Goal: Task Accomplishment & Management: Manage account settings

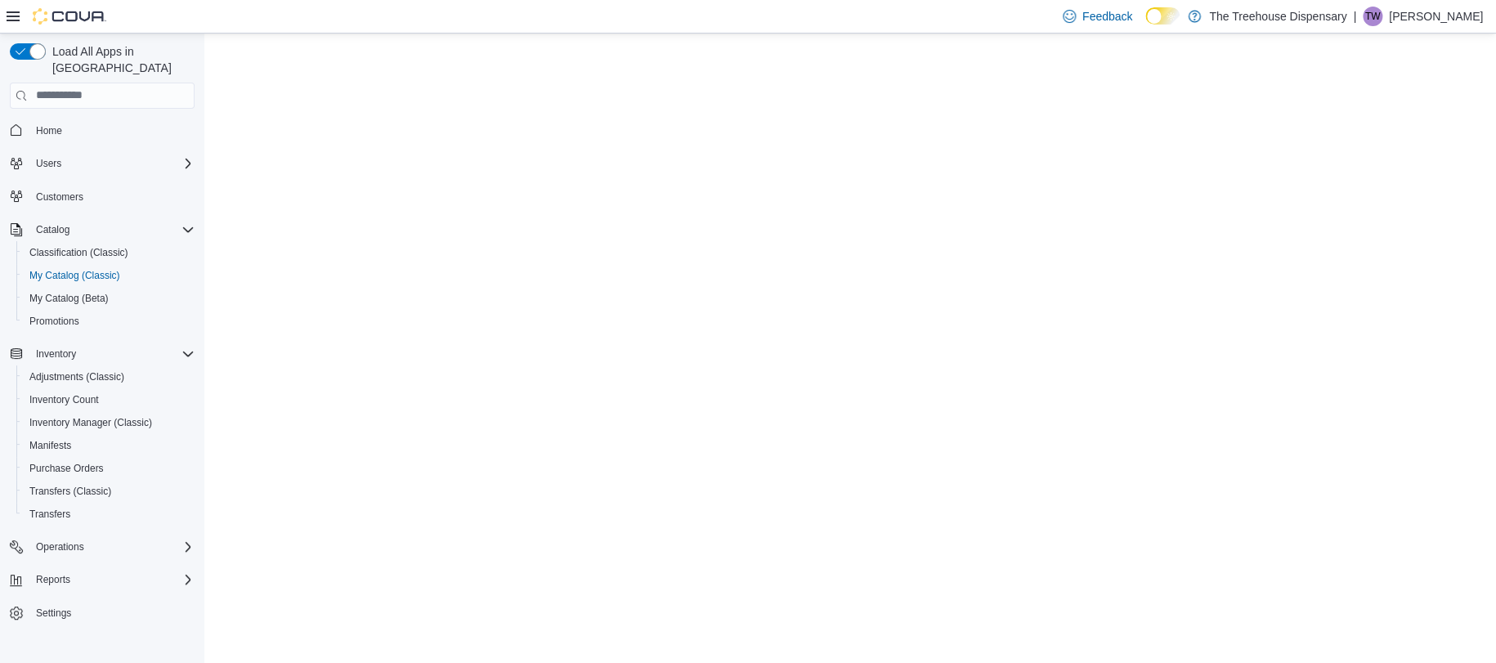
select select "**********"
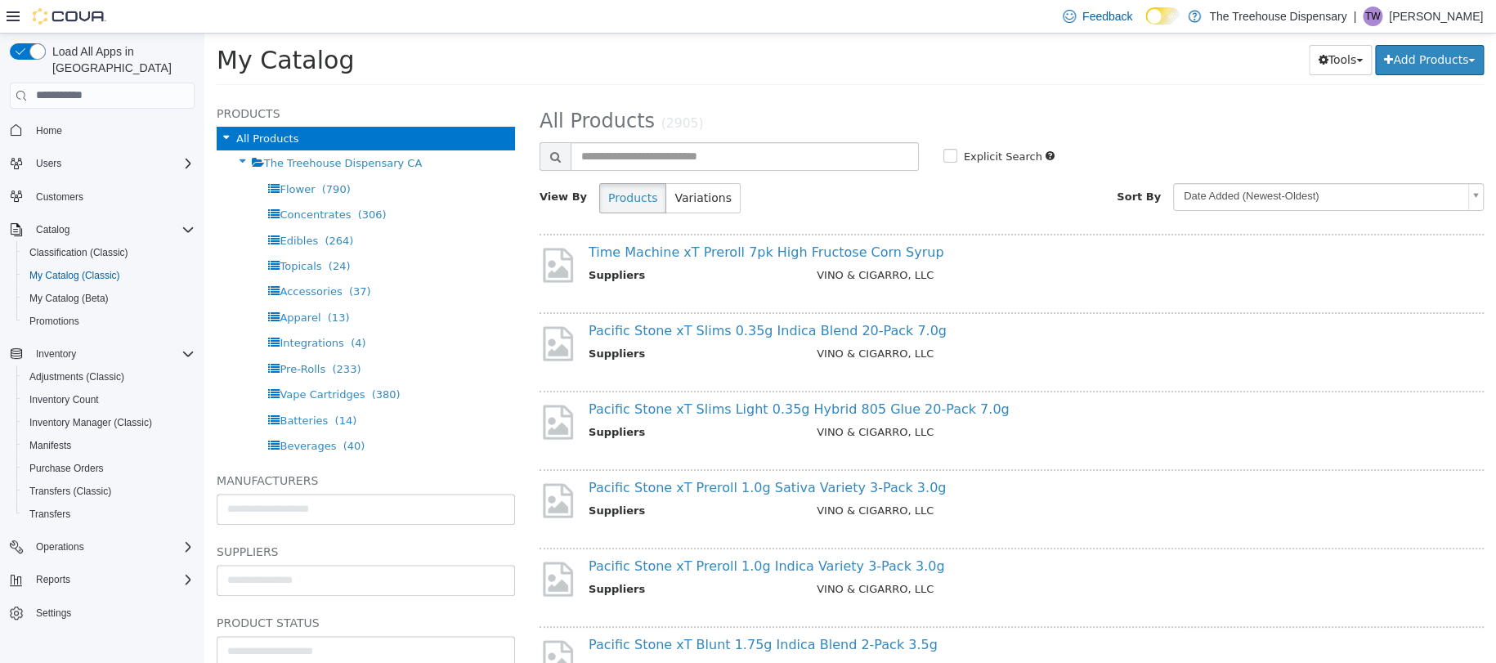
scroll to position [1266, 0]
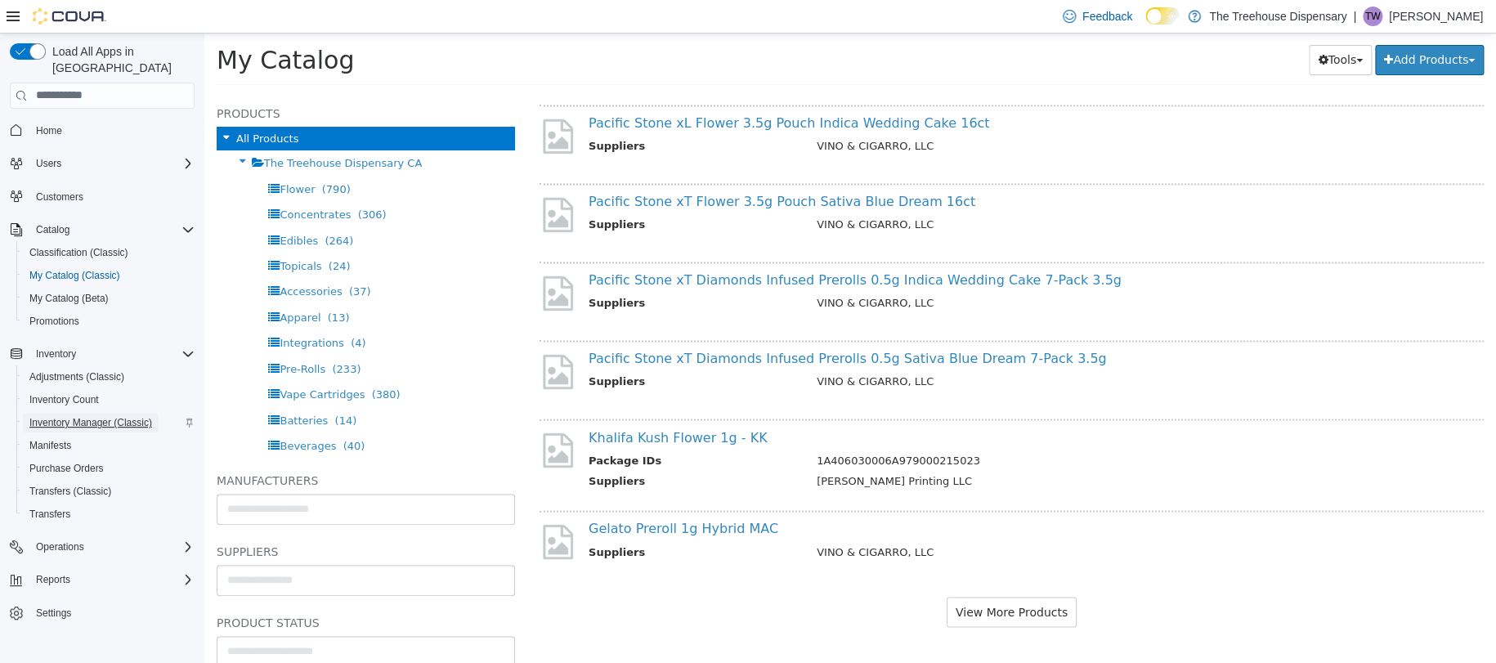
click at [73, 416] on span "Inventory Manager (Classic)" at bounding box center [90, 422] width 123 height 13
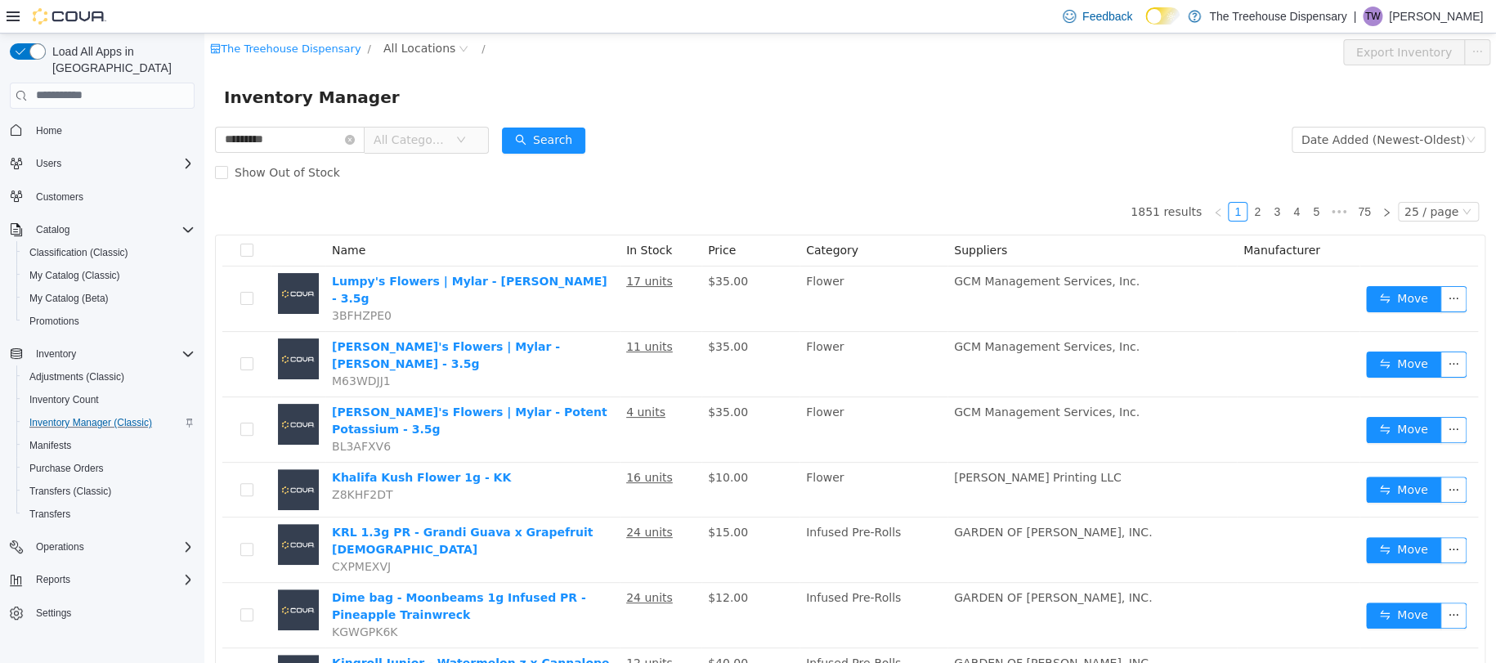
type input "*********"
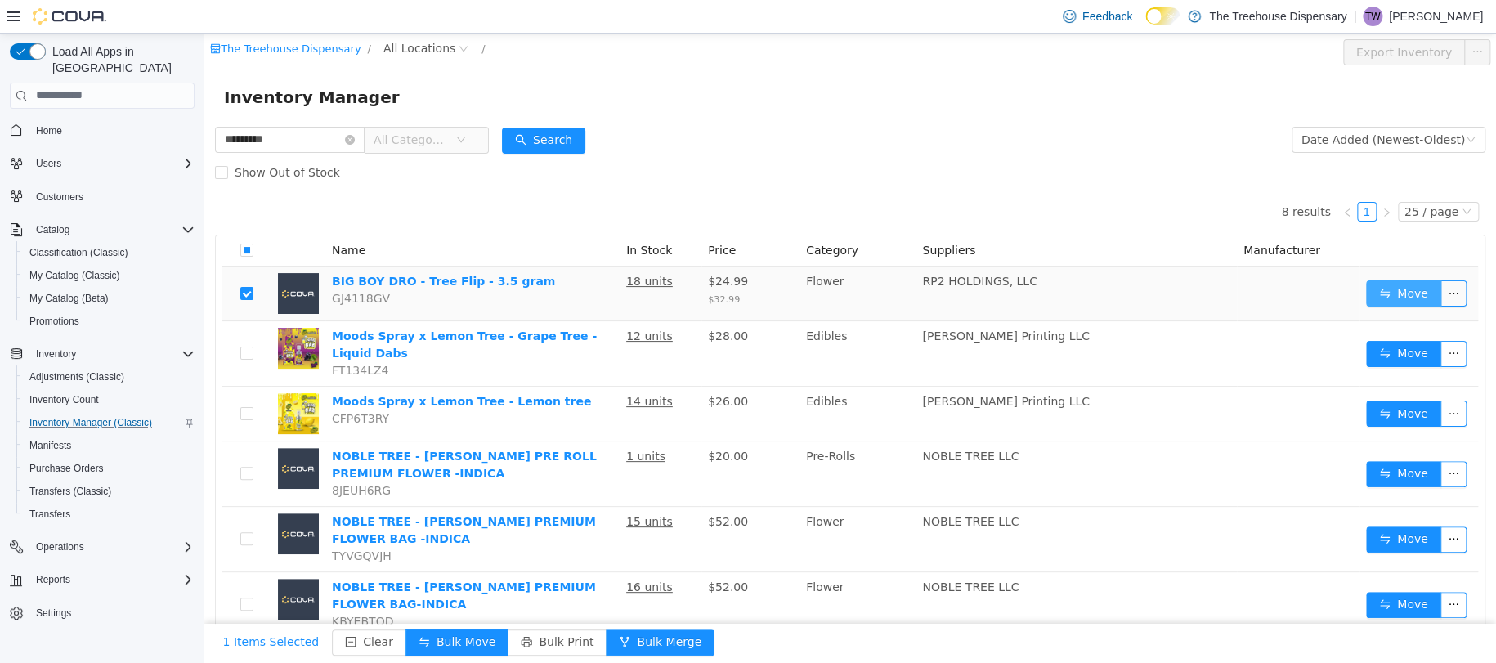
click at [1383, 297] on button "Move" at bounding box center [1403, 293] width 75 height 26
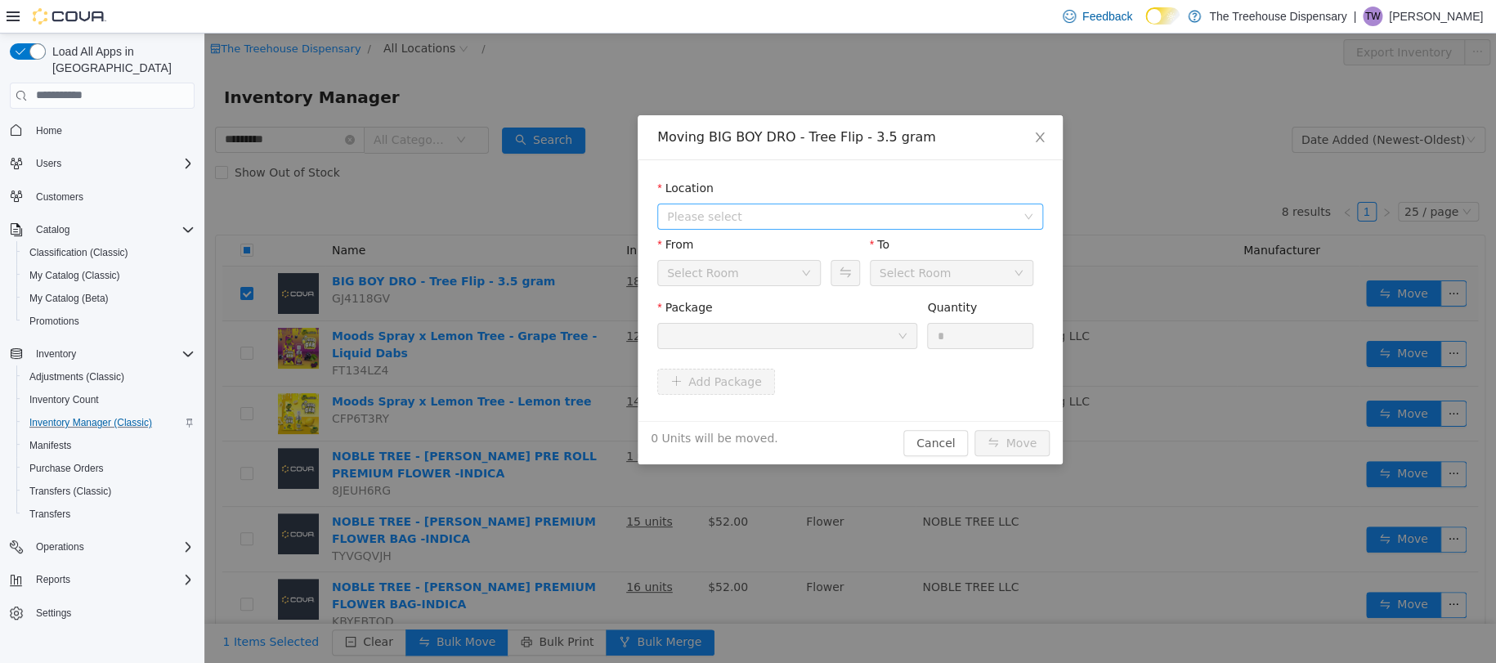
click at [720, 226] on span "Please select" at bounding box center [845, 216] width 356 height 25
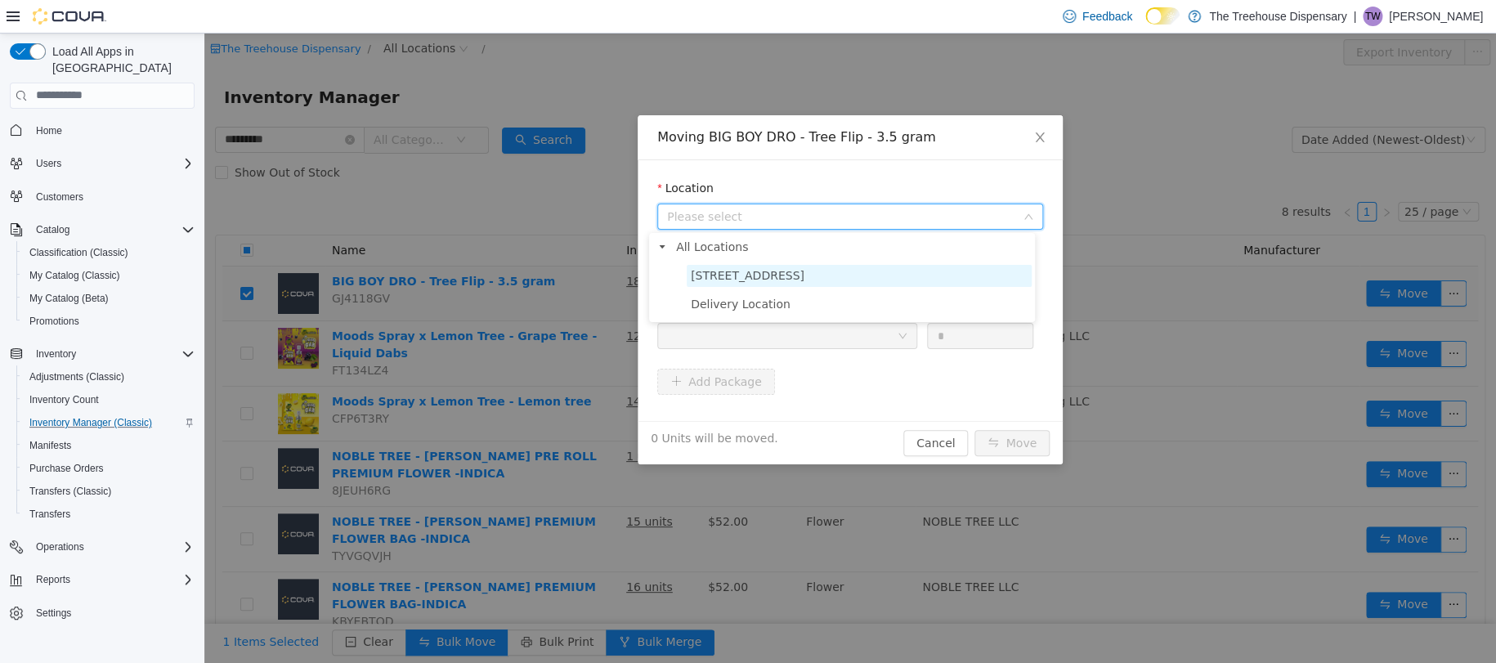
click at [732, 276] on span "24081 Postal Ave" at bounding box center [748, 274] width 114 height 13
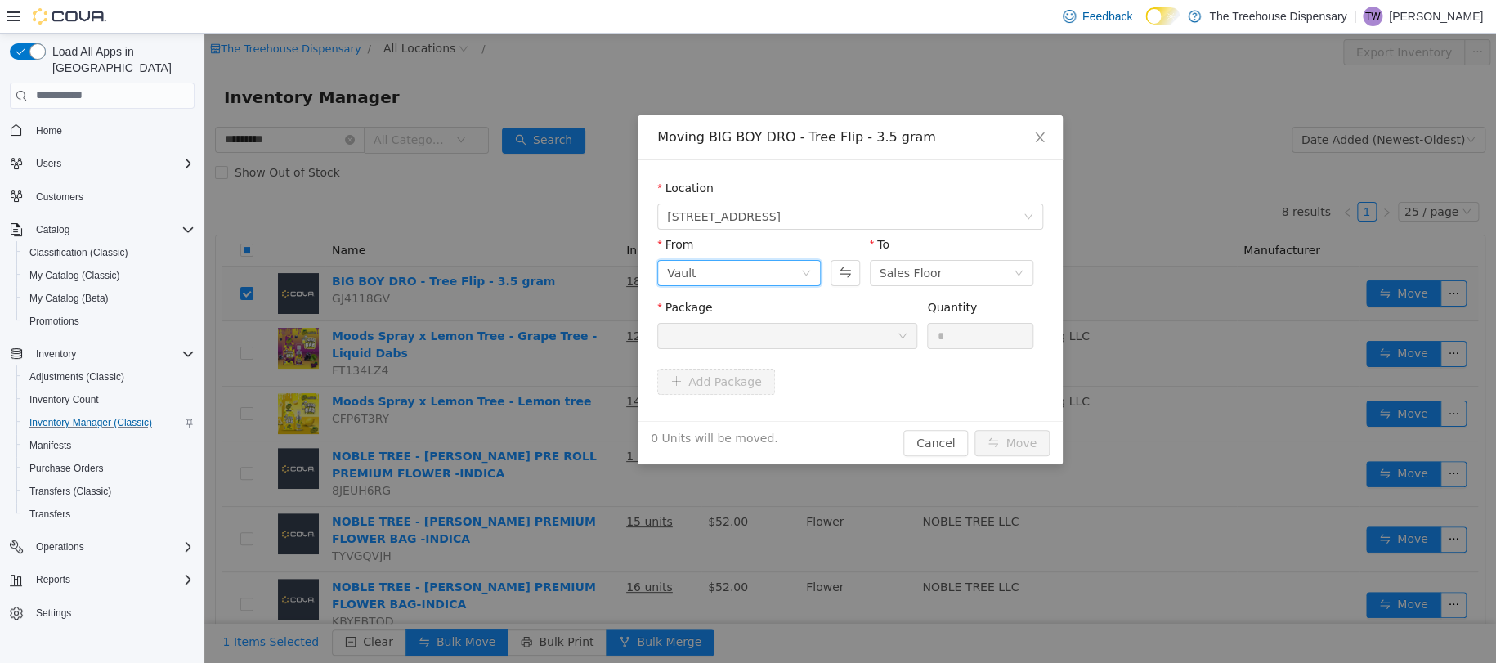
click at [707, 267] on div "Vault" at bounding box center [733, 272] width 133 height 25
click at [715, 357] on li "Vault" at bounding box center [730, 357] width 163 height 26
click at [933, 272] on div "Sales Floor" at bounding box center [945, 272] width 133 height 25
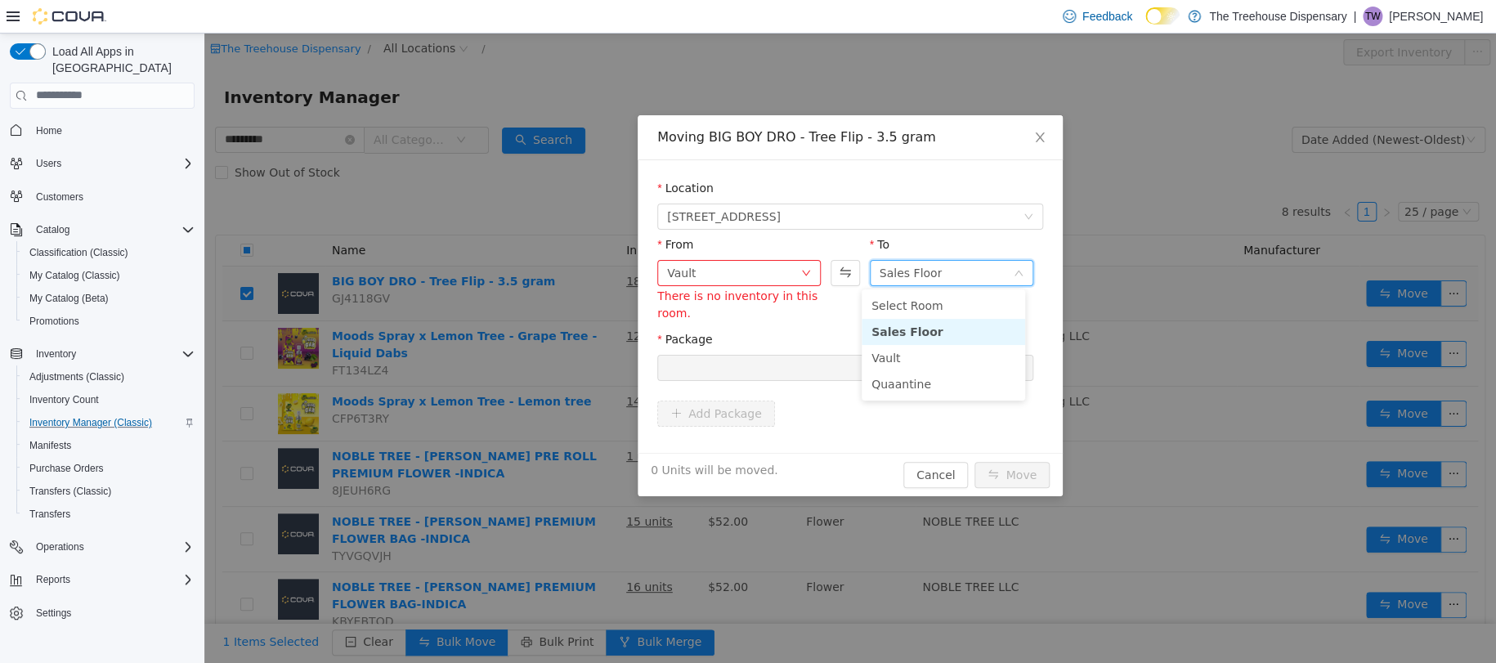
click at [902, 329] on li "Sales Floor" at bounding box center [942, 331] width 163 height 26
click at [833, 268] on button "Swap" at bounding box center [844, 272] width 29 height 26
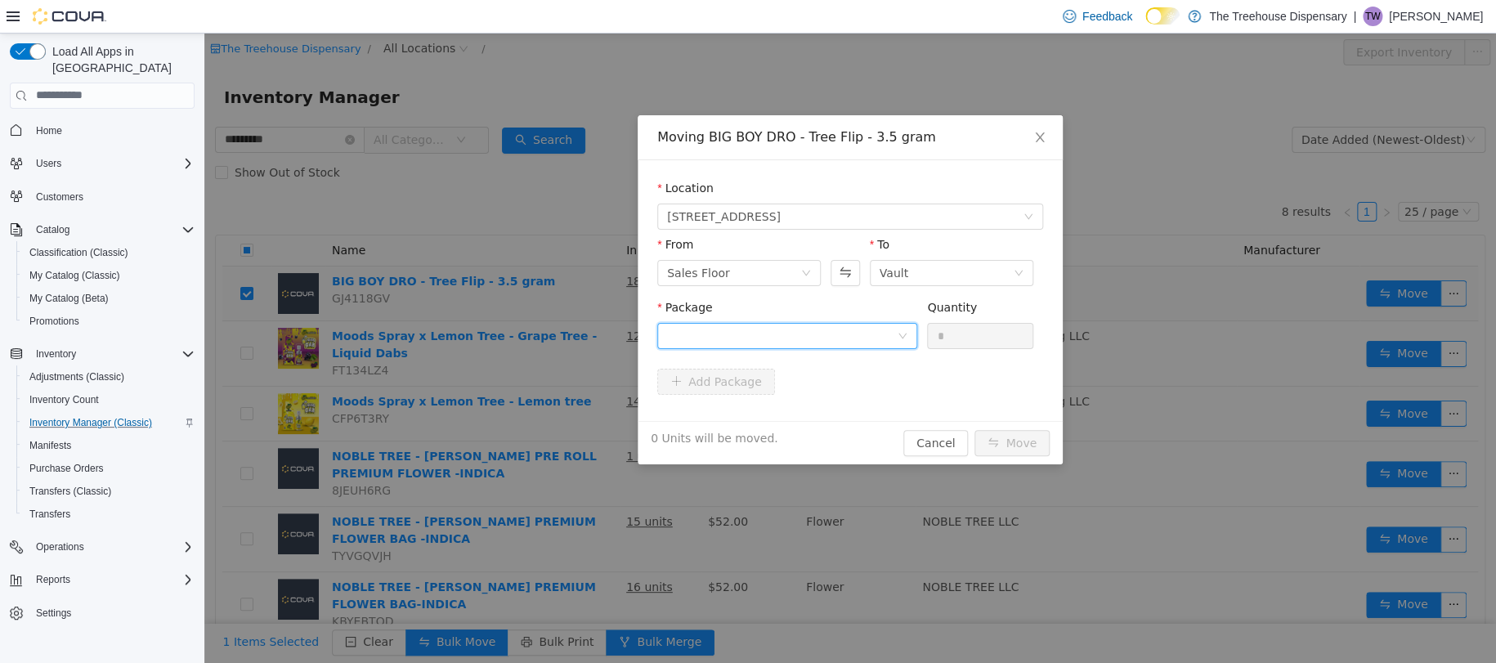
click at [900, 336] on div at bounding box center [787, 335] width 260 height 26
click at [781, 402] on li "1A406030003B921000033220 Quantity : 18 Units" at bounding box center [779, 403] width 260 height 44
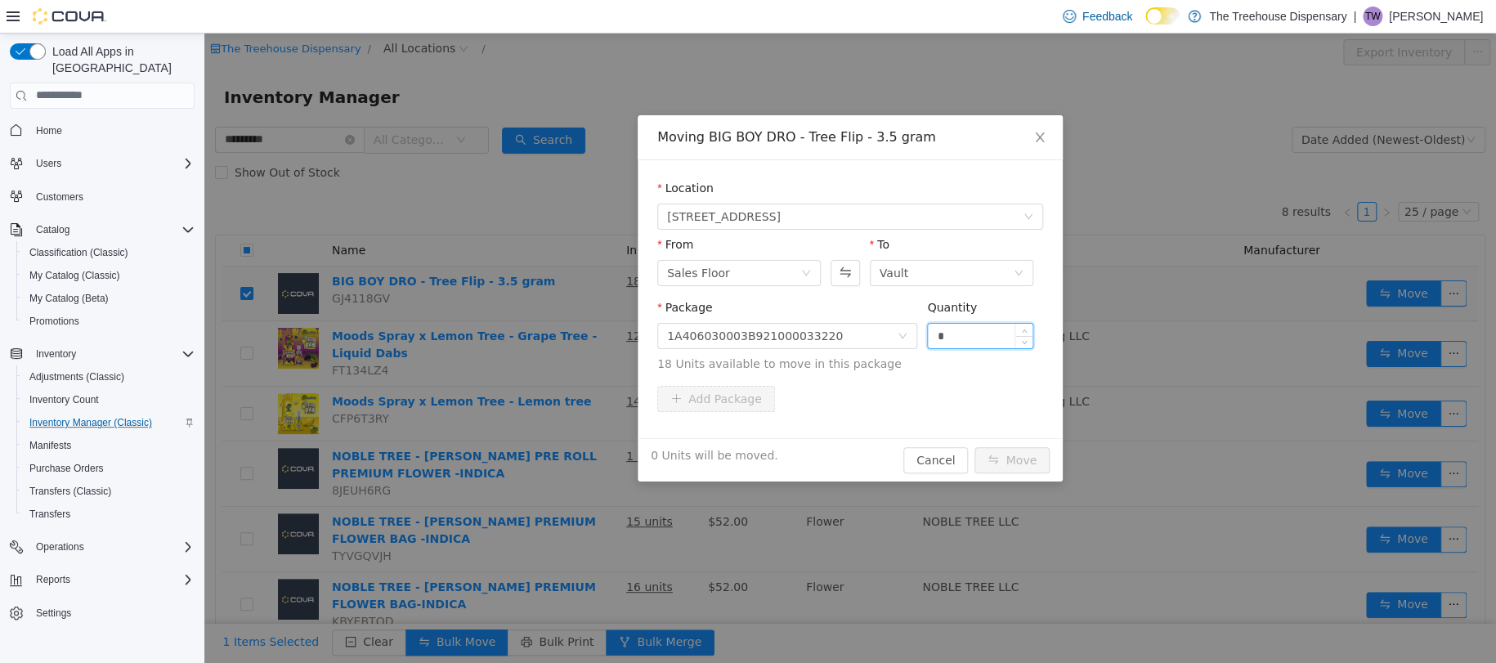
click at [950, 339] on input "*" at bounding box center [980, 335] width 105 height 25
type input "*"
click at [998, 452] on button "Move" at bounding box center [1011, 459] width 75 height 26
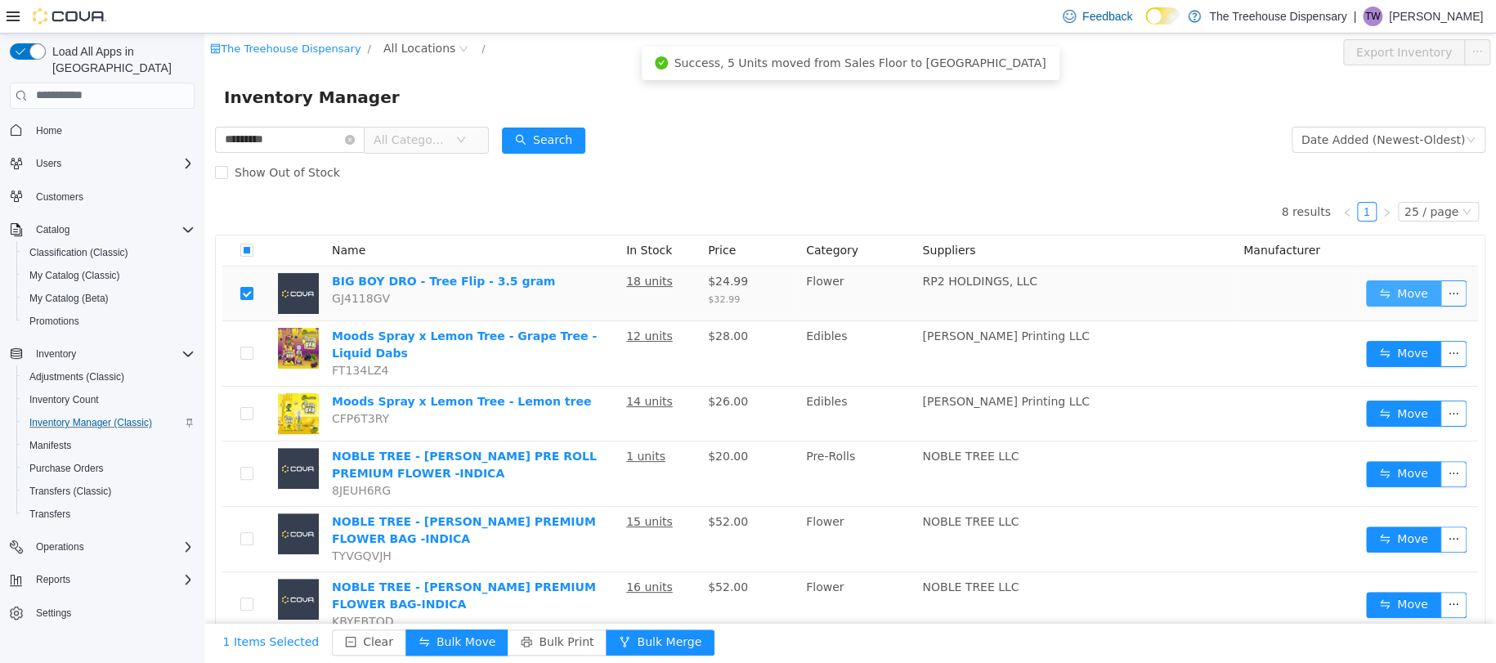
click at [1377, 294] on button "Move" at bounding box center [1403, 293] width 75 height 26
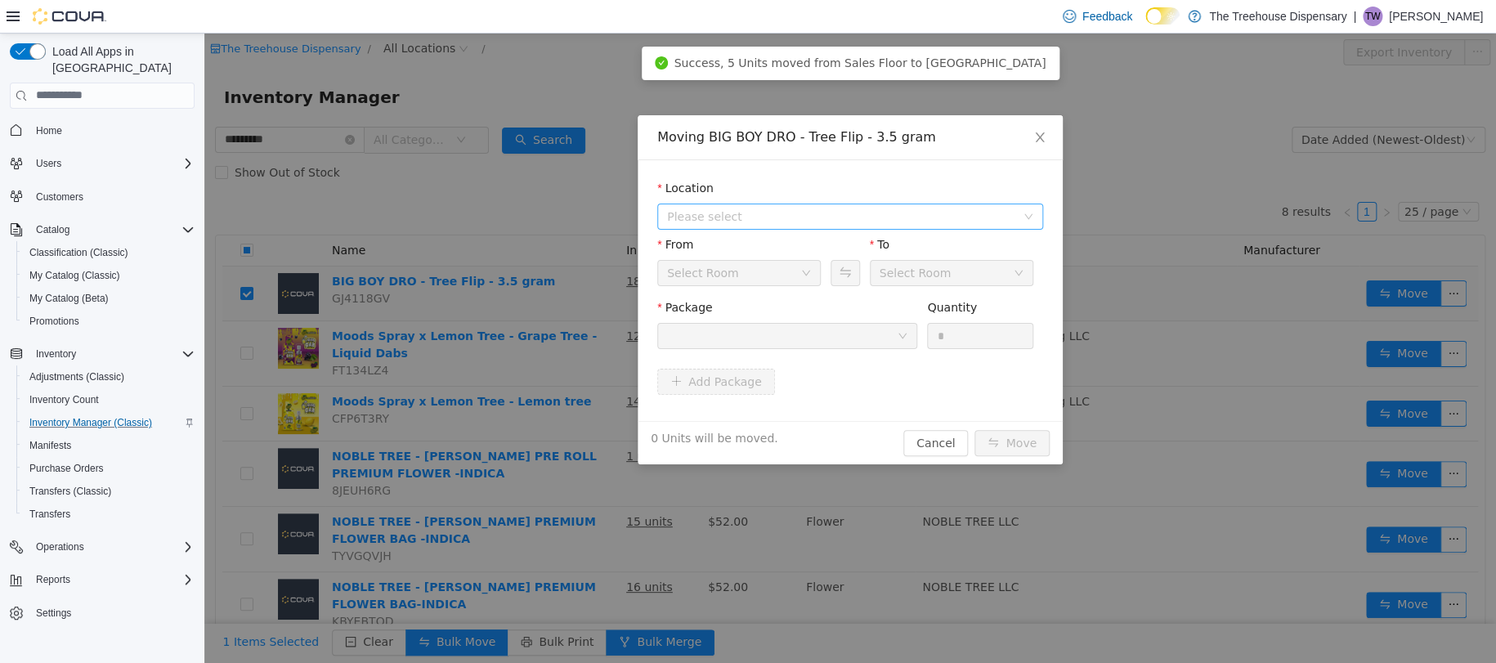
click at [817, 213] on span "Please select" at bounding box center [841, 216] width 348 height 16
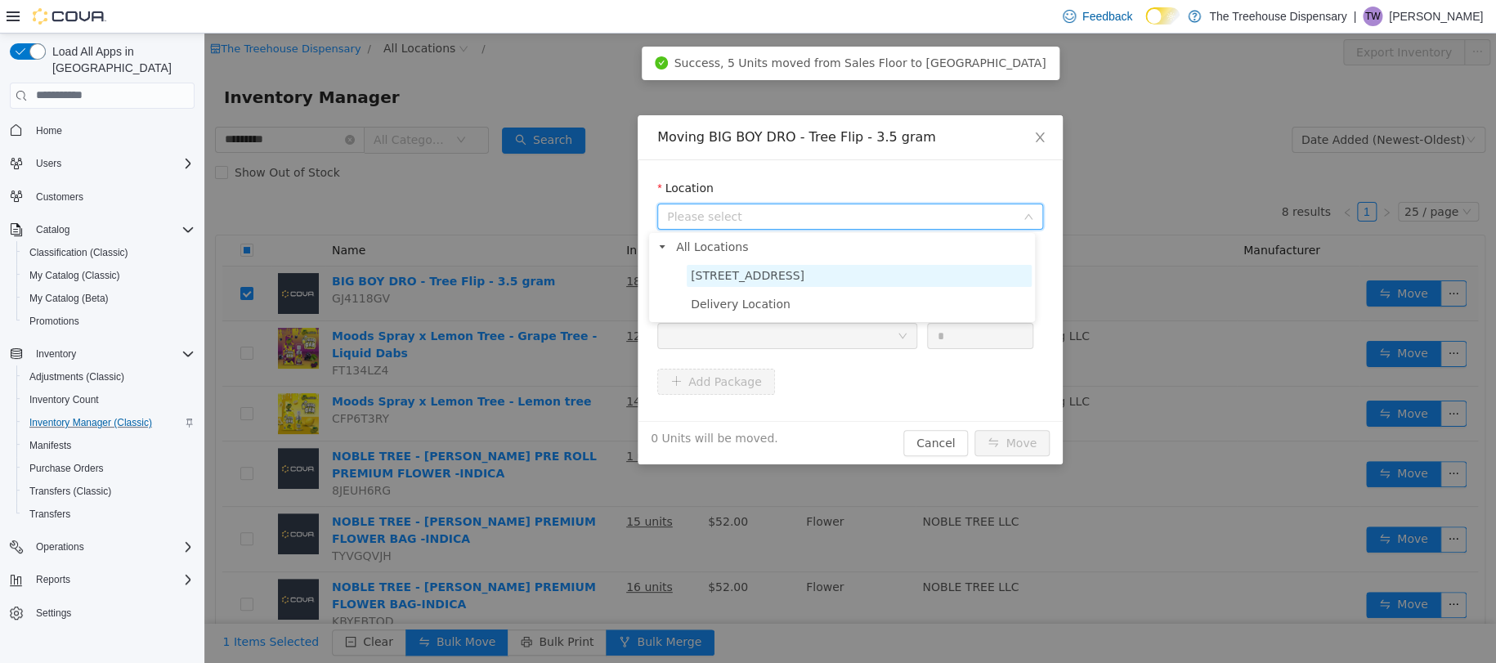
click at [718, 273] on span "24081 Postal Ave" at bounding box center [748, 274] width 114 height 13
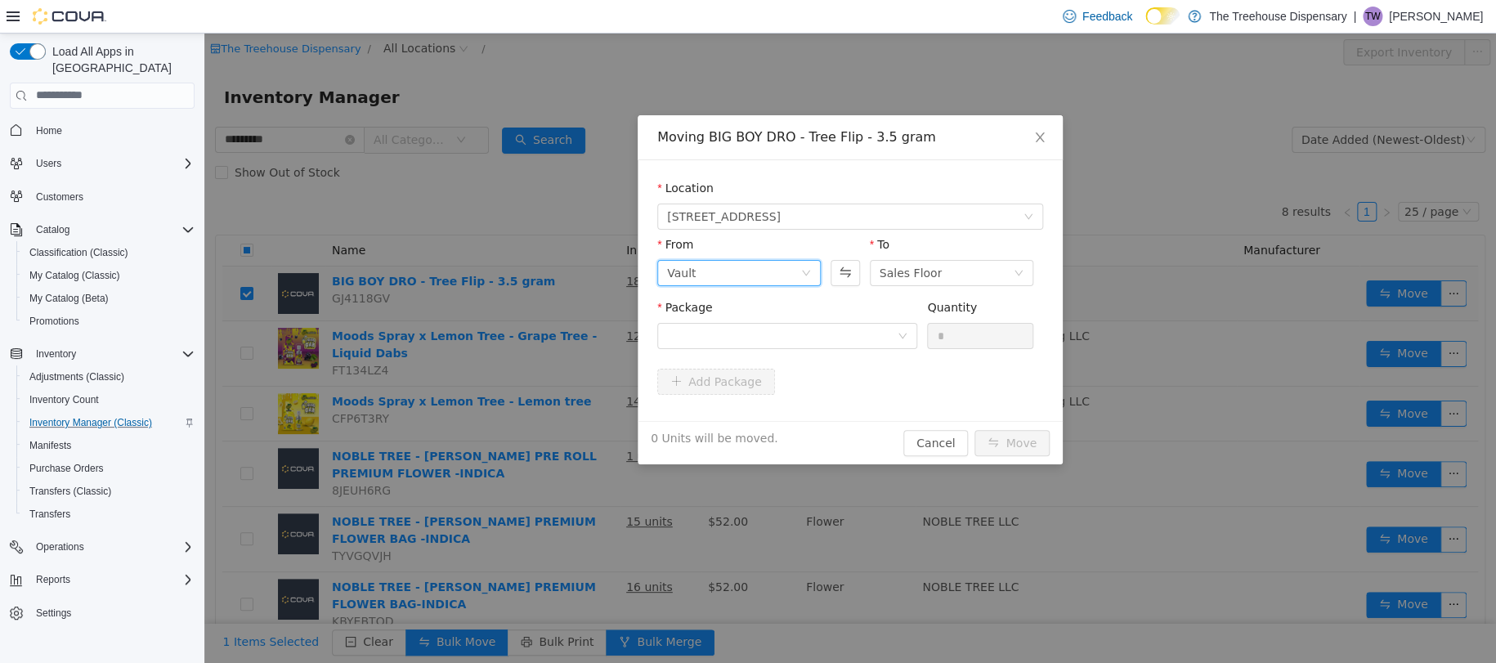
click at [801, 272] on icon "icon: down" at bounding box center [806, 272] width 10 height 10
click at [722, 350] on li "Vault" at bounding box center [730, 357] width 163 height 26
click at [923, 271] on div "Sales Floor" at bounding box center [910, 272] width 63 height 25
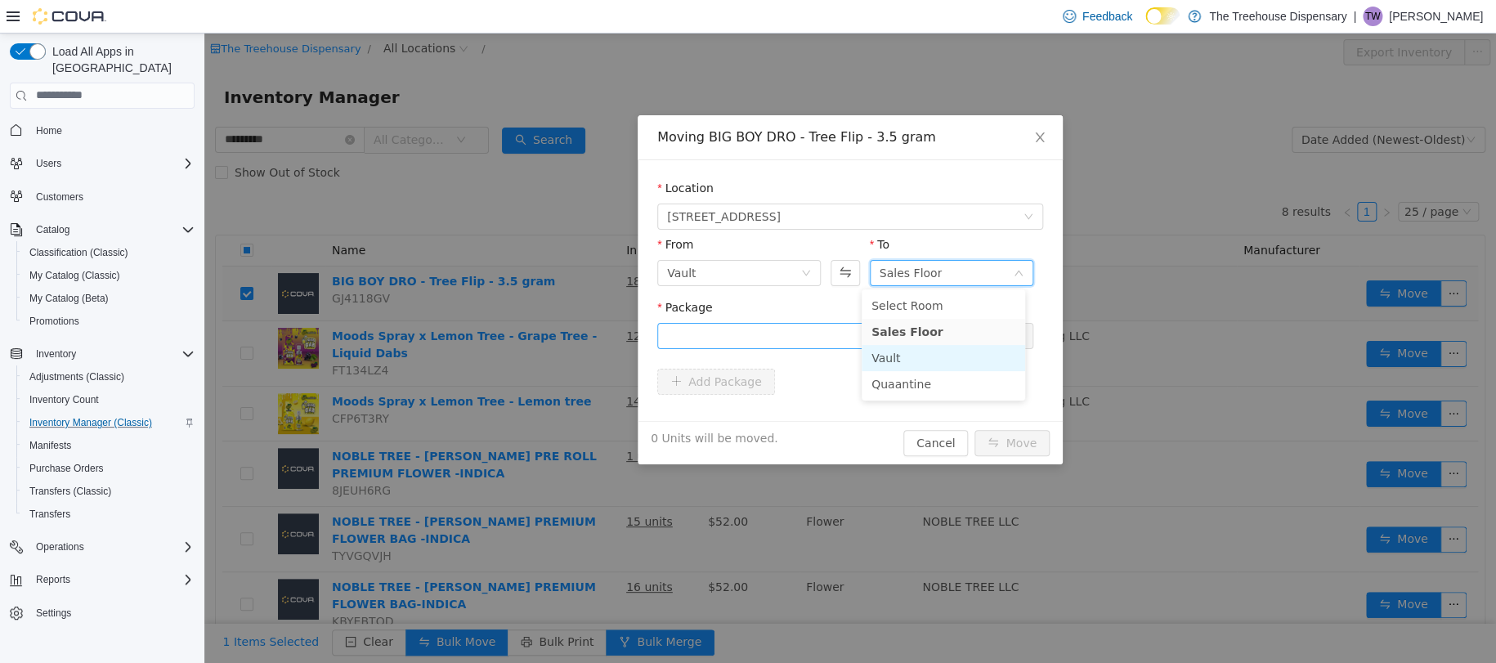
click at [890, 358] on li "Vault" at bounding box center [942, 357] width 163 height 26
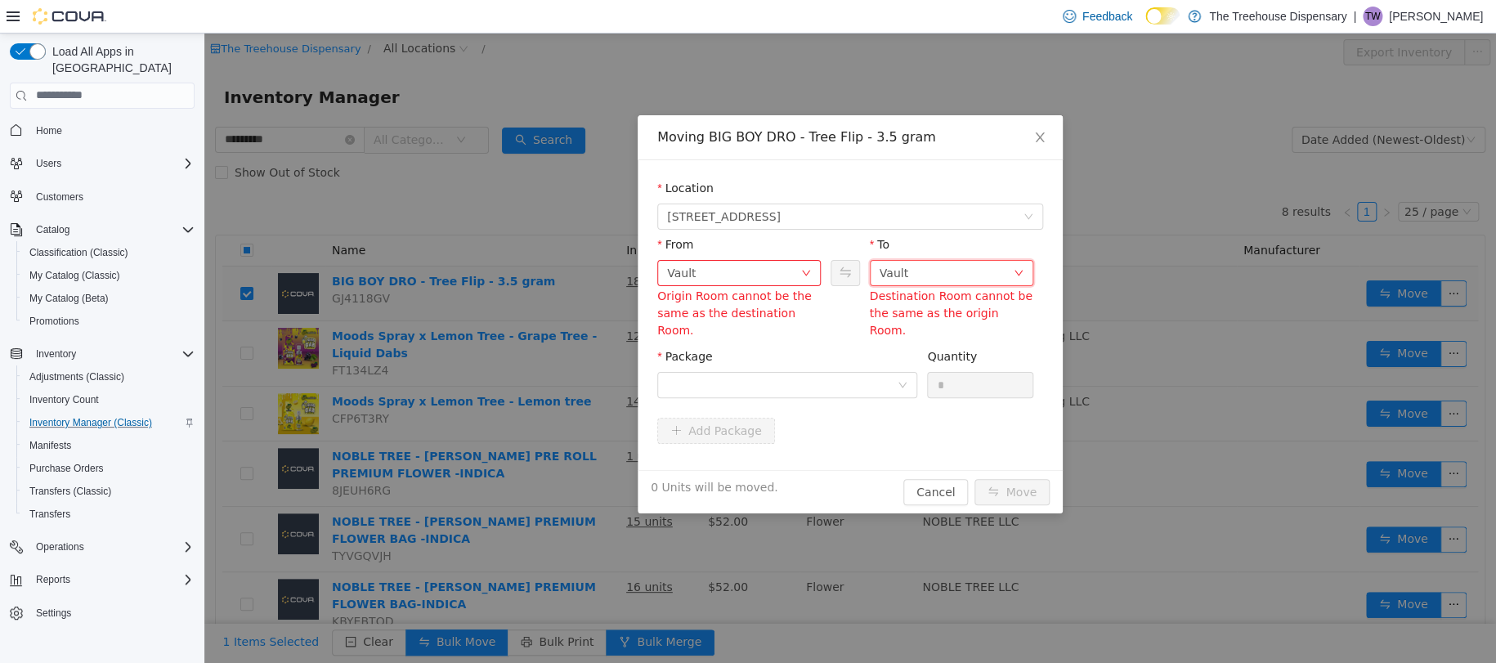
click at [958, 262] on div "Vault" at bounding box center [945, 272] width 133 height 25
click at [905, 331] on li "Sales Floor" at bounding box center [942, 331] width 163 height 26
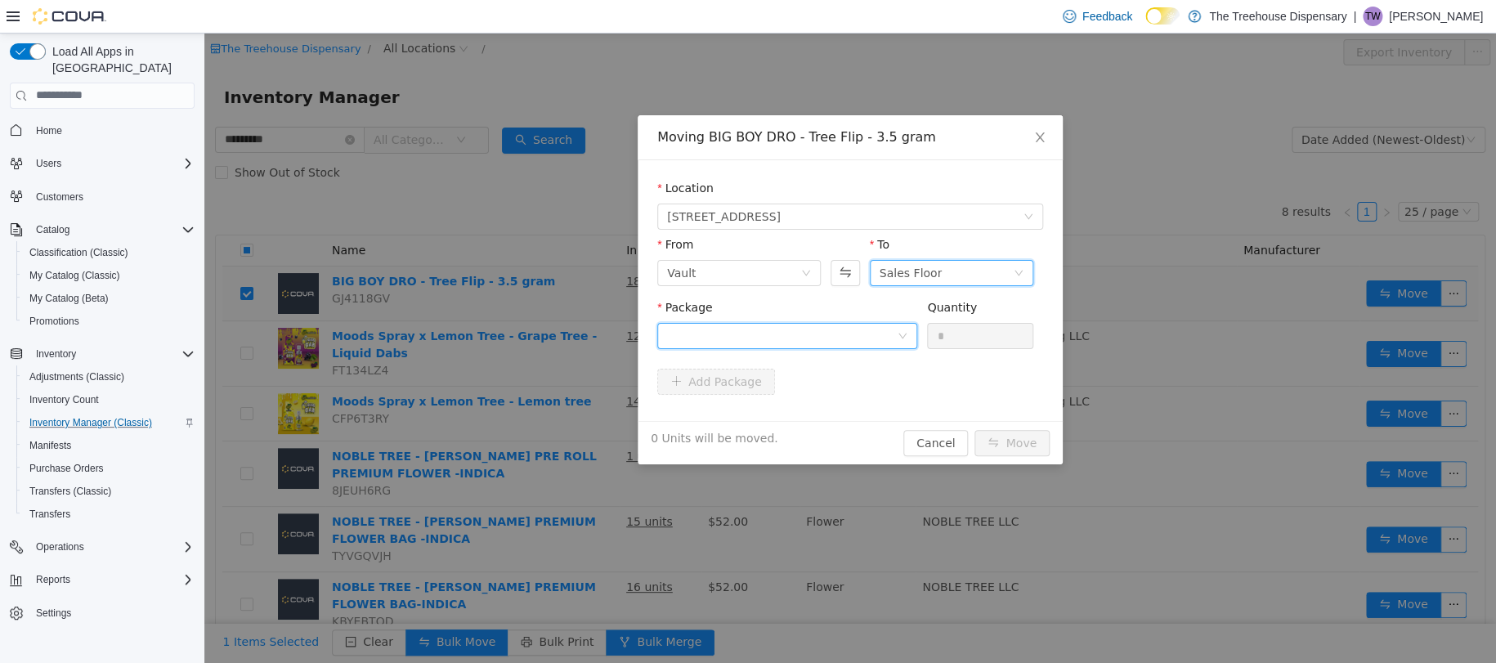
click at [753, 342] on div at bounding box center [782, 335] width 230 height 25
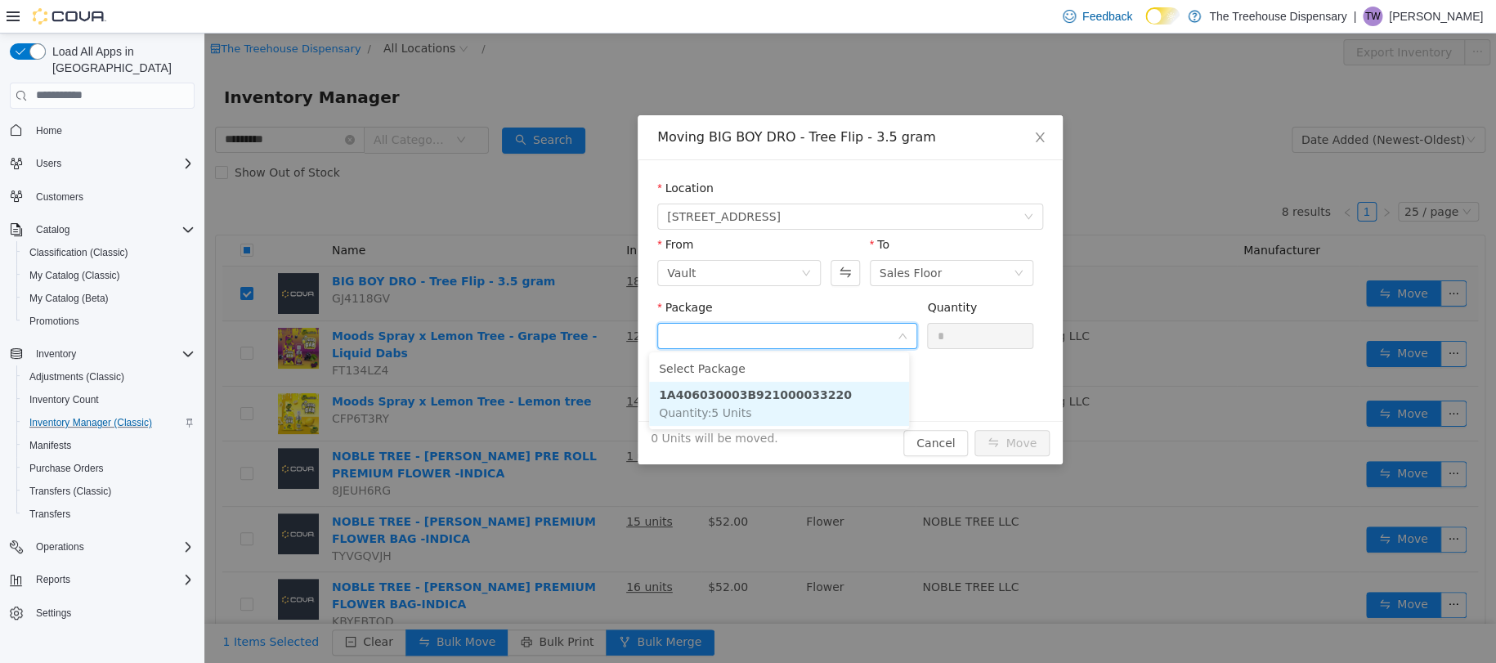
click at [788, 392] on strong "1A406030003B921000033220" at bounding box center [755, 393] width 193 height 13
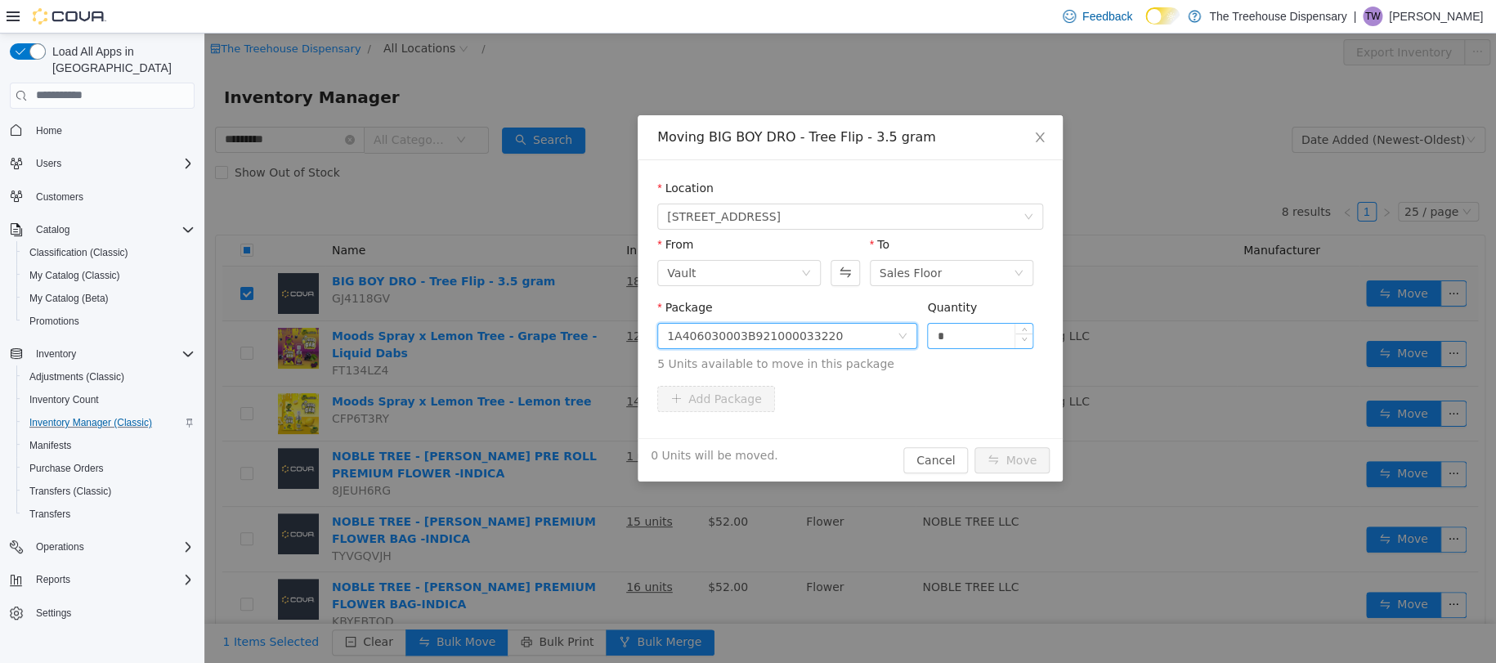
click at [1014, 327] on div at bounding box center [1023, 335] width 18 height 25
click at [980, 332] on input "*" at bounding box center [980, 335] width 105 height 25
type input "*"
click at [989, 450] on button "Move" at bounding box center [1011, 459] width 75 height 26
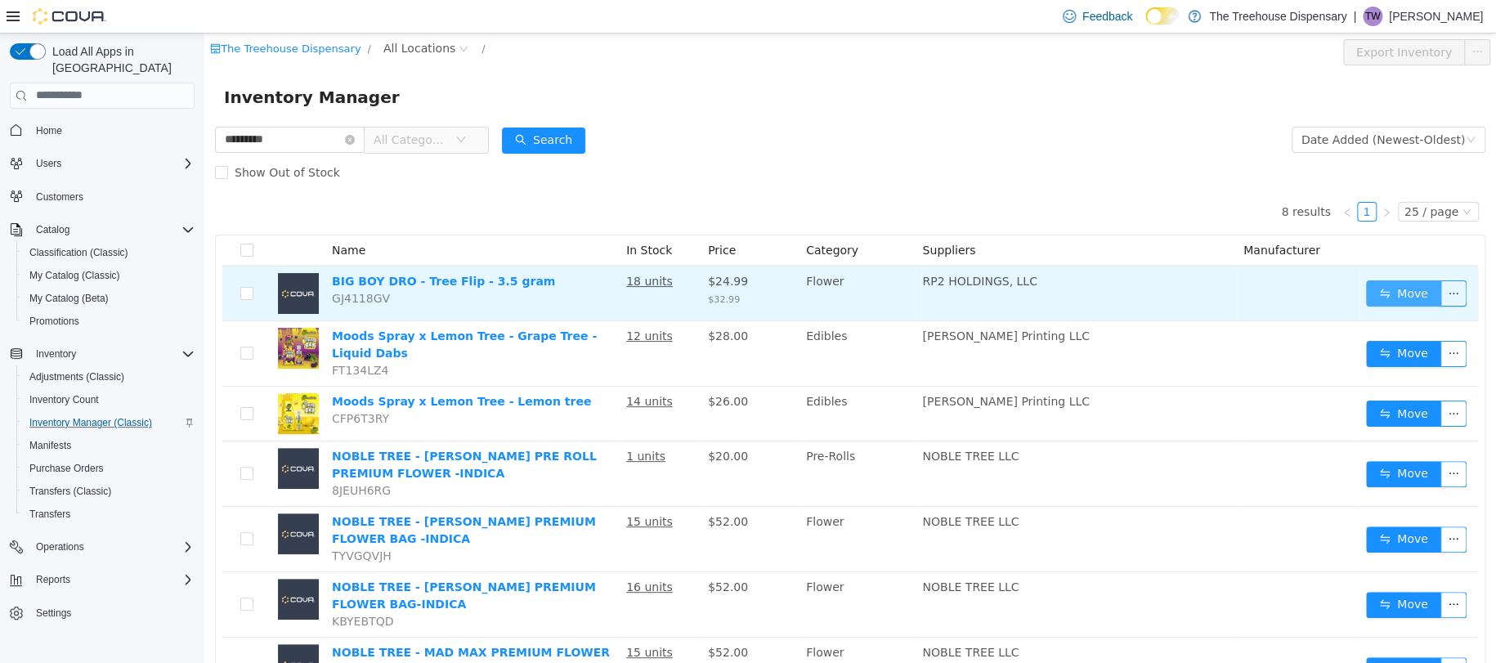
click at [1366, 300] on button "Move" at bounding box center [1403, 293] width 75 height 26
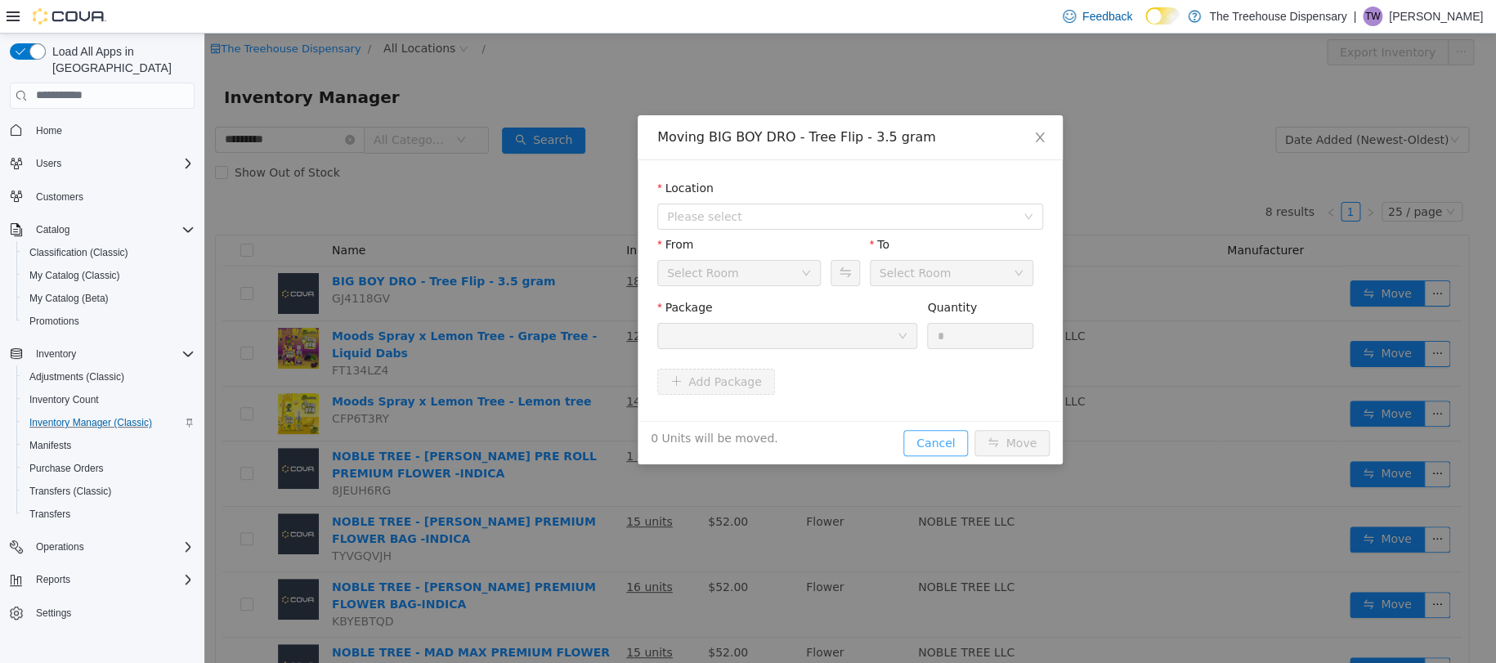
click at [912, 441] on button "Cancel" at bounding box center [935, 442] width 65 height 26
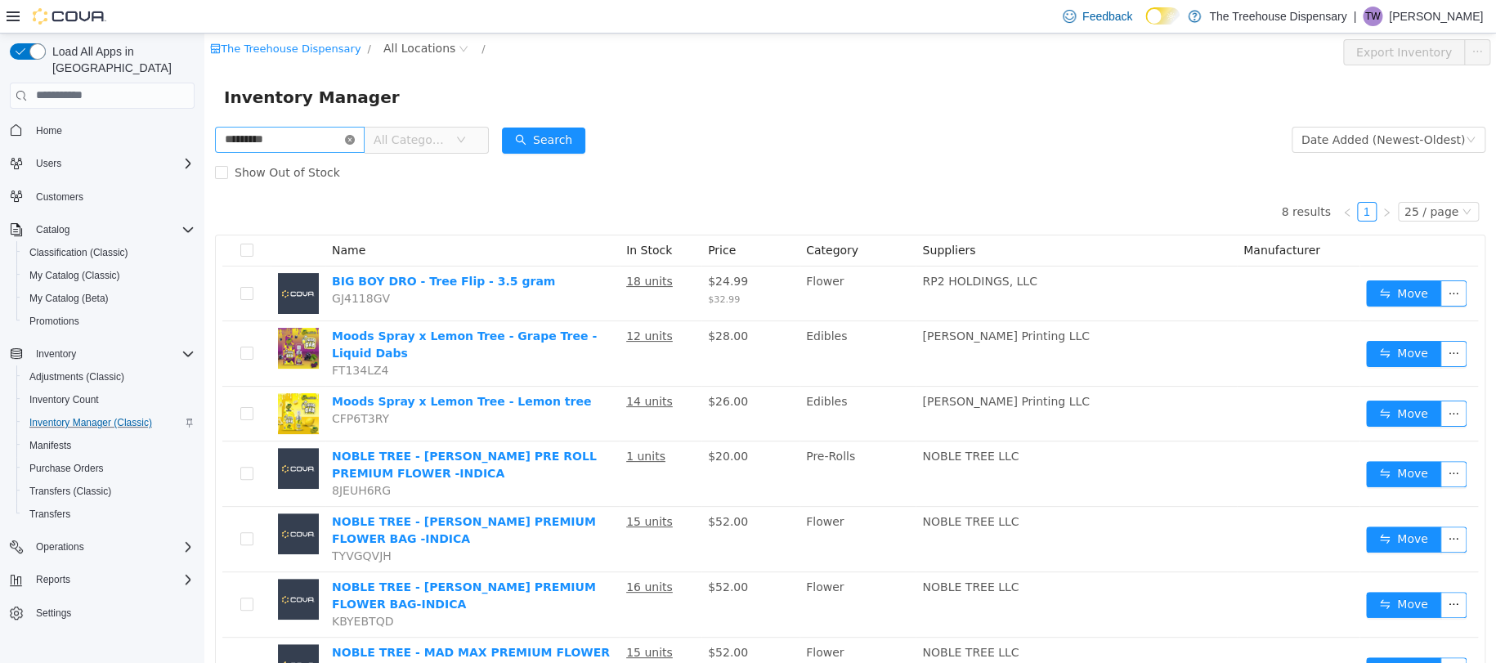
click at [355, 141] on icon "icon: close-circle" at bounding box center [350, 139] width 10 height 10
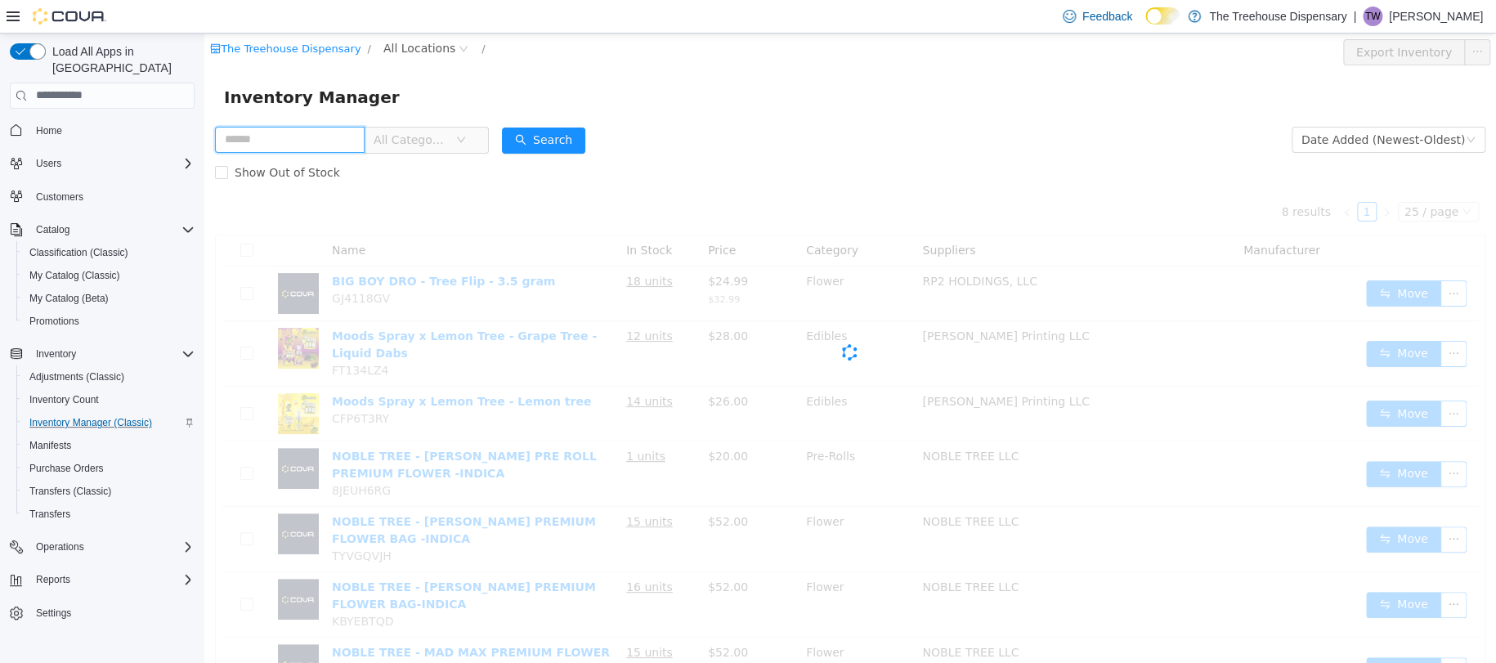
click at [351, 139] on input "text" at bounding box center [290, 139] width 150 height 26
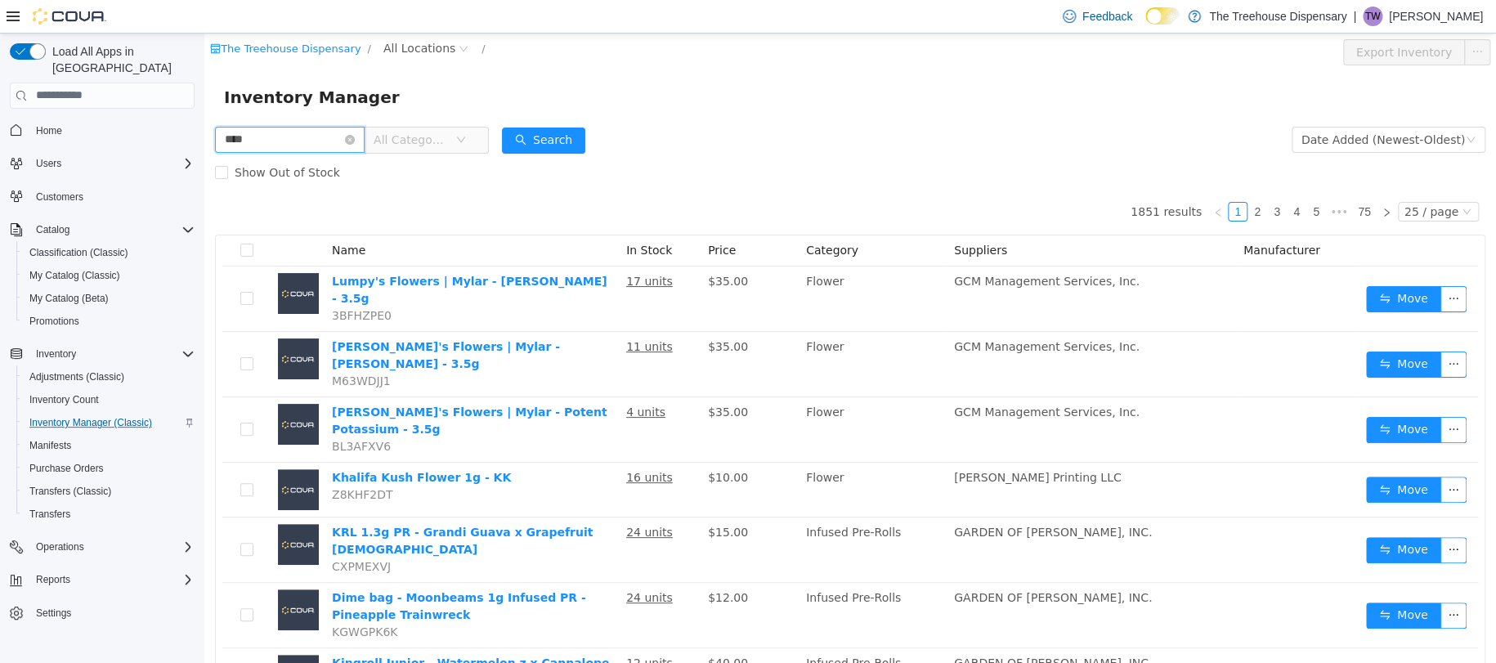
type input "*******"
click at [530, 132] on button "Search" at bounding box center [543, 140] width 83 height 26
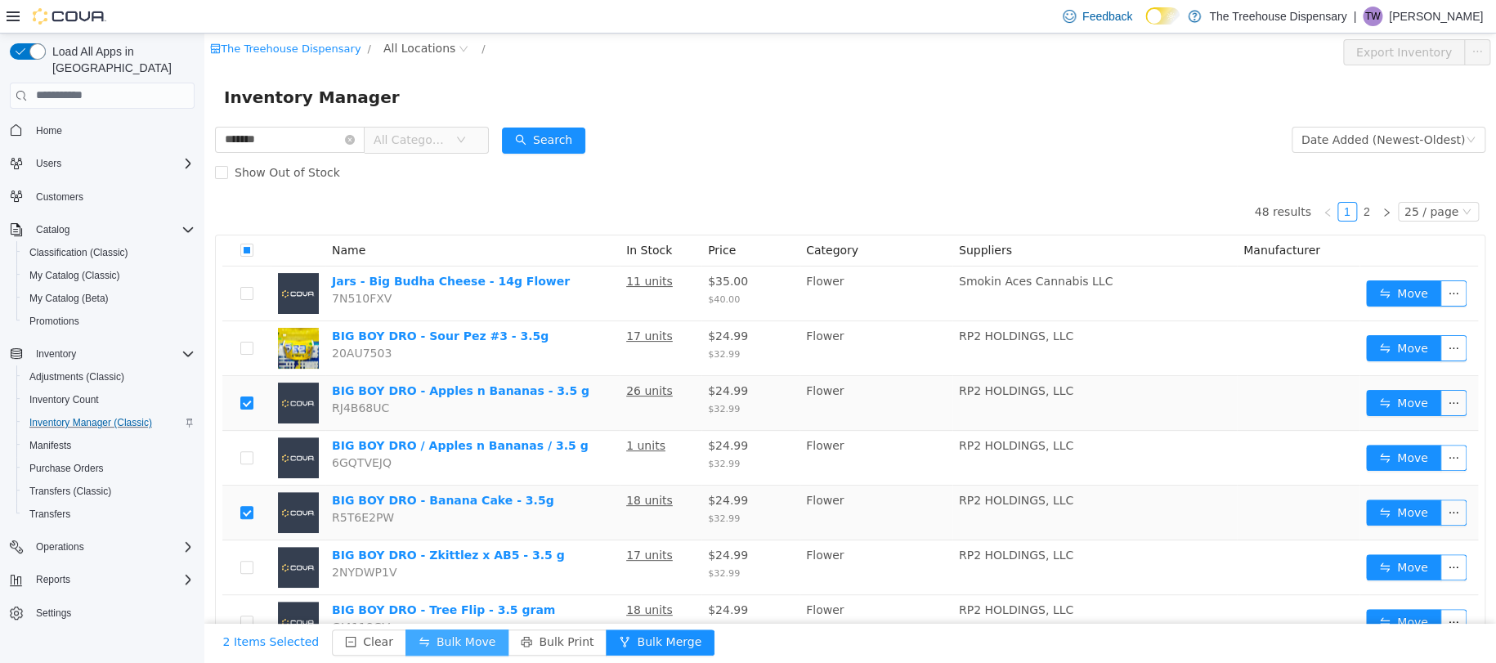
click at [460, 635] on button "Bulk Move" at bounding box center [456, 642] width 103 height 26
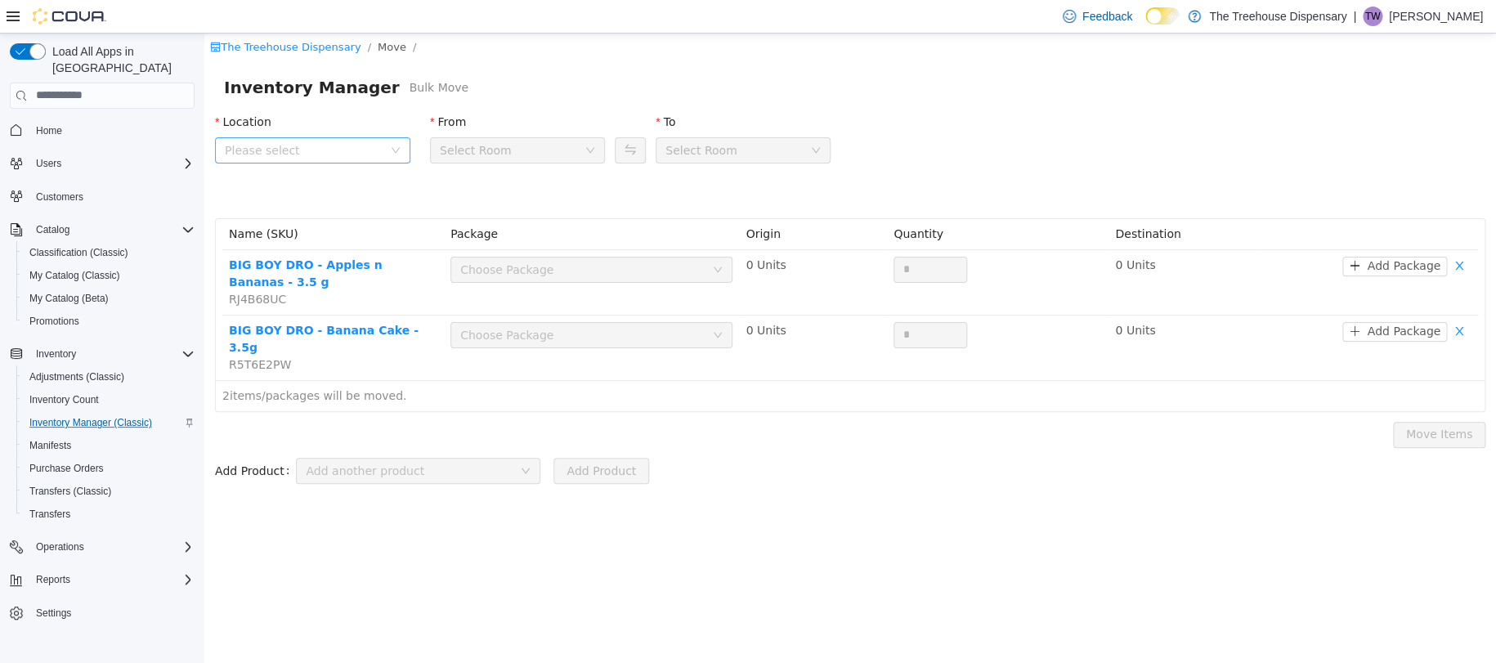
click at [374, 153] on span "Please select" at bounding box center [304, 149] width 158 height 16
click at [347, 239] on span "24081 Postal Ave" at bounding box center [330, 241] width 154 height 22
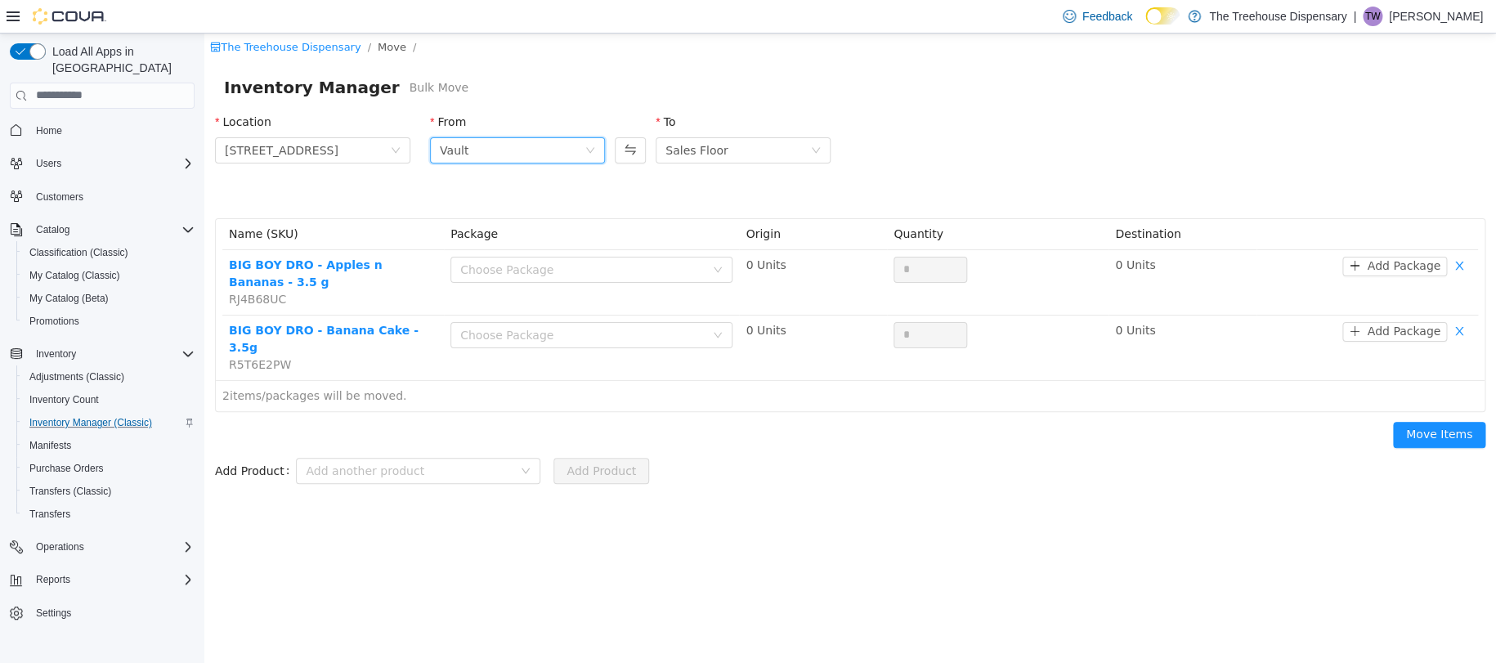
click at [478, 153] on div "Vault" at bounding box center [512, 149] width 145 height 25
click at [654, 194] on div "Location 24081 Postal Ave From Vault To Sales Floor" at bounding box center [850, 160] width 1290 height 114
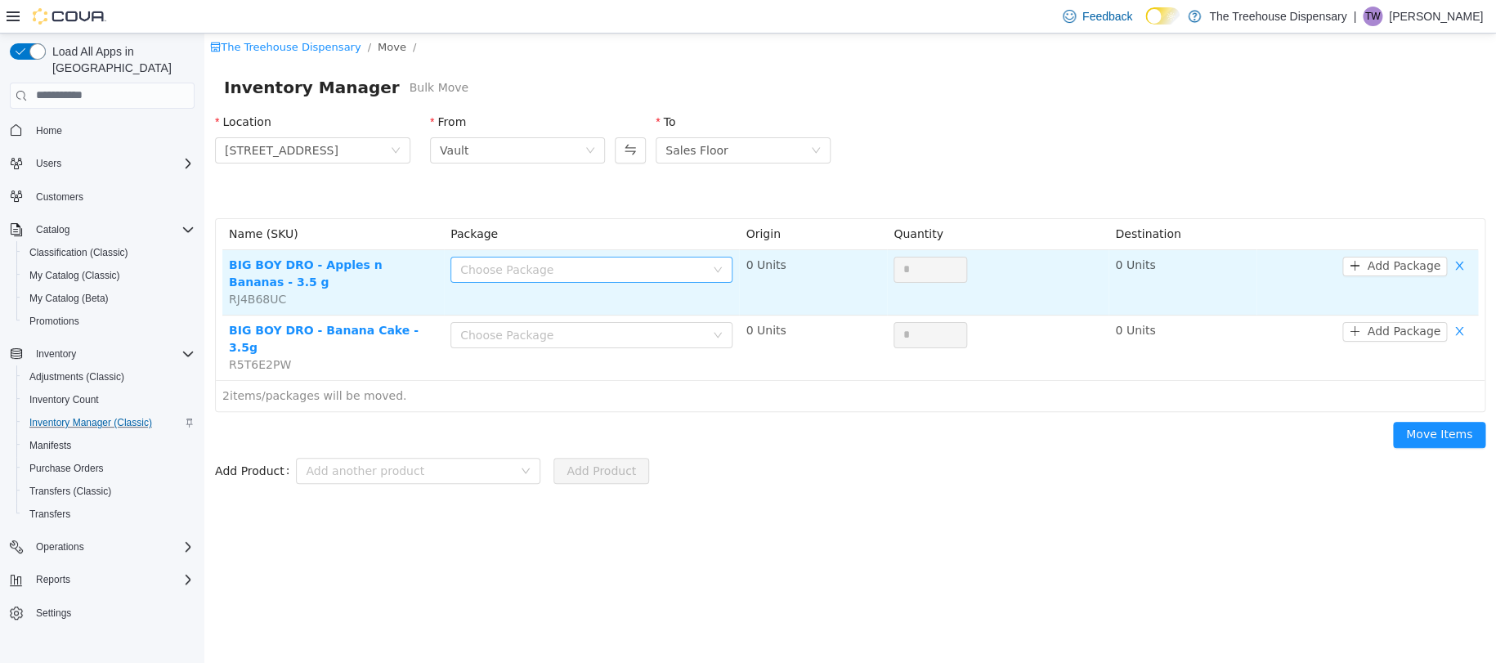
click at [518, 270] on div "Choose Package" at bounding box center [582, 269] width 244 height 16
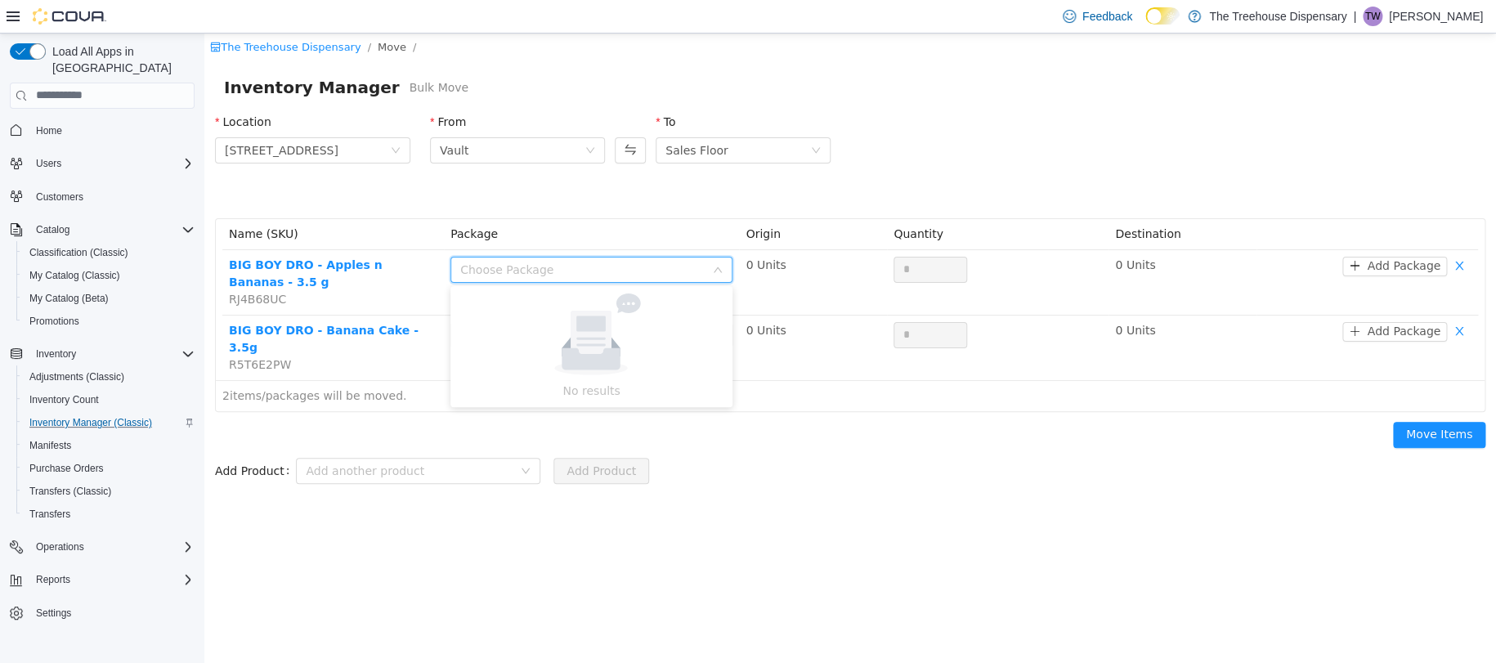
click at [646, 227] on th "Package" at bounding box center [591, 233] width 295 height 31
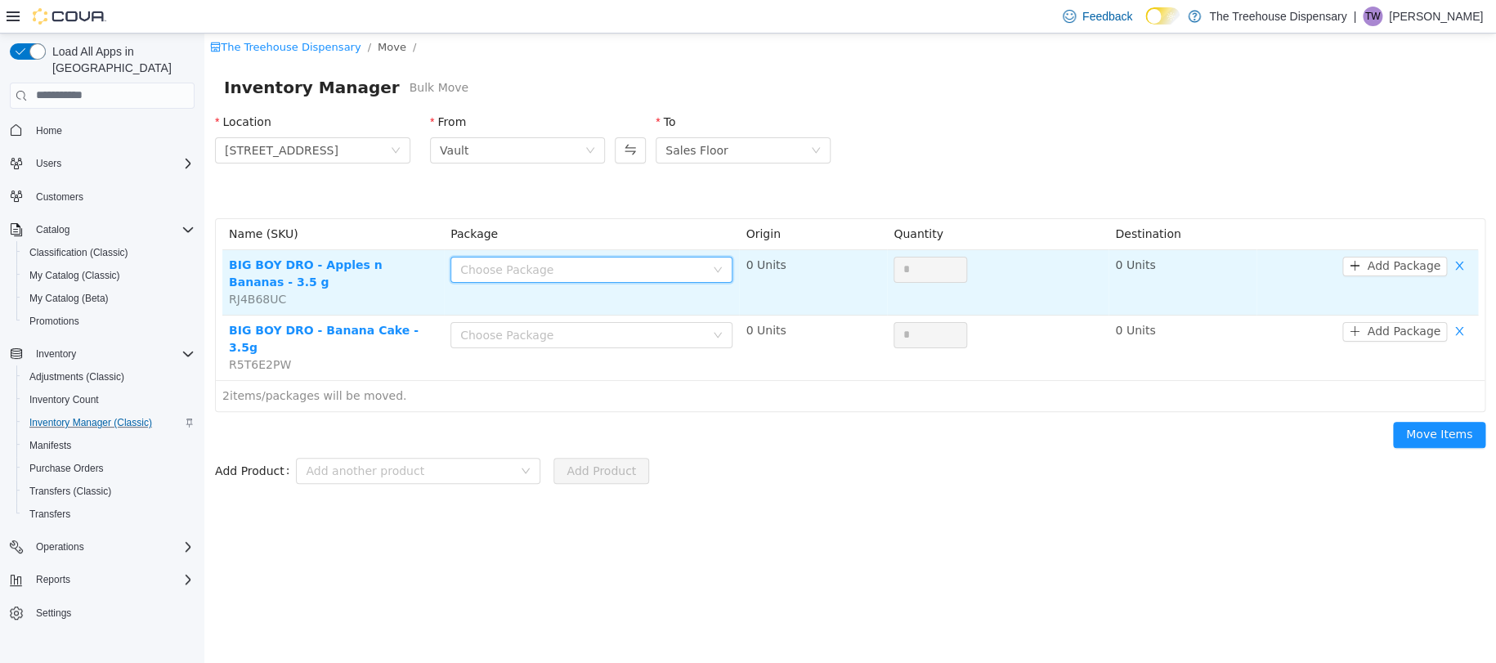
click at [557, 278] on div "Choose Package" at bounding box center [586, 269] width 252 height 25
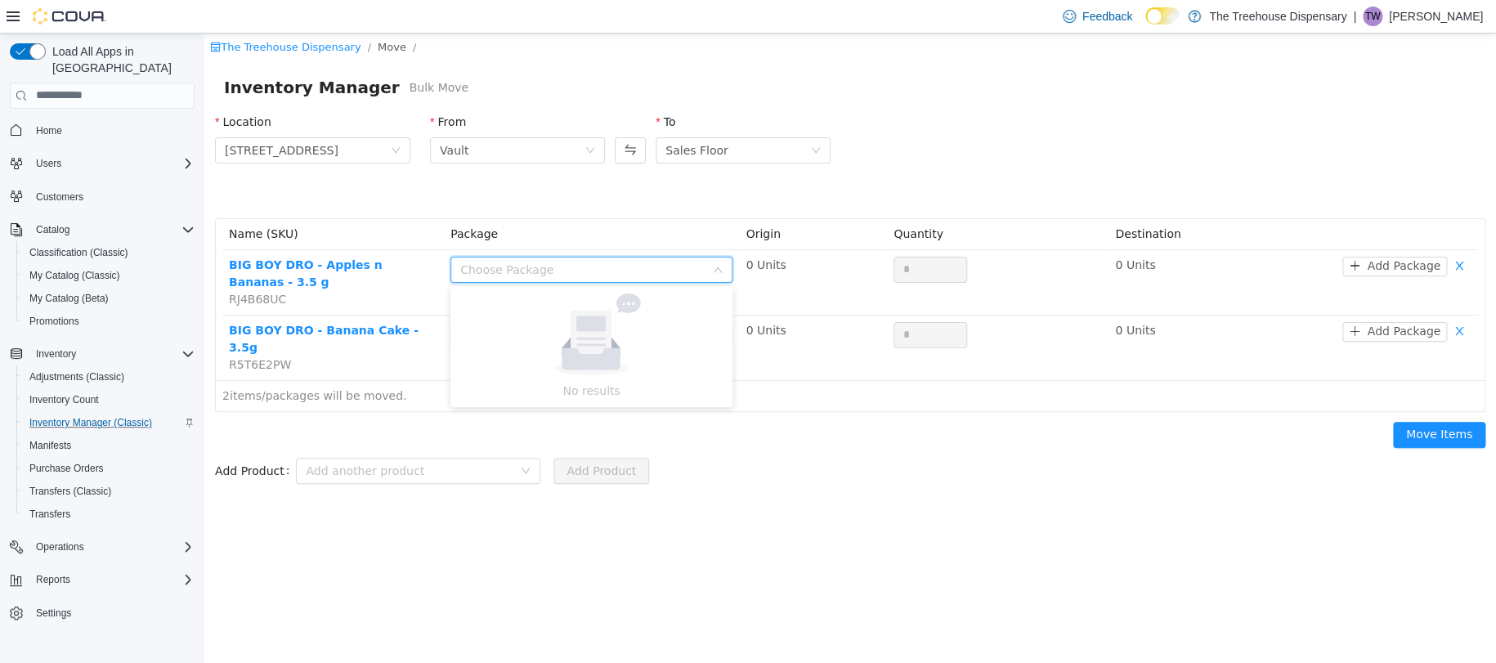
click at [673, 211] on div "Name (SKU) Package Origin Quantity Destination BIG BOY DRO - Apples n Bananas -…" at bounding box center [850, 314] width 1290 height 213
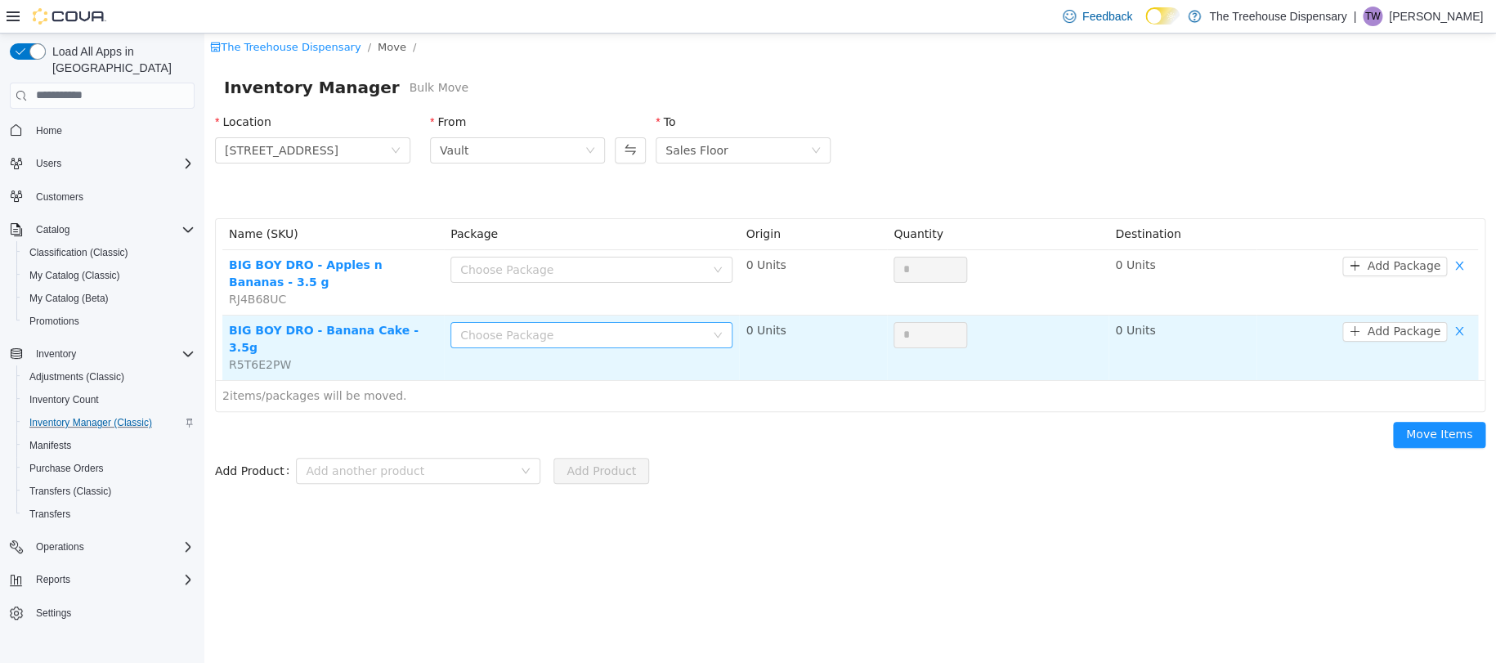
click at [577, 330] on div "Choose Package" at bounding box center [582, 334] width 244 height 16
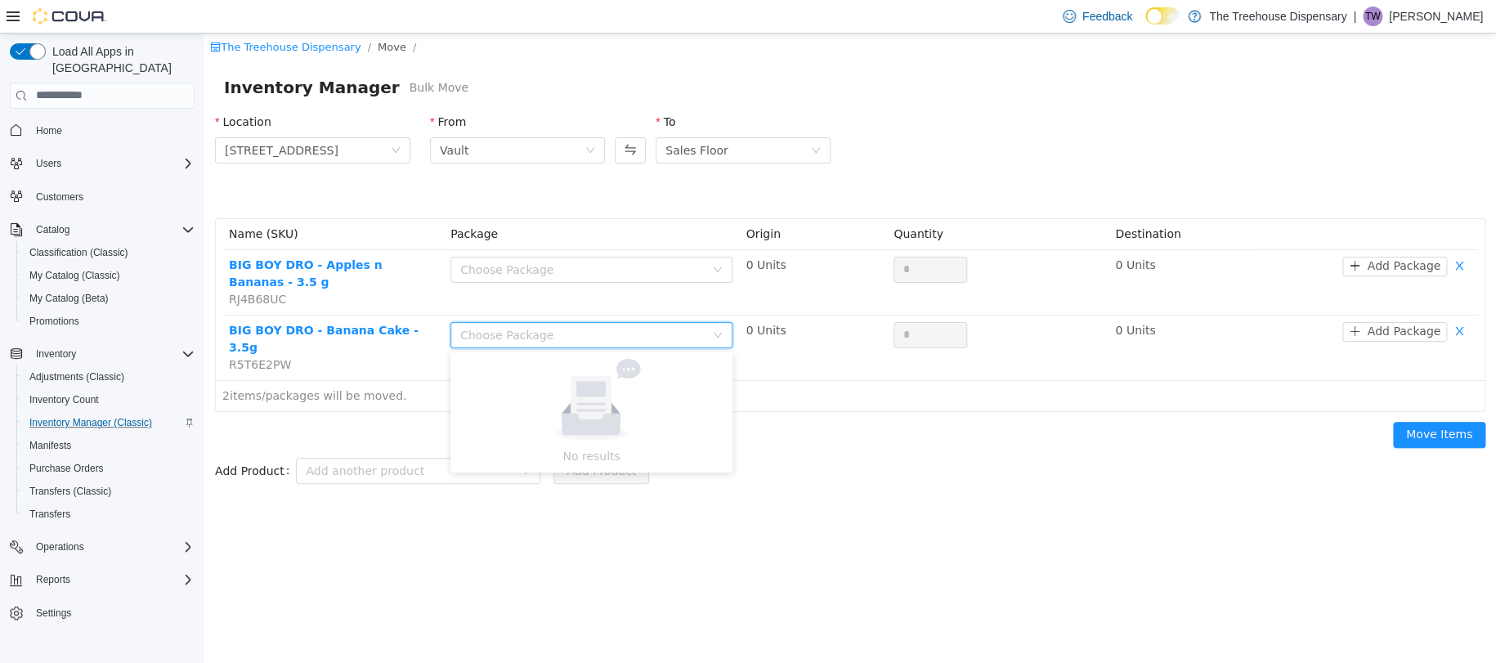
click at [625, 195] on div "Location 24081 Postal Ave From Vault To Sales Floor" at bounding box center [850, 160] width 1290 height 114
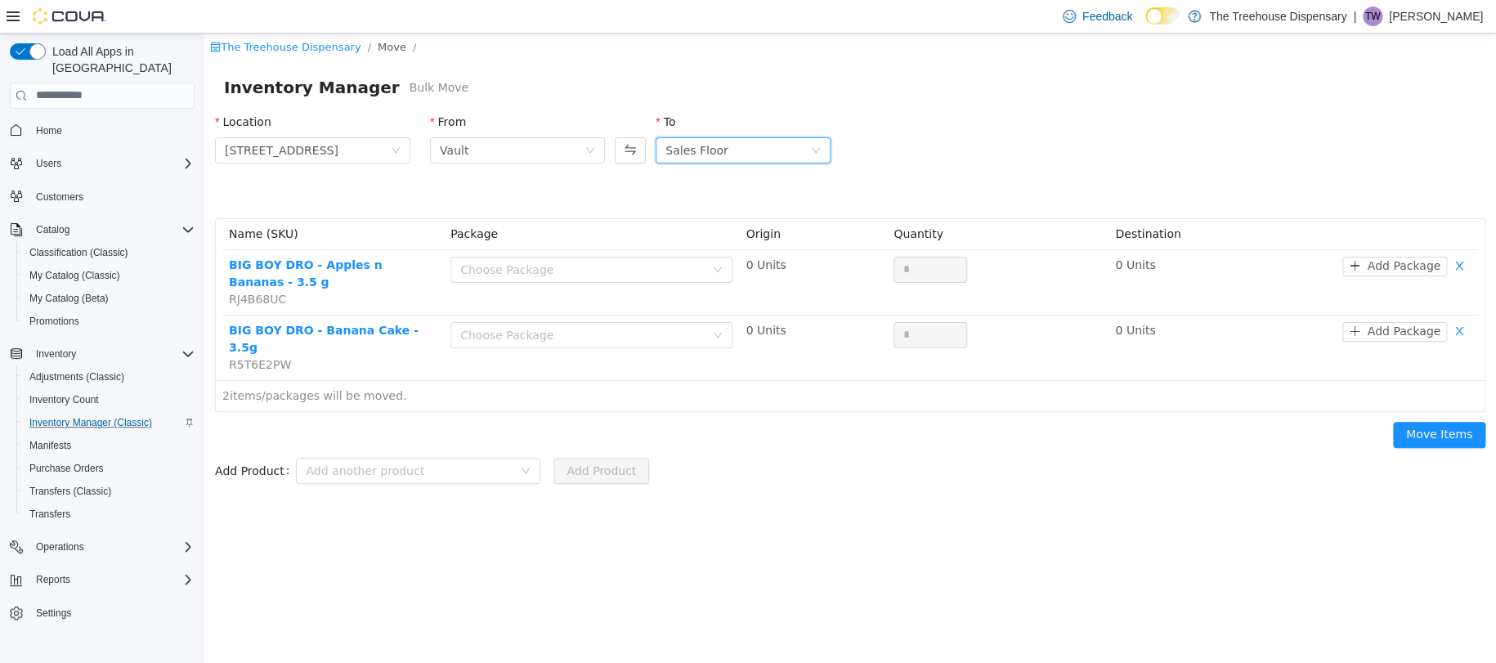
click at [692, 144] on div "Sales Floor" at bounding box center [696, 149] width 63 height 25
click at [720, 214] on li "Sales Floor" at bounding box center [743, 208] width 175 height 26
click at [572, 153] on div "Vault" at bounding box center [512, 149] width 145 height 25
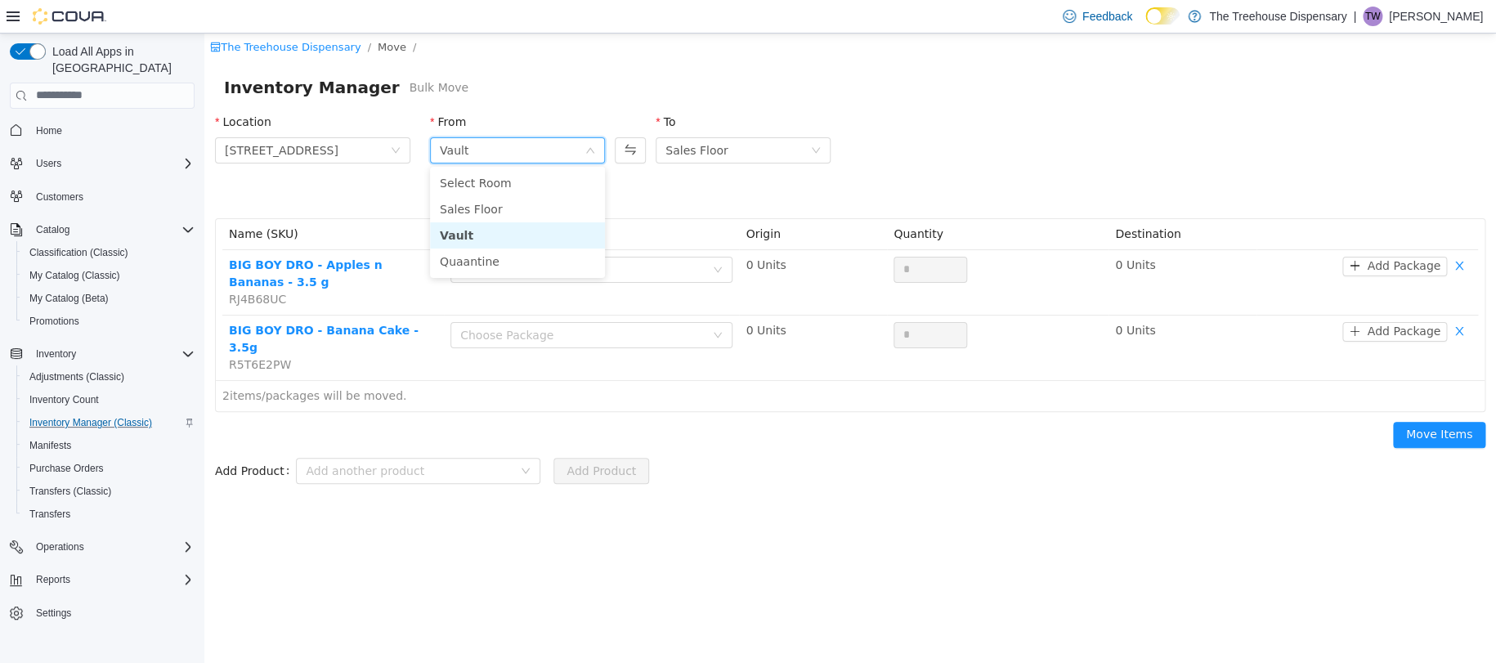
click at [551, 243] on li "Vault" at bounding box center [517, 234] width 175 height 26
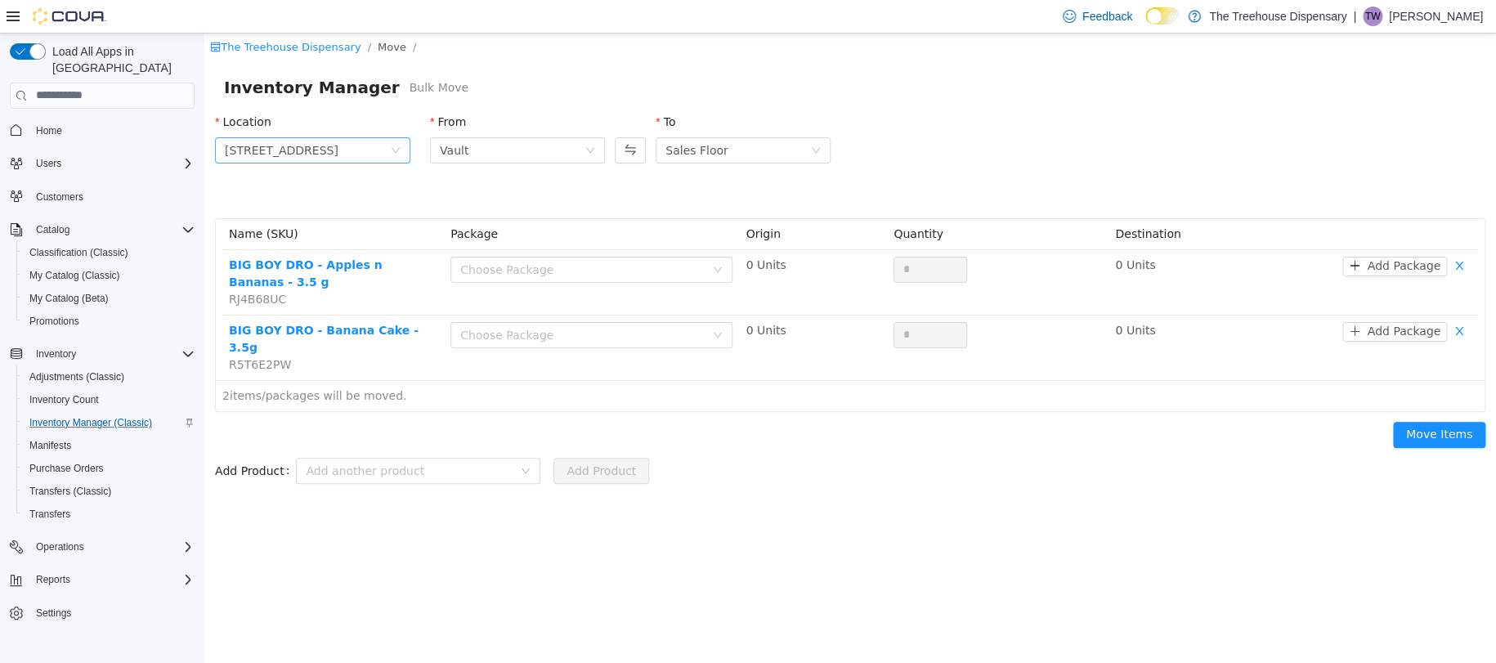
click at [324, 142] on span "24081 Postal Ave" at bounding box center [307, 149] width 165 height 25
click at [313, 262] on span "Delivery Location" at bounding box center [330, 269] width 154 height 22
click at [343, 141] on span "Delivery Location" at bounding box center [307, 149] width 165 height 25
click at [329, 237] on span "24081 Postal Ave" at bounding box center [314, 240] width 114 height 13
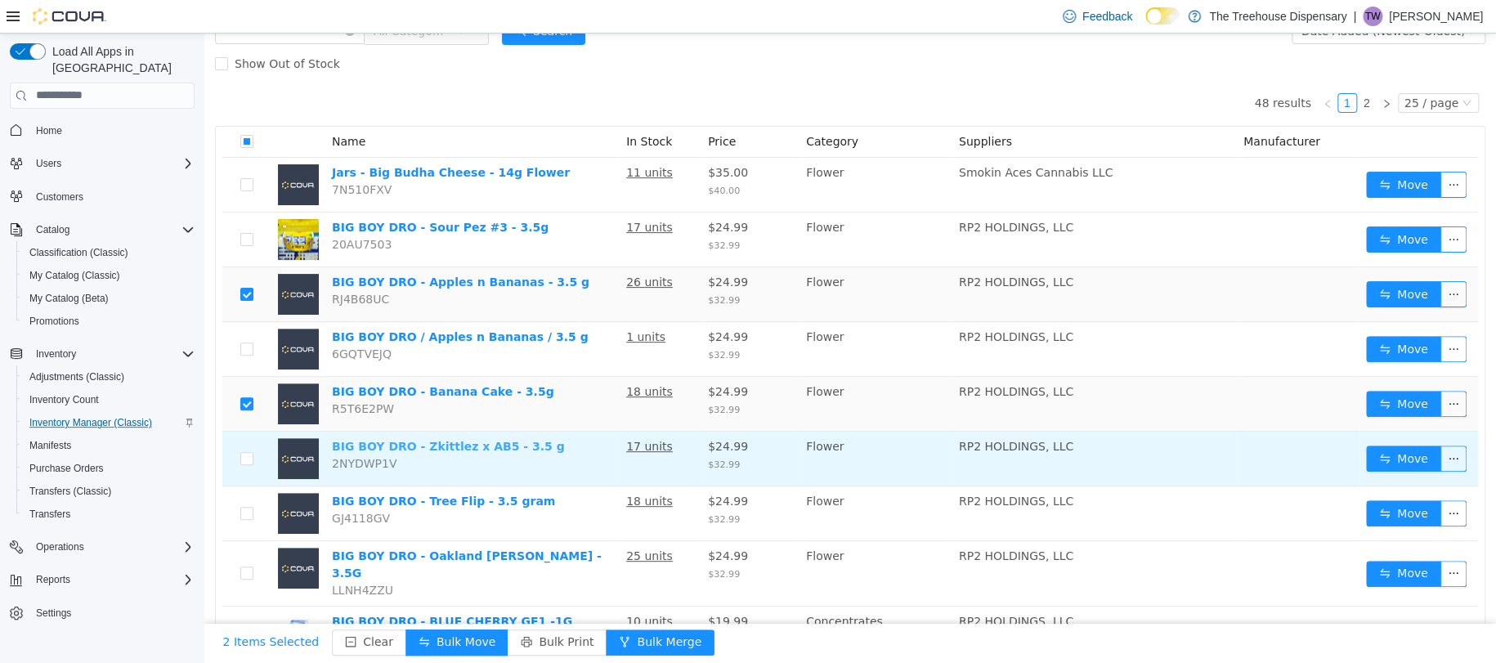
scroll to position [217, 0]
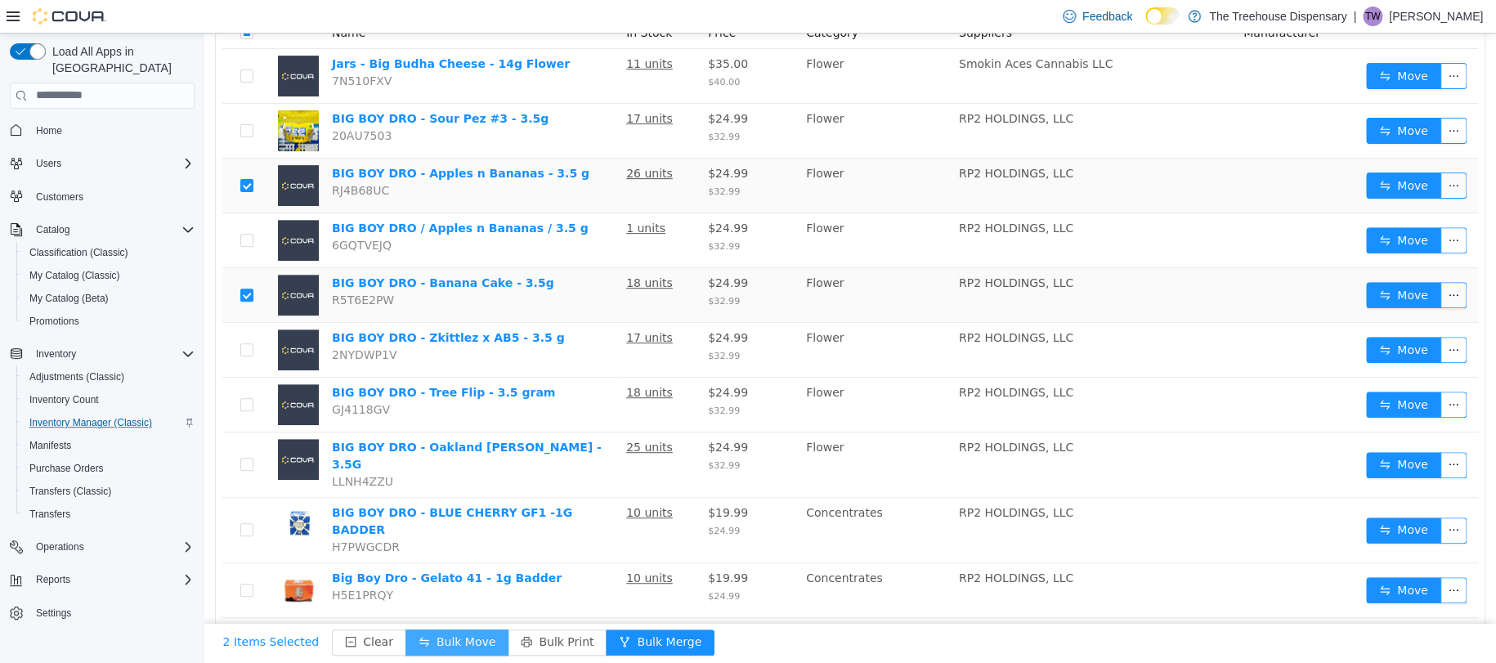
click at [452, 638] on button "Bulk Move" at bounding box center [456, 642] width 103 height 26
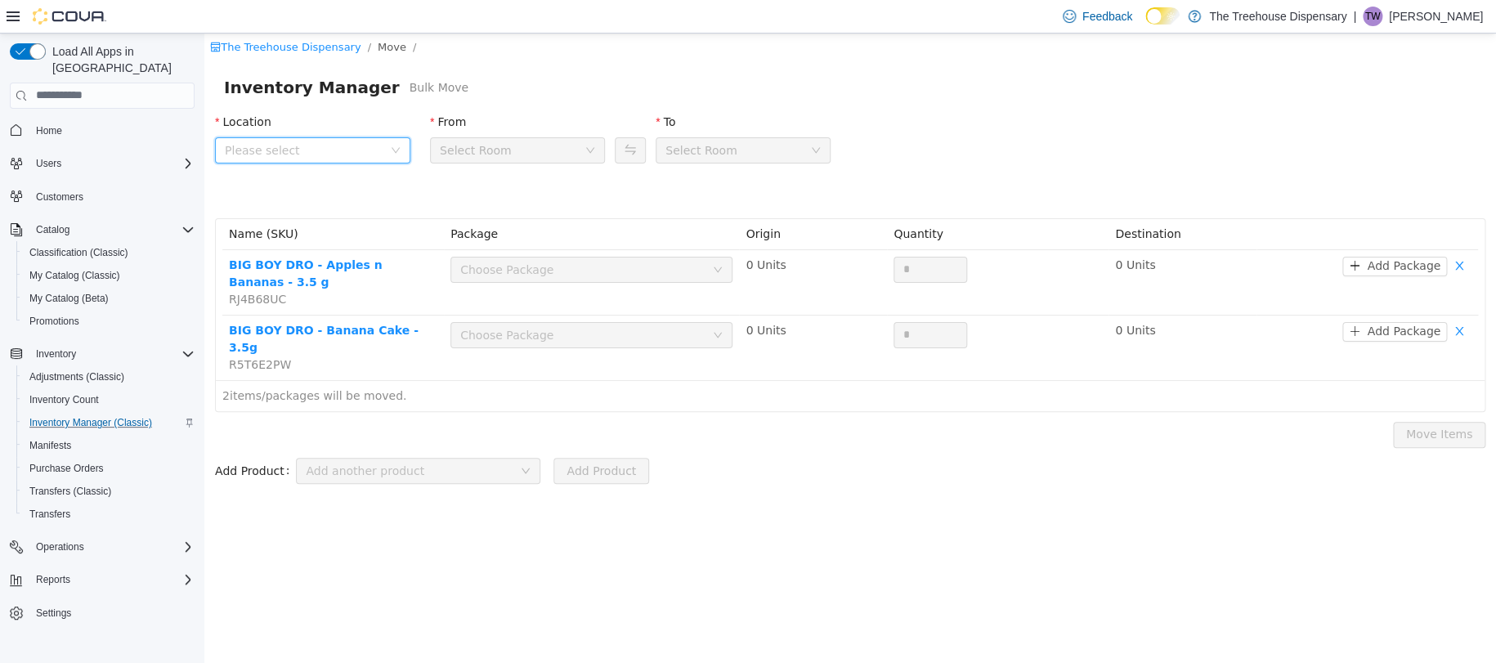
click at [386, 145] on span "Please select" at bounding box center [307, 149] width 165 height 25
click at [323, 238] on span "24081 Postal Ave" at bounding box center [314, 240] width 114 height 13
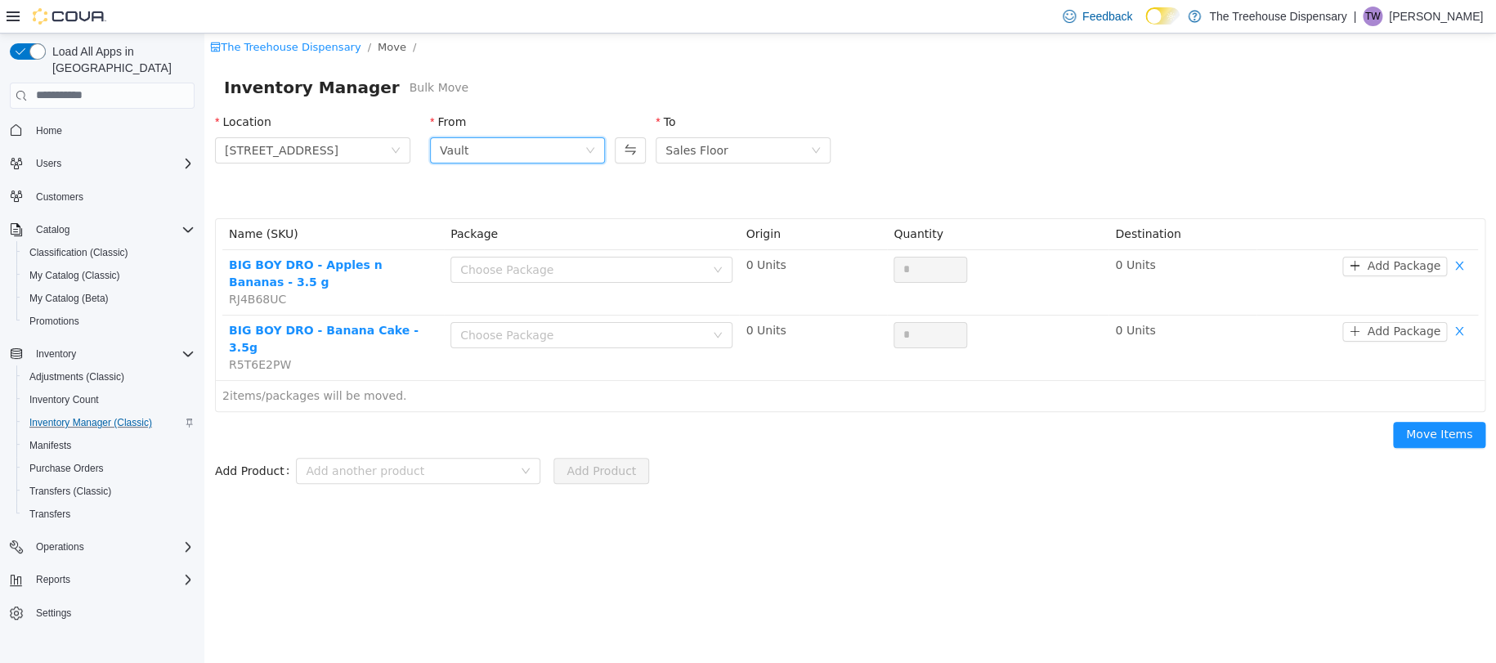
click at [523, 151] on div "Vault" at bounding box center [512, 149] width 145 height 25
click at [507, 204] on li "Sales Floor" at bounding box center [517, 208] width 175 height 26
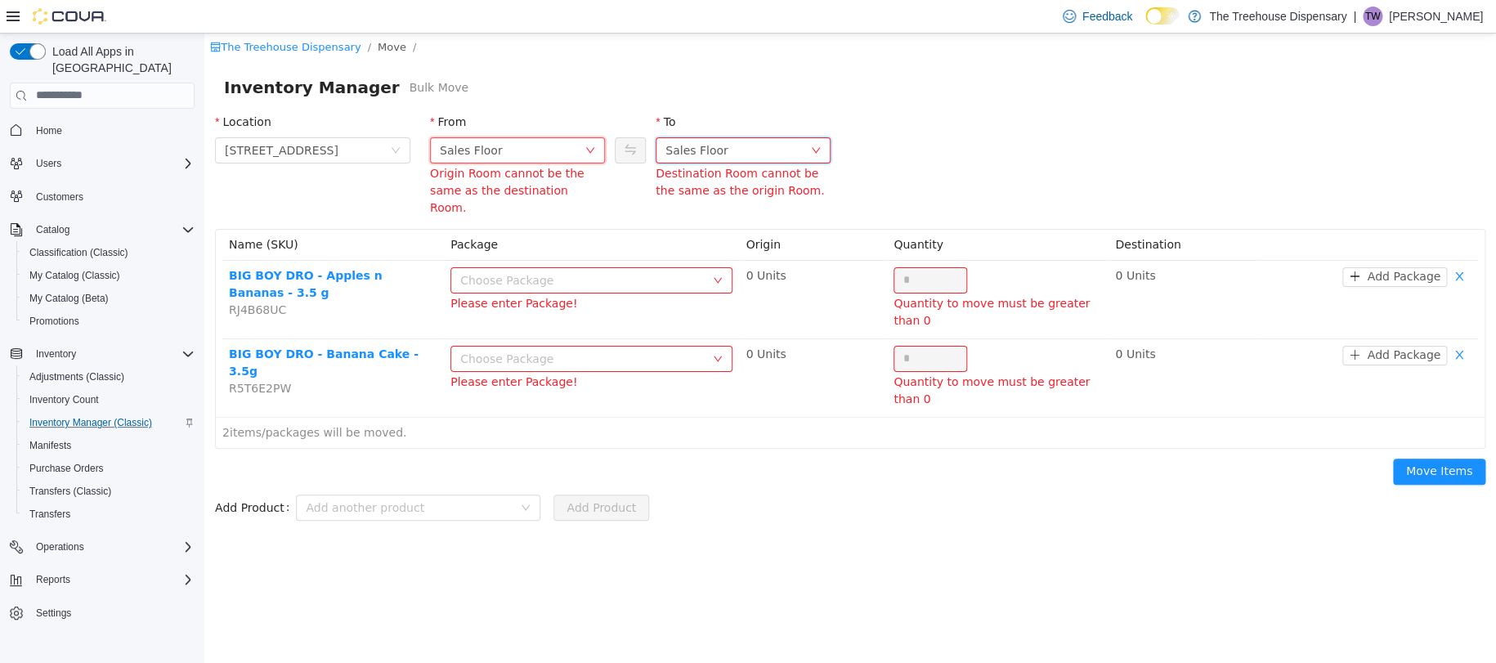
click at [711, 158] on div "Sales Floor" at bounding box center [696, 149] width 63 height 25
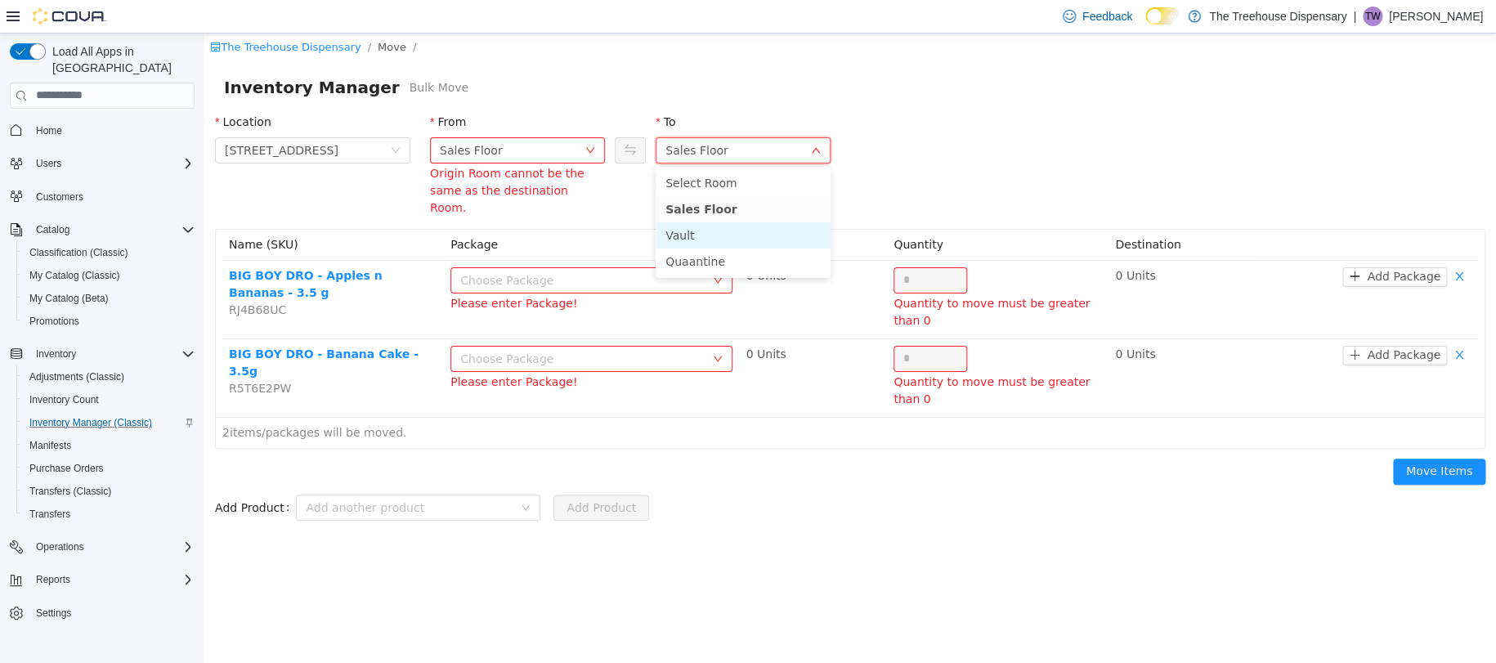
click at [704, 228] on li "Vault" at bounding box center [743, 234] width 175 height 26
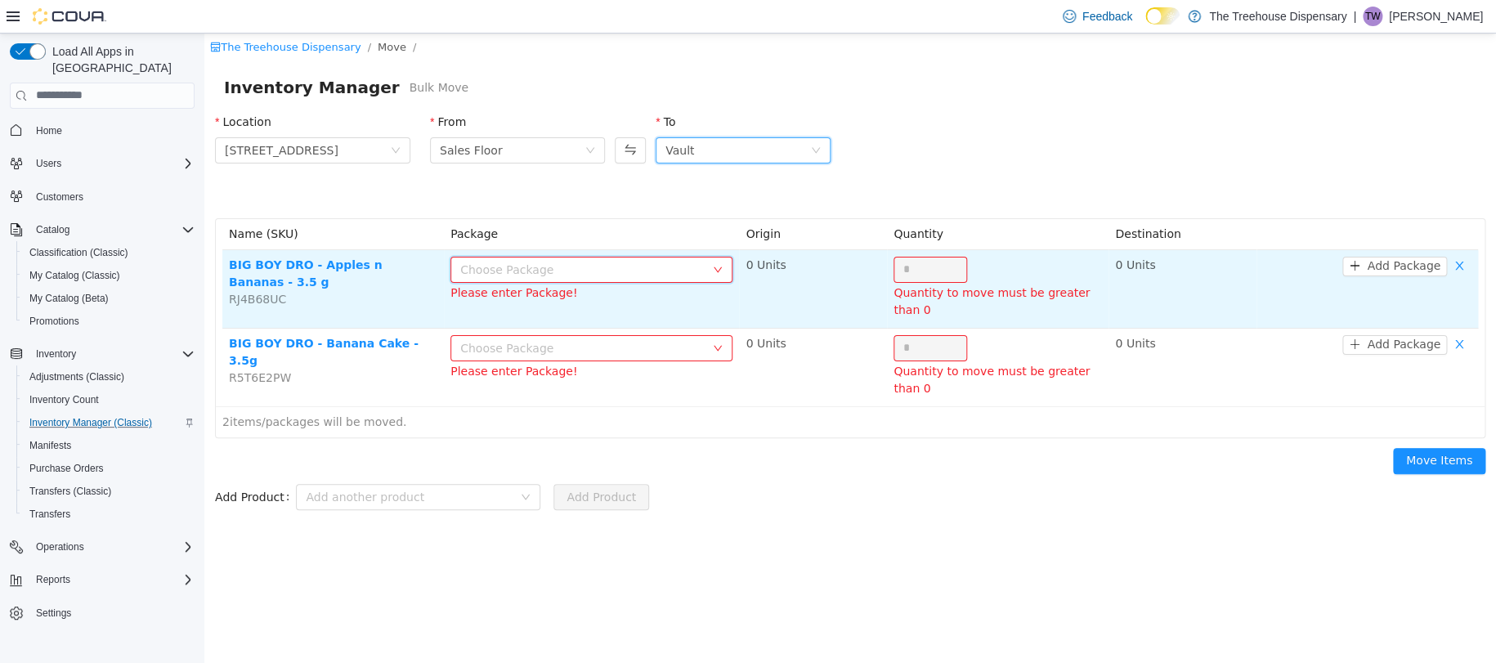
click at [599, 256] on div "Choose Package" at bounding box center [591, 269] width 282 height 26
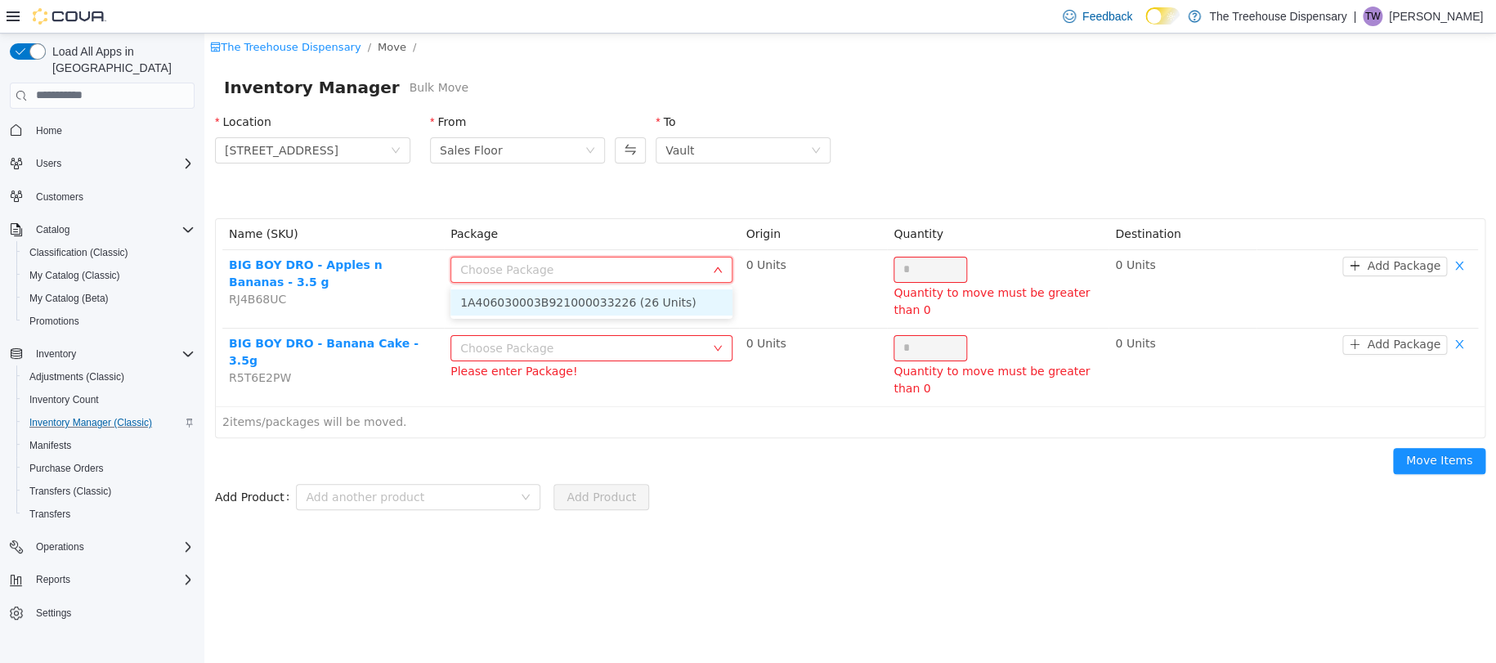
click at [638, 302] on li "1A406030003B921000033226 (26 Units)" at bounding box center [591, 302] width 282 height 26
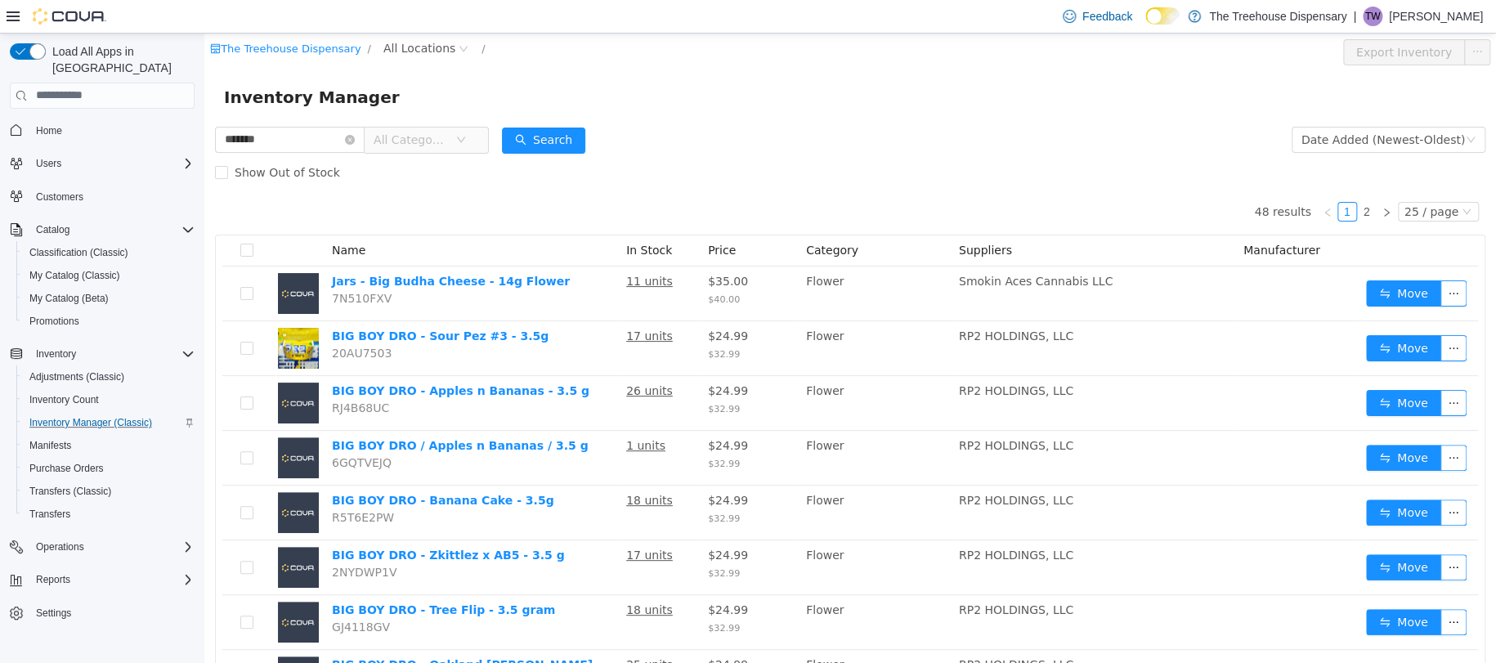
click at [775, 101] on div "Inventory Manager" at bounding box center [850, 96] width 1252 height 26
click at [744, 100] on div "Inventory Manager" at bounding box center [850, 96] width 1252 height 26
click at [355, 141] on icon "icon: close-circle" at bounding box center [350, 139] width 10 height 10
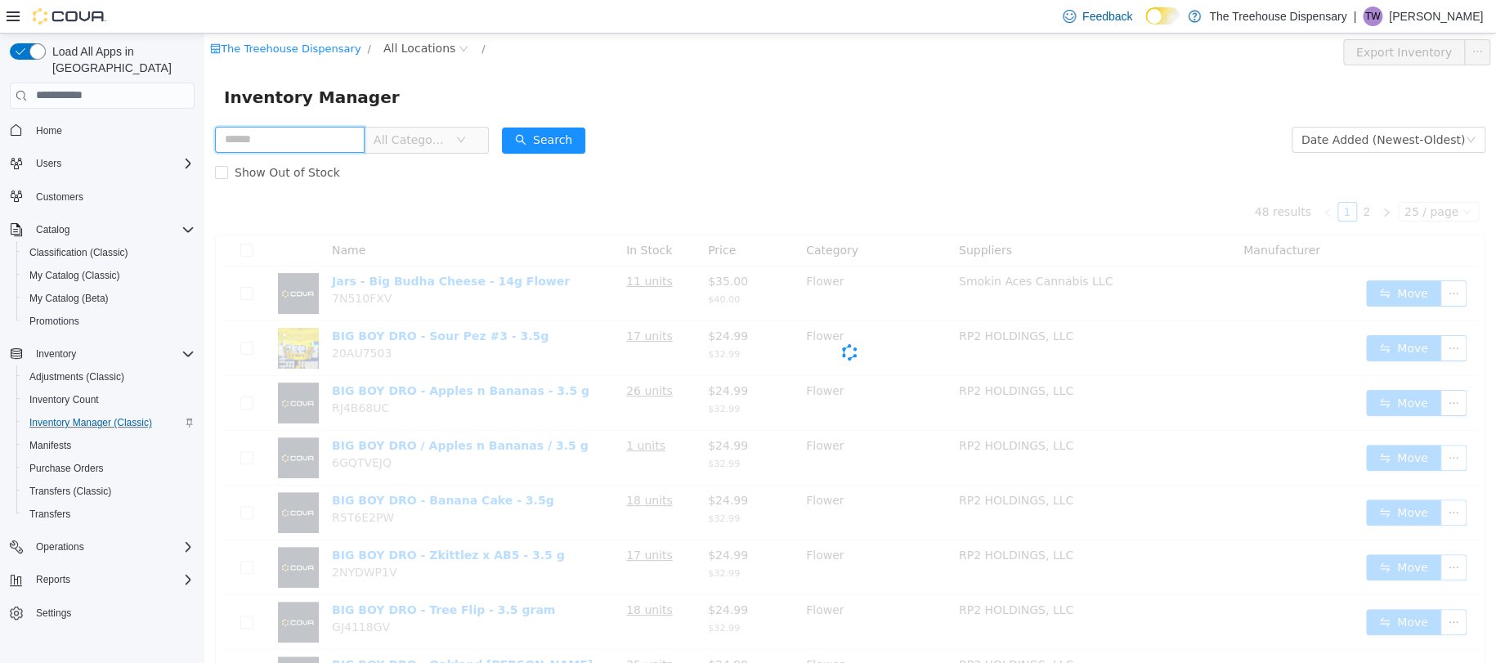
click at [365, 141] on input "text" at bounding box center [290, 139] width 150 height 26
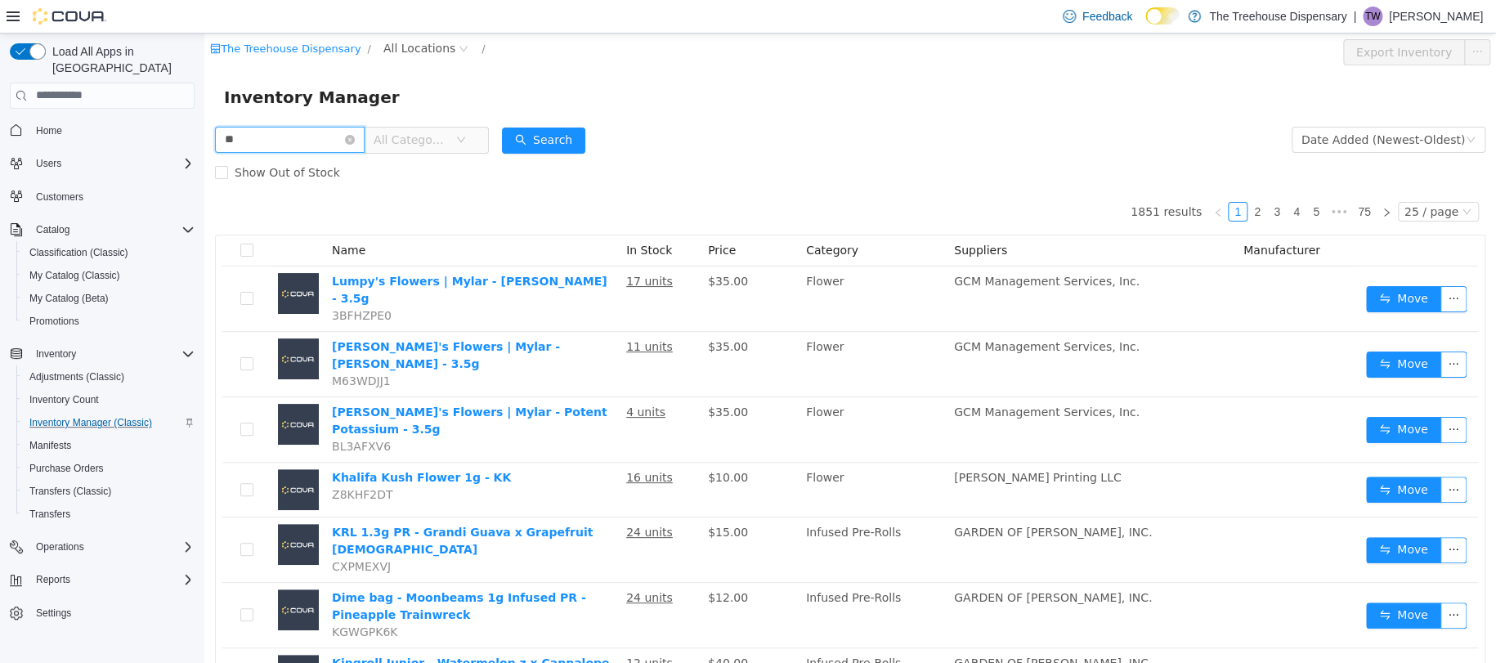
type input "*"
type input "******"
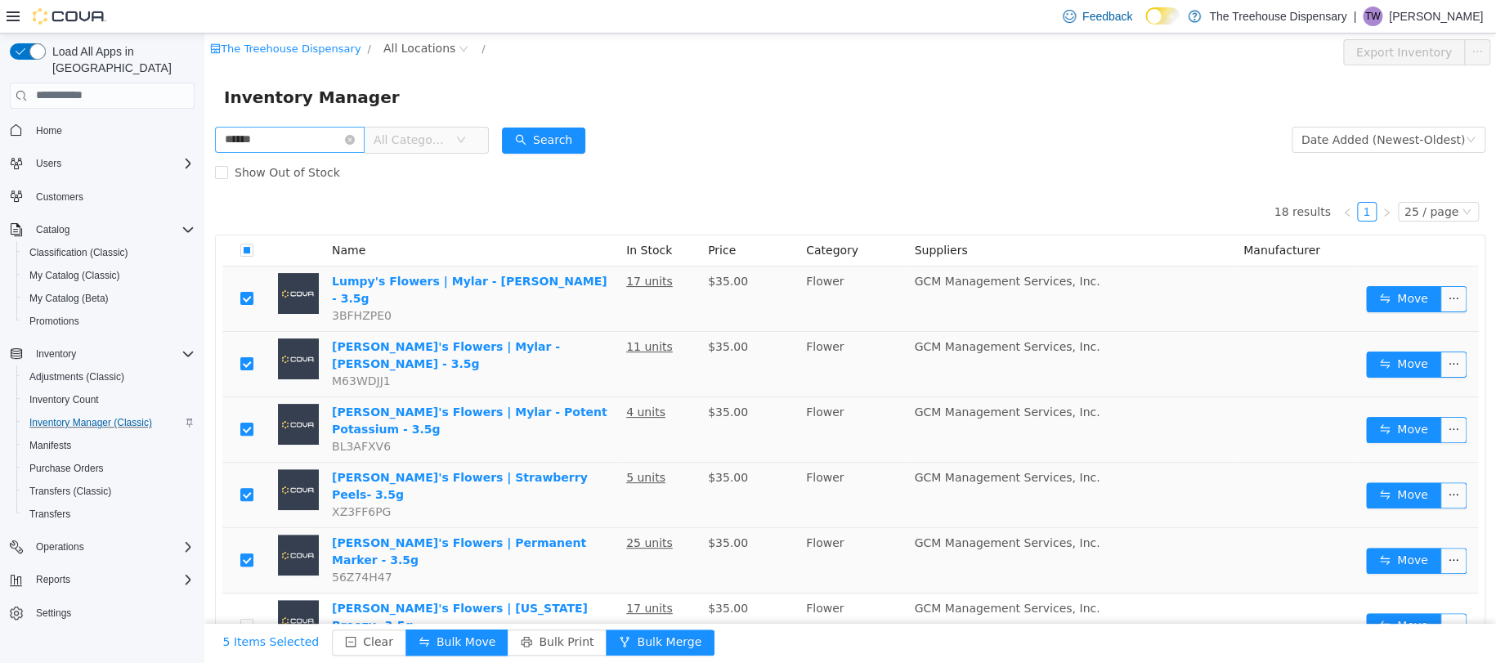
scroll to position [109, 0]
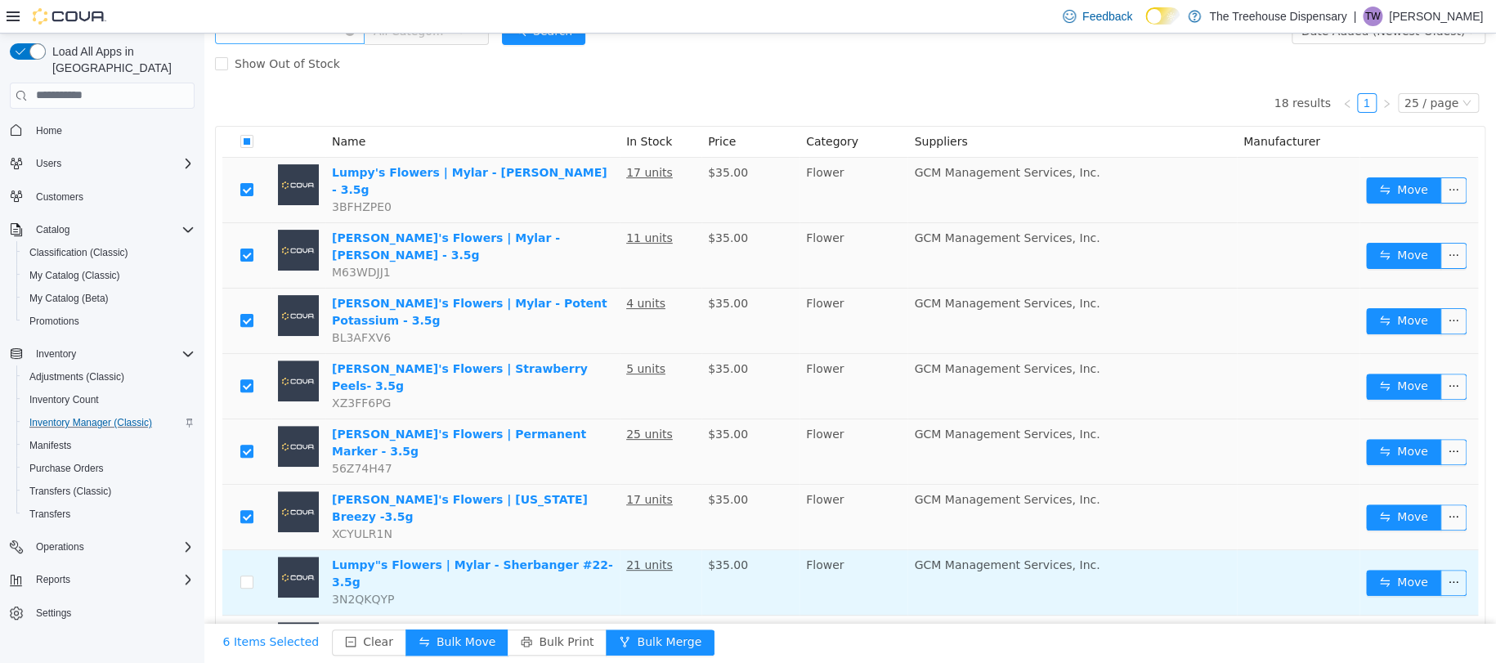
click at [245, 549] on td at bounding box center [246, 581] width 49 height 65
click at [242, 549] on td at bounding box center [246, 581] width 49 height 65
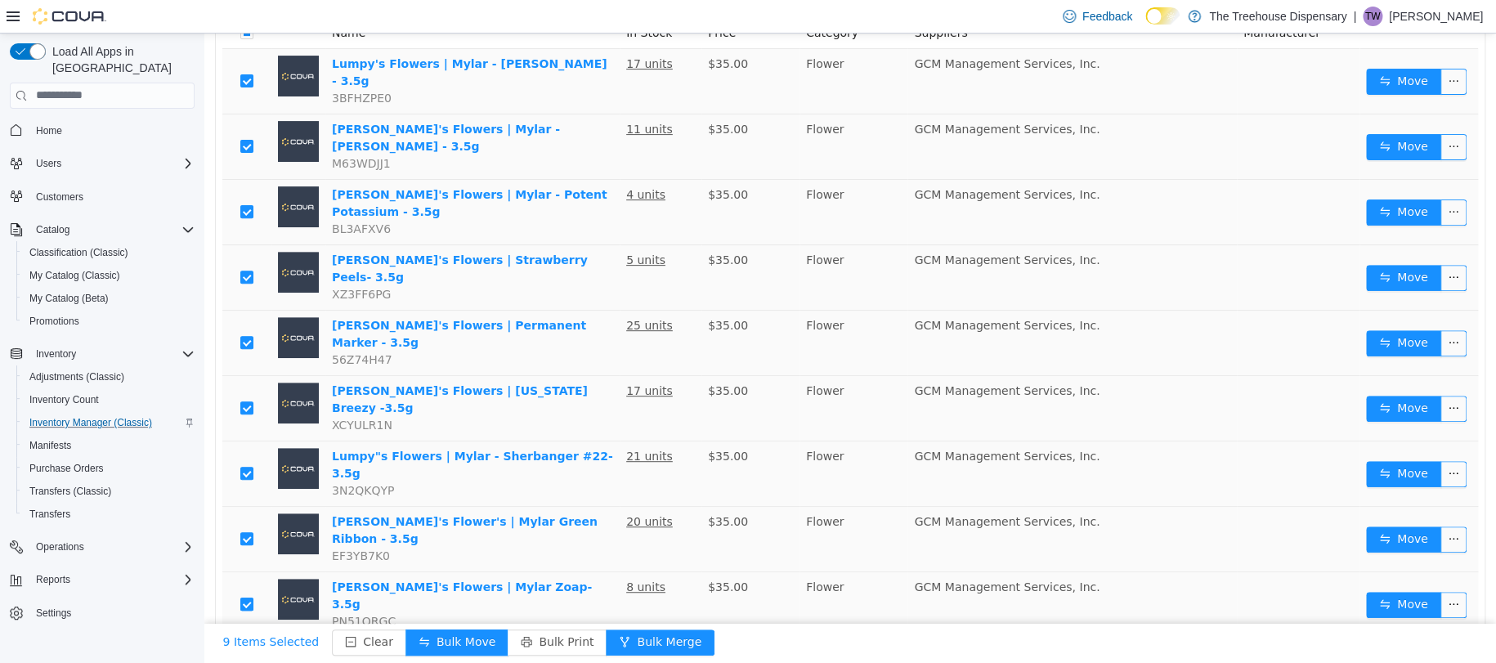
scroll to position [436, 0]
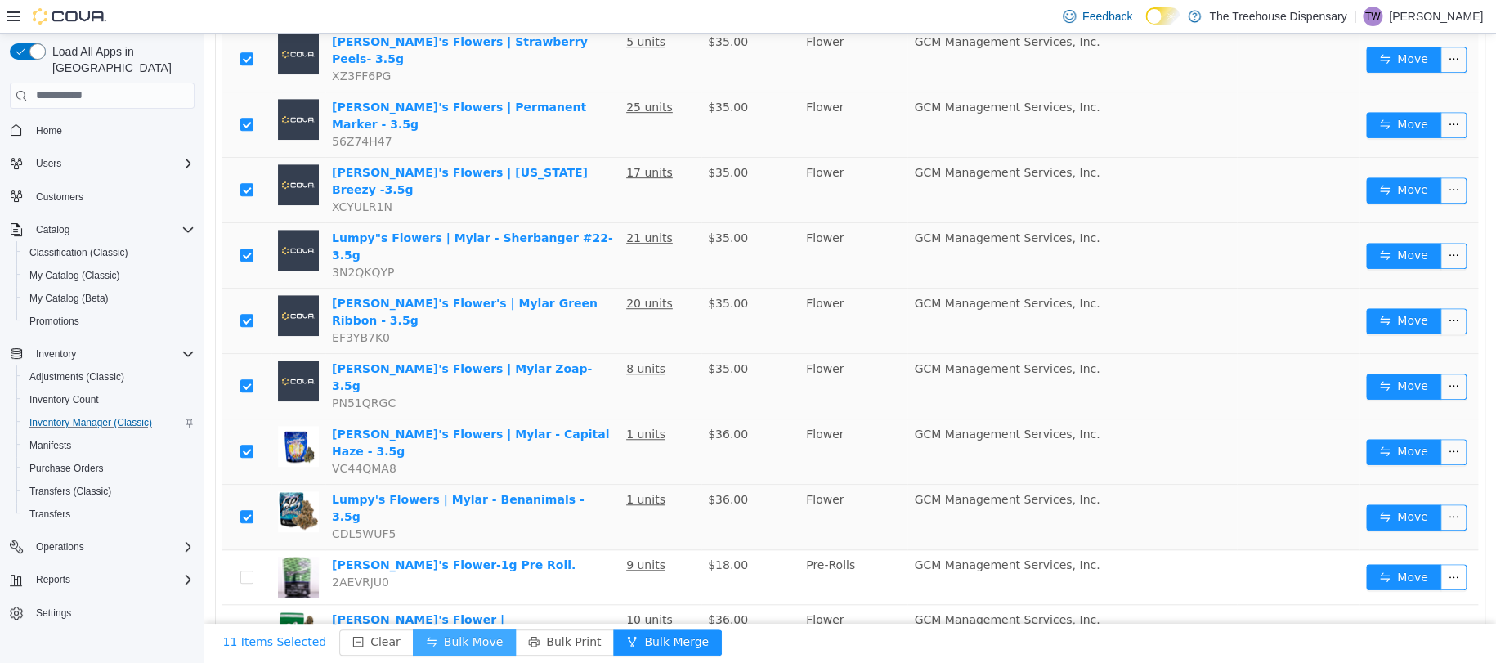
click at [434, 648] on button "Bulk Move" at bounding box center [464, 642] width 103 height 26
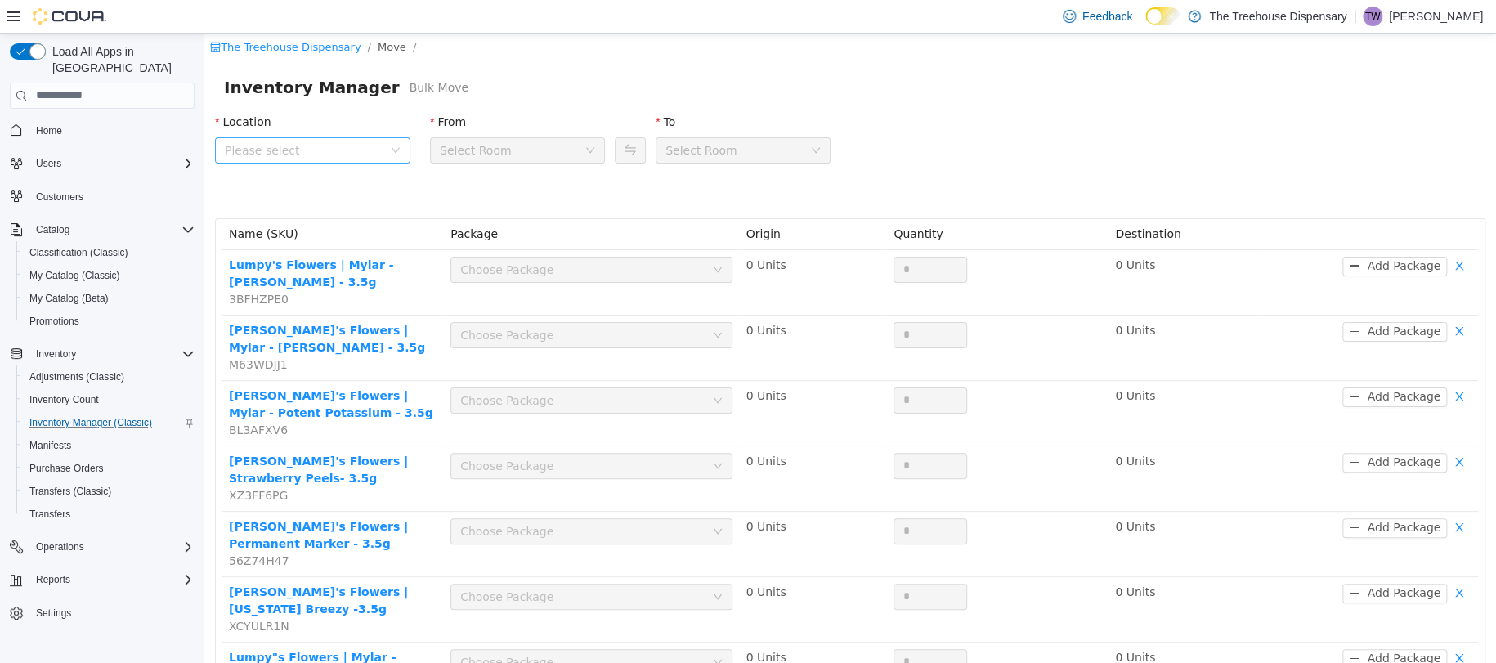
click at [345, 148] on span "Please select" at bounding box center [304, 149] width 158 height 16
click at [329, 237] on span "24081 Postal Ave" at bounding box center [314, 240] width 114 height 13
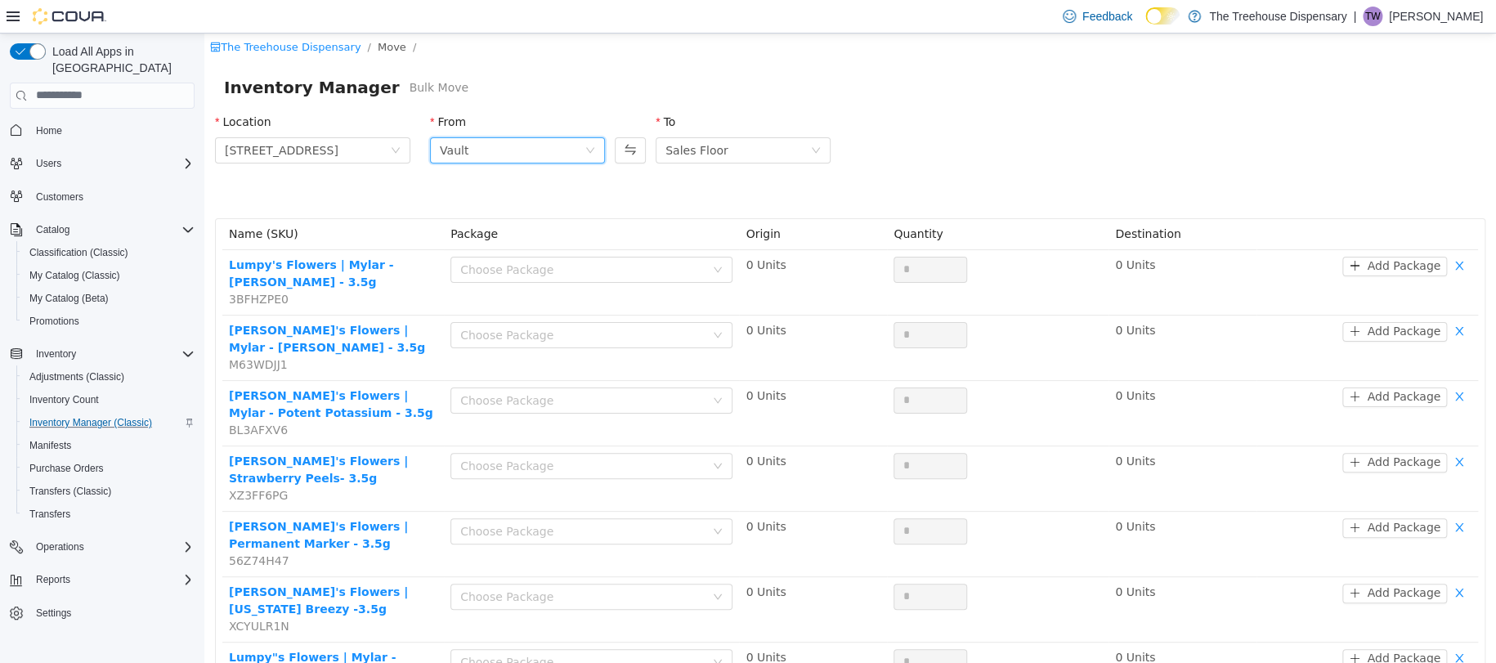
click at [467, 153] on div "Vault" at bounding box center [512, 149] width 145 height 25
click at [690, 181] on div "Location 24081 Postal Ave From Vault To Sales Floor" at bounding box center [850, 160] width 1290 height 114
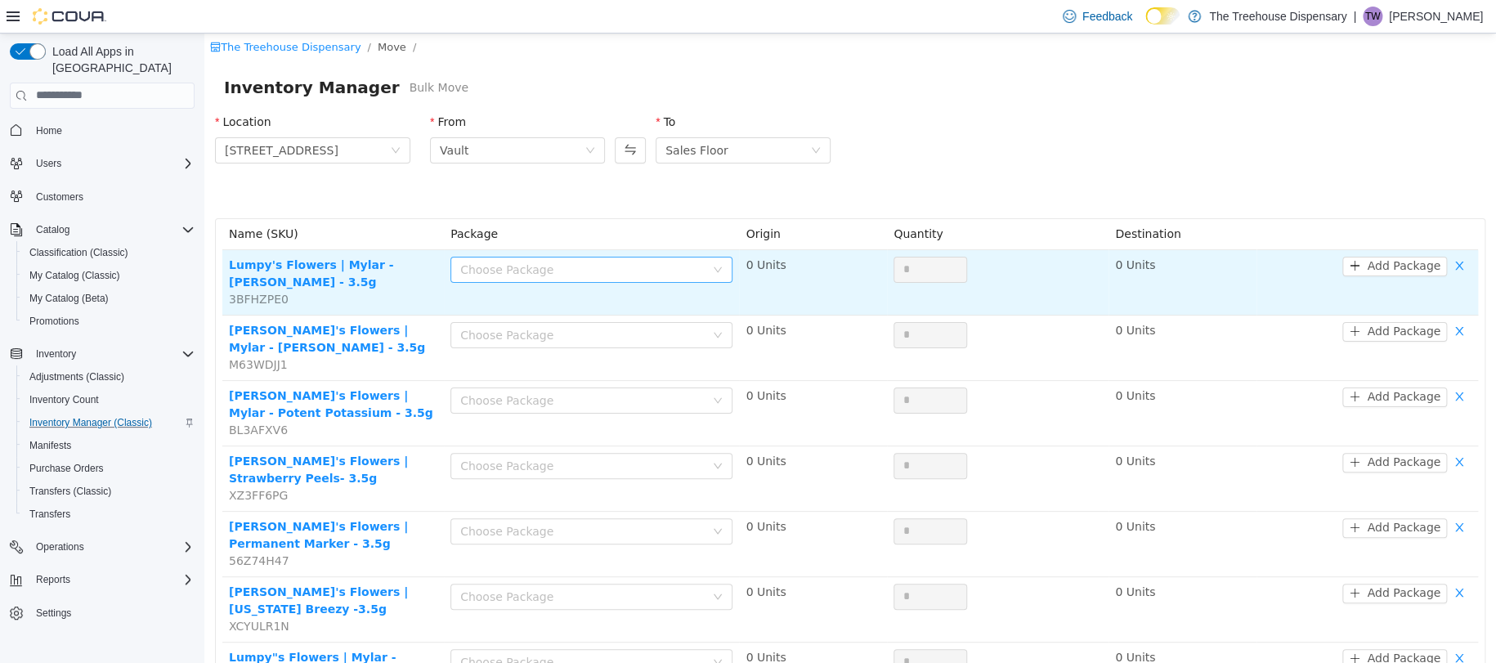
click at [593, 271] on div "Choose Package" at bounding box center [582, 269] width 244 height 16
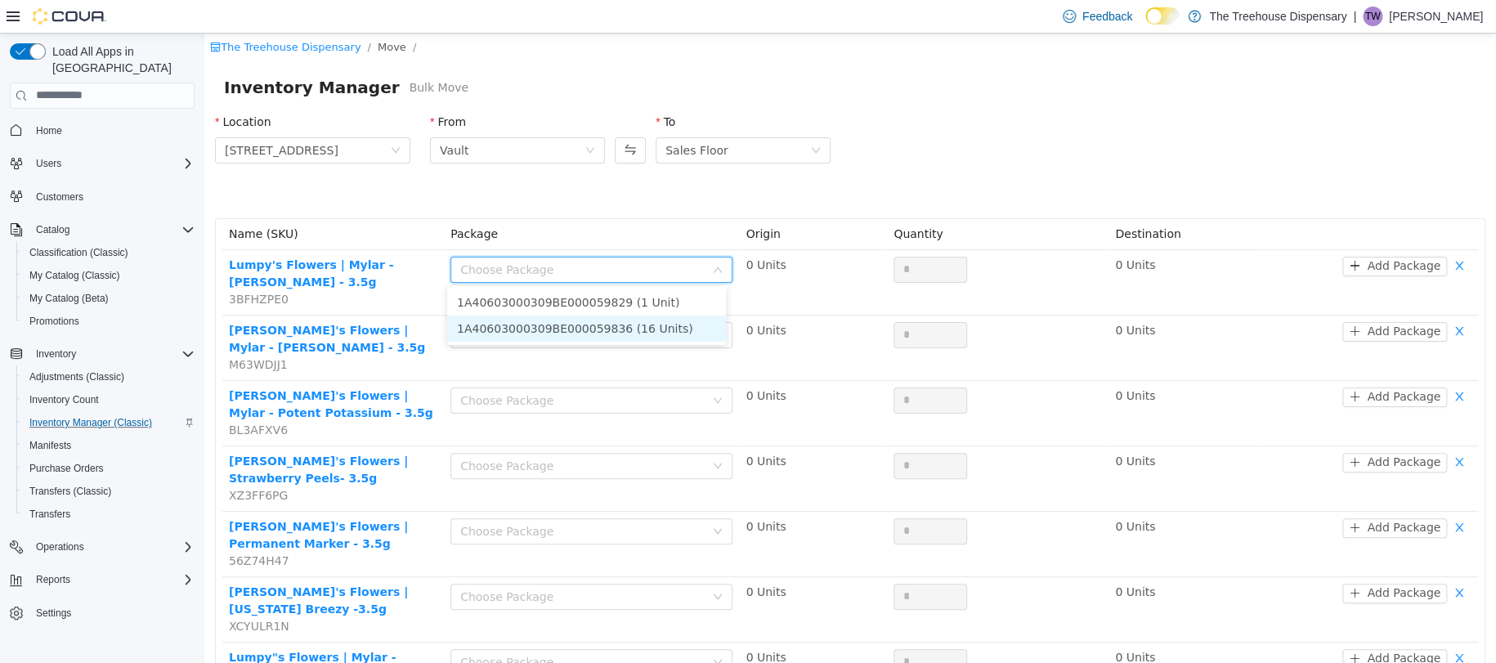
click at [626, 324] on li "1A40603000309BE000059836 (16 Units)" at bounding box center [586, 328] width 279 height 26
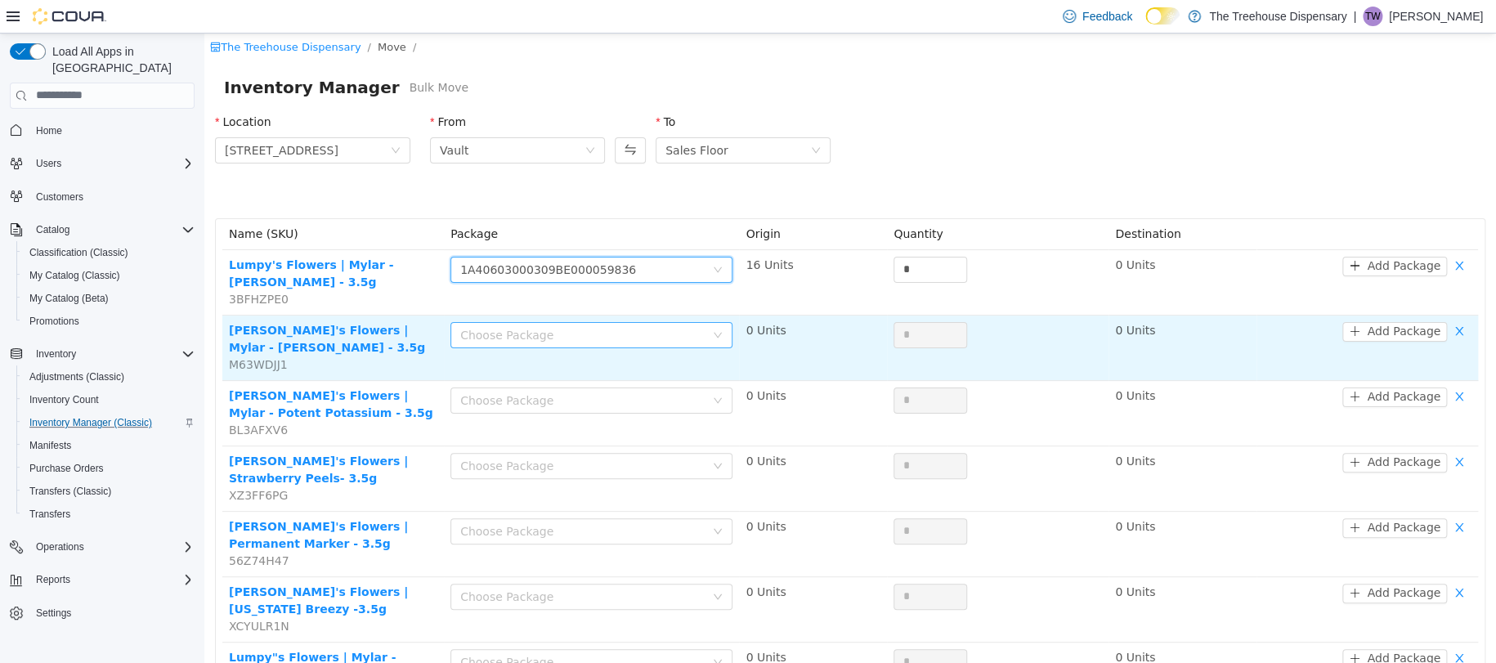
click at [633, 326] on div "Choose Package" at bounding box center [582, 334] width 244 height 16
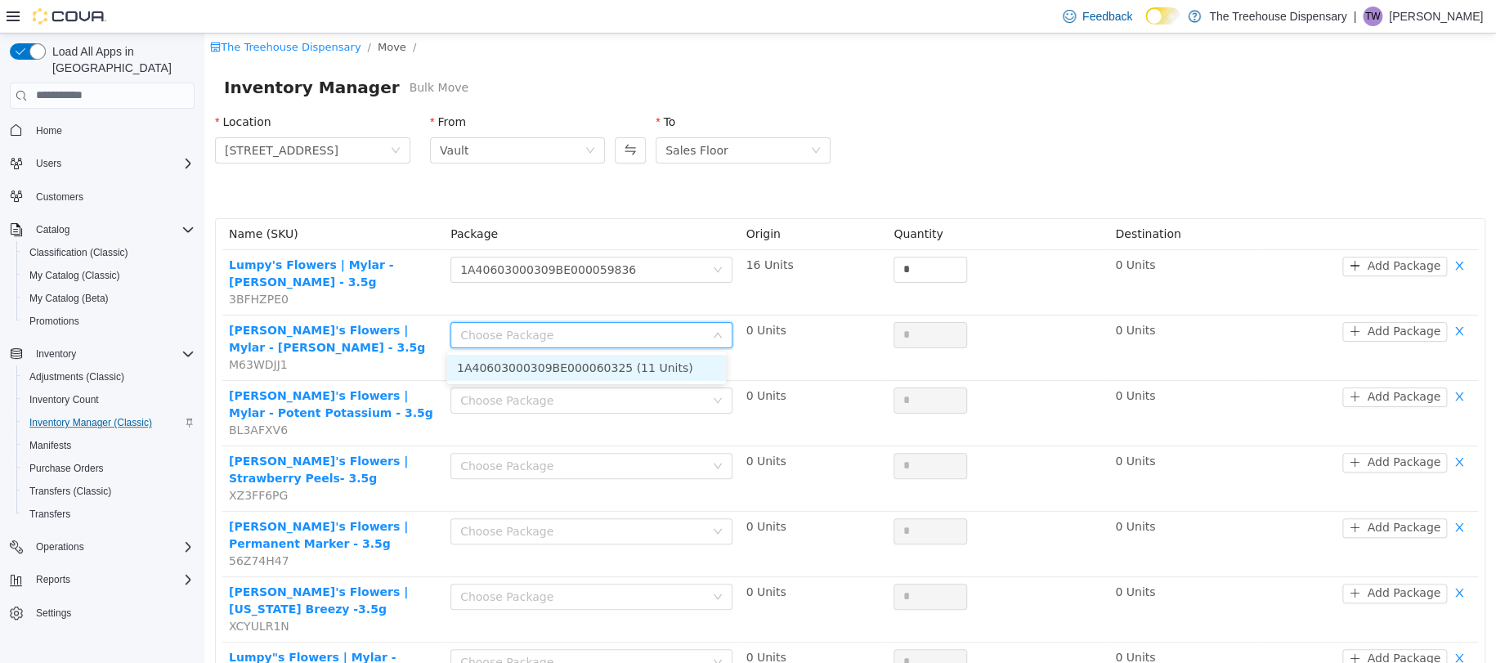
click at [613, 358] on li "1A40603000309BE000060325 (11 Units)" at bounding box center [586, 367] width 279 height 26
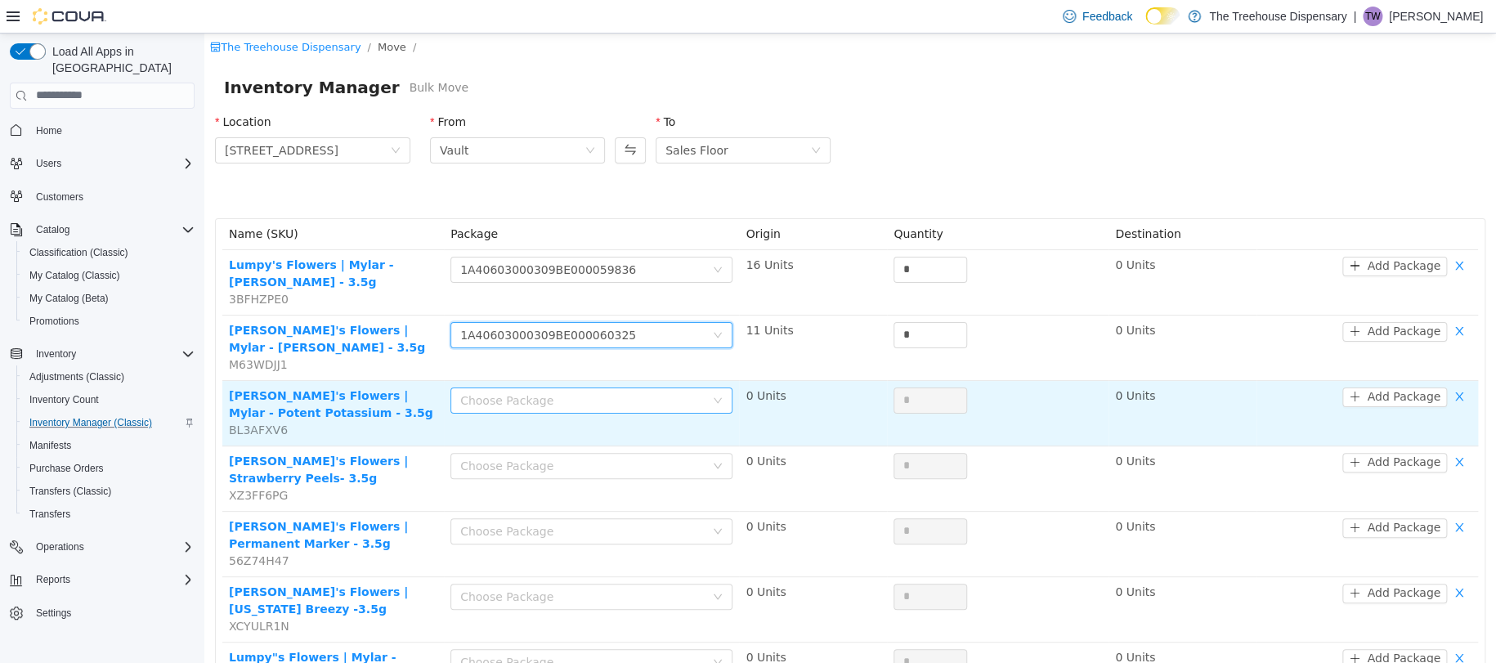
click at [609, 406] on div "Choose Package" at bounding box center [582, 400] width 244 height 16
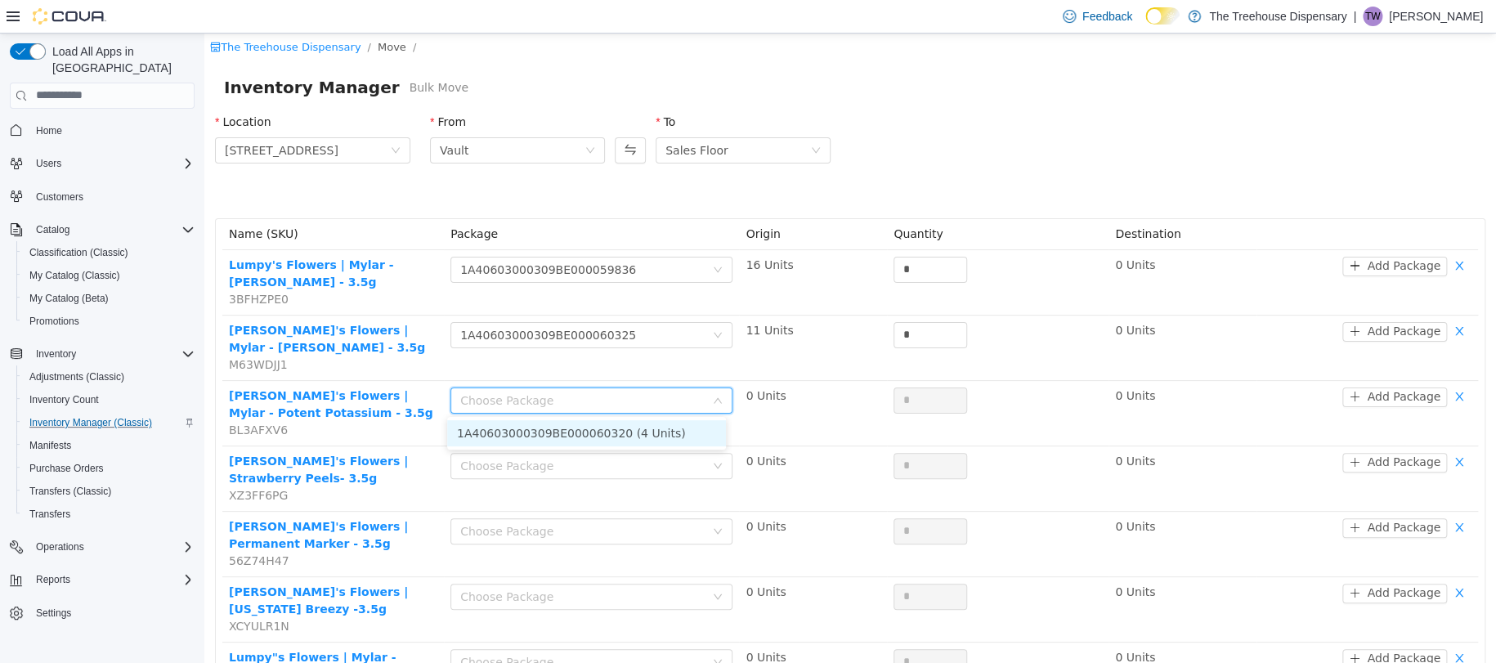
click at [611, 432] on li "1A40603000309BE000060320 (4 Units)" at bounding box center [586, 432] width 279 height 26
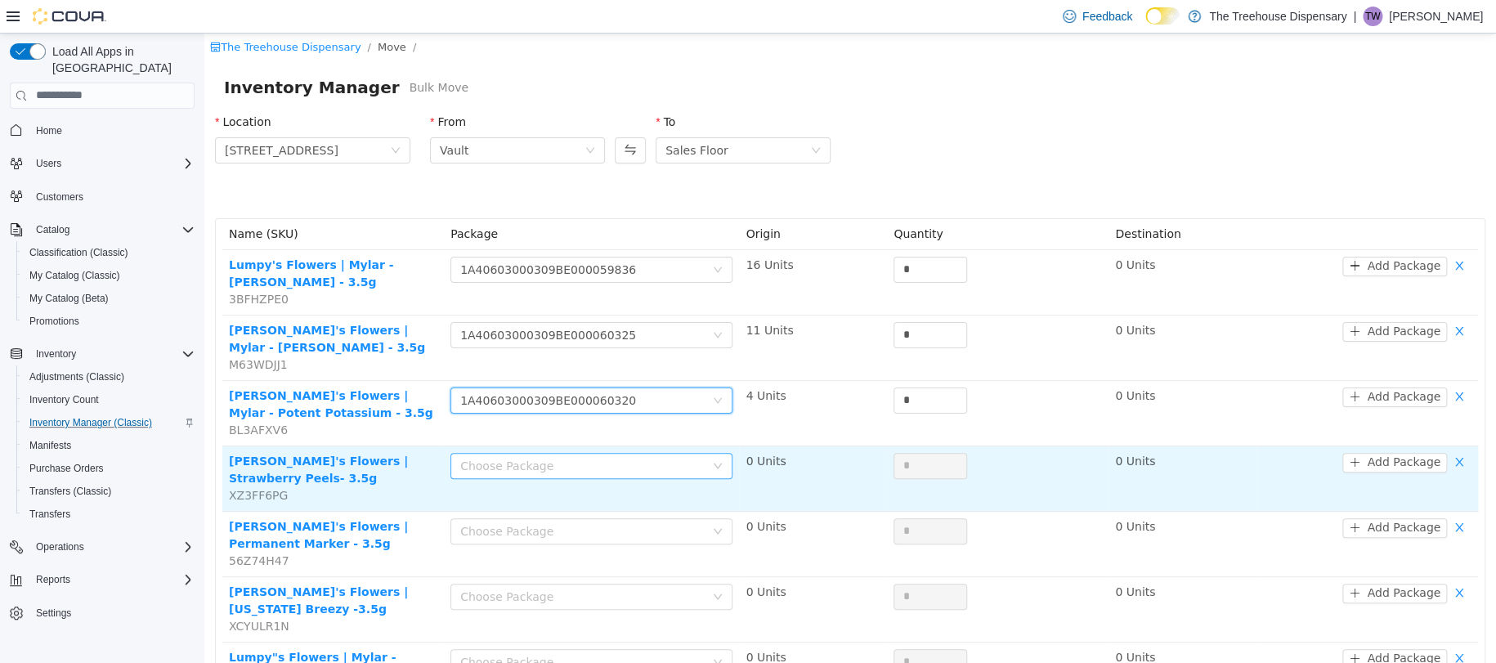
click at [618, 464] on div "Choose Package" at bounding box center [582, 465] width 244 height 16
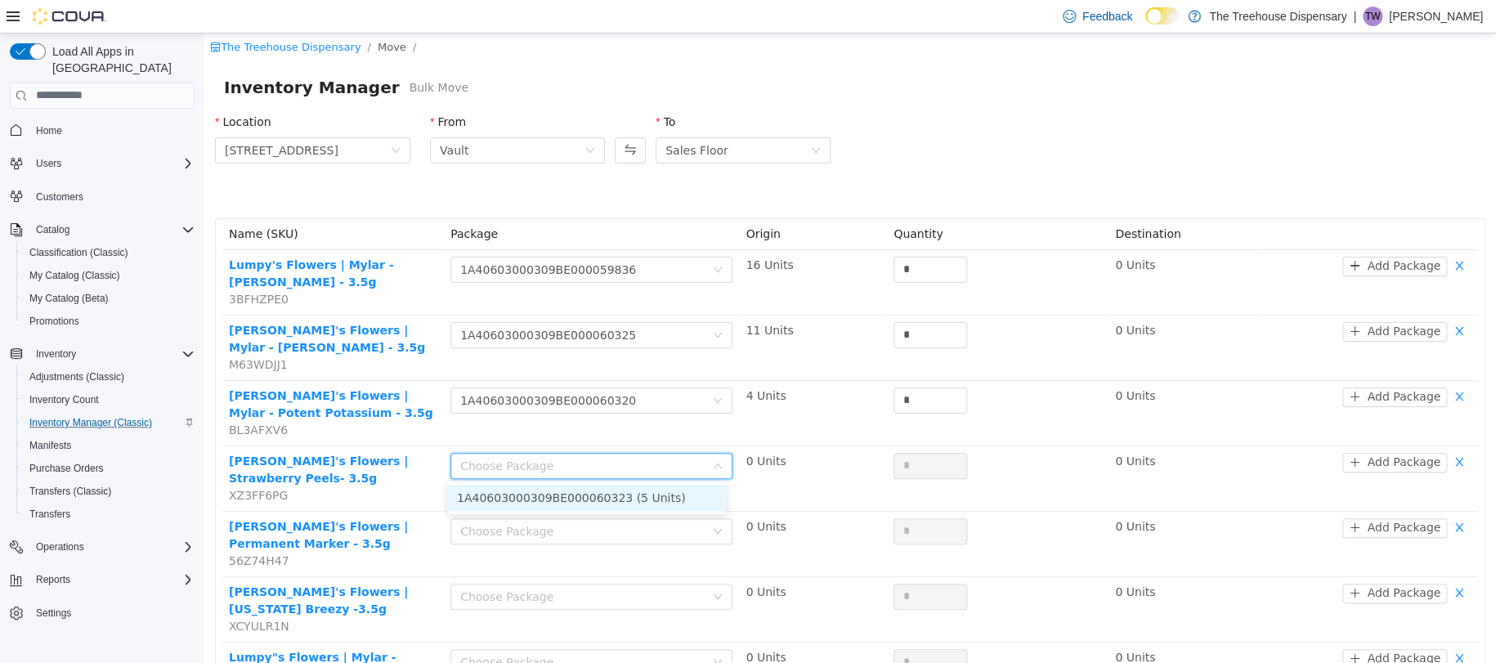
click at [653, 489] on li "1A40603000309BE000060323 (5 Units)" at bounding box center [586, 497] width 279 height 26
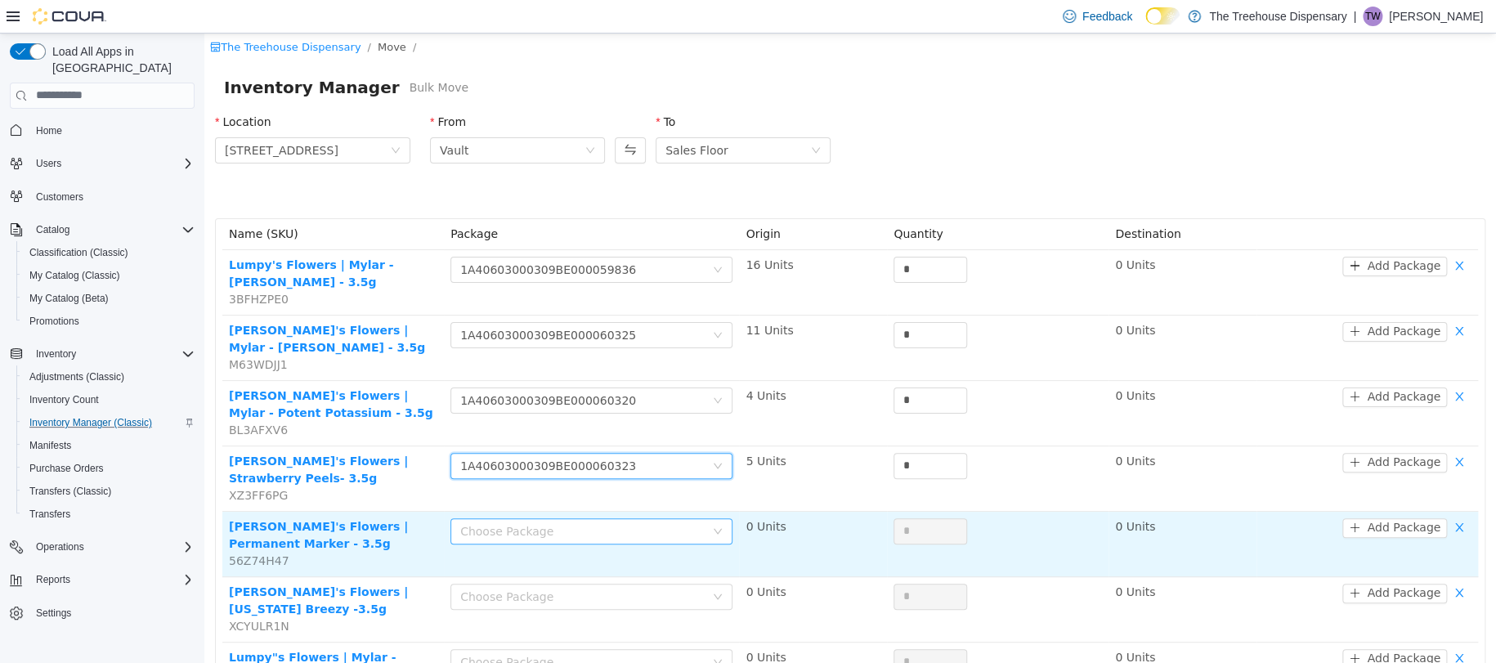
click at [660, 529] on div "Choose Package" at bounding box center [582, 530] width 244 height 16
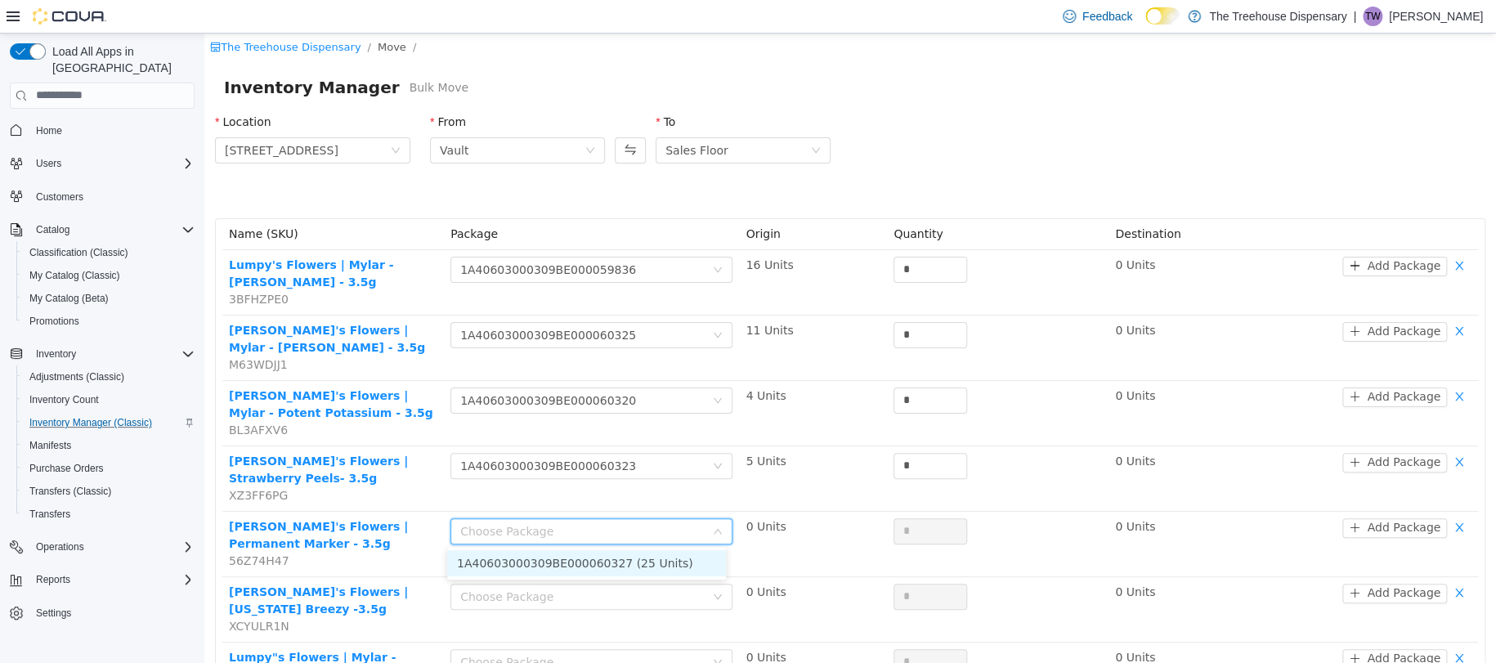
click at [700, 557] on li "1A40603000309BE000060327 (25 Units)" at bounding box center [586, 562] width 279 height 26
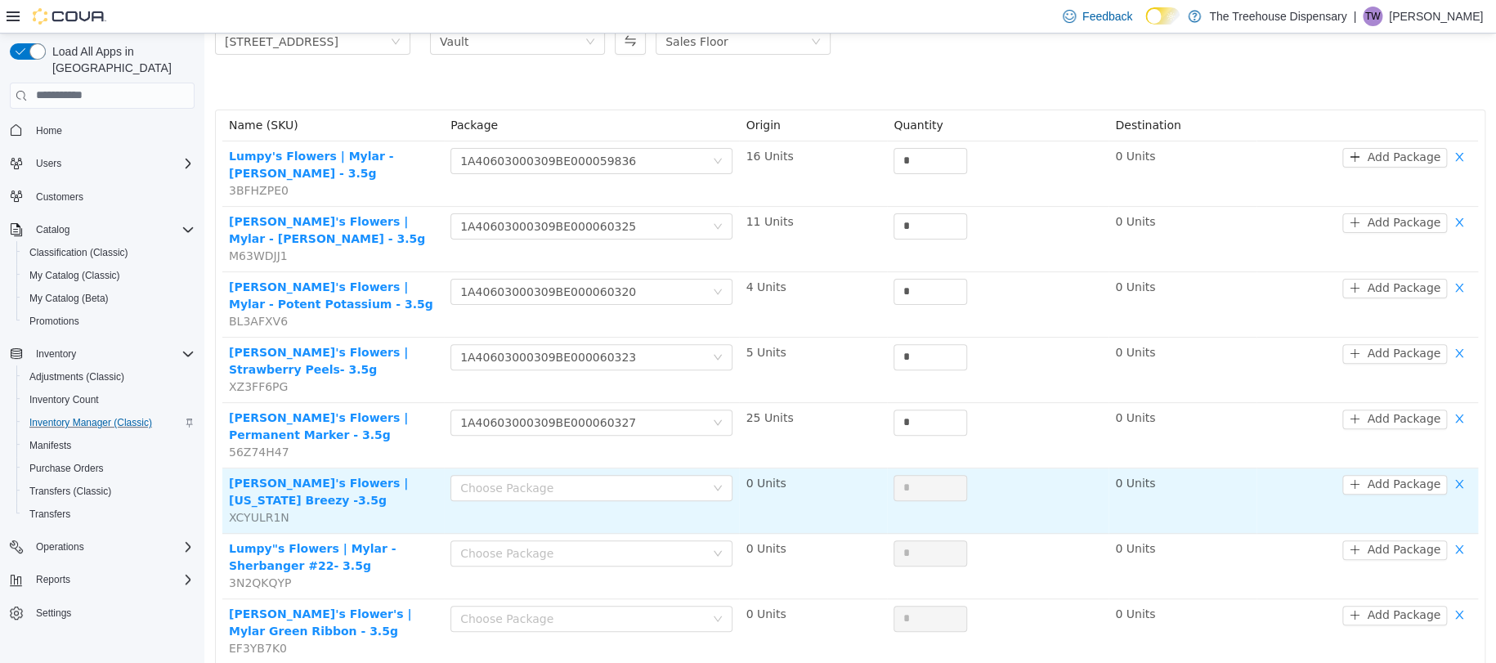
click at [644, 499] on div "Choose Package" at bounding box center [591, 490] width 282 height 33
click at [671, 485] on div "Choose Package" at bounding box center [582, 487] width 244 height 16
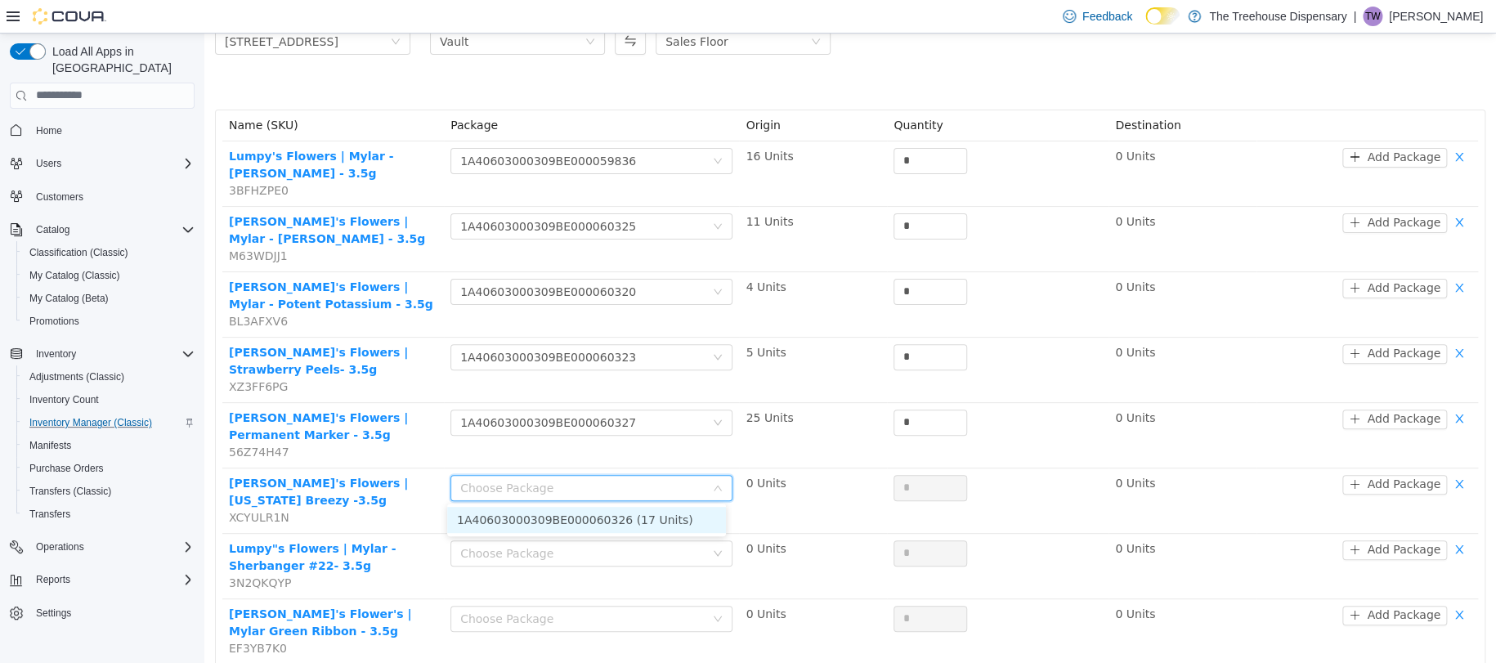
click at [676, 517] on li "1A40603000309BE000060326 (17 Units)" at bounding box center [586, 519] width 279 height 26
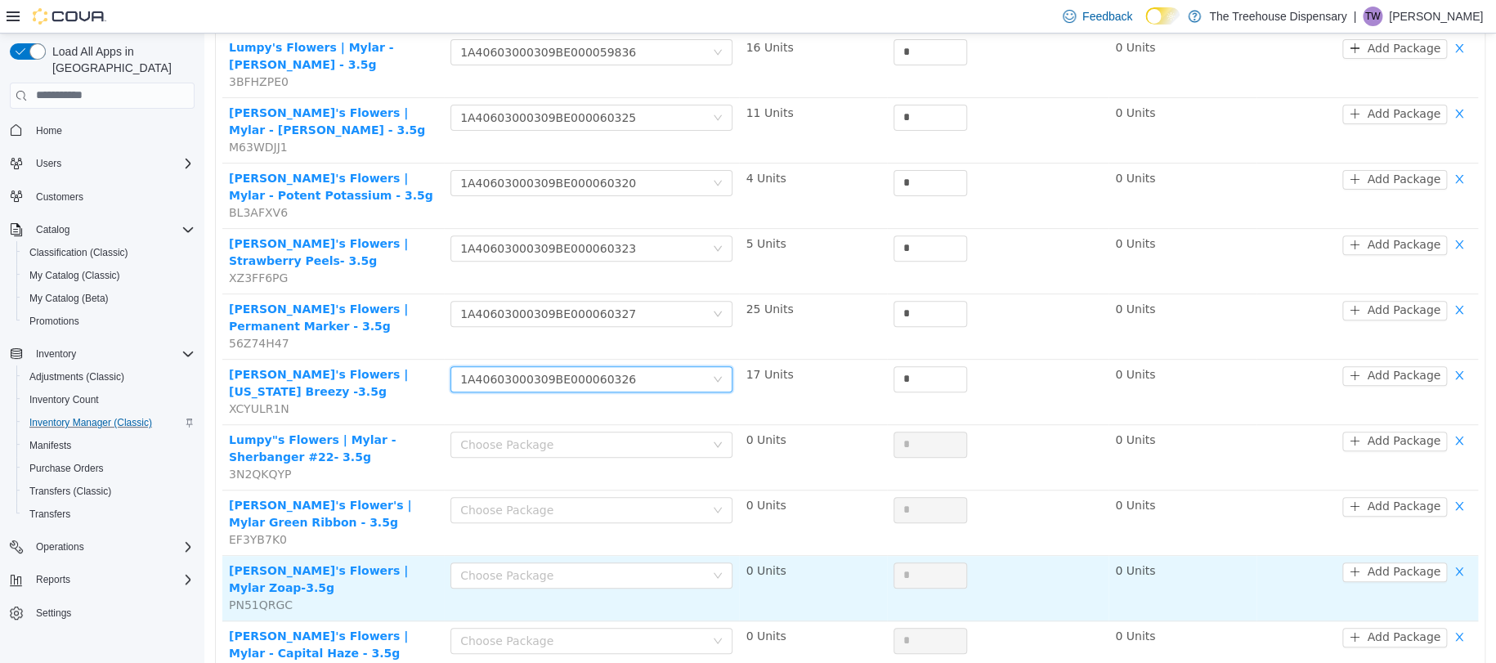
scroll to position [327, 0]
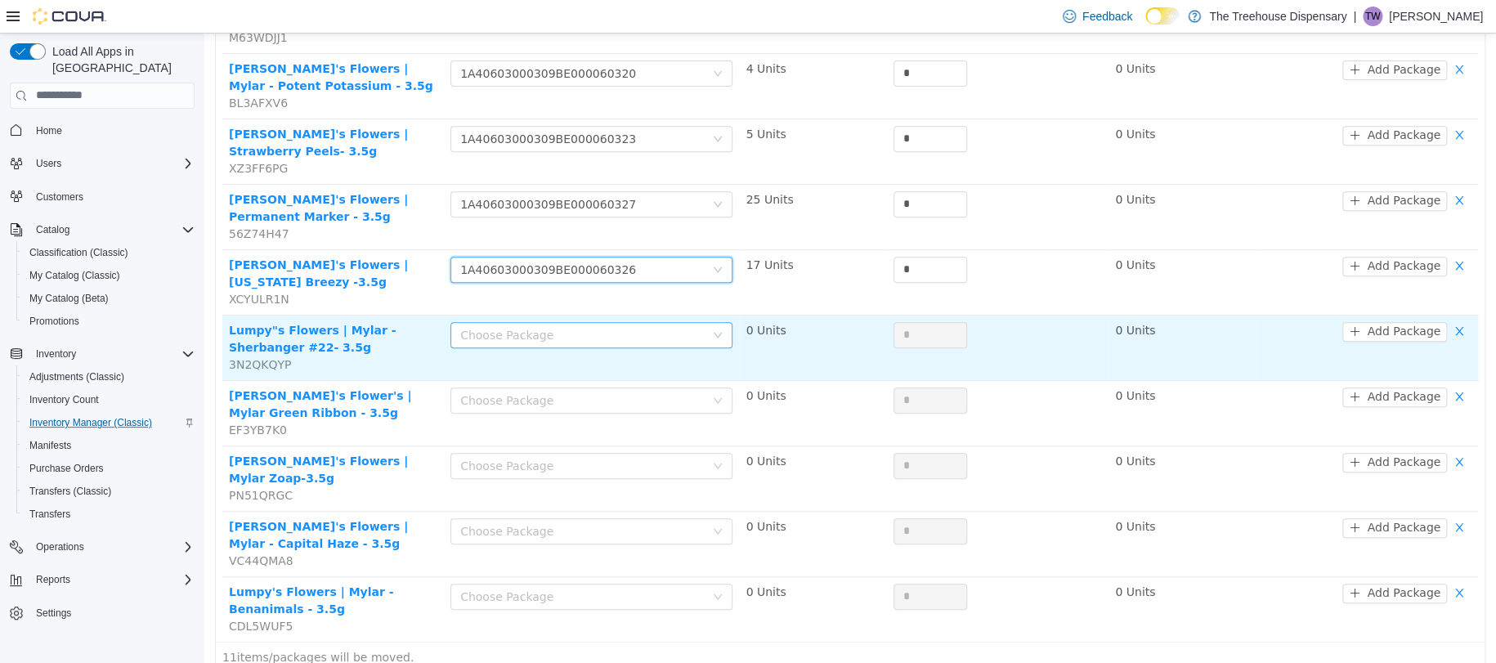
click at [656, 329] on div "Choose Package" at bounding box center [582, 334] width 244 height 16
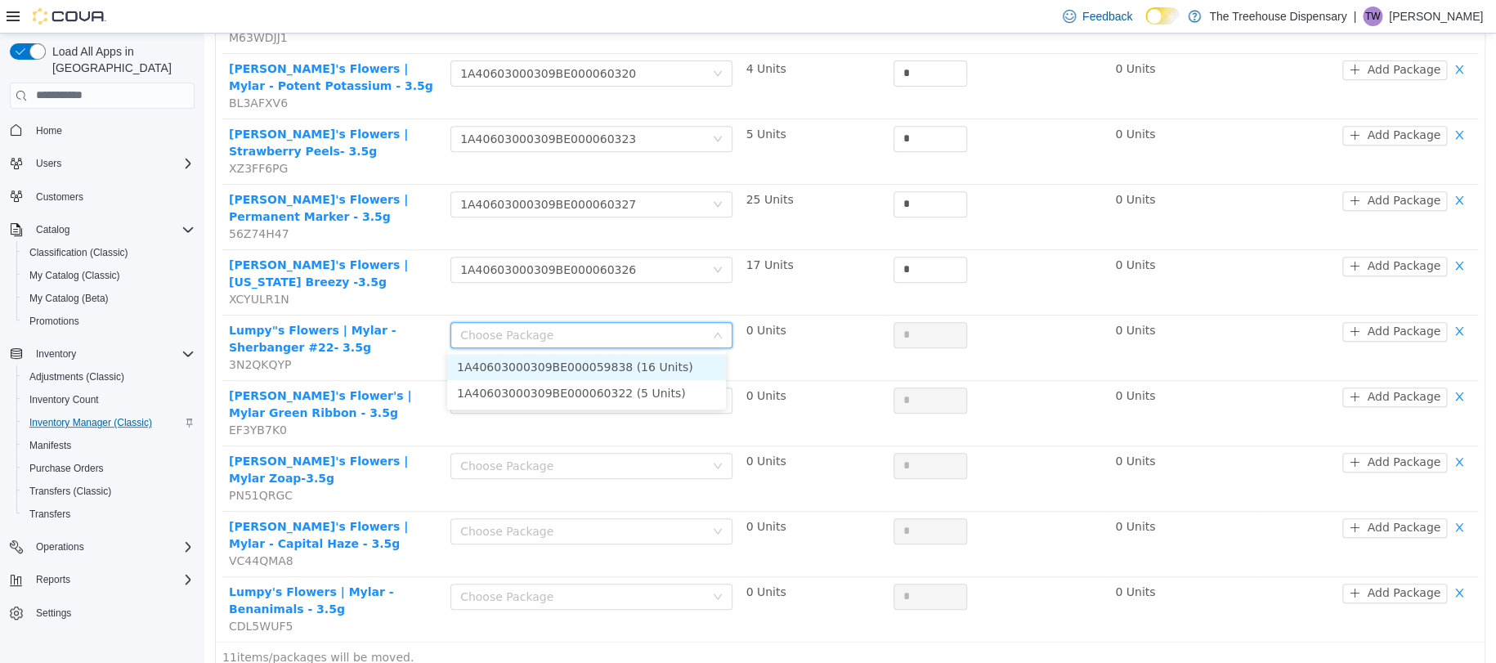
click at [652, 369] on li "1A40603000309BE000059838 (16 Units)" at bounding box center [586, 366] width 279 height 26
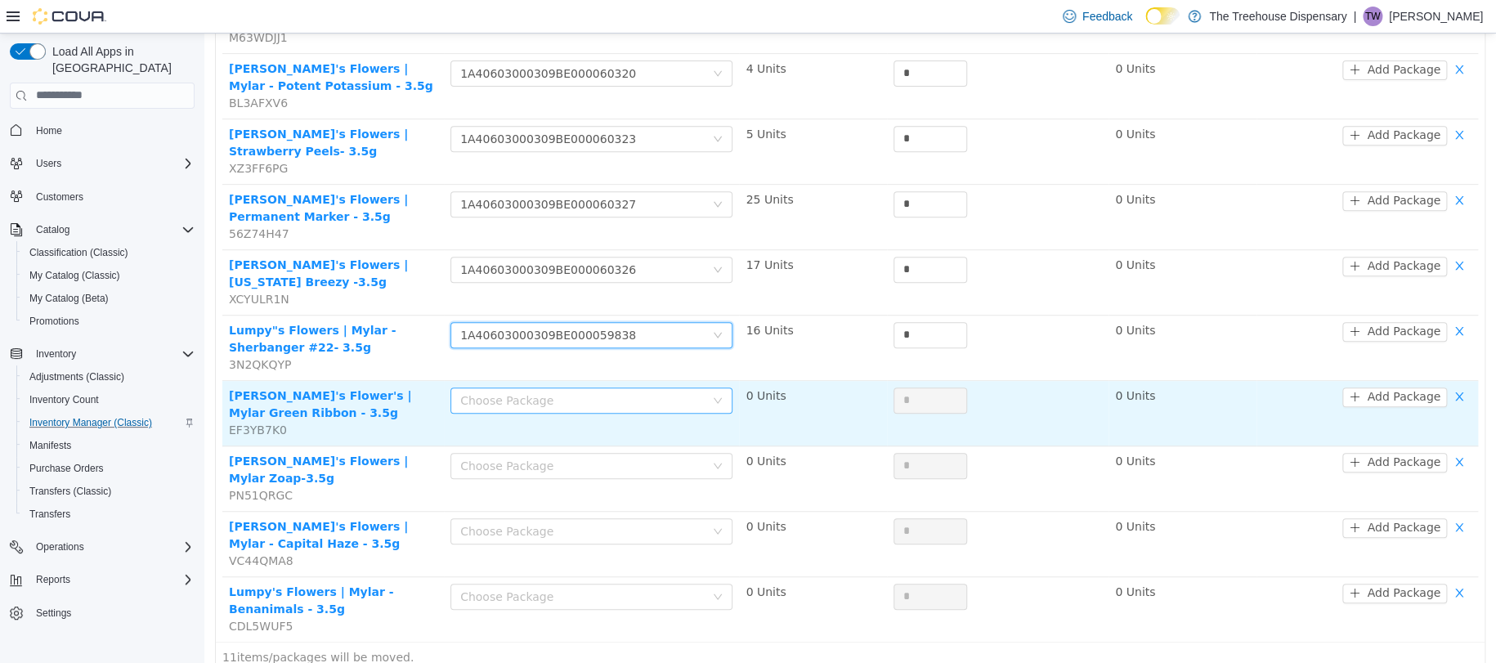
click at [645, 396] on div "Choose Package" at bounding box center [582, 400] width 244 height 16
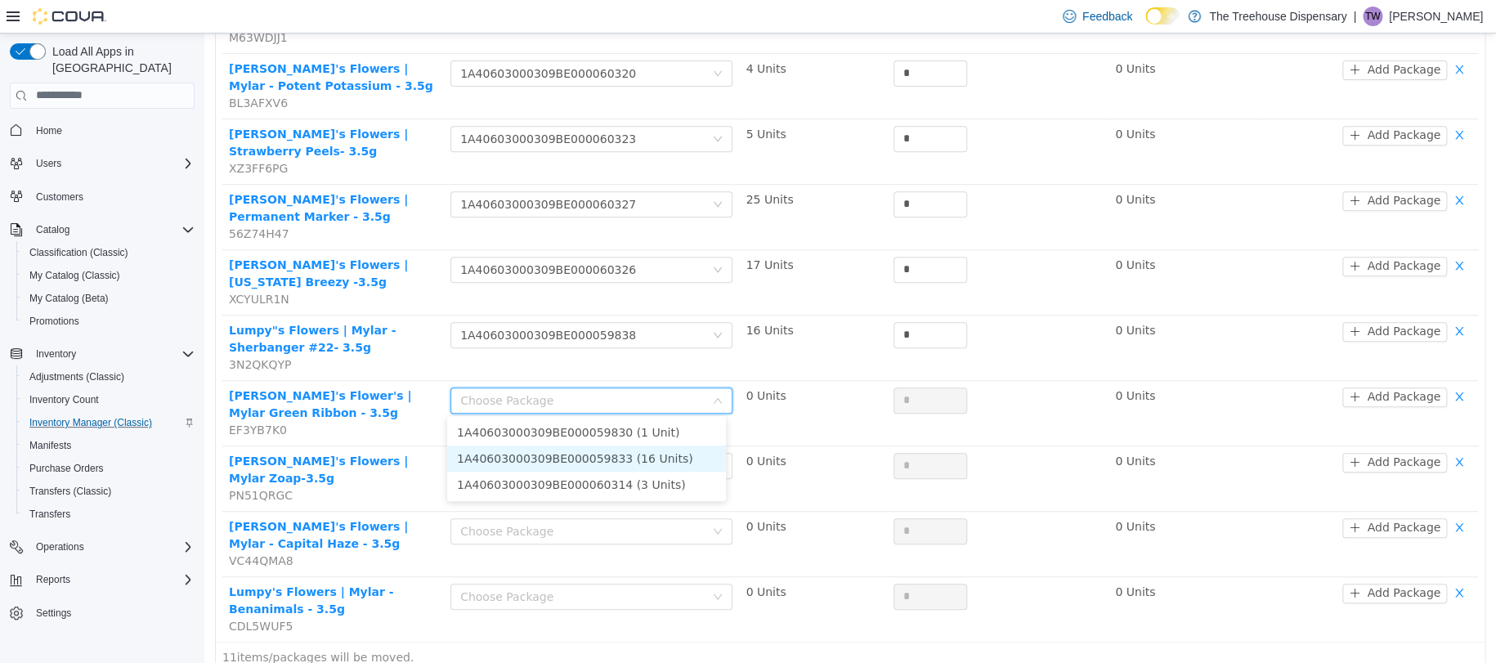
click at [656, 458] on li "1A40603000309BE000059833 (16 Units)" at bounding box center [586, 458] width 279 height 26
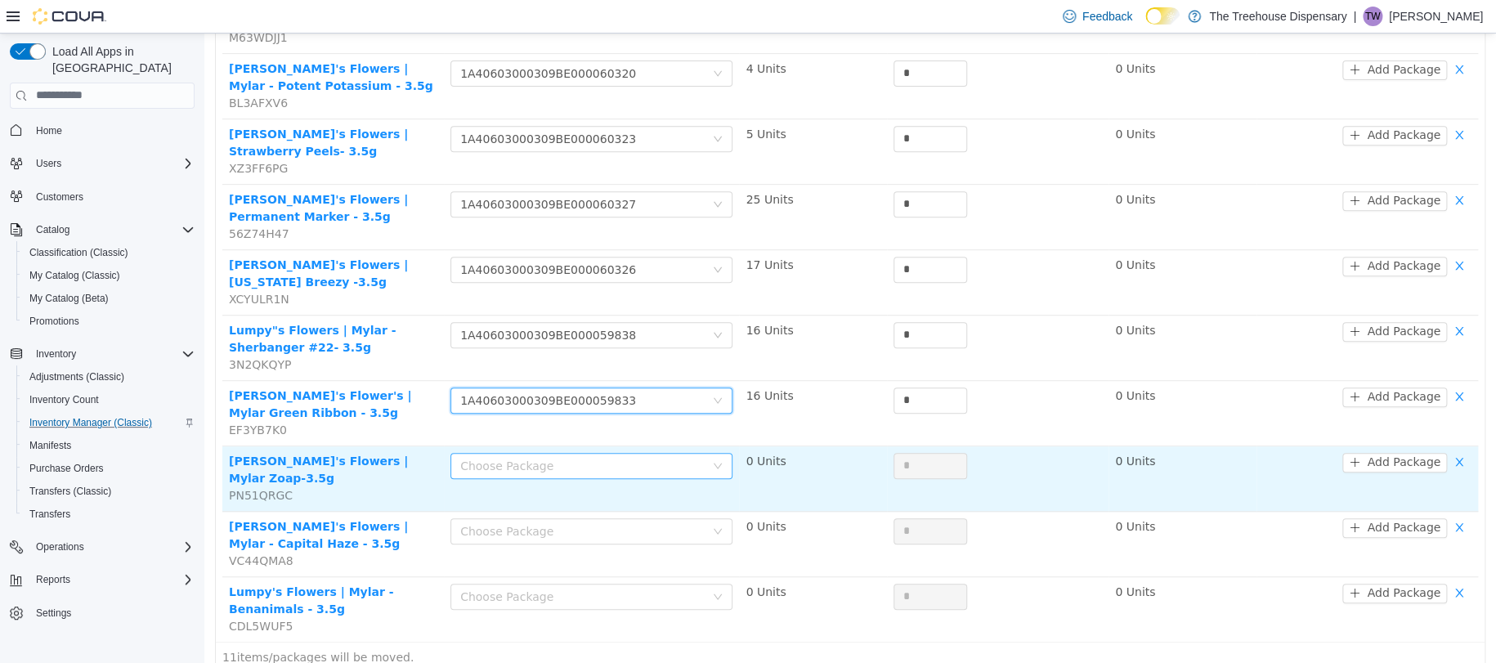
click at [651, 465] on div "Choose Package" at bounding box center [582, 465] width 244 height 16
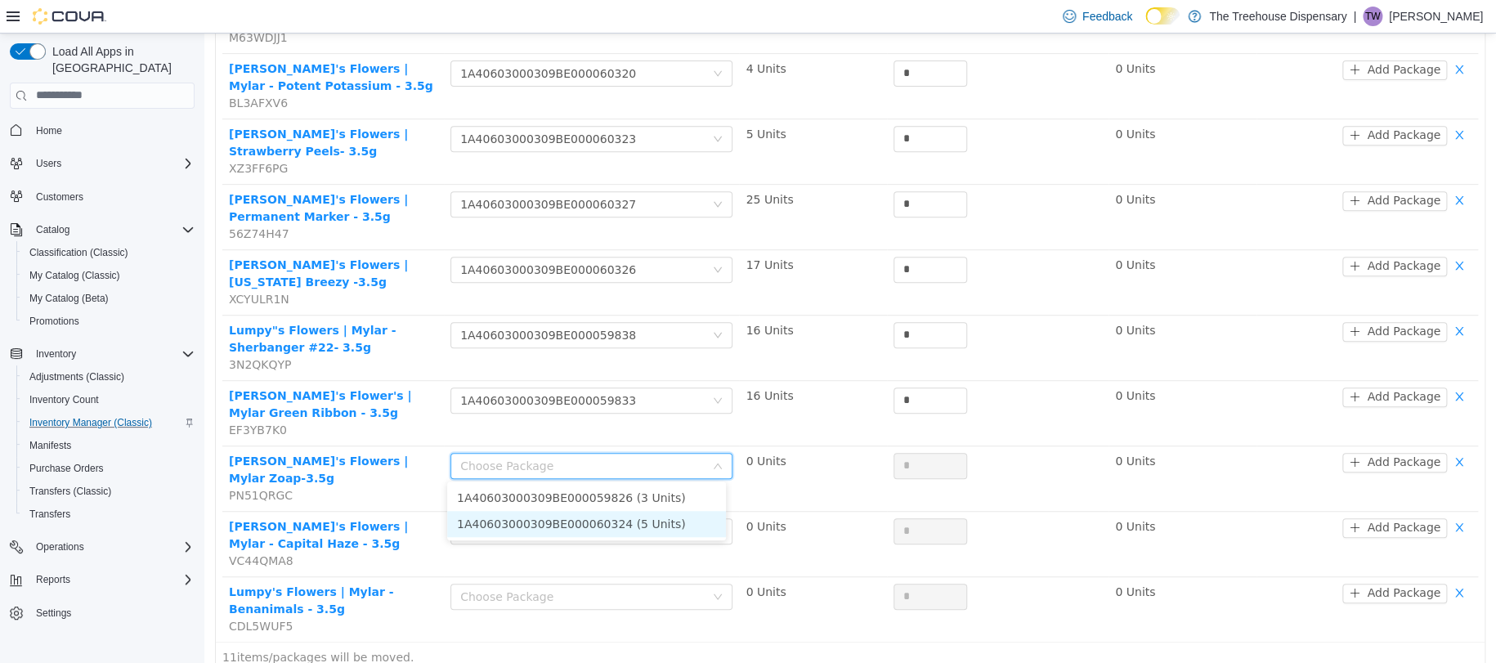
click at [641, 523] on li "1A40603000309BE000060324 (5 Units)" at bounding box center [586, 523] width 279 height 26
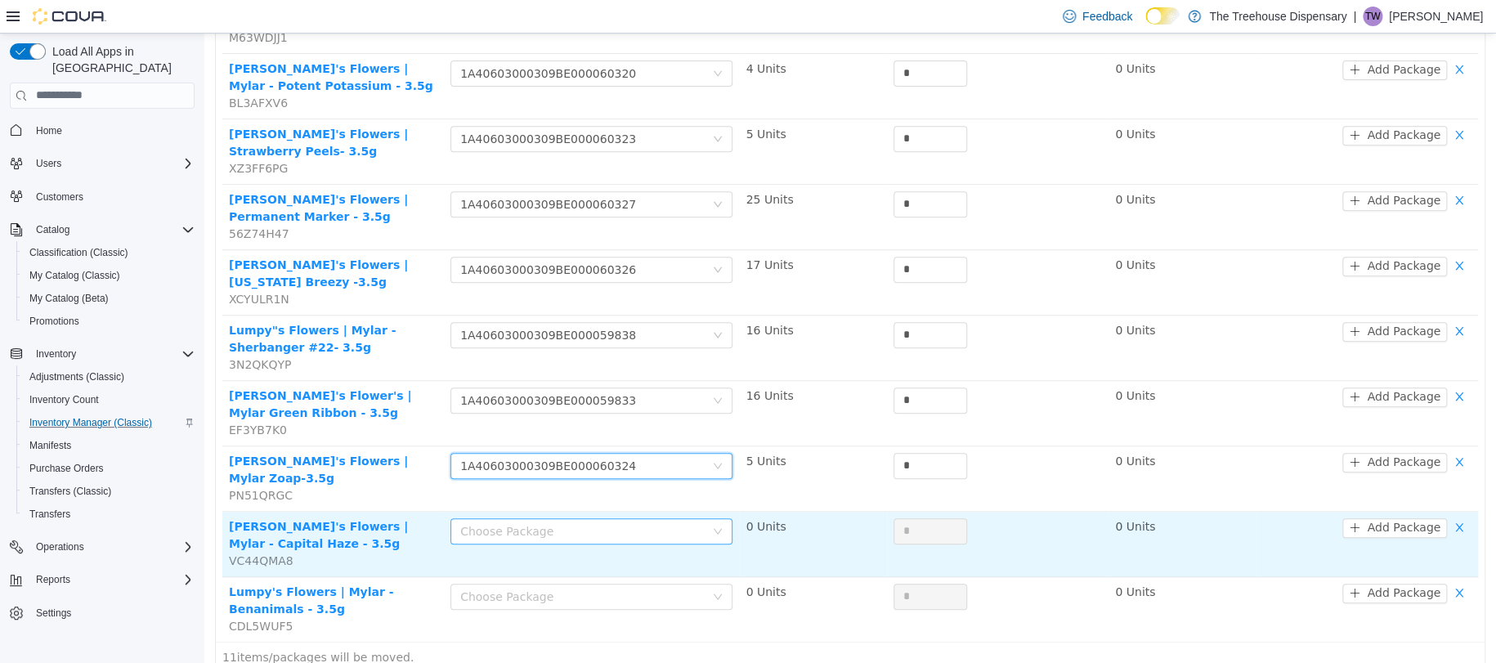
click at [641, 522] on div "Choose Package" at bounding box center [582, 530] width 244 height 16
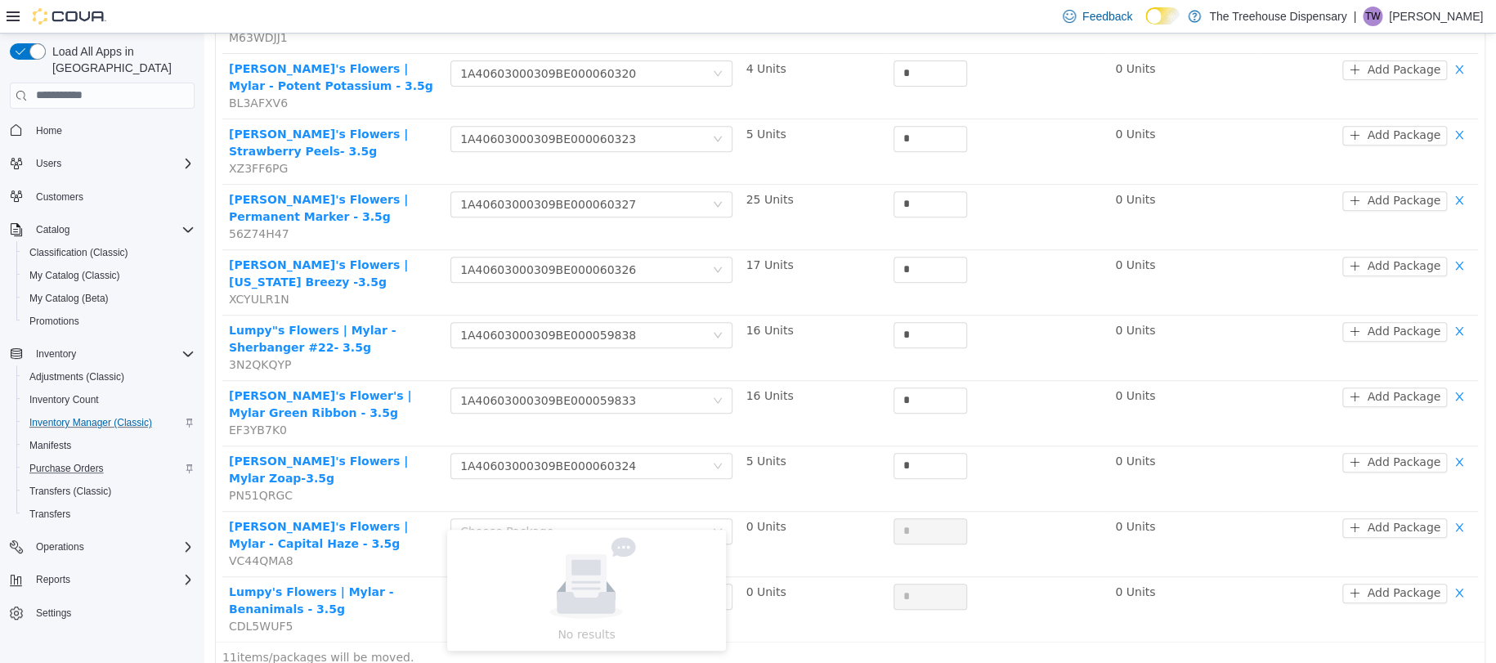
drag, startPoint x: 181, startPoint y: 457, endPoint x: 22, endPoint y: 423, distance: 162.2
click at [181, 459] on div "Purchase Orders" at bounding box center [109, 469] width 172 height 20
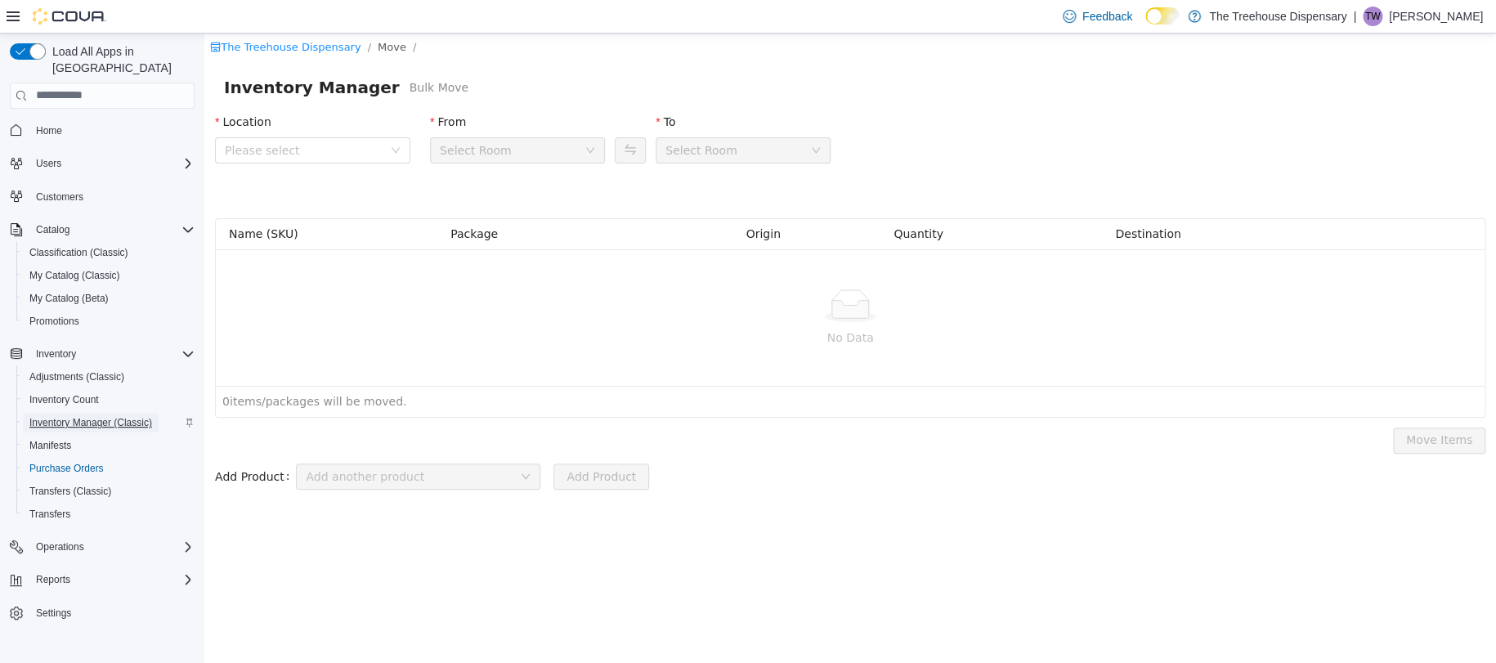
click at [100, 416] on span "Inventory Manager (Classic)" at bounding box center [90, 422] width 123 height 13
click at [60, 241] on button "Classification (Classic)" at bounding box center [108, 252] width 185 height 23
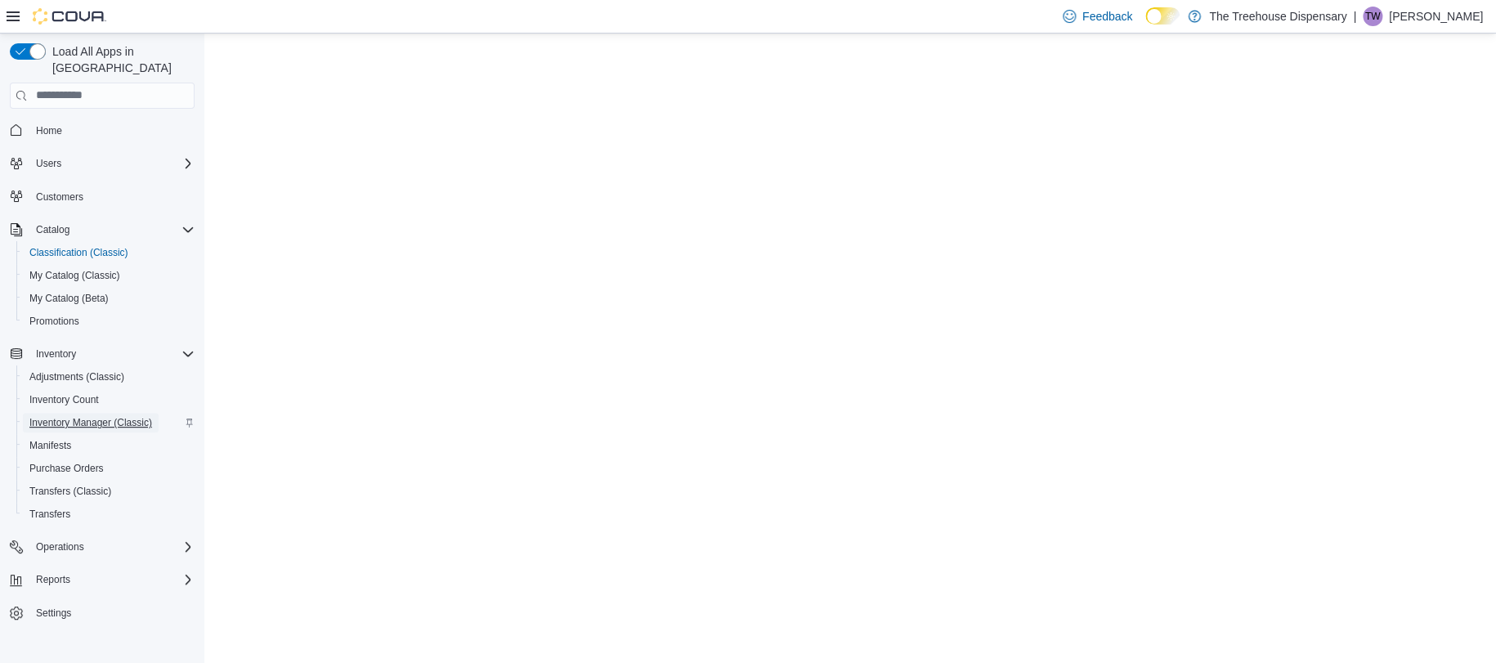
click at [83, 416] on span "Inventory Manager (Classic)" at bounding box center [90, 422] width 123 height 13
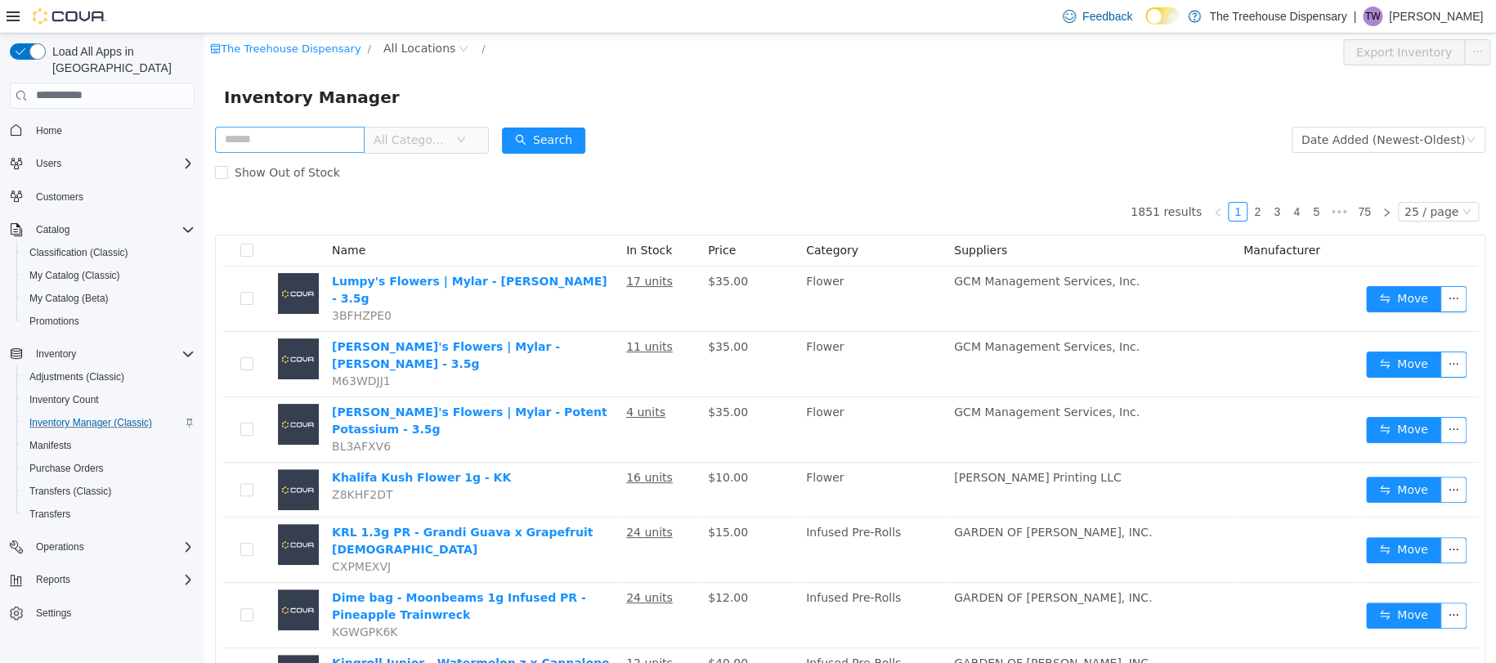
click at [335, 146] on input "text" at bounding box center [290, 139] width 150 height 26
click at [666, 105] on div "Inventory Manager" at bounding box center [850, 96] width 1252 height 26
click at [317, 146] on input "text" at bounding box center [290, 139] width 150 height 26
type input "******"
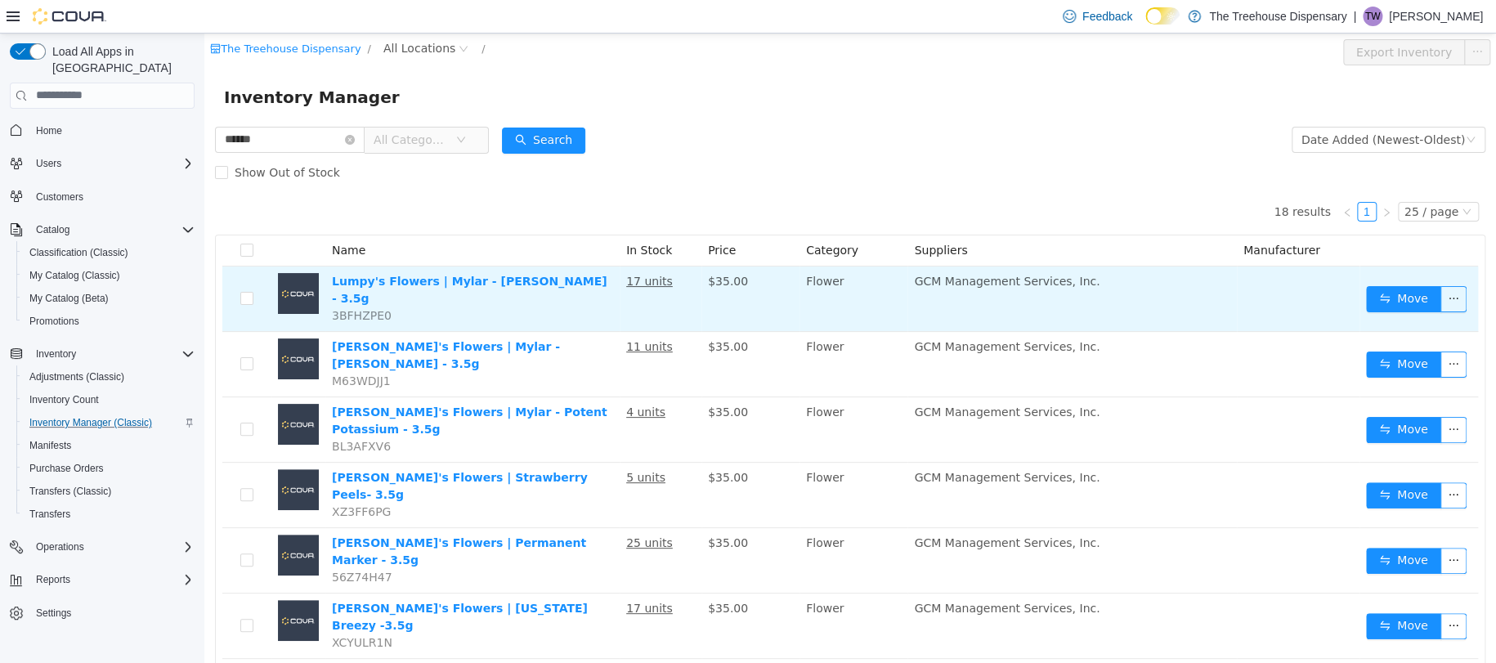
click at [255, 291] on td at bounding box center [246, 298] width 49 height 65
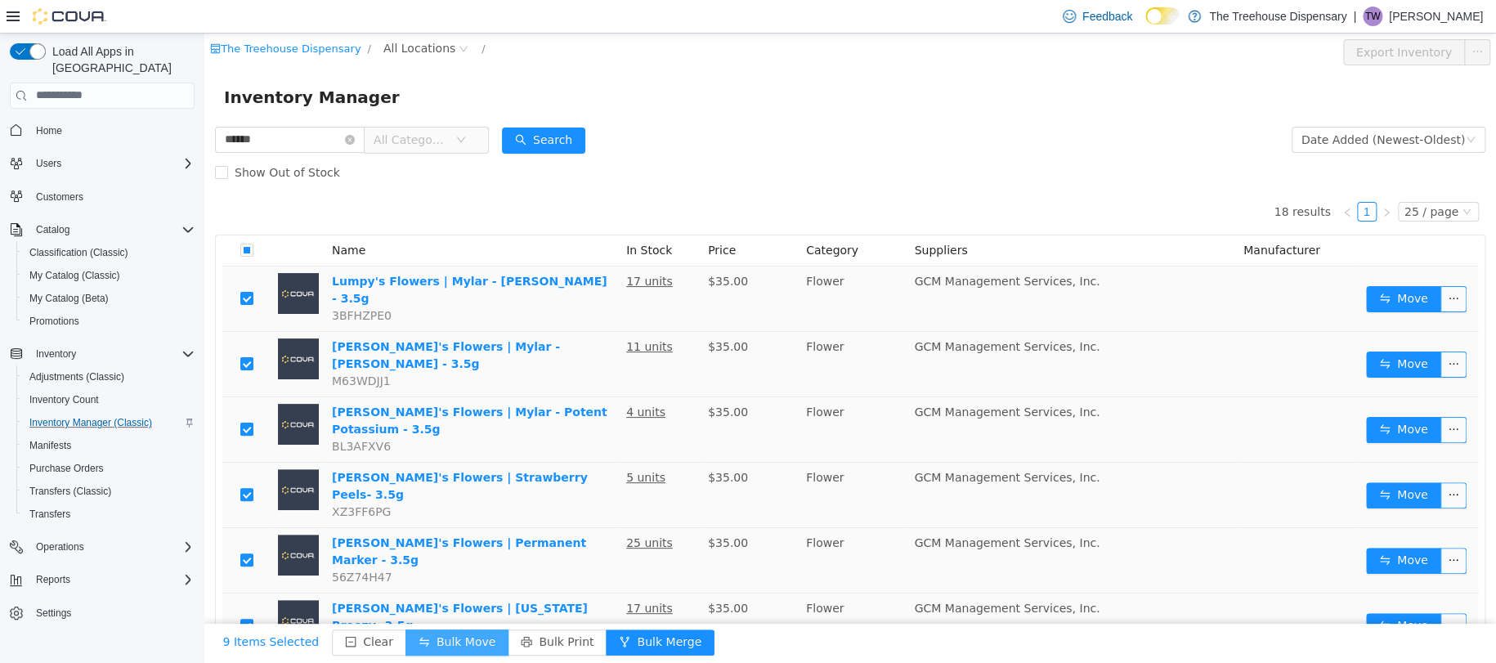
click at [418, 641] on button "Bulk Move" at bounding box center [456, 642] width 103 height 26
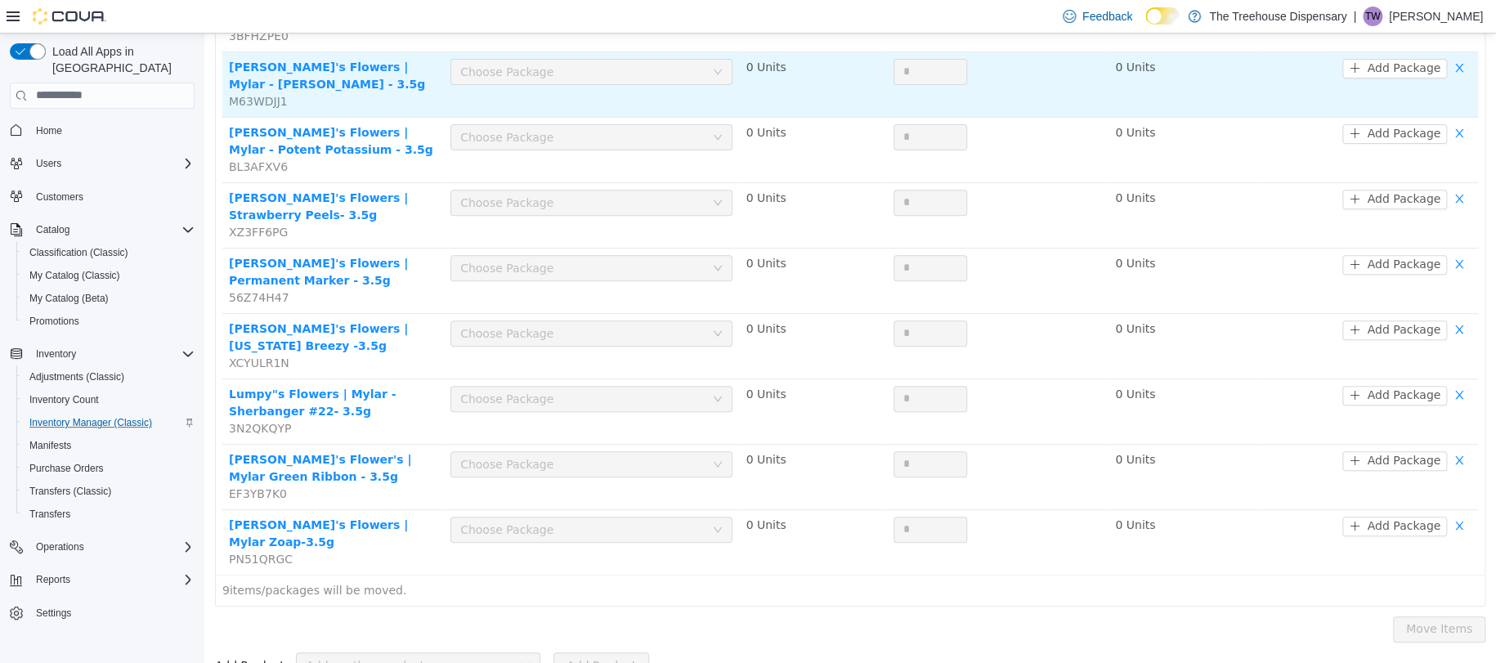
scroll to position [46, 0]
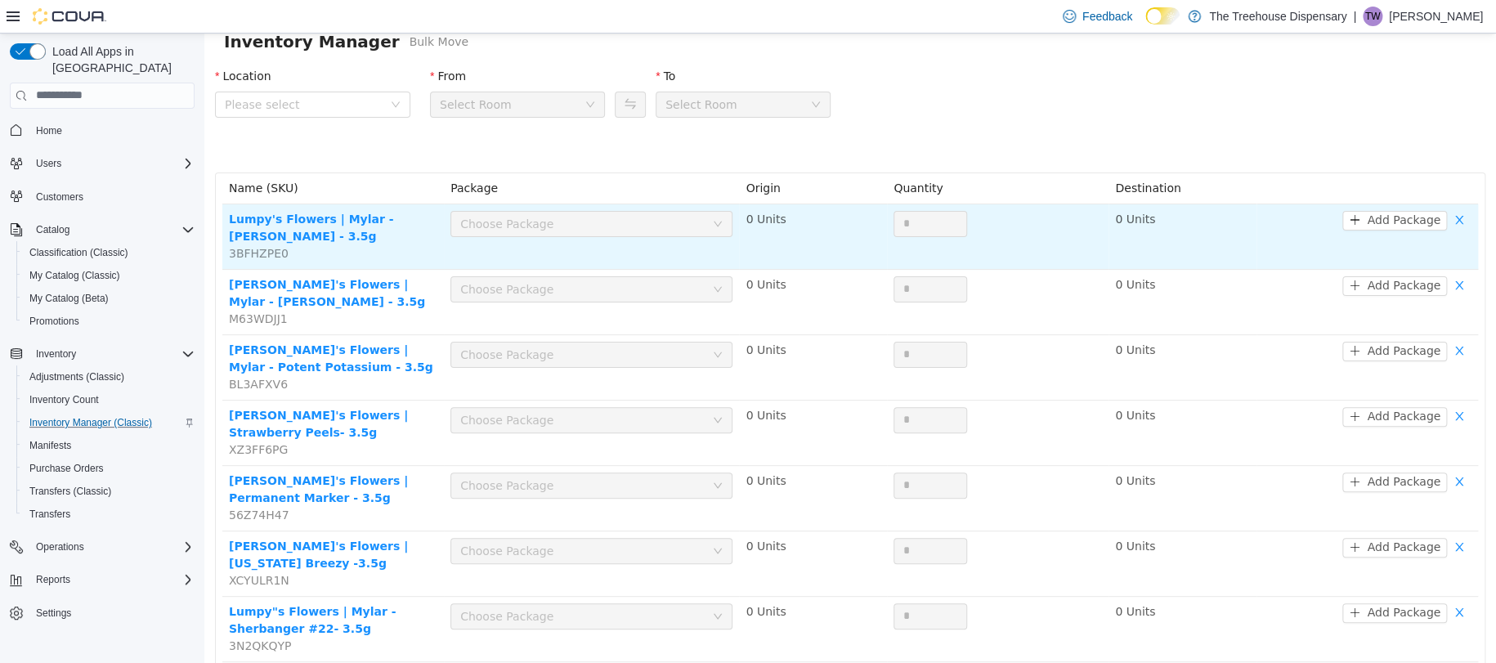
click at [689, 222] on div "Choose Package" at bounding box center [582, 223] width 244 height 16
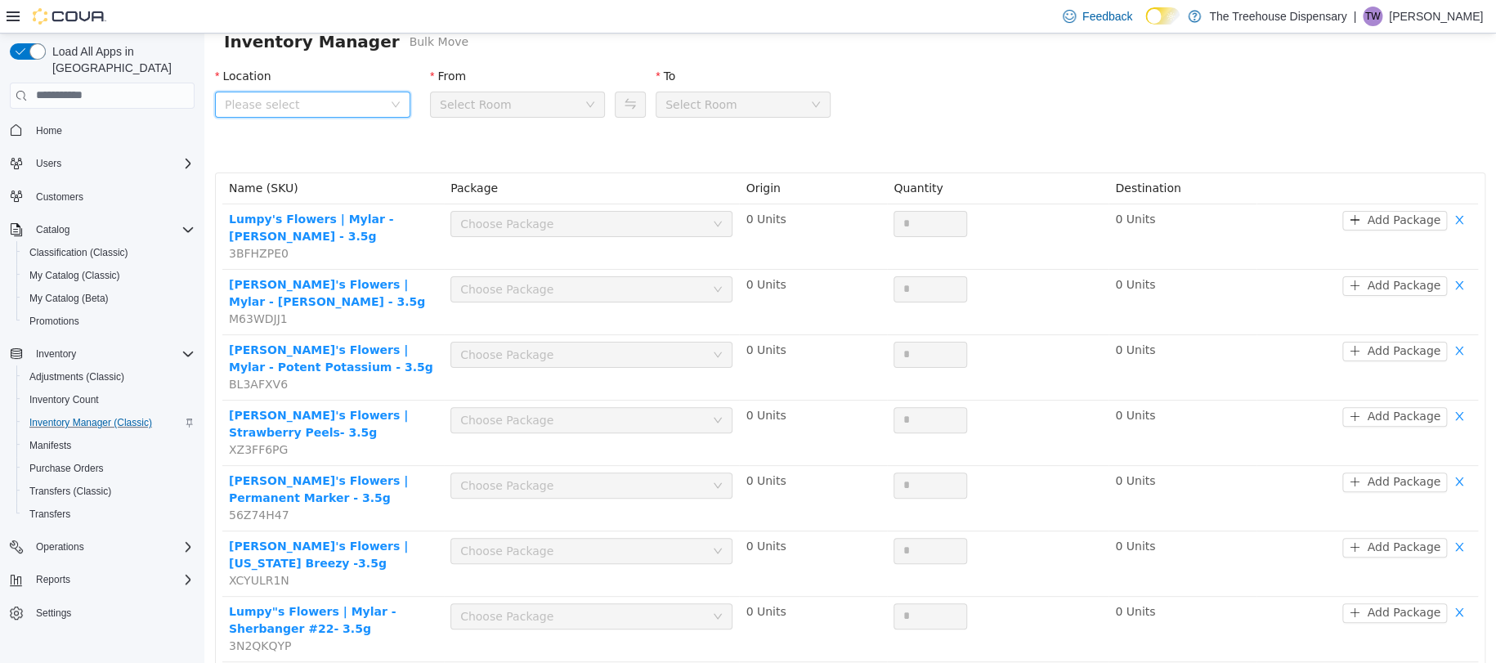
click at [242, 94] on span "Please select" at bounding box center [307, 104] width 165 height 25
click at [327, 190] on span "24081 Postal Ave" at bounding box center [314, 194] width 114 height 13
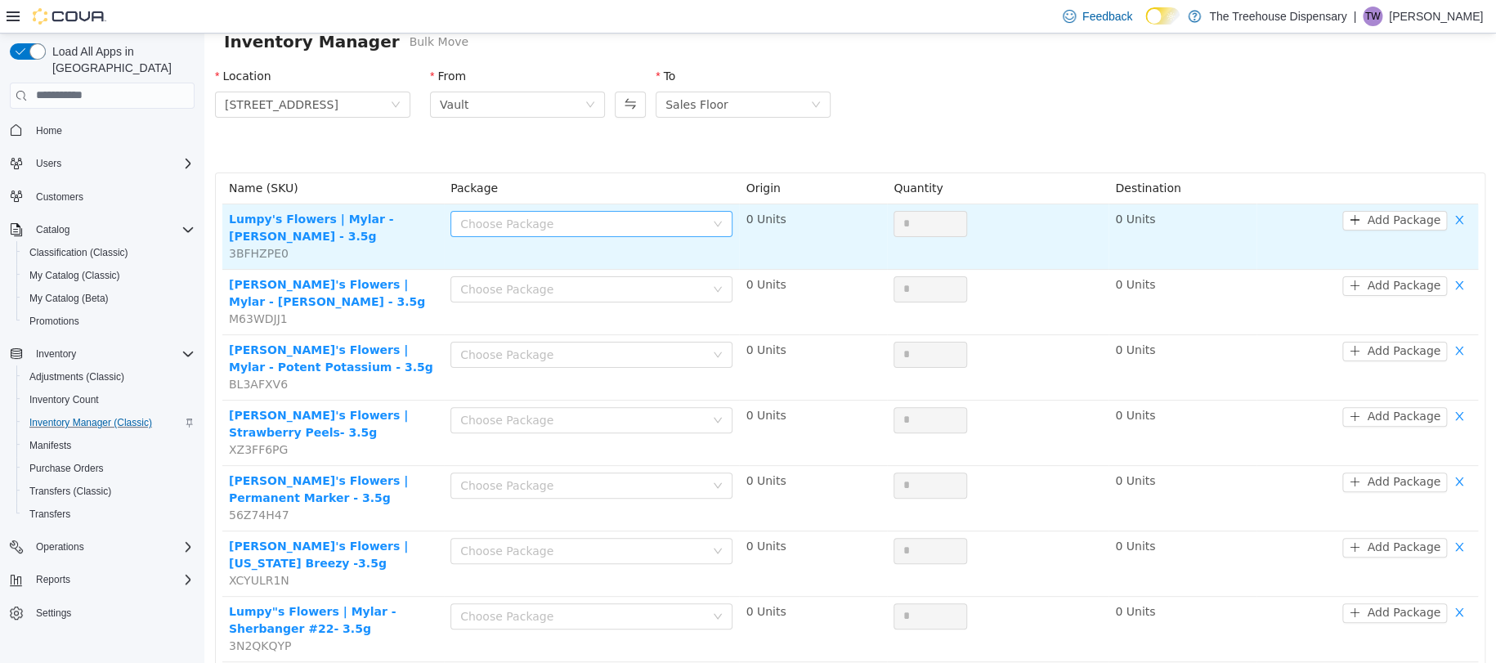
click at [539, 227] on div "Choose Package" at bounding box center [582, 223] width 244 height 16
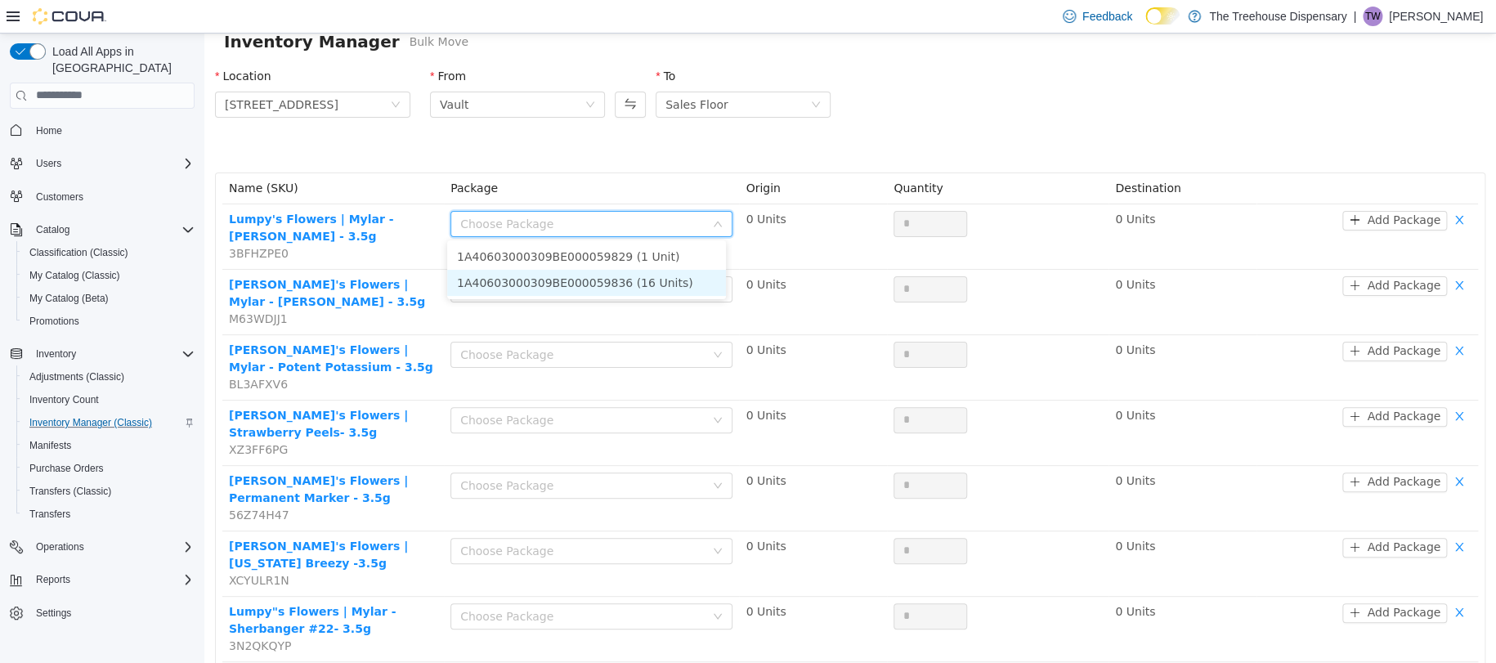
click at [528, 270] on li "1A40603000309BE000059836 (16 Units)" at bounding box center [586, 282] width 279 height 26
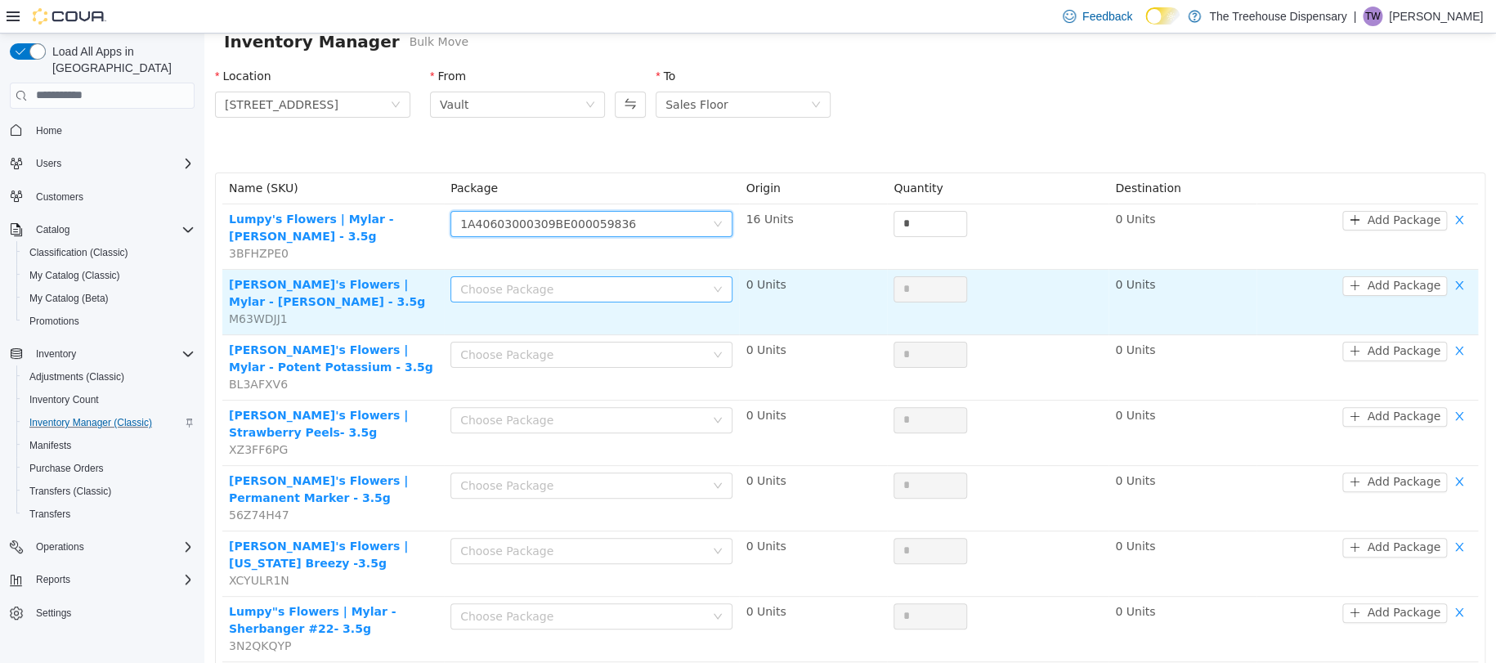
click at [566, 280] on div "Choose Package" at bounding box center [582, 288] width 244 height 16
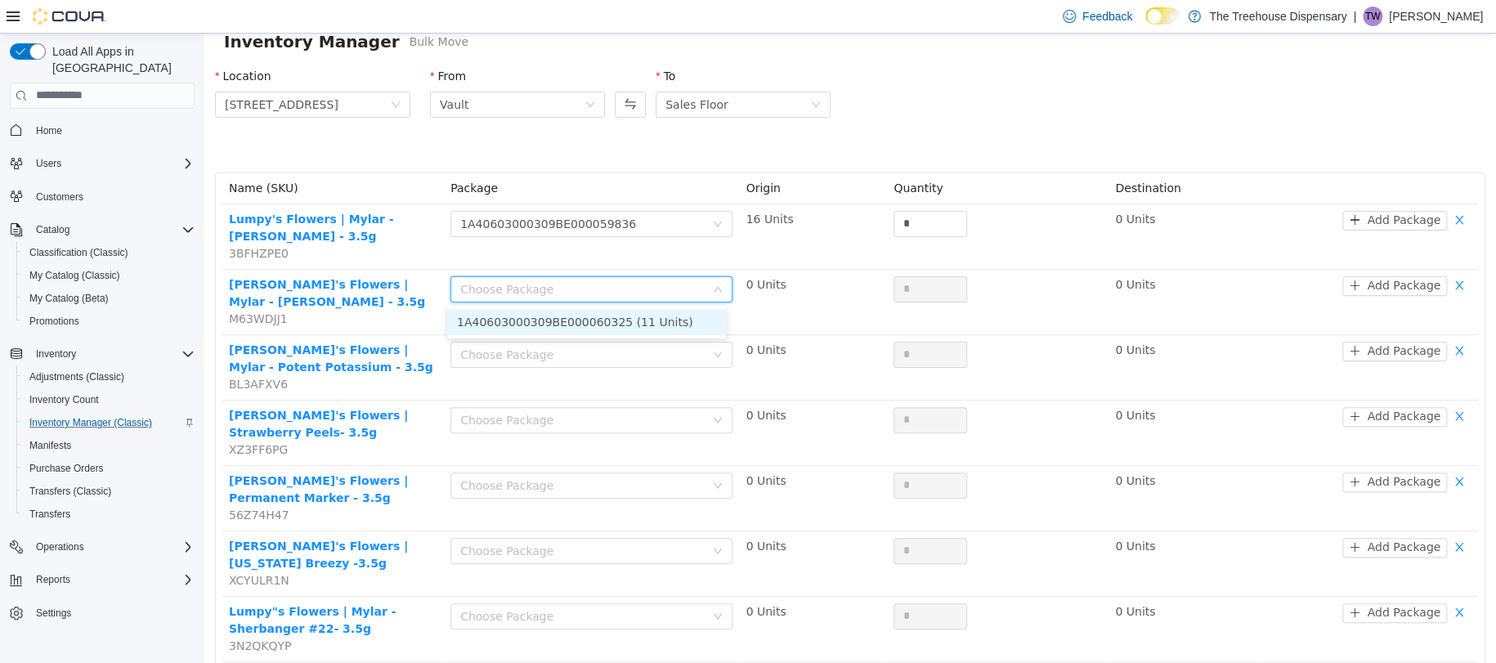
click at [588, 320] on li "1A40603000309BE000060325 (11 Units)" at bounding box center [586, 321] width 279 height 26
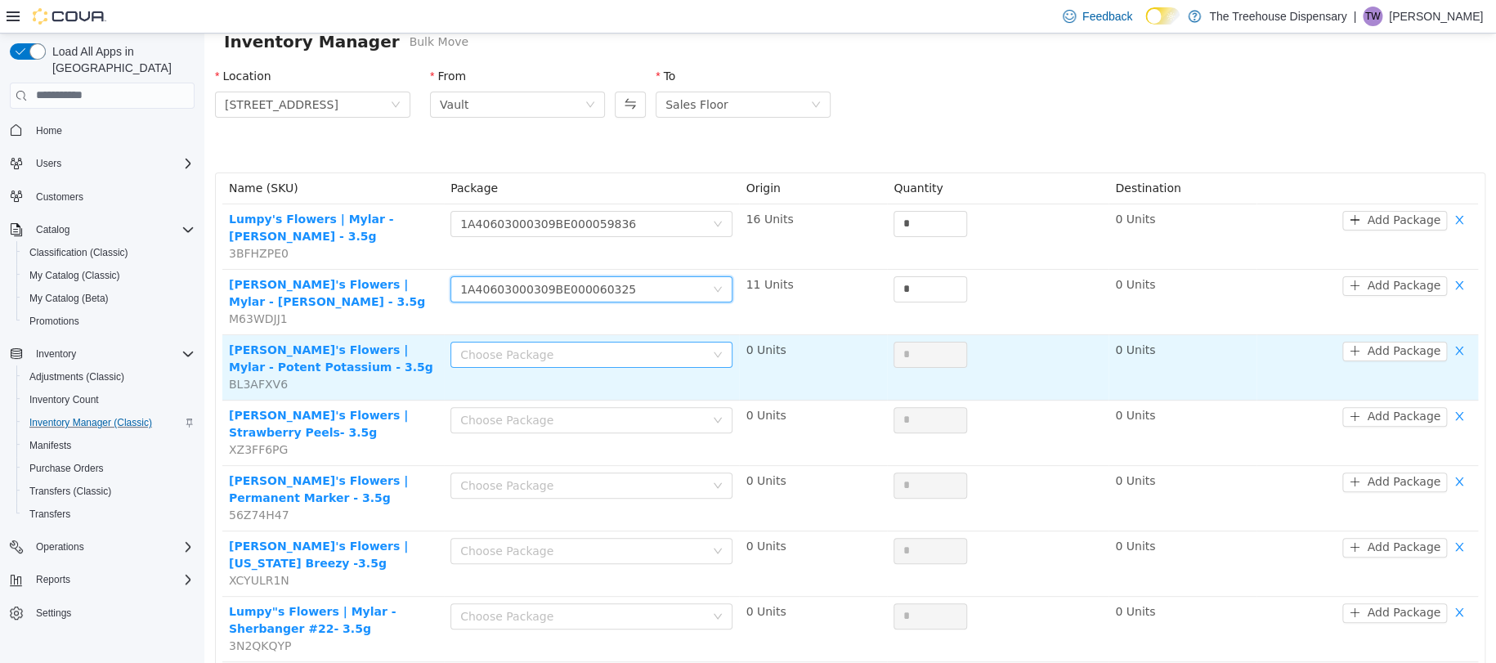
click at [583, 347] on div "Choose Package" at bounding box center [582, 354] width 244 height 16
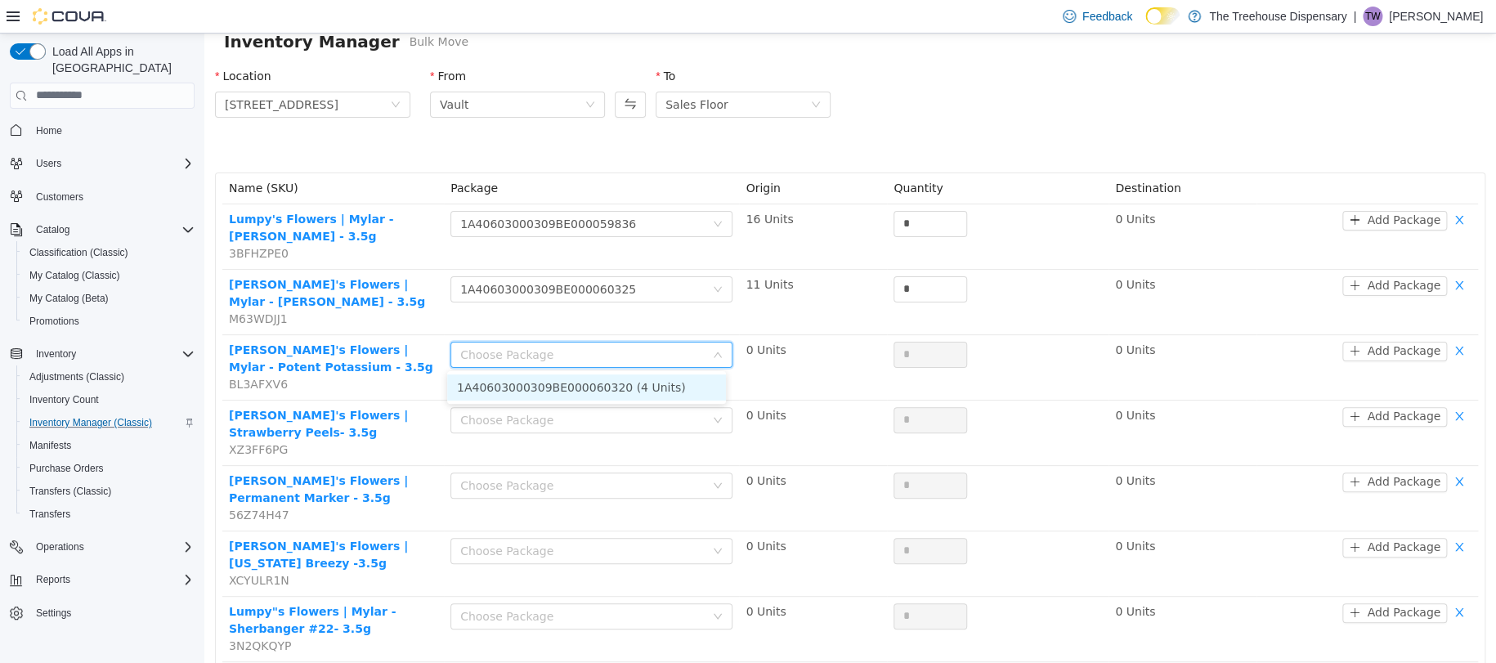
click at [606, 374] on li "1A40603000309BE000060320 (4 Units)" at bounding box center [586, 387] width 279 height 26
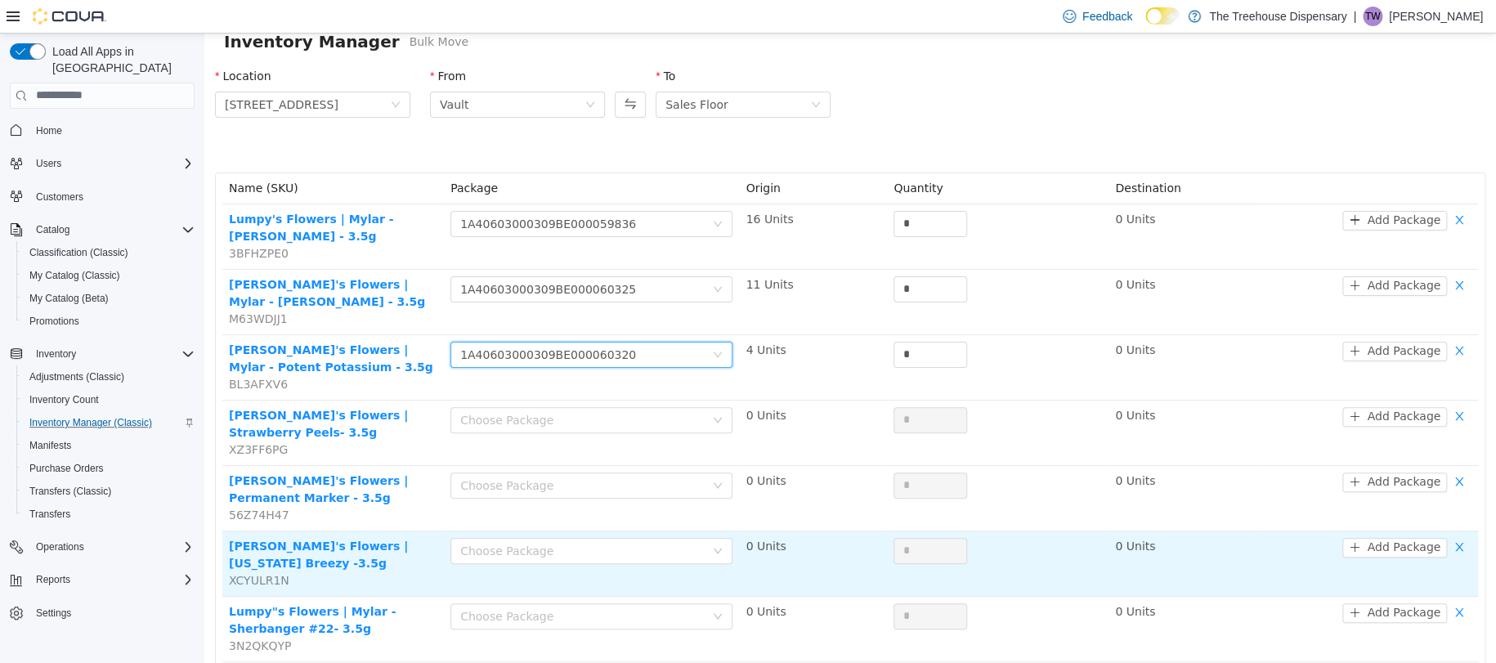
scroll to position [263, 0]
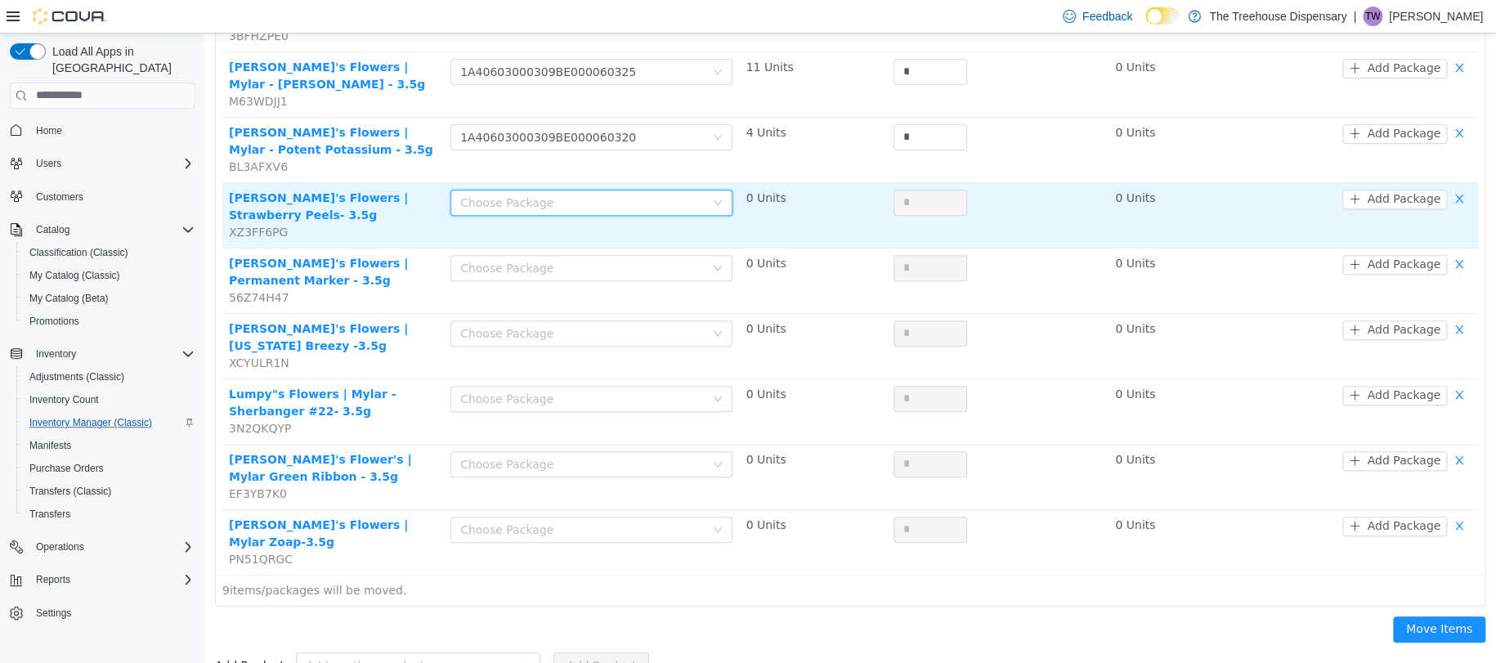
click at [571, 190] on div "Choose Package" at bounding box center [586, 202] width 252 height 25
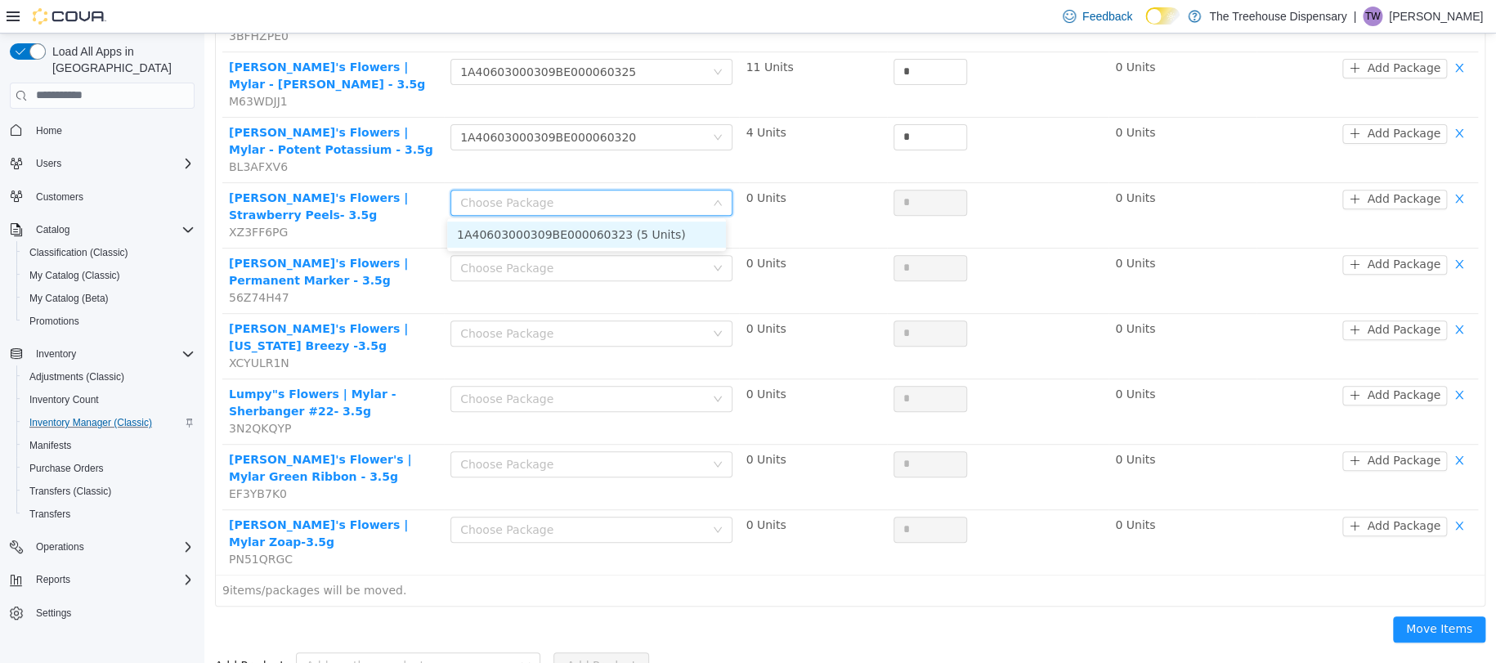
click at [581, 230] on li "1A40603000309BE000060323 (5 Units)" at bounding box center [586, 234] width 279 height 26
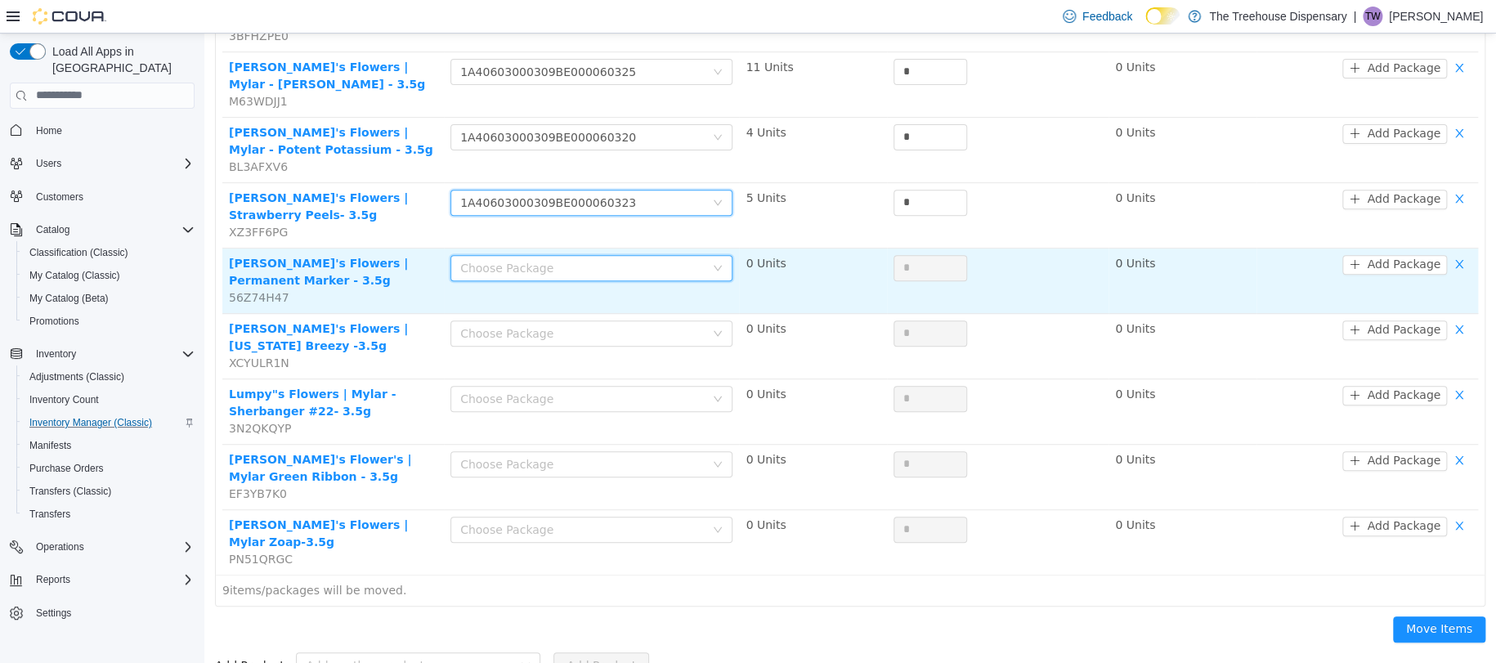
click at [582, 256] on div "Choose Package" at bounding box center [586, 267] width 252 height 25
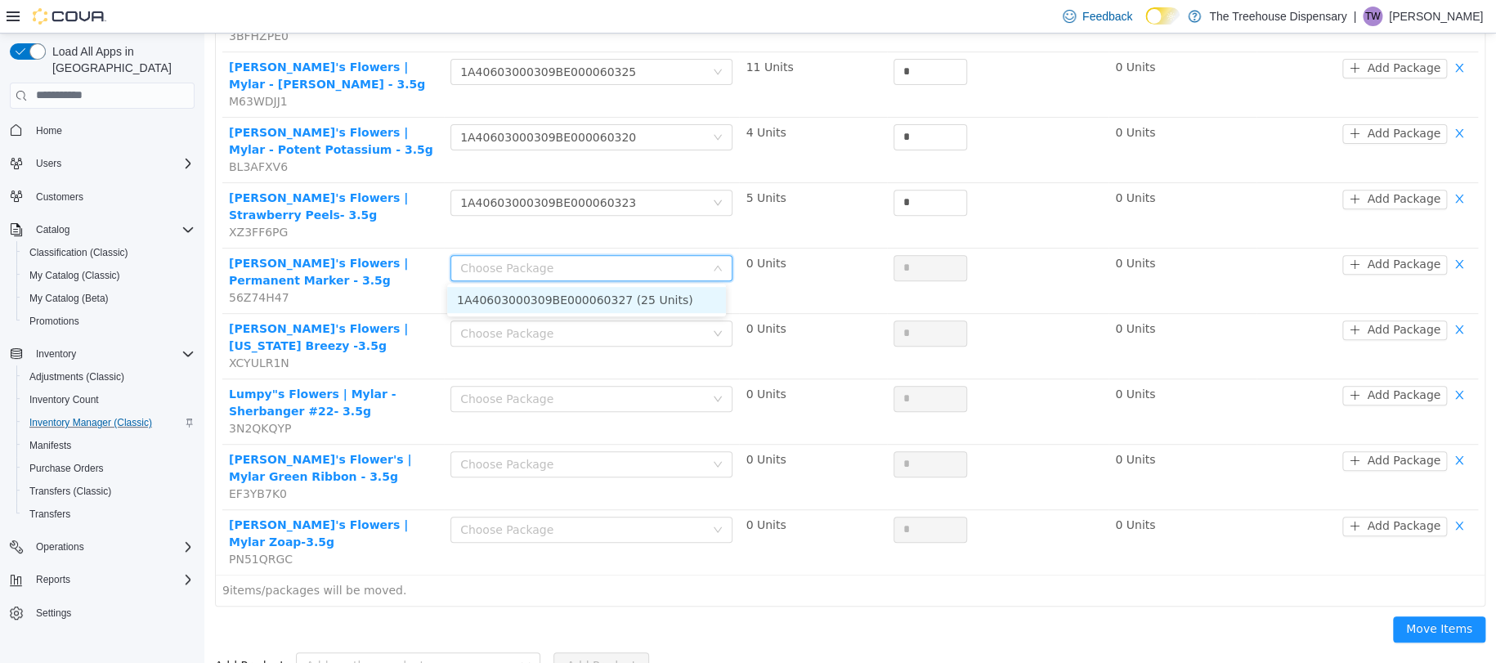
click at [589, 300] on li "1A40603000309BE000060327 (25 Units)" at bounding box center [586, 299] width 279 height 26
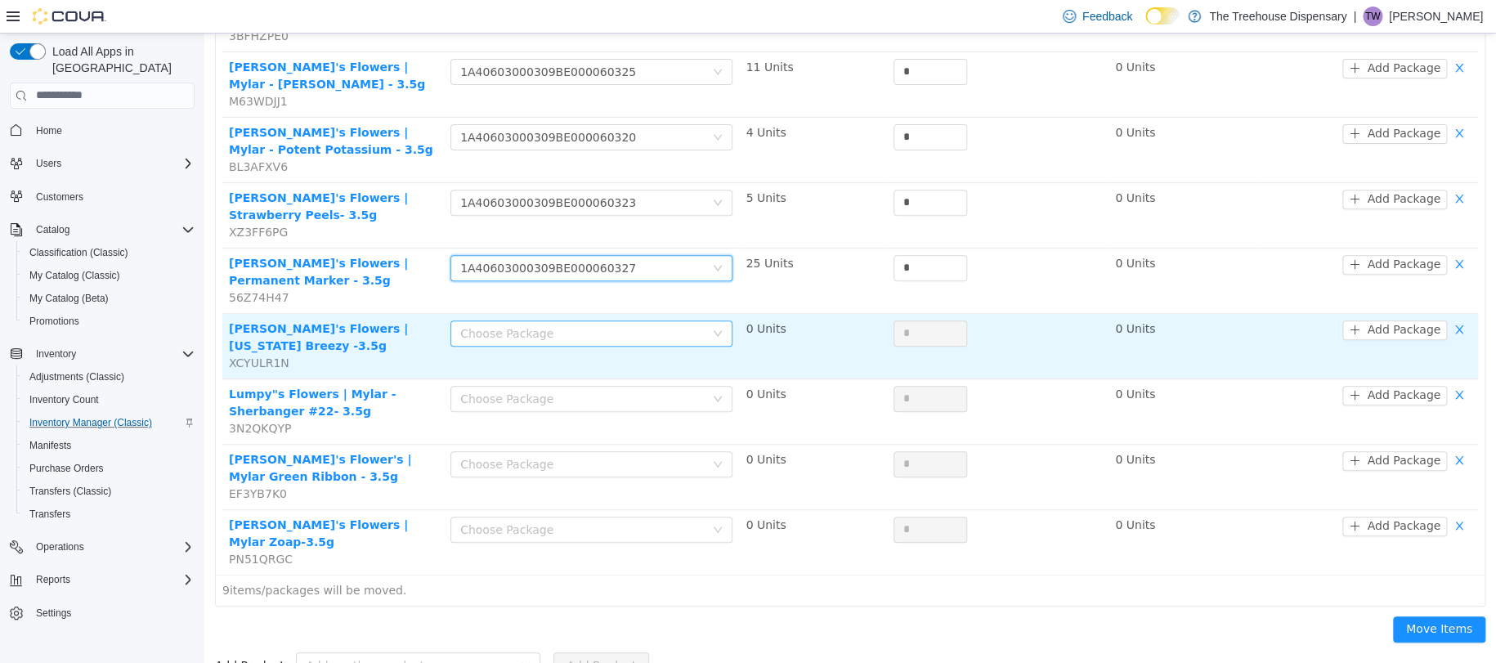
click at [562, 324] on div "Choose Package" at bounding box center [582, 332] width 244 height 16
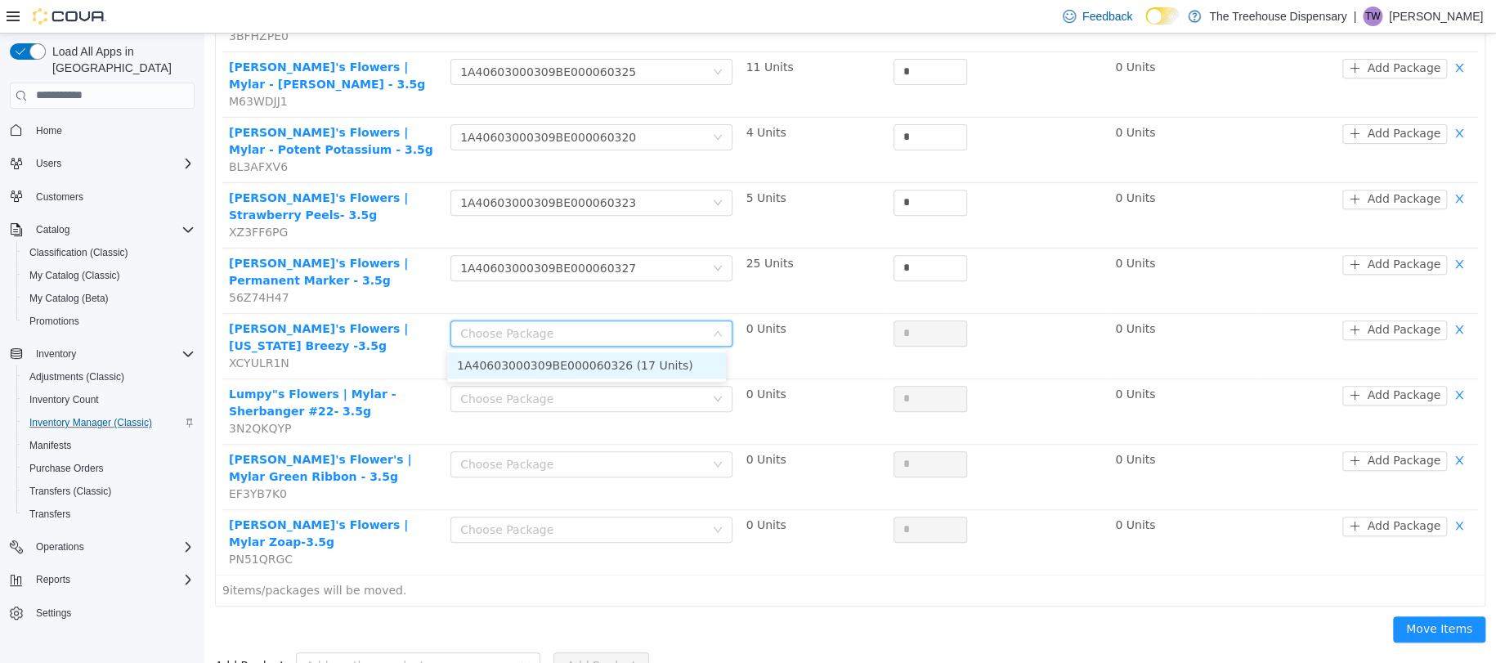
click at [551, 363] on li "1A40603000309BE000060326 (17 Units)" at bounding box center [586, 364] width 279 height 26
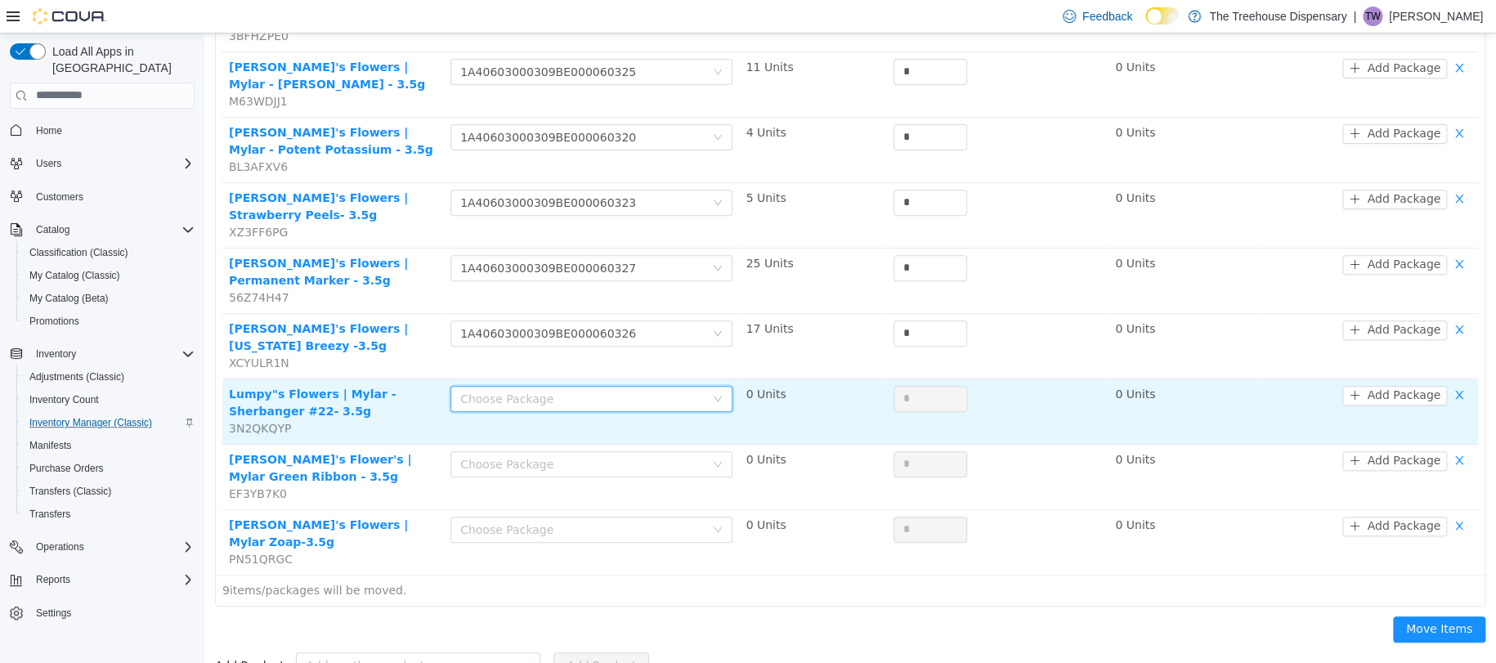
click at [554, 405] on div "Choose Package" at bounding box center [586, 398] width 252 height 25
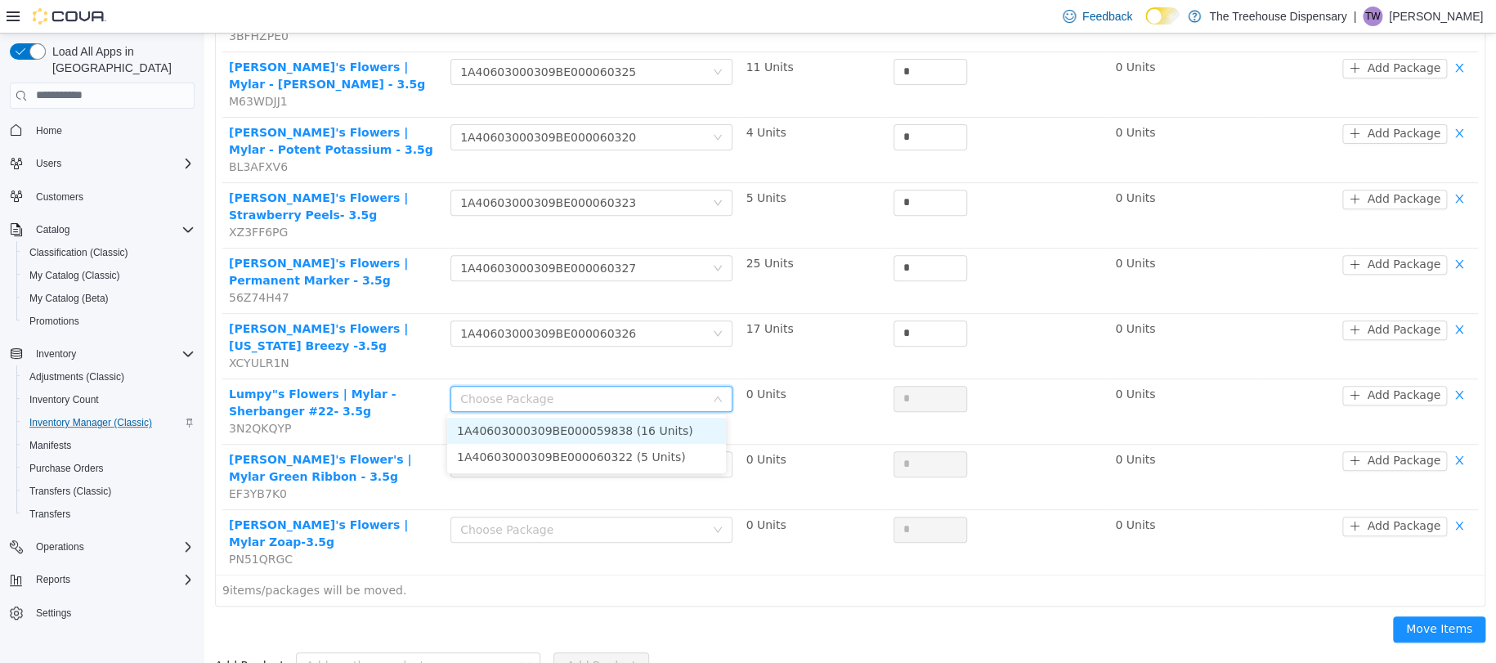
click at [543, 432] on li "1A40603000309BE000059838 (16 Units)" at bounding box center [586, 430] width 279 height 26
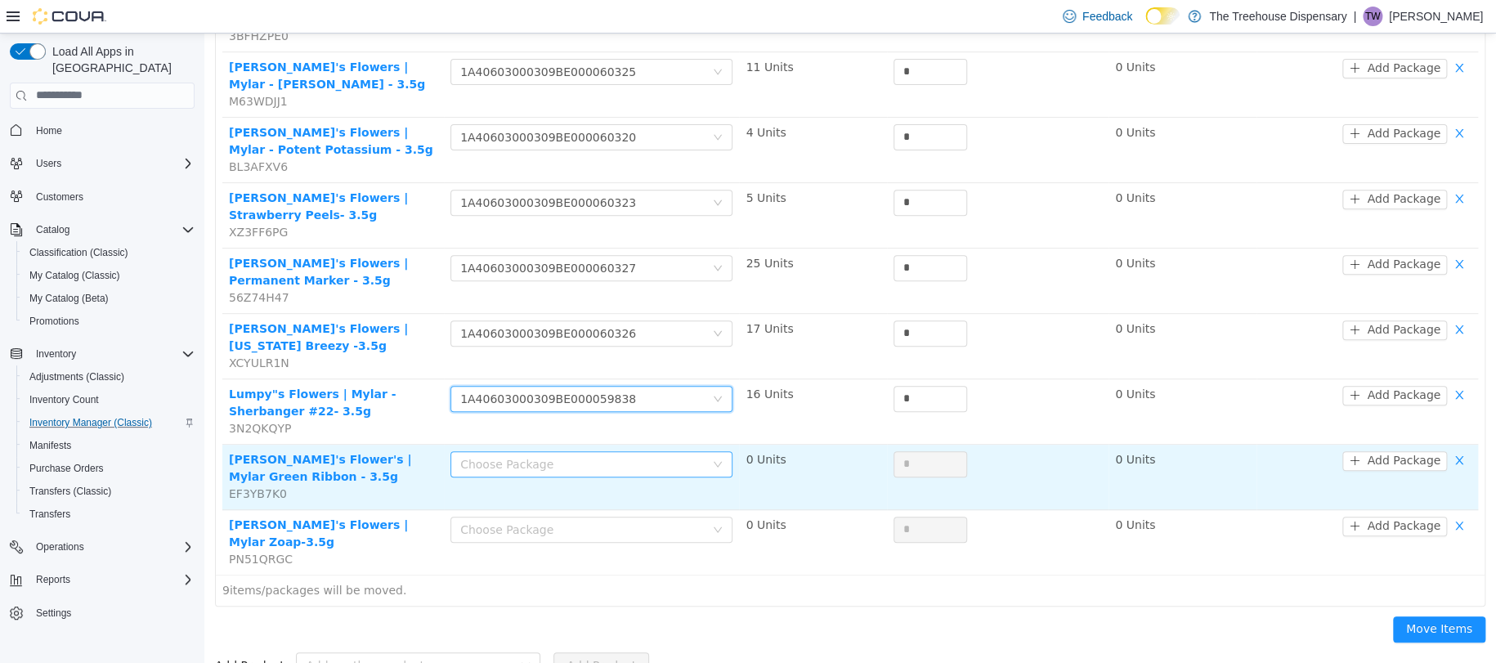
click at [535, 458] on div "Choose Package" at bounding box center [582, 463] width 244 height 16
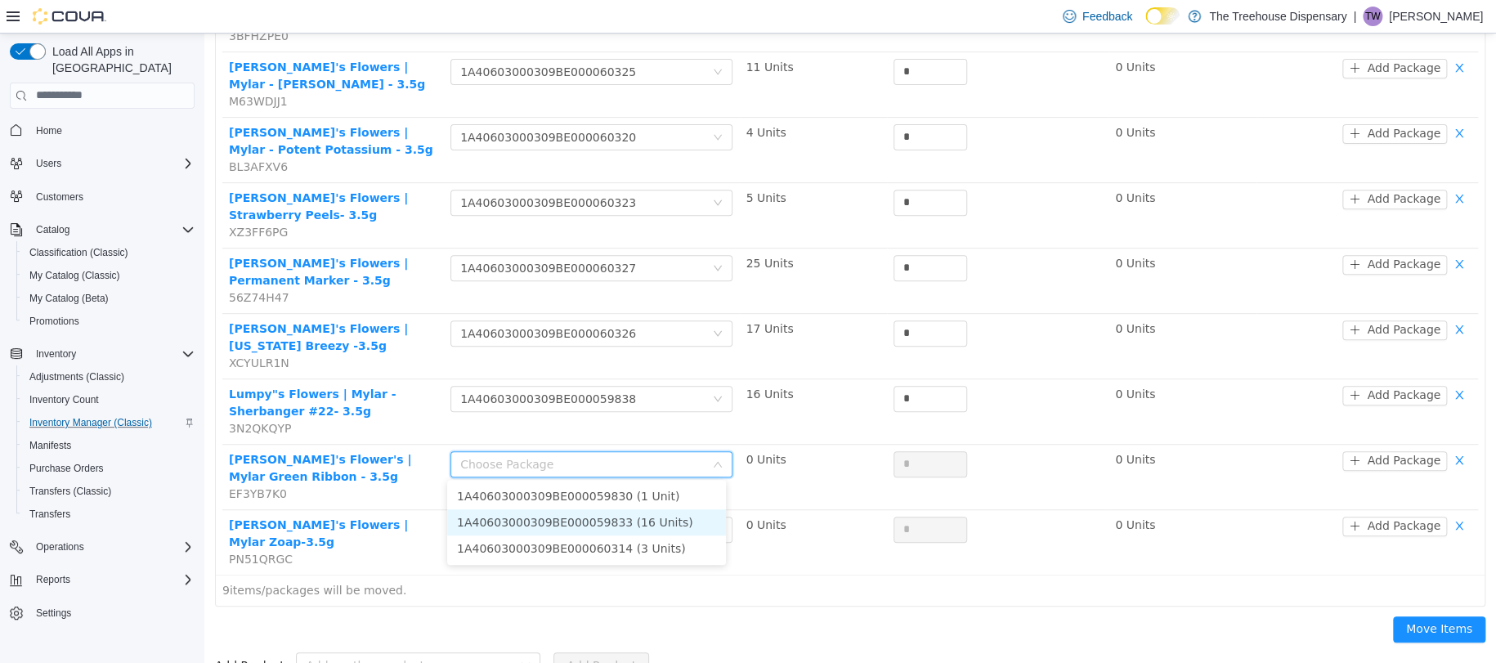
click at [509, 516] on li "1A40603000309BE000059833 (16 Units)" at bounding box center [586, 521] width 279 height 26
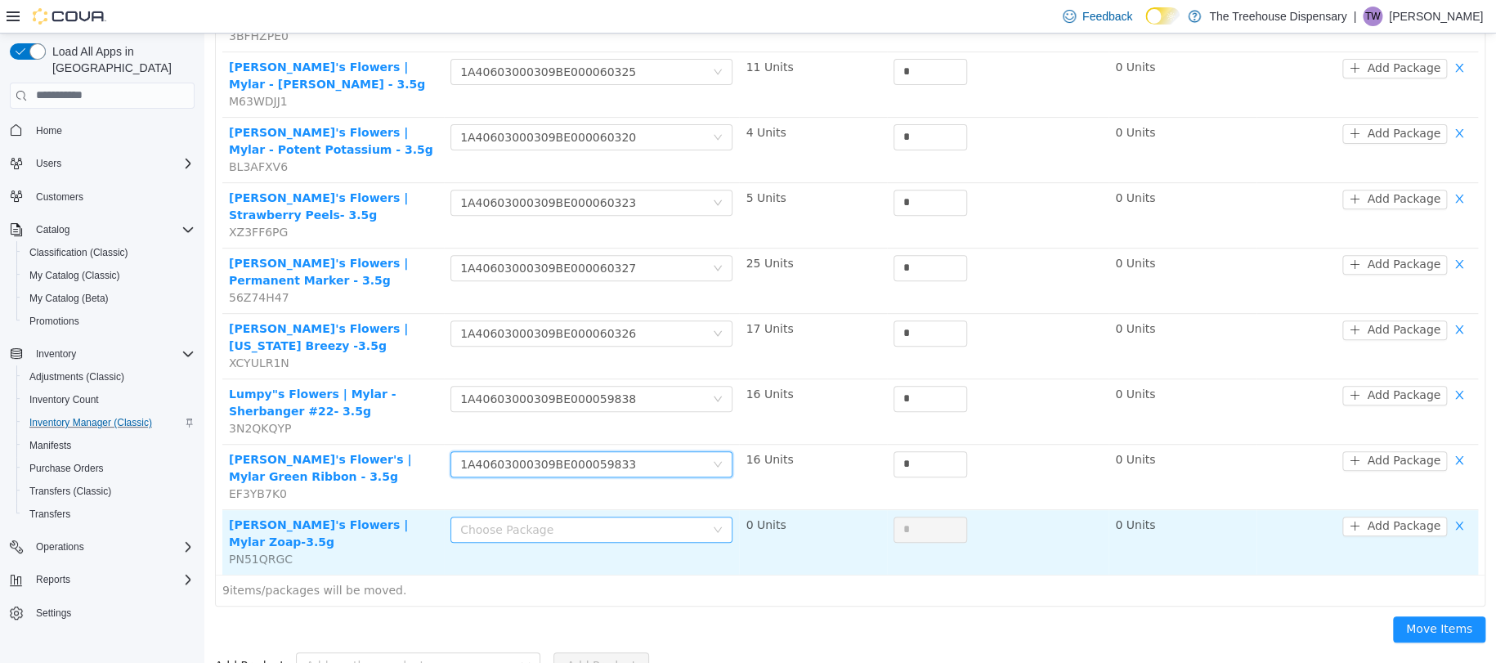
click at [515, 532] on div "Choose Package" at bounding box center [582, 529] width 244 height 16
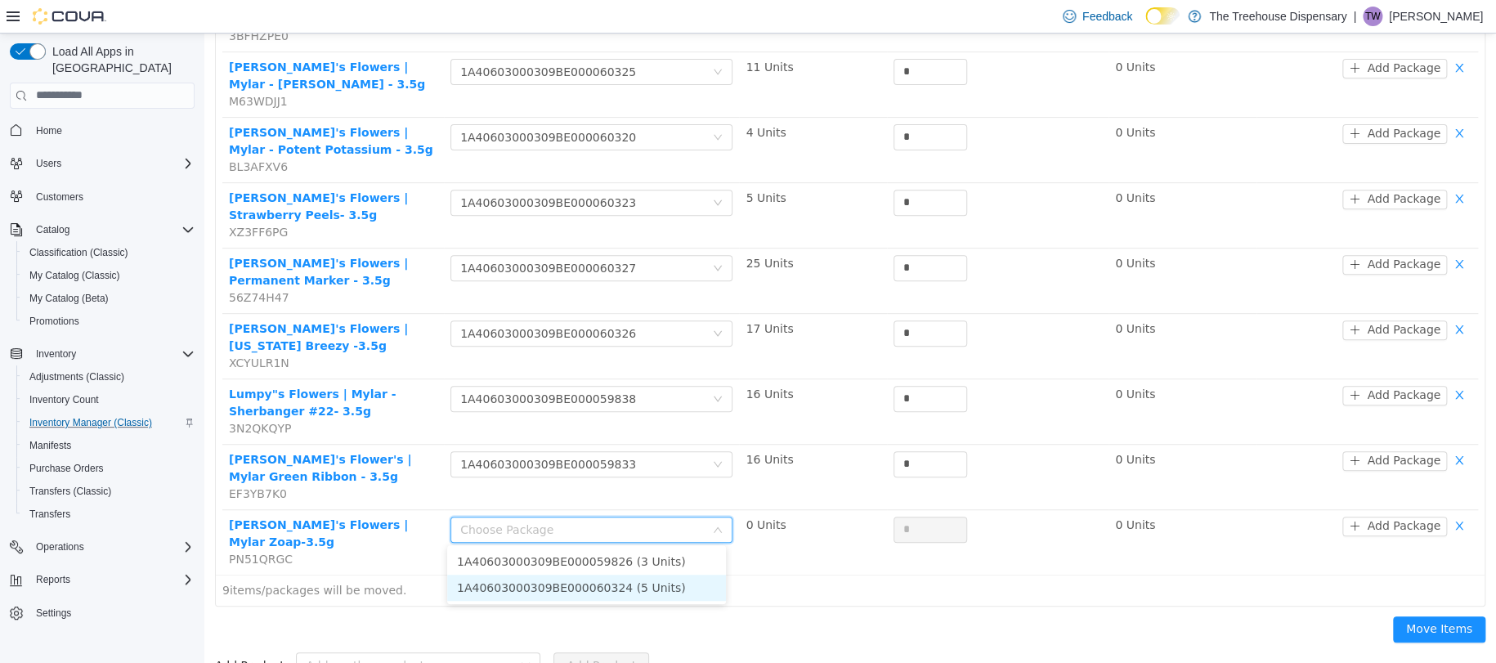
click at [493, 579] on li "1A40603000309BE000060324 (5 Units)" at bounding box center [586, 587] width 279 height 26
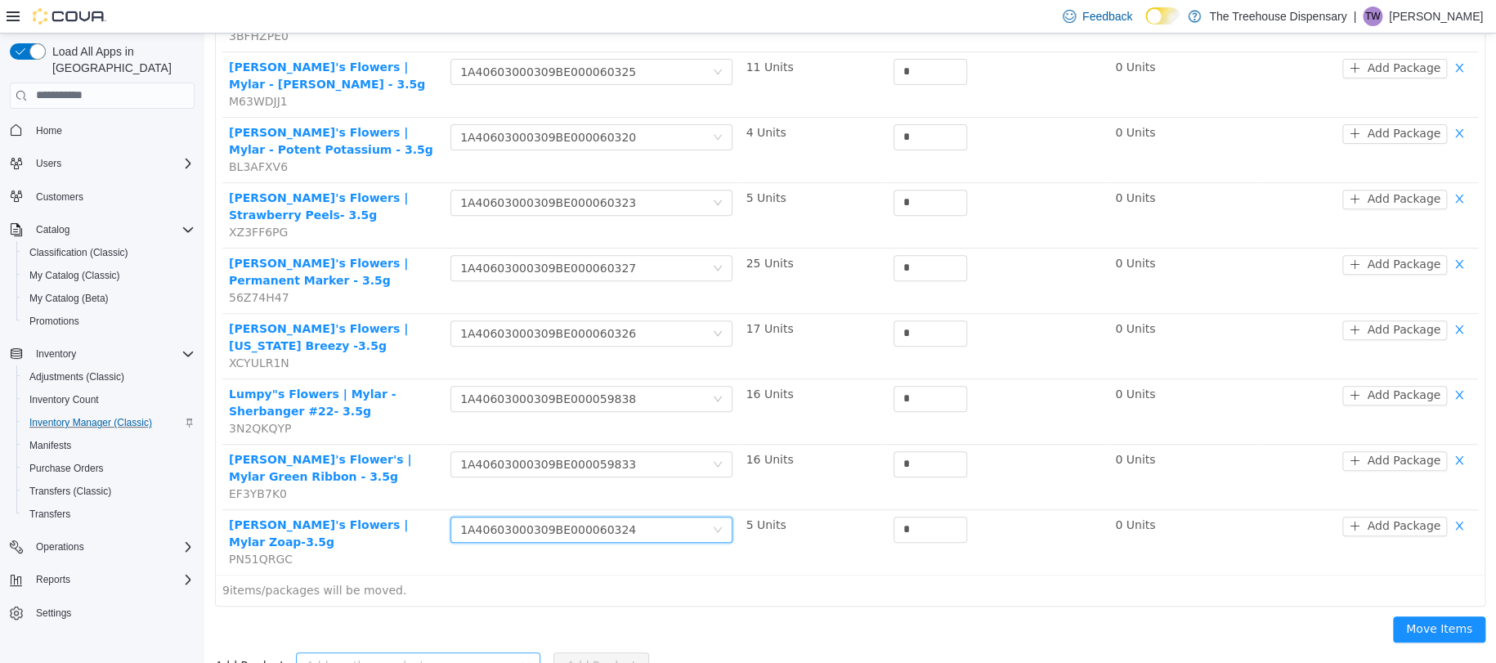
click at [376, 656] on div "Add another product" at bounding box center [409, 664] width 207 height 16
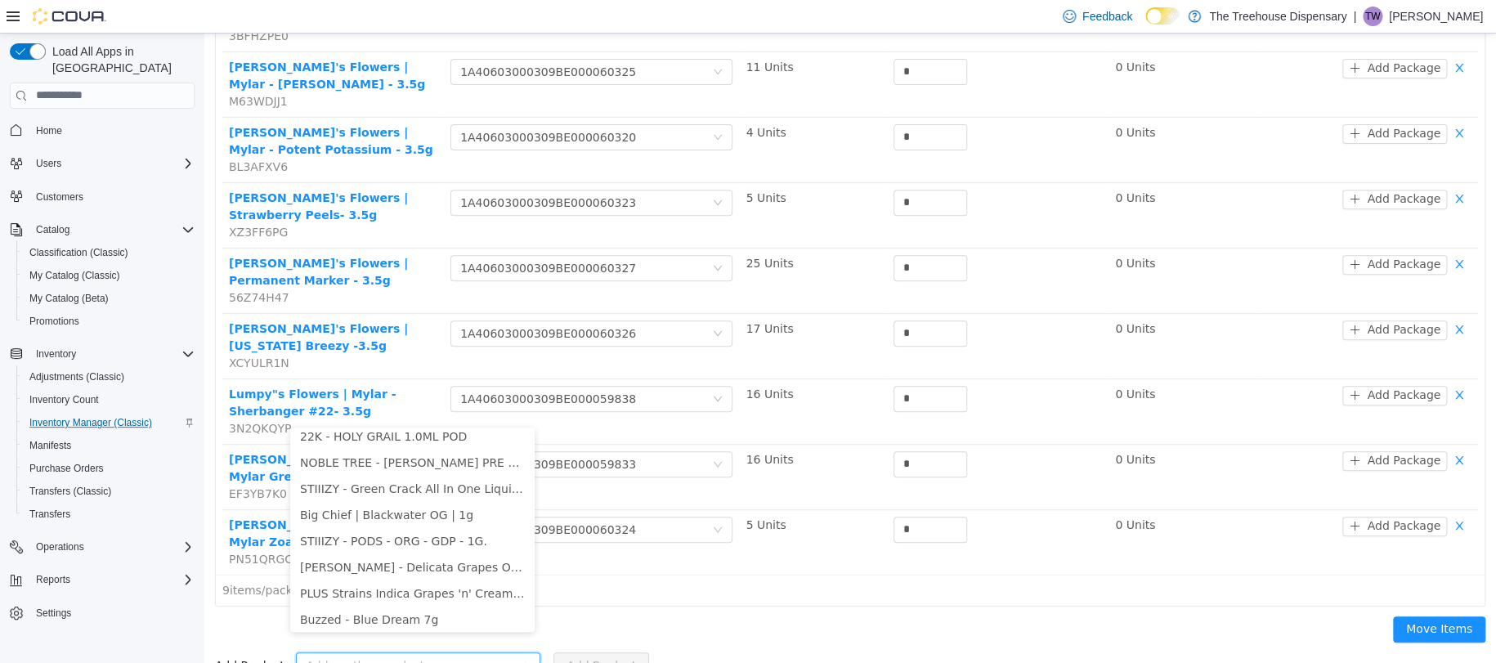
scroll to position [2, 0]
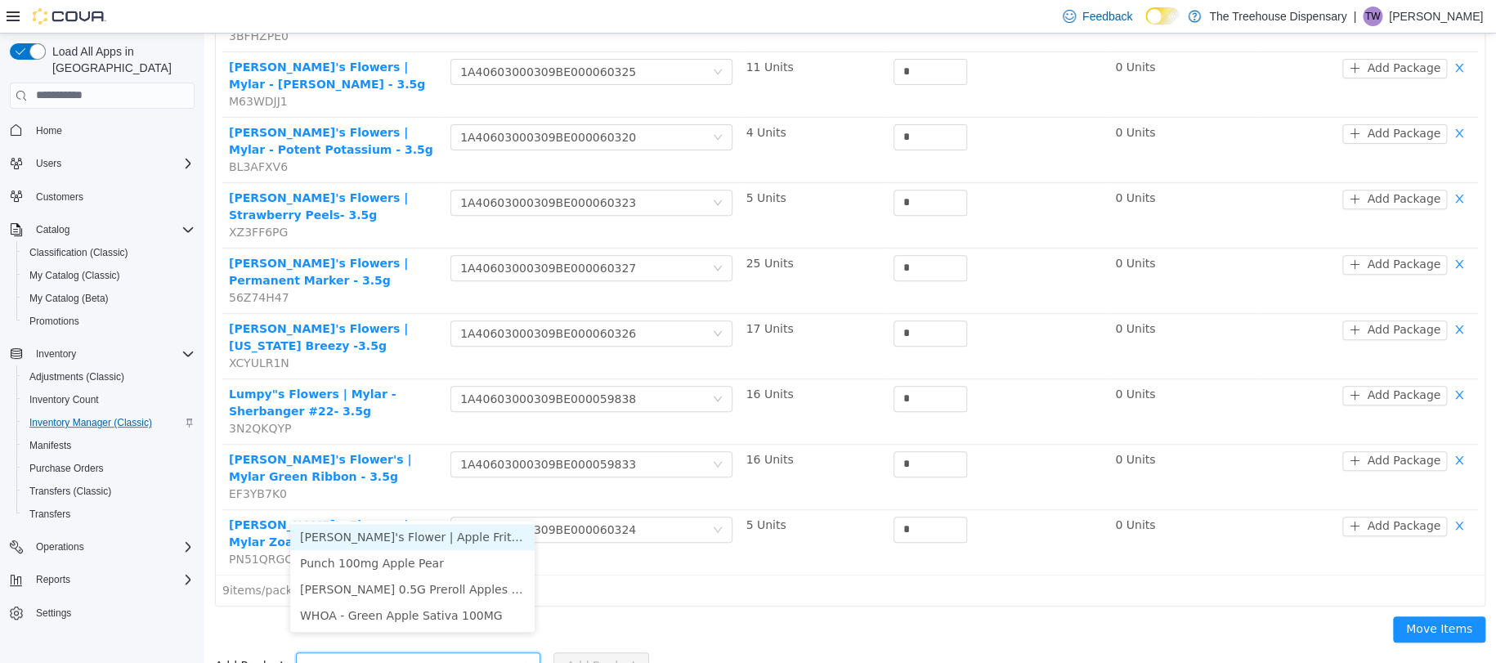
click at [508, 539] on li "Lumpy's Flower | Apple Fritter 3.5g" at bounding box center [412, 536] width 244 height 26
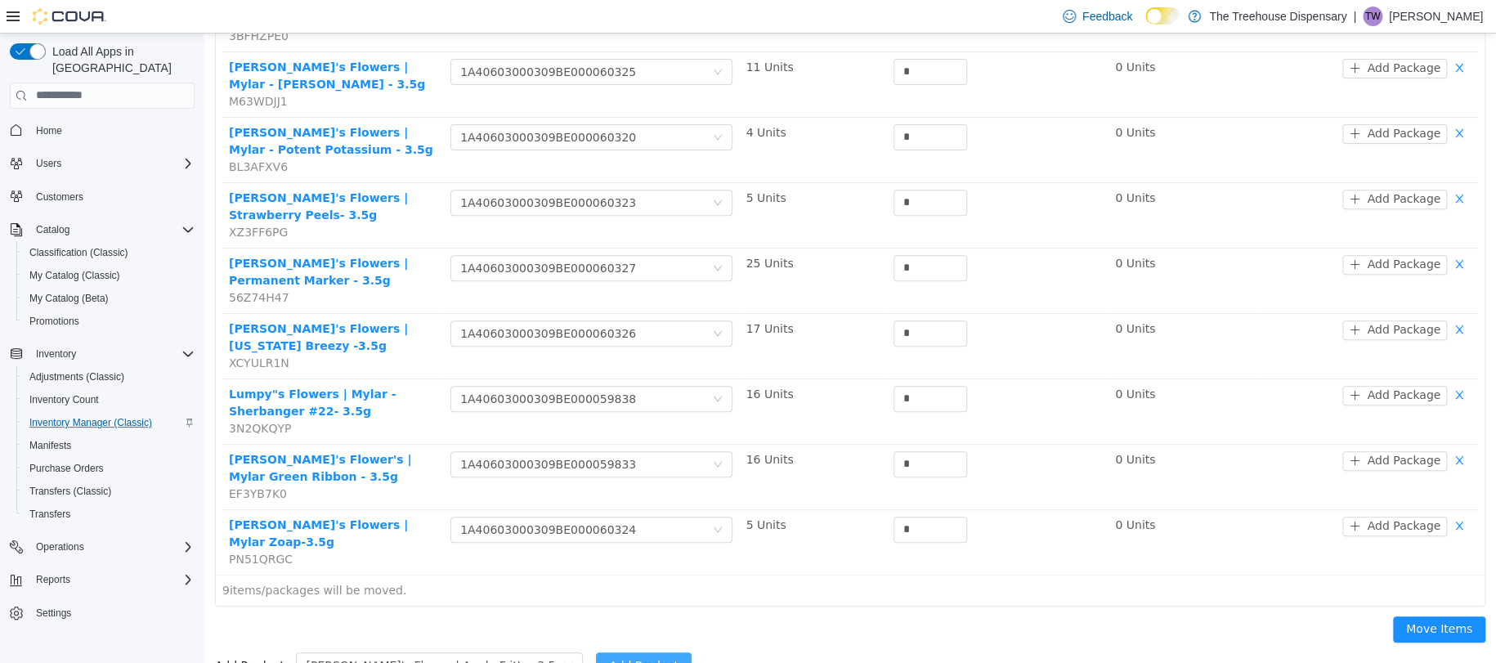
click at [596, 651] on button "Add Product" at bounding box center [644, 664] width 96 height 26
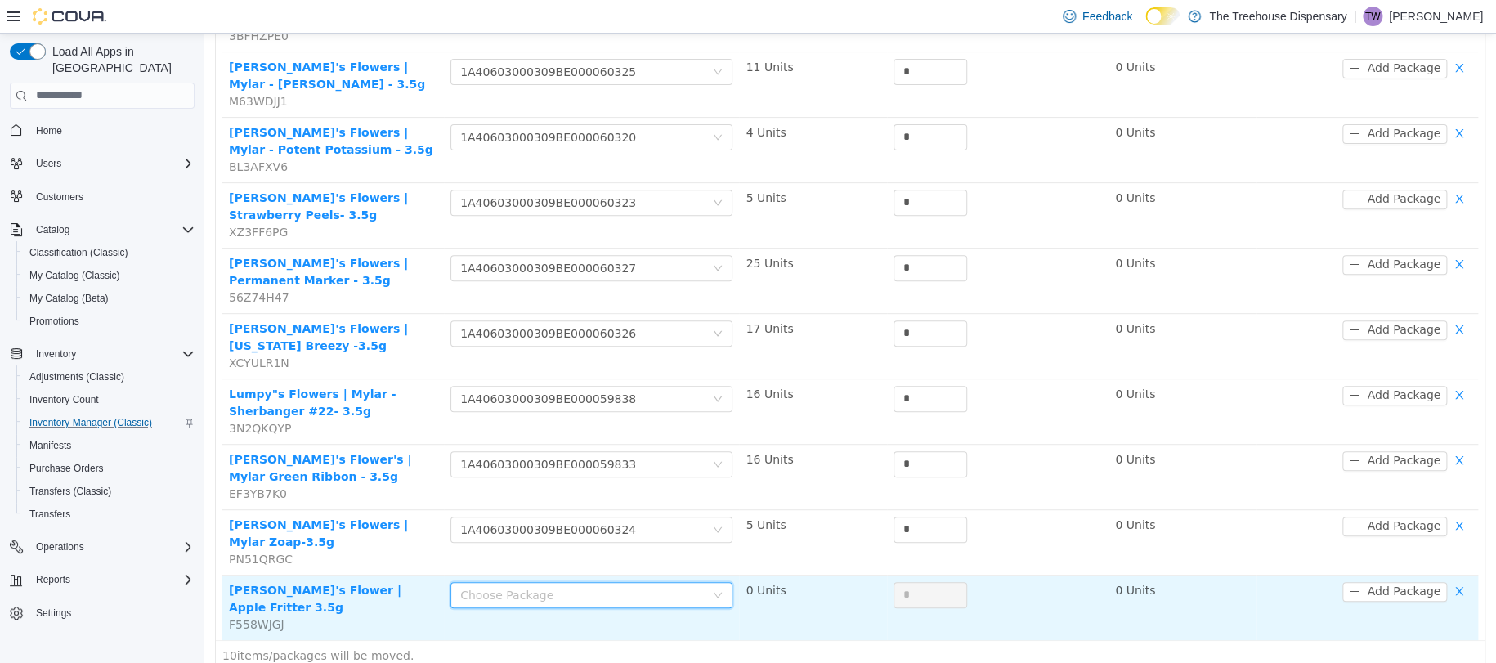
click at [646, 586] on div "Choose Package" at bounding box center [582, 594] width 244 height 16
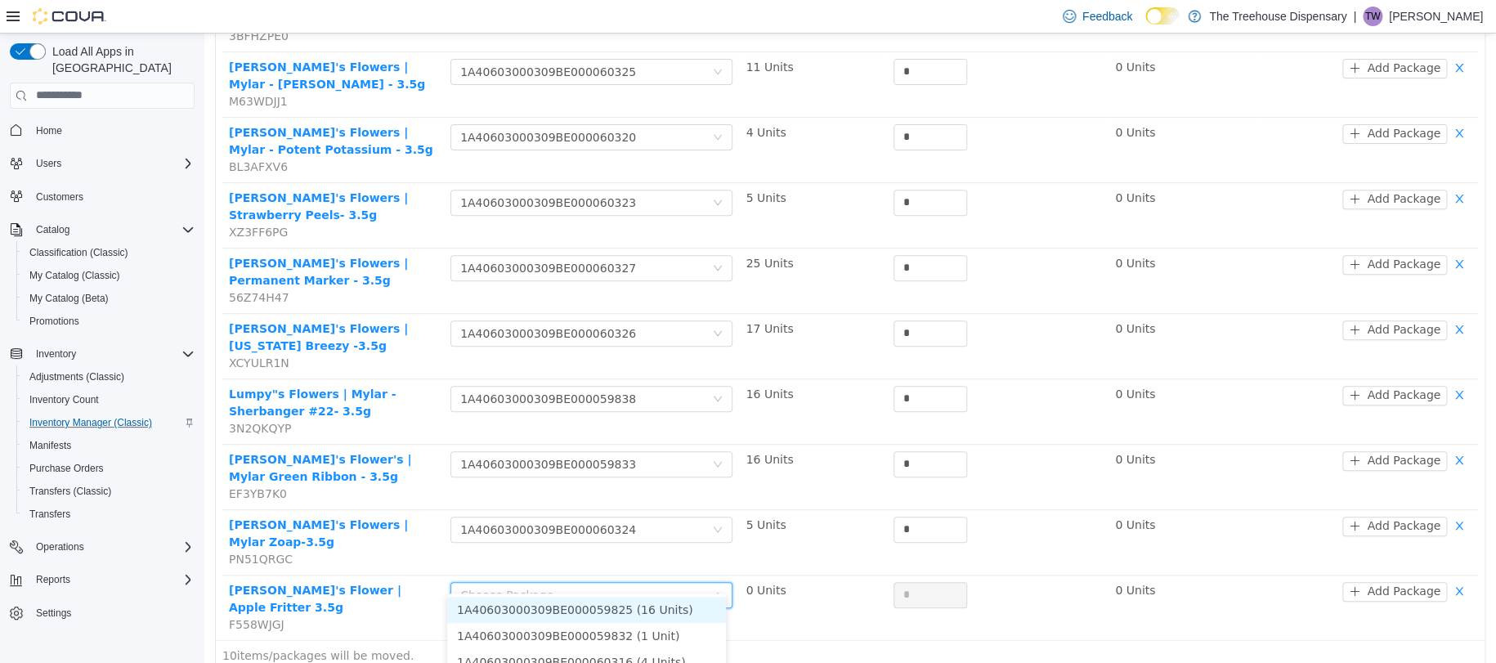
scroll to position [311, 0]
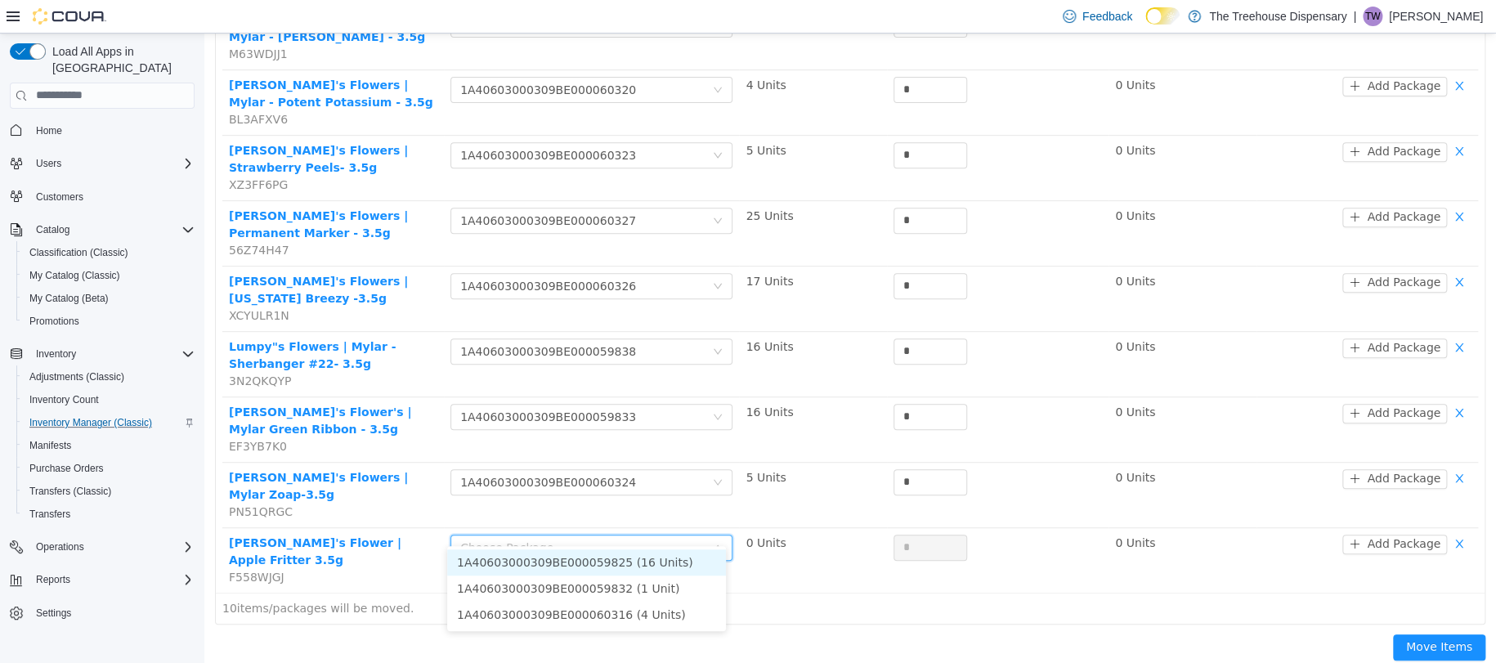
click at [636, 561] on li "1A40603000309BE000059825 (16 Units)" at bounding box center [586, 561] width 279 height 26
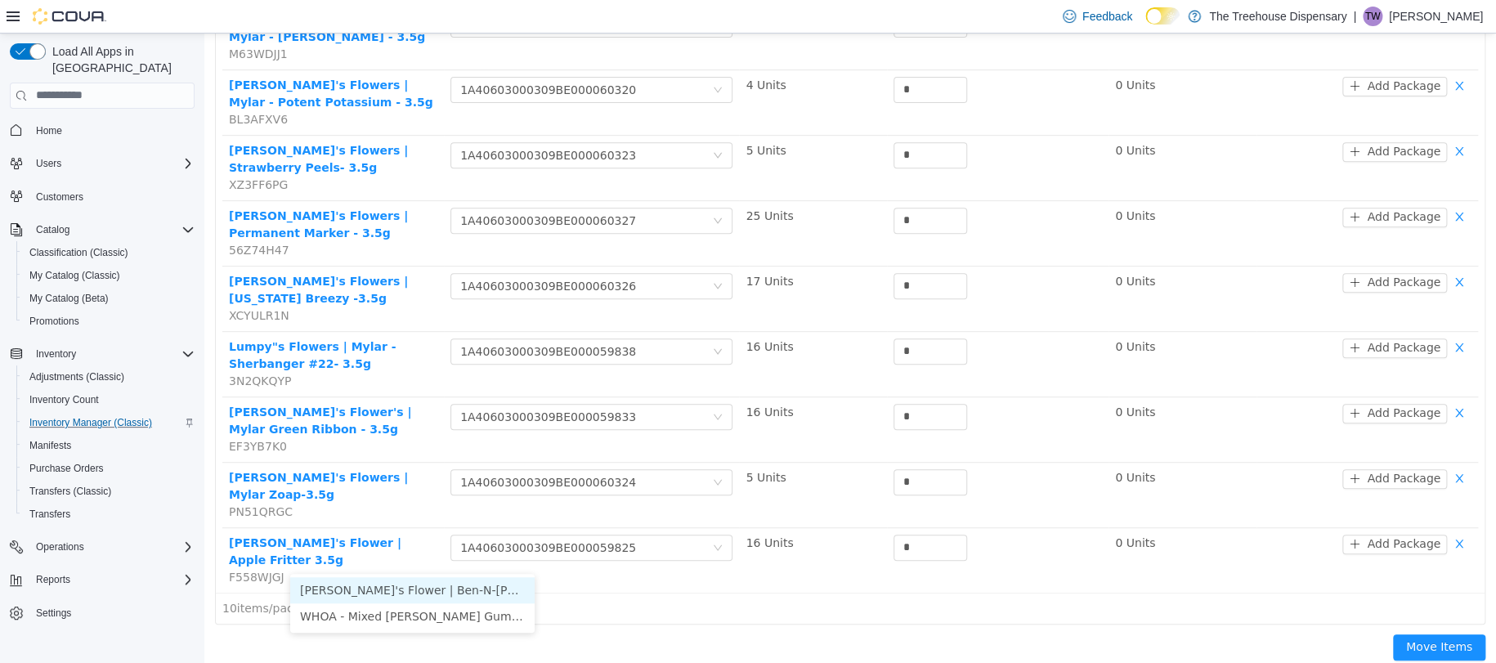
click at [397, 585] on li "Lumpy's Flower | Ben-N-Berry's 3.5g" at bounding box center [412, 589] width 244 height 26
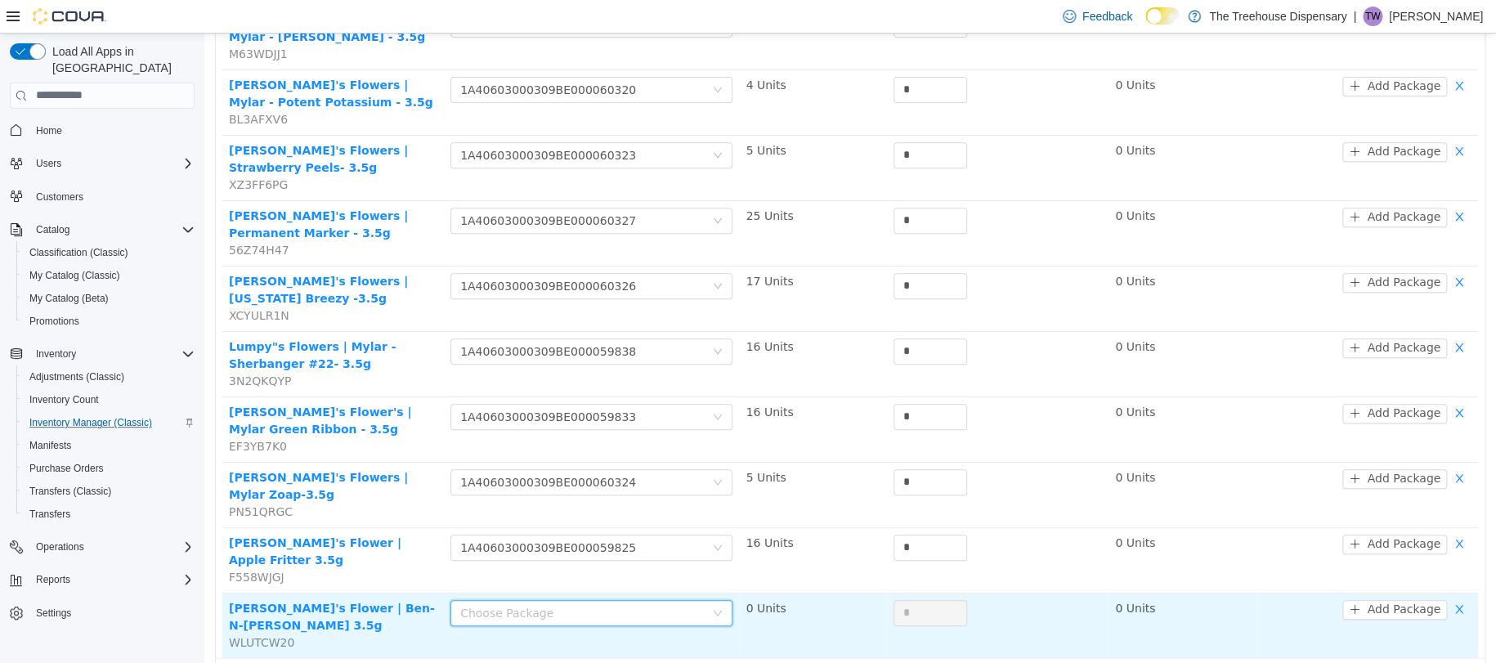
click at [575, 604] on div "Choose Package" at bounding box center [582, 612] width 244 height 16
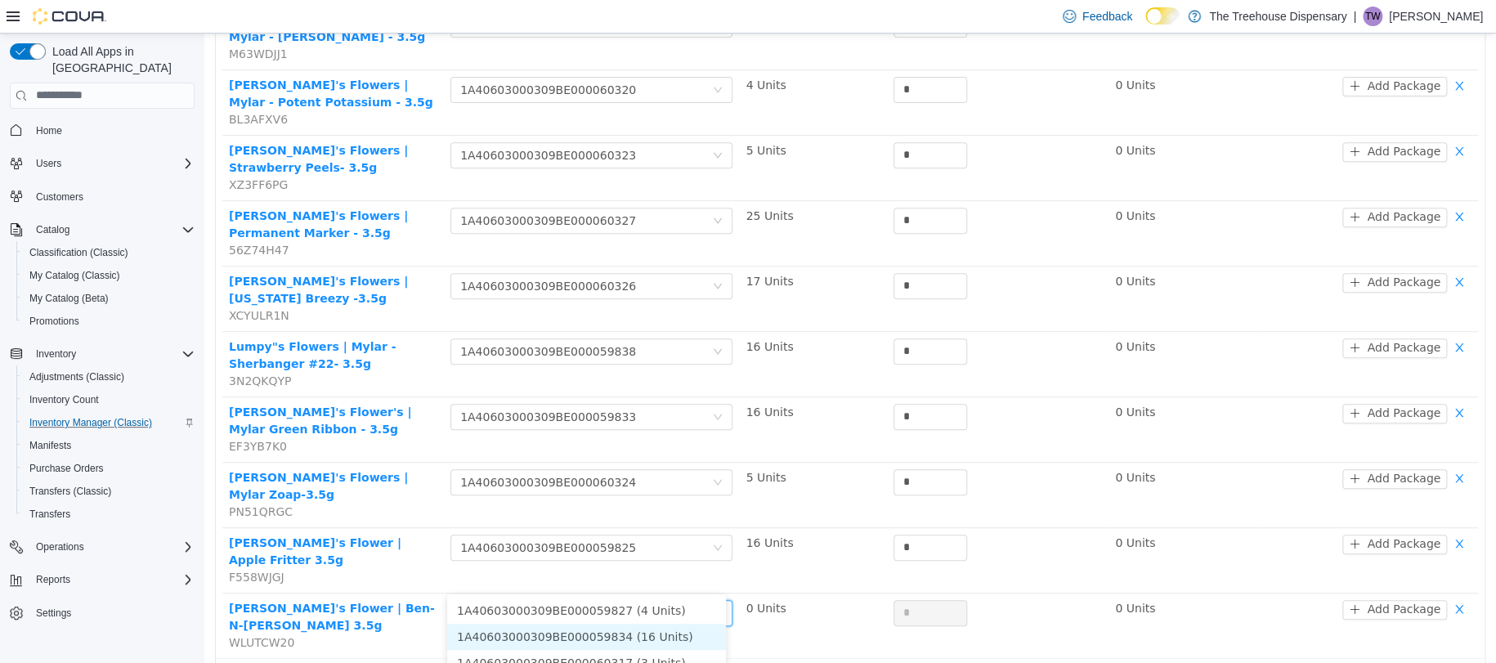
click at [609, 631] on li "1A40603000309BE000059834 (16 Units)" at bounding box center [586, 636] width 279 height 26
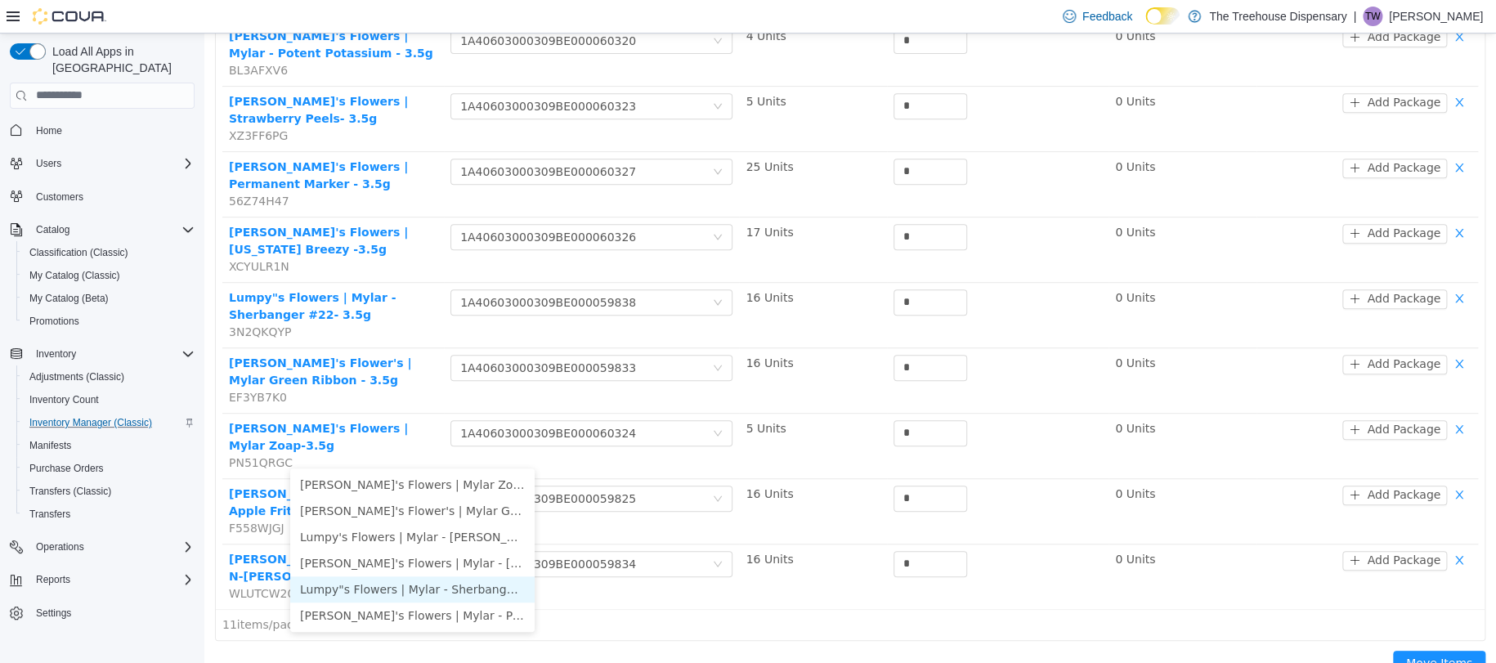
click at [472, 585] on li "Lumpy"s Flowers | Mylar - Sherbanger #22- 3.5g" at bounding box center [412, 588] width 244 height 26
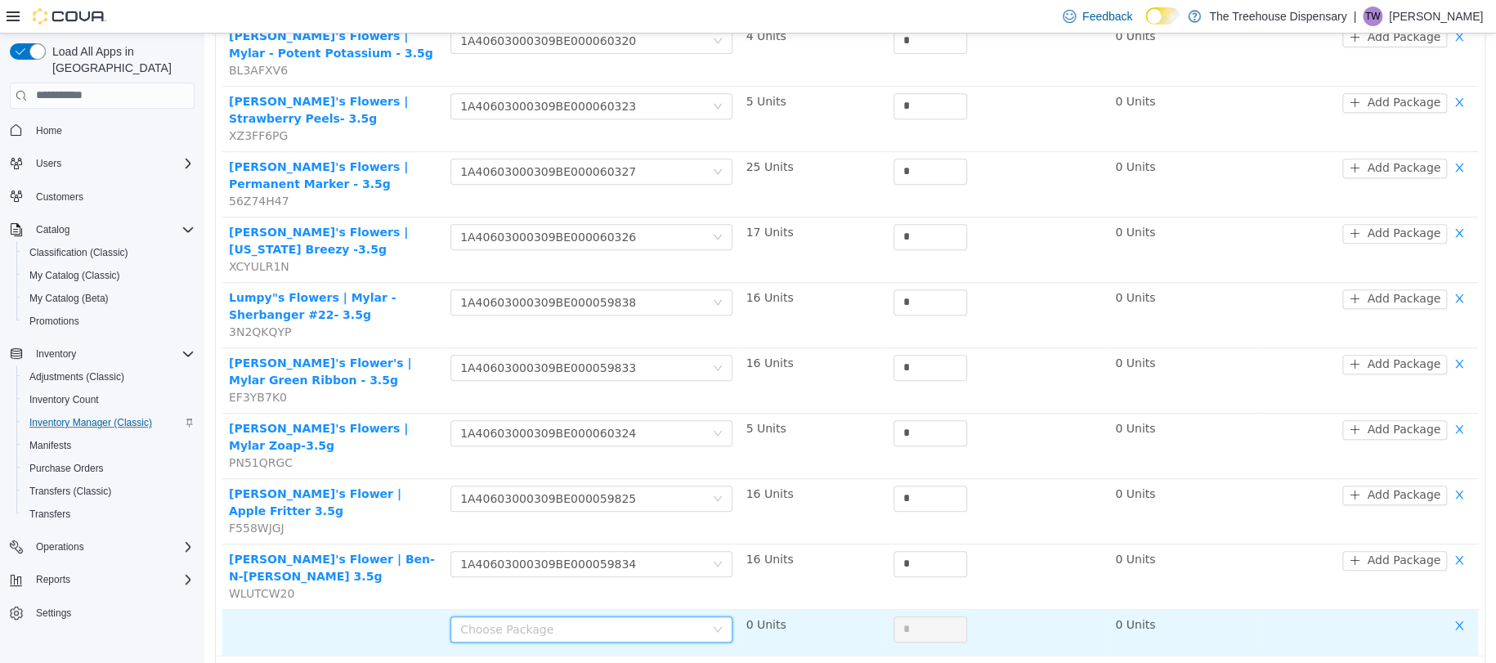
click at [625, 620] on div "Choose Package" at bounding box center [582, 628] width 244 height 16
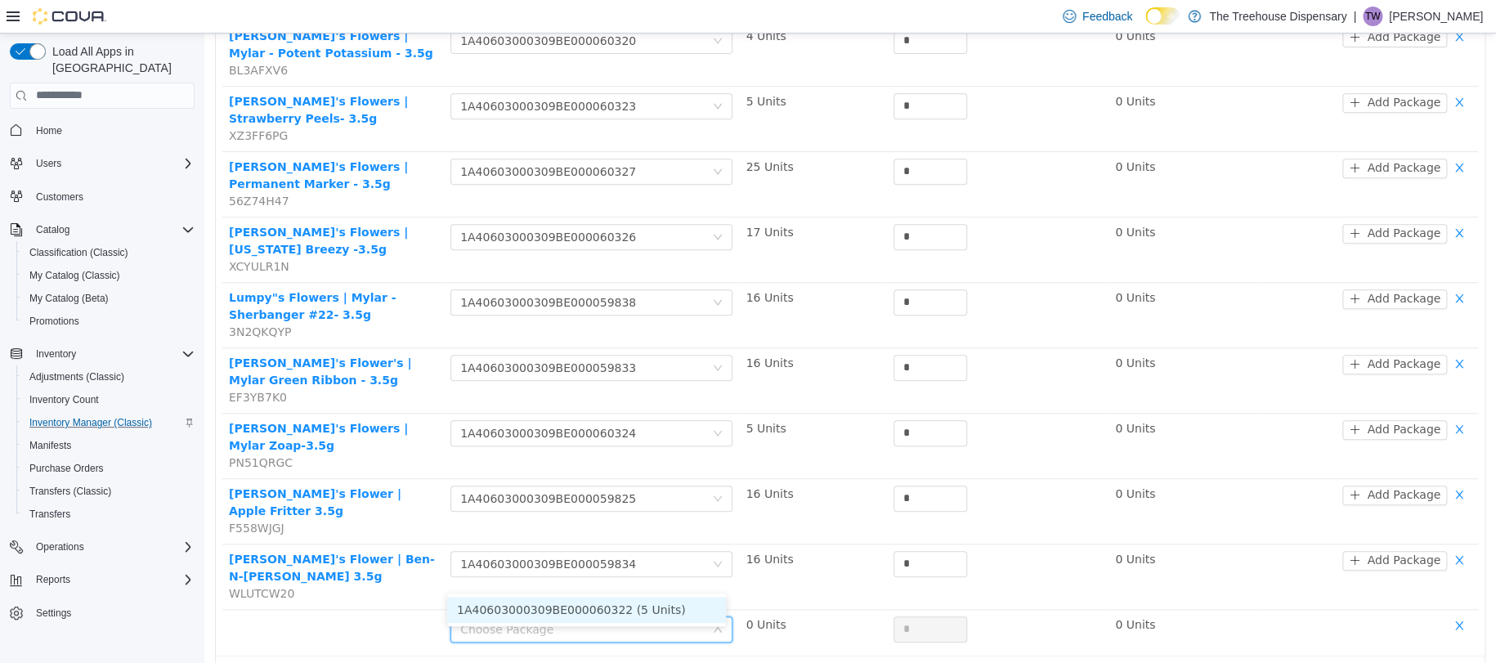
click at [621, 615] on li "1A40603000309BE000060322 (5 Units)" at bounding box center [586, 609] width 279 height 26
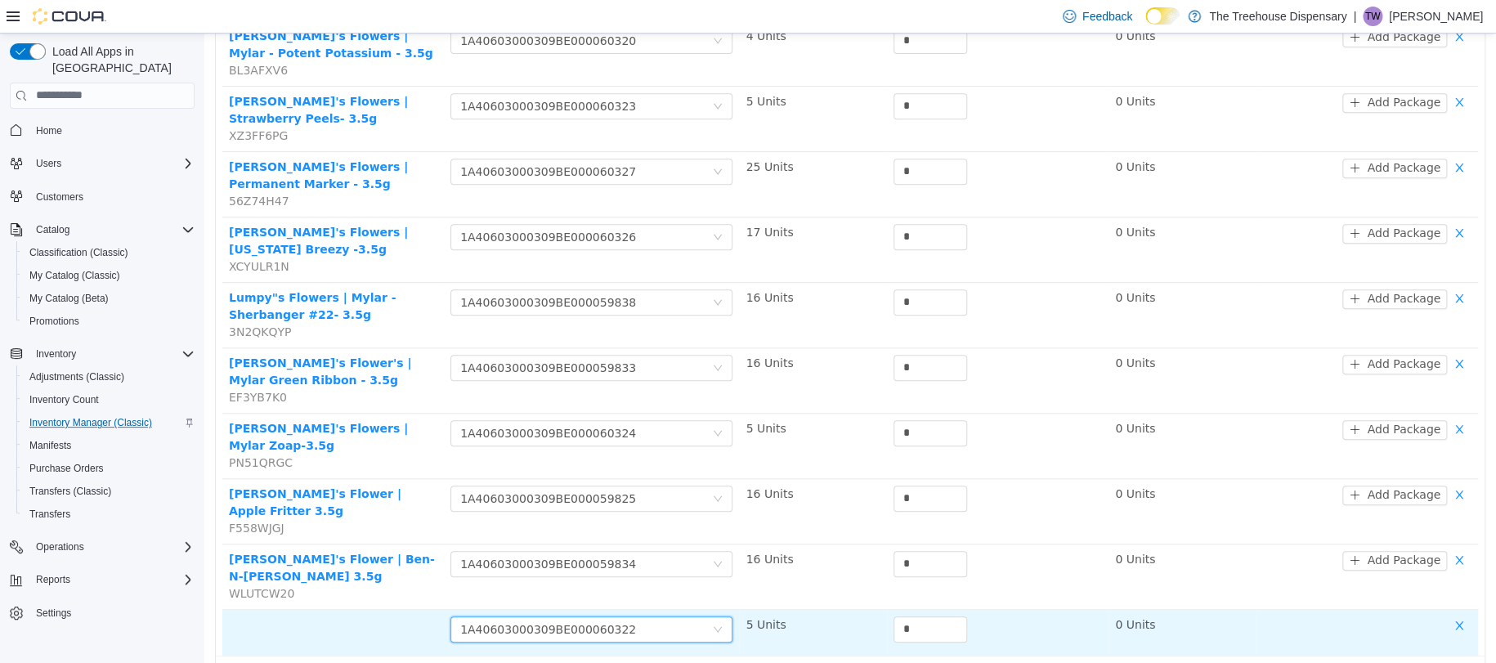
click at [385, 609] on td at bounding box center [332, 632] width 221 height 46
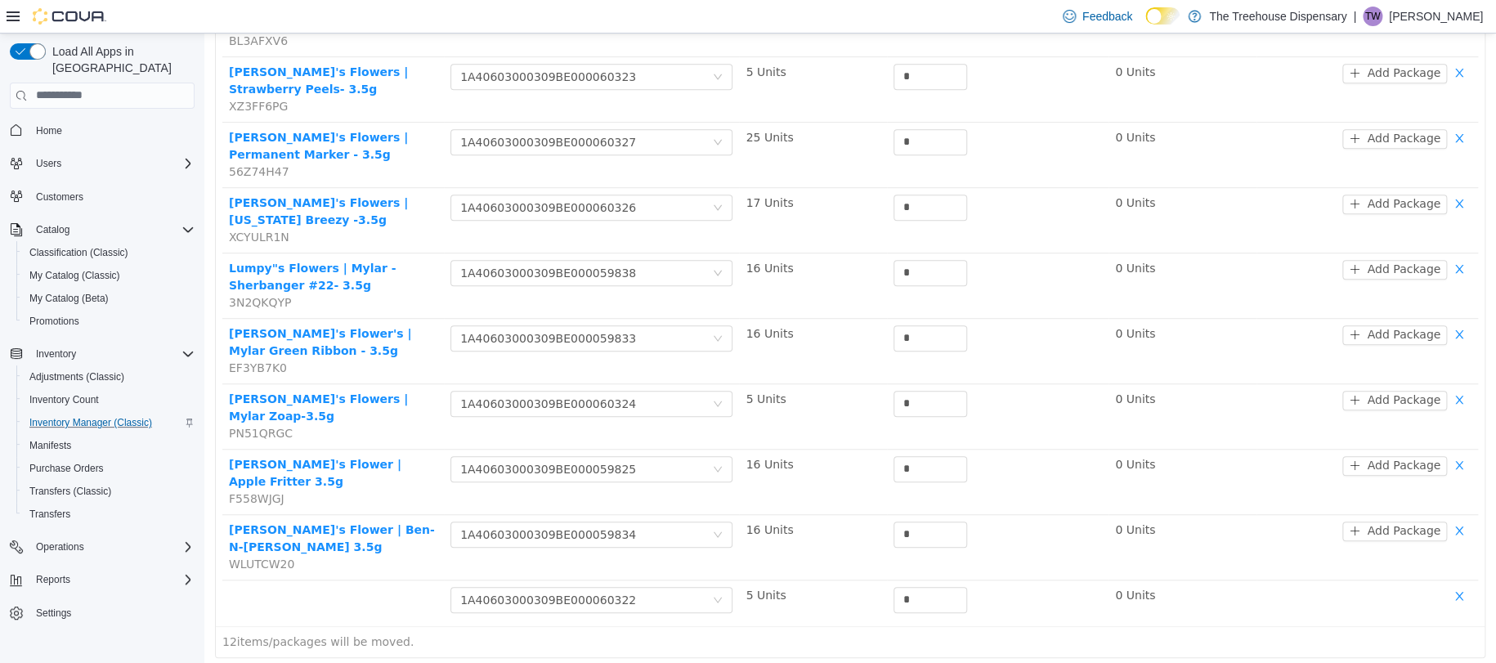
scroll to position [386, 0]
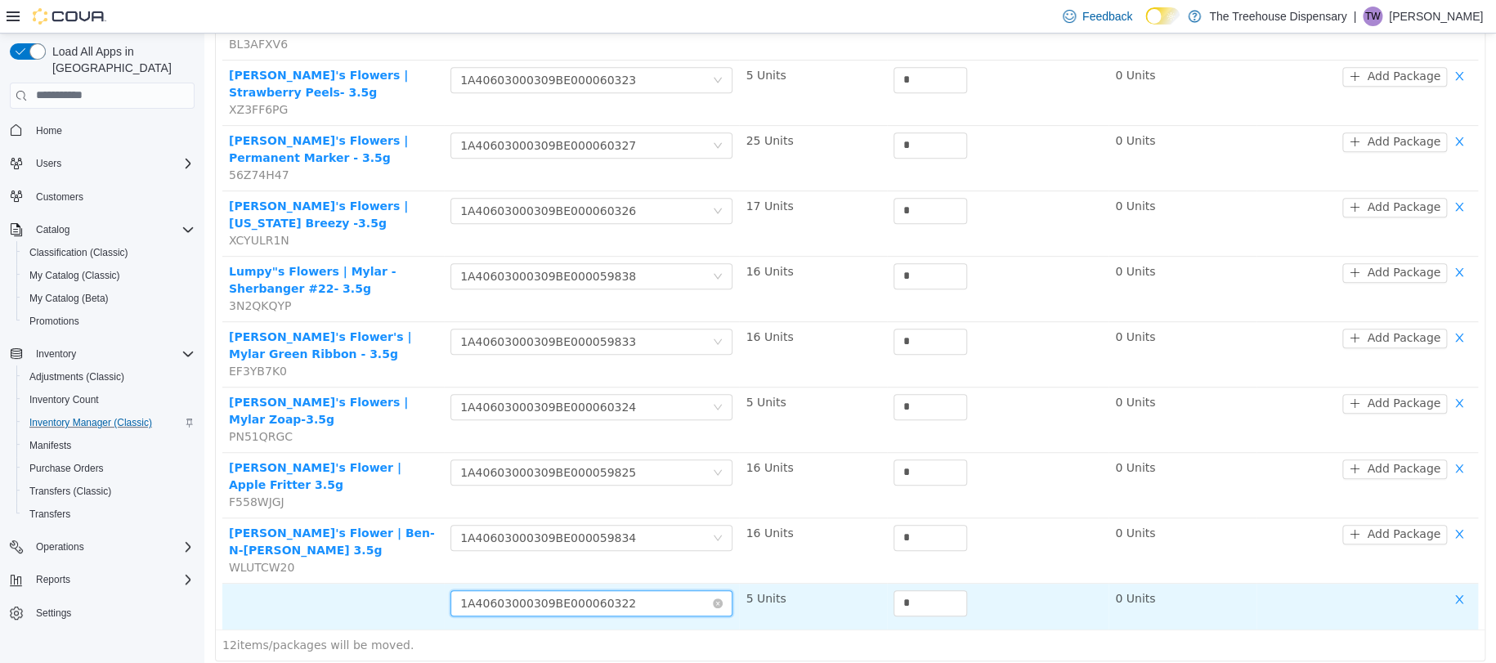
click at [535, 590] on div "1A40603000309BE000060322" at bounding box center [548, 602] width 176 height 25
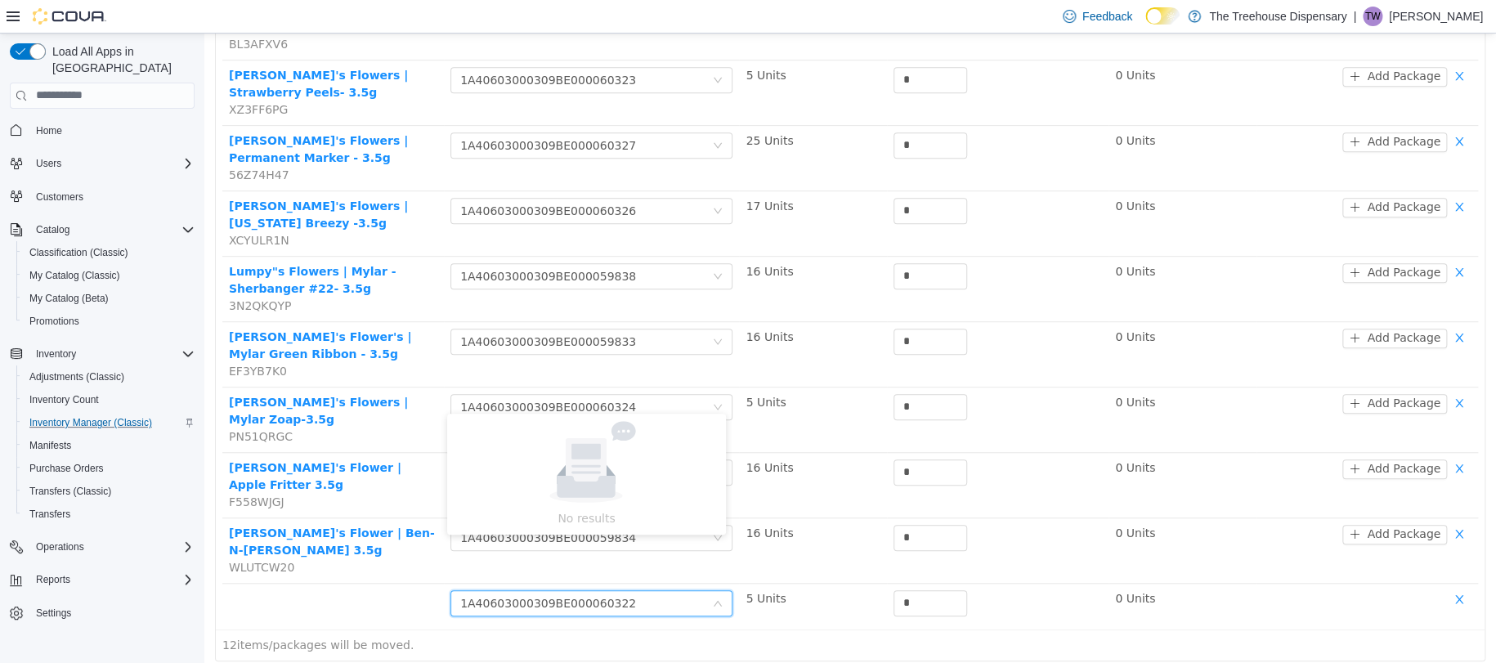
click at [336, 615] on div "Name (SKU) Package Origin Quantity Destination Lumpy's Flowers | Mylar - Cherry…" at bounding box center [850, 246] width 1290 height 848
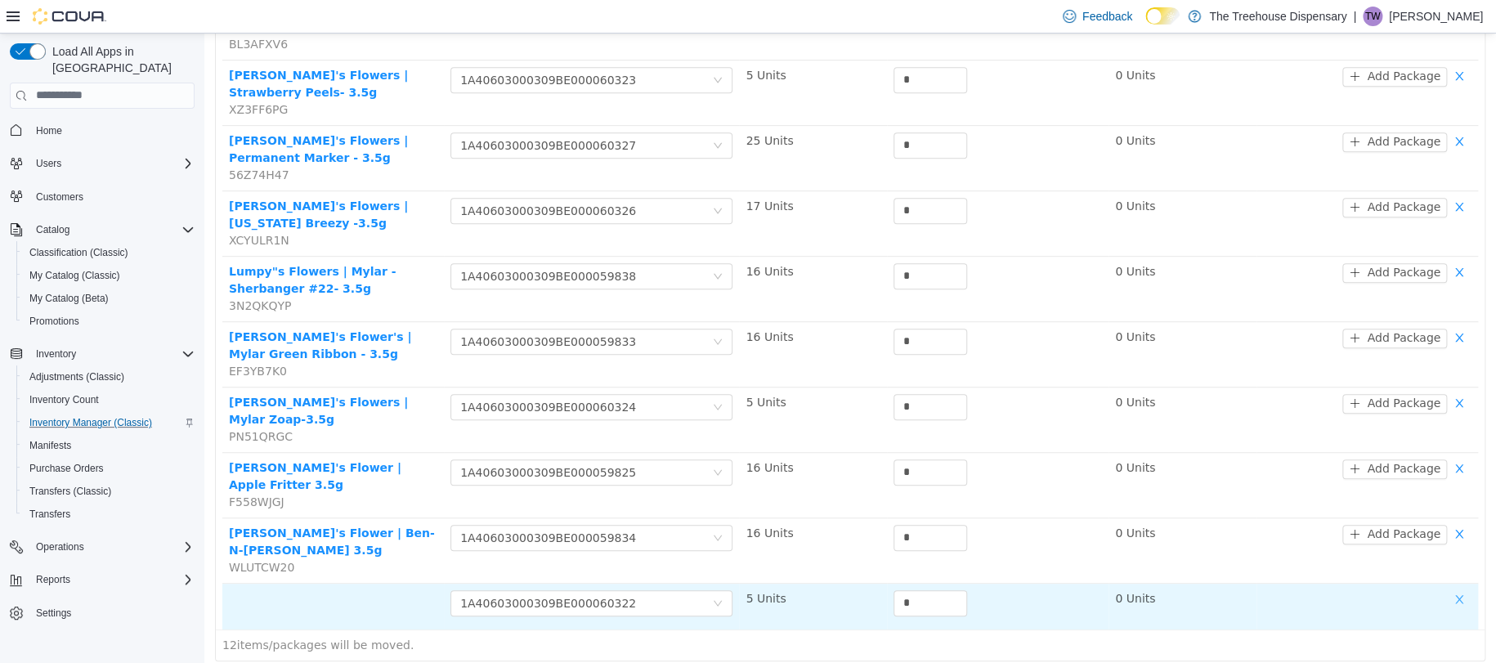
click at [1450, 589] on button "button" at bounding box center [1459, 599] width 25 height 20
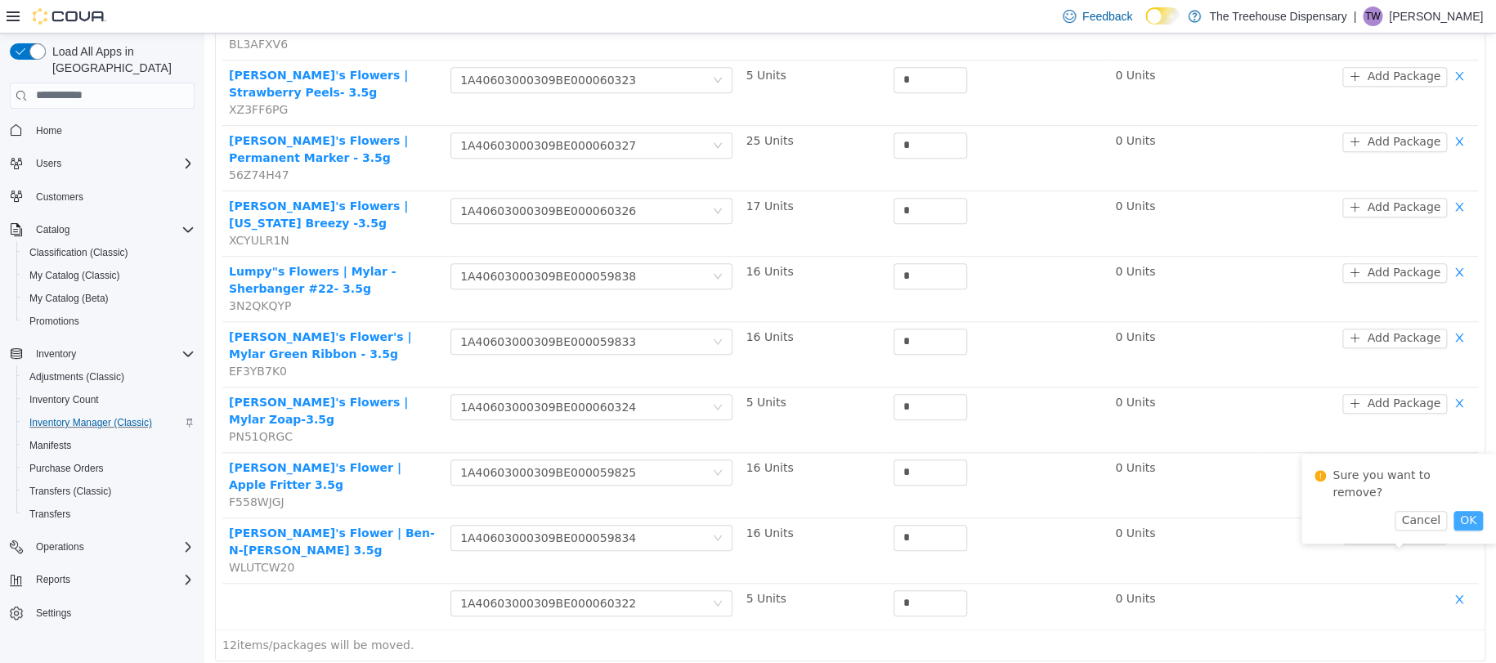
click at [1455, 510] on button "OK" at bounding box center [1467, 520] width 29 height 20
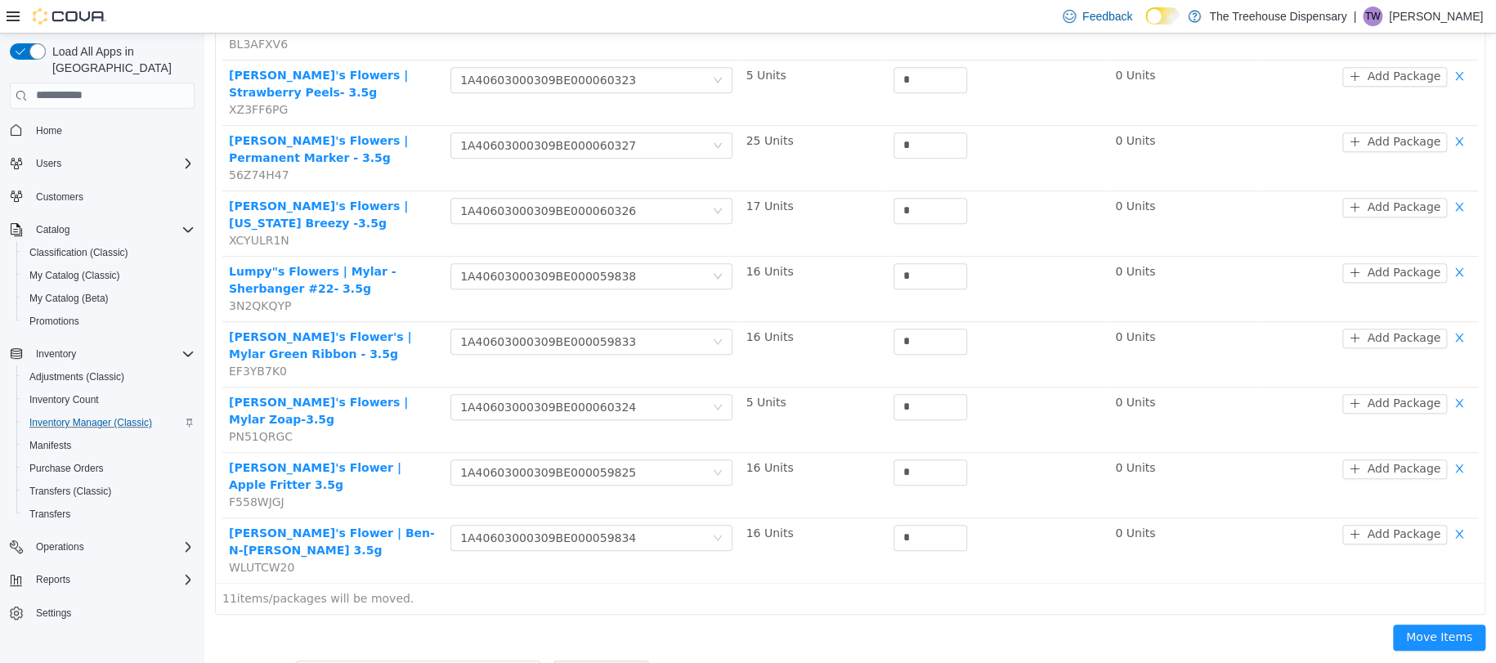
scroll to position [360, 0]
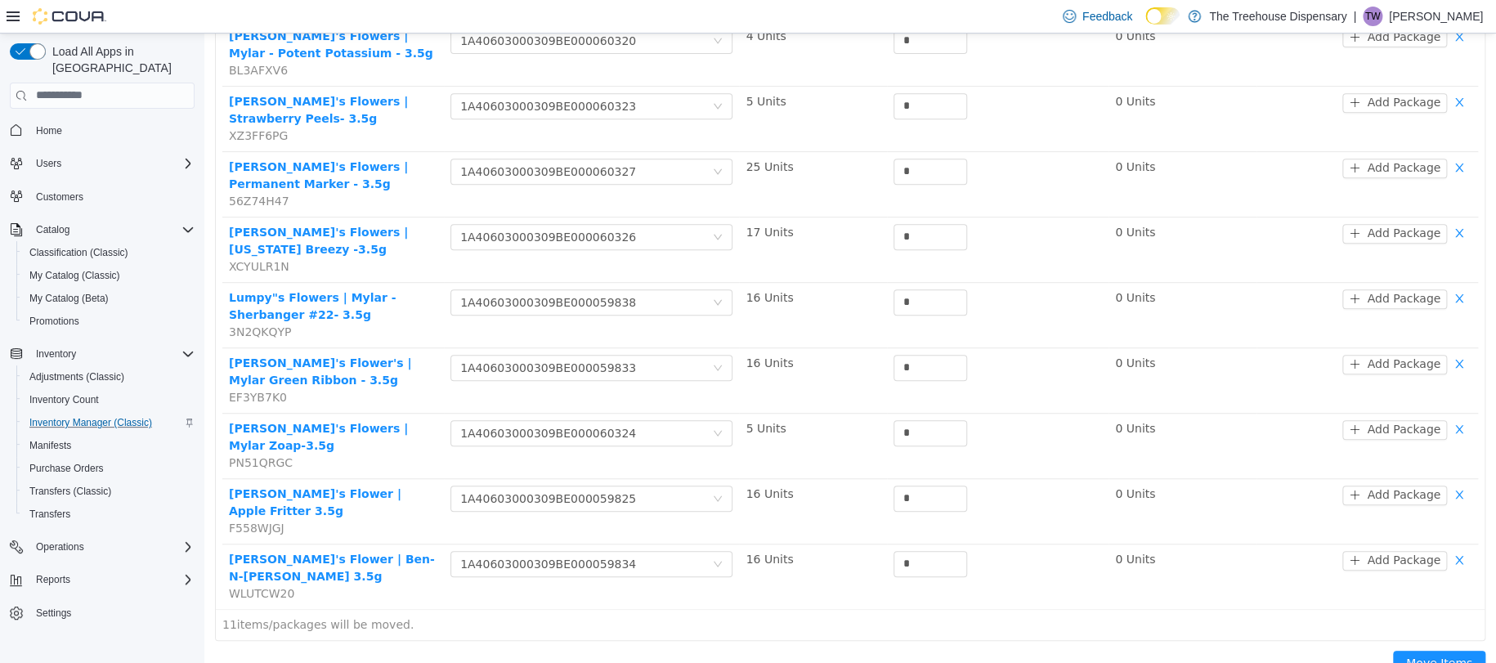
type input "*****"
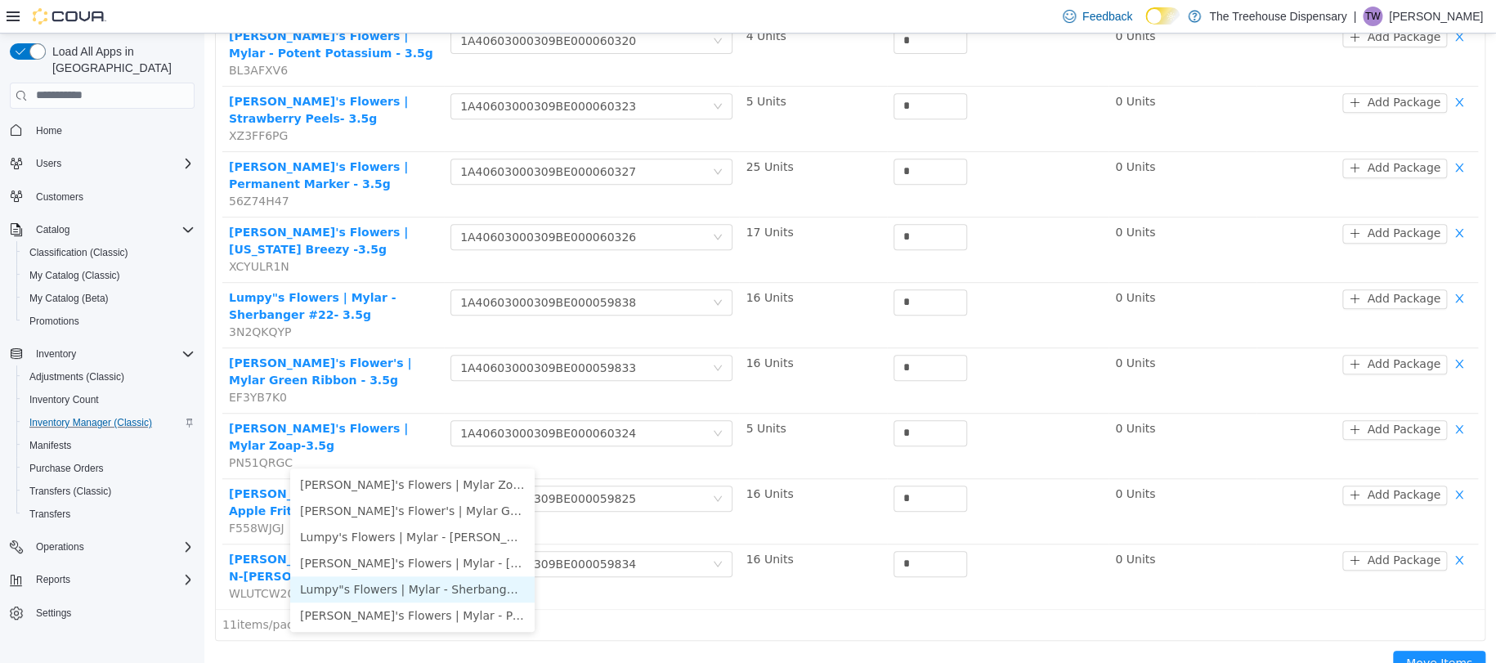
click at [430, 593] on li "Lumpy"s Flowers | Mylar - Sherbanger #22- 3.5g" at bounding box center [412, 588] width 244 height 26
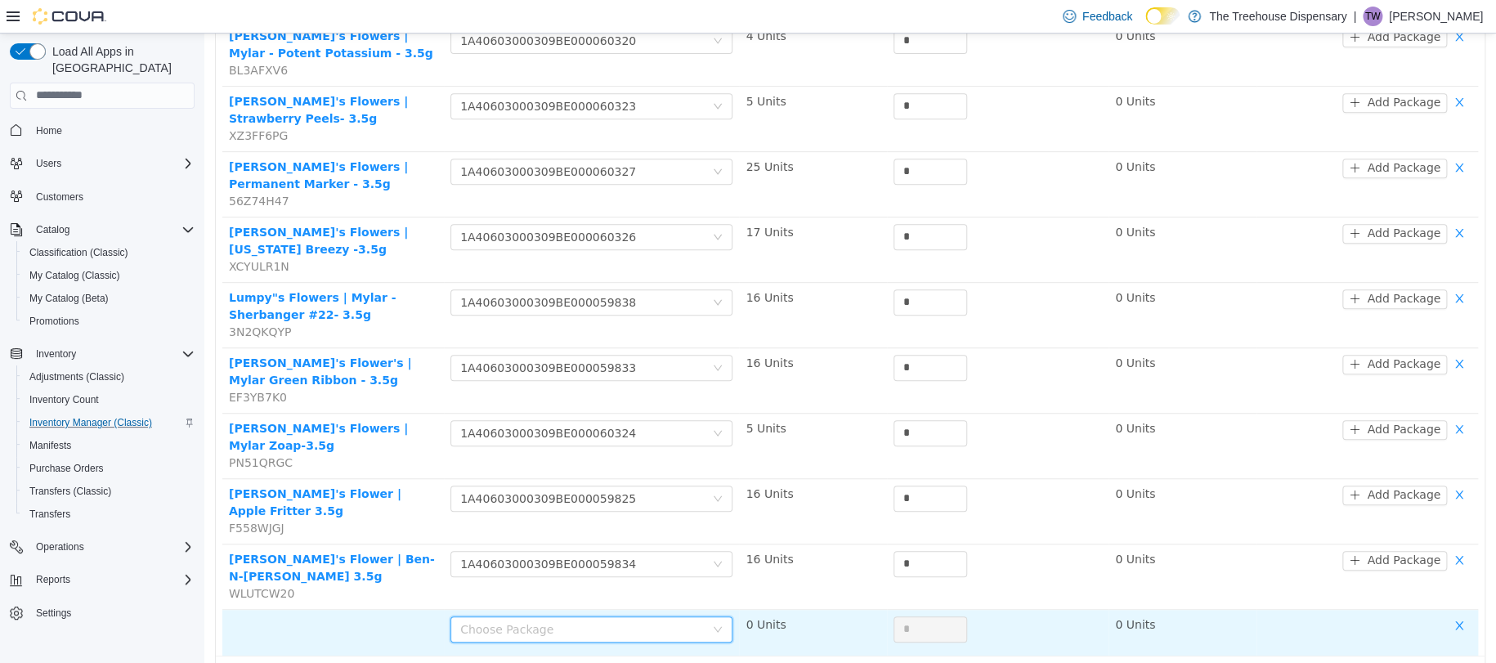
click at [330, 609] on td at bounding box center [332, 632] width 221 height 46
click at [1447, 615] on button "button" at bounding box center [1459, 625] width 25 height 20
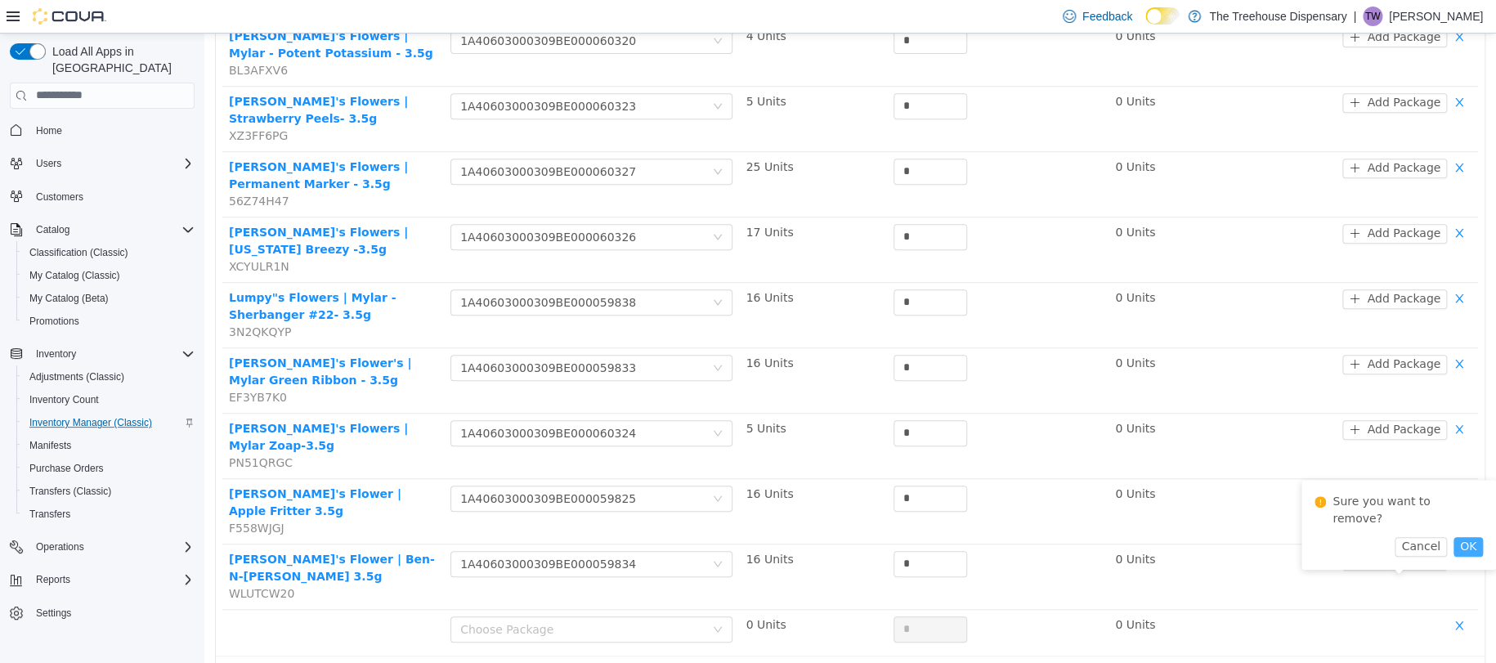
click at [1453, 536] on button "OK" at bounding box center [1467, 546] width 29 height 20
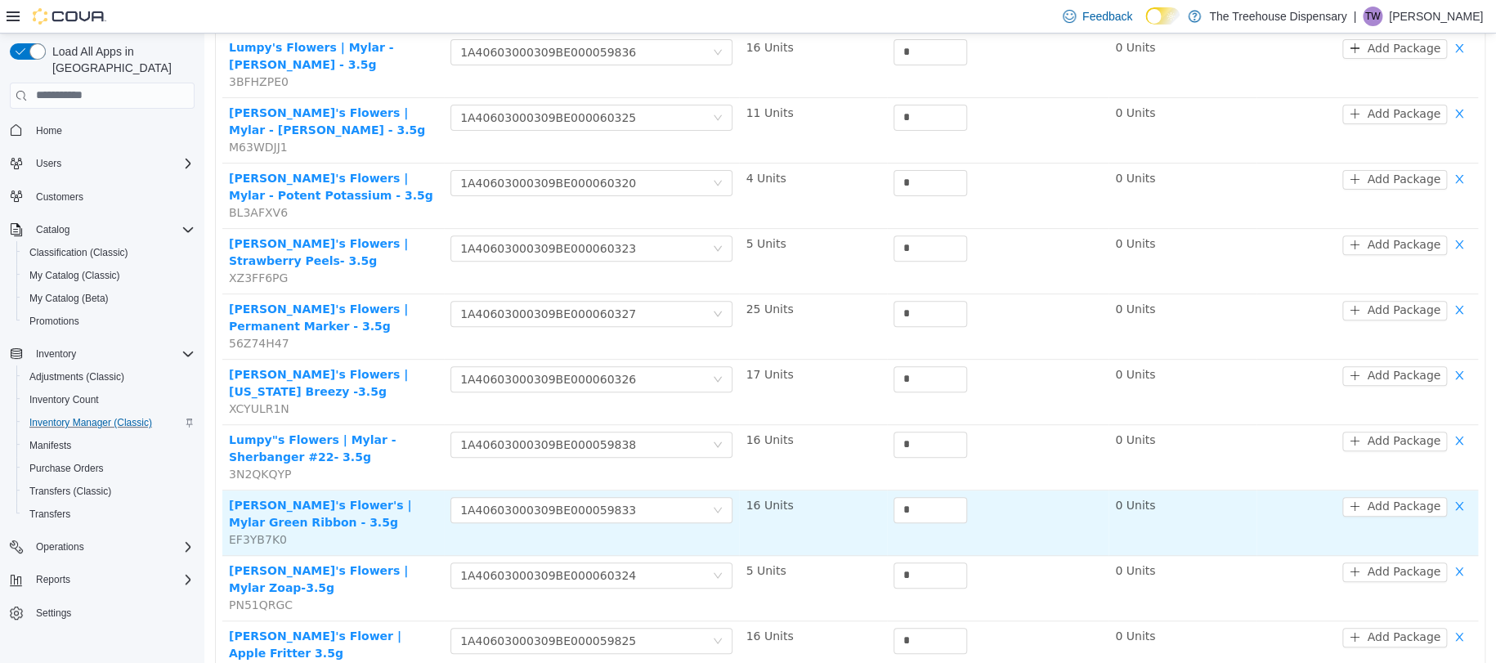
scroll to position [327, 0]
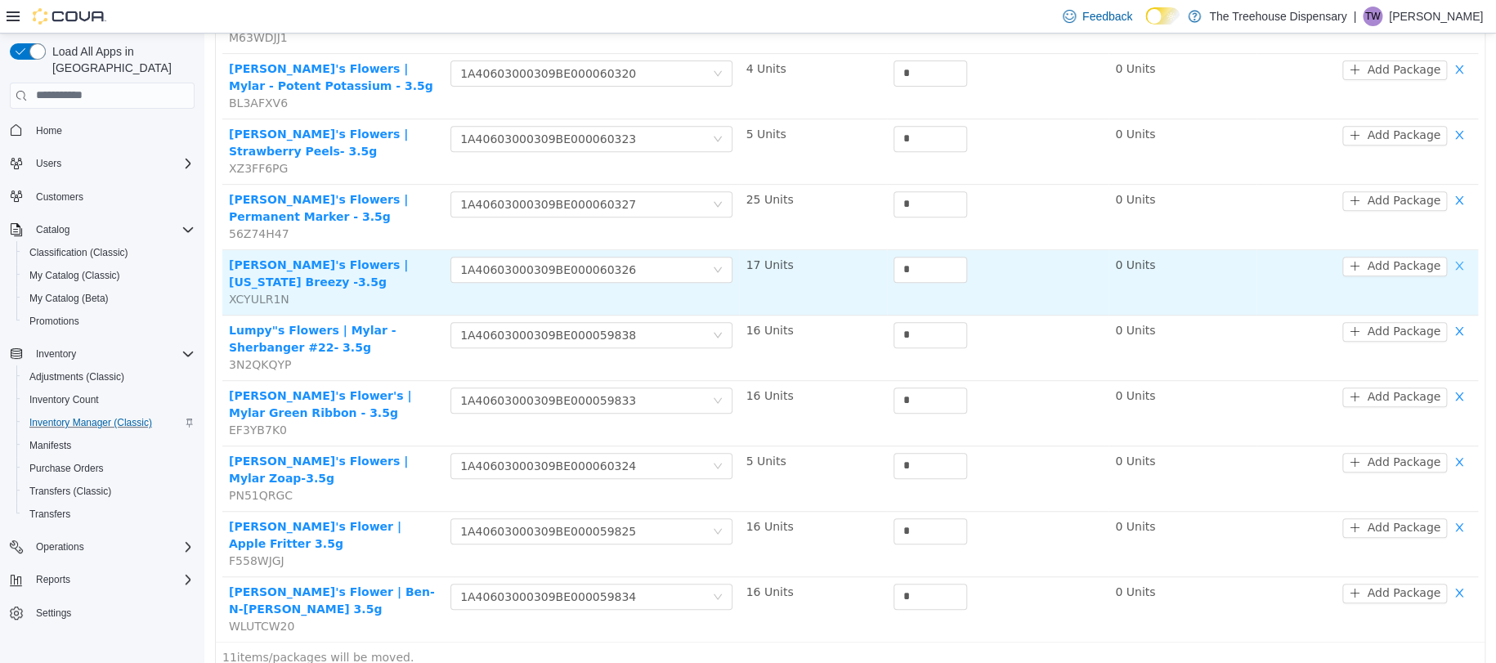
click at [1447, 266] on button "button" at bounding box center [1459, 266] width 25 height 20
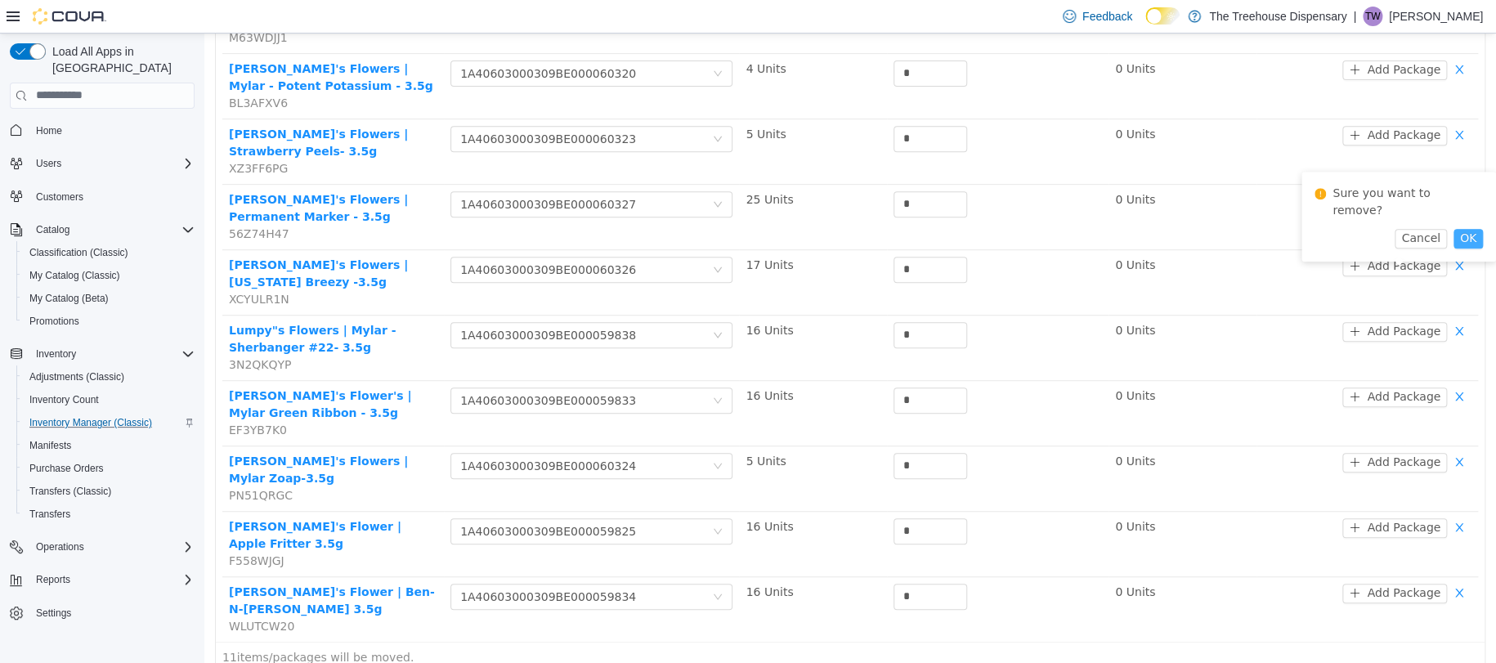
click at [1461, 228] on button "OK" at bounding box center [1467, 238] width 29 height 20
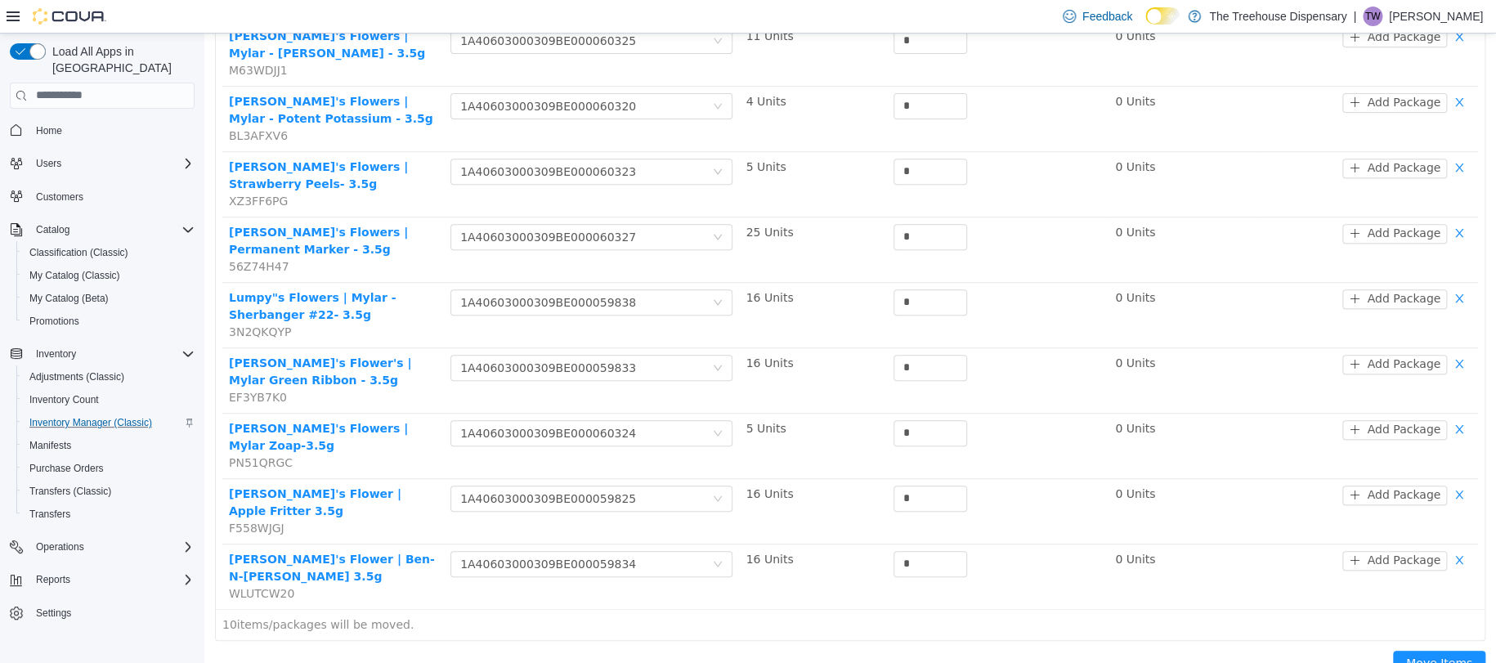
scroll to position [76, 0]
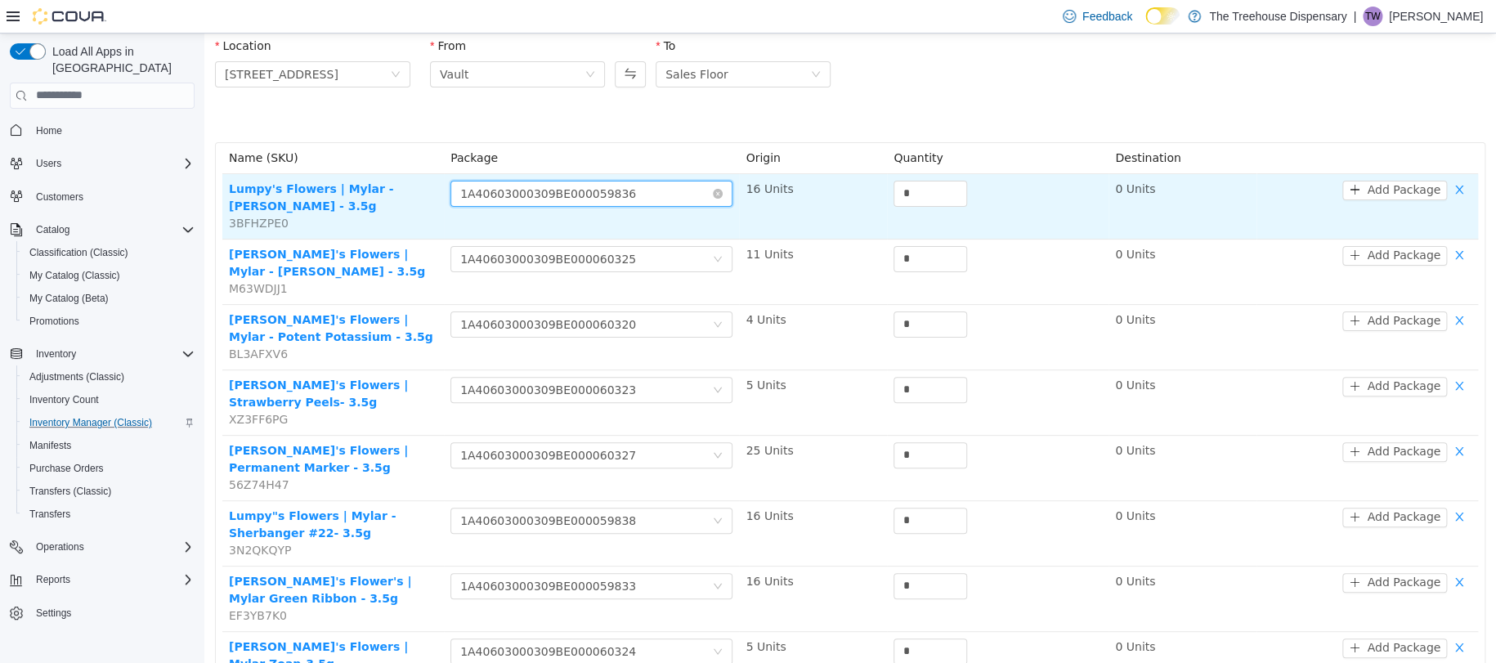
click at [579, 184] on div "1A40603000309BE000059836" at bounding box center [548, 193] width 176 height 25
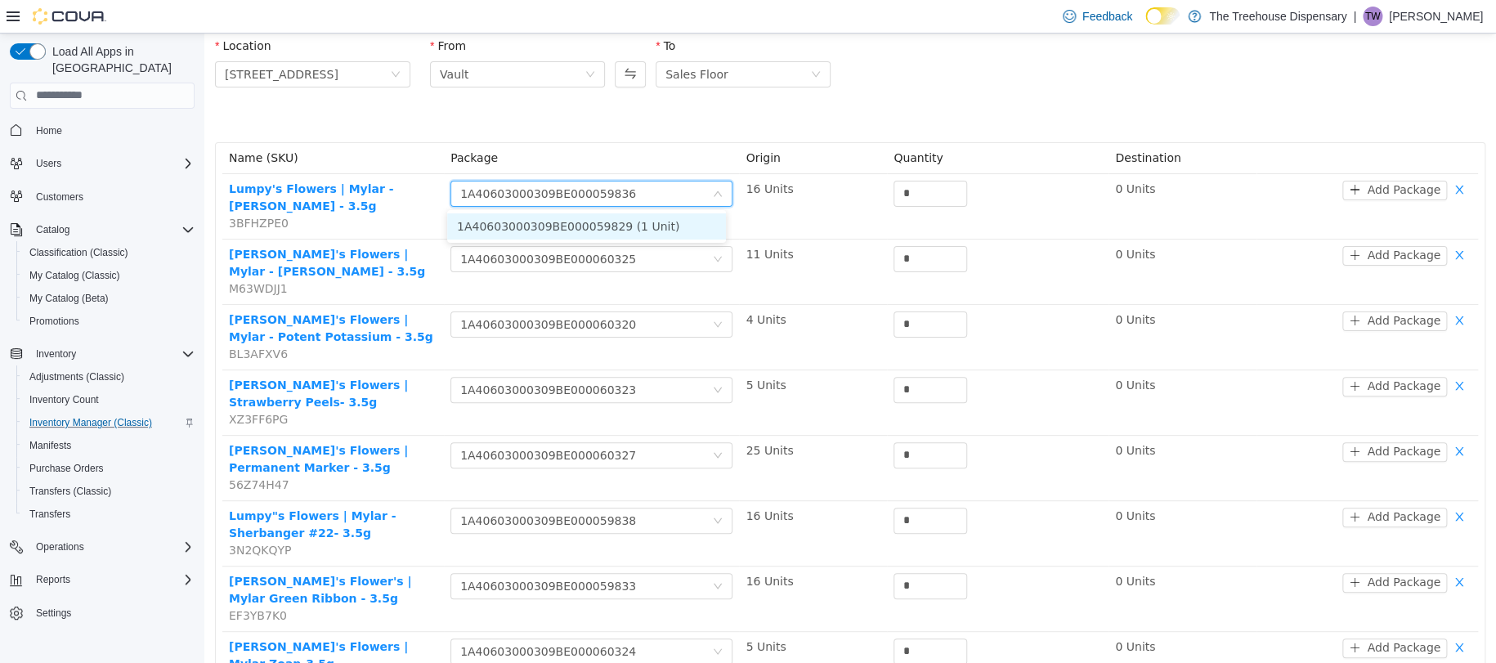
click at [667, 142] on th "Package" at bounding box center [591, 157] width 295 height 31
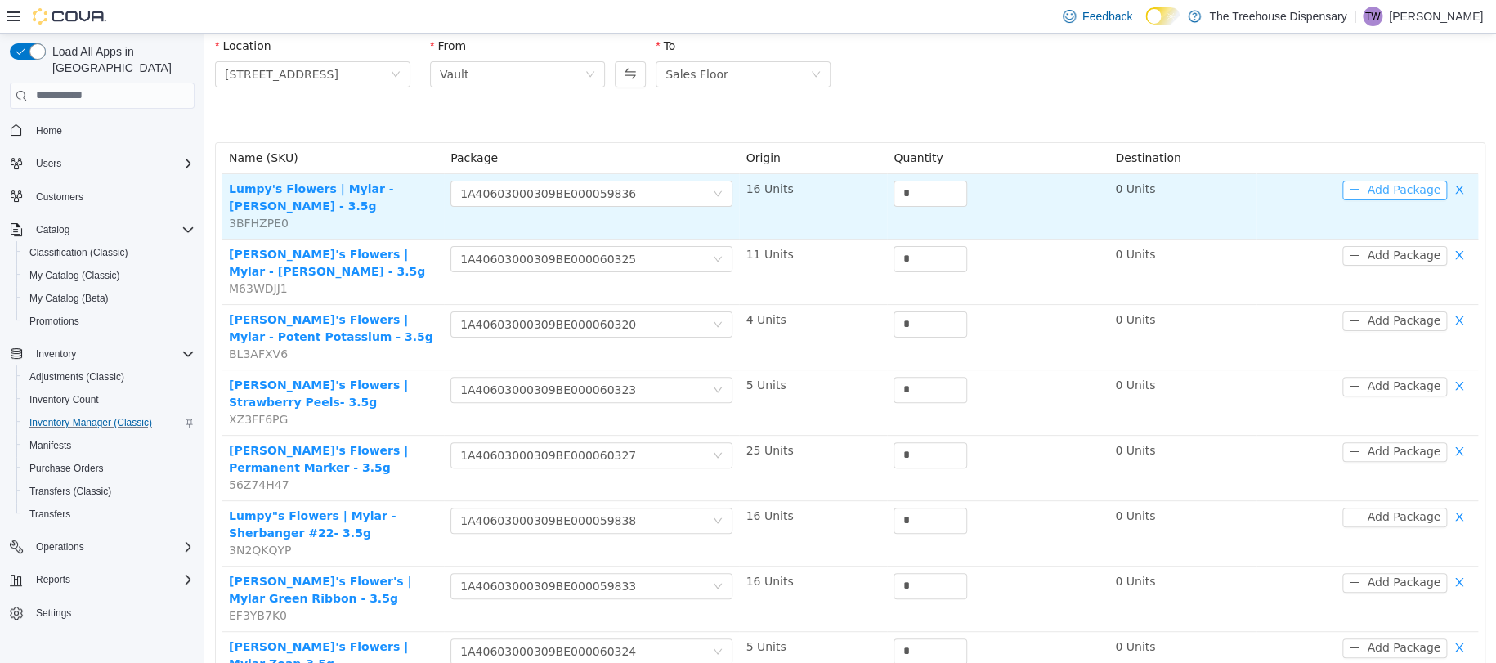
click at [1397, 180] on button "Add Package" at bounding box center [1394, 190] width 105 height 20
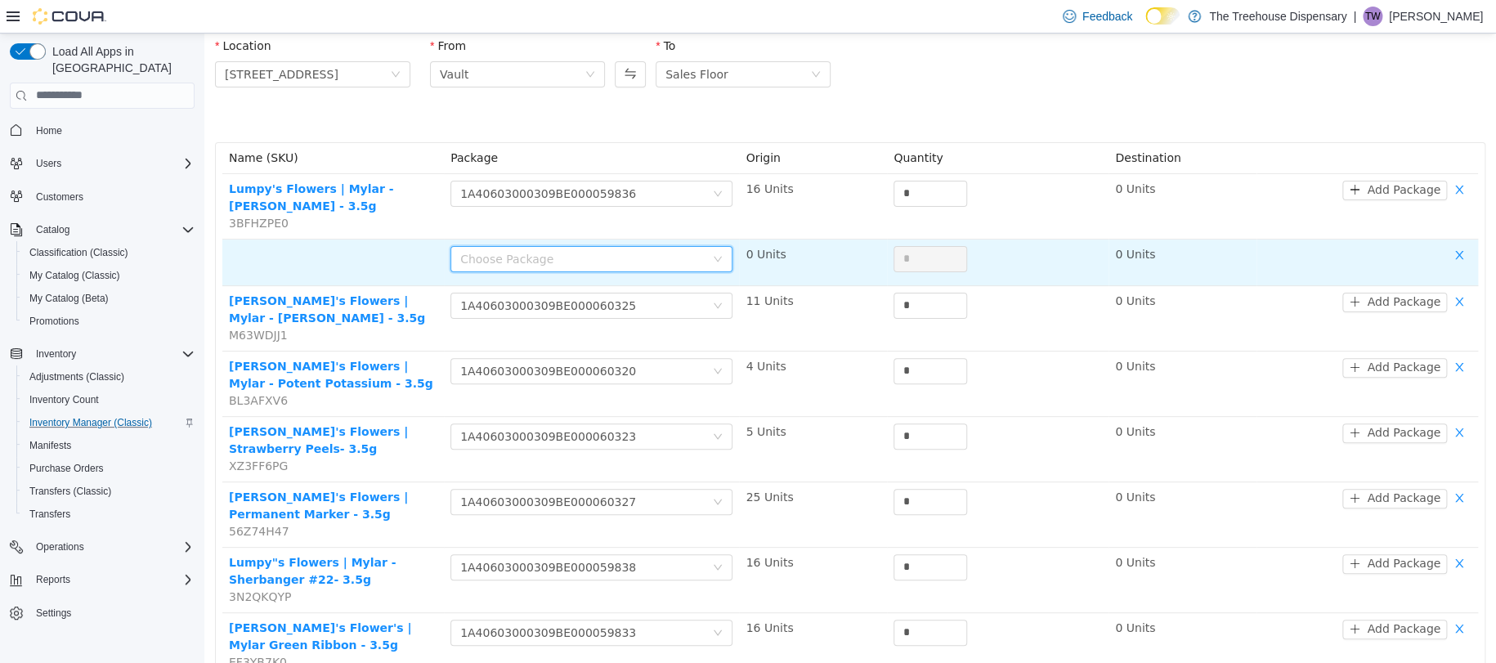
click at [660, 252] on div "Choose Package" at bounding box center [582, 258] width 244 height 16
click at [700, 249] on div "Choose Package" at bounding box center [586, 258] width 252 height 25
click at [1450, 258] on button "button" at bounding box center [1459, 255] width 25 height 20
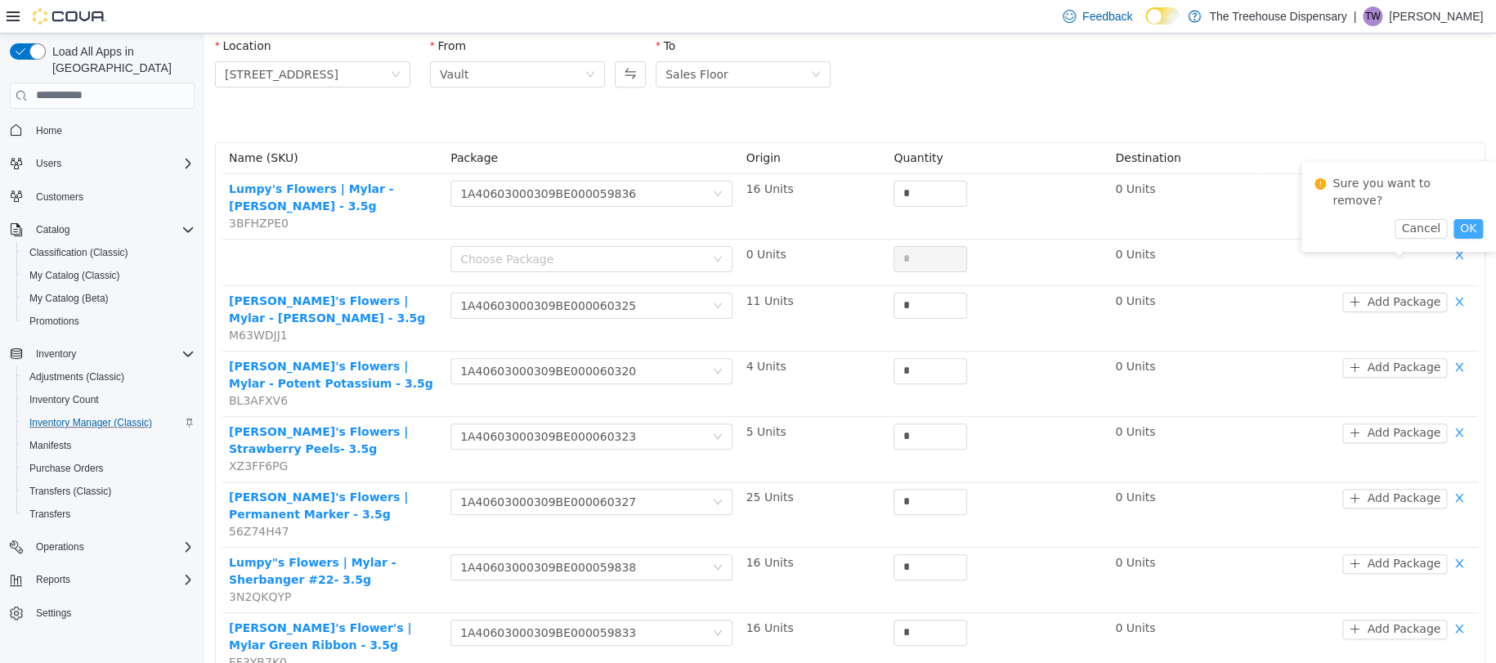
click at [1458, 218] on button "OK" at bounding box center [1467, 228] width 29 height 20
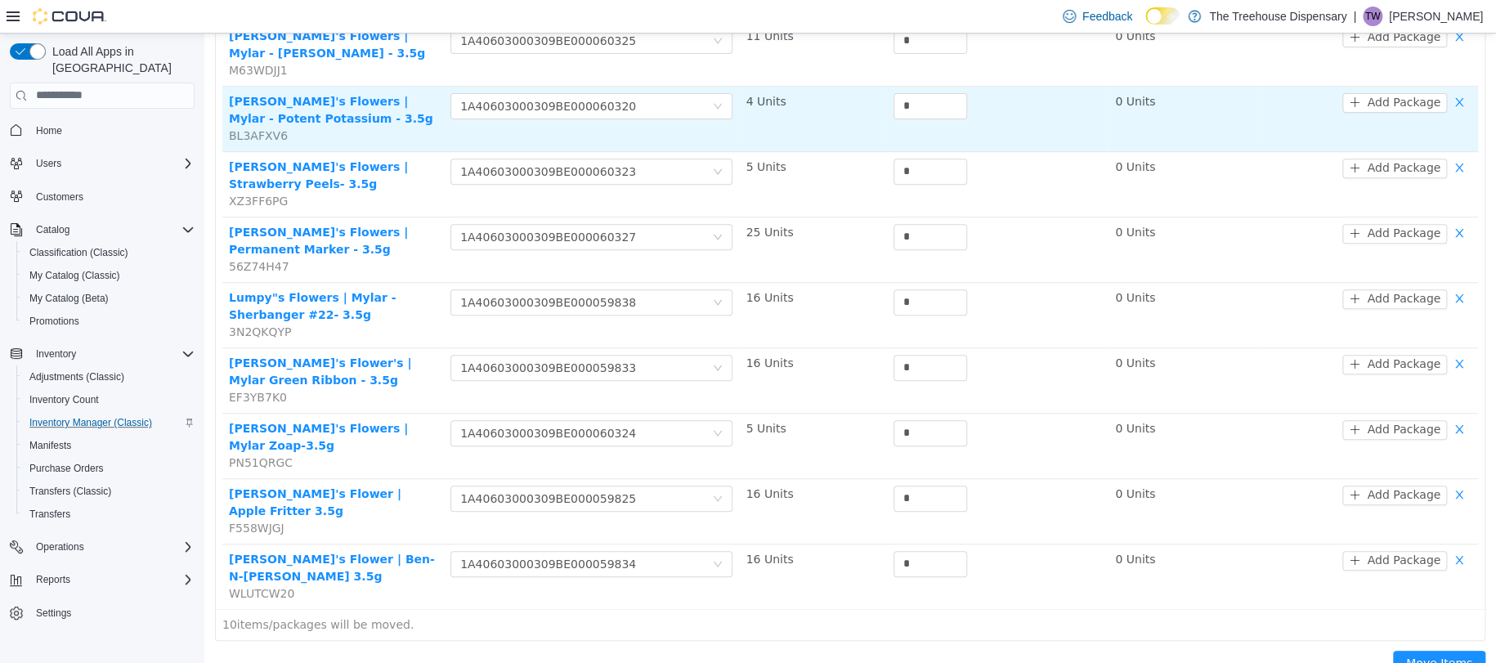
scroll to position [0, 0]
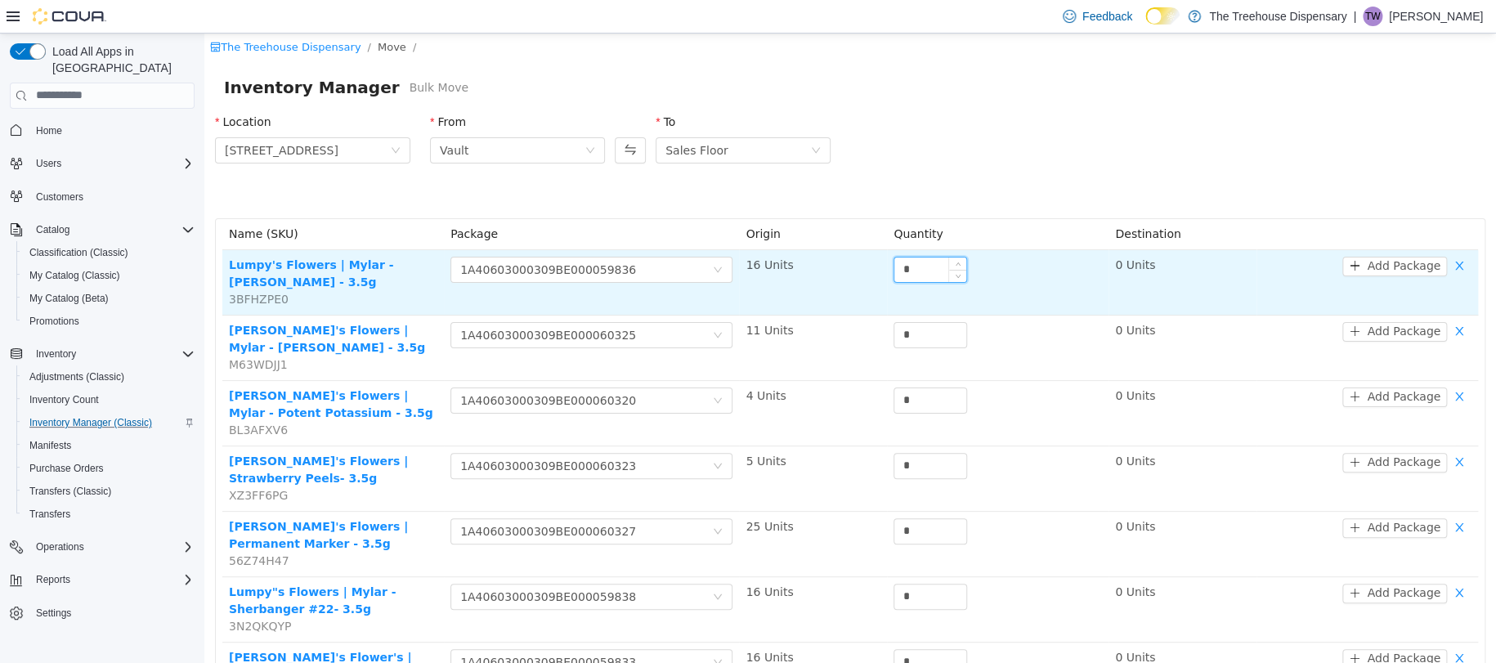
click at [903, 267] on input "*" at bounding box center [930, 269] width 72 height 25
click at [928, 274] on input "***" at bounding box center [930, 269] width 72 height 25
click at [713, 266] on icon "icon: close-circle" at bounding box center [718, 269] width 10 height 10
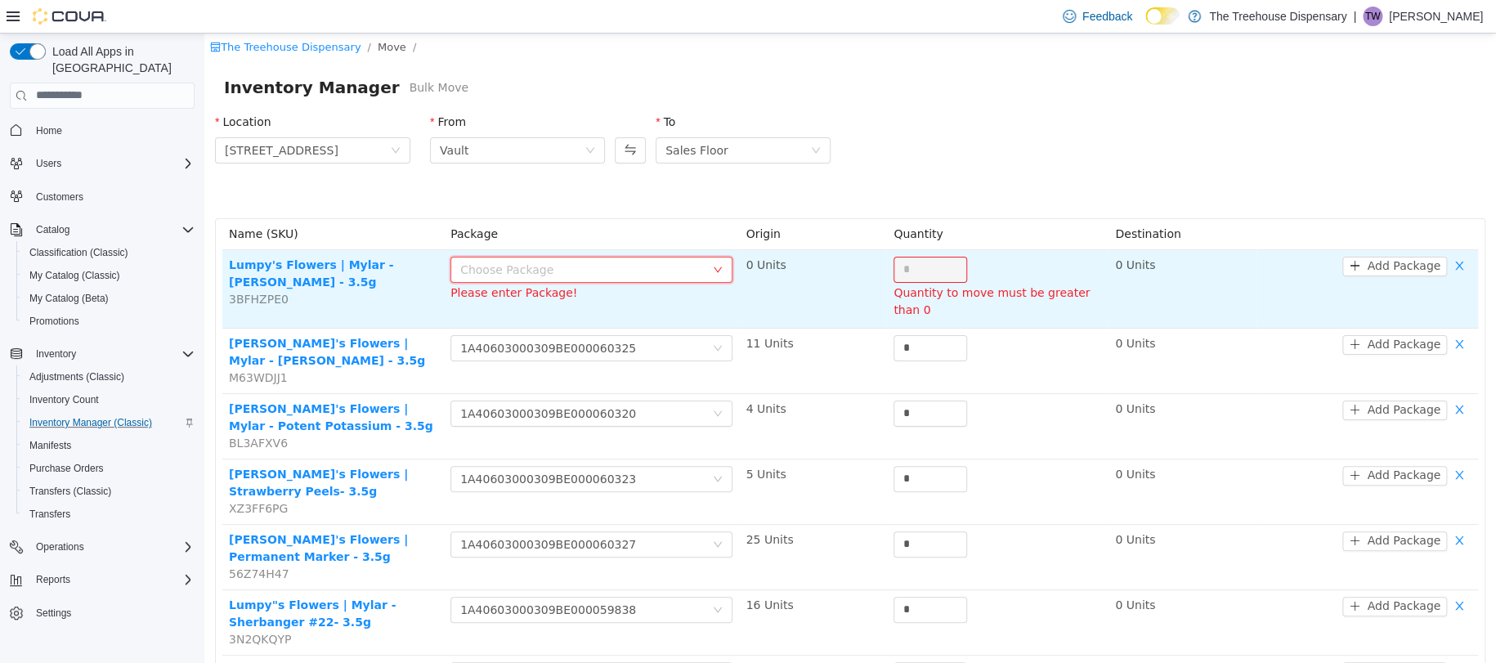
click at [713, 266] on icon "icon: down" at bounding box center [718, 269] width 10 height 10
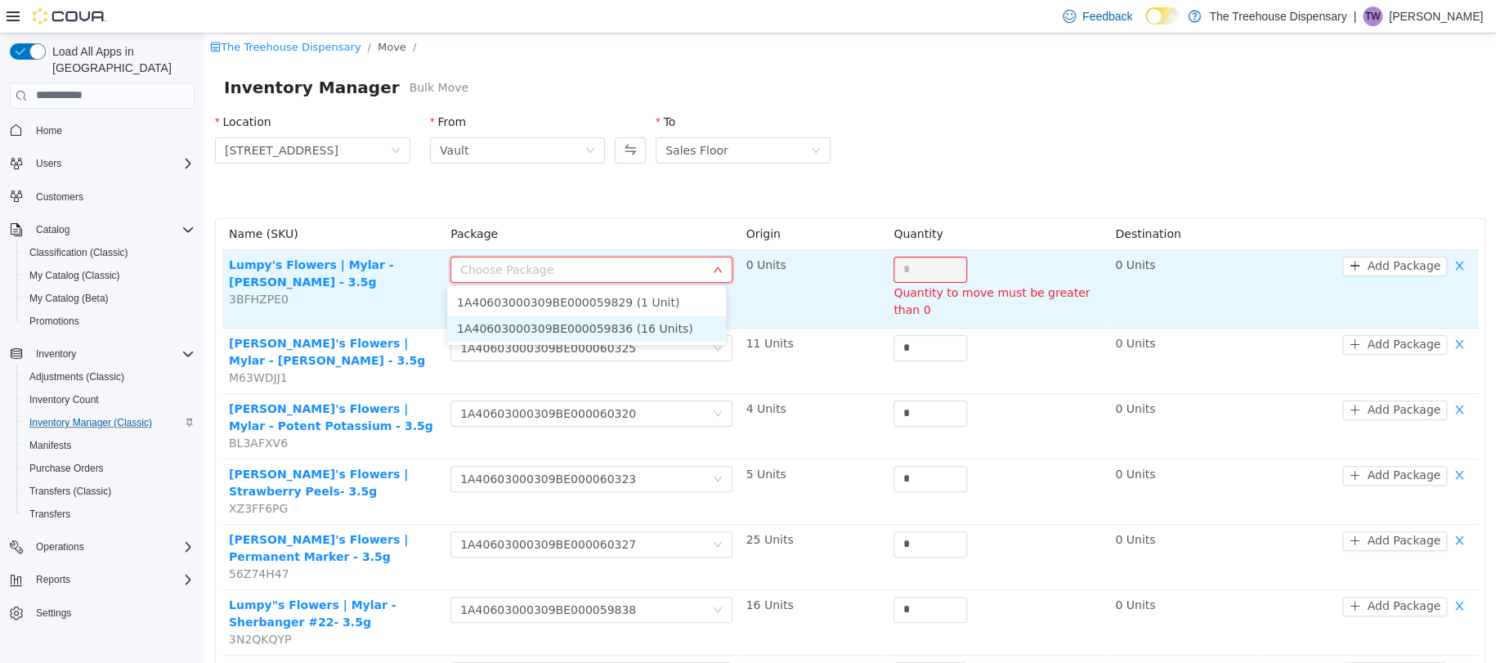
click at [654, 328] on li "1A40603000309BE000059836 (16 Units)" at bounding box center [586, 328] width 279 height 26
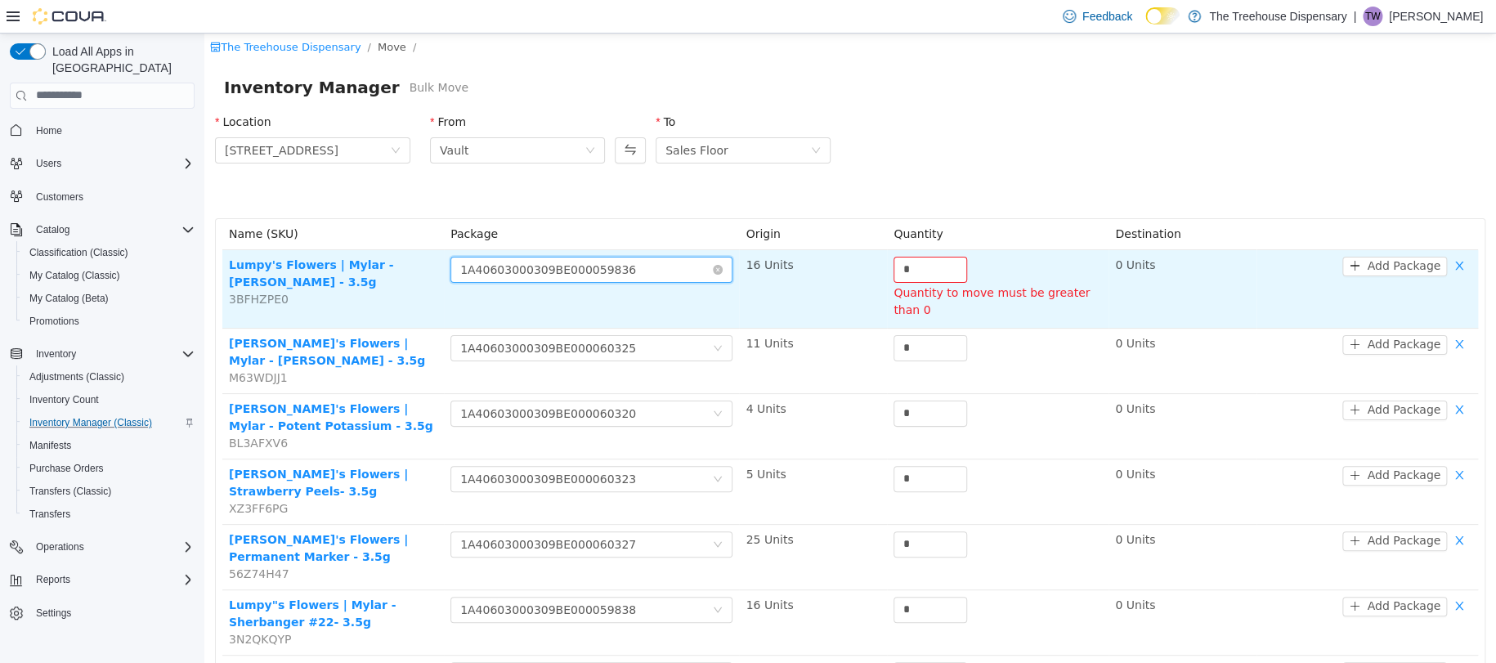
click at [932, 256] on div "*" at bounding box center [930, 269] width 74 height 26
click at [923, 266] on input "*" at bounding box center [930, 269] width 72 height 25
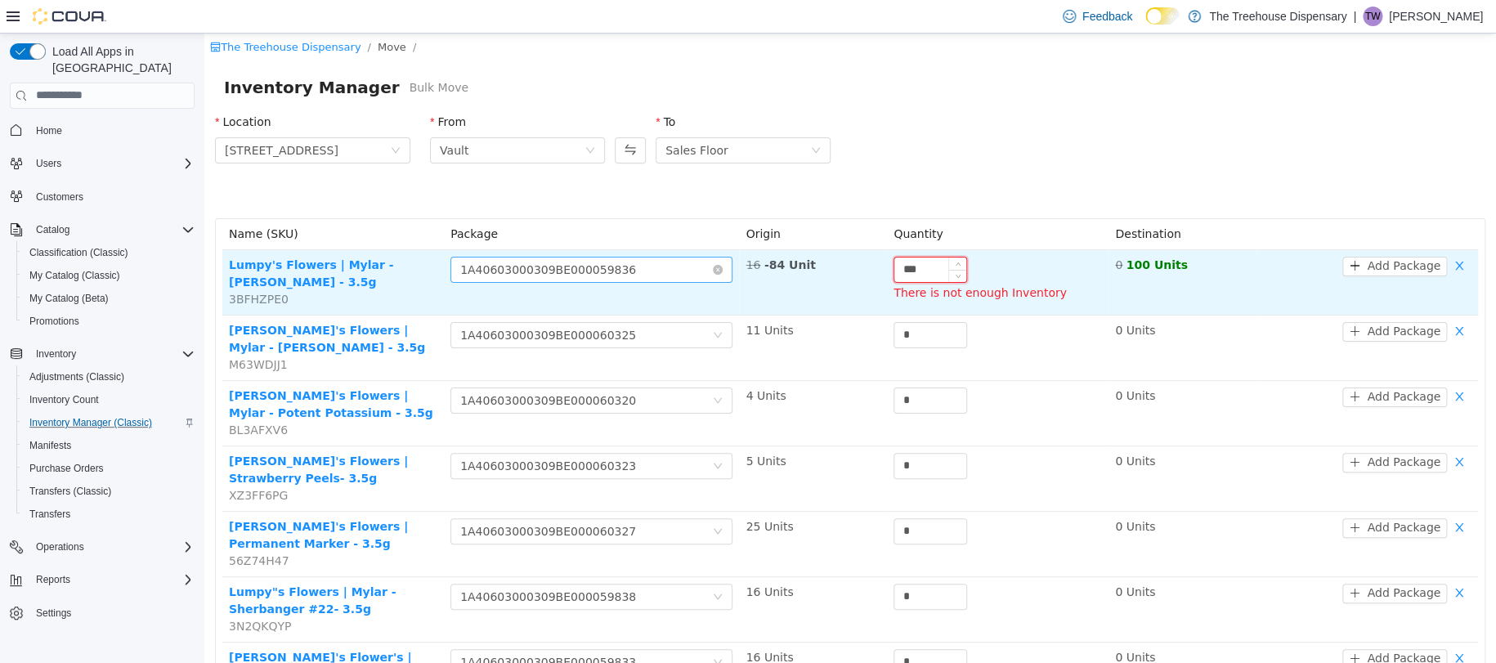
click at [923, 266] on input "***" at bounding box center [930, 269] width 72 height 25
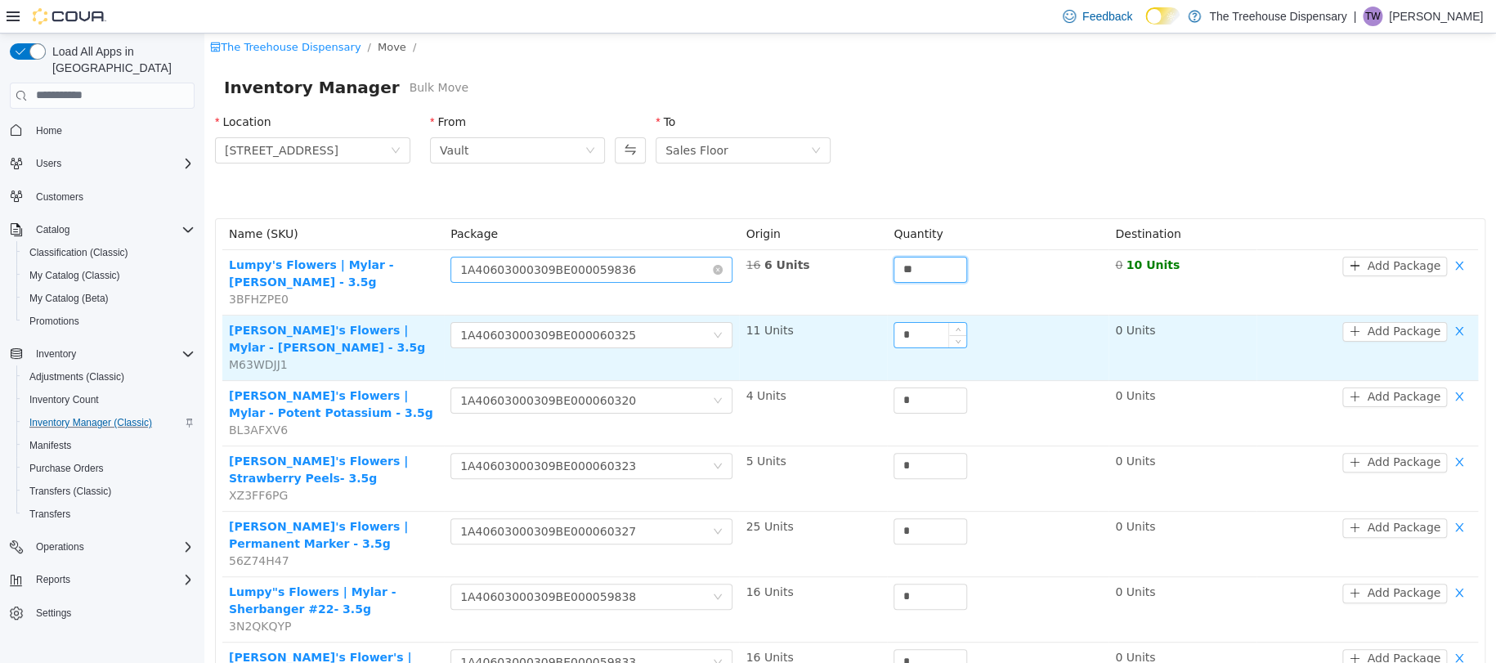
type input "**"
click at [933, 340] on input "*" at bounding box center [930, 334] width 72 height 25
click at [933, 340] on input "***" at bounding box center [930, 334] width 72 height 25
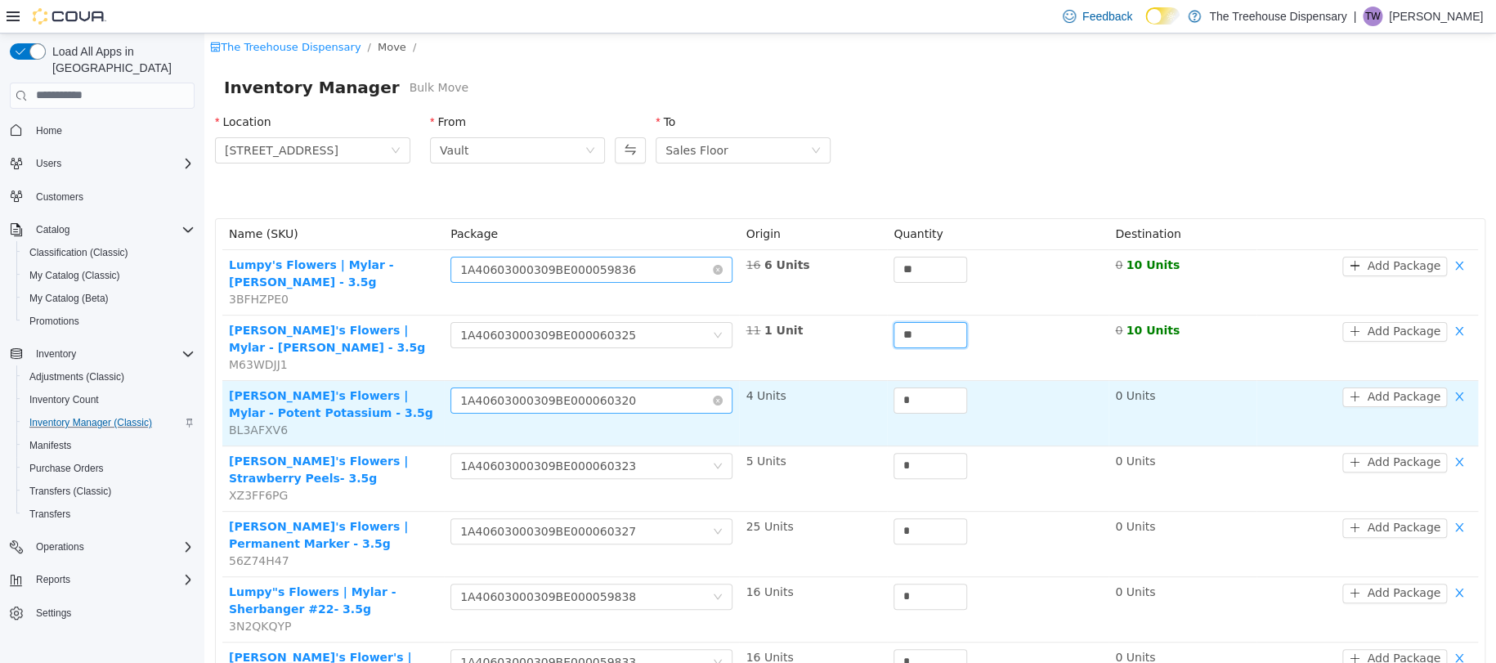
type input "**"
click at [679, 400] on div "Choose Package 1A40603000309BE000060320" at bounding box center [586, 399] width 252 height 25
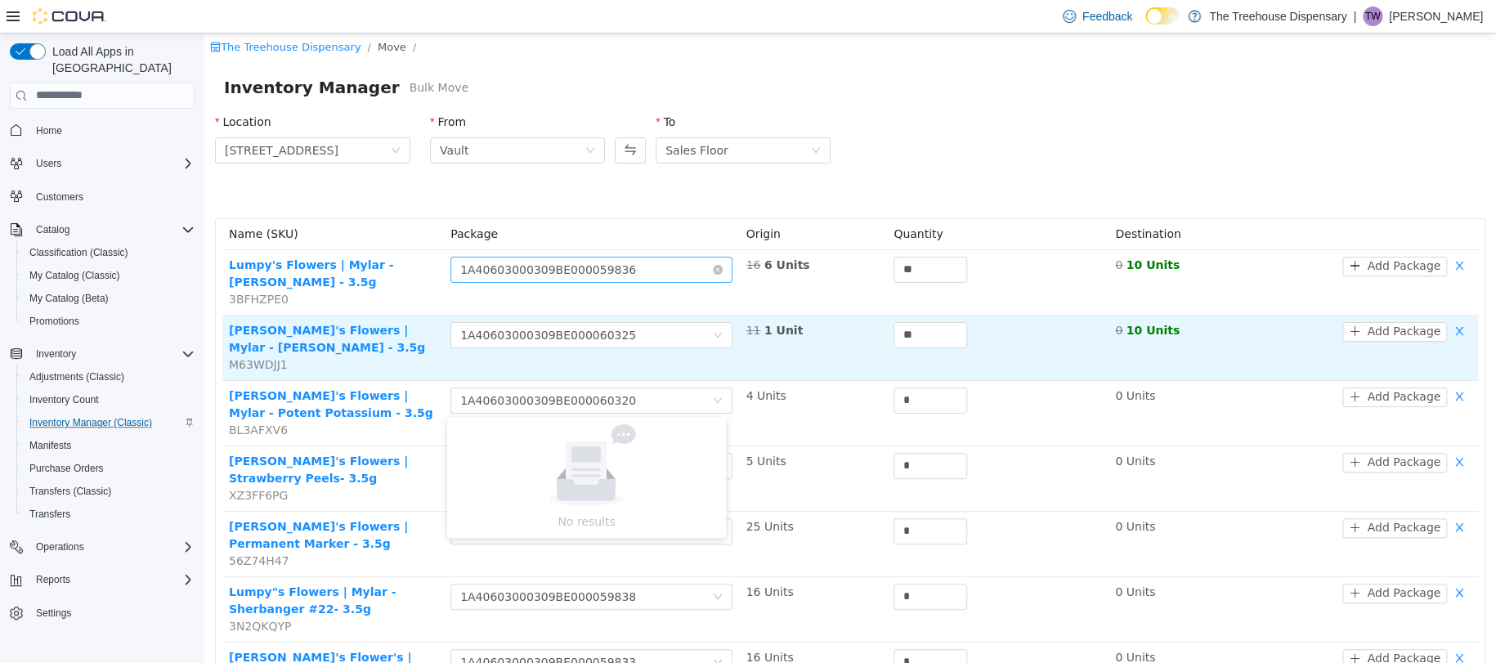
click at [831, 374] on td "11 1 Unit" at bounding box center [813, 347] width 148 height 65
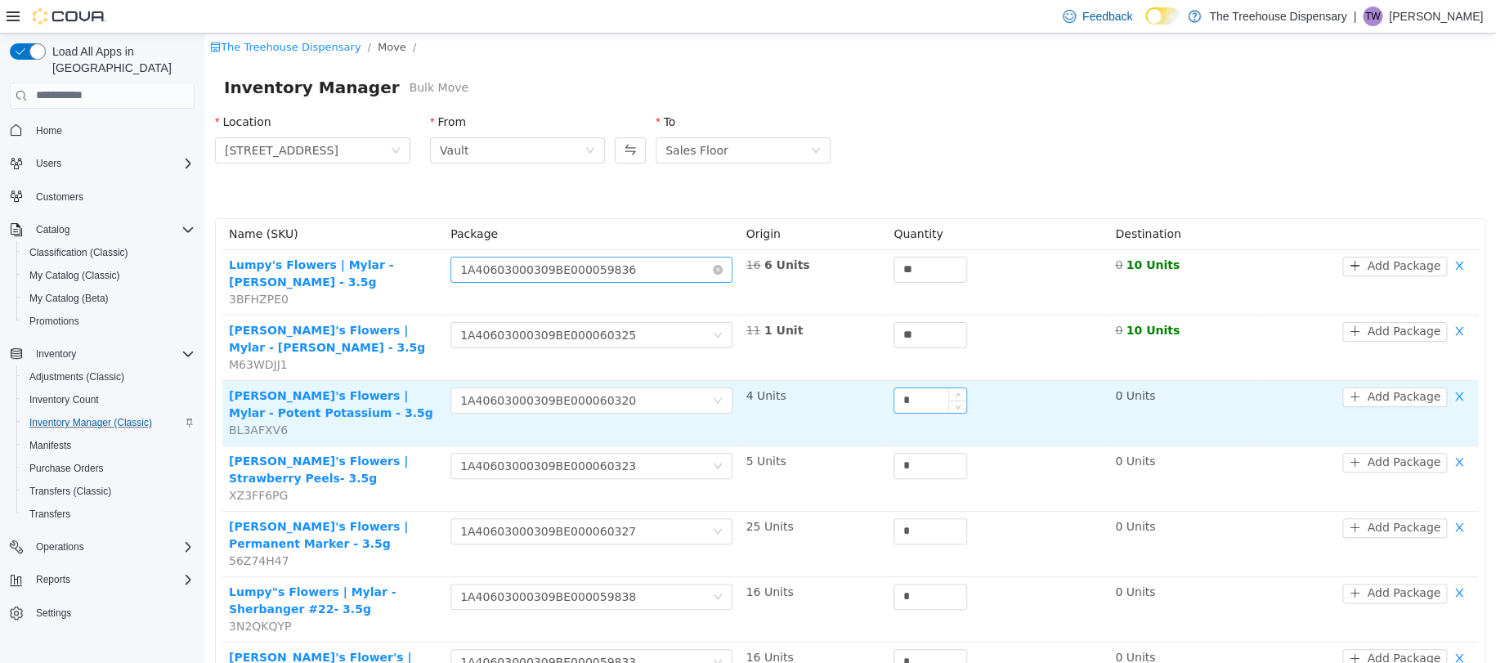
click at [911, 403] on input "*" at bounding box center [930, 399] width 72 height 25
click at [677, 406] on div "Choose Package 1A40603000309BE000060320" at bounding box center [586, 399] width 252 height 25
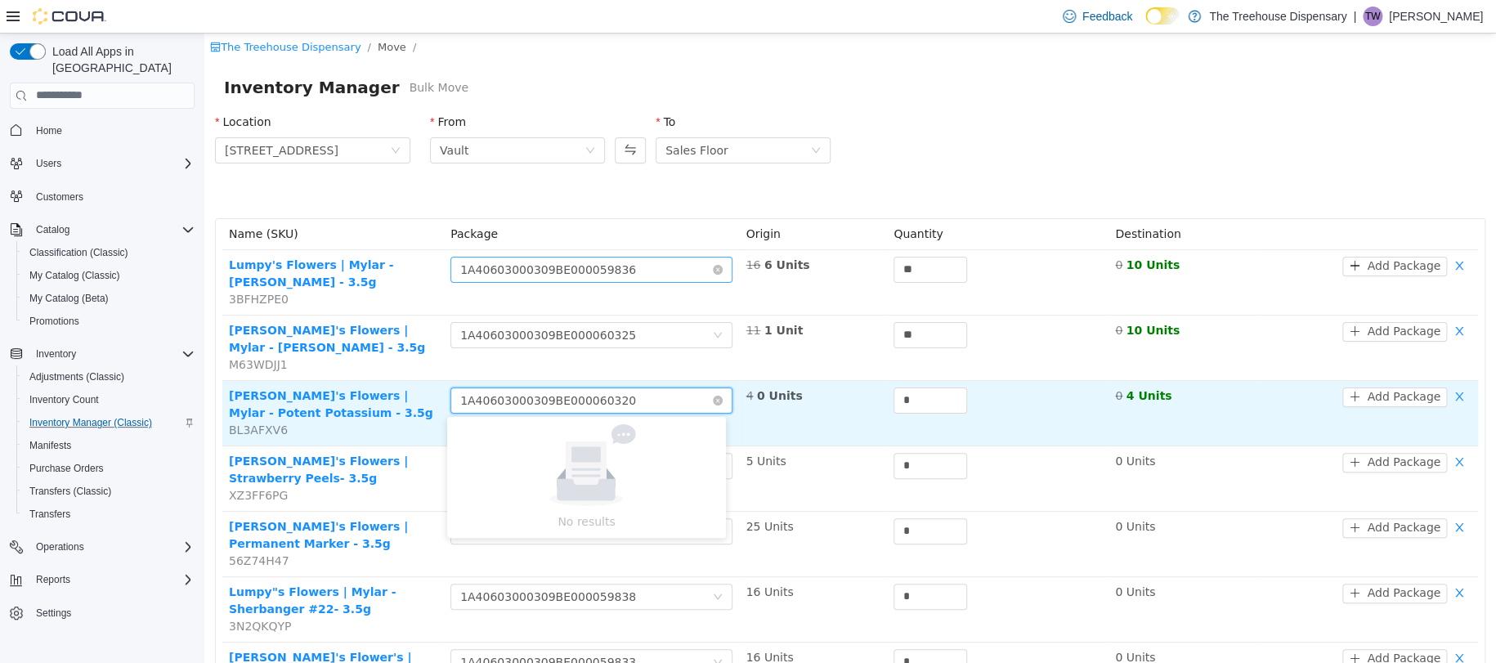
click at [724, 405] on div "Choose Package 1A40603000309BE000060320" at bounding box center [591, 400] width 282 height 26
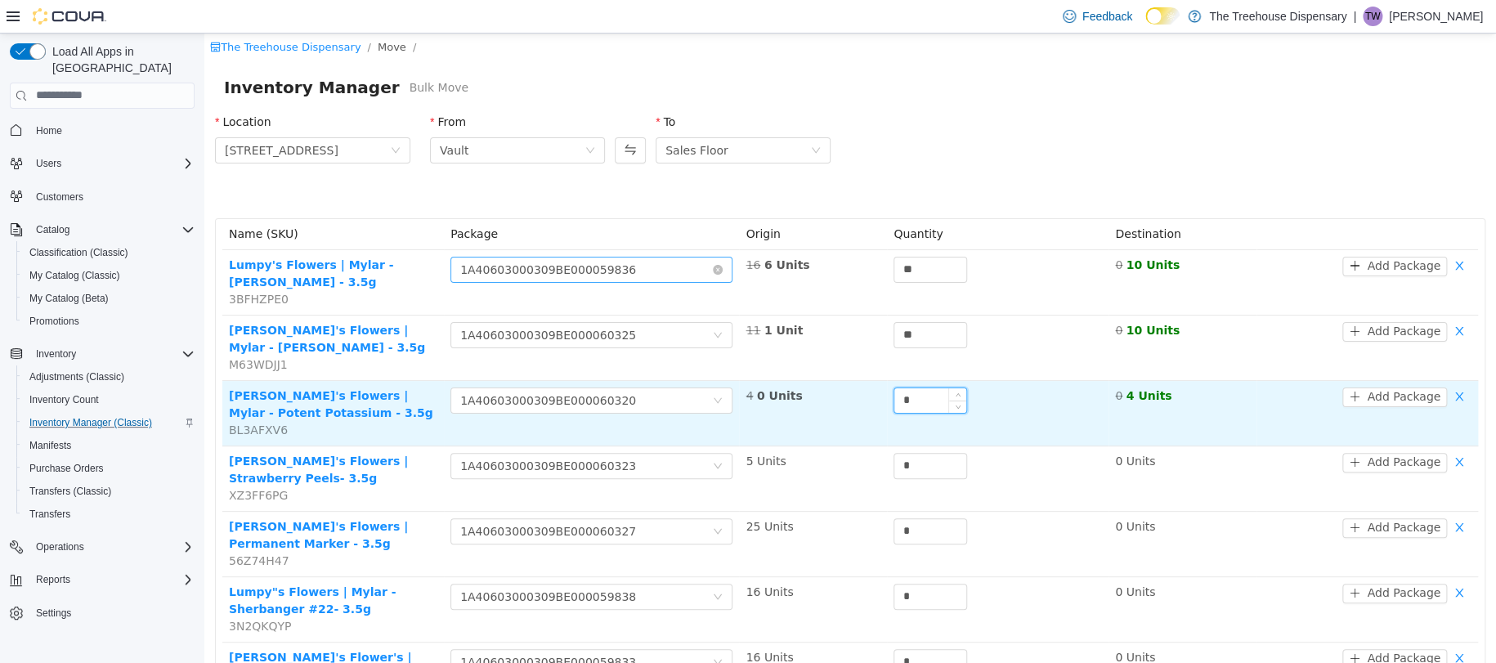
click at [902, 396] on input "*" at bounding box center [930, 399] width 72 height 25
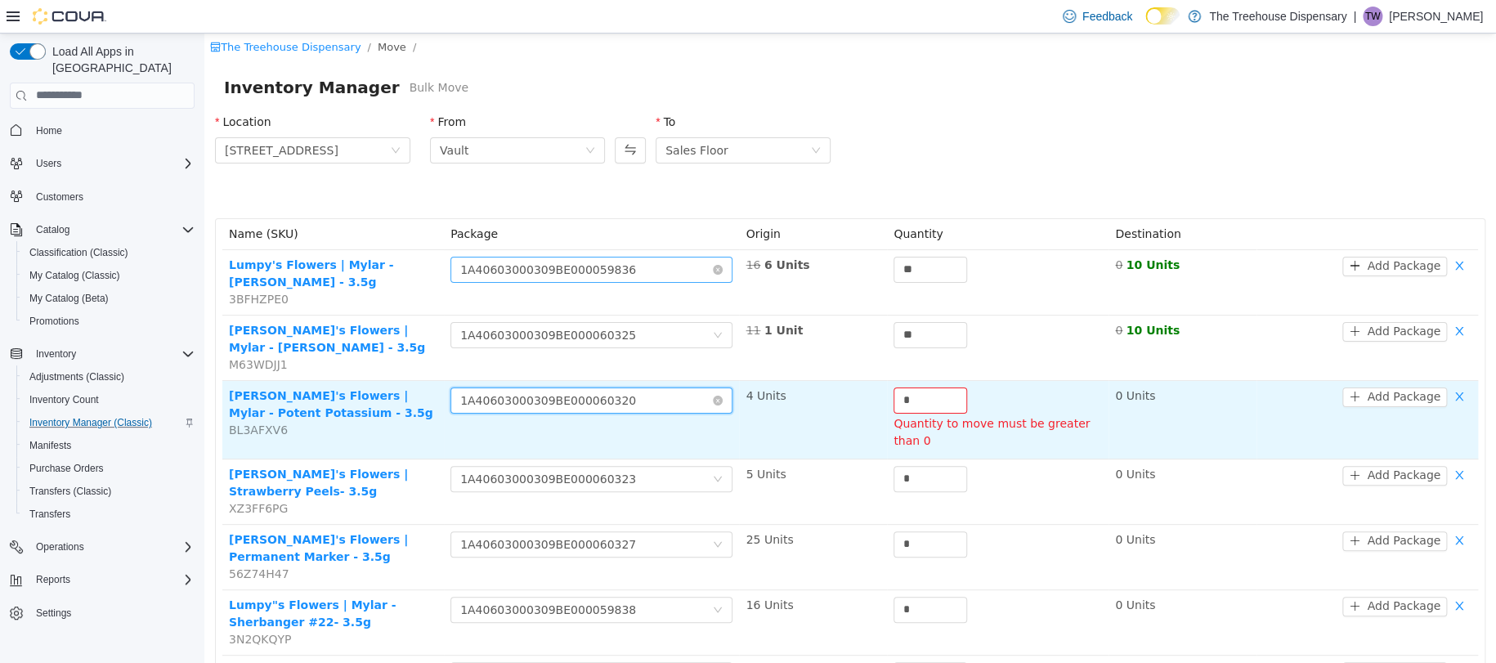
click at [689, 408] on div "Choose Package 1A40603000309BE000060320" at bounding box center [586, 399] width 252 height 25
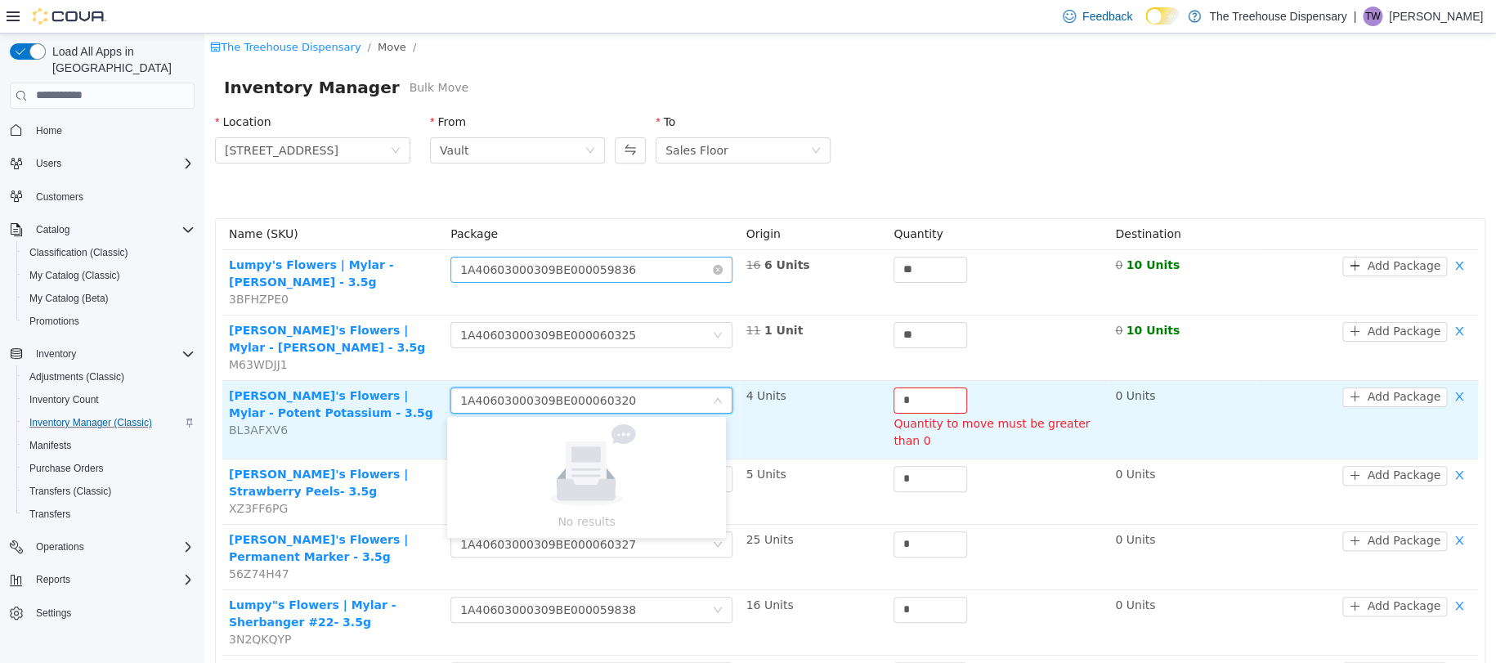
click at [789, 396] on td "4 Units" at bounding box center [813, 419] width 148 height 78
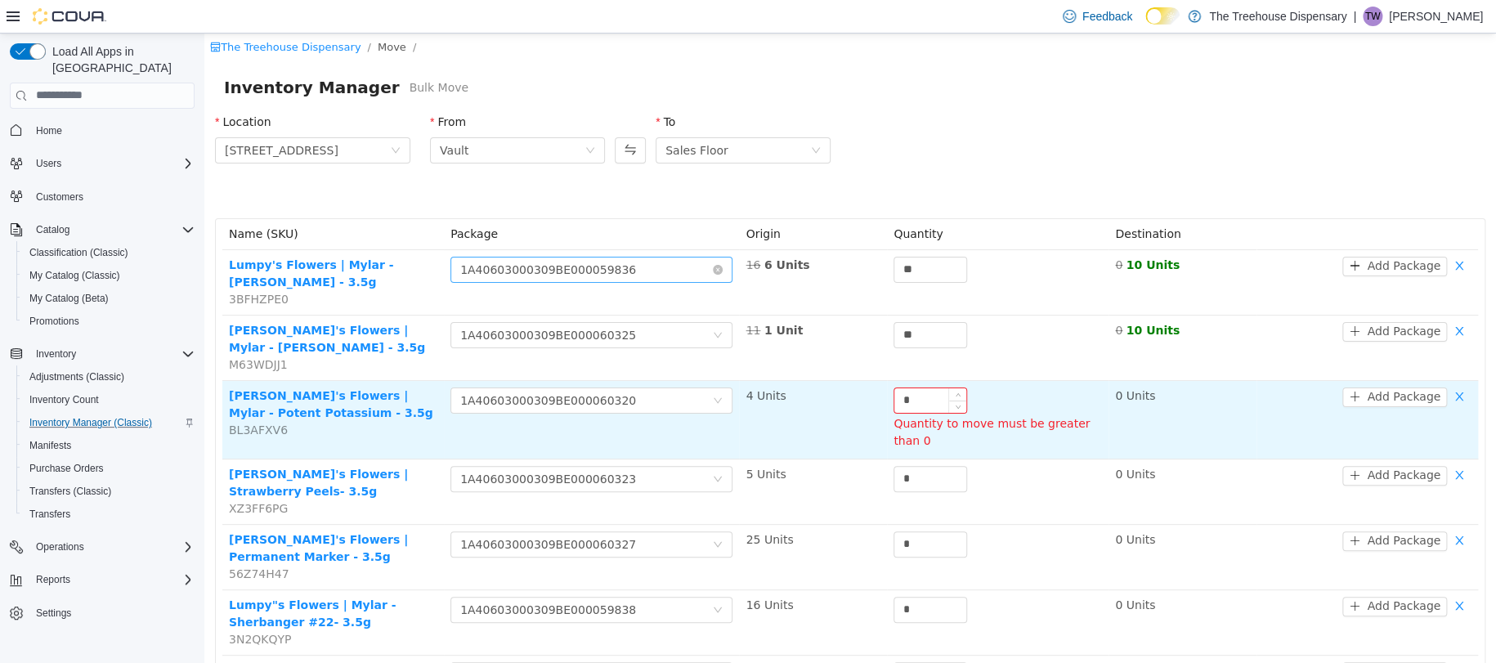
click at [915, 393] on input "*" at bounding box center [930, 399] width 72 height 25
click at [633, 409] on div "Choose Package 1A40603000309BE000060320" at bounding box center [586, 399] width 252 height 25
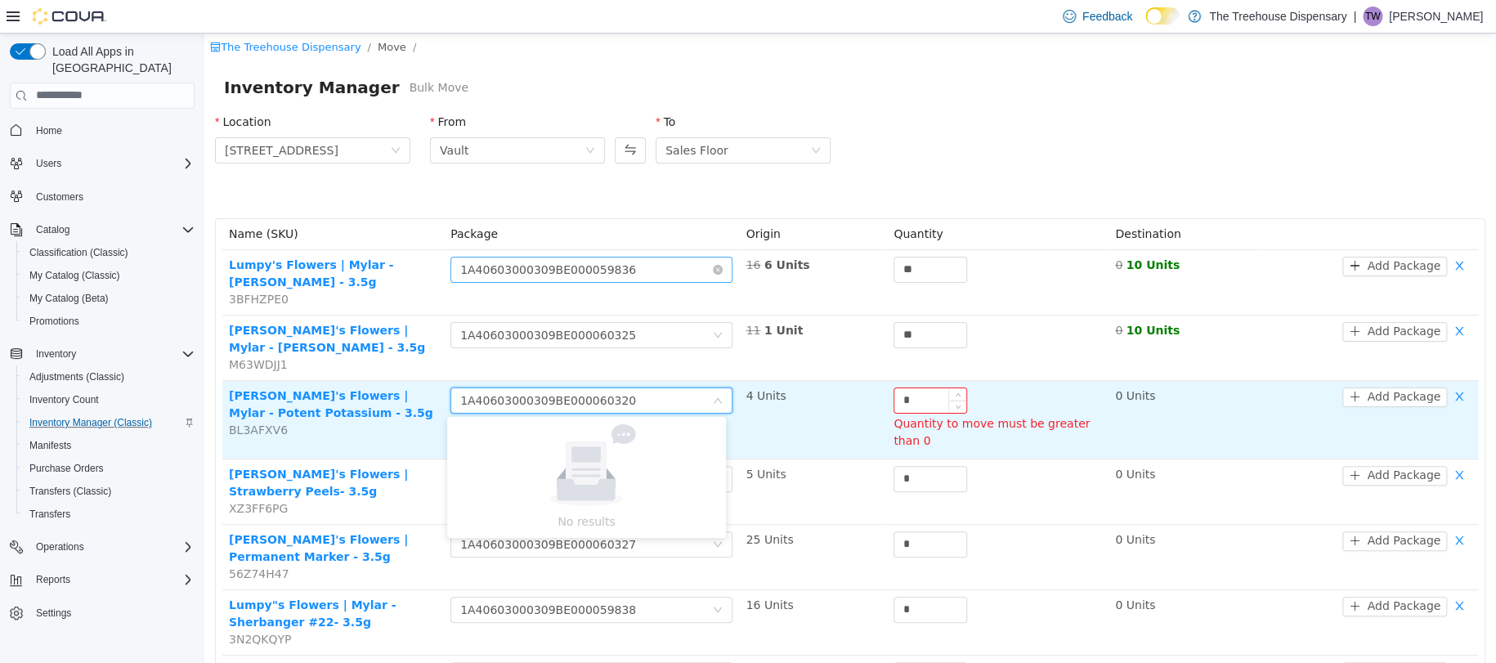
click at [915, 396] on input "*" at bounding box center [930, 399] width 72 height 25
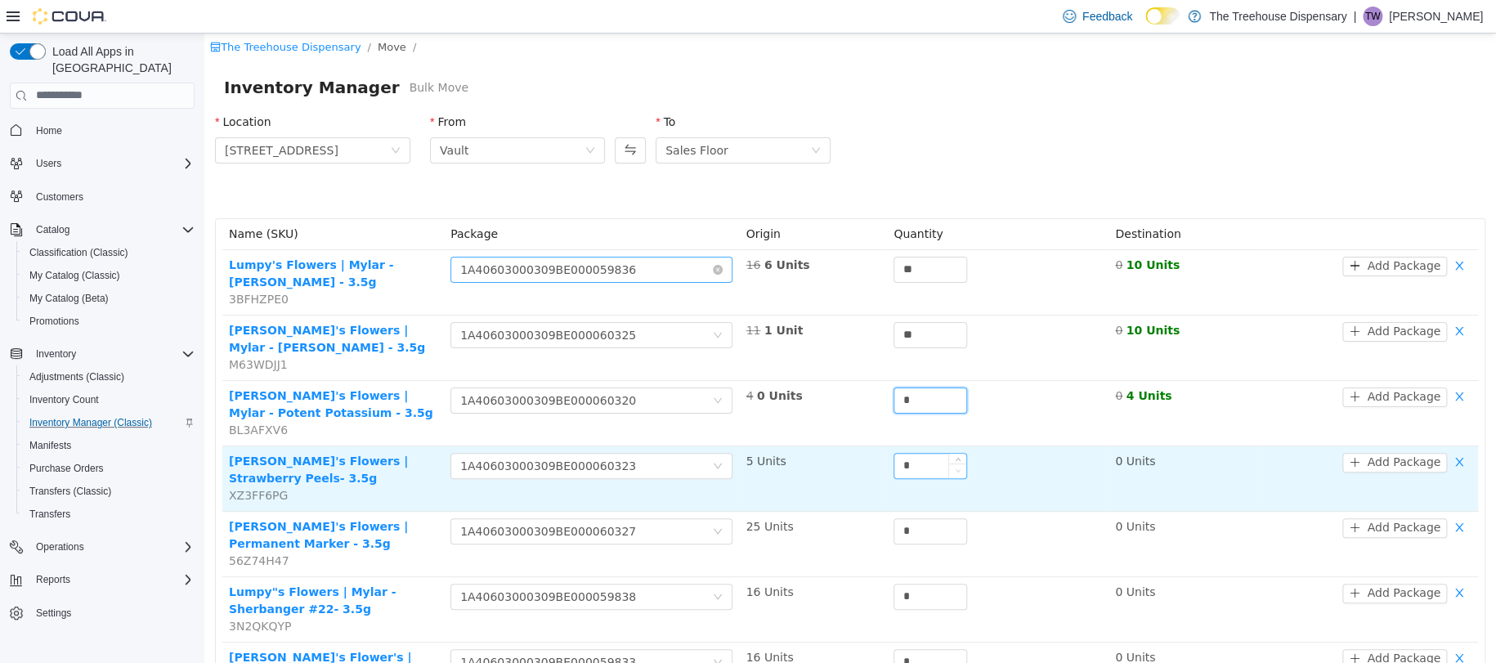
type input "*"
click at [949, 468] on span "Decrease Value" at bounding box center [957, 470] width 17 height 15
click at [713, 465] on icon "icon: close-circle" at bounding box center [718, 465] width 10 height 10
click at [687, 465] on div "Choose Package" at bounding box center [582, 465] width 244 height 16
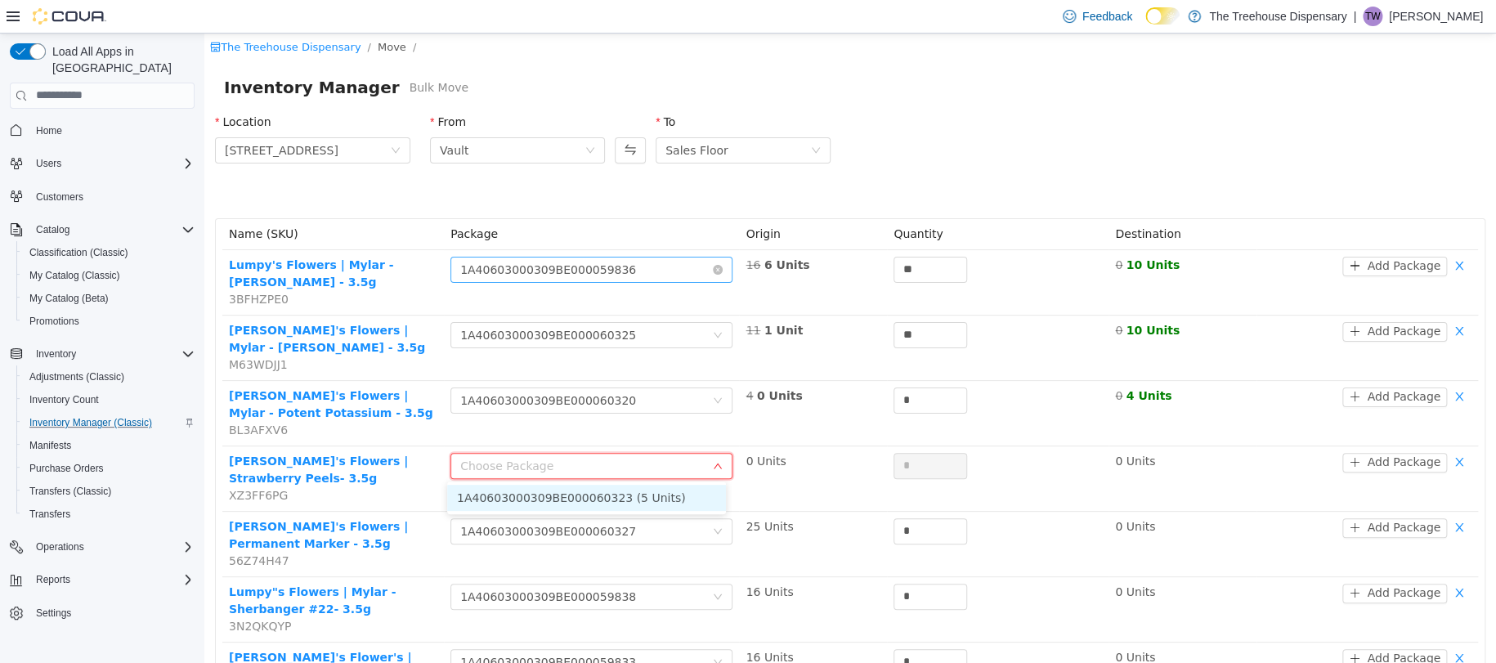
click at [678, 495] on li "1A40603000309BE000060323 (5 Units)" at bounding box center [586, 497] width 279 height 26
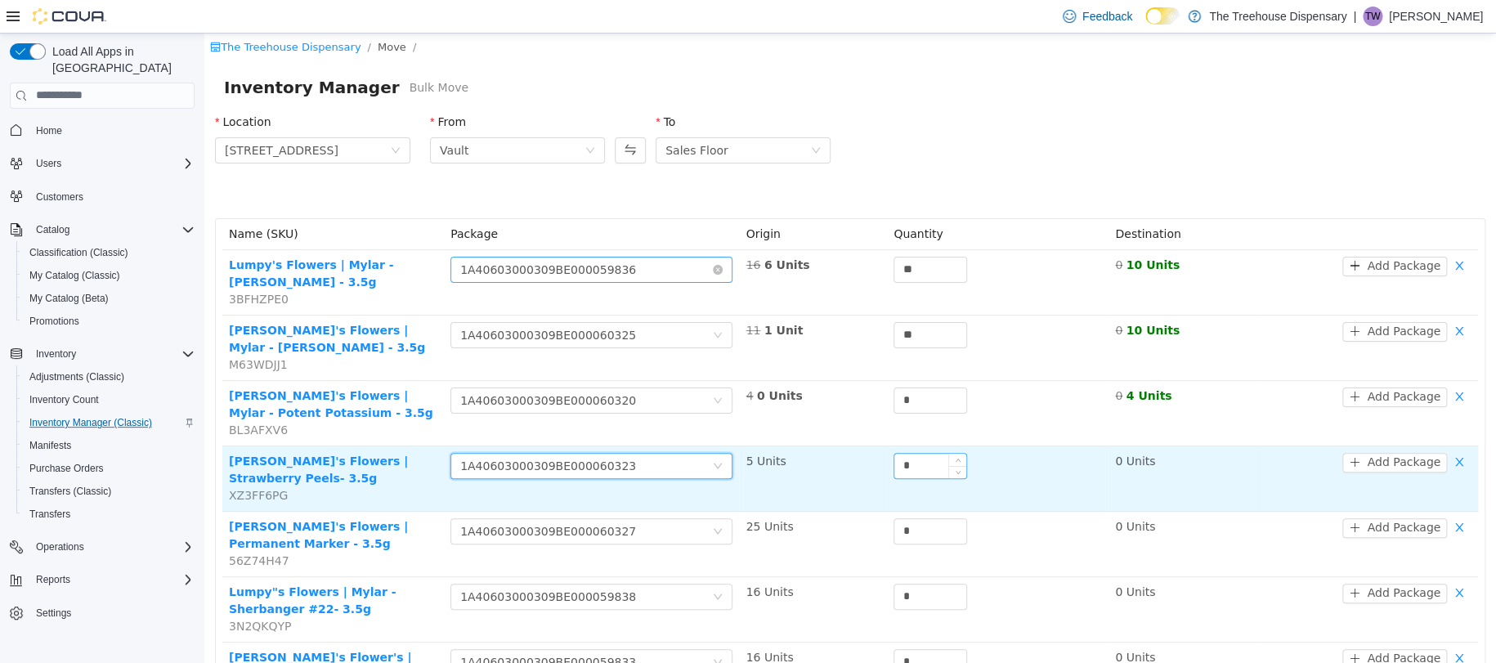
click at [938, 459] on input "*" at bounding box center [930, 465] width 72 height 25
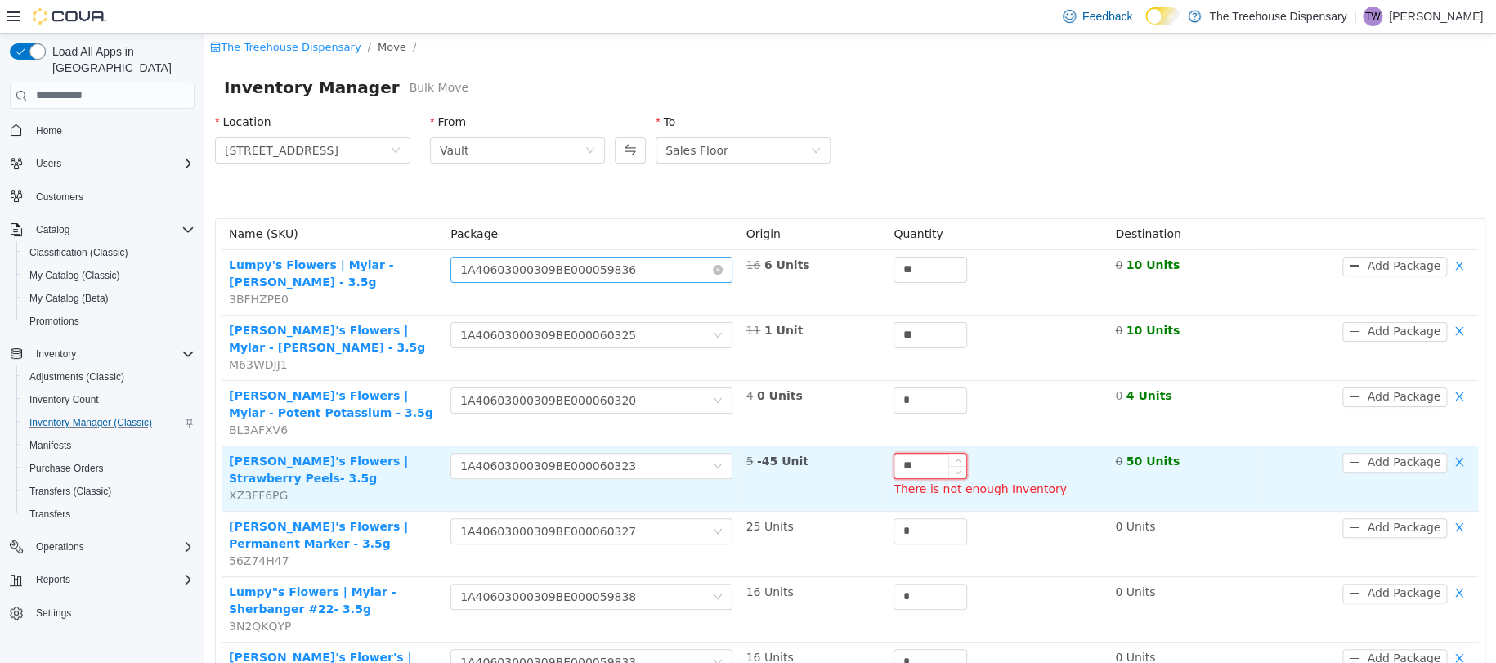
click at [938, 460] on input "**" at bounding box center [930, 465] width 72 height 25
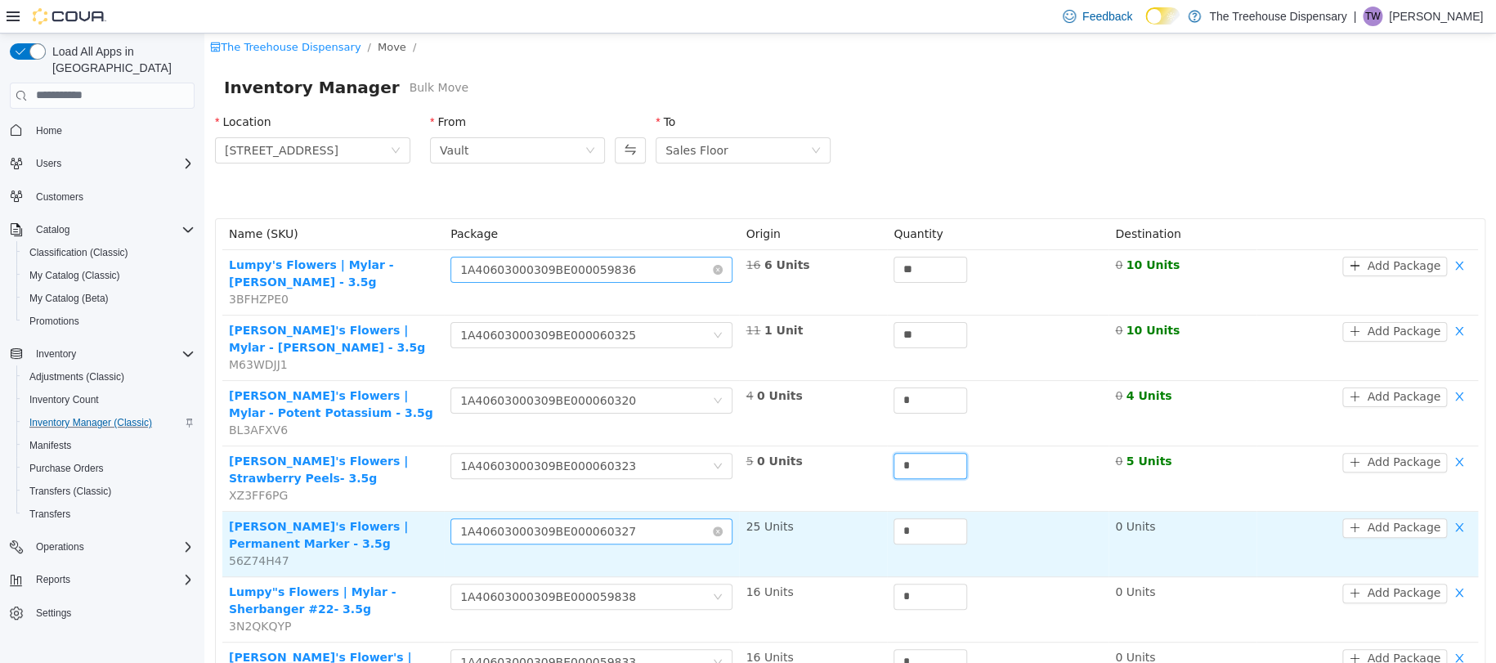
type input "*"
click at [691, 521] on div "Choose Package 1A40603000309BE000060327" at bounding box center [586, 530] width 252 height 25
click at [774, 544] on td "25 Units" at bounding box center [813, 543] width 148 height 65
click at [894, 539] on input "*" at bounding box center [930, 530] width 72 height 25
click at [933, 536] on input "*" at bounding box center [930, 530] width 72 height 25
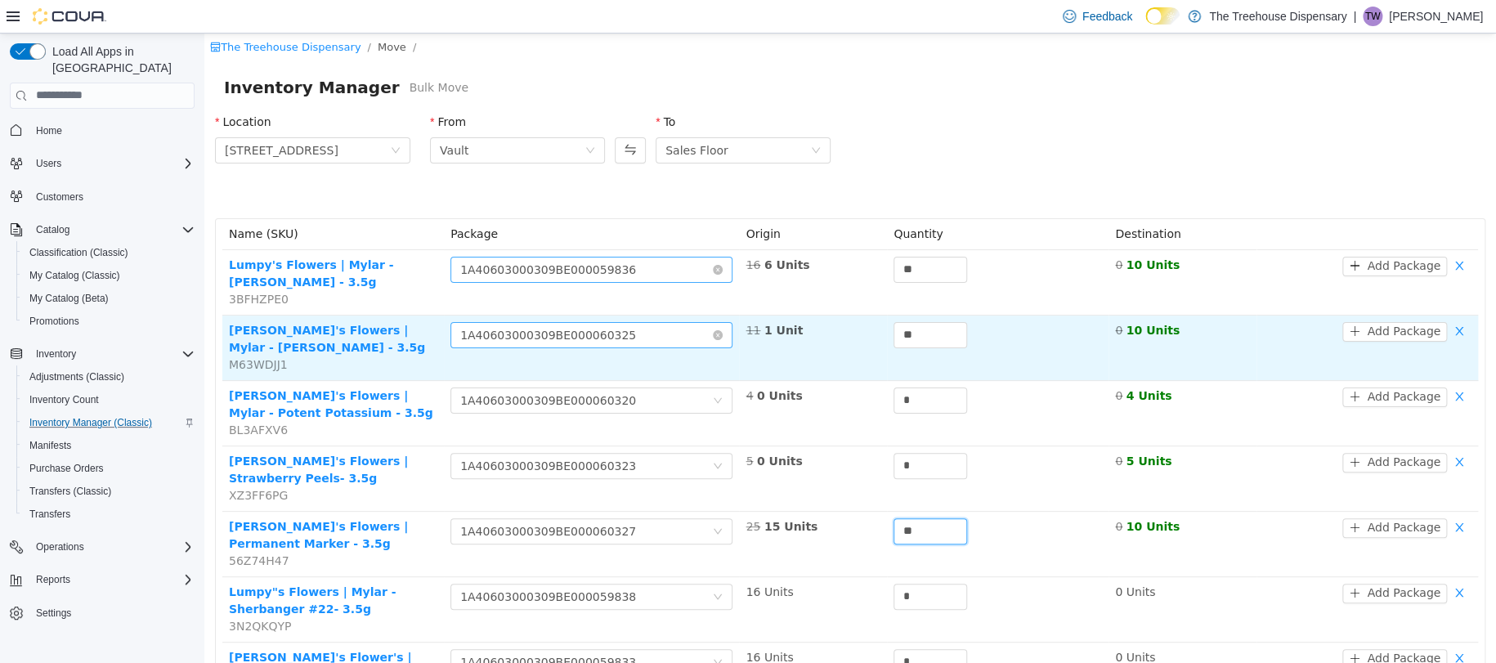
scroll to position [109, 0]
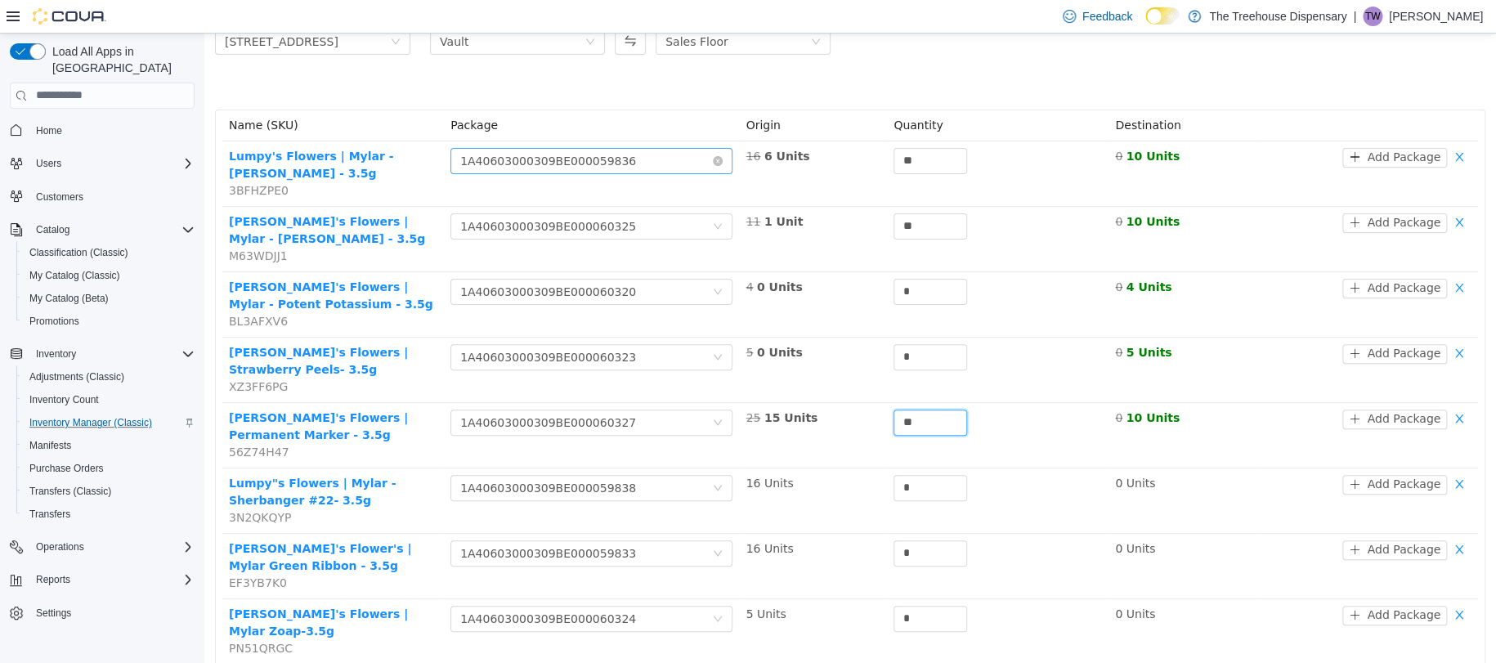
type input "**"
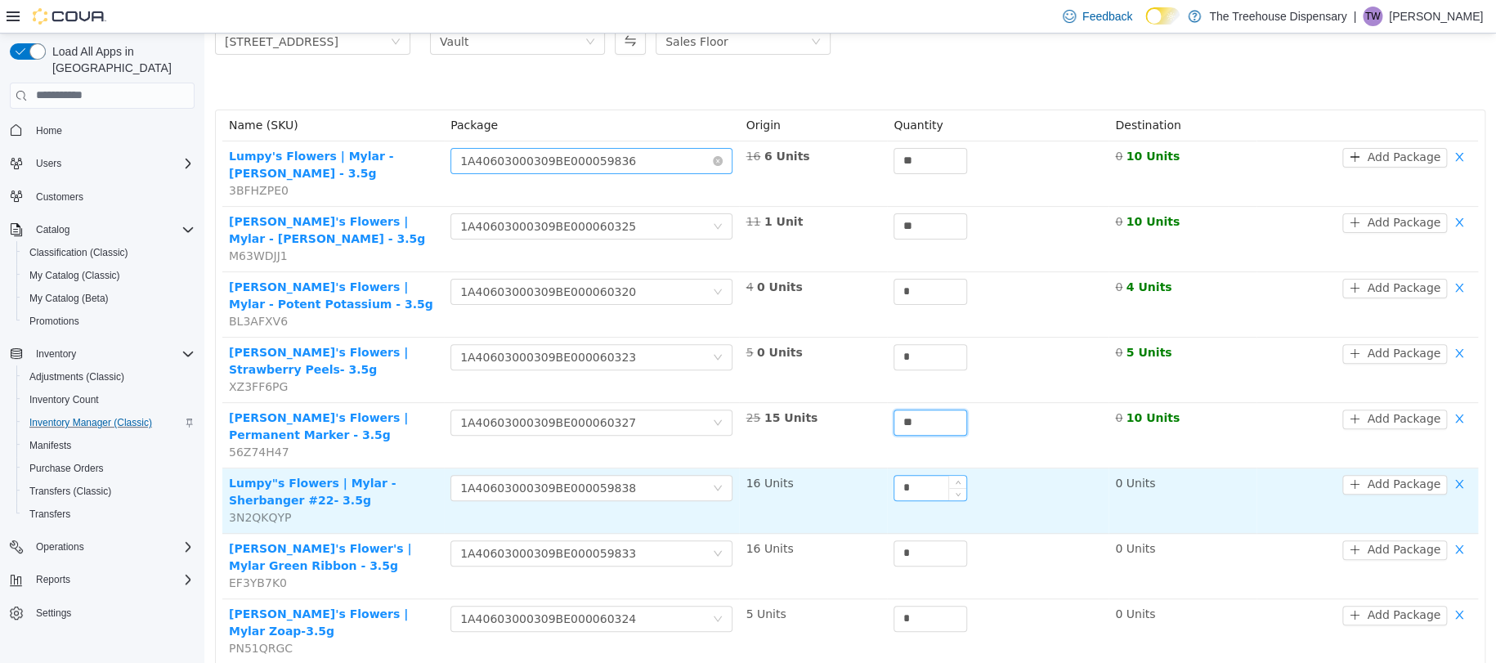
click at [907, 485] on input "*" at bounding box center [930, 487] width 72 height 25
click at [911, 490] on input "**" at bounding box center [930, 487] width 72 height 25
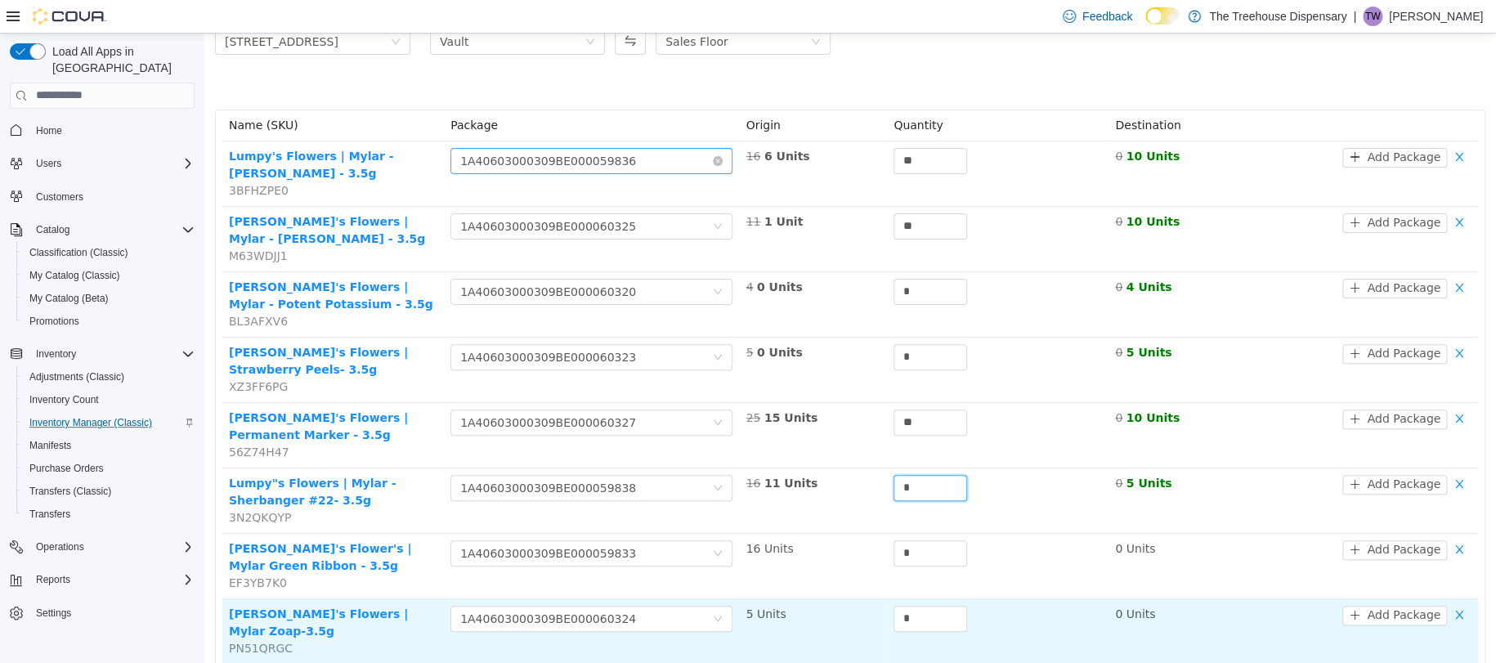
scroll to position [217, 0]
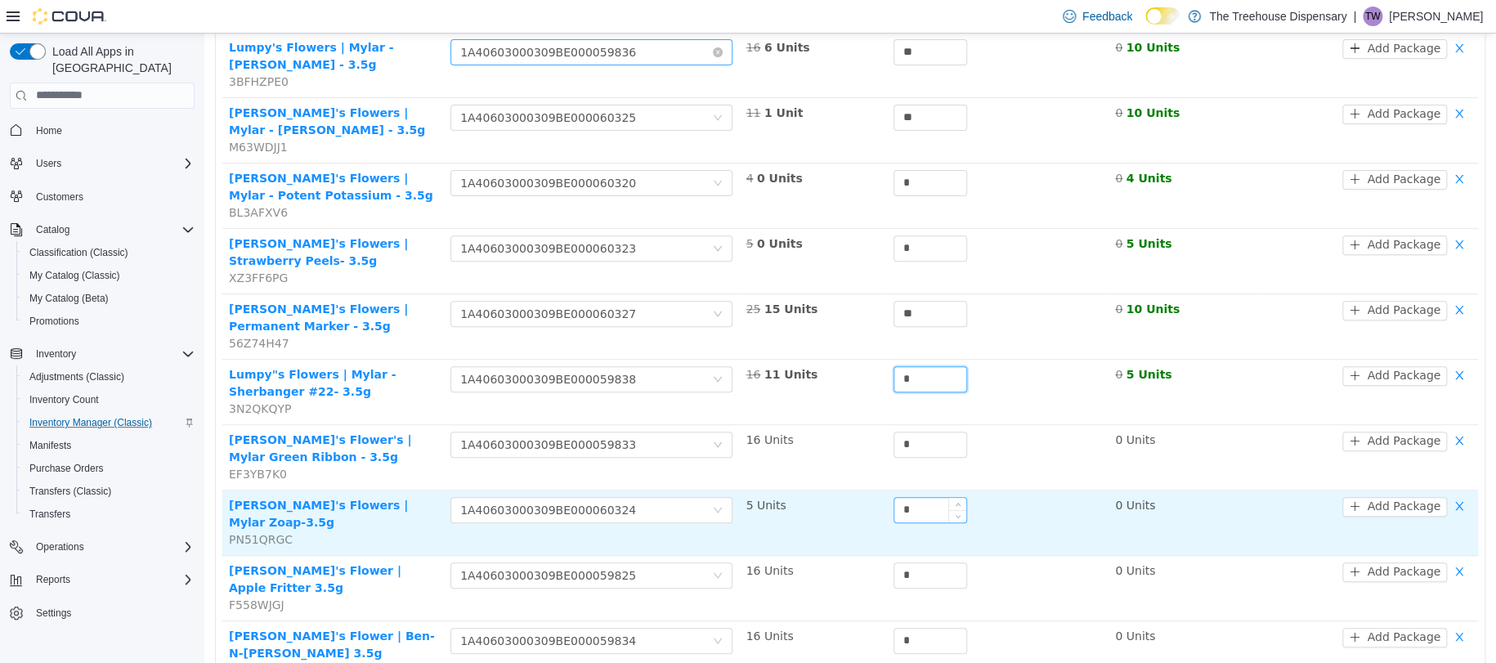
type input "*"
click at [910, 507] on input "*" at bounding box center [930, 509] width 72 height 25
click at [686, 501] on div "Choose Package 1A40603000309BE000060324" at bounding box center [586, 509] width 252 height 25
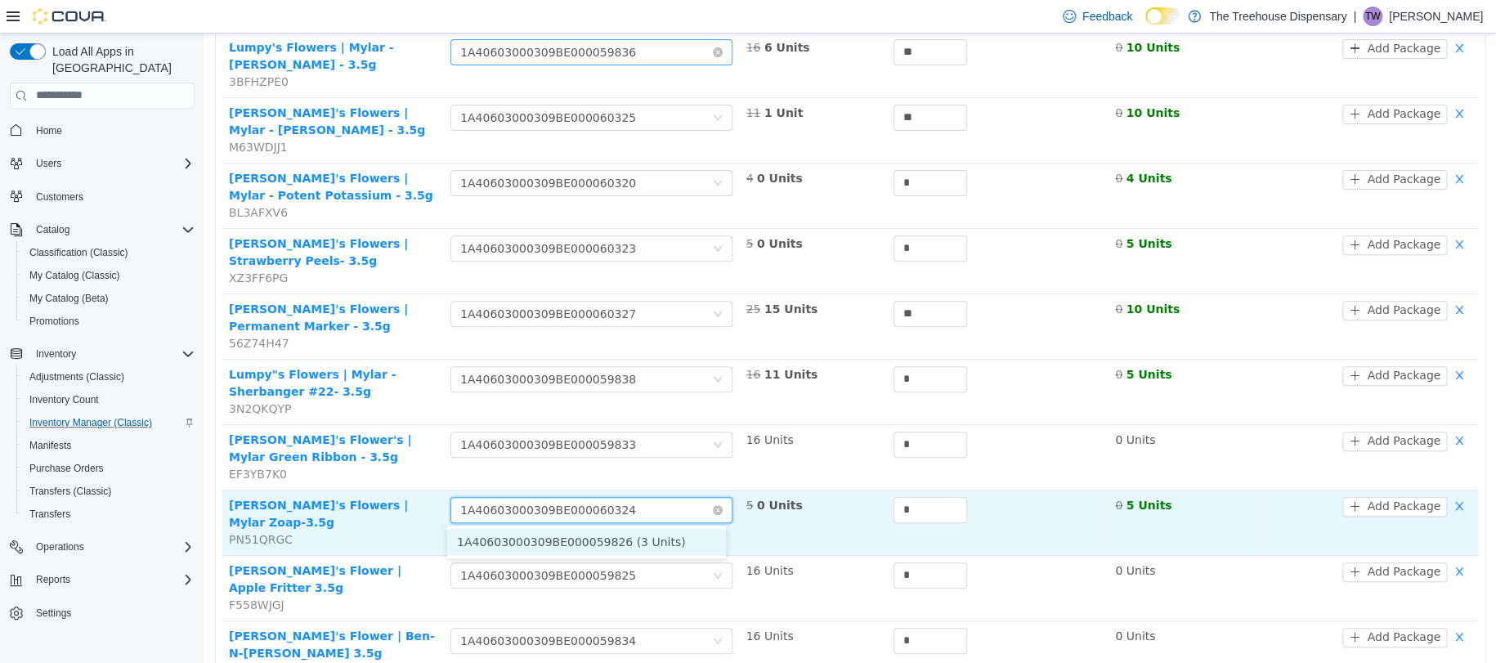
click at [686, 501] on div "Choose Package 1A40603000309BE000060324" at bounding box center [586, 509] width 252 height 25
click at [949, 508] on span "Decrease Value" at bounding box center [957, 514] width 17 height 15
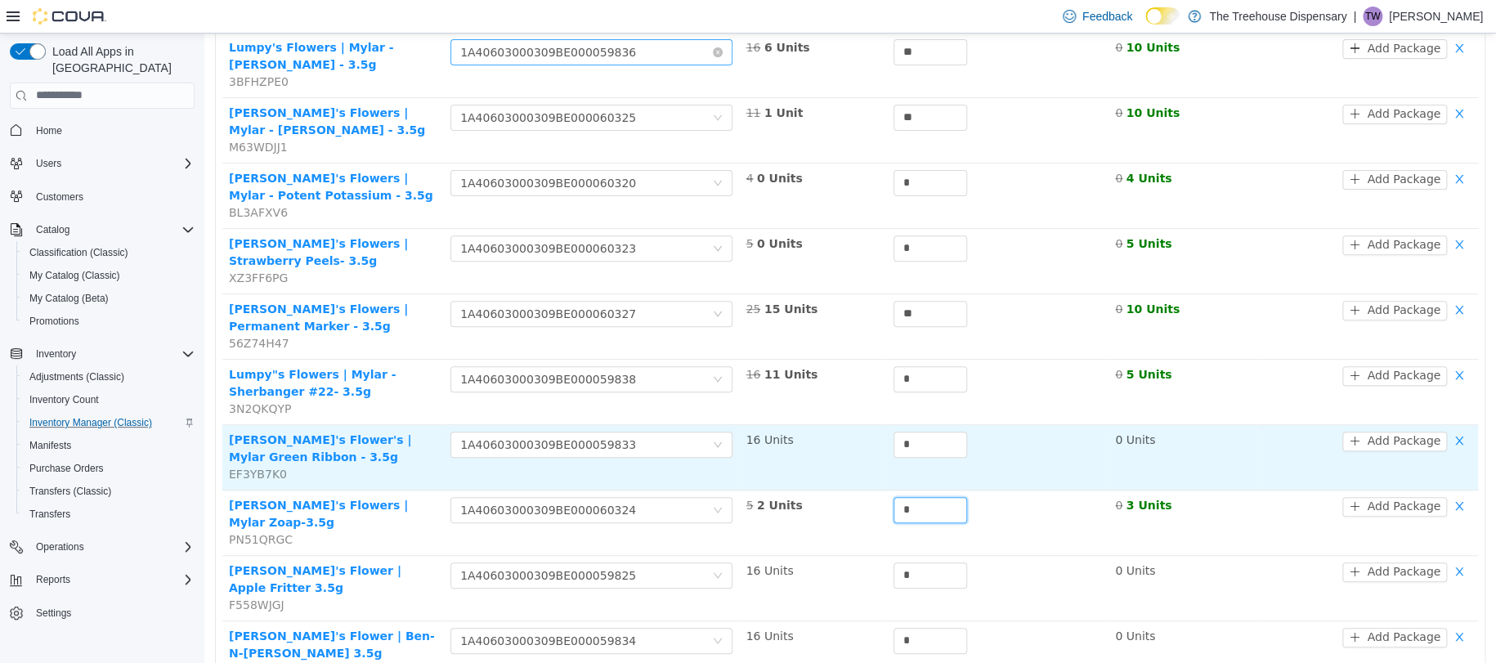
click at [1040, 439] on div "*" at bounding box center [997, 444] width 208 height 26
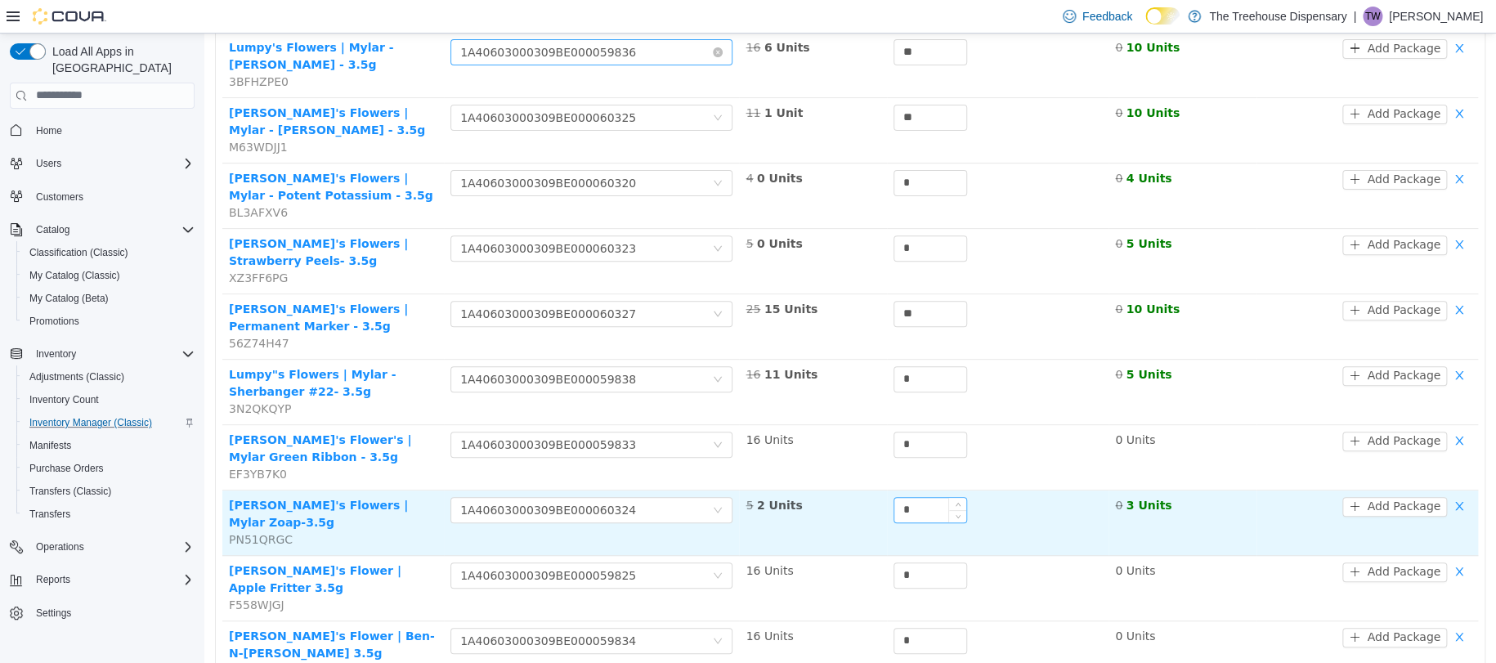
click at [932, 508] on input "*" at bounding box center [930, 509] width 72 height 25
click at [722, 510] on div "Choose Package 1A40603000309BE000060324" at bounding box center [591, 509] width 282 height 26
click at [949, 512] on span "Decrease Value" at bounding box center [957, 514] width 17 height 15
type input "*"
click at [955, 507] on icon "icon: up" at bounding box center [958, 505] width 6 height 6
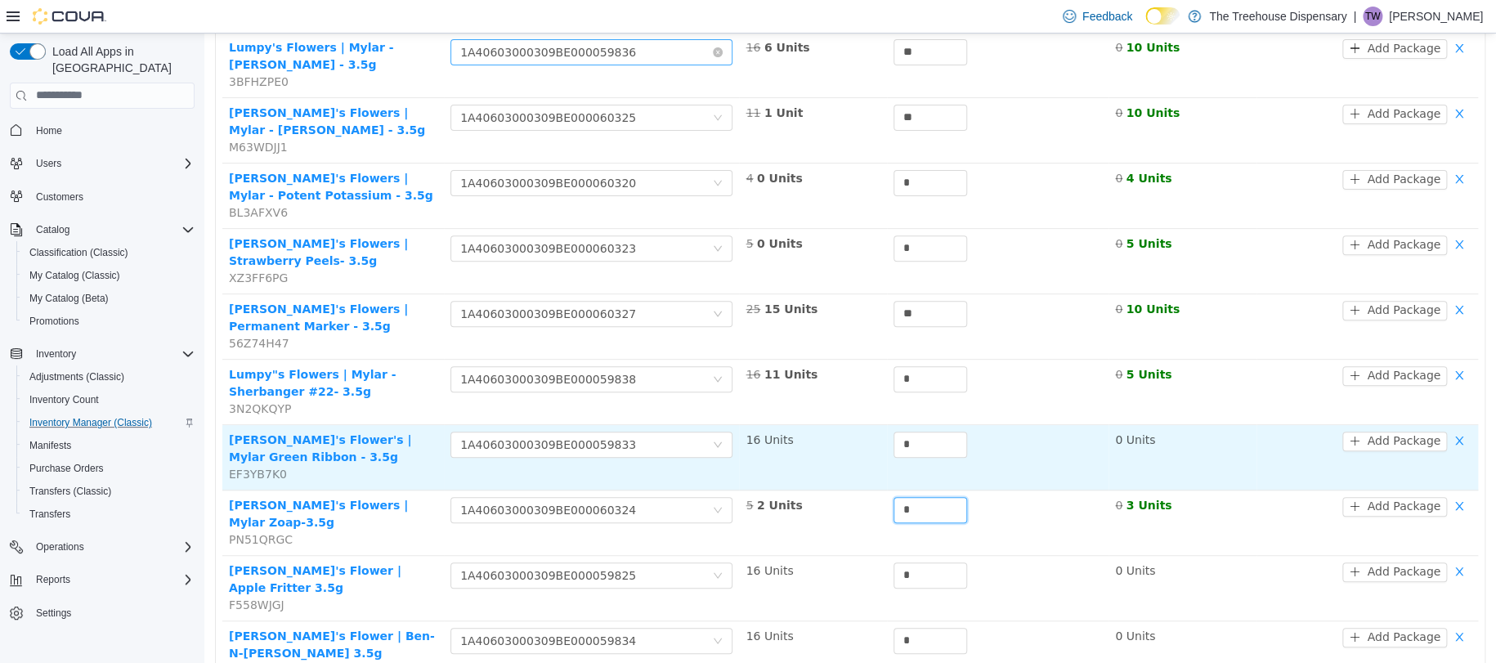
click at [1025, 464] on td "*" at bounding box center [997, 456] width 221 height 65
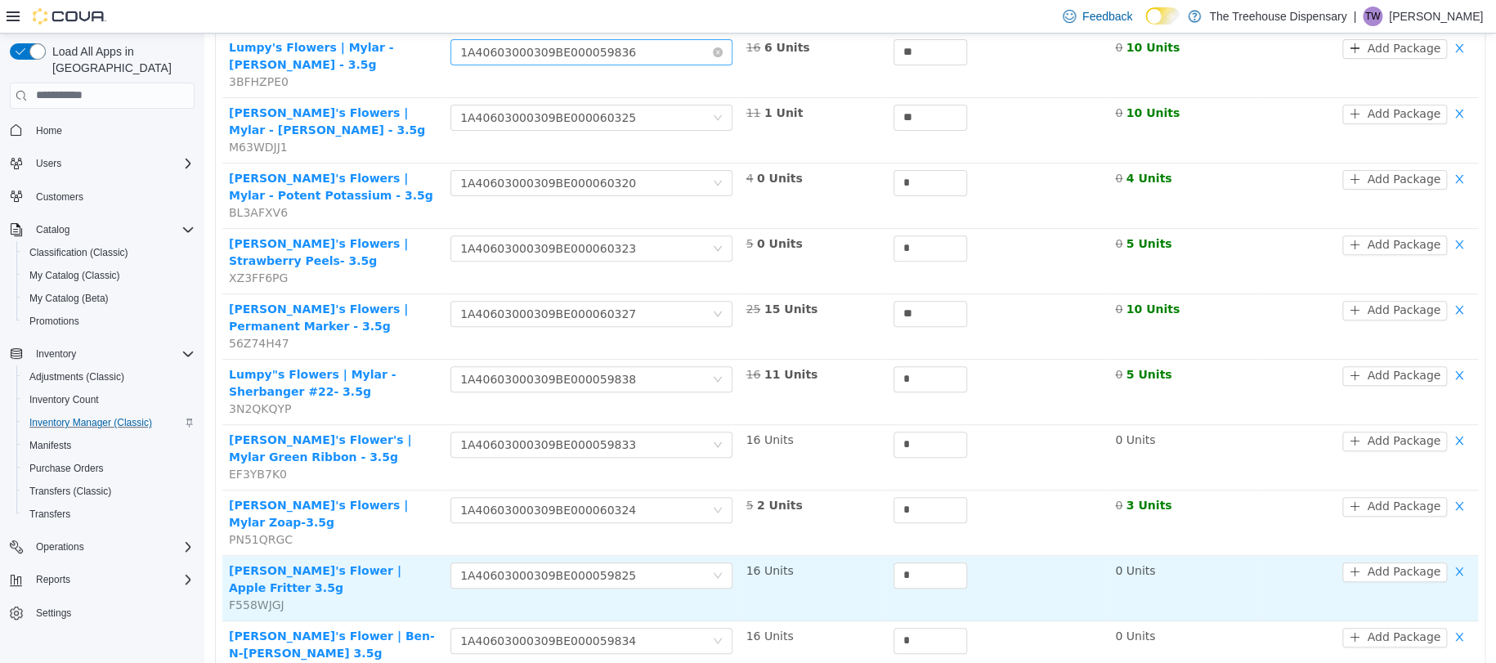
click at [1072, 562] on div "*" at bounding box center [997, 575] width 208 height 26
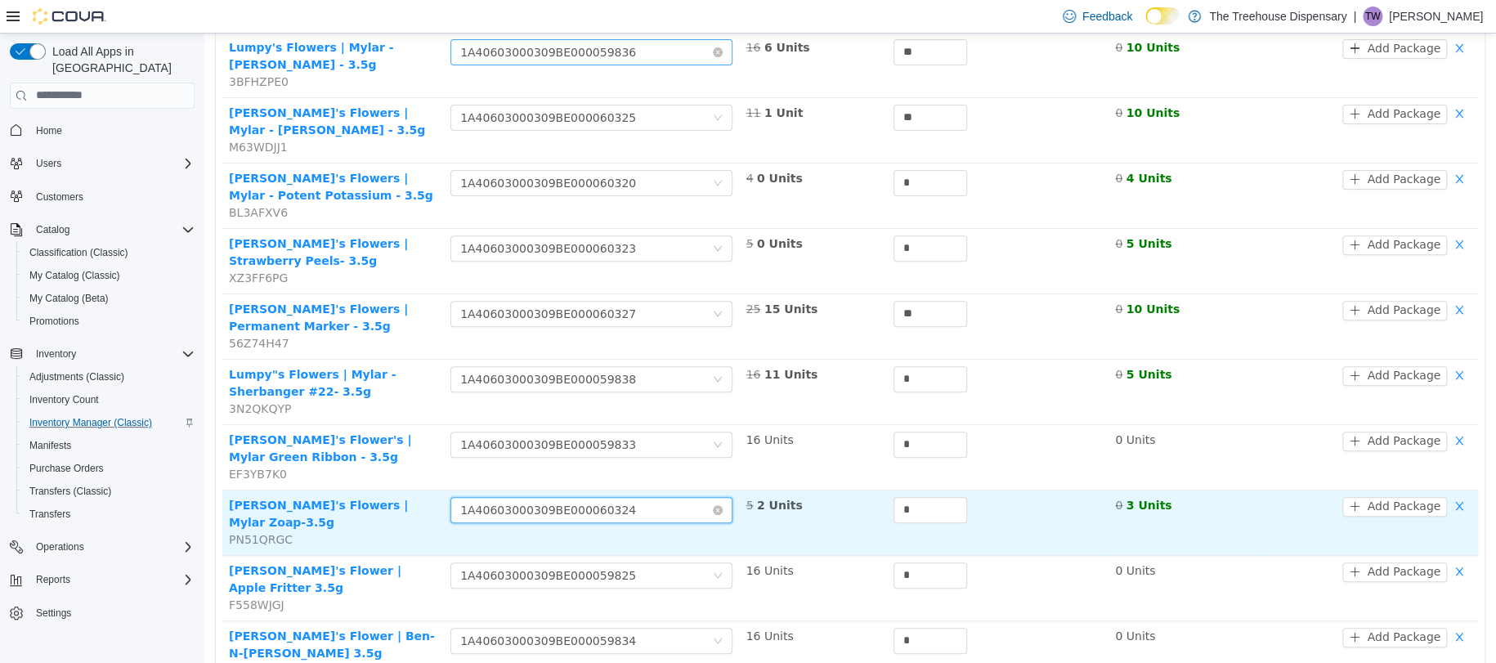
click at [638, 506] on div "Choose Package 1A40603000309BE000060324" at bounding box center [586, 509] width 252 height 25
click at [815, 522] on td "5 2 Units" at bounding box center [813, 522] width 148 height 65
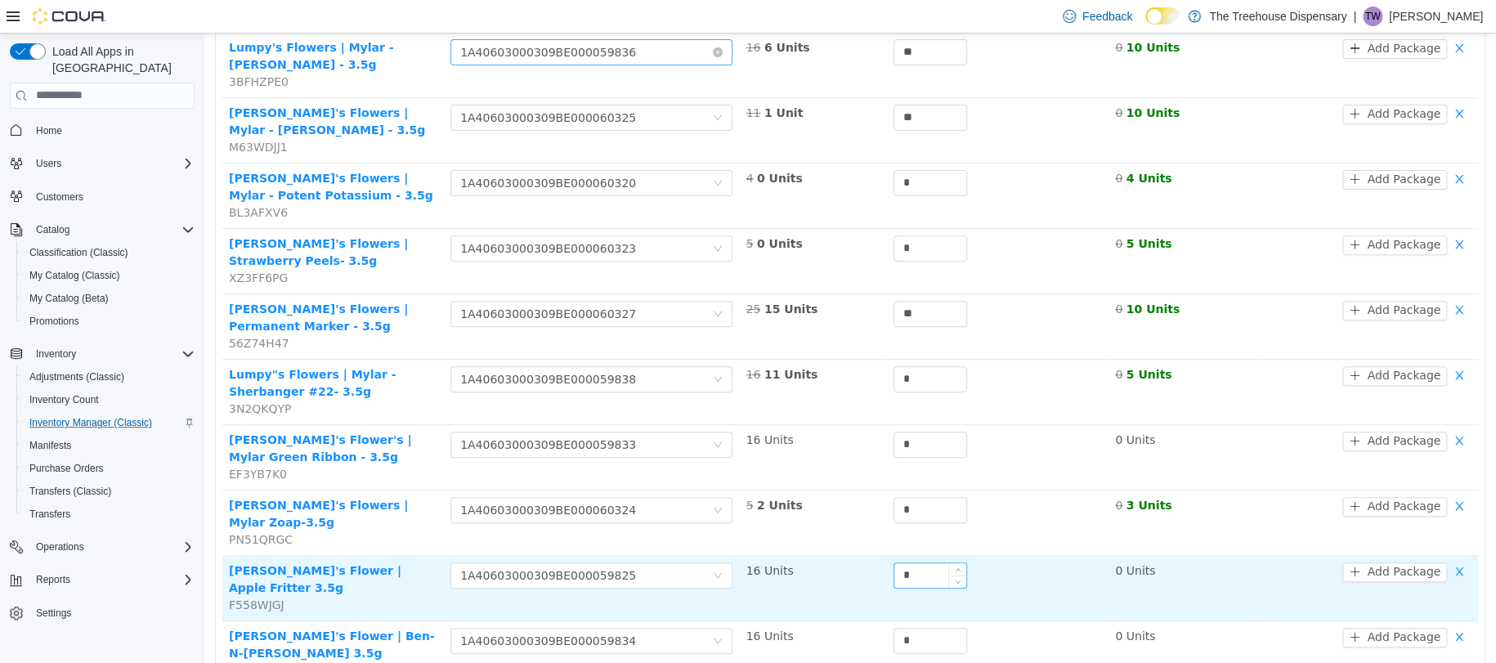
click at [907, 562] on input "*" at bounding box center [930, 574] width 72 height 25
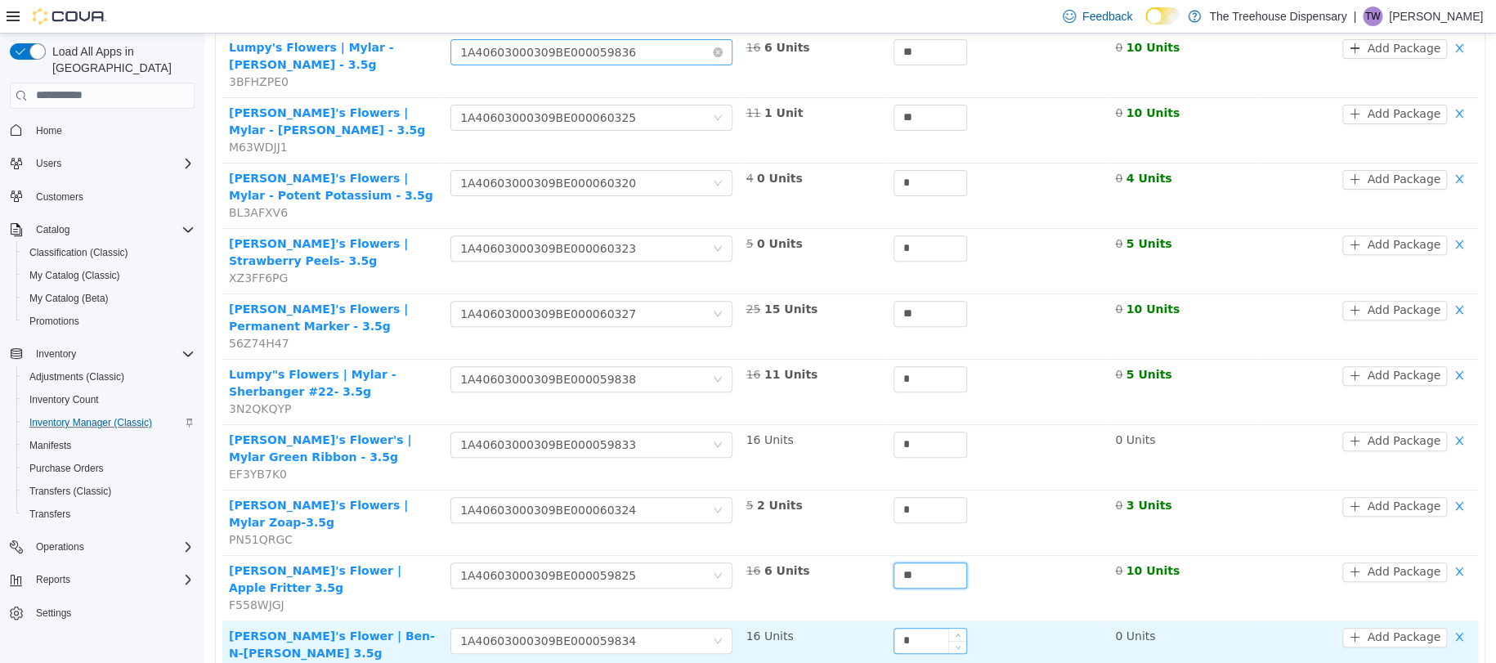
type input "**"
click at [937, 628] on input "*" at bounding box center [930, 640] width 72 height 25
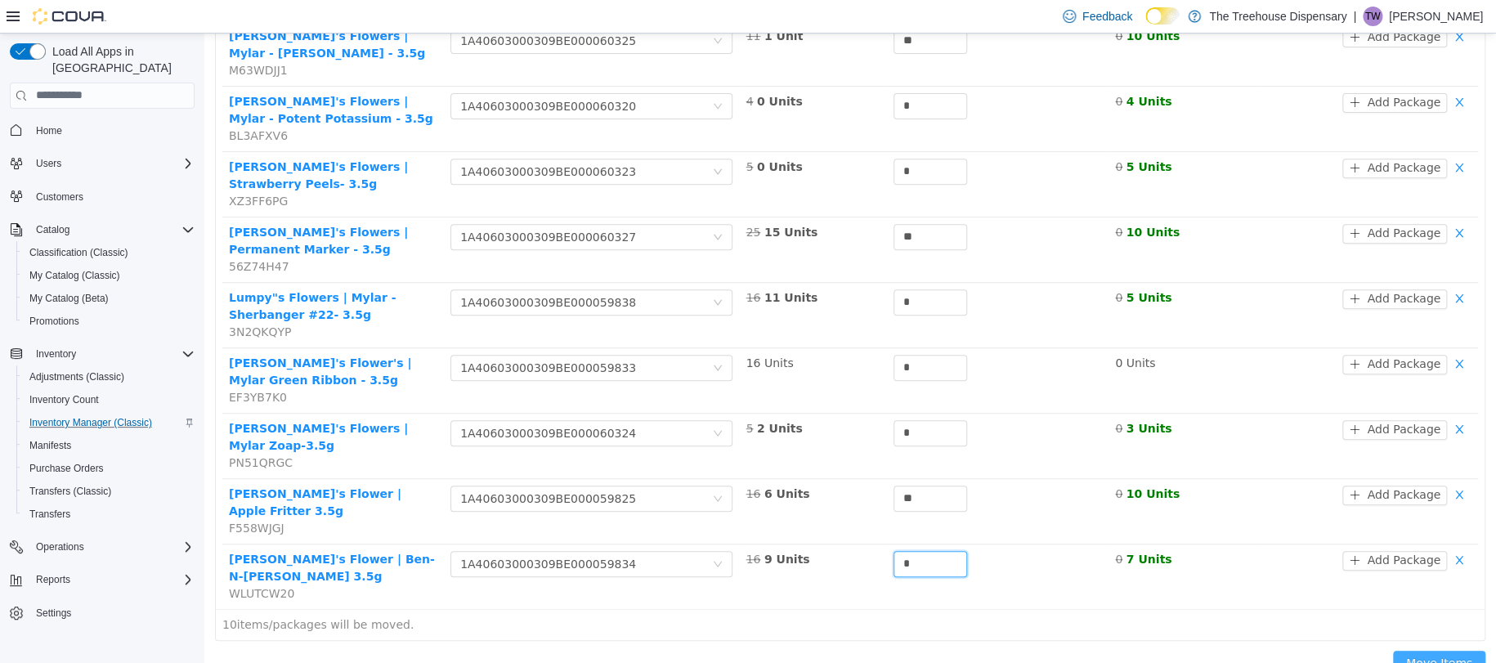
type input "*"
click at [1447, 650] on button "Move Items" at bounding box center [1439, 663] width 92 height 26
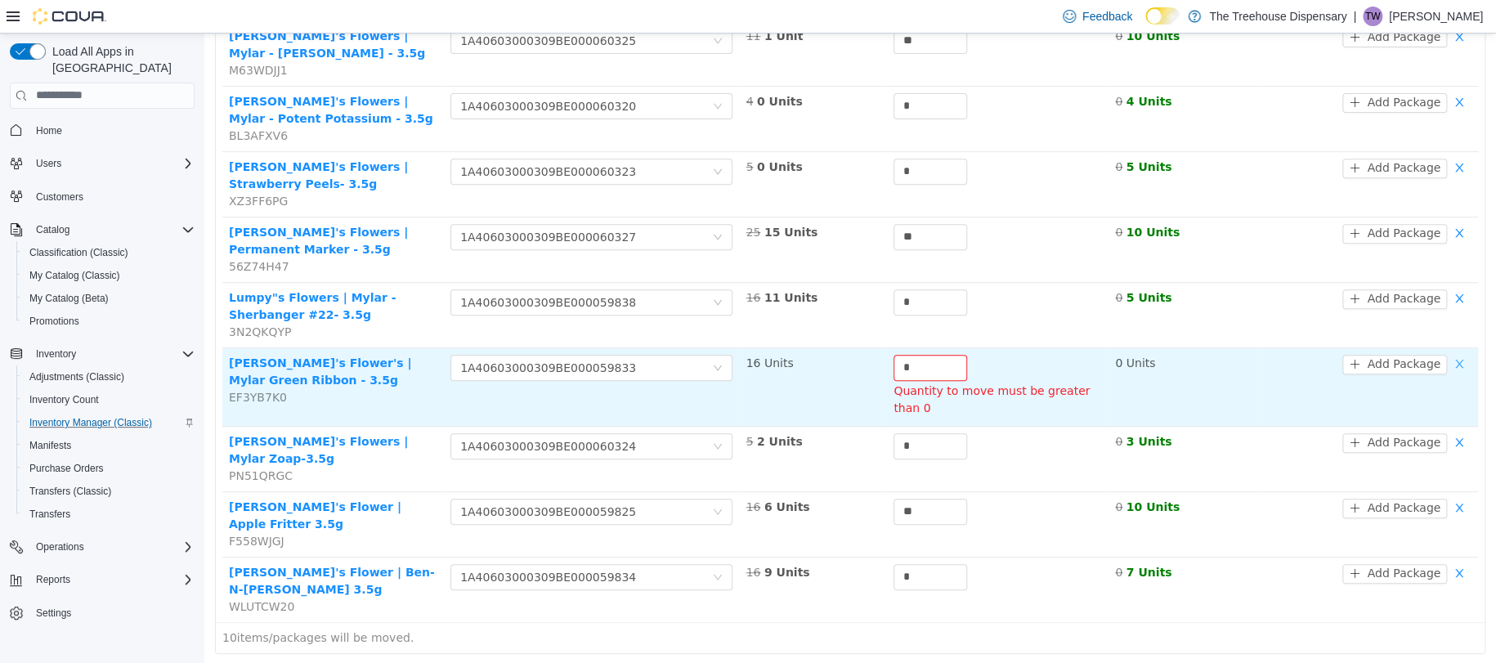
click at [1447, 364] on button "button" at bounding box center [1459, 364] width 25 height 20
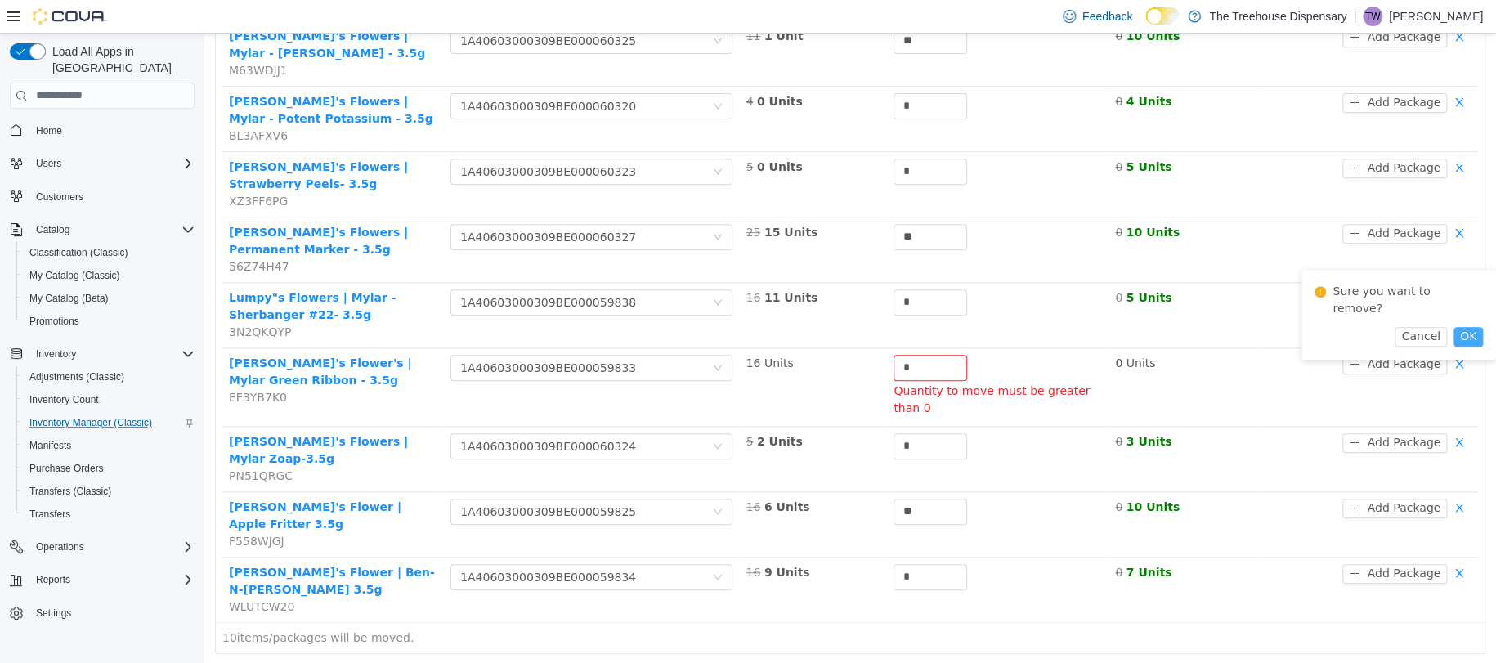
click at [1453, 326] on button "OK" at bounding box center [1467, 336] width 29 height 20
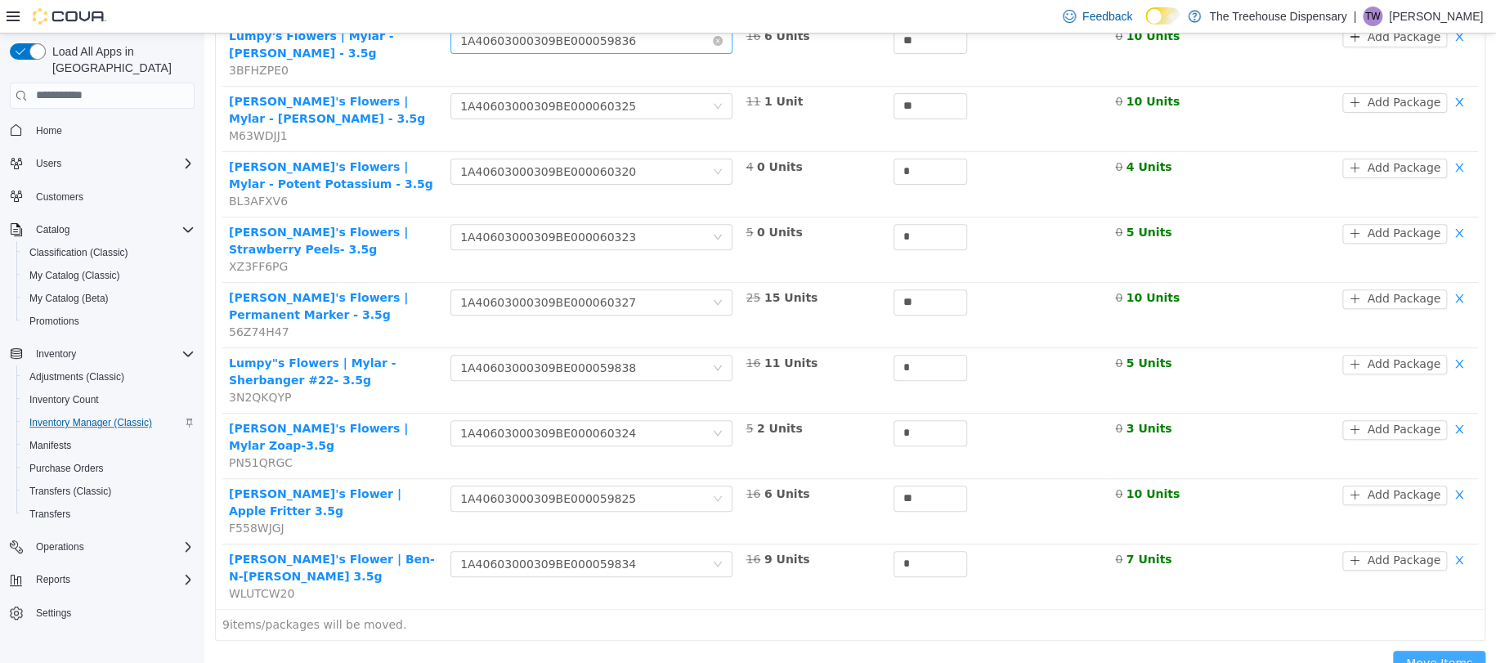
click at [1435, 650] on button "Move Items" at bounding box center [1439, 663] width 92 height 26
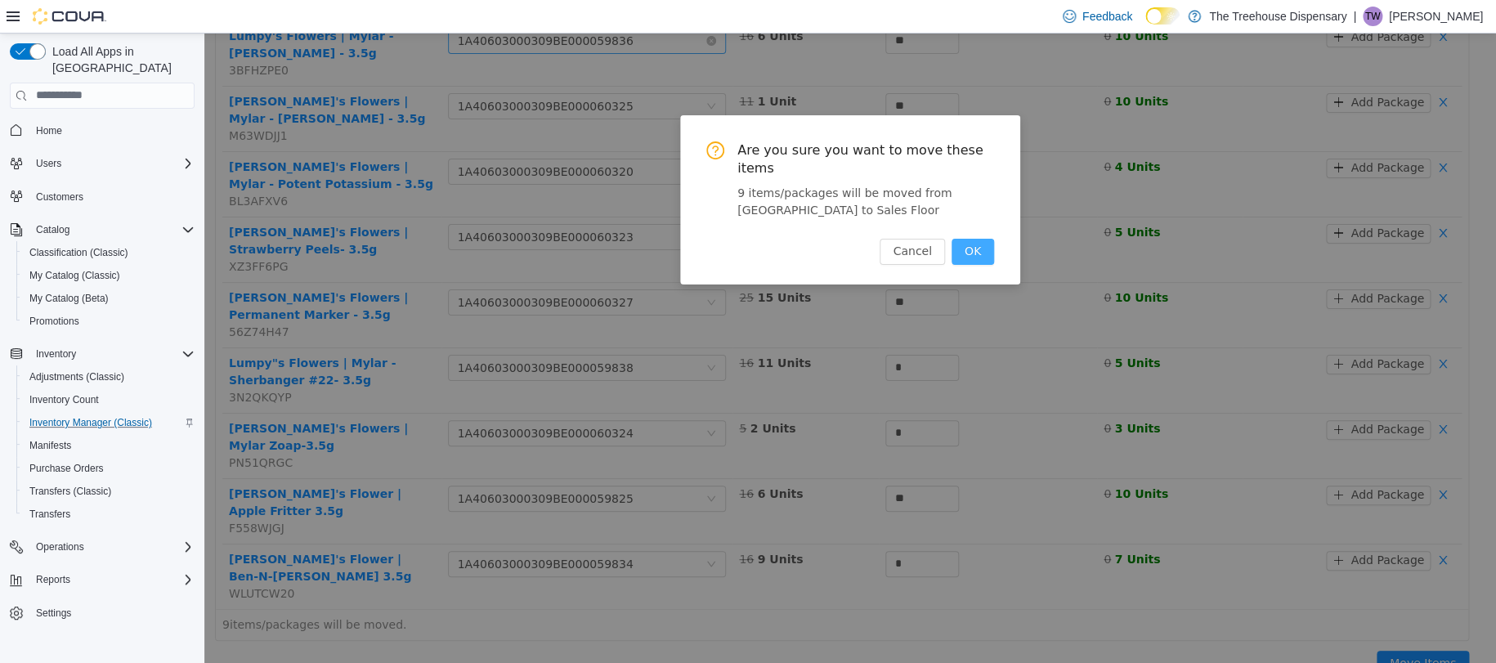
click at [971, 239] on button "OK" at bounding box center [972, 251] width 43 height 26
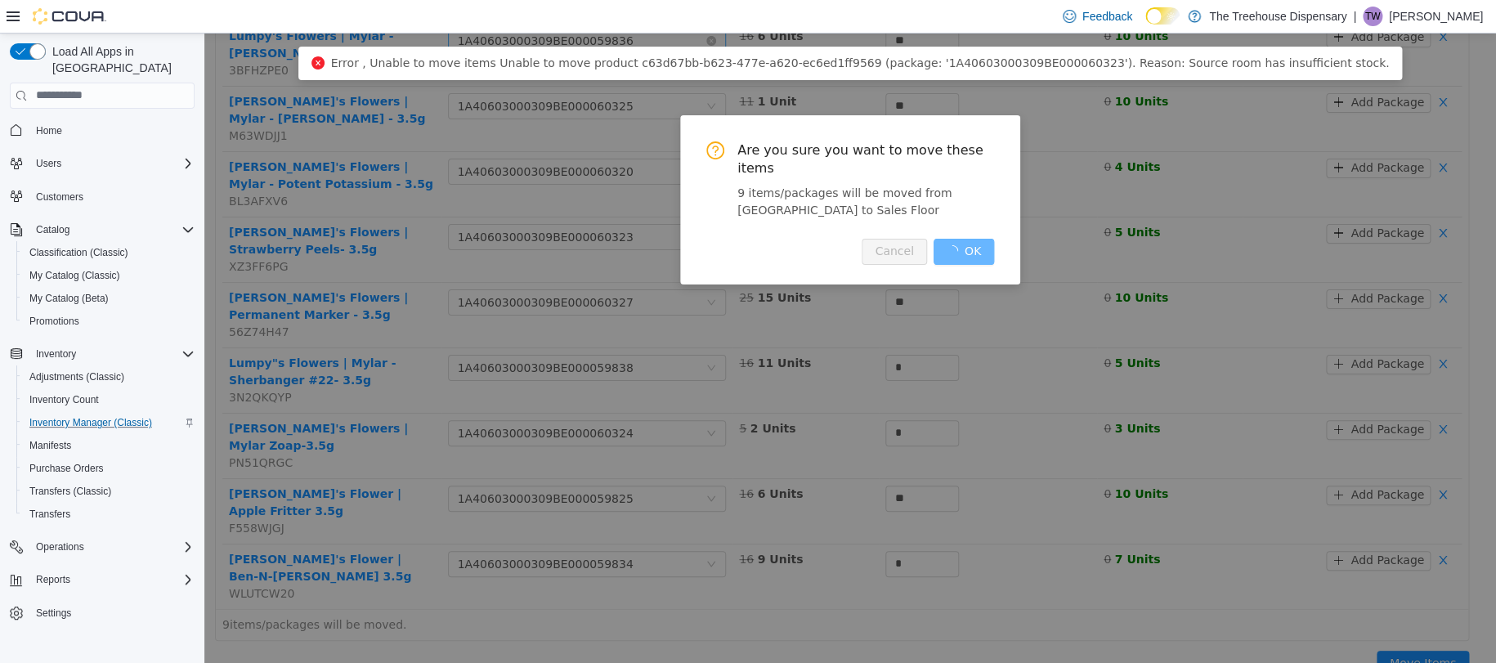
click at [971, 244] on div "Cancel OK" at bounding box center [927, 251] width 132 height 26
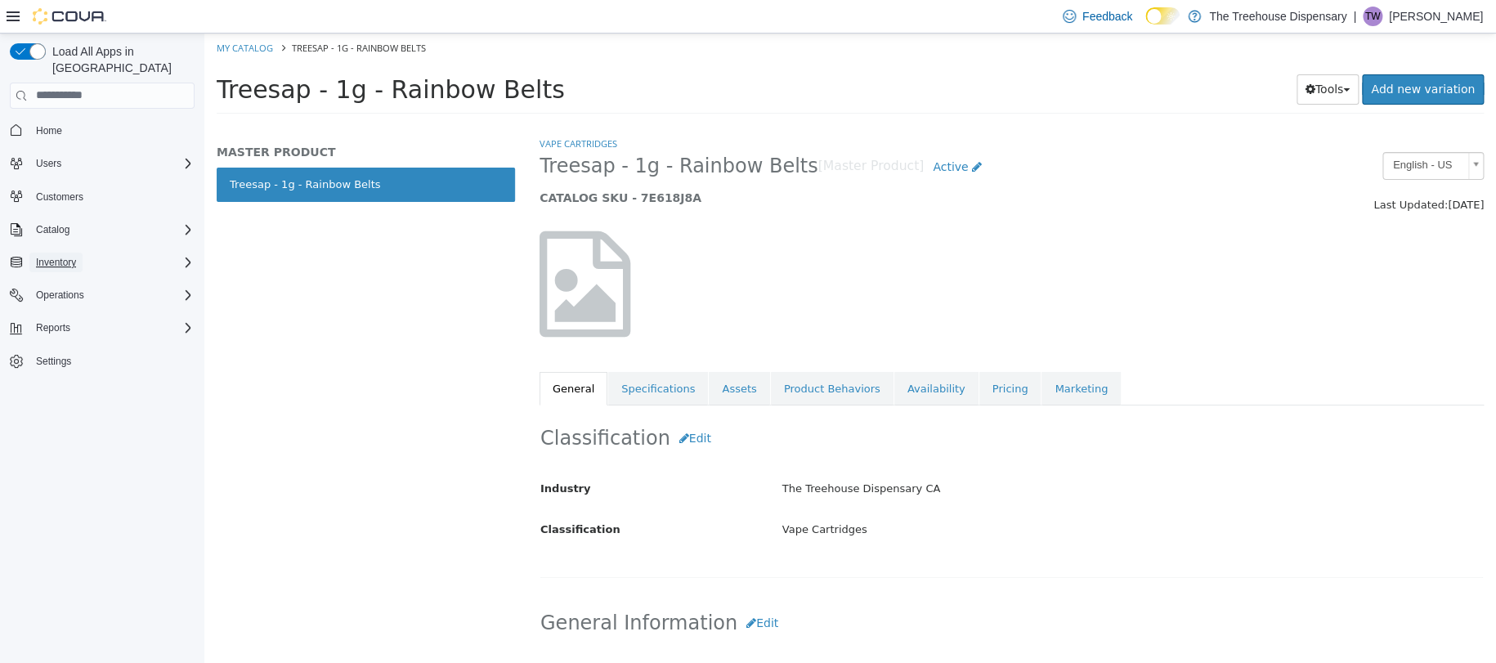
click at [78, 253] on button "Inventory" at bounding box center [55, 263] width 53 height 20
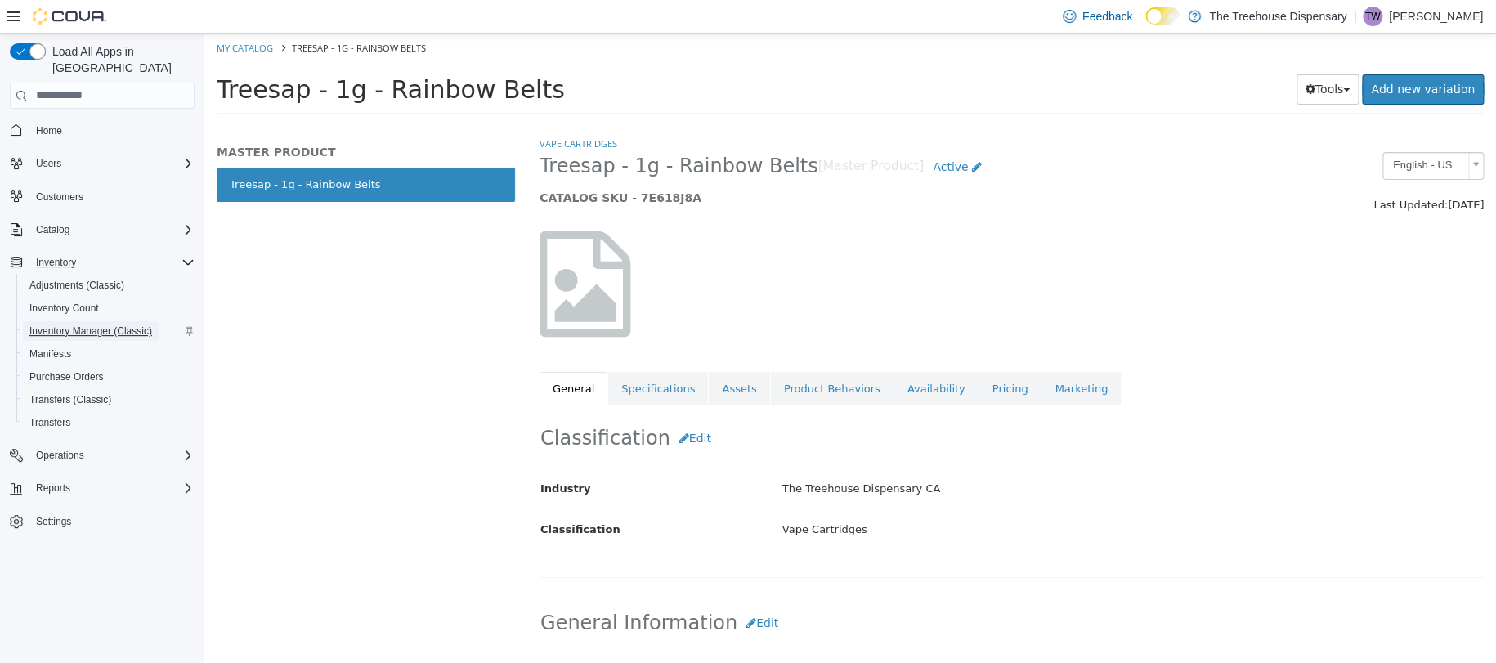
click at [80, 324] on span "Inventory Manager (Classic)" at bounding box center [90, 330] width 123 height 13
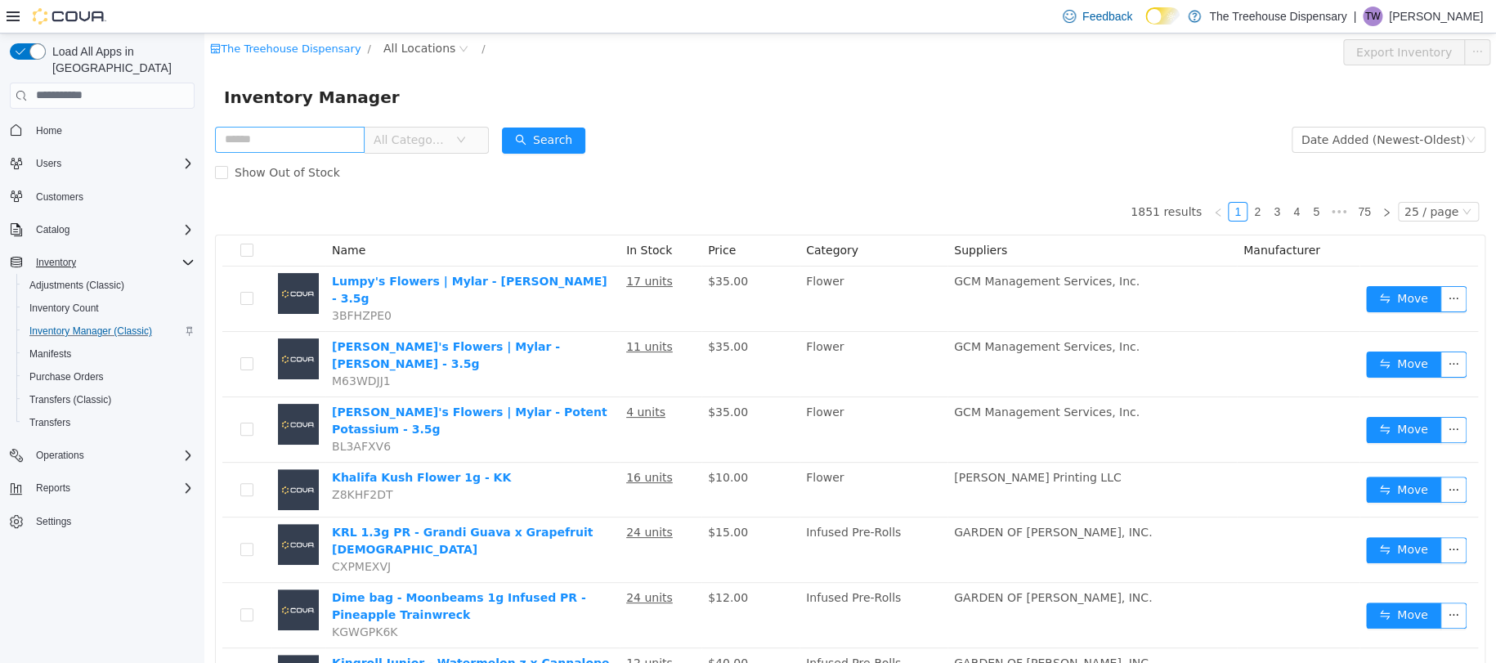
click at [275, 136] on input "text" at bounding box center [290, 139] width 150 height 26
click at [275, 153] on span "All Categories" at bounding box center [352, 139] width 274 height 27
click at [269, 147] on input "text" at bounding box center [290, 139] width 150 height 26
type input "*****"
click at [554, 132] on button "Search" at bounding box center [543, 140] width 83 height 26
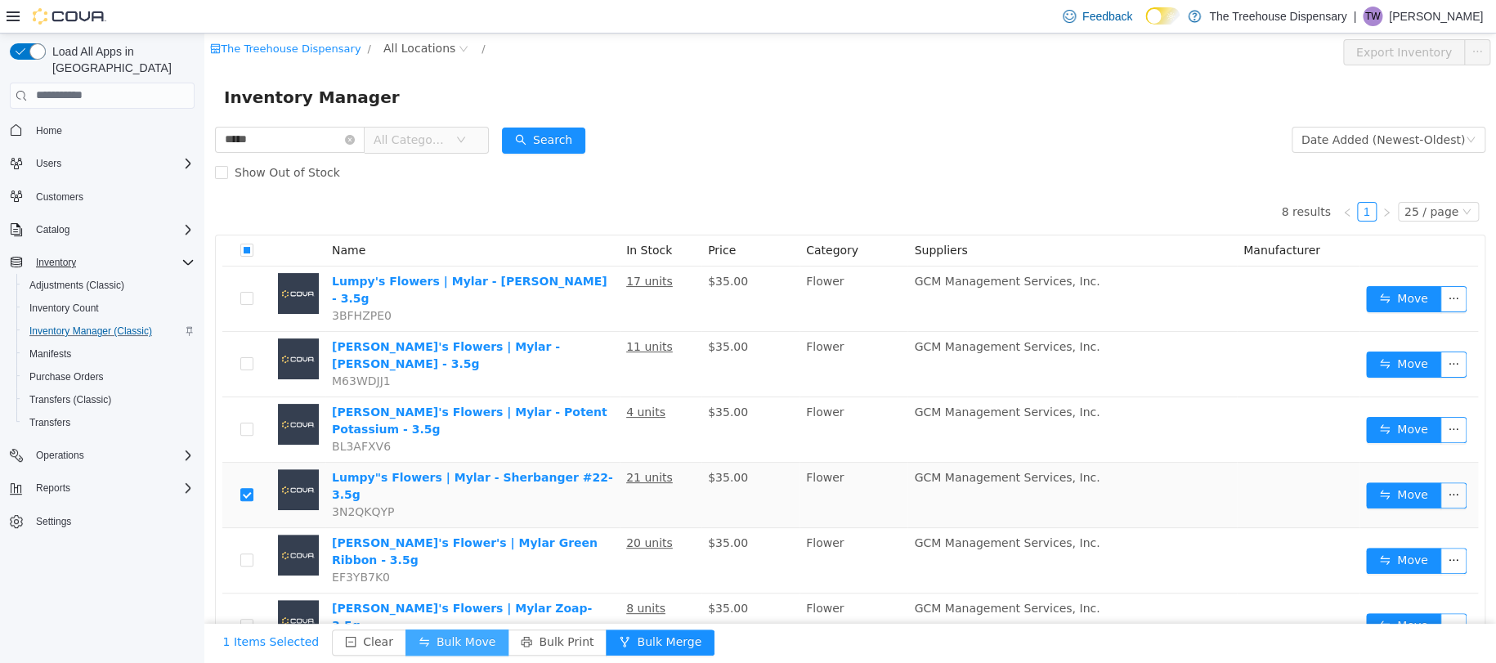
click at [418, 642] on button "Bulk Move" at bounding box center [456, 642] width 103 height 26
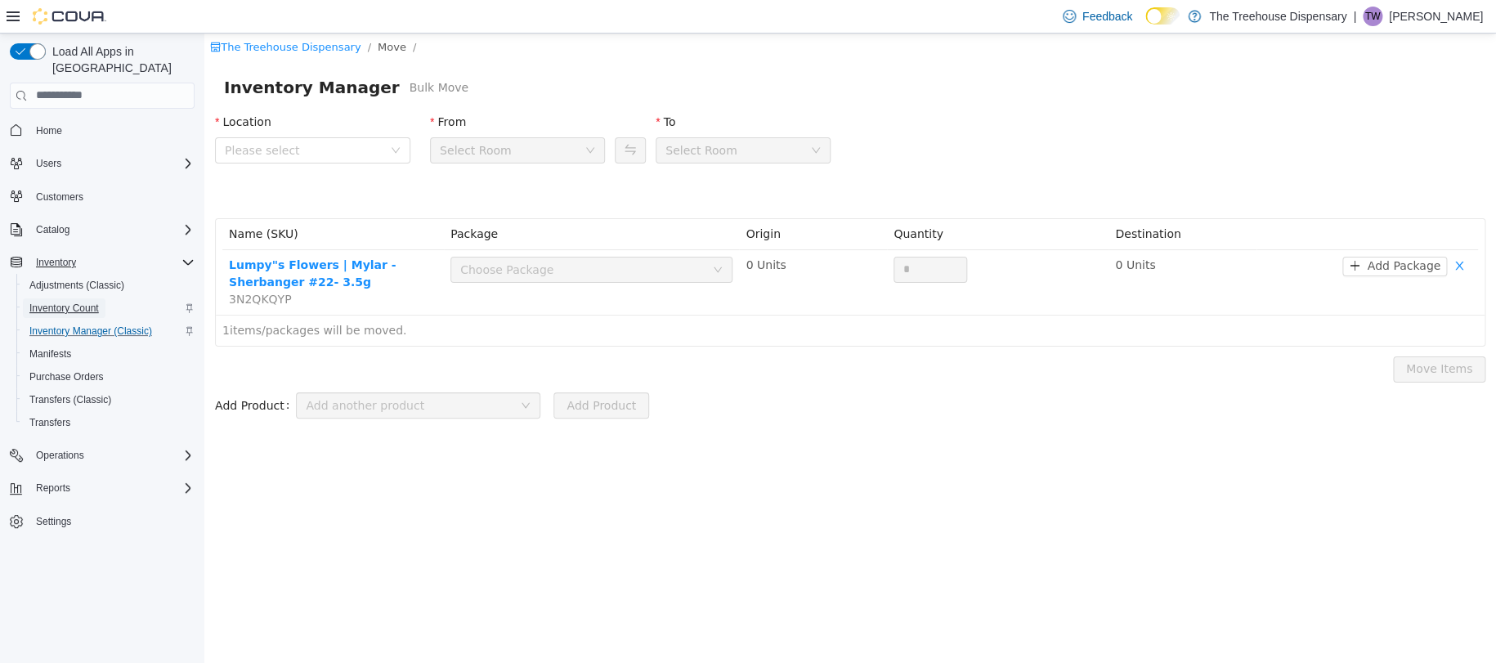
click at [78, 302] on span "Inventory Count" at bounding box center [63, 308] width 69 height 13
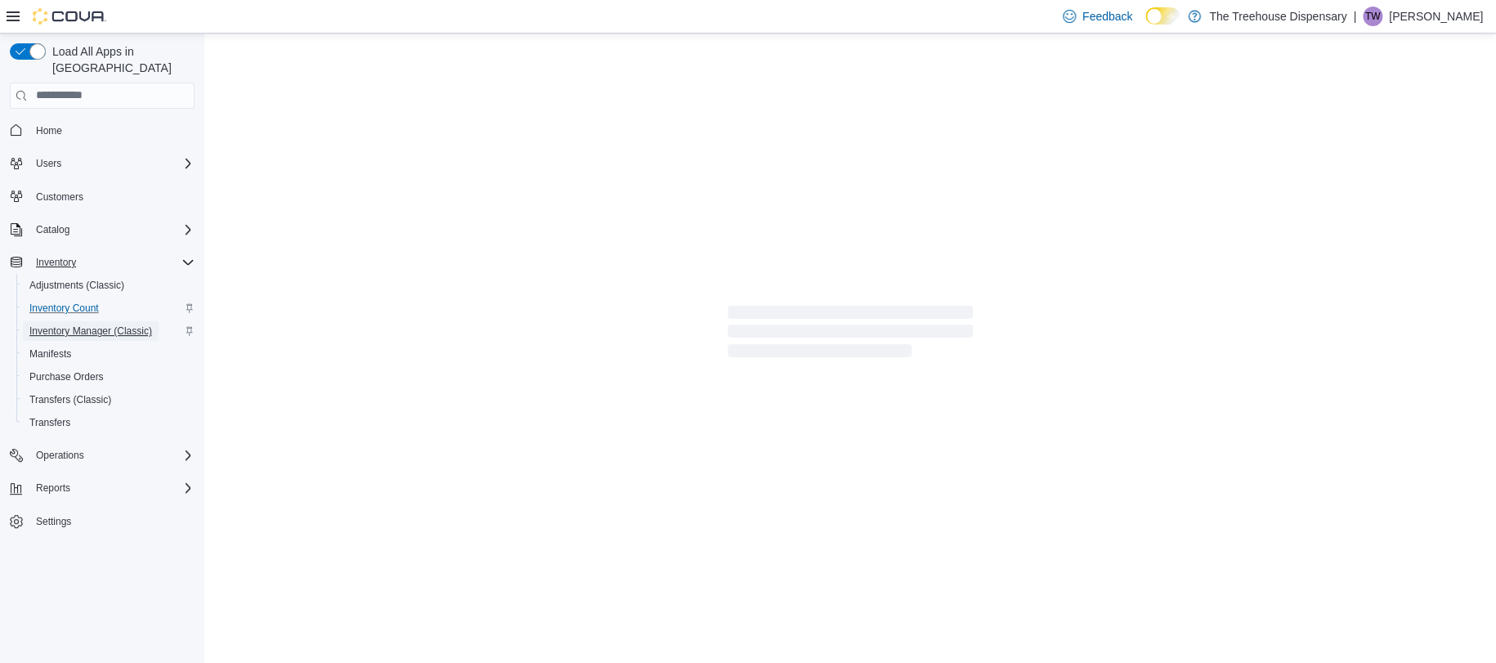
click at [91, 324] on span "Inventory Manager (Classic)" at bounding box center [90, 330] width 123 height 13
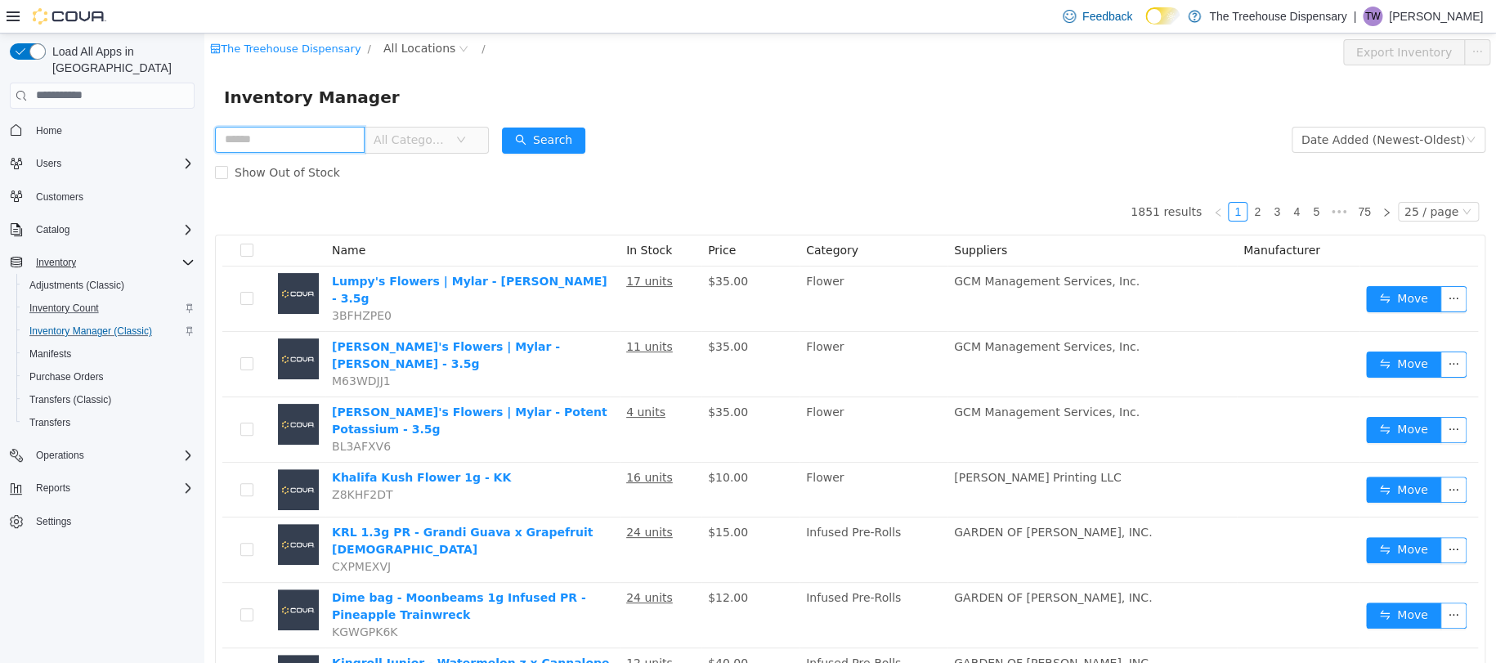
click at [315, 131] on input "text" at bounding box center [290, 139] width 150 height 26
type input "**"
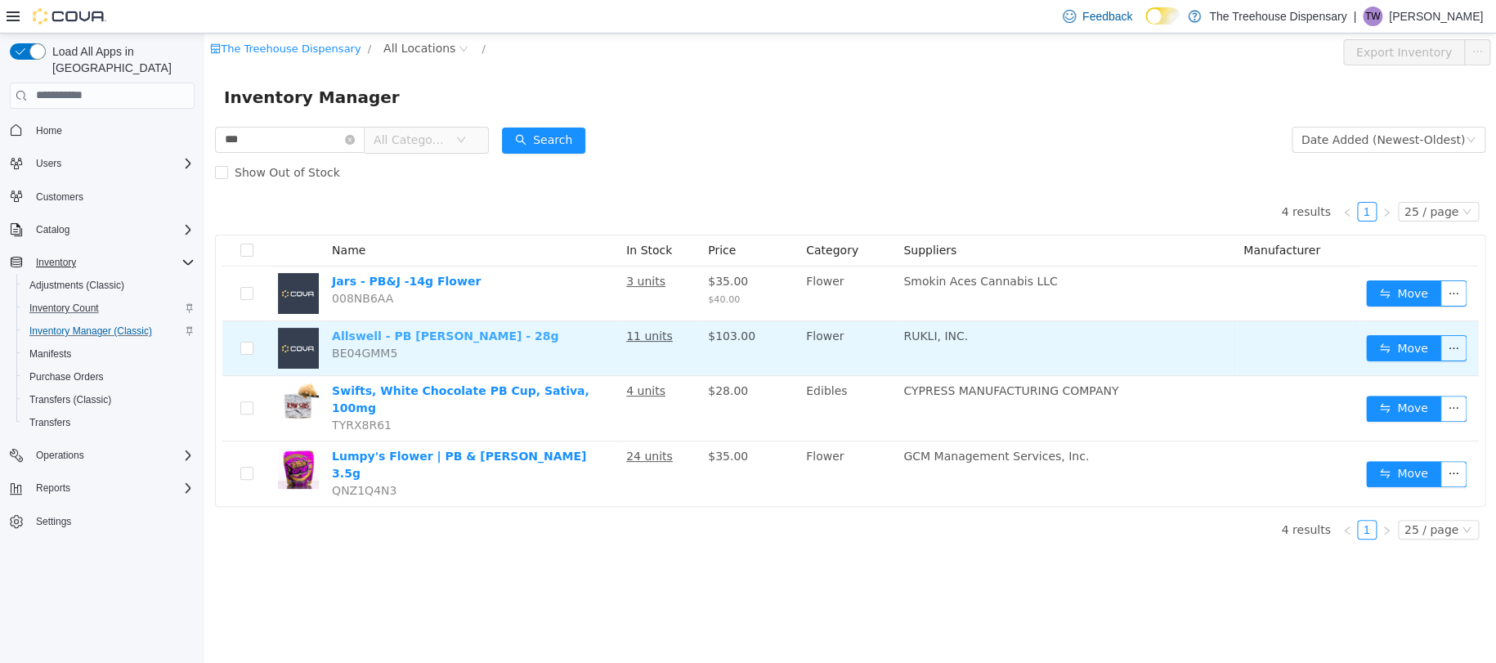
click at [398, 335] on link "Allswell - PB Jane - 28g" at bounding box center [445, 335] width 226 height 13
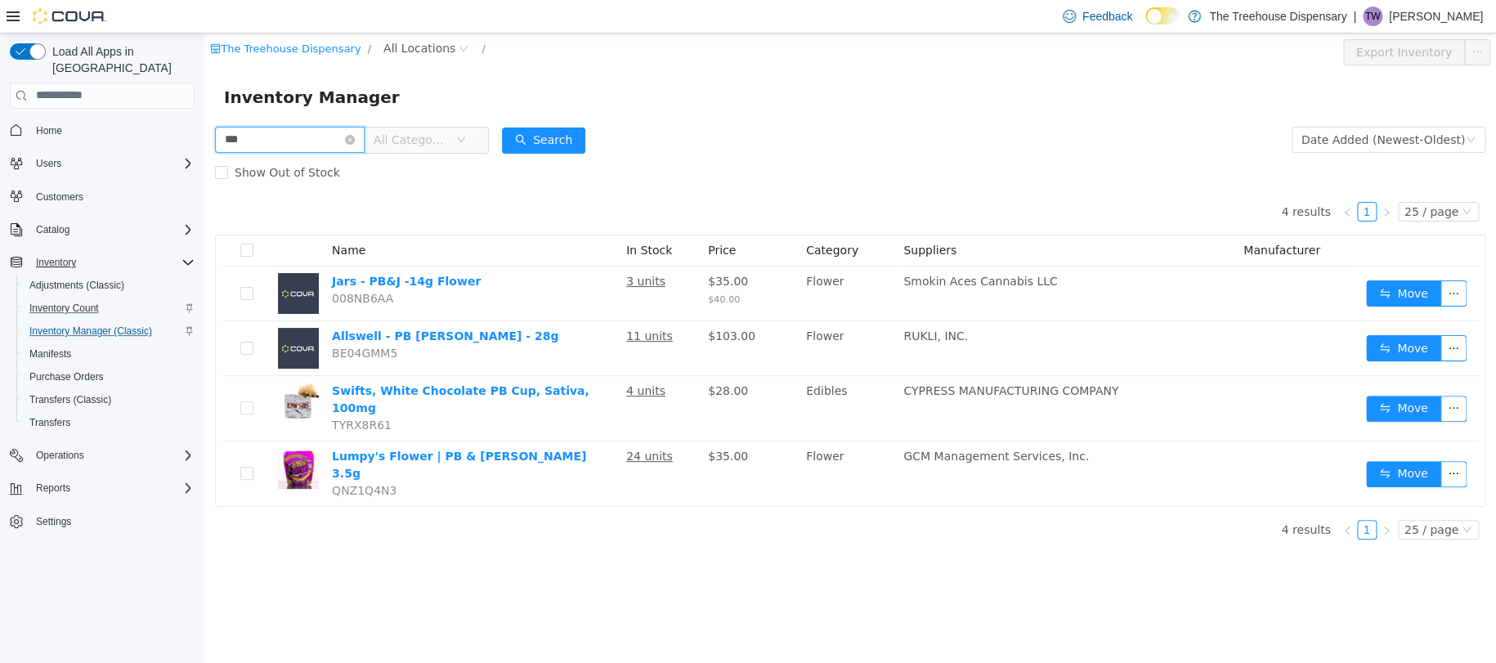
click at [363, 132] on input "**" at bounding box center [290, 139] width 150 height 26
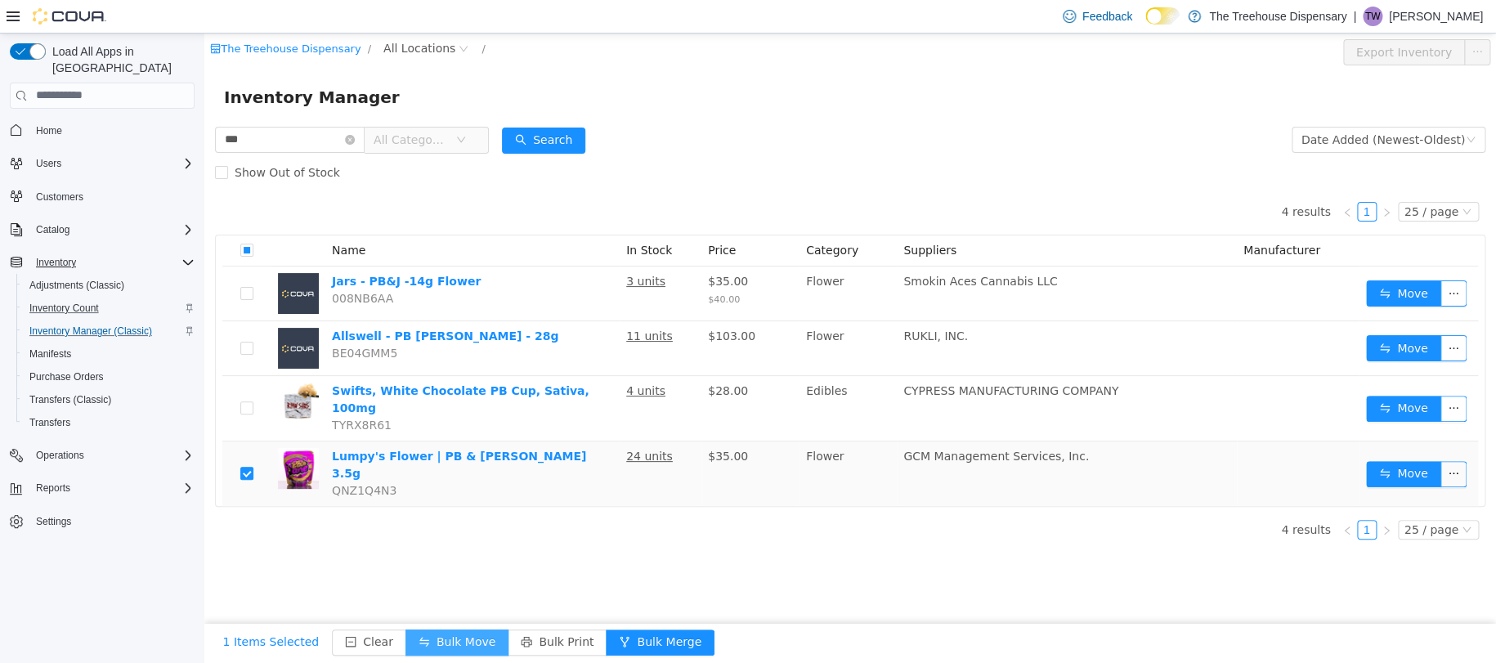
click at [444, 634] on button "Bulk Move" at bounding box center [456, 642] width 103 height 26
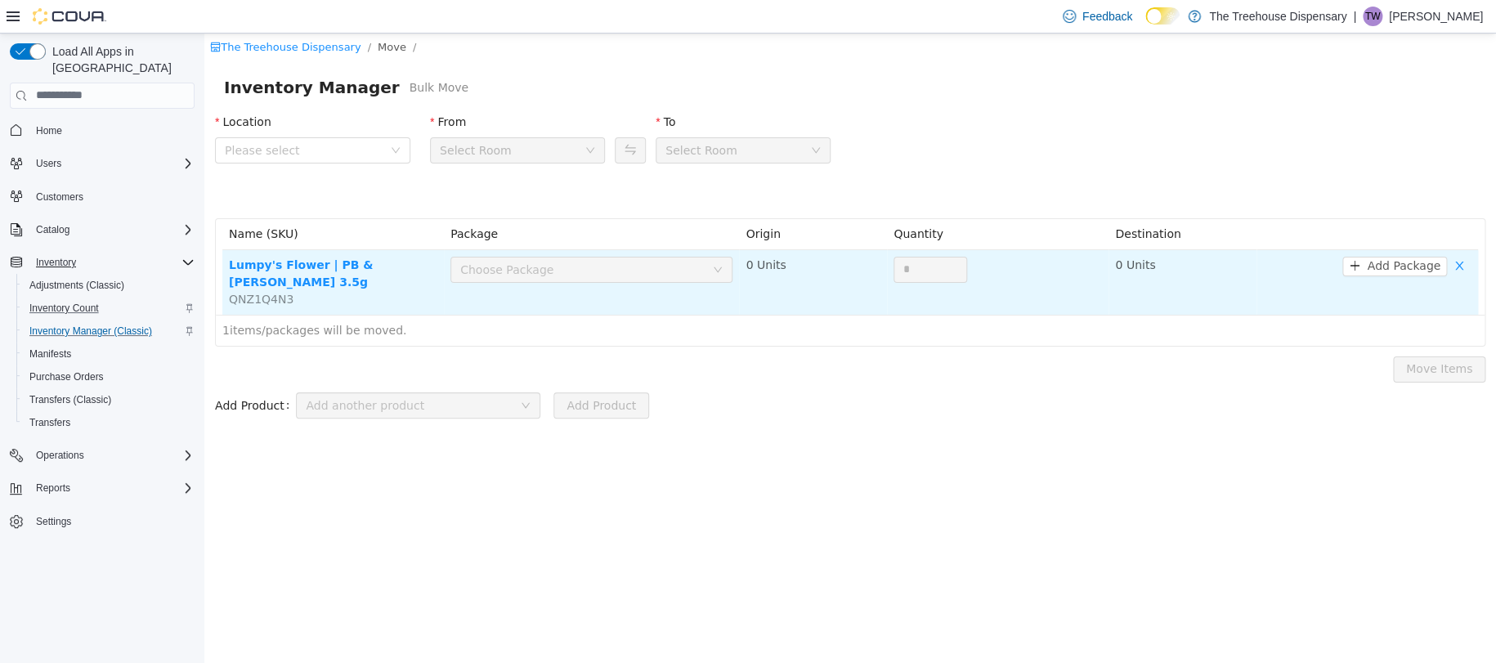
click at [686, 278] on div "Choose Package" at bounding box center [586, 269] width 252 height 25
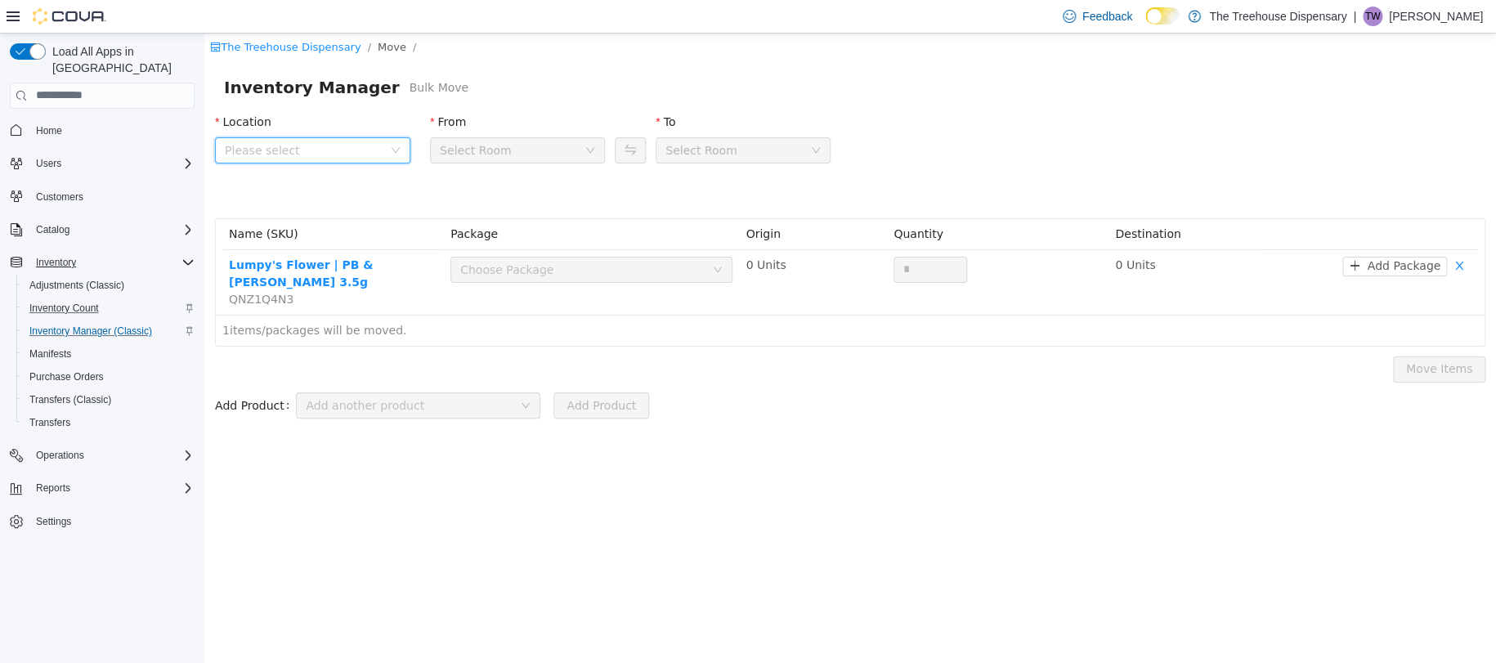
click at [330, 158] on span "Please select" at bounding box center [307, 149] width 165 height 25
click at [331, 236] on span "[STREET_ADDRESS]" at bounding box center [314, 240] width 114 height 13
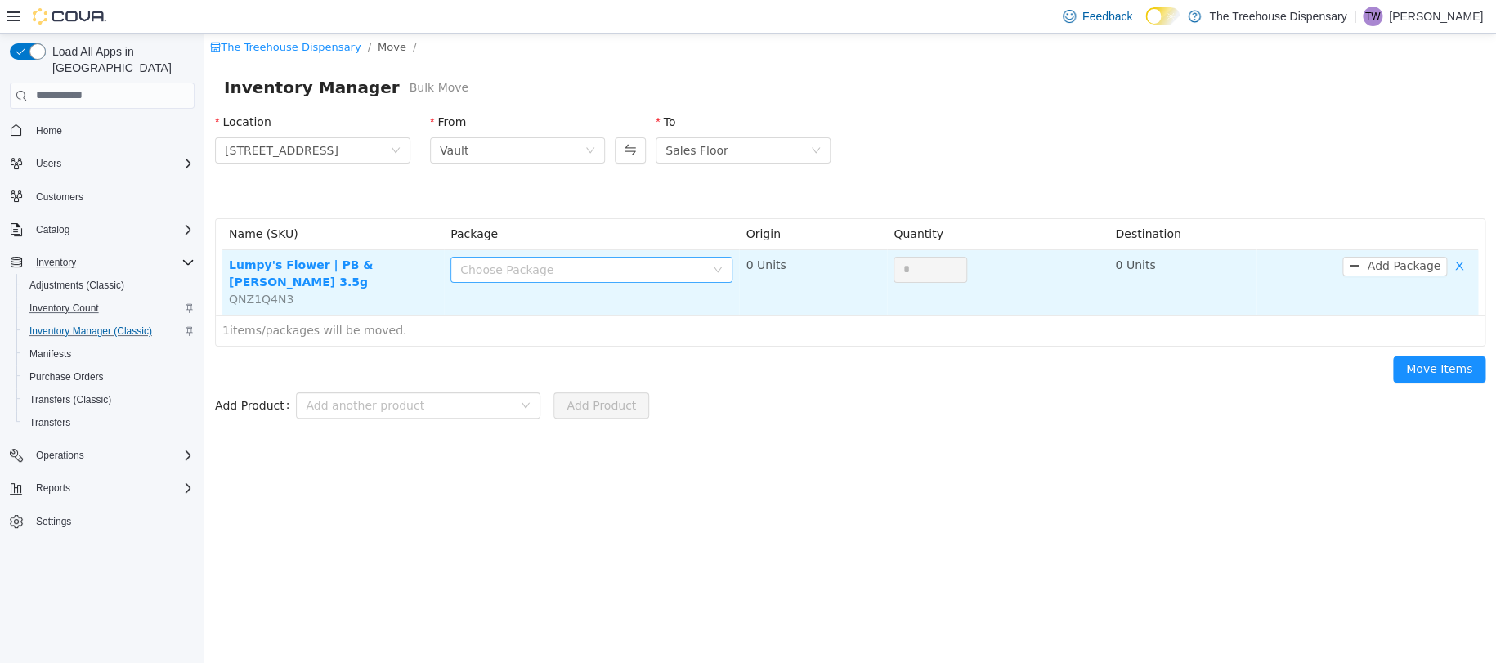
click at [559, 262] on div "Choose Package" at bounding box center [582, 269] width 244 height 16
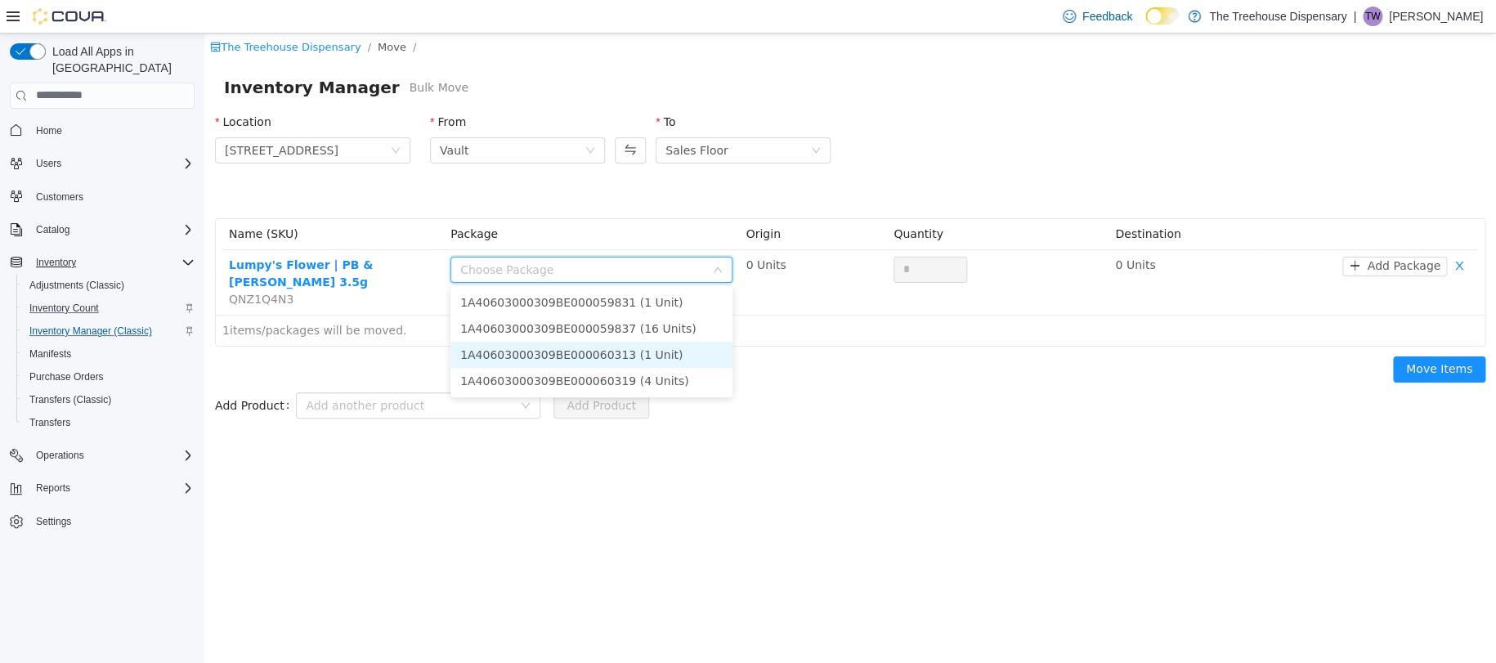
click at [638, 351] on li "1A40603000309BE000060313 (1 Unit)" at bounding box center [591, 354] width 282 height 26
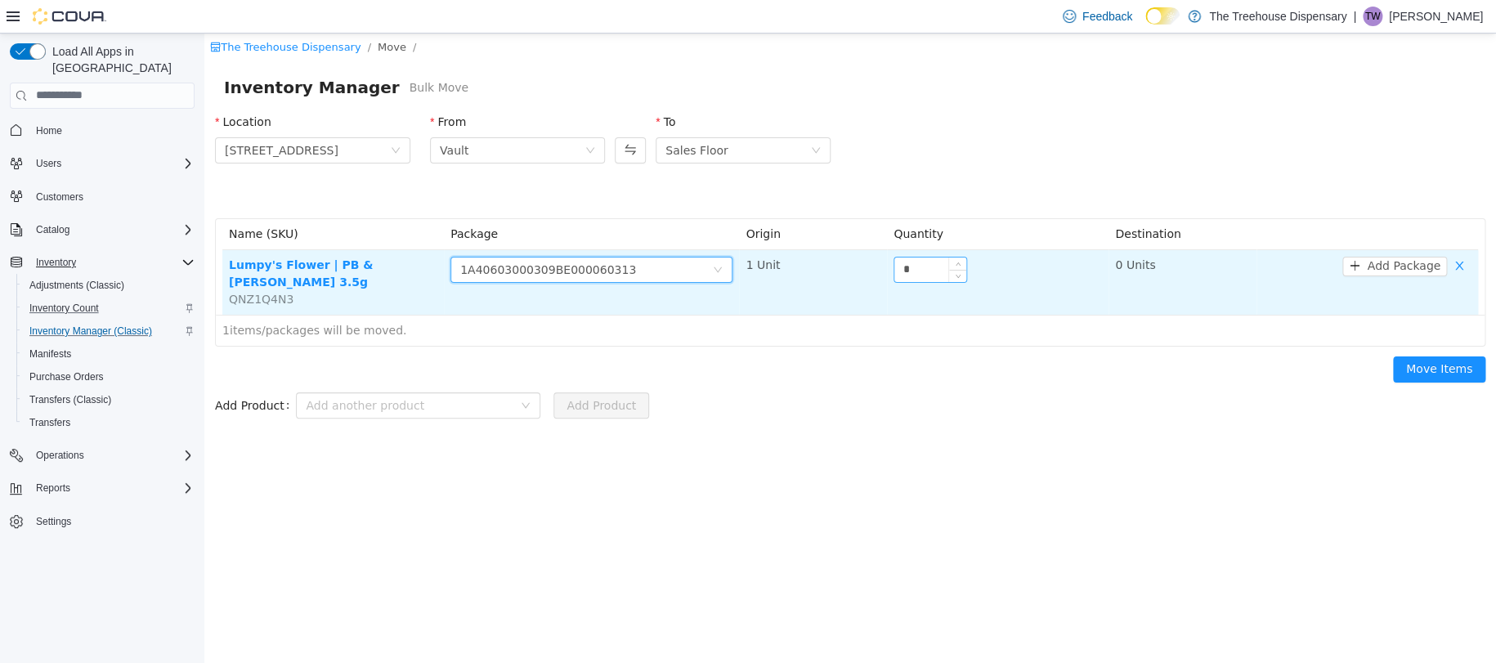
click at [938, 268] on input "*" at bounding box center [930, 269] width 72 height 25
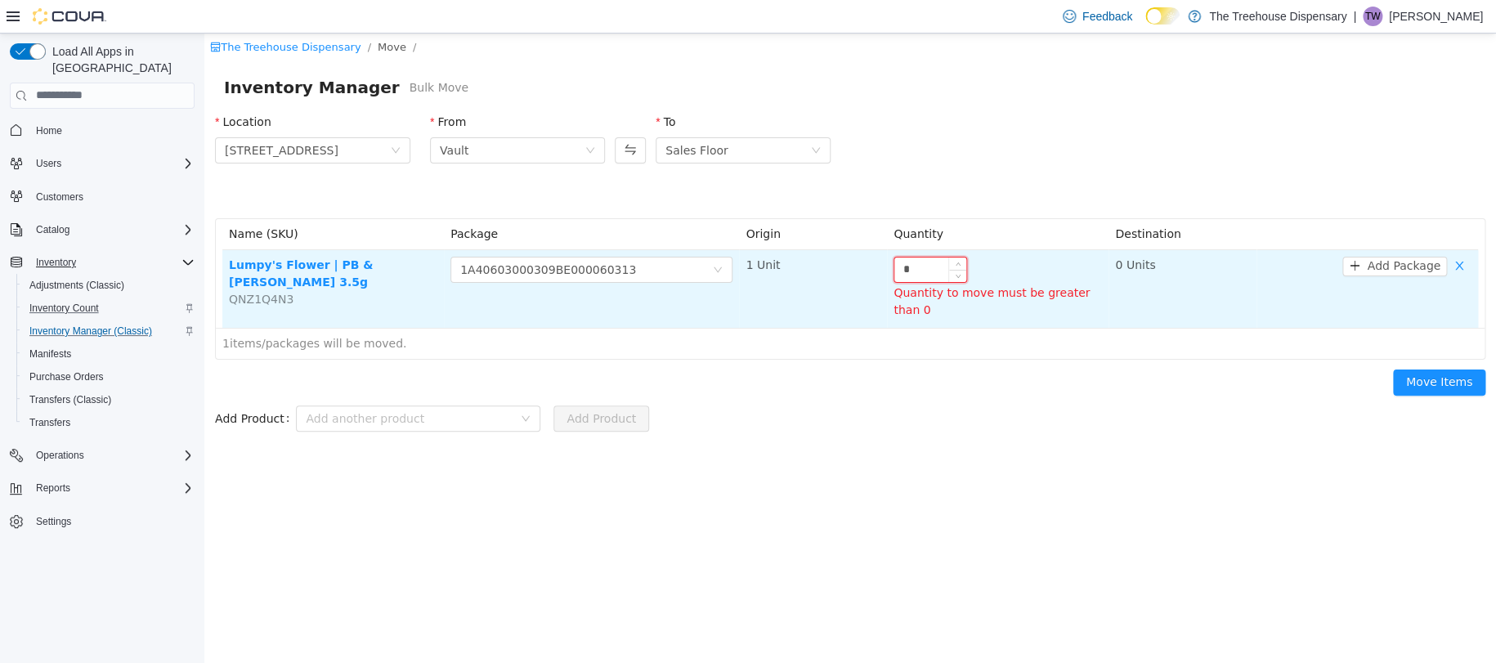
click at [938, 268] on input "*" at bounding box center [930, 269] width 72 height 25
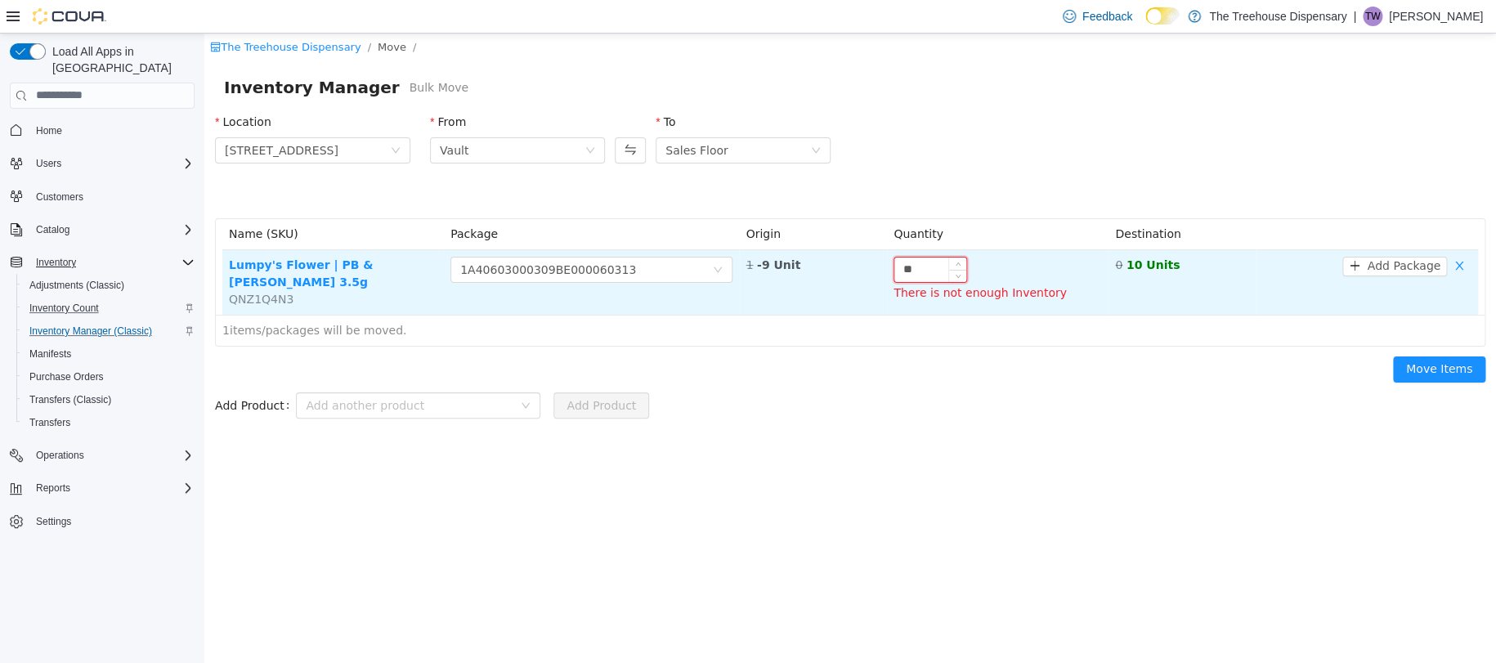
click at [932, 263] on input "**" at bounding box center [930, 269] width 72 height 25
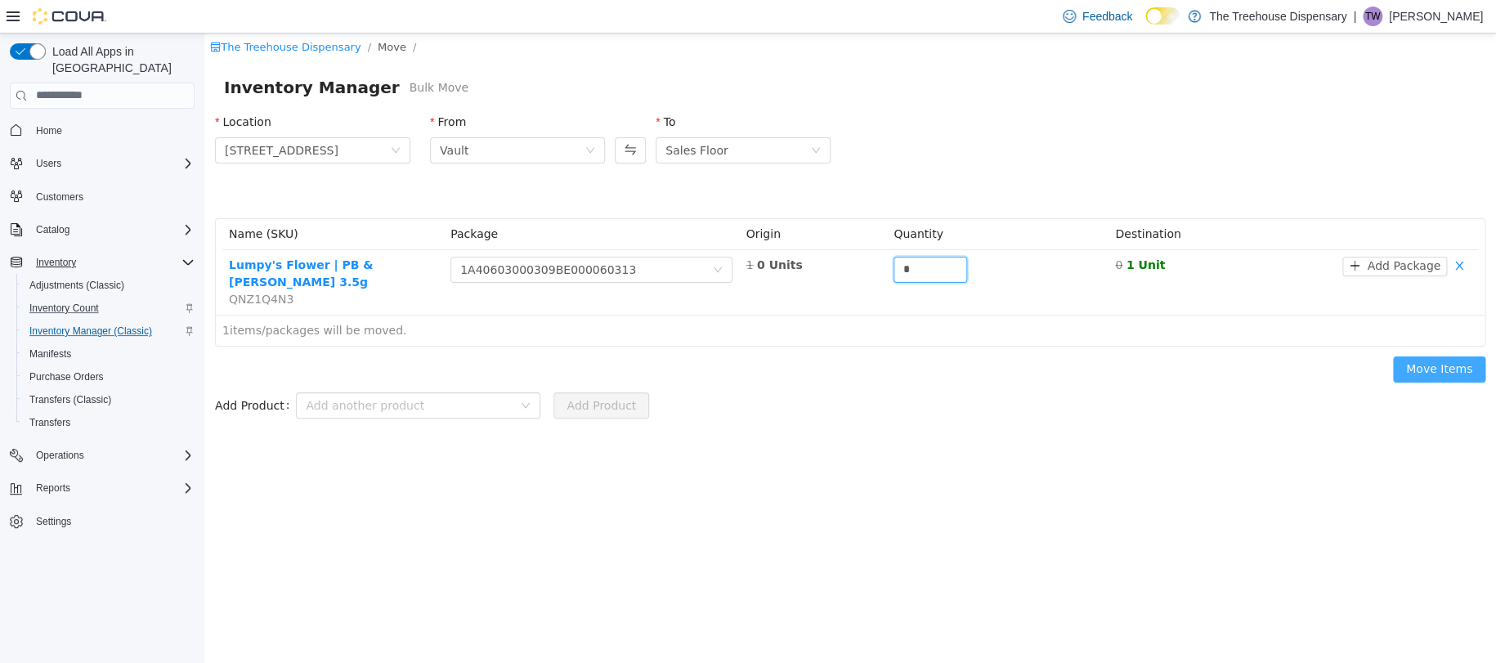
type input "*"
click at [1452, 356] on button "Move Items" at bounding box center [1439, 369] width 92 height 26
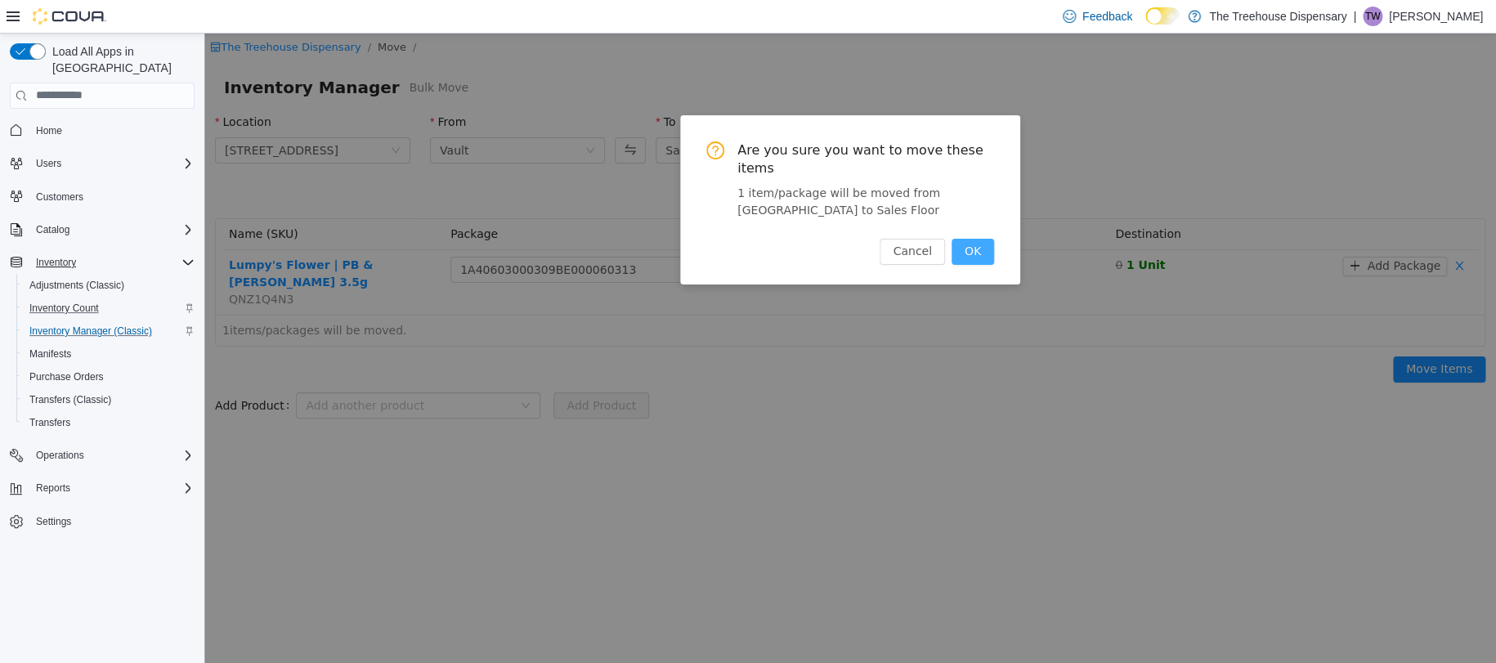
click at [969, 250] on button "OK" at bounding box center [972, 251] width 43 height 26
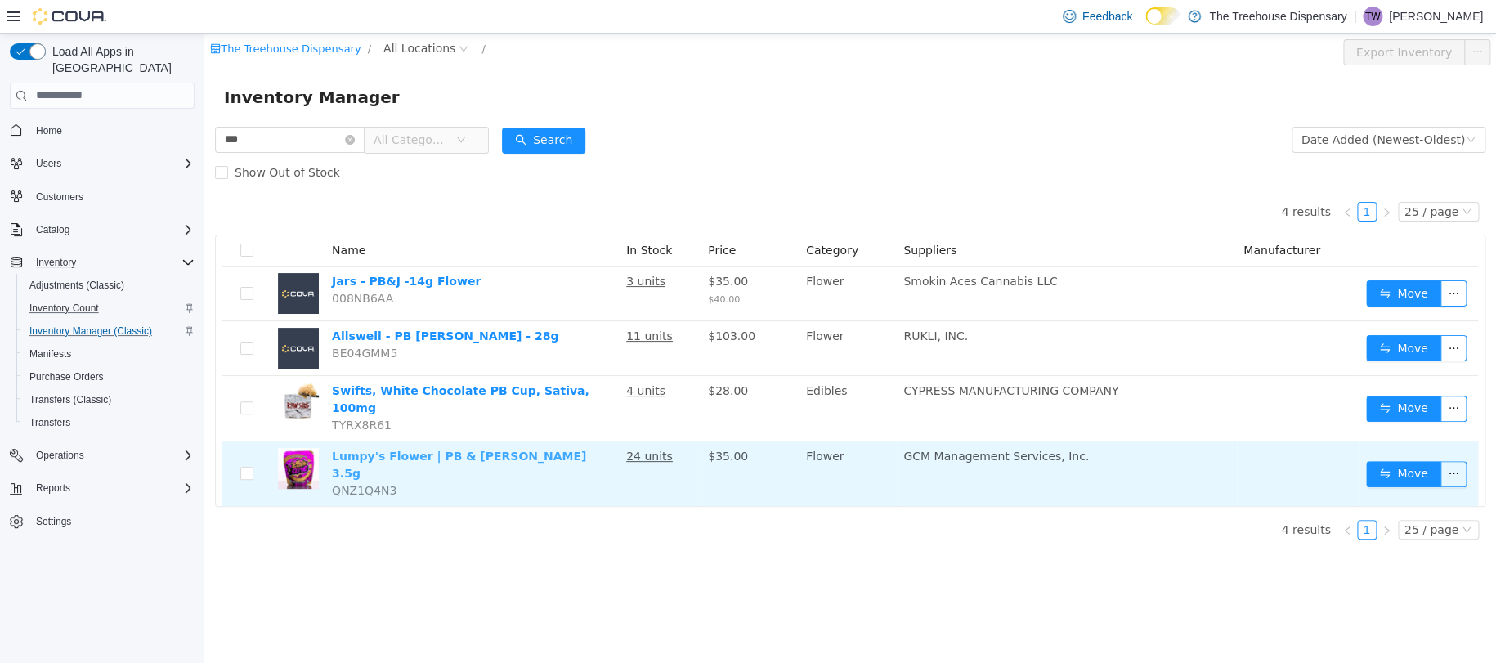
click at [384, 449] on link "Lumpy's Flower | PB & [PERSON_NAME] 3.5g" at bounding box center [459, 464] width 254 height 30
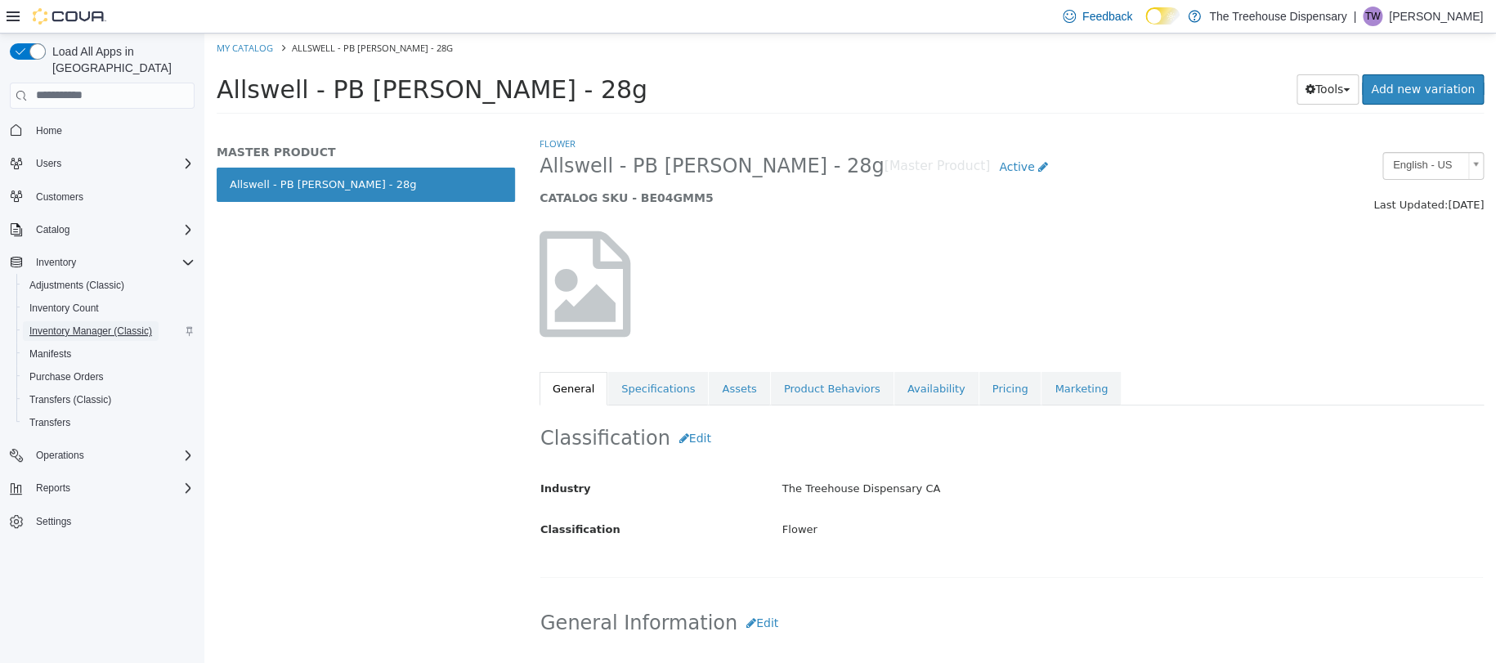
click at [85, 324] on span "Inventory Manager (Classic)" at bounding box center [90, 330] width 123 height 13
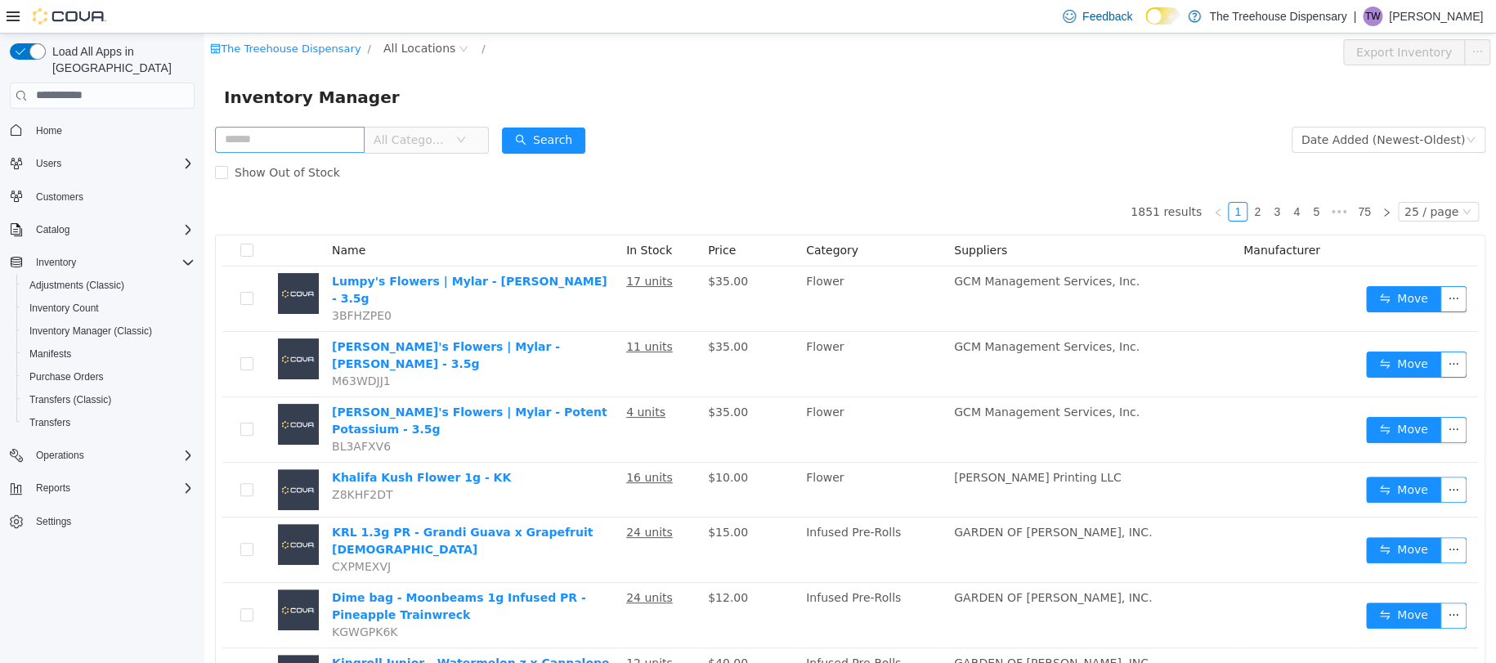
click at [365, 136] on input "text" at bounding box center [290, 139] width 150 height 26
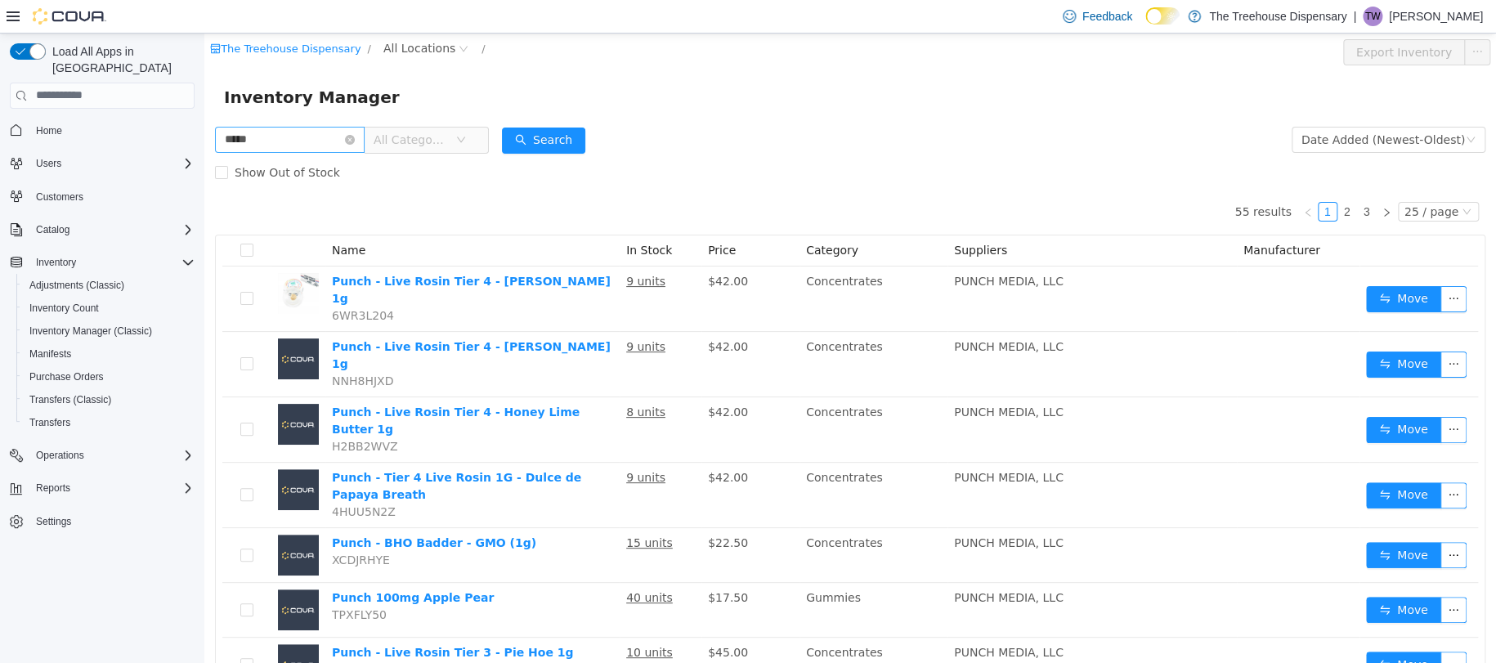
click at [330, 146] on input "*****" at bounding box center [290, 139] width 150 height 26
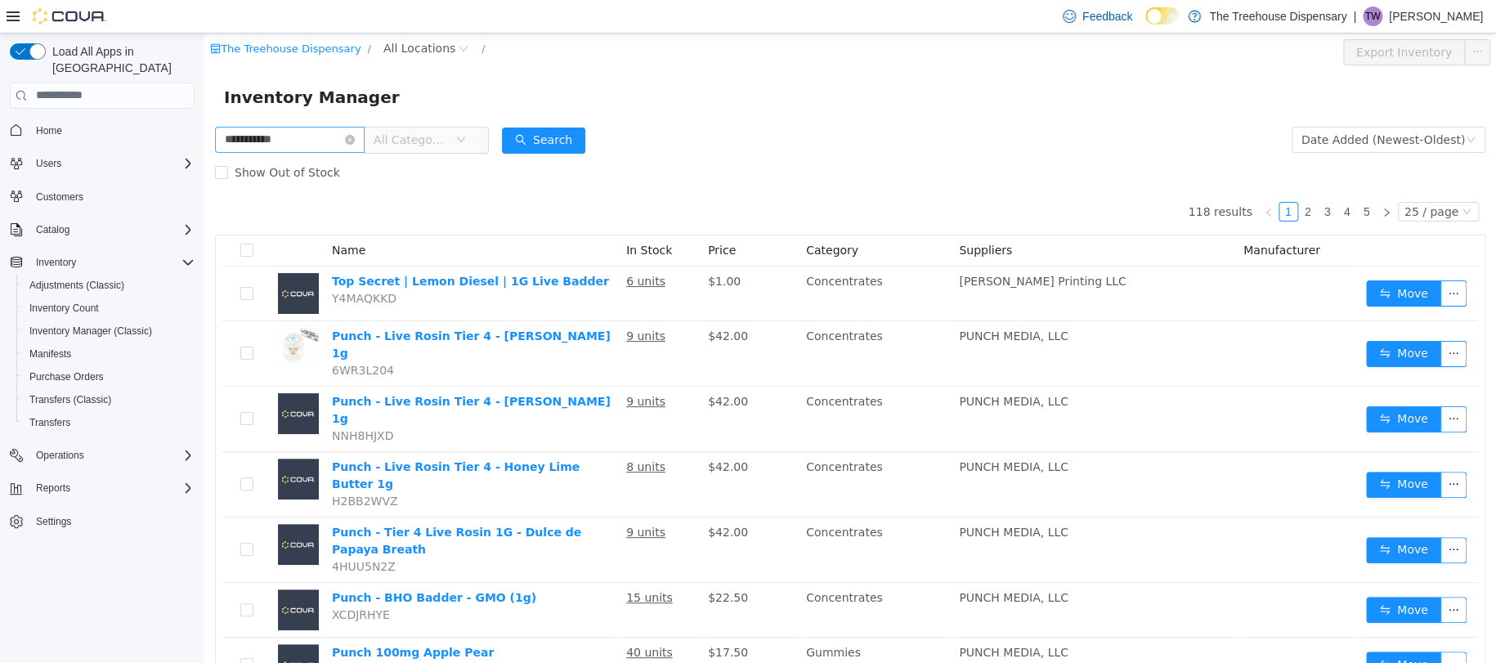
click at [298, 145] on input "**********" at bounding box center [290, 139] width 150 height 26
drag, startPoint x: 255, startPoint y: 135, endPoint x: 190, endPoint y: 155, distance: 68.5
click at [204, 155] on html "**********" at bounding box center [849, 347] width 1291 height 629
type input "**********"
click at [571, 139] on button "Search" at bounding box center [543, 140] width 83 height 26
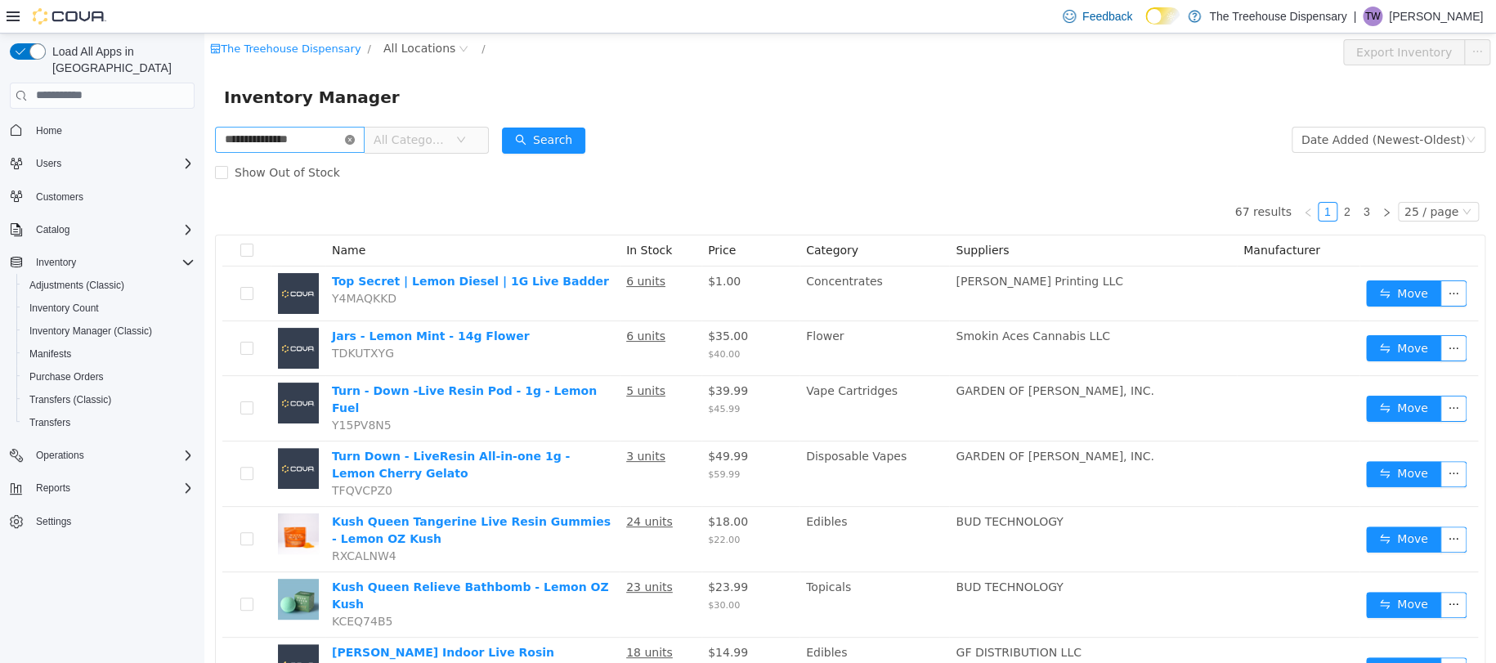
click at [355, 141] on icon "icon: close-circle" at bounding box center [350, 139] width 10 height 10
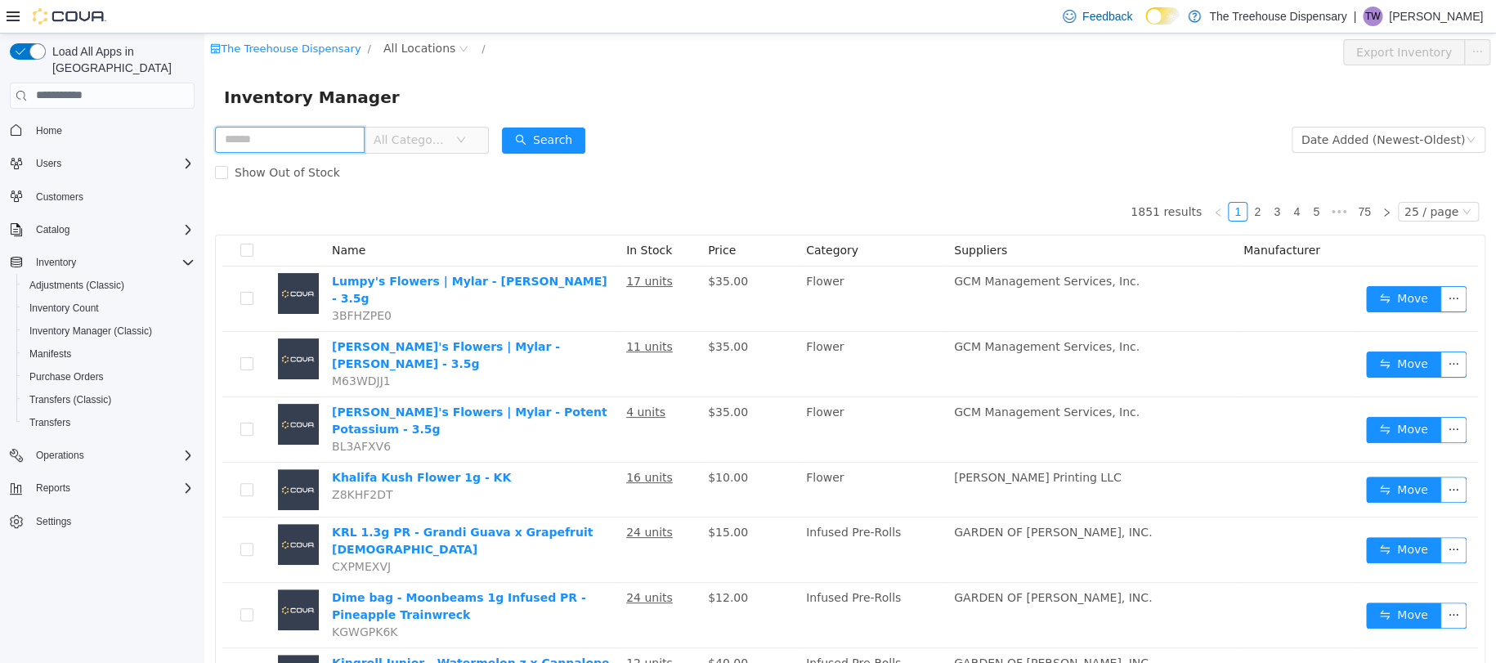
click at [365, 141] on input "text" at bounding box center [290, 139] width 150 height 26
type input "*****"
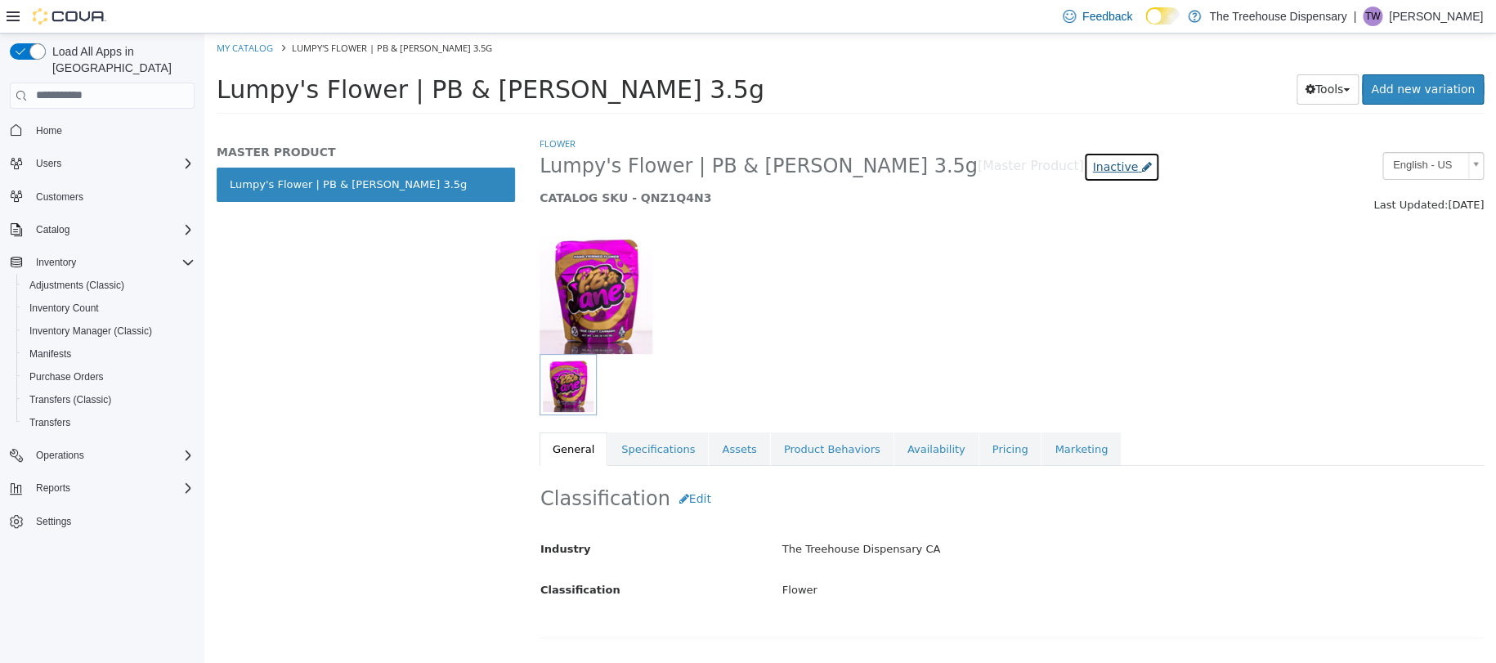
click at [1092, 163] on span "Inactive" at bounding box center [1115, 165] width 46 height 13
click at [938, 217] on label "Active" at bounding box center [934, 215] width 34 height 17
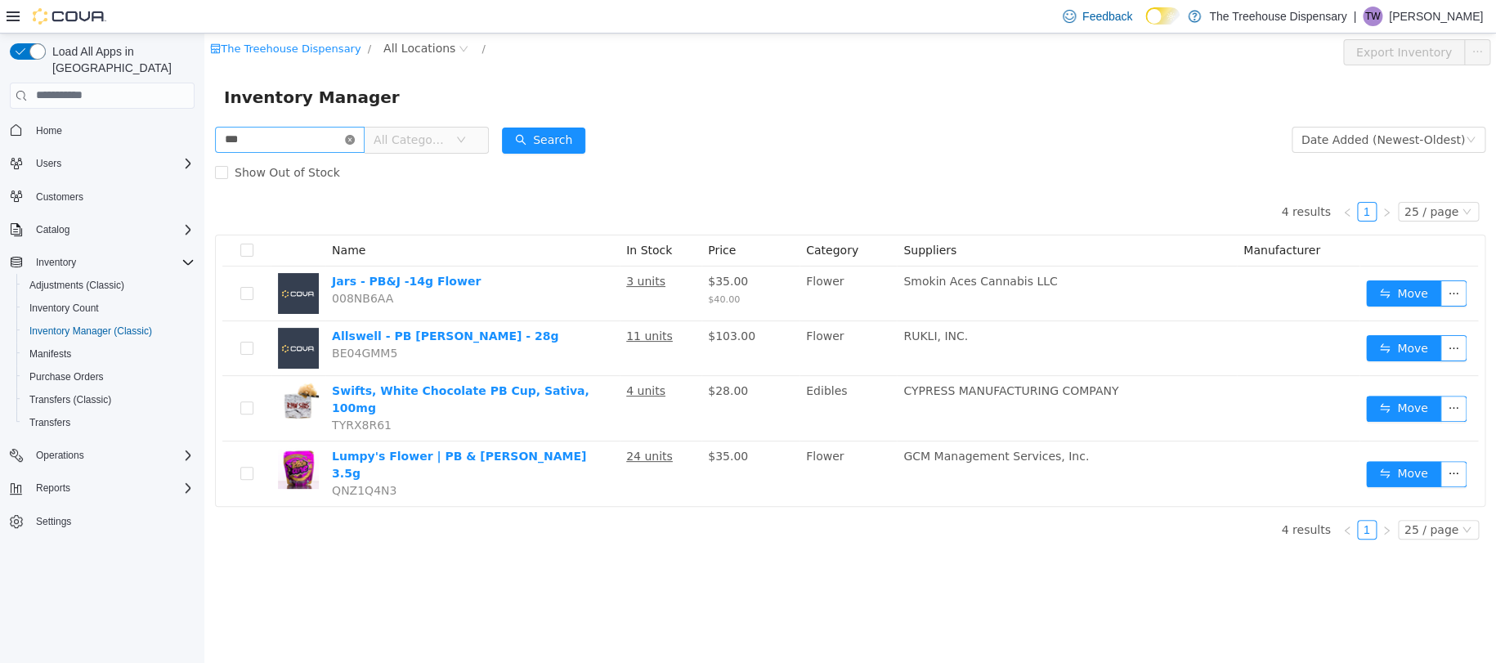
click at [355, 144] on icon "icon: close-circle" at bounding box center [350, 139] width 10 height 10
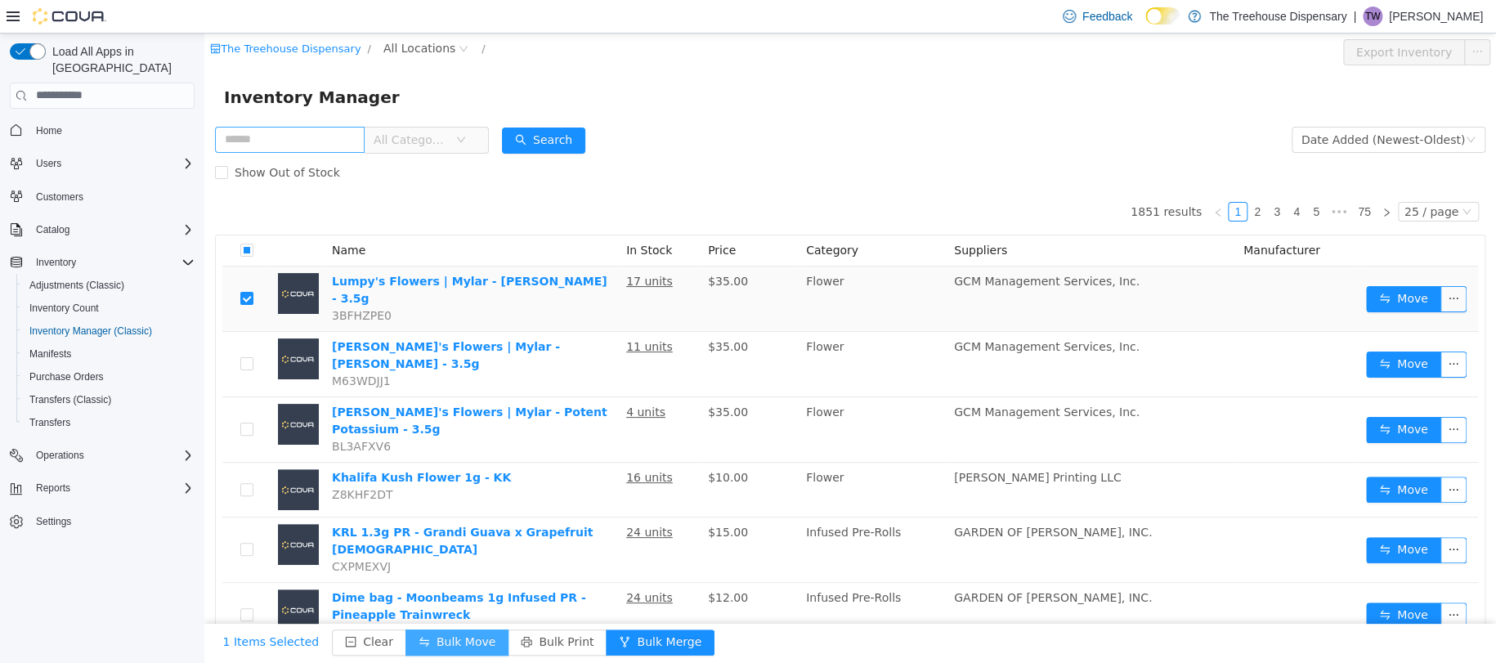
click at [448, 646] on button "Bulk Move" at bounding box center [456, 642] width 103 height 26
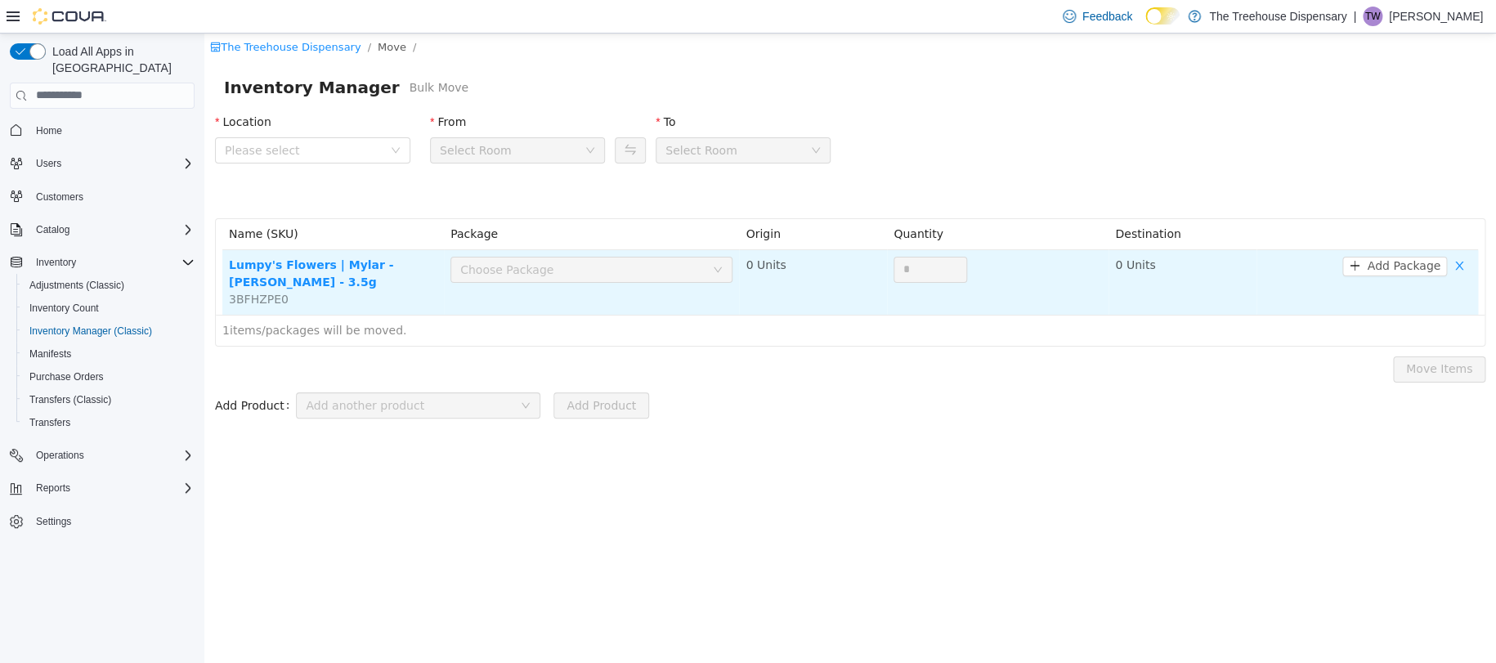
click at [637, 271] on div "Choose Package" at bounding box center [582, 269] width 244 height 16
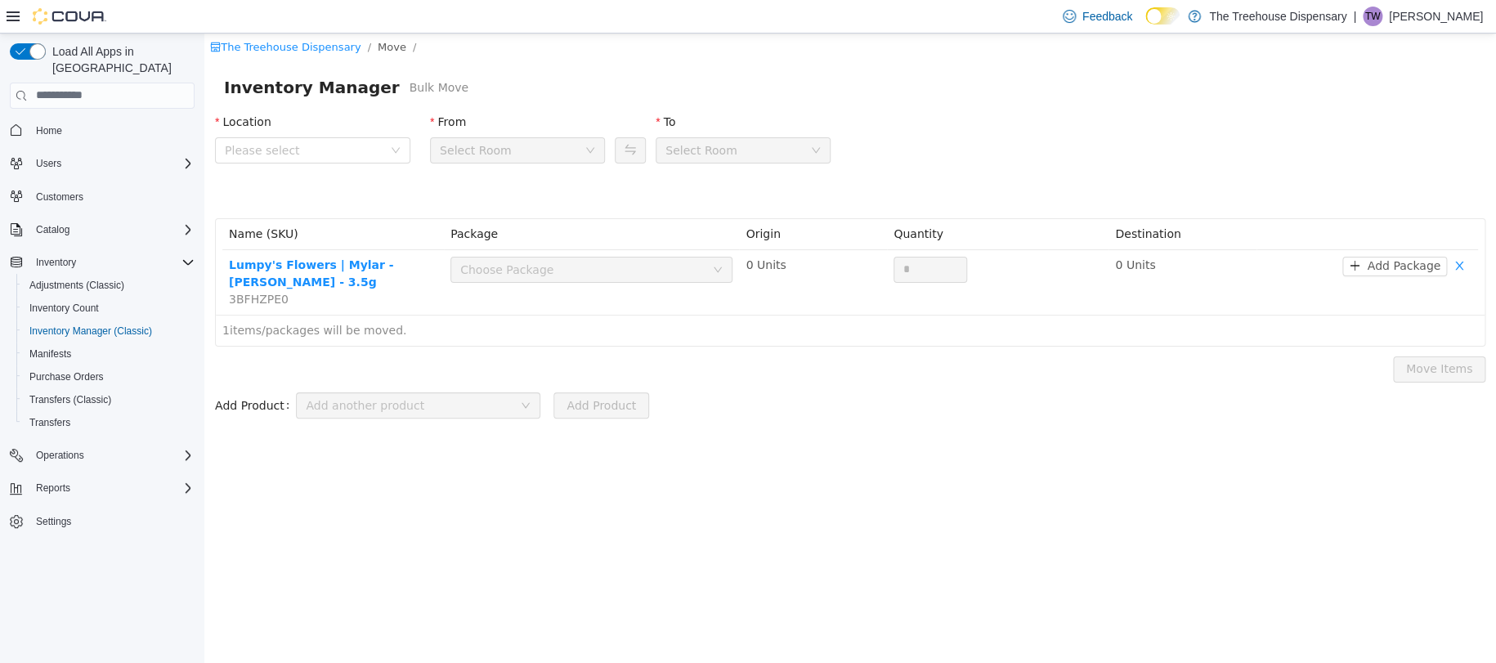
click at [347, 165] on div "Location Please select" at bounding box center [312, 141] width 195 height 56
click at [344, 157] on span "Please select" at bounding box center [304, 149] width 158 height 16
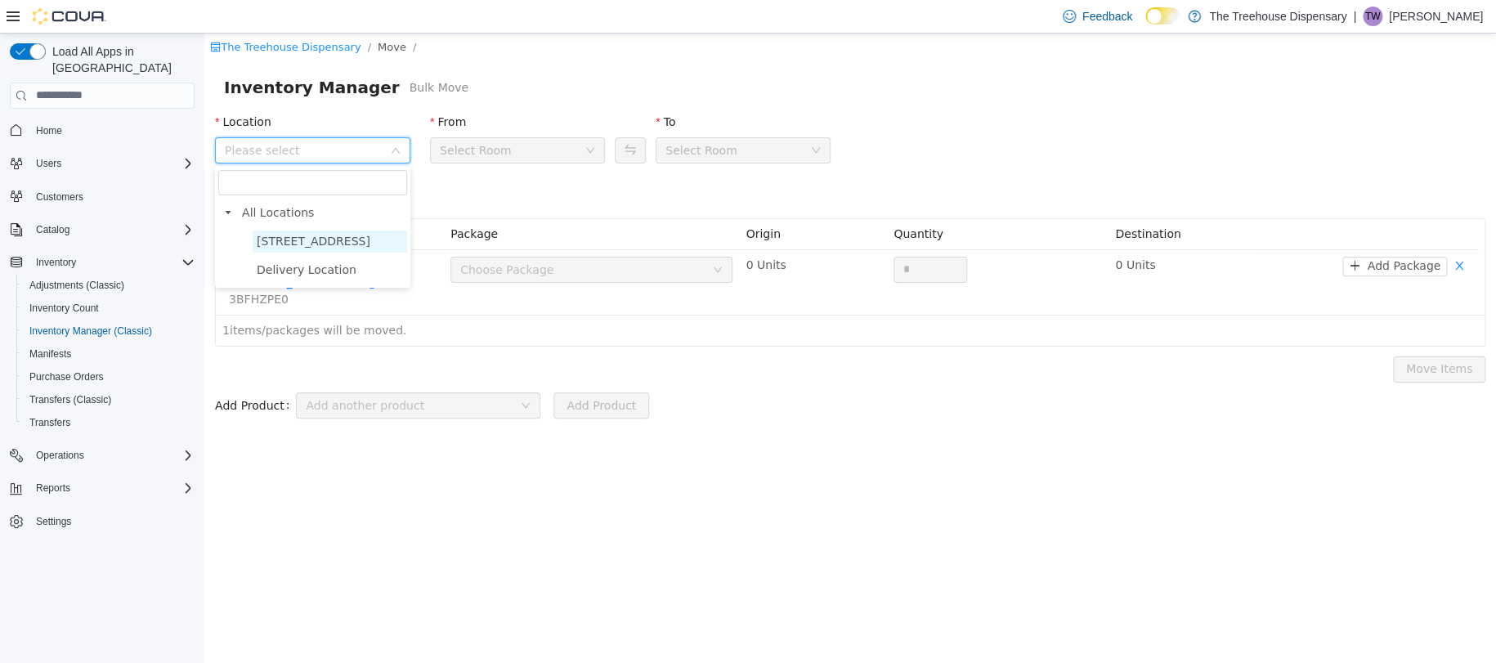
click at [361, 234] on span "[STREET_ADDRESS]" at bounding box center [330, 241] width 154 height 22
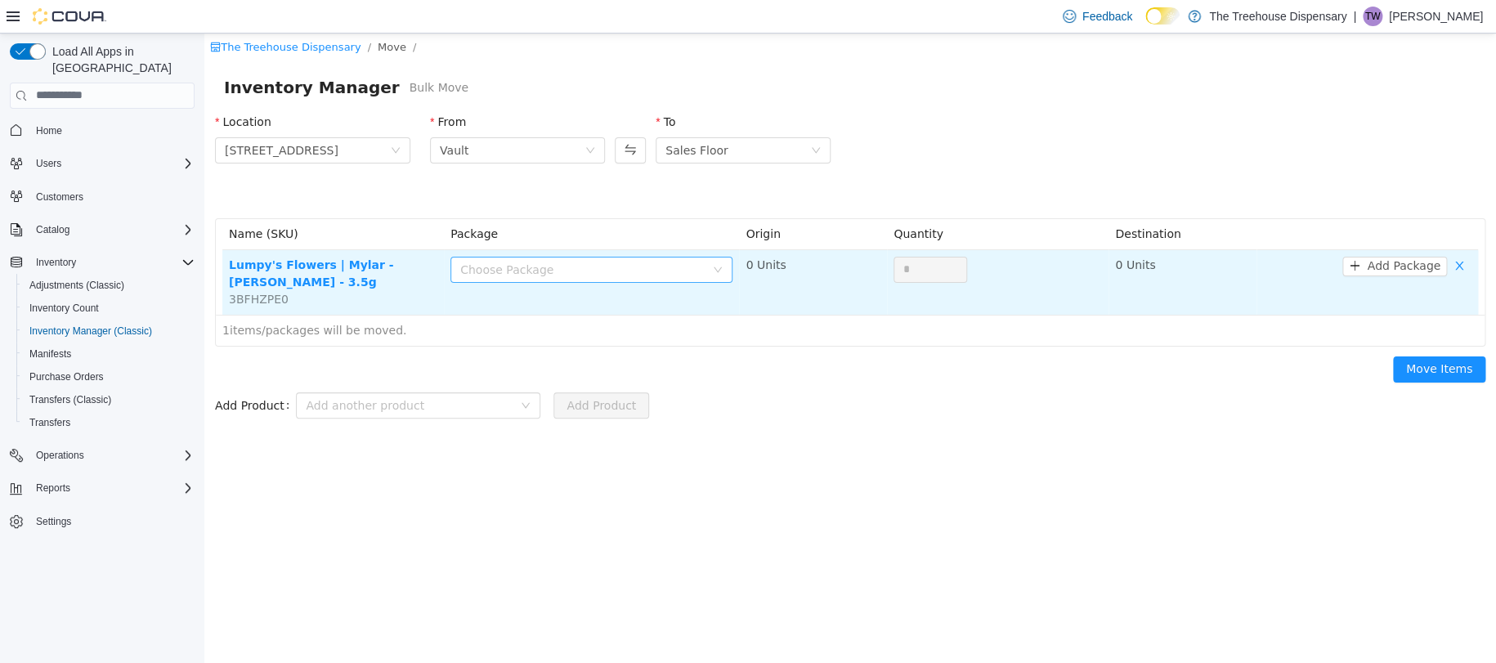
click at [615, 269] on div "Choose Package" at bounding box center [582, 269] width 244 height 16
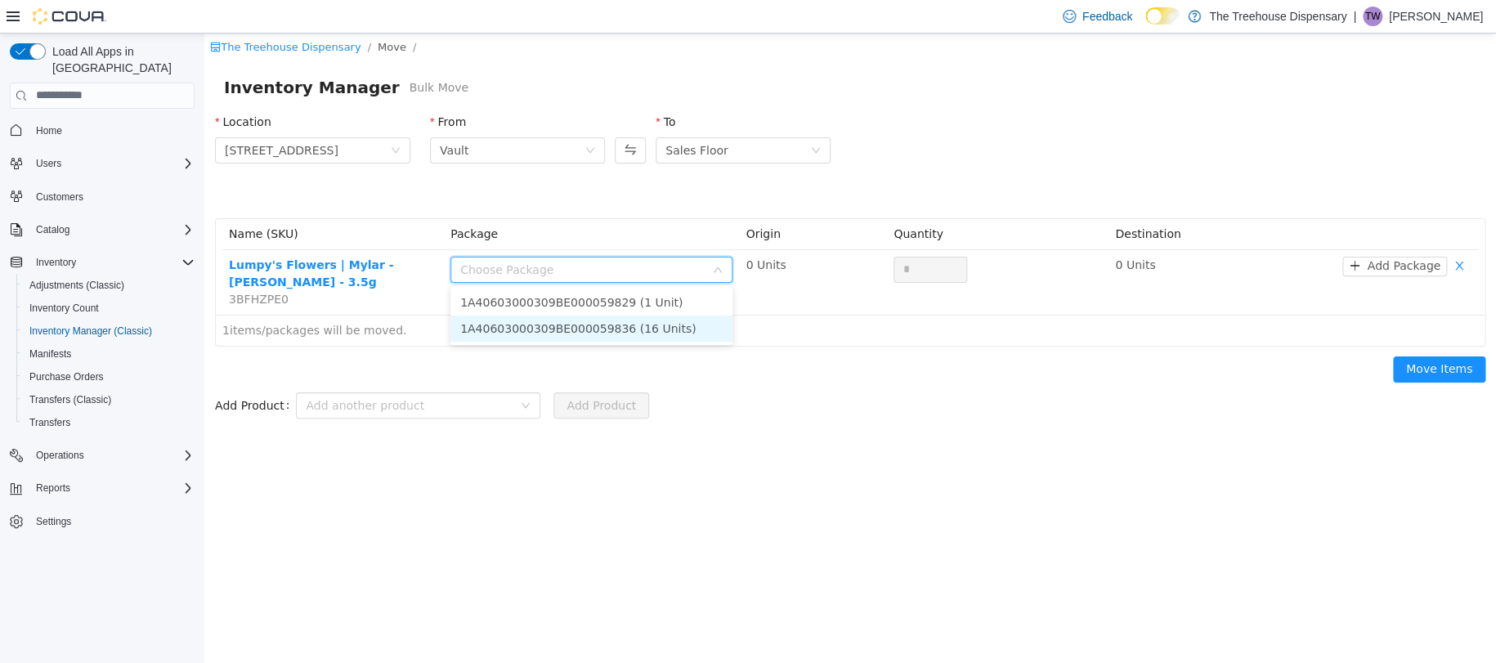
click at [624, 337] on li "1A40603000309BE000059836 (16 Units)" at bounding box center [591, 328] width 282 height 26
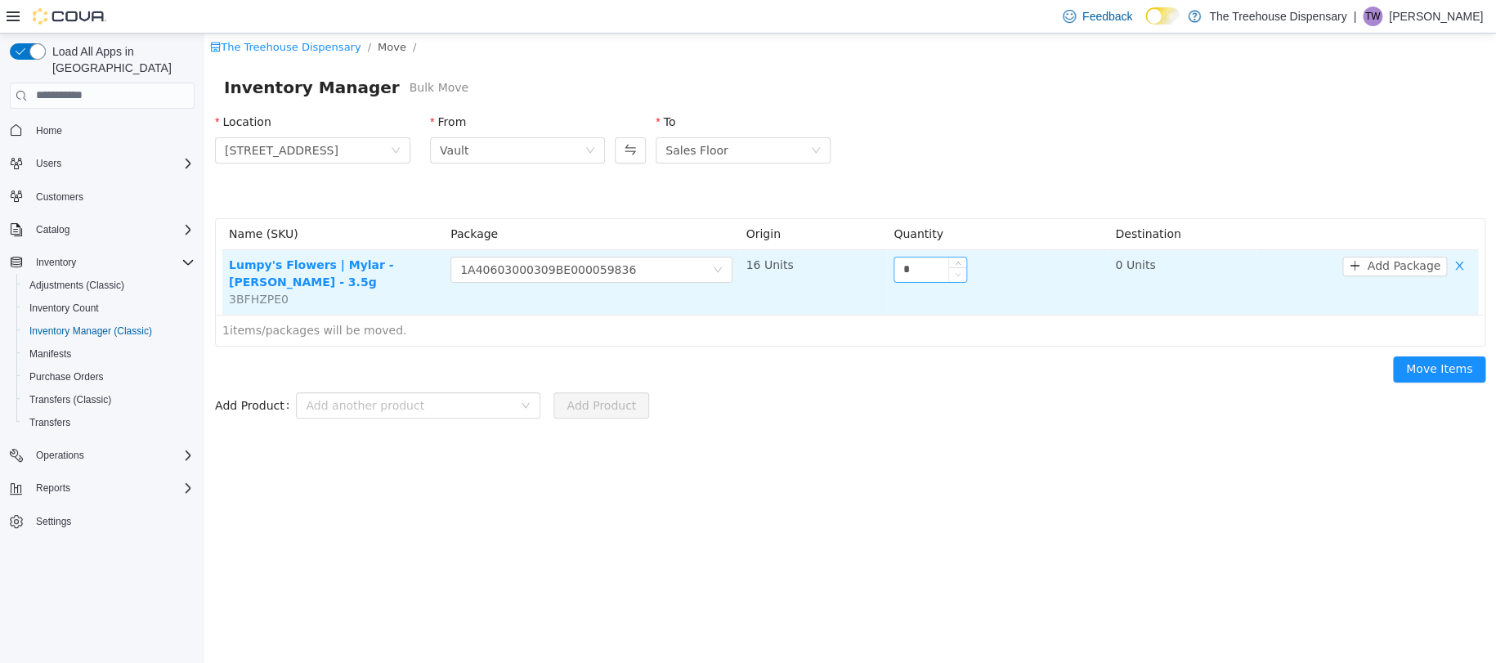
click at [949, 274] on span "Decrease Value" at bounding box center [957, 273] width 17 height 15
click at [933, 271] on input "*" at bounding box center [930, 269] width 72 height 25
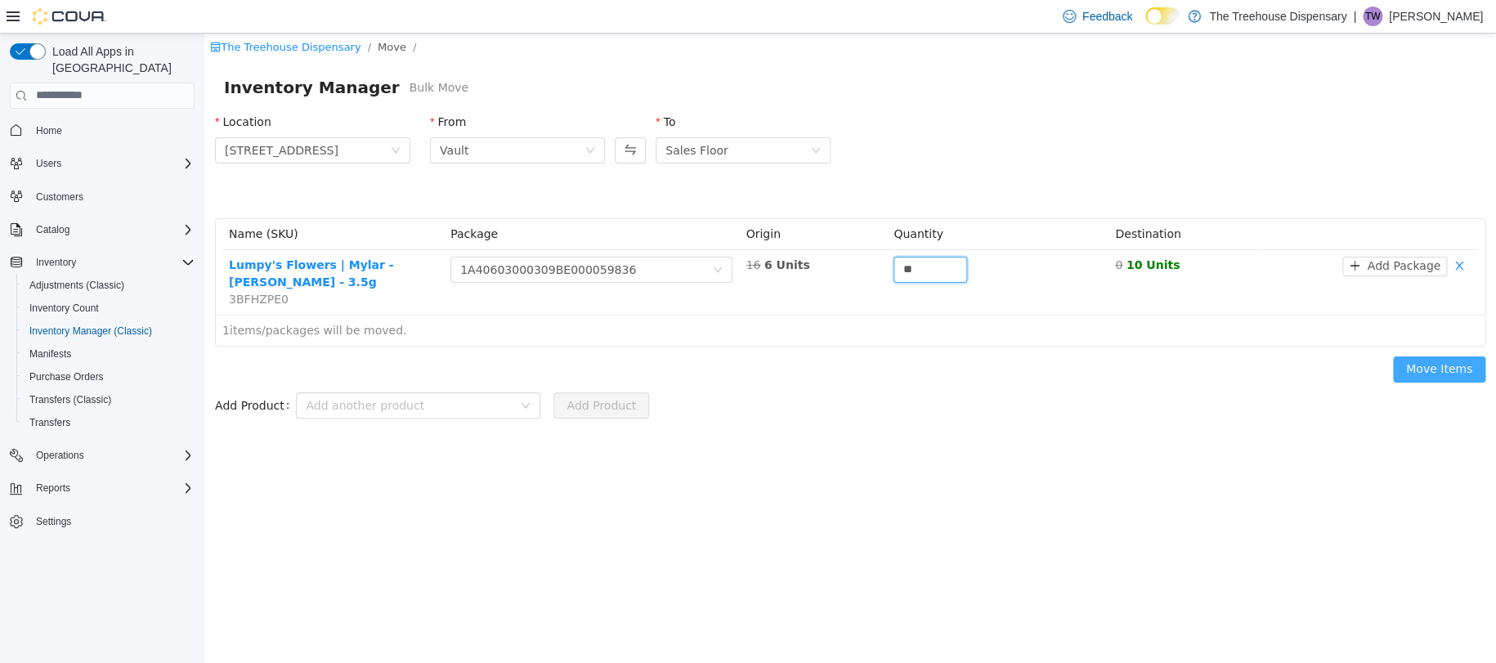
type input "**"
click at [1443, 362] on button "Move Items" at bounding box center [1439, 369] width 92 height 26
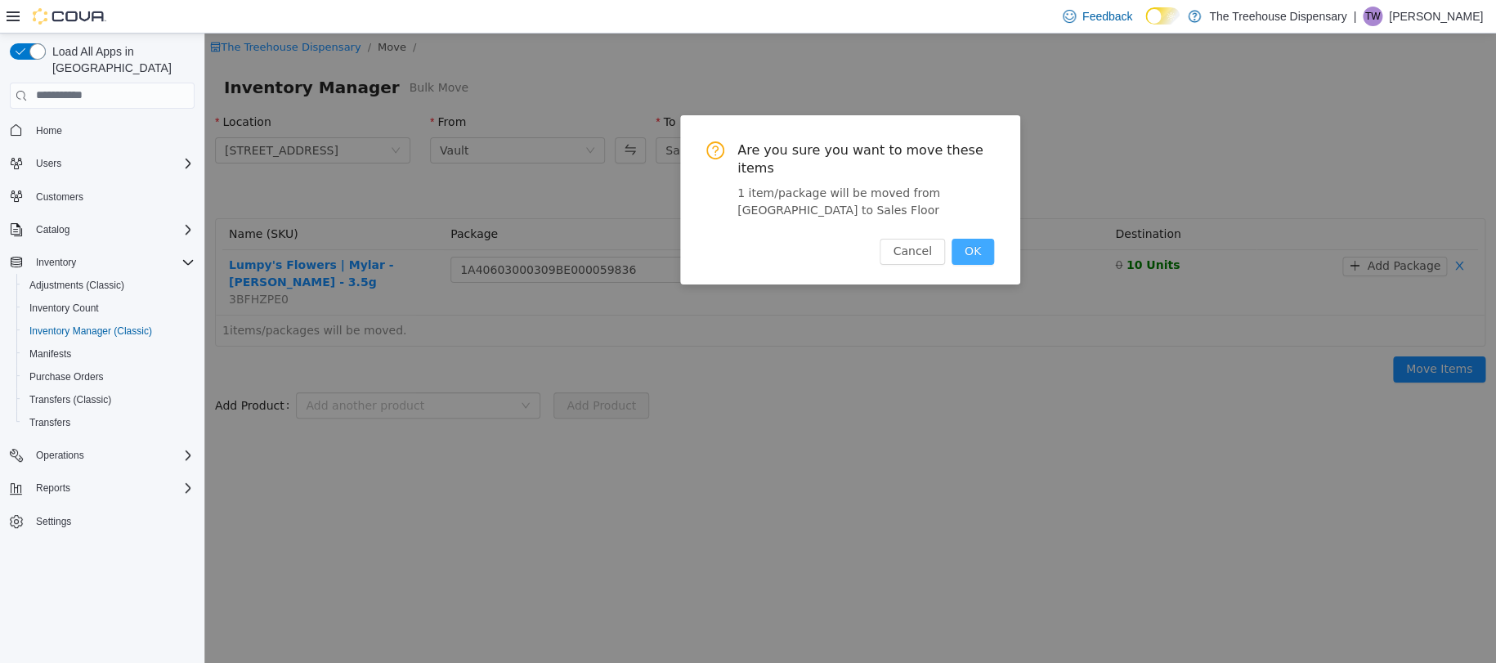
click at [991, 255] on button "OK" at bounding box center [972, 251] width 43 height 26
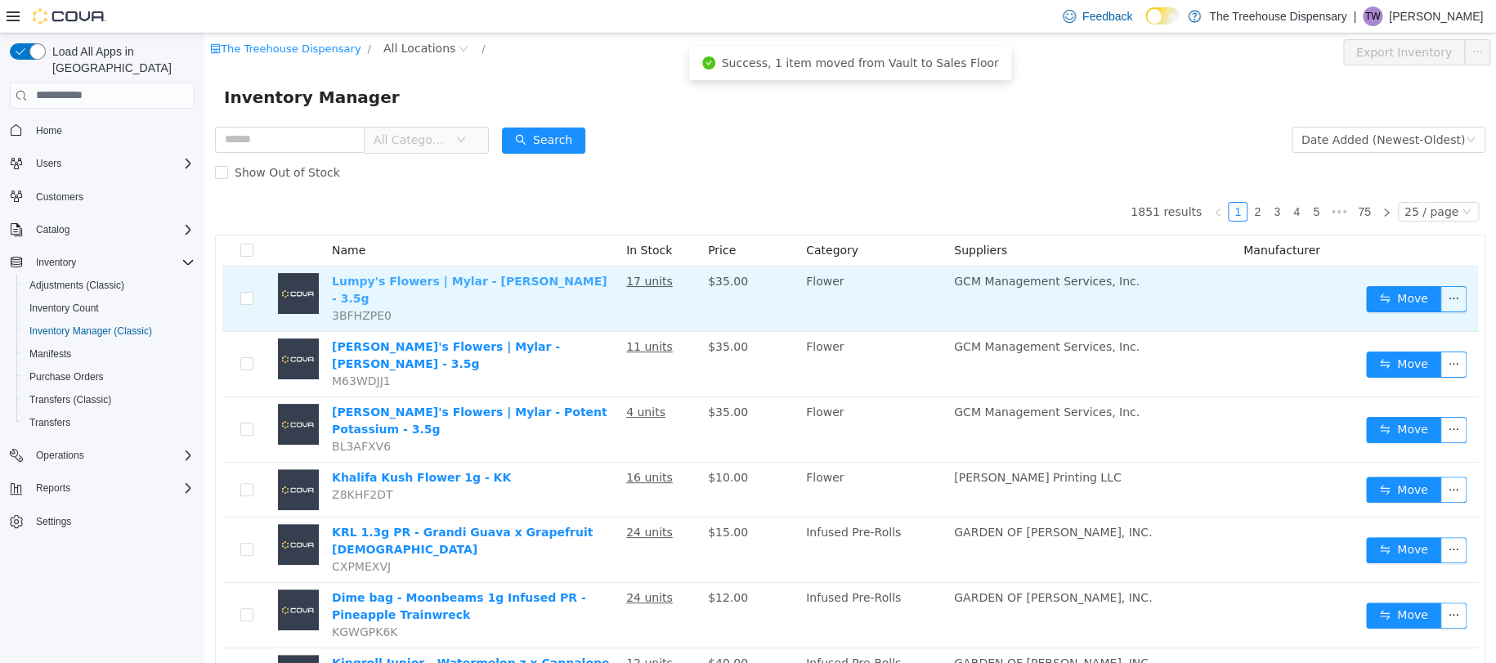
click at [476, 278] on link "Lumpy's Flowers | Mylar - [PERSON_NAME] - 3.5g" at bounding box center [469, 289] width 275 height 30
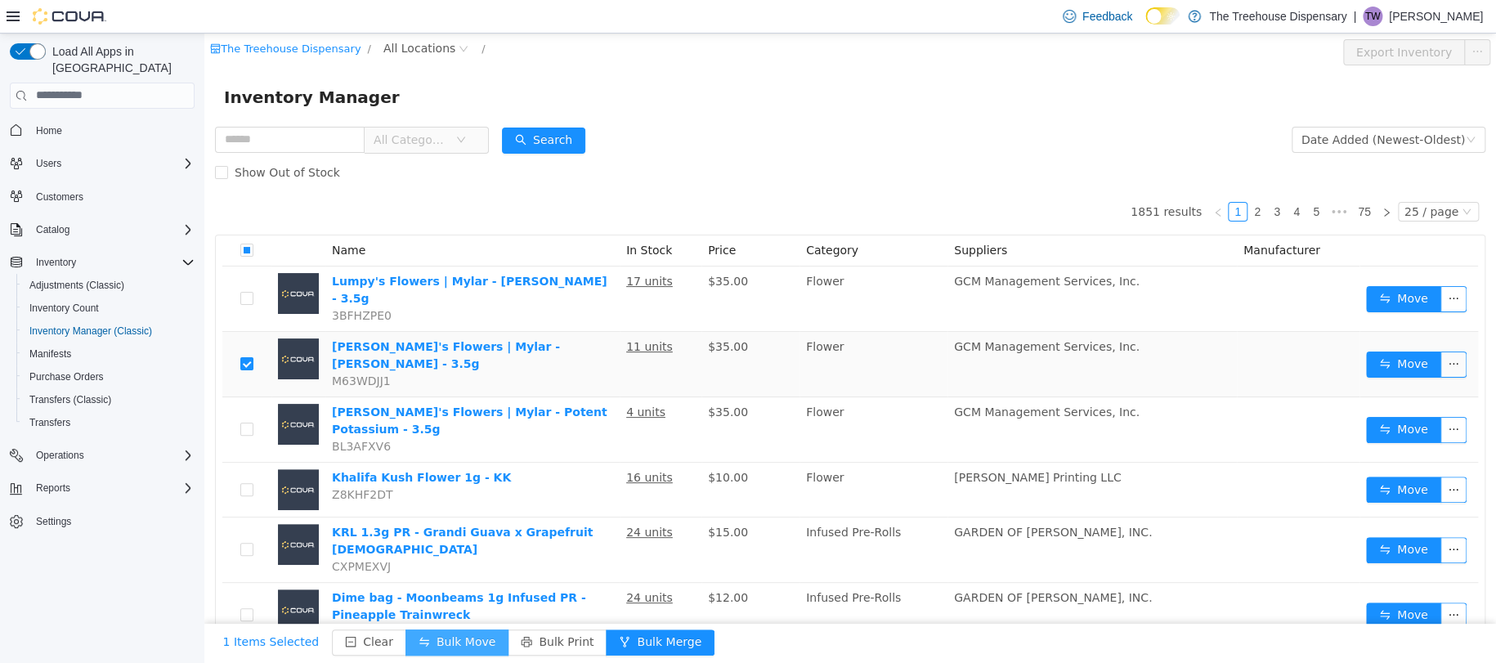
click at [434, 638] on button "Bulk Move" at bounding box center [456, 642] width 103 height 26
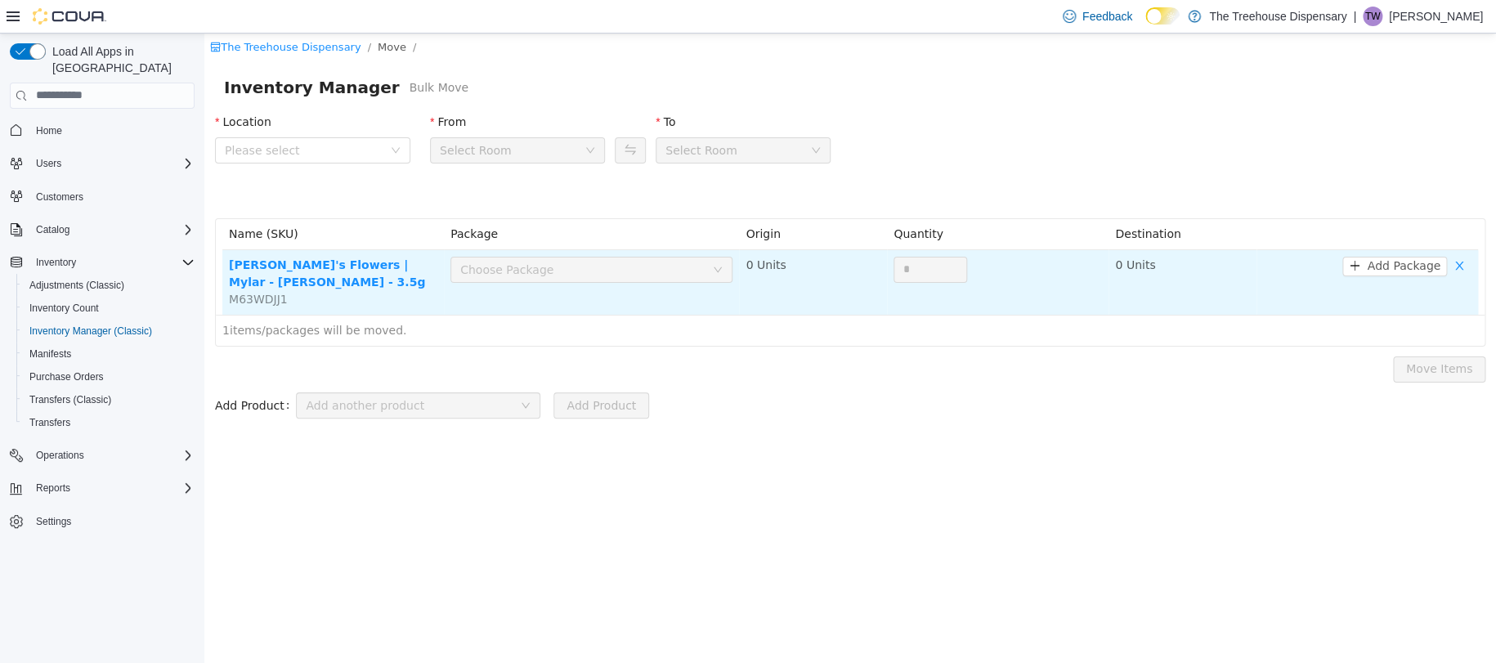
click at [691, 273] on div "Choose Package" at bounding box center [582, 269] width 244 height 16
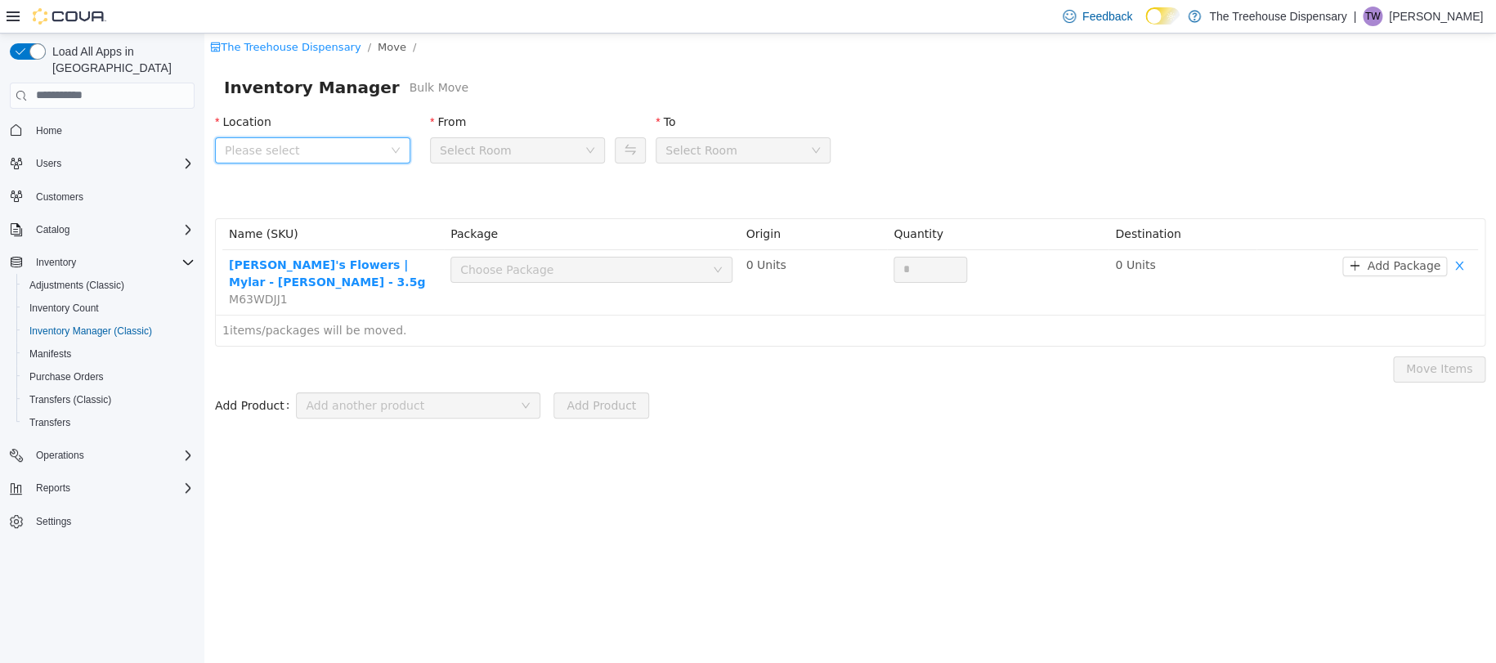
click at [293, 141] on span "Please select" at bounding box center [304, 149] width 158 height 16
click at [320, 240] on span "[STREET_ADDRESS]" at bounding box center [314, 240] width 114 height 13
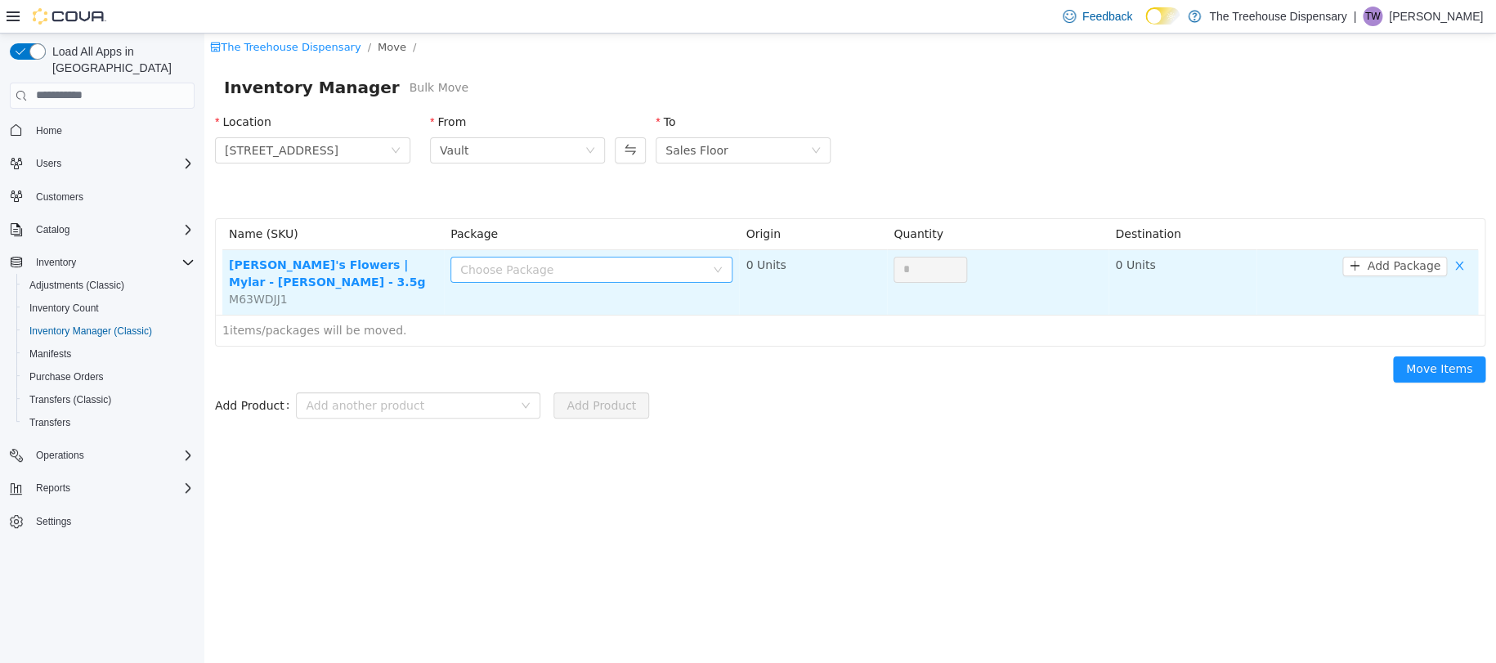
click at [597, 264] on div "Choose Package" at bounding box center [582, 269] width 244 height 16
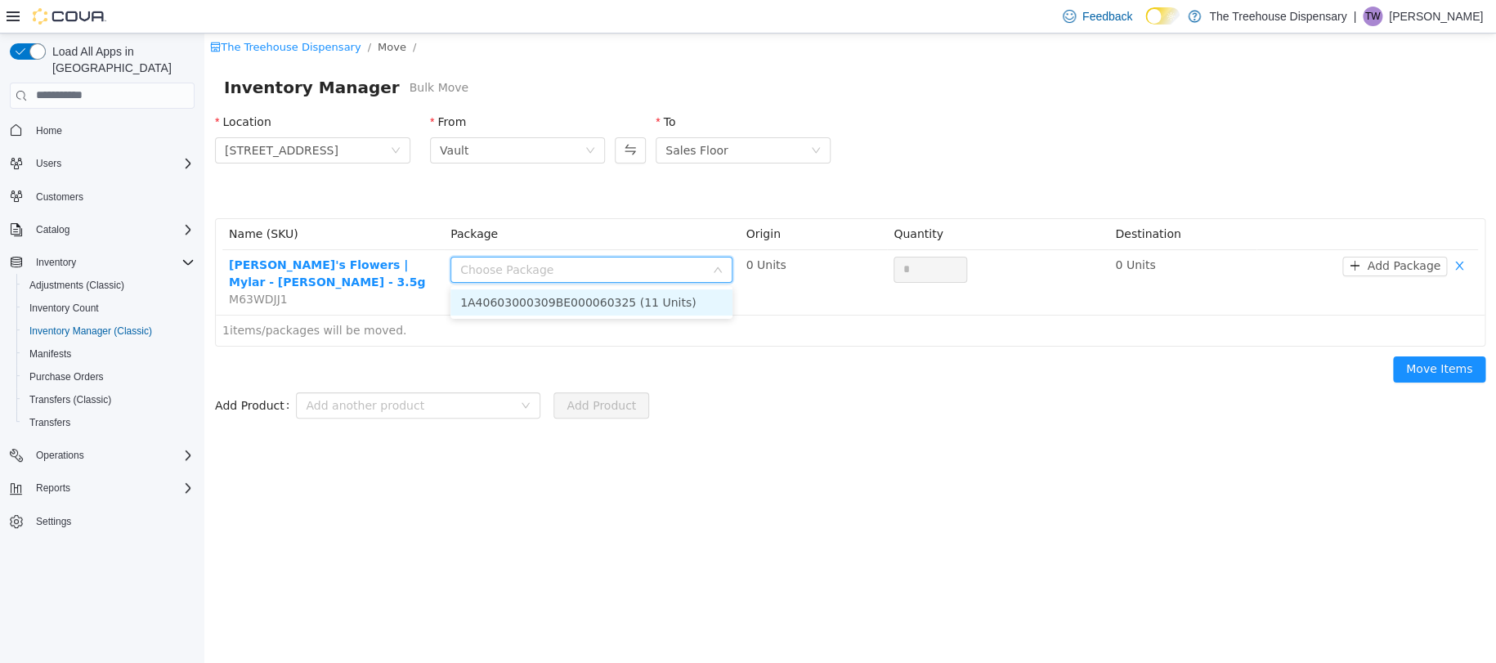
click at [614, 300] on li "1A40603000309BE000060325 (11 Units)" at bounding box center [591, 302] width 282 height 26
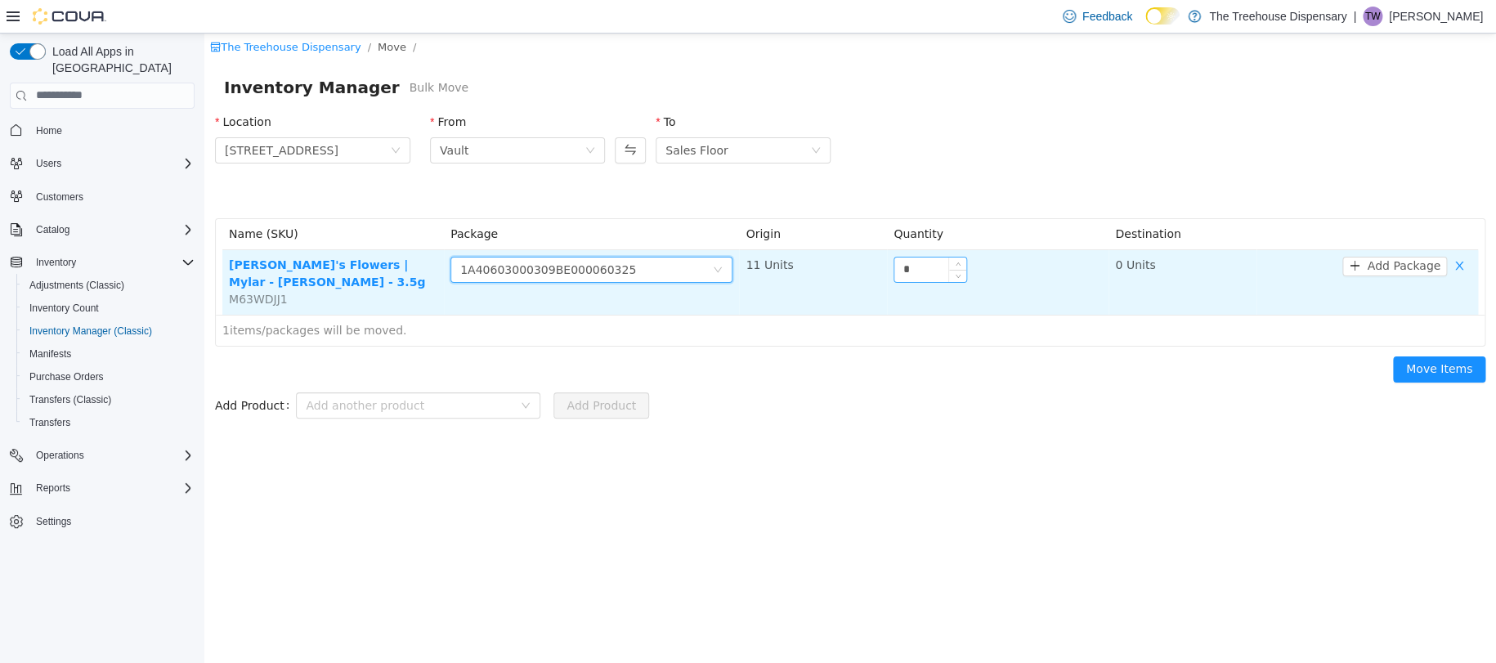
click at [931, 263] on input "*" at bounding box center [930, 269] width 72 height 25
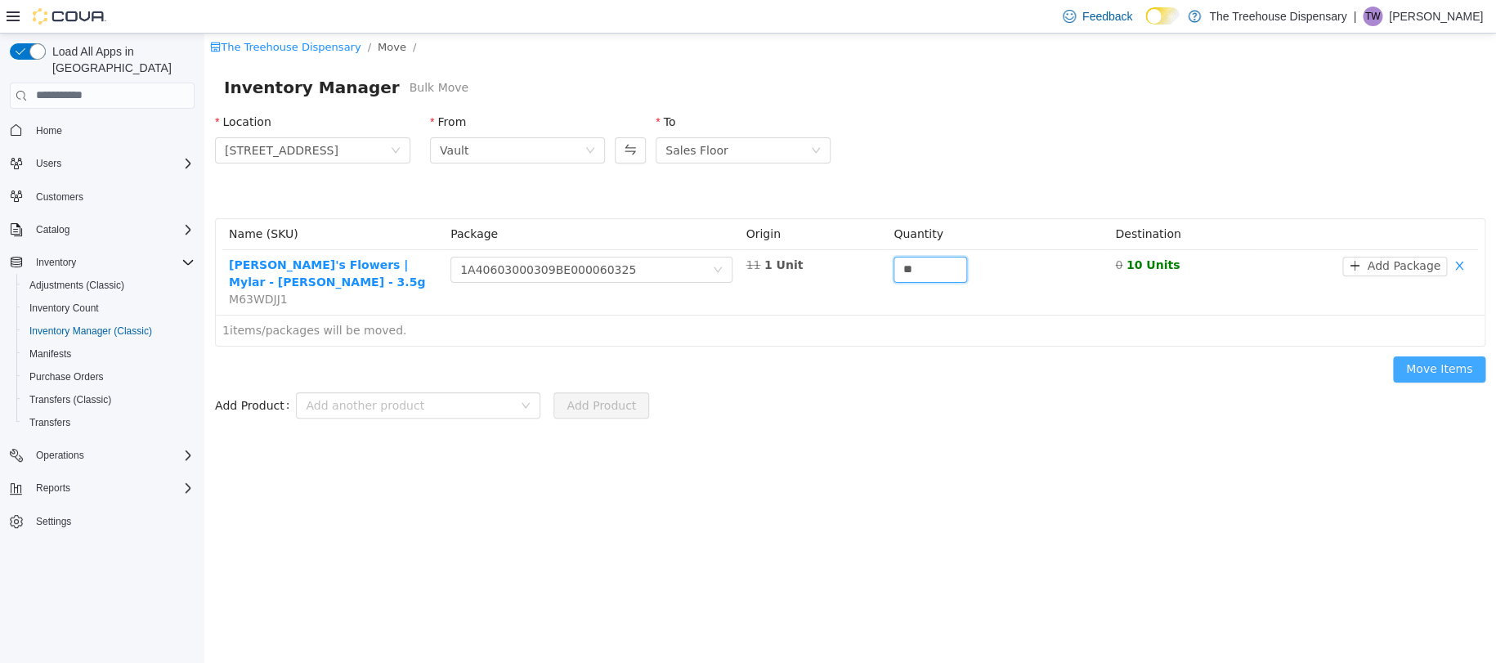
type input "**"
click at [1410, 368] on button "Move Items" at bounding box center [1439, 369] width 92 height 26
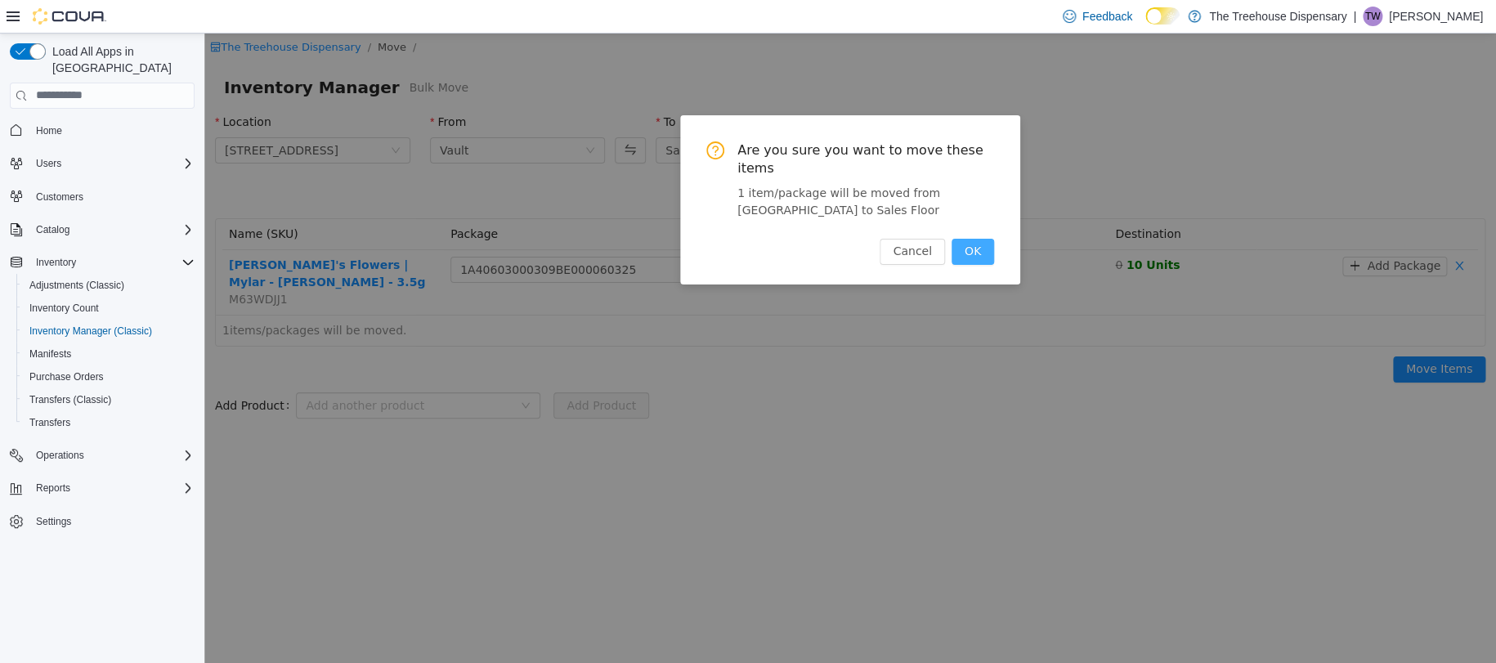
click at [984, 248] on button "OK" at bounding box center [972, 251] width 43 height 26
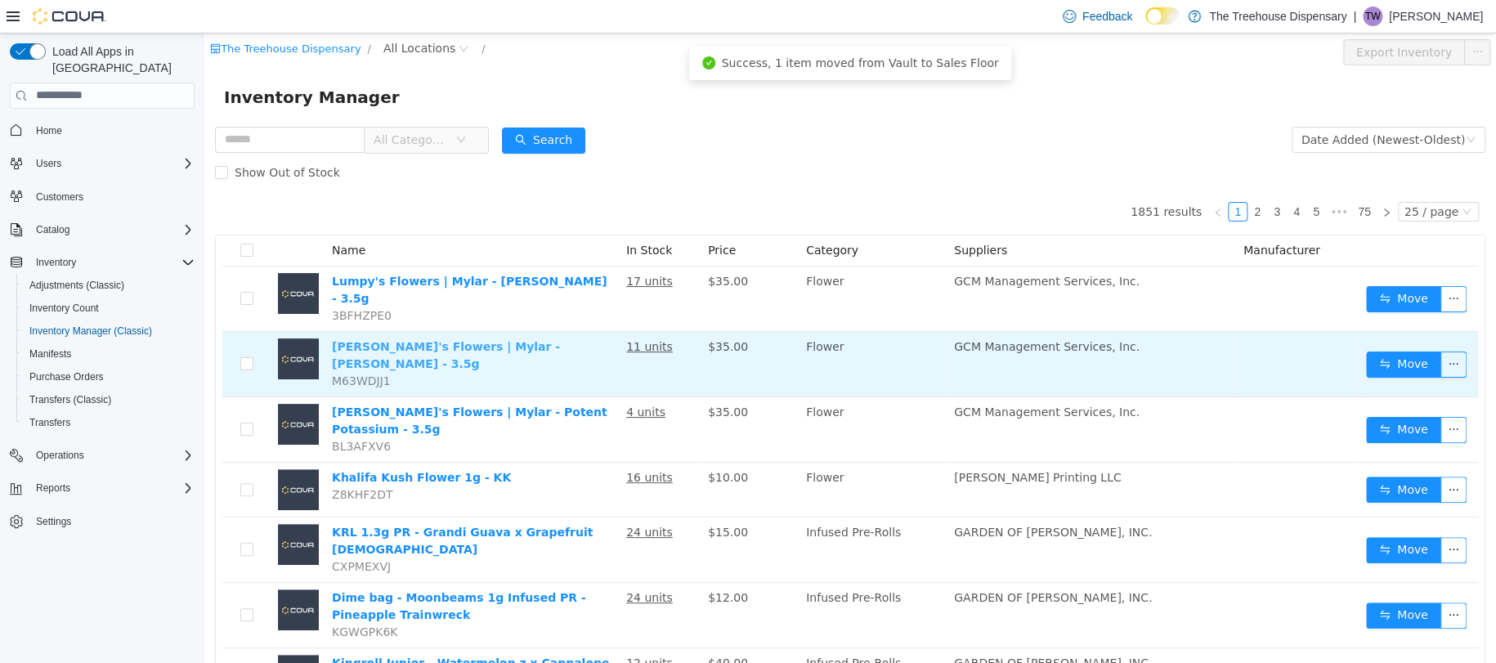
click at [450, 339] on link "[PERSON_NAME]'s Flowers | Mylar - [PERSON_NAME] - 3.5g" at bounding box center [446, 354] width 228 height 30
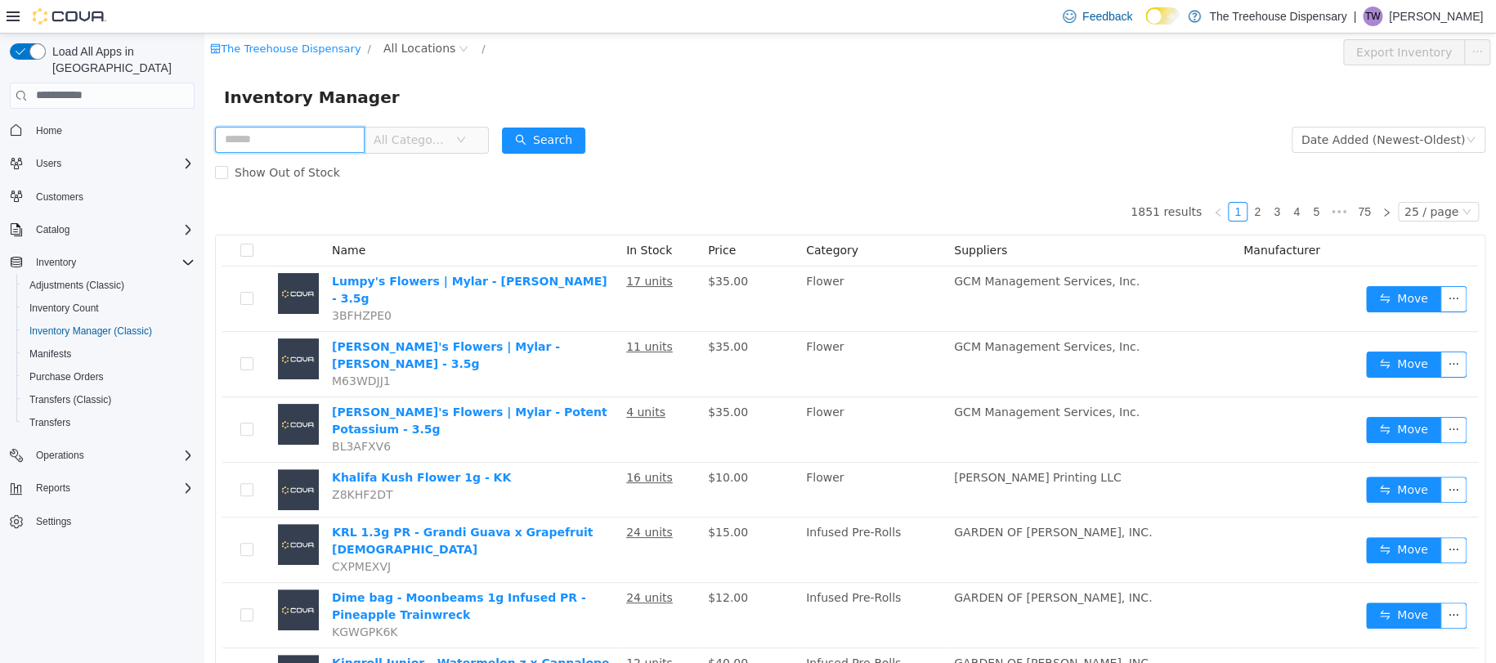
click at [345, 144] on input "text" at bounding box center [290, 139] width 150 height 26
type input "*****"
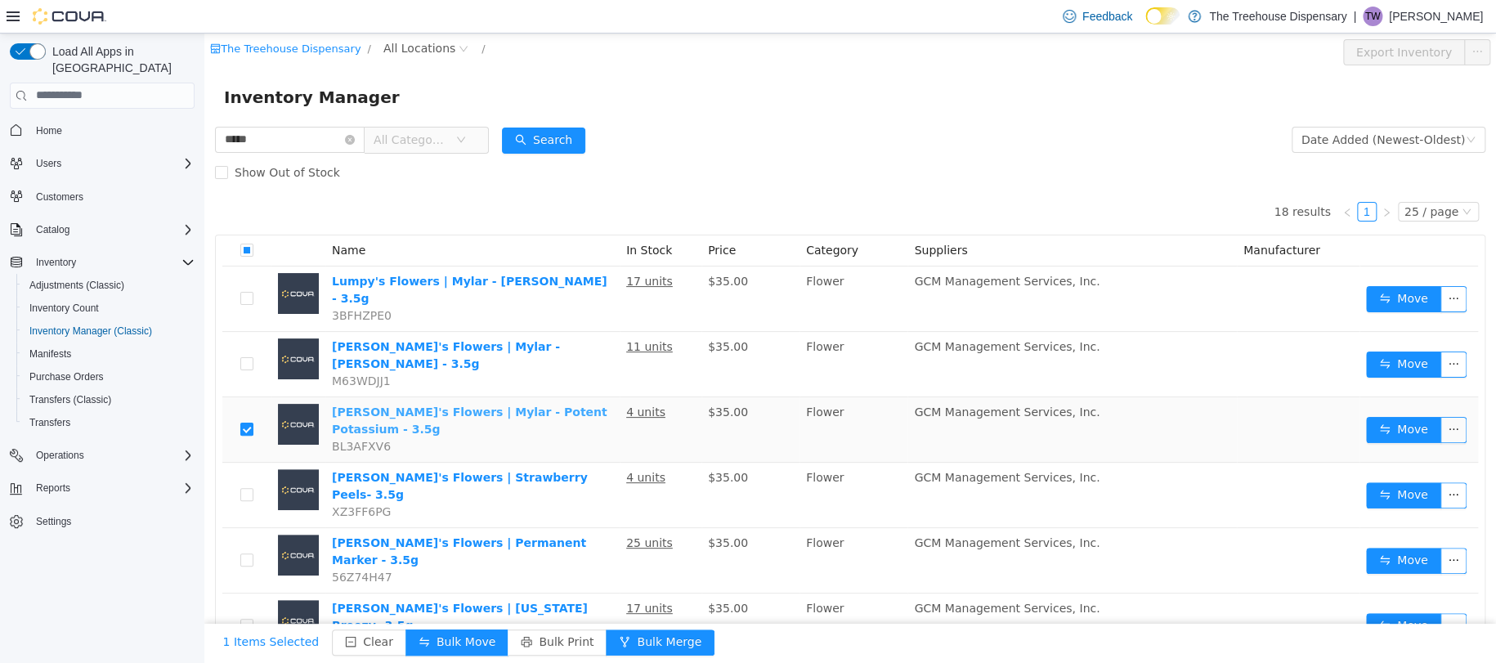
click at [458, 405] on link "[PERSON_NAME]'s Flowers | Mylar - Potent Potassium - 3.5g" at bounding box center [469, 420] width 275 height 30
click at [415, 638] on button "Bulk Move" at bounding box center [456, 642] width 103 height 26
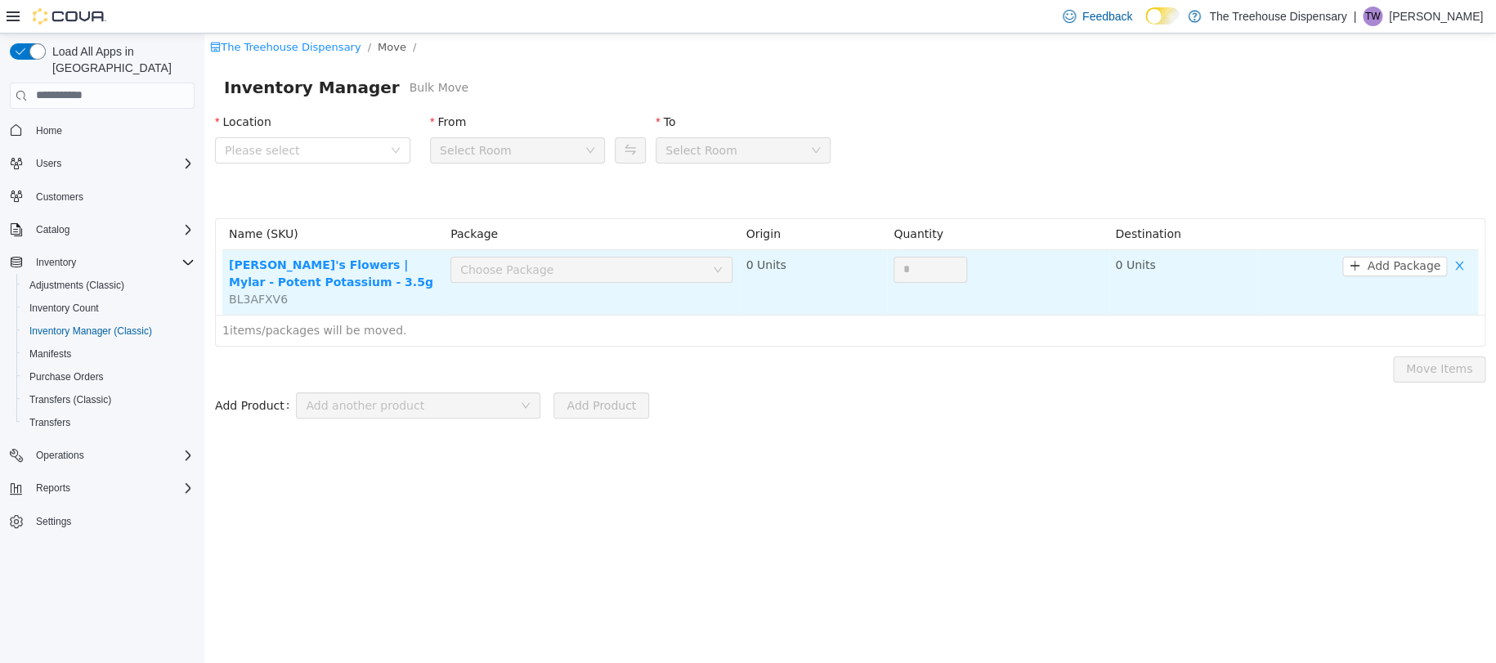
click at [674, 261] on div "Choose Package" at bounding box center [582, 269] width 244 height 16
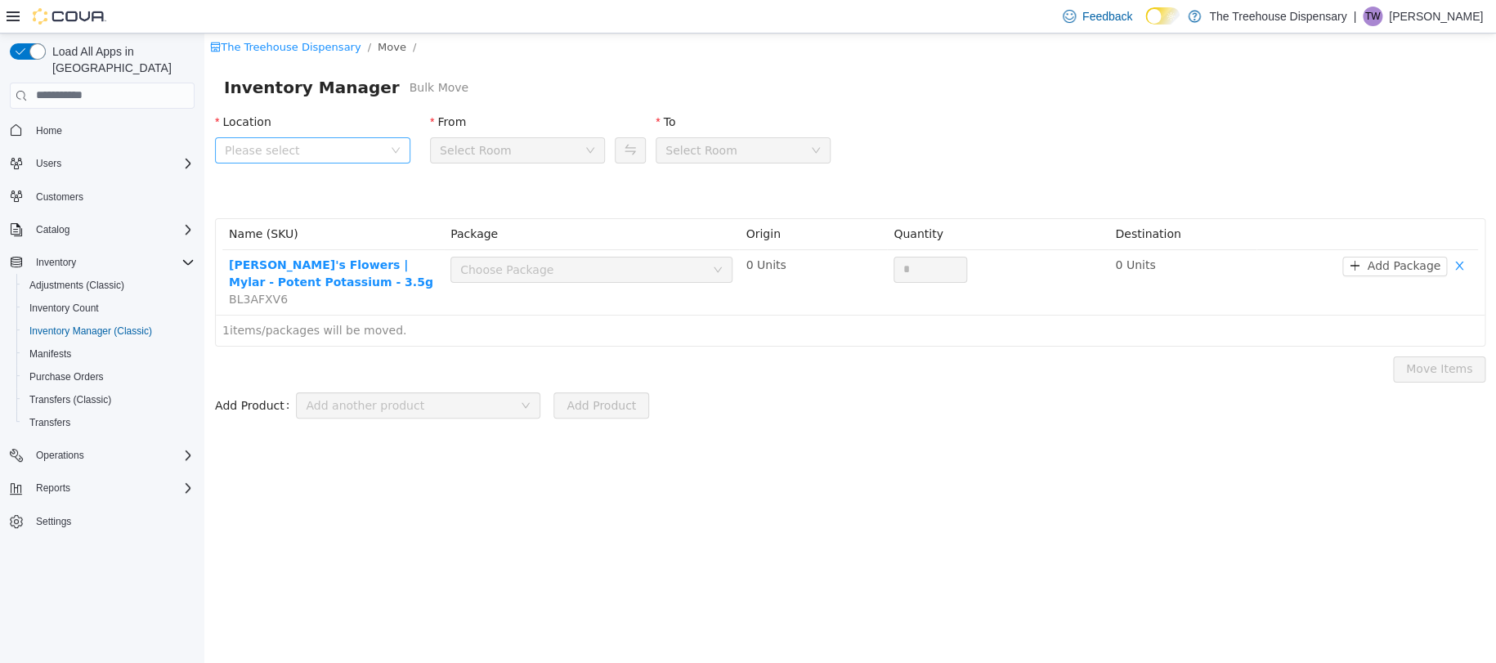
click at [374, 152] on span "Please select" at bounding box center [304, 149] width 158 height 16
click at [331, 244] on span "[STREET_ADDRESS]" at bounding box center [314, 240] width 114 height 13
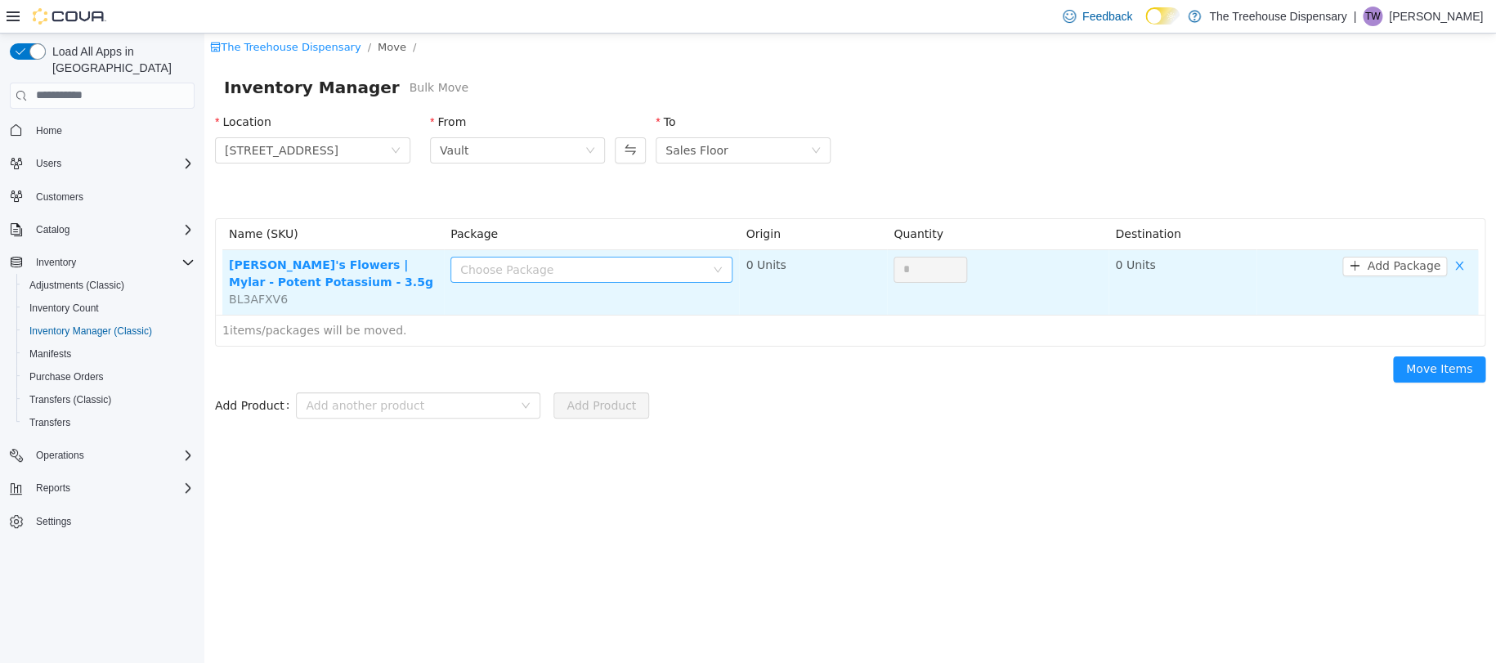
click at [548, 272] on div "Choose Package" at bounding box center [582, 269] width 244 height 16
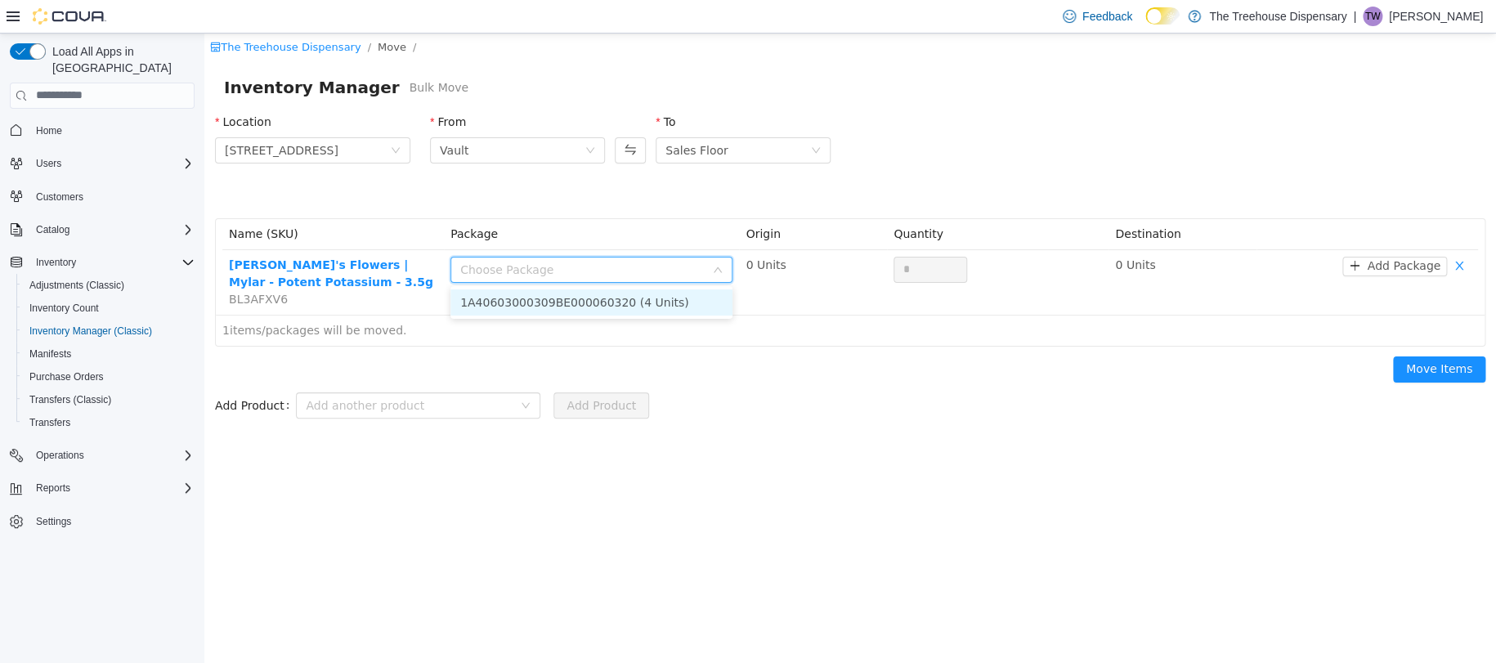
click at [550, 300] on li "1A40603000309BE000060320 (4 Units)" at bounding box center [591, 302] width 282 height 26
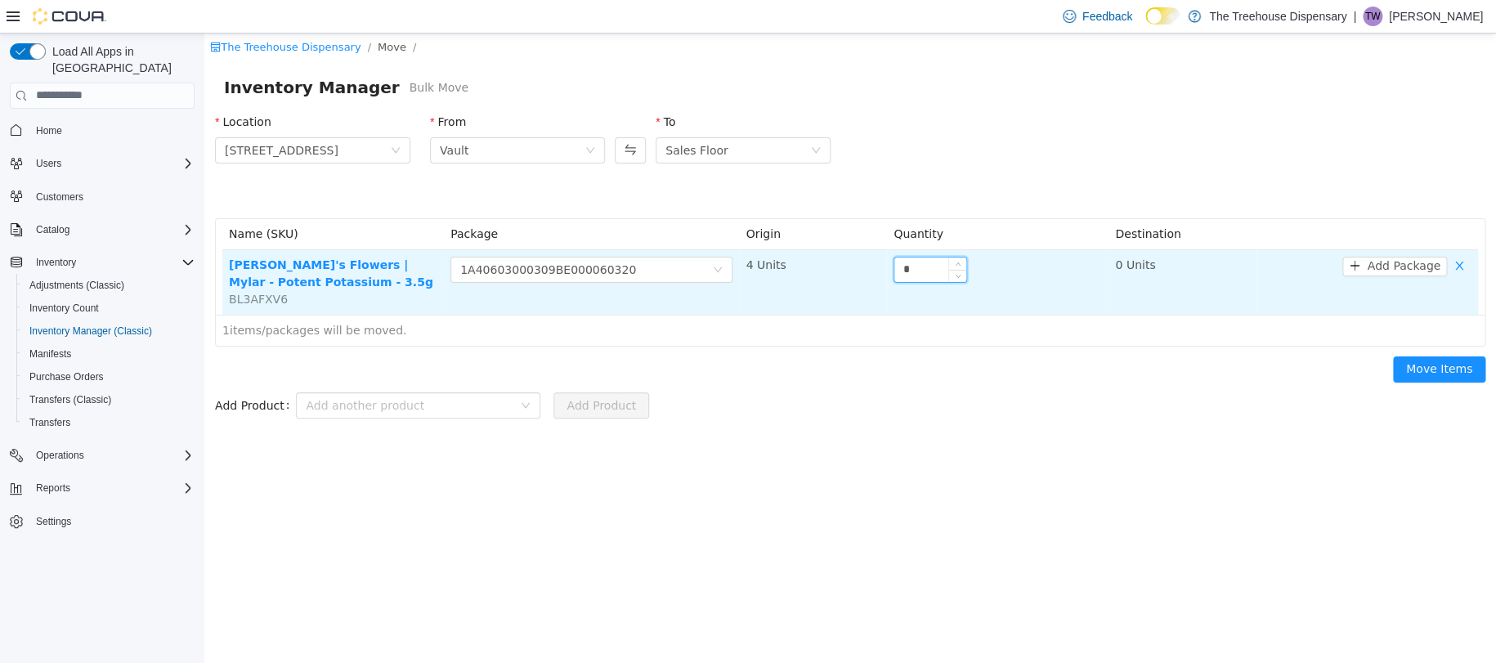
click at [911, 265] on input "*" at bounding box center [930, 269] width 72 height 25
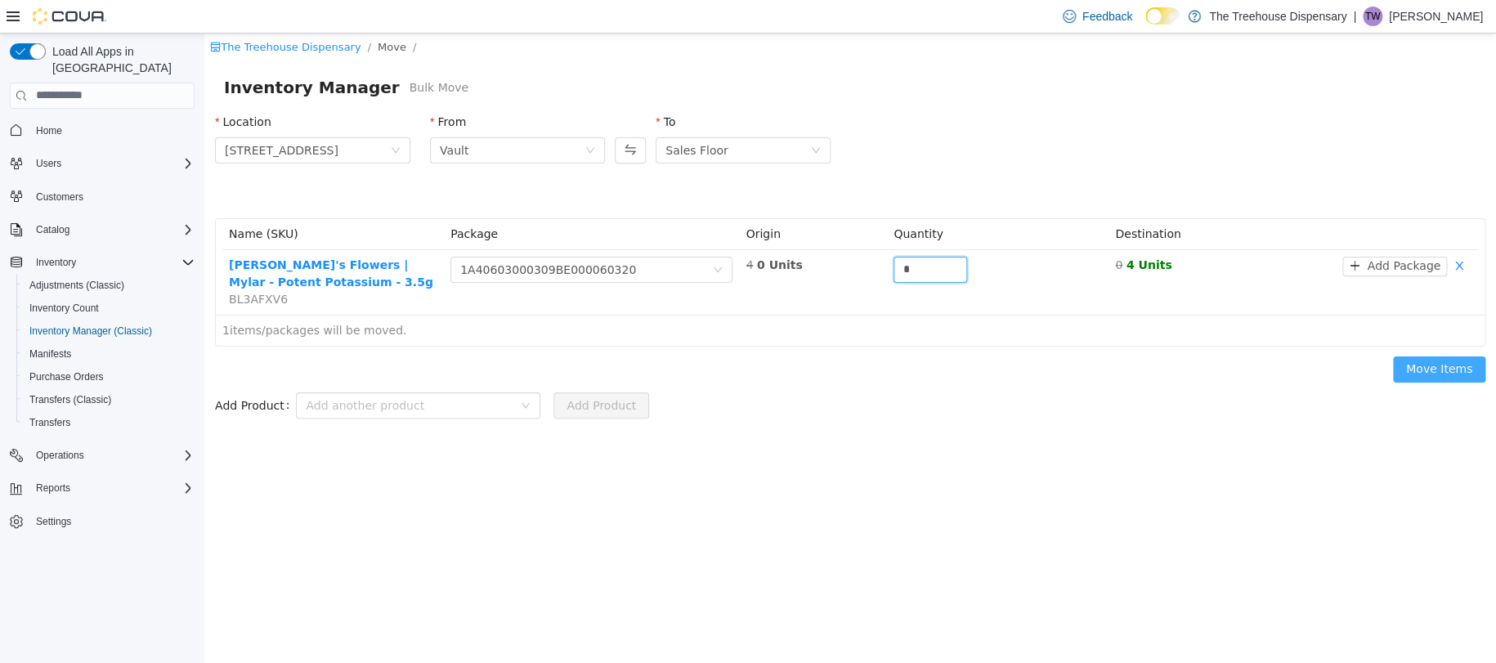
type input "*"
click at [1434, 376] on button "Move Items" at bounding box center [1439, 369] width 92 height 26
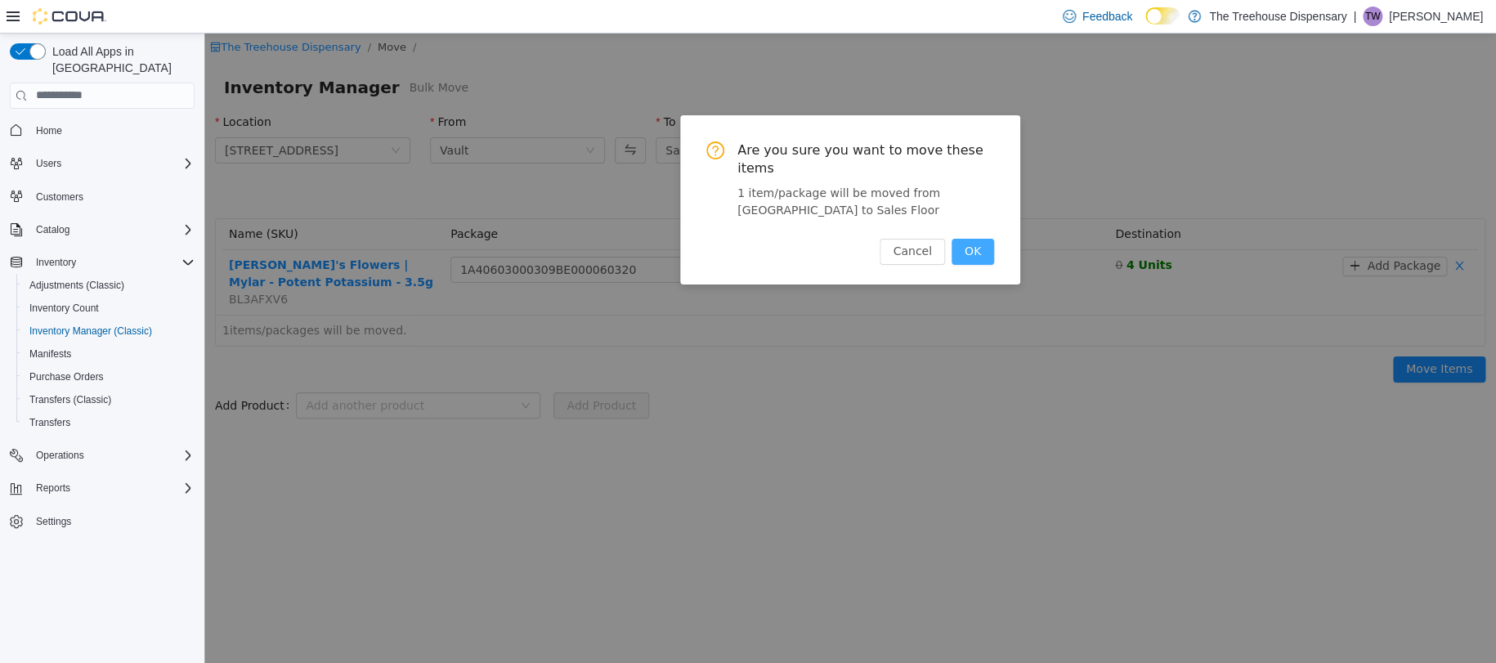
click at [981, 239] on button "OK" at bounding box center [972, 251] width 43 height 26
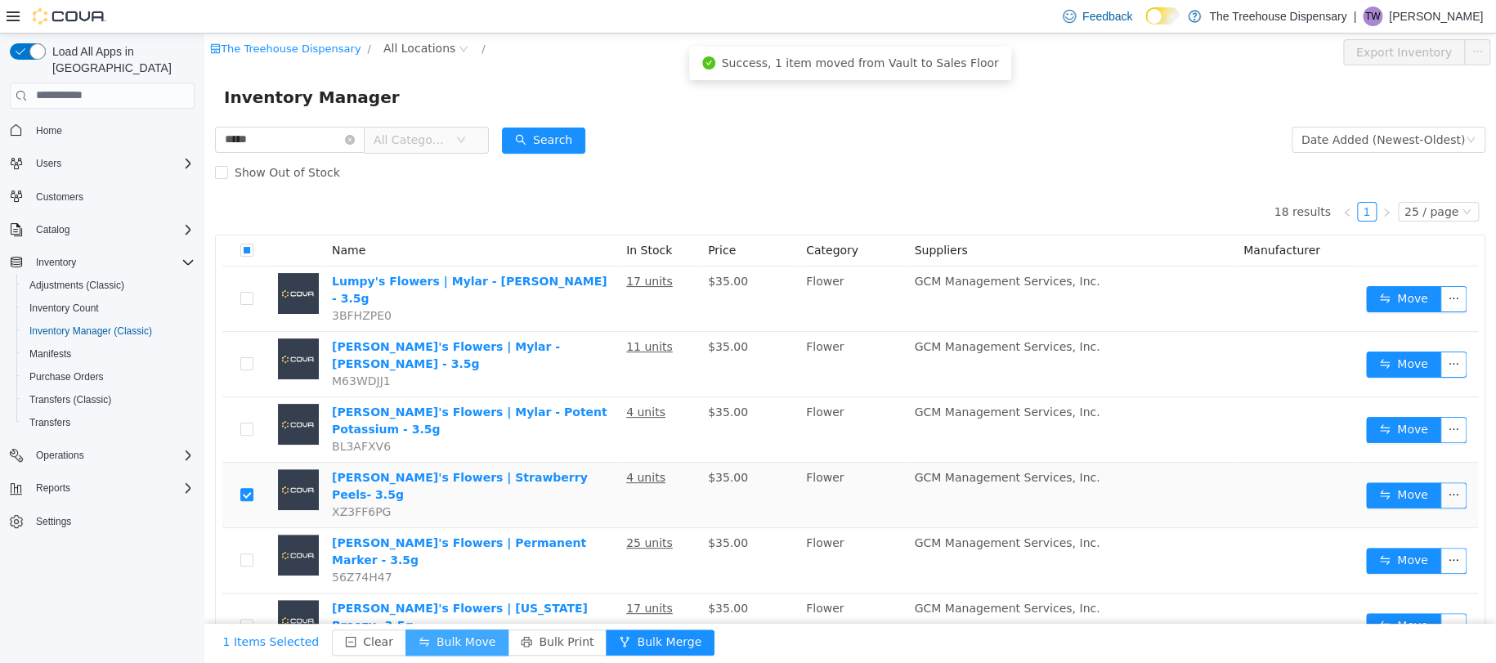
click at [466, 646] on button "Bulk Move" at bounding box center [456, 642] width 103 height 26
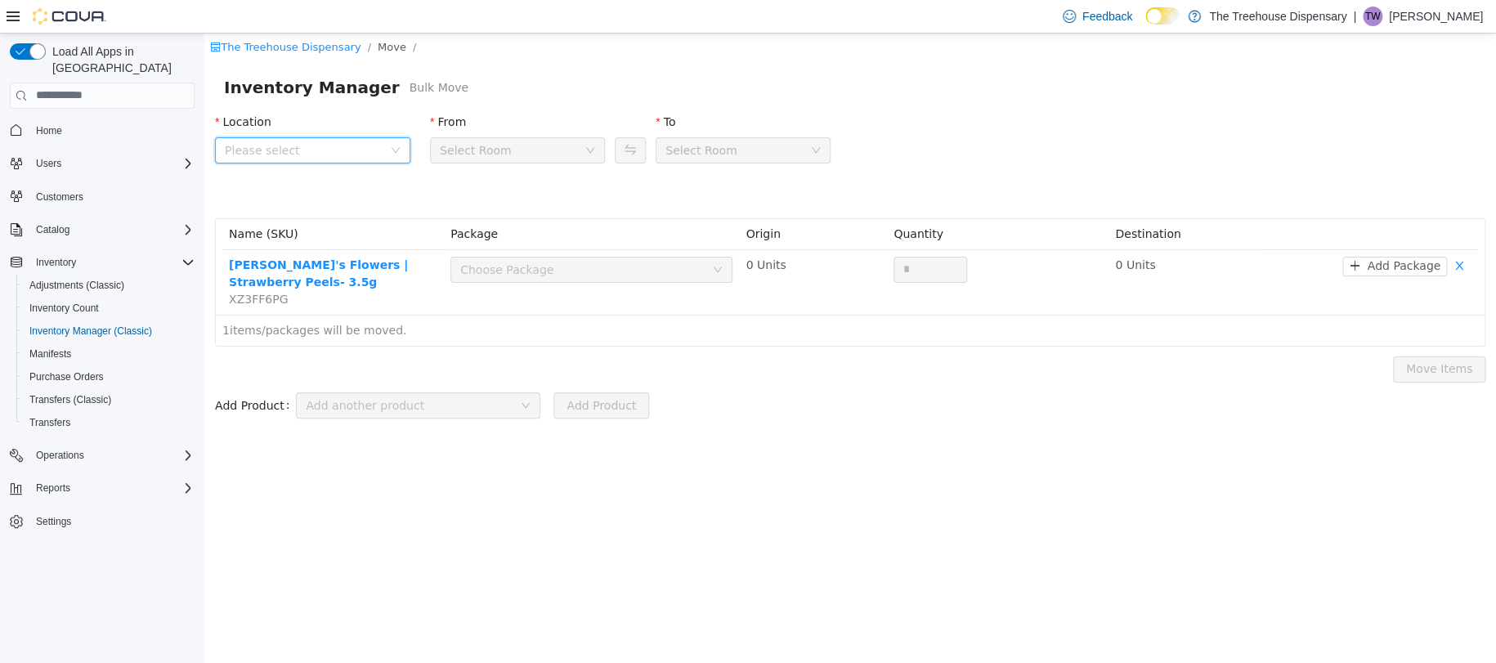
click at [338, 158] on span "Please select" at bounding box center [307, 149] width 165 height 25
click at [341, 230] on span "24081 Postal Ave" at bounding box center [330, 241] width 154 height 22
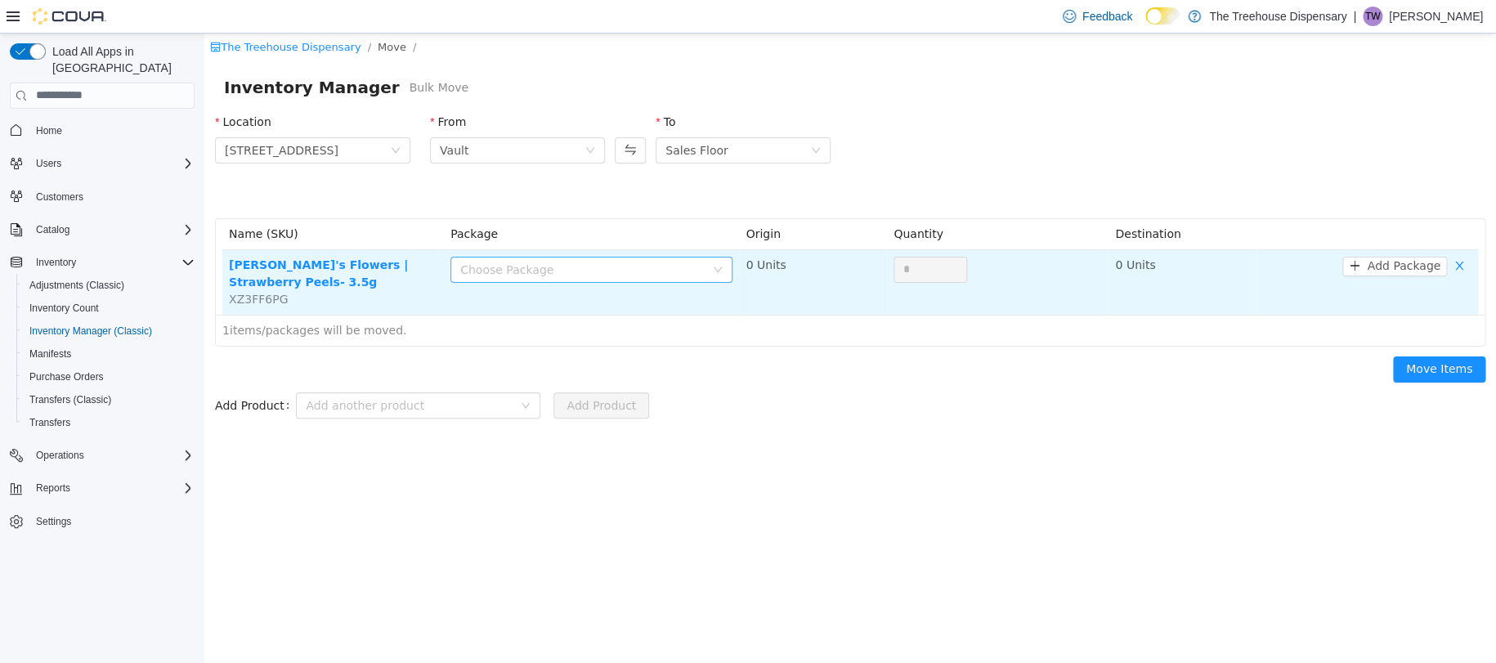
click at [524, 261] on div "Choose Package" at bounding box center [582, 269] width 244 height 16
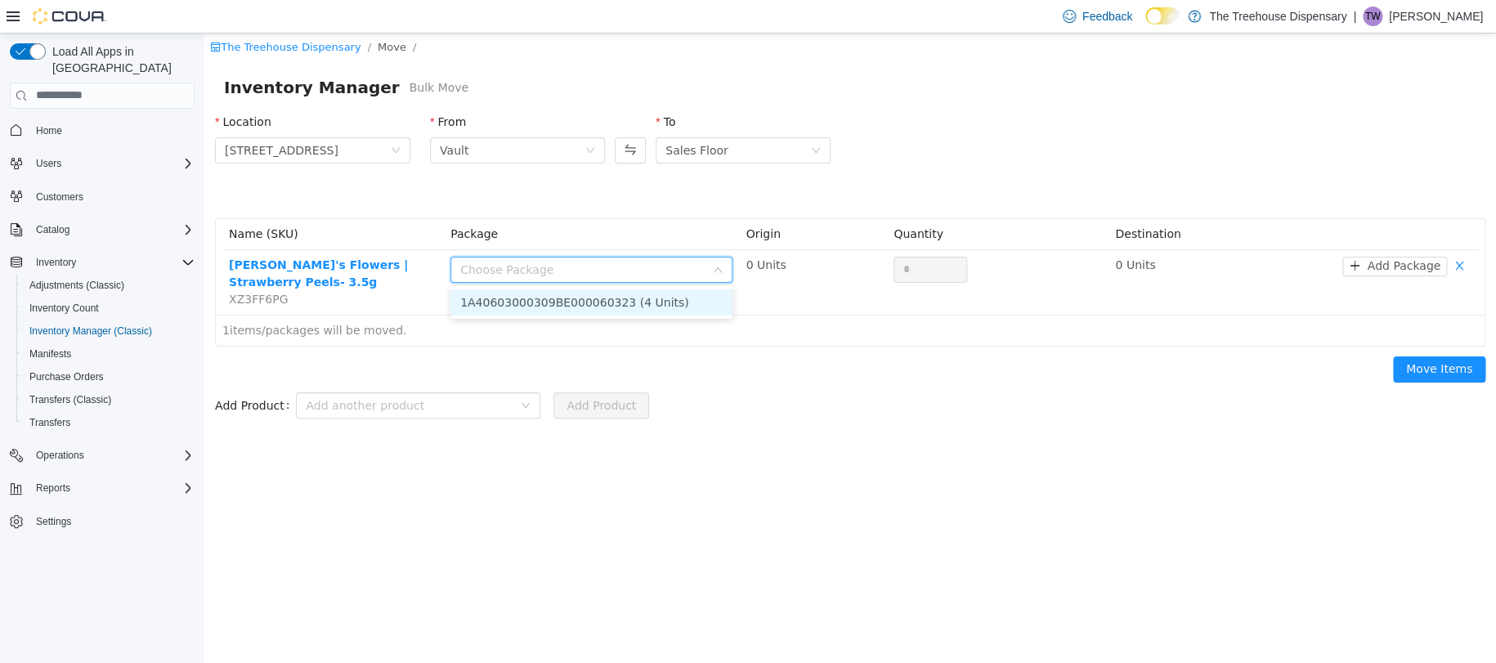
click at [512, 308] on li "1A40603000309BE000060323 (4 Units)" at bounding box center [591, 302] width 282 height 26
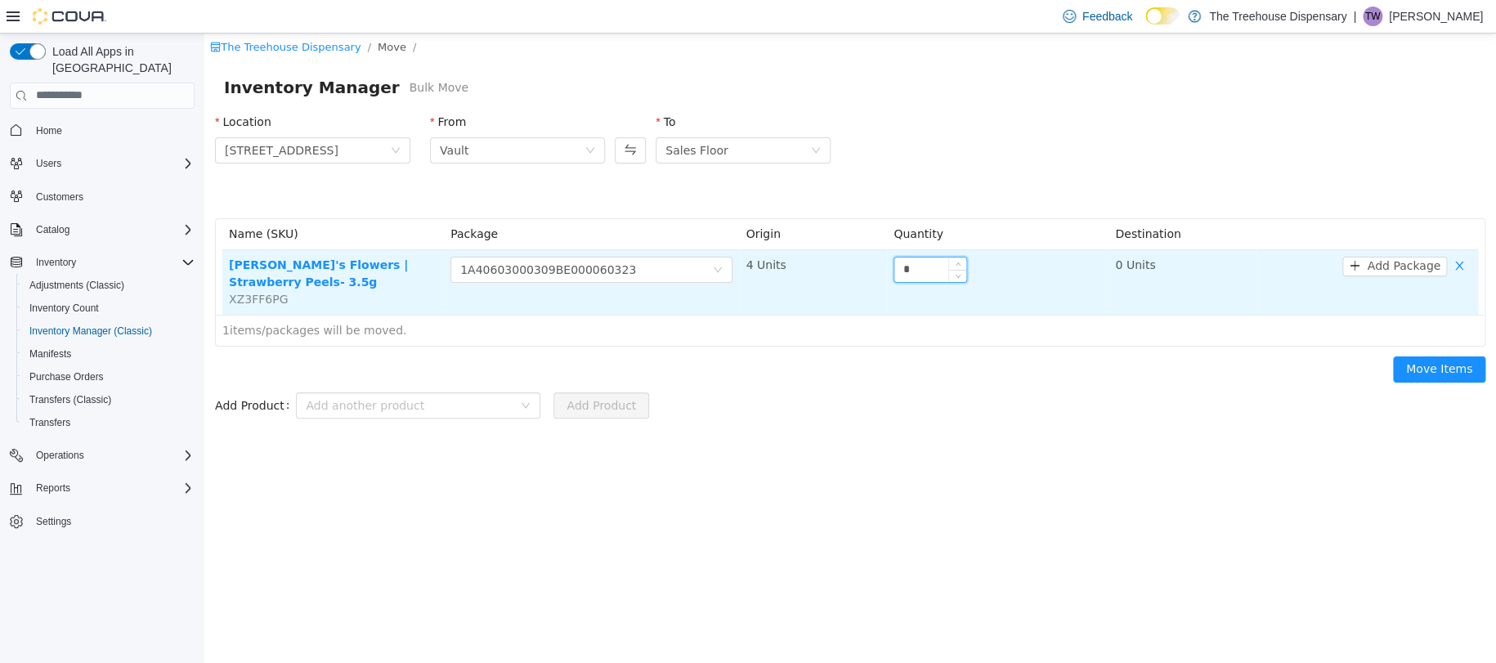
click at [945, 270] on input "*" at bounding box center [930, 269] width 72 height 25
click at [945, 270] on input "**" at bounding box center [930, 269] width 72 height 25
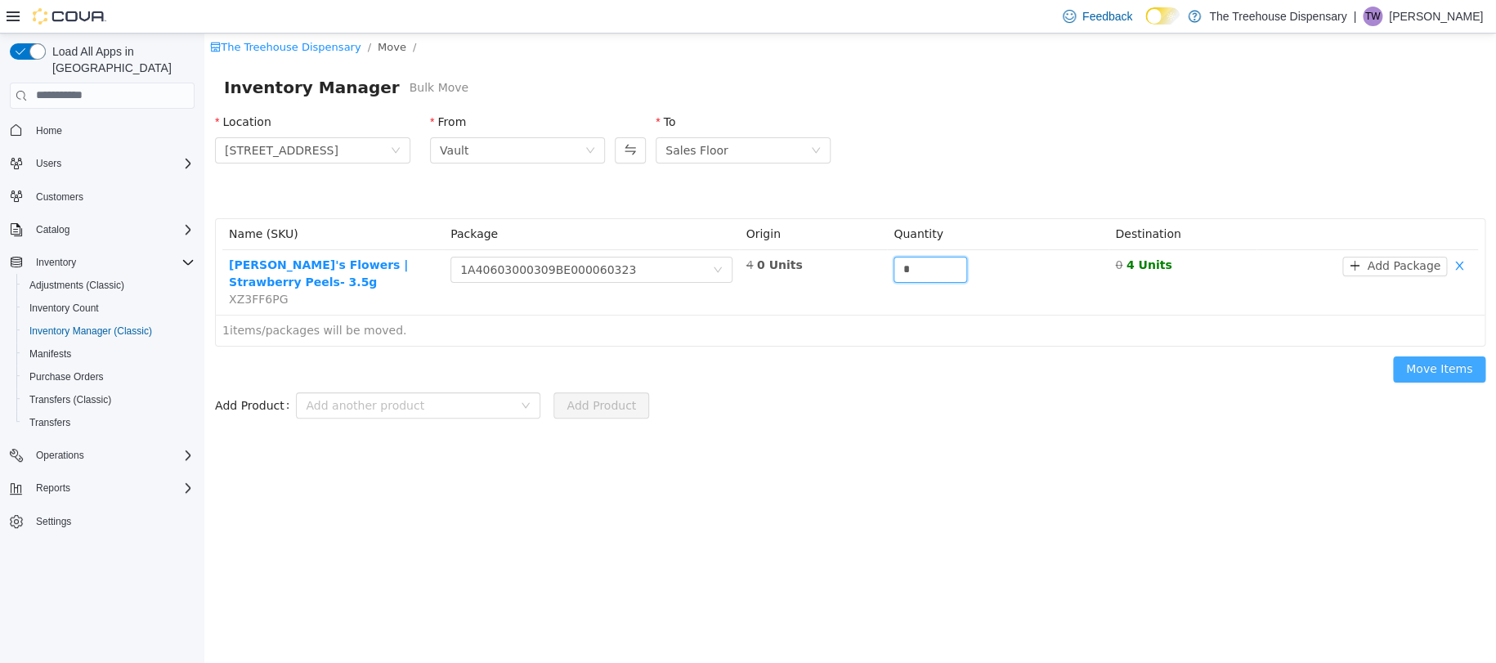
type input "*"
click at [1452, 356] on button "Move Items" at bounding box center [1439, 369] width 92 height 26
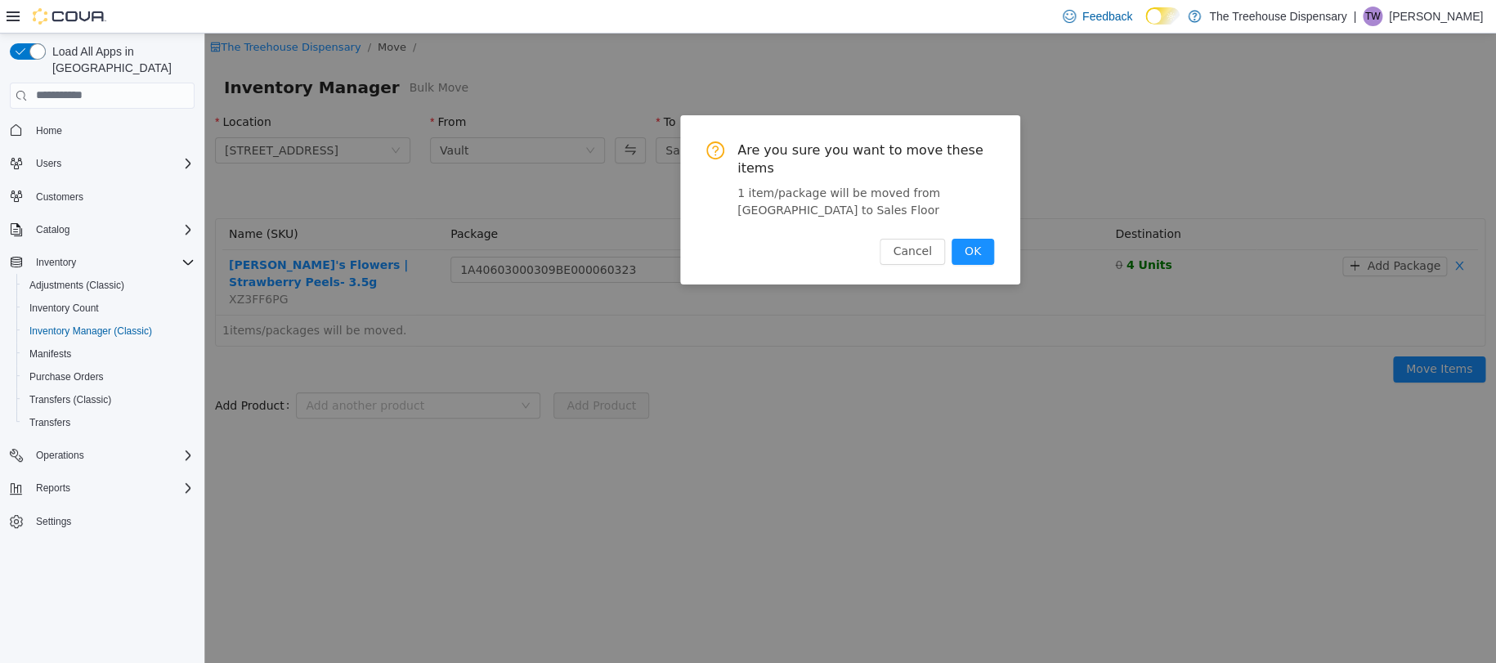
click at [976, 234] on div "Are you sure you want to move these items 1 item/package will be moved from Vau…" at bounding box center [850, 202] width 288 height 123
click at [985, 249] on button "OK" at bounding box center [972, 251] width 43 height 26
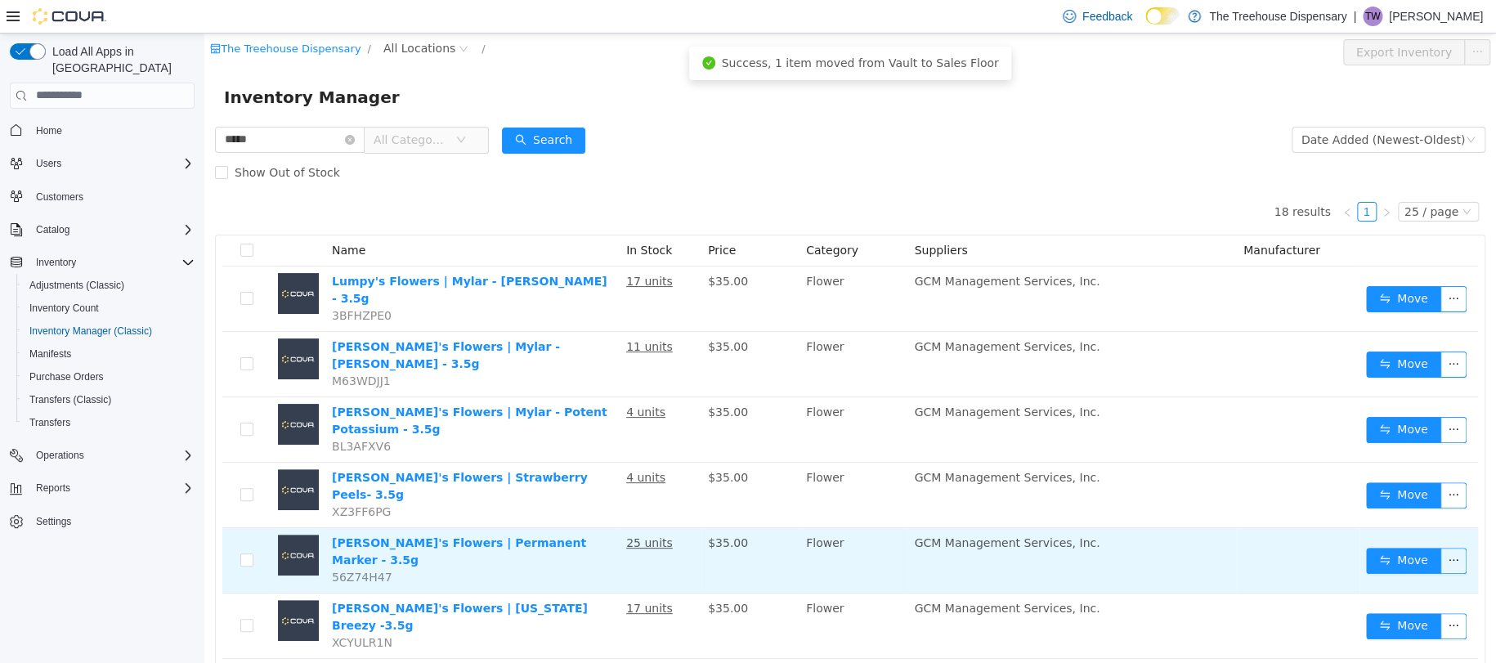
scroll to position [109, 0]
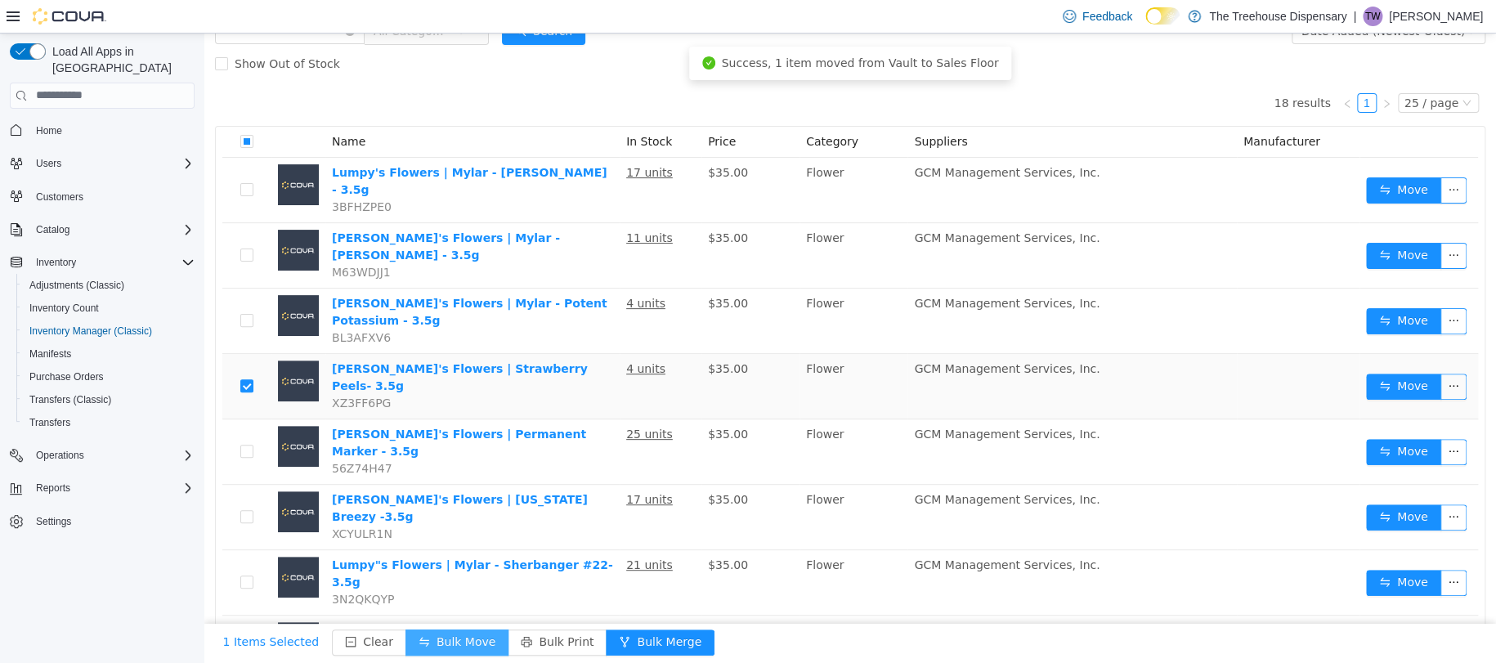
click at [441, 633] on button "Bulk Move" at bounding box center [456, 642] width 103 height 26
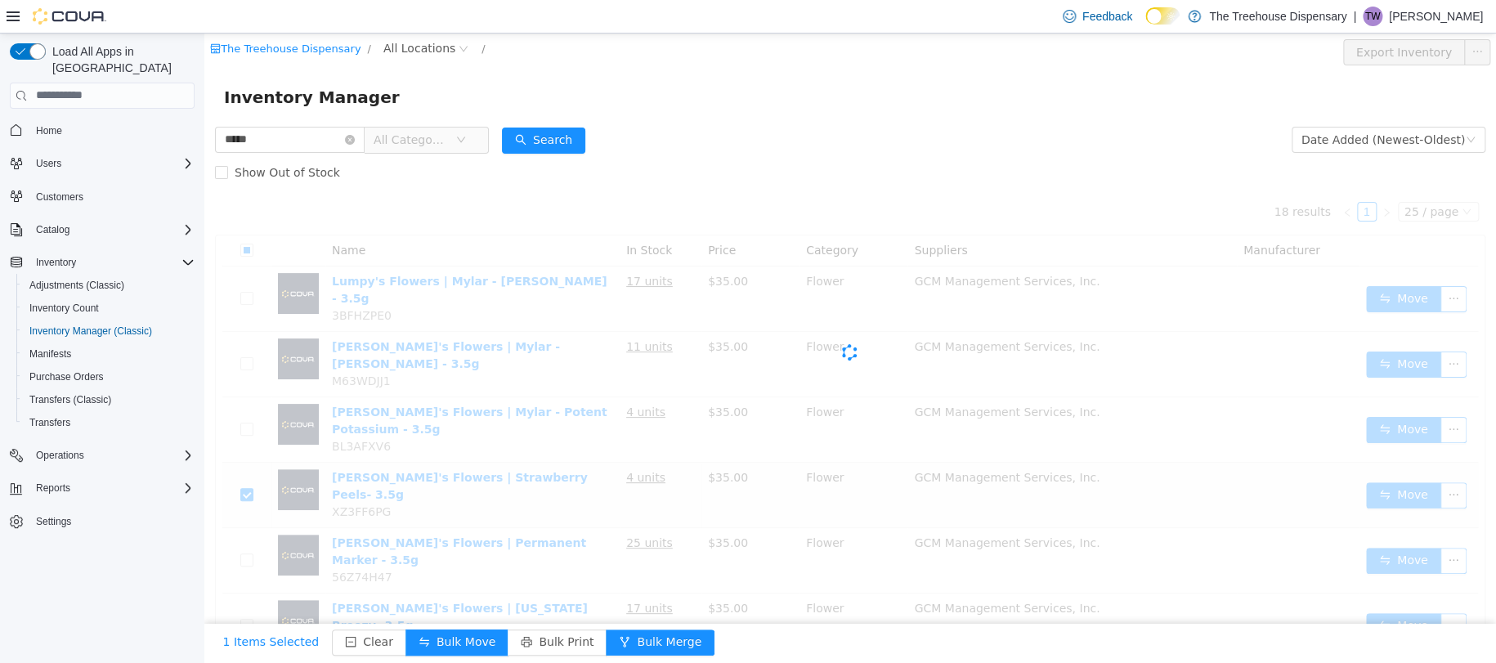
scroll to position [94, 0]
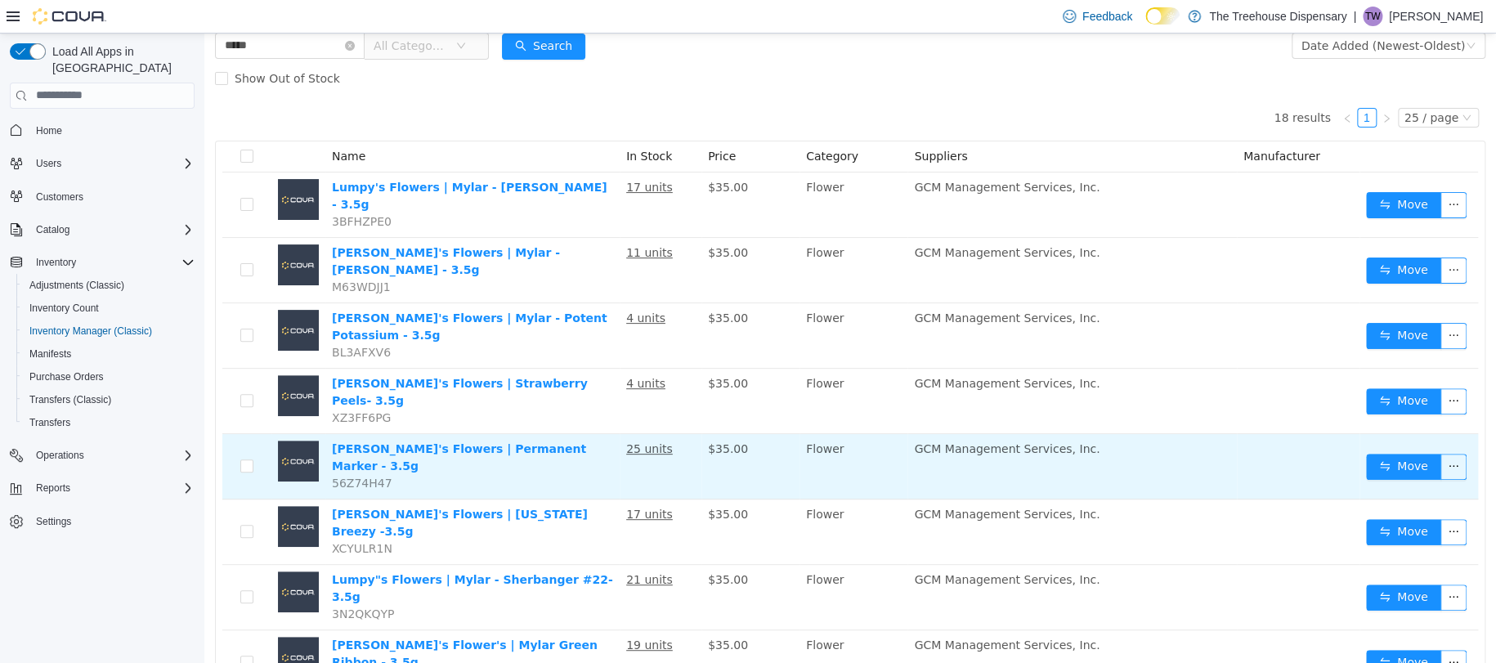
click at [239, 433] on td at bounding box center [246, 465] width 49 height 65
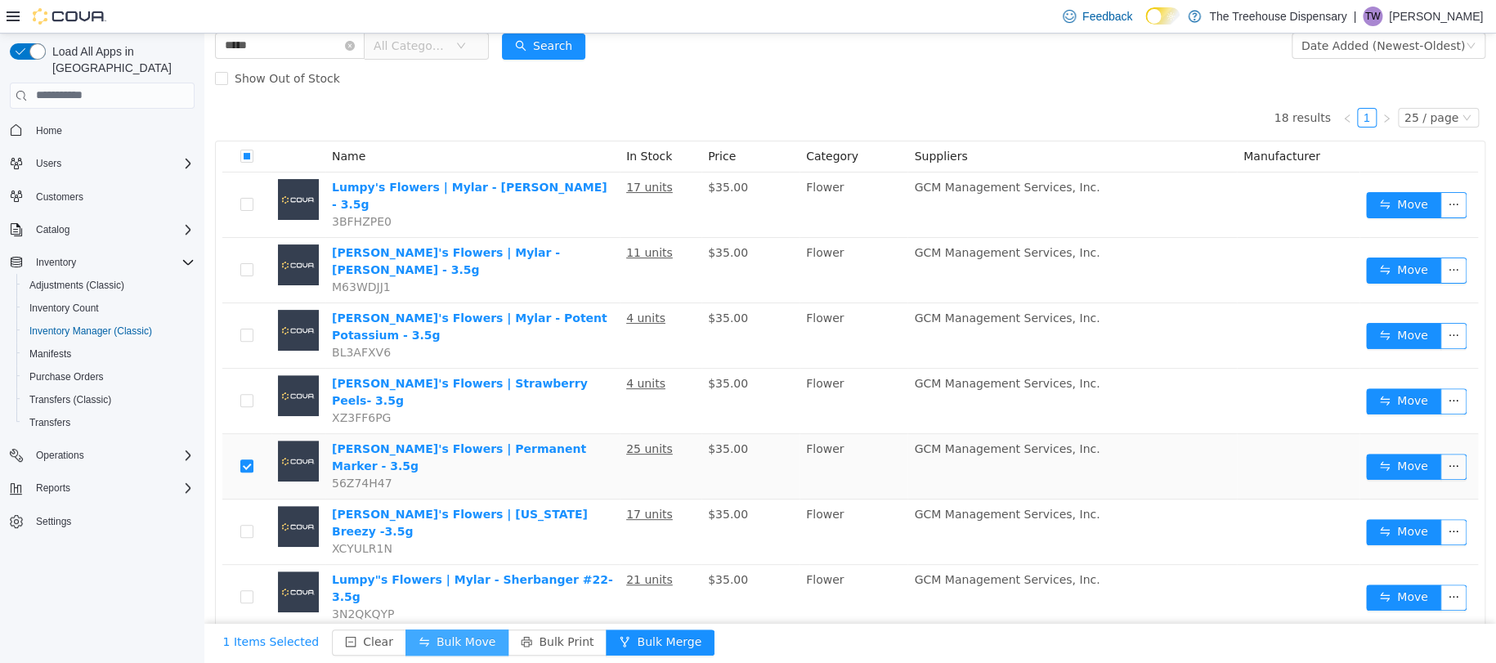
click at [412, 633] on button "Bulk Move" at bounding box center [456, 642] width 103 height 26
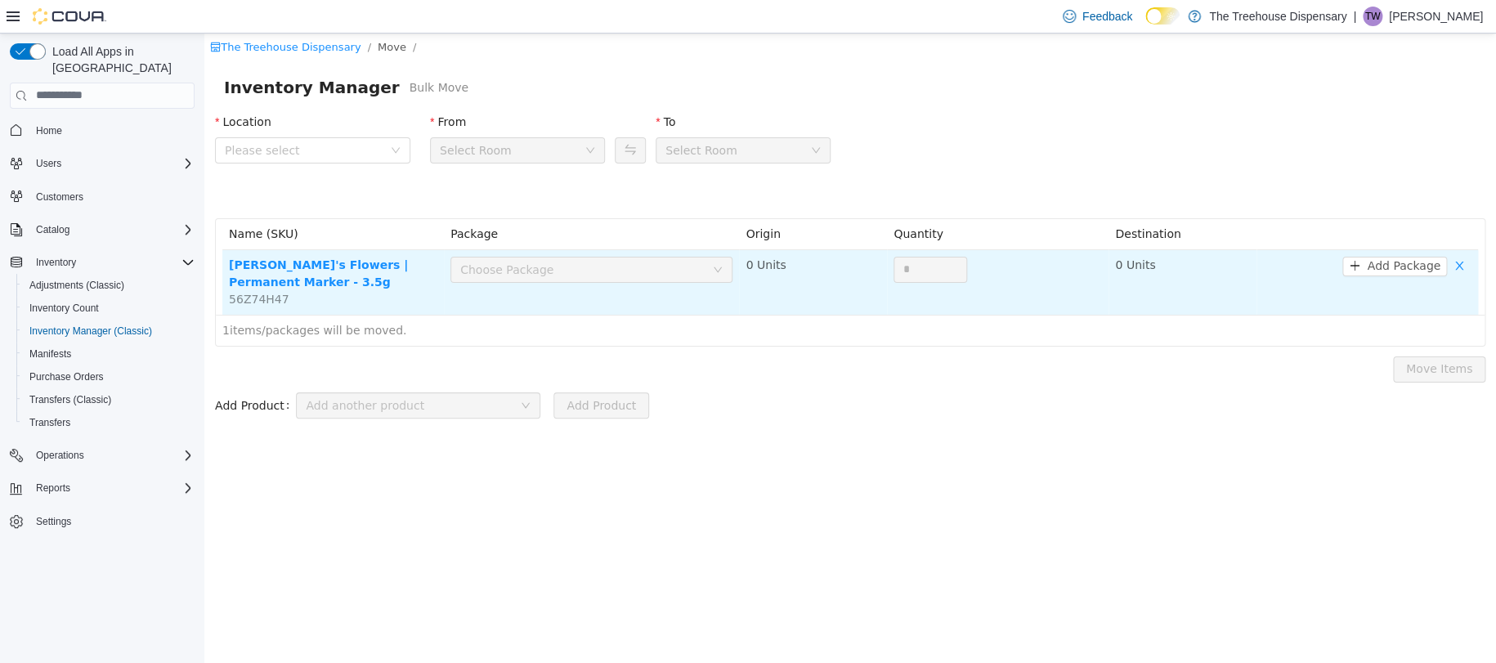
click at [615, 254] on td "Choose Package" at bounding box center [591, 281] width 295 height 65
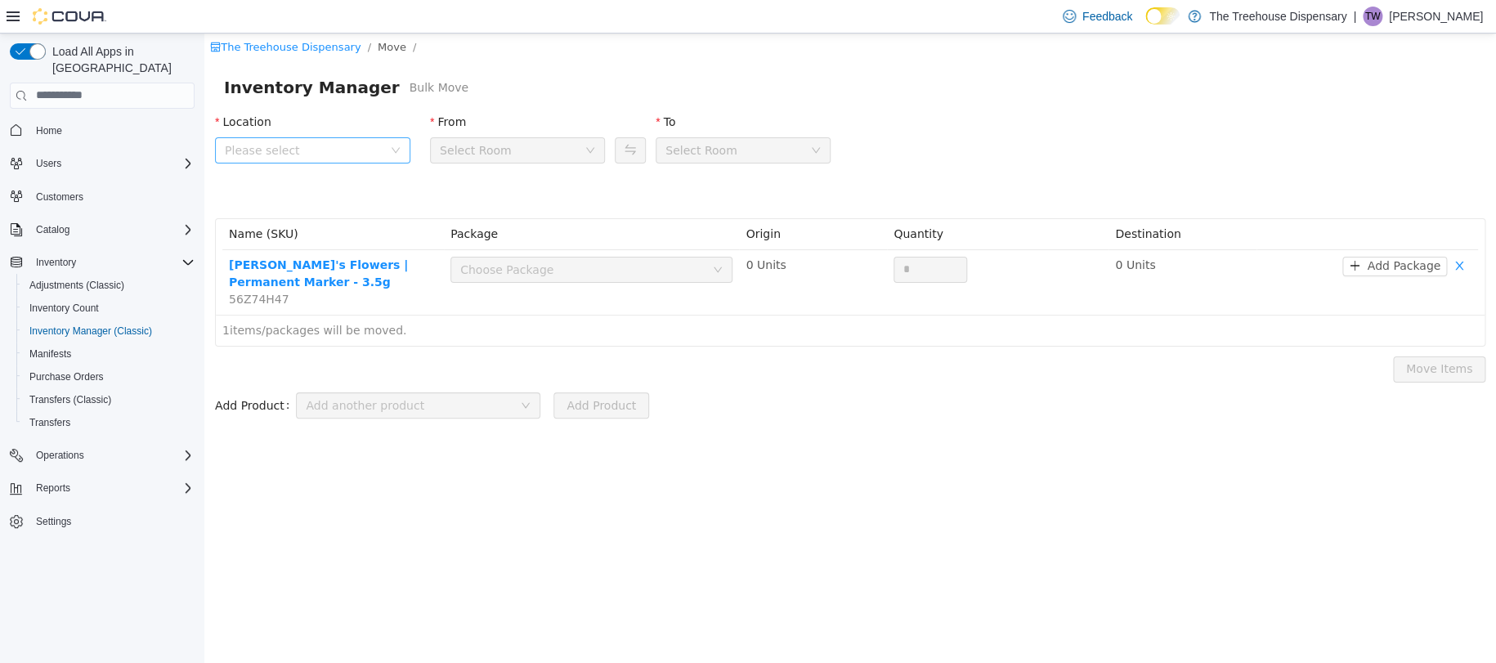
click at [331, 145] on span "Please select" at bounding box center [304, 149] width 158 height 16
click at [338, 250] on span "24081 Postal Ave" at bounding box center [330, 241] width 154 height 22
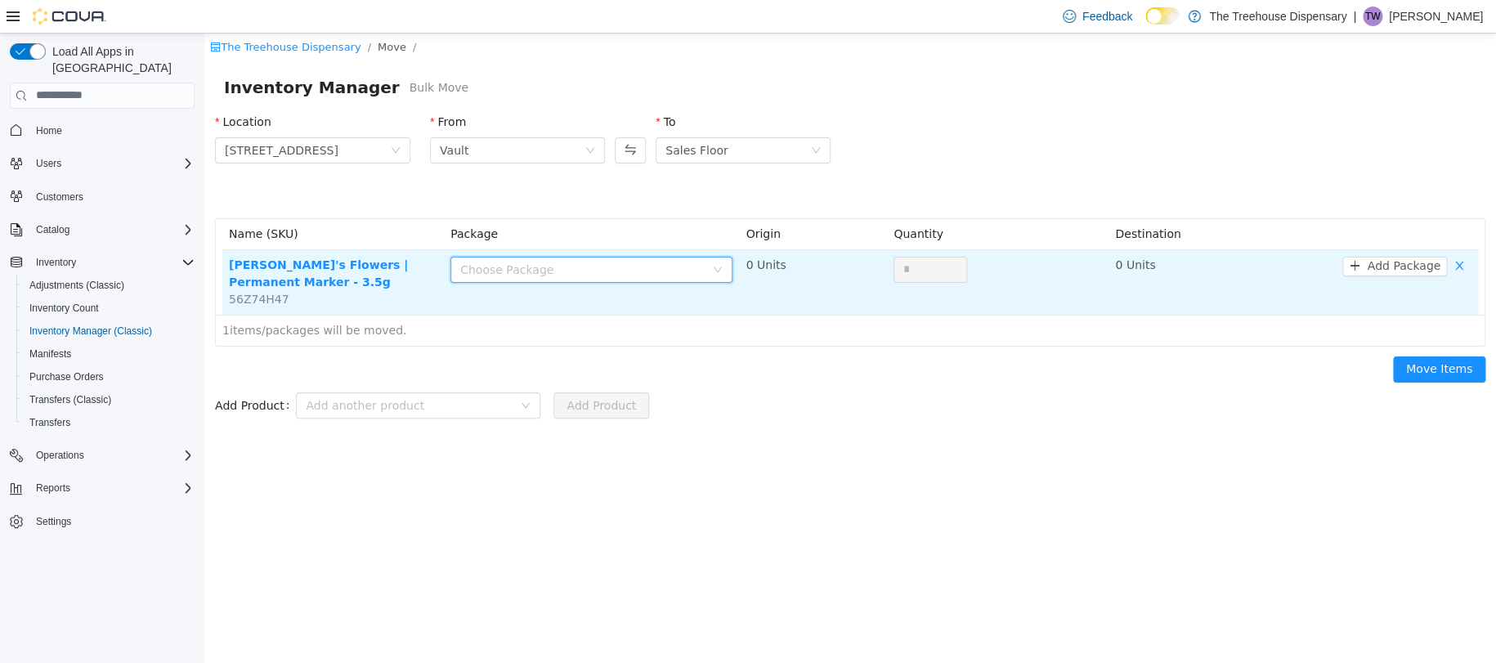
click at [500, 258] on div "Choose Package" at bounding box center [586, 269] width 252 height 25
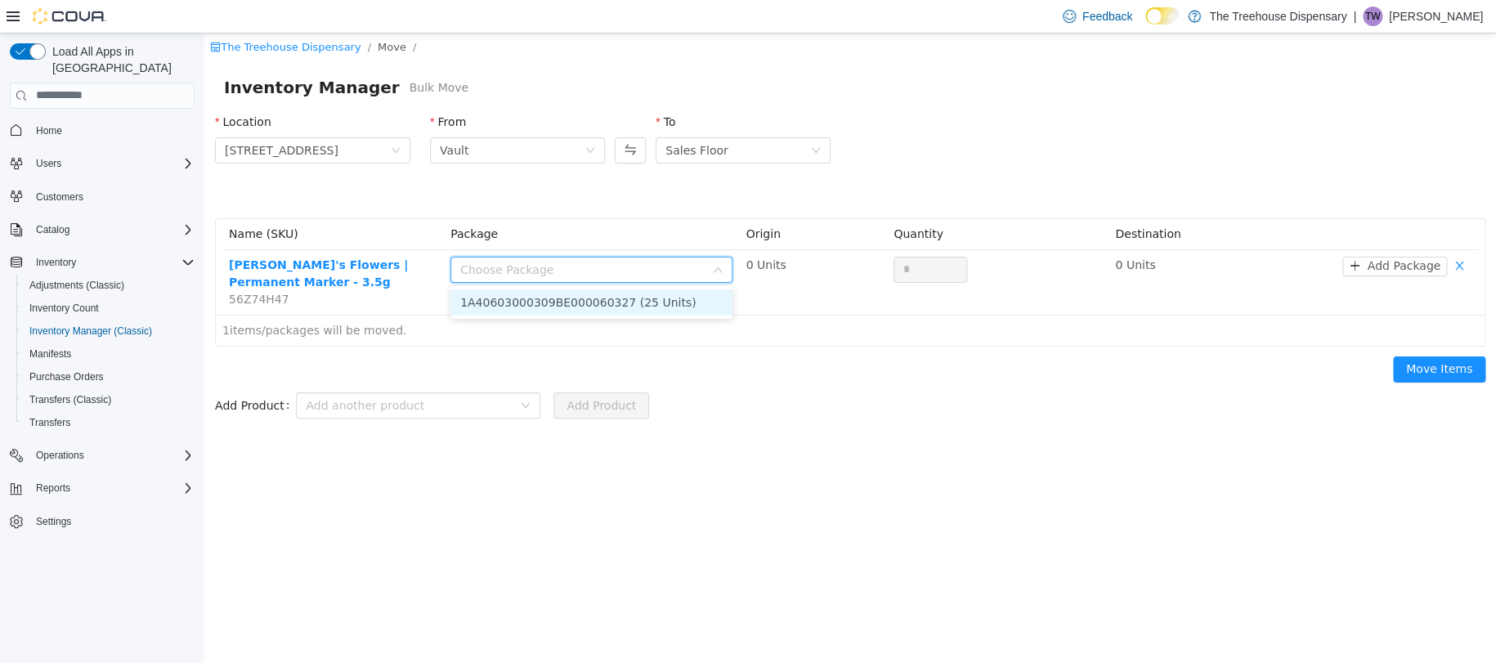
click at [543, 294] on li "1A40603000309BE000060327 (25 Units)" at bounding box center [591, 302] width 282 height 26
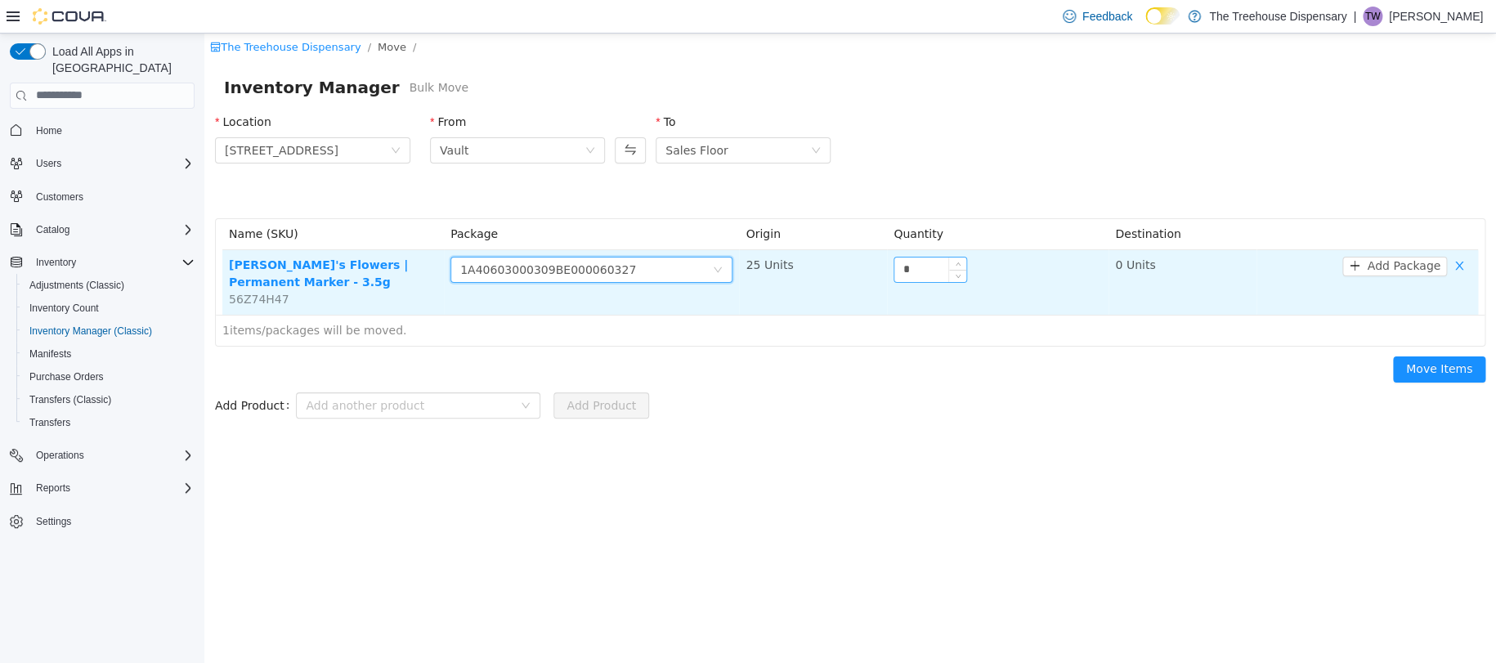
click at [918, 259] on input "*" at bounding box center [930, 269] width 72 height 25
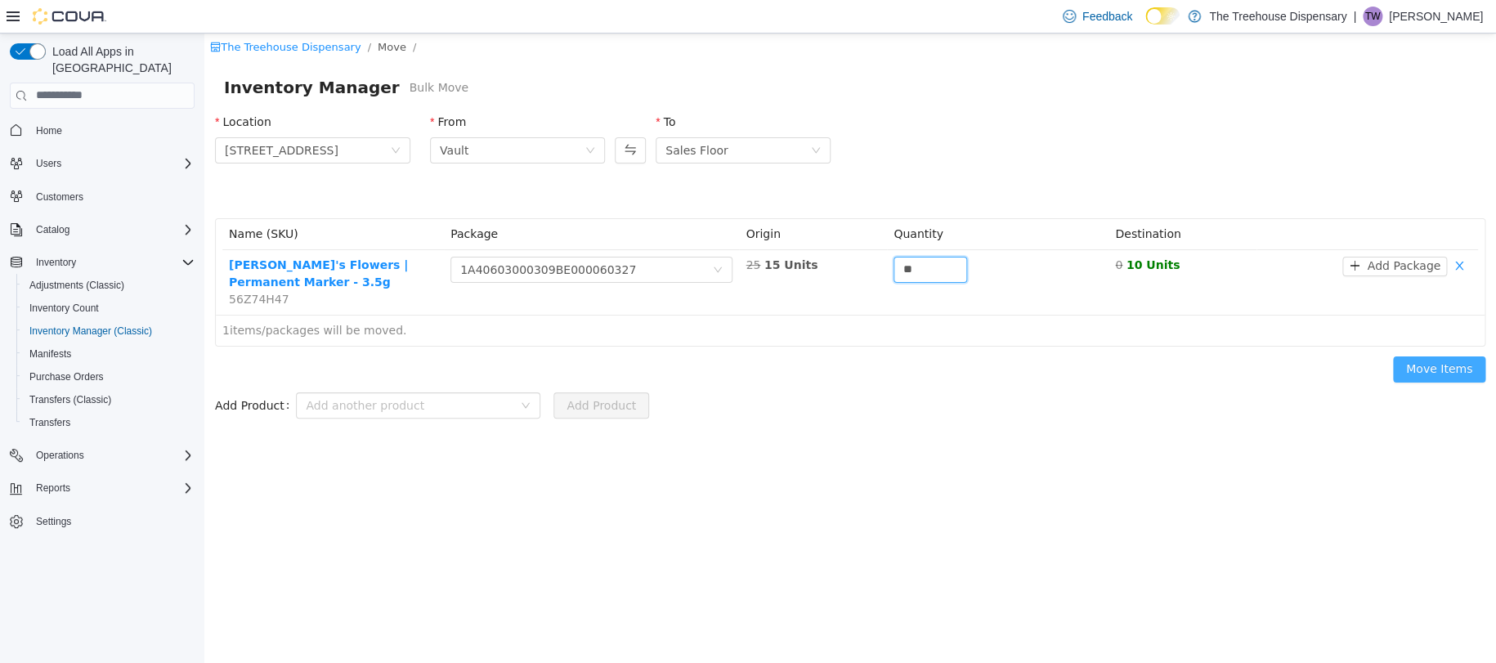
type input "**"
click at [1434, 365] on button "Move Items" at bounding box center [1439, 369] width 92 height 26
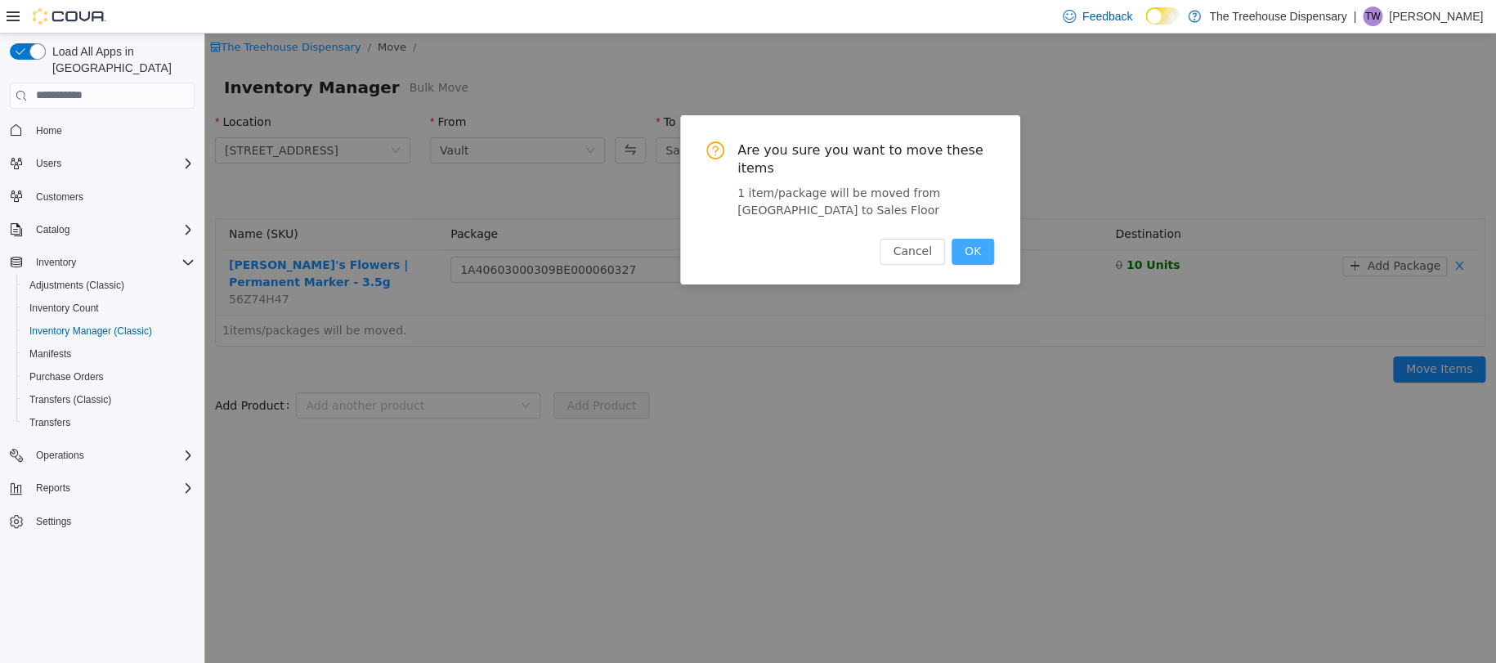
click at [983, 245] on button "OK" at bounding box center [972, 251] width 43 height 26
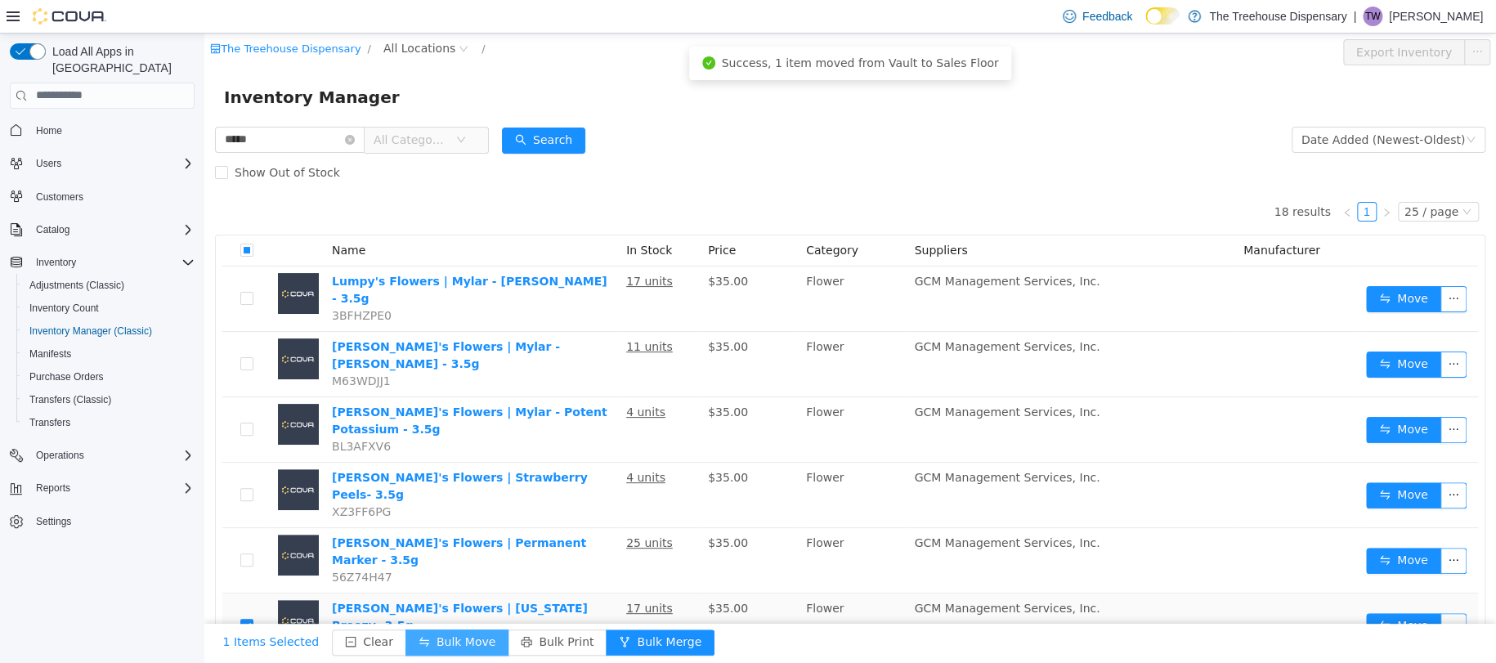
click at [437, 643] on button "Bulk Move" at bounding box center [456, 642] width 103 height 26
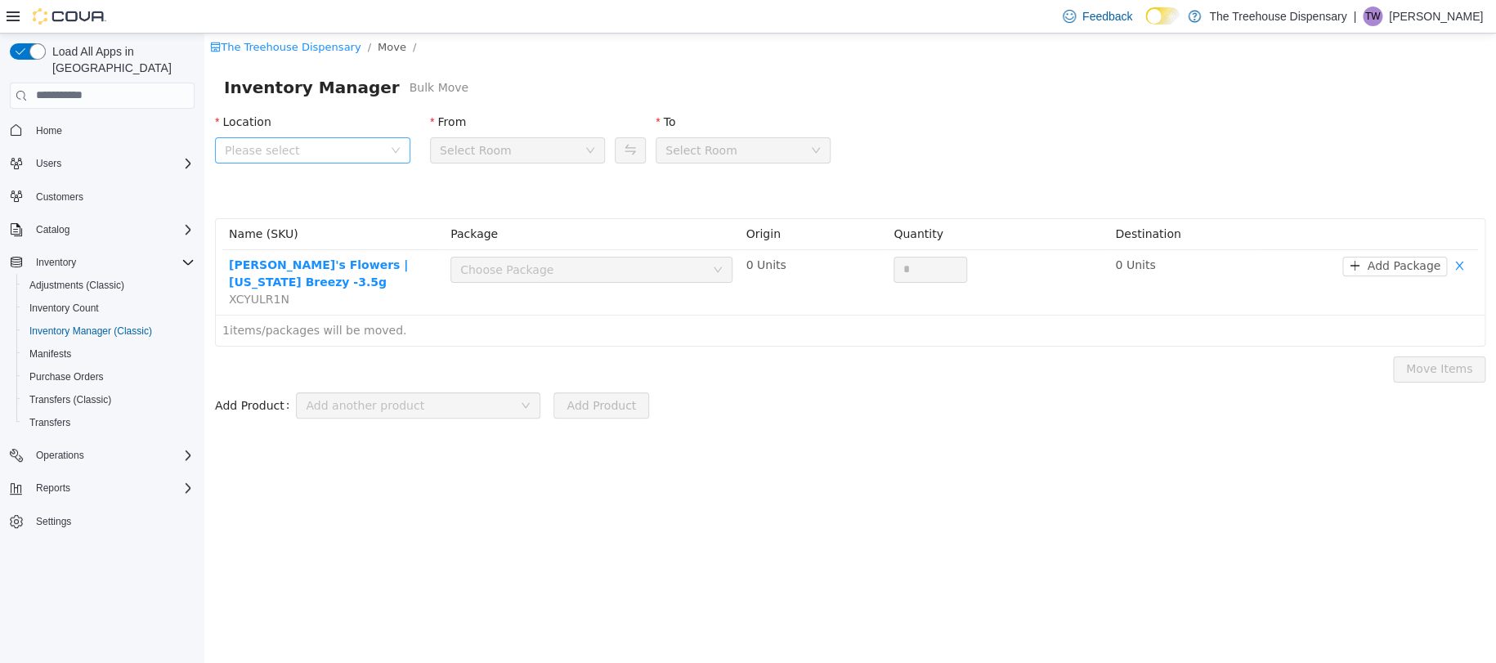
click at [239, 147] on span "Please select" at bounding box center [304, 149] width 158 height 16
click at [366, 245] on span "24081 Postal Ave" at bounding box center [330, 241] width 154 height 22
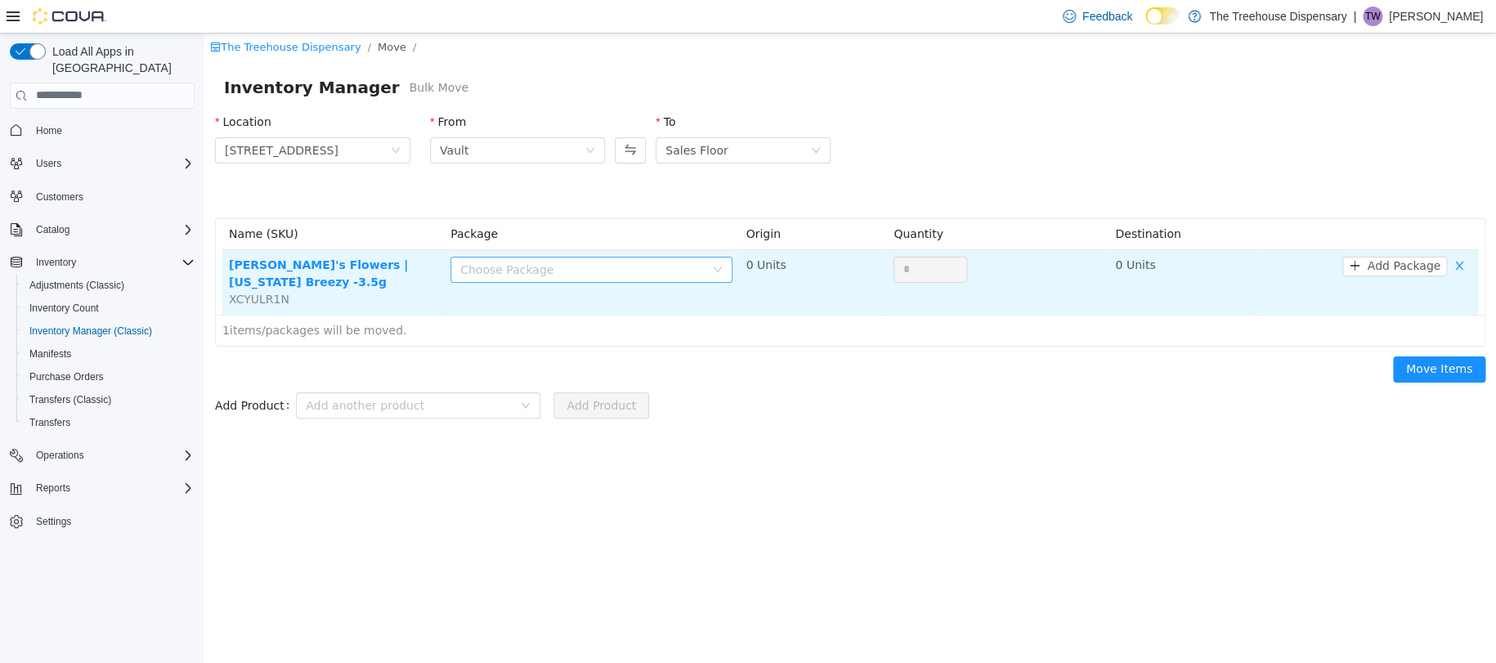
click at [517, 268] on div "Choose Package" at bounding box center [582, 269] width 244 height 16
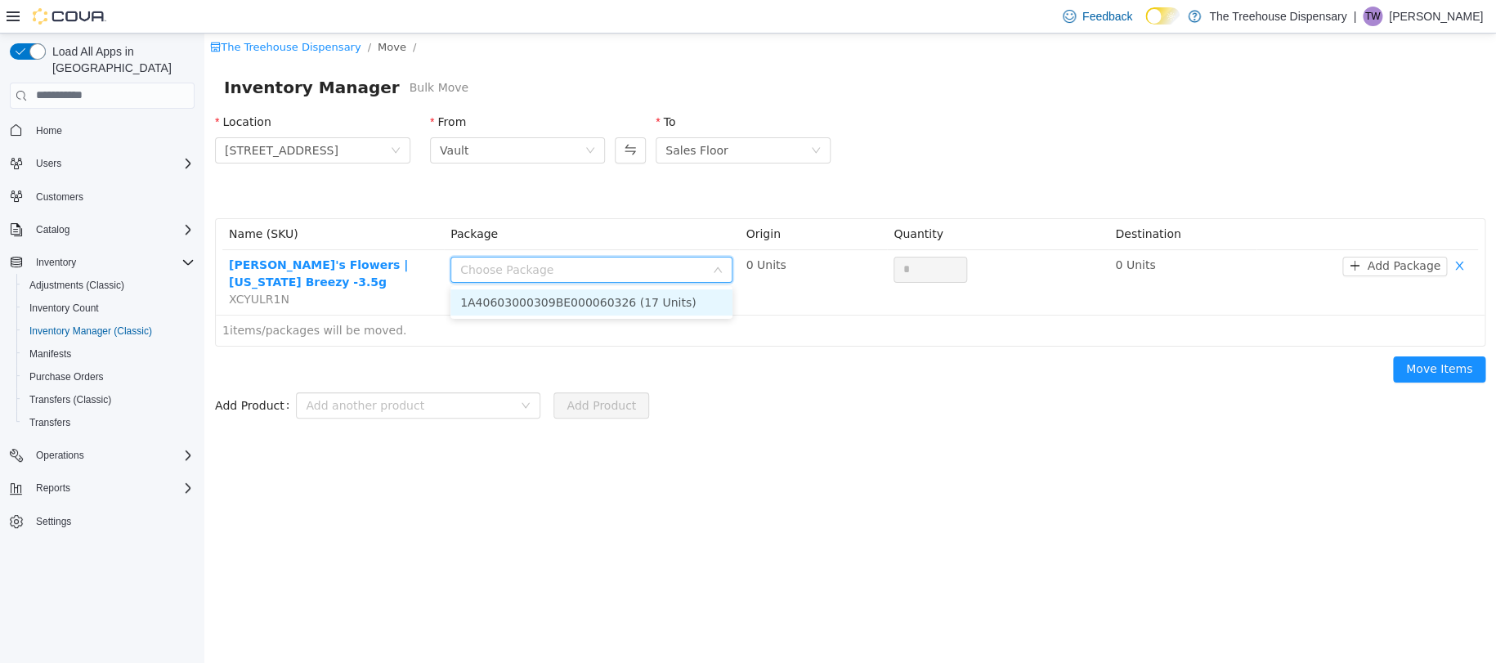
click at [571, 304] on li "1A40603000309BE000060326 (17 Units)" at bounding box center [591, 302] width 282 height 26
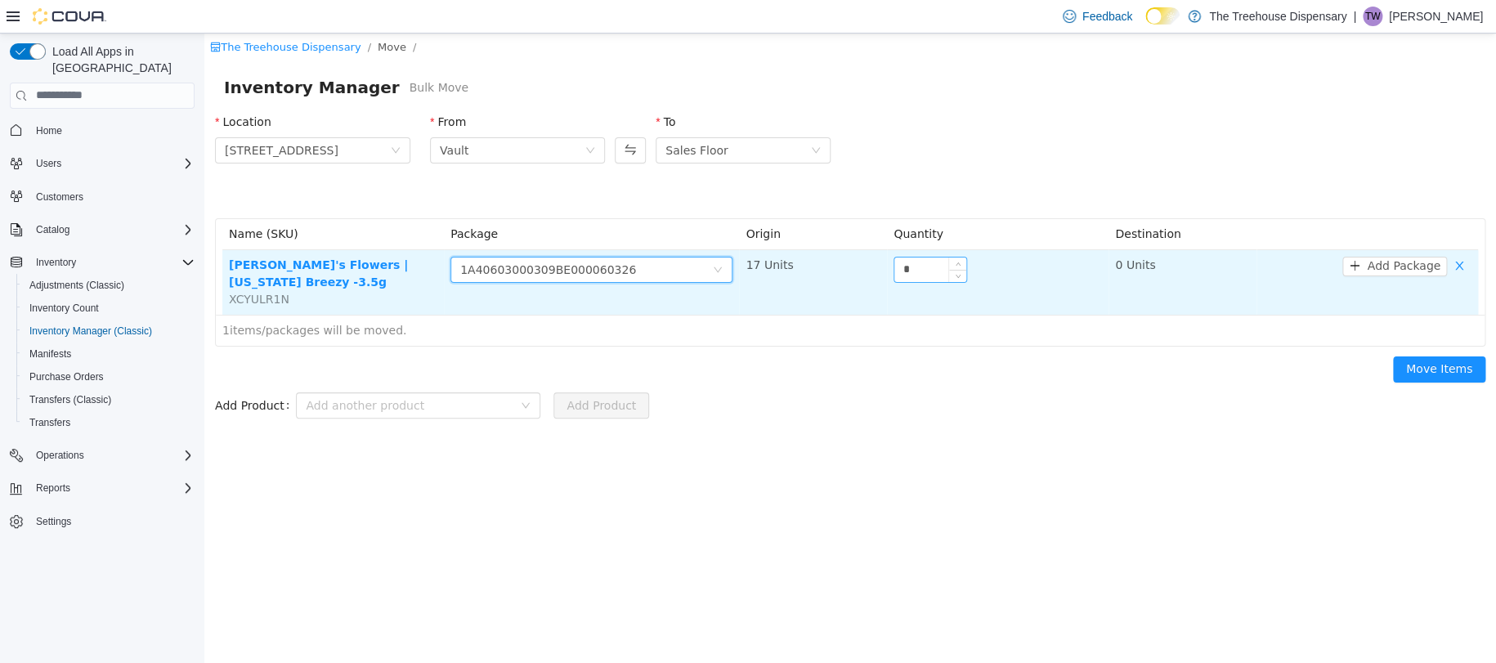
click at [935, 268] on input "*" at bounding box center [930, 269] width 72 height 25
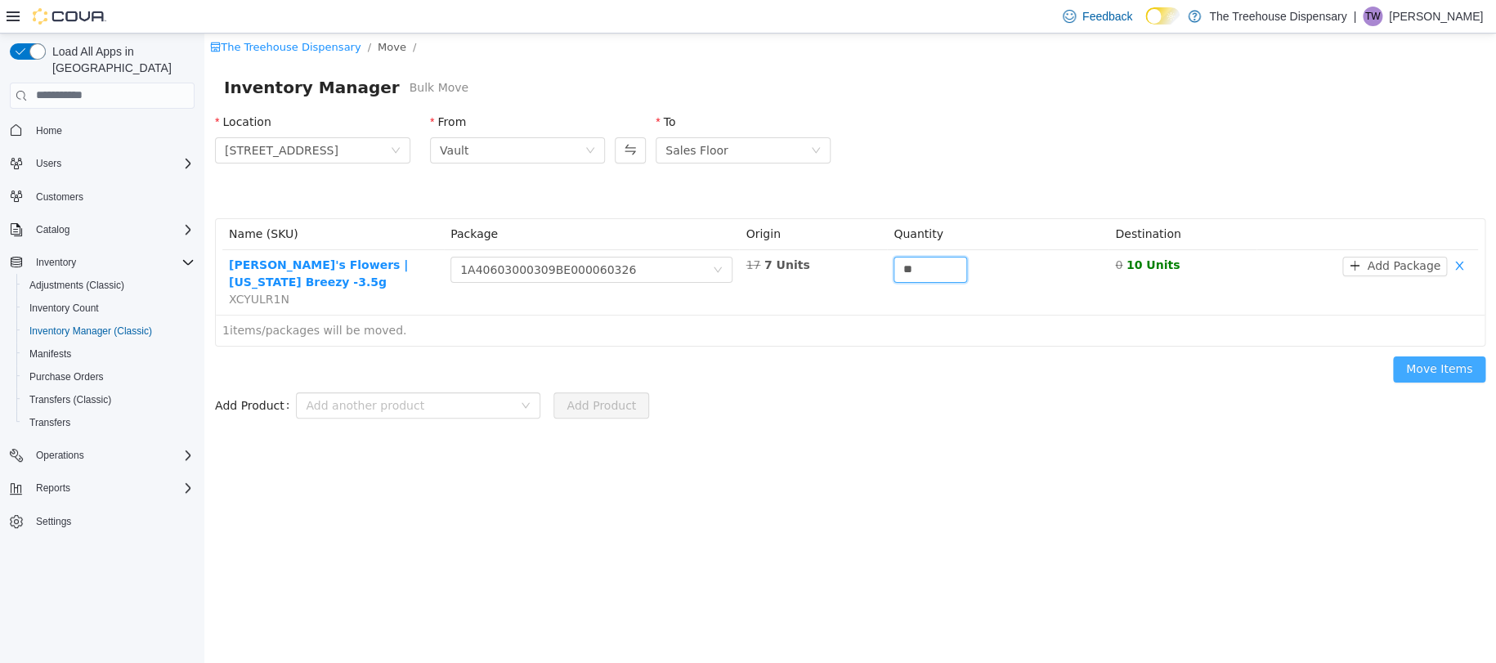
type input "**"
click at [1404, 360] on button "Move Items" at bounding box center [1439, 369] width 92 height 26
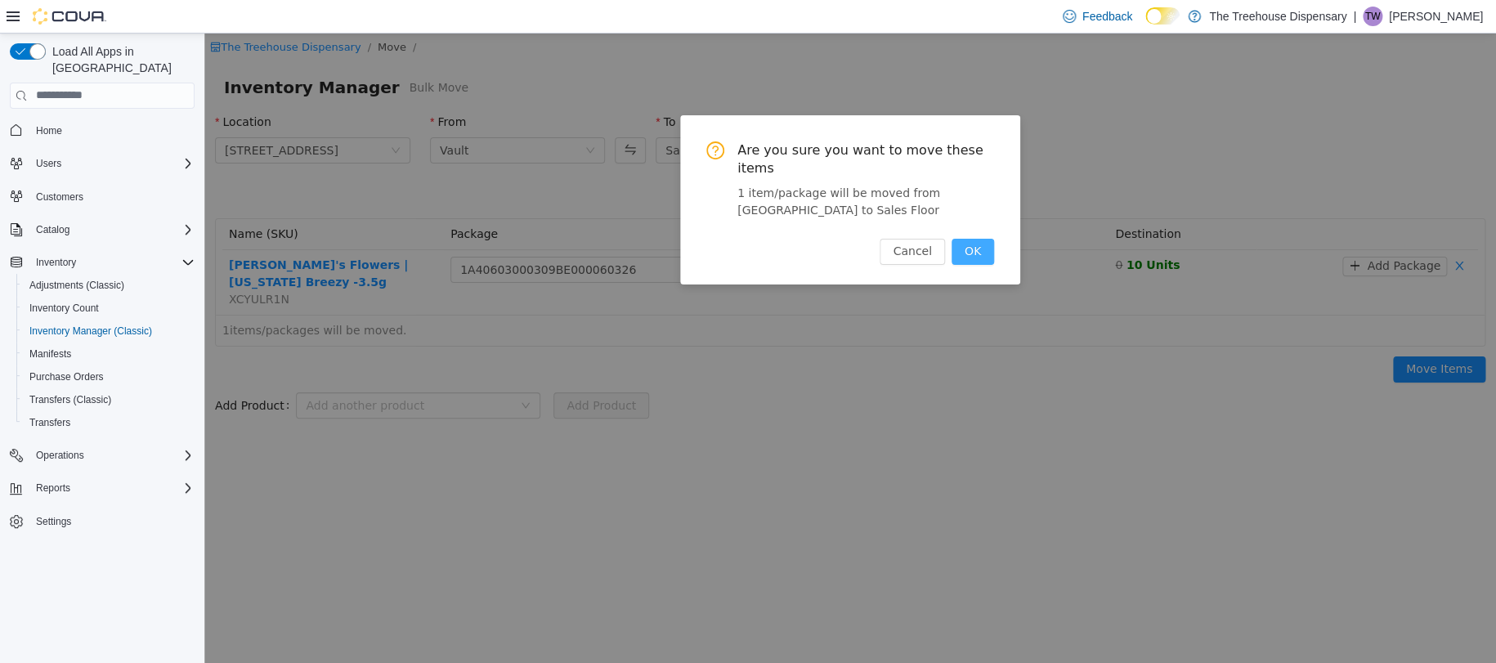
click at [985, 241] on button "OK" at bounding box center [972, 251] width 43 height 26
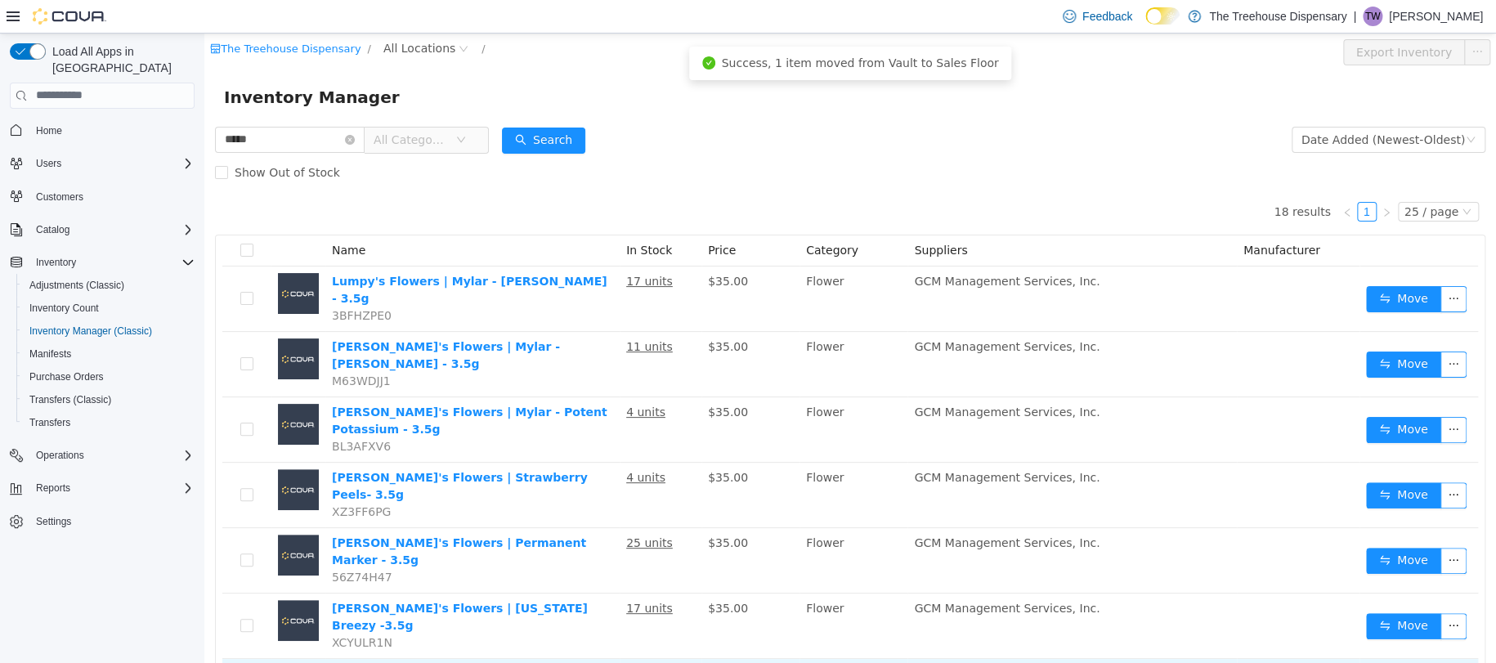
scroll to position [109, 0]
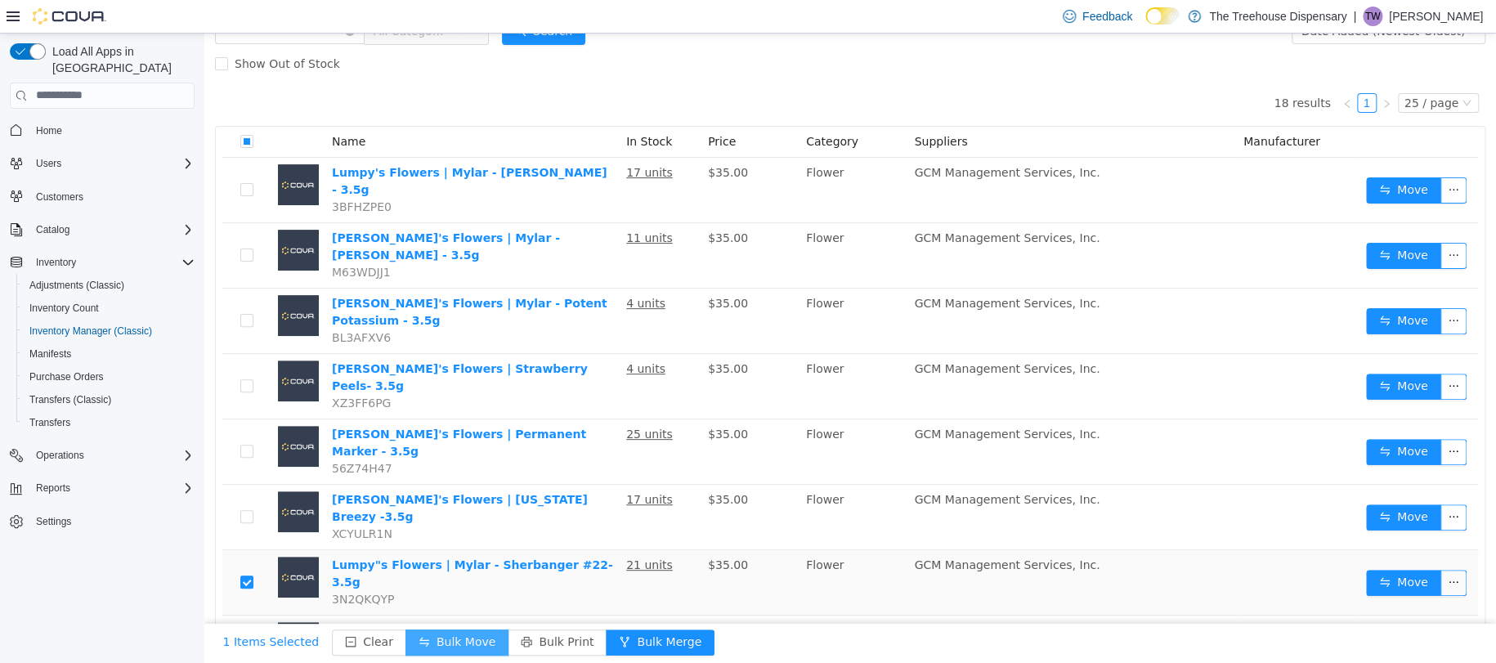
click at [433, 638] on button "Bulk Move" at bounding box center [456, 642] width 103 height 26
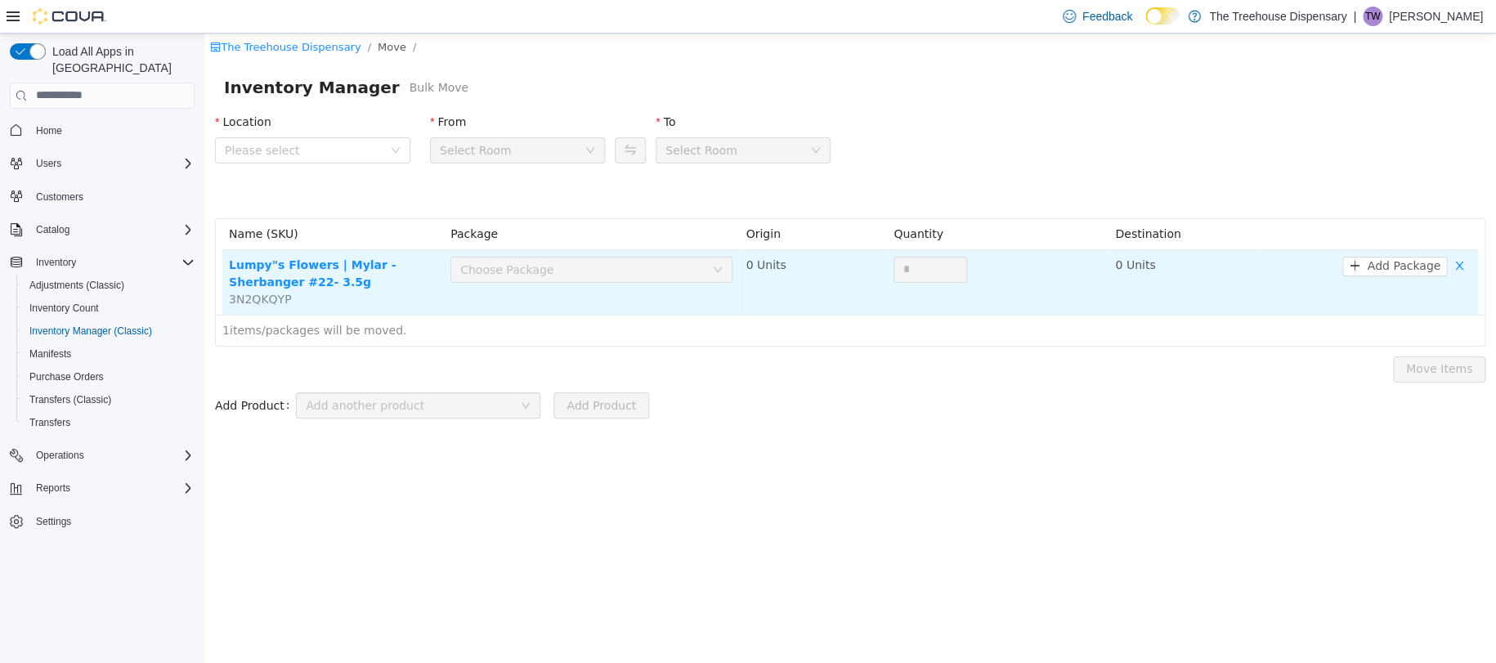
click at [593, 274] on div "Choose Package" at bounding box center [582, 269] width 244 height 16
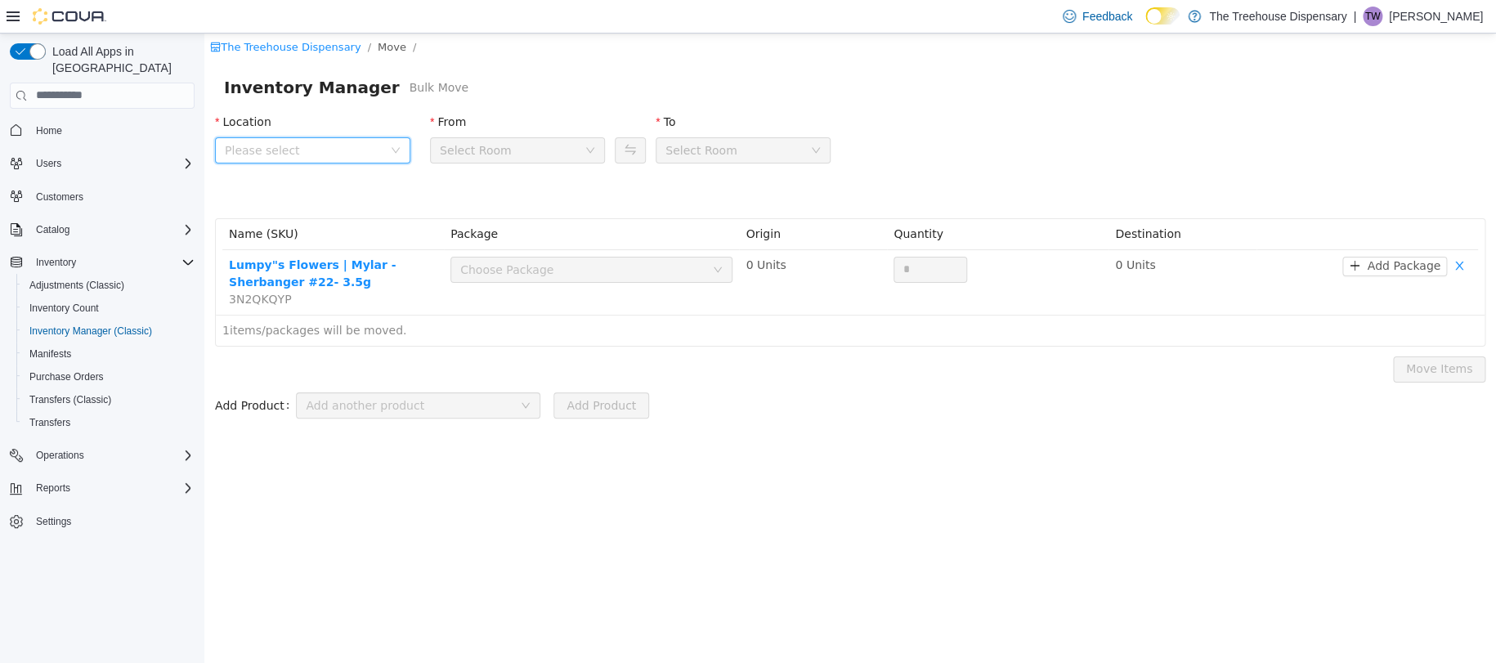
click at [315, 143] on span "Please select" at bounding box center [304, 149] width 158 height 16
click at [324, 246] on span "24081 Postal Ave" at bounding box center [314, 240] width 114 height 13
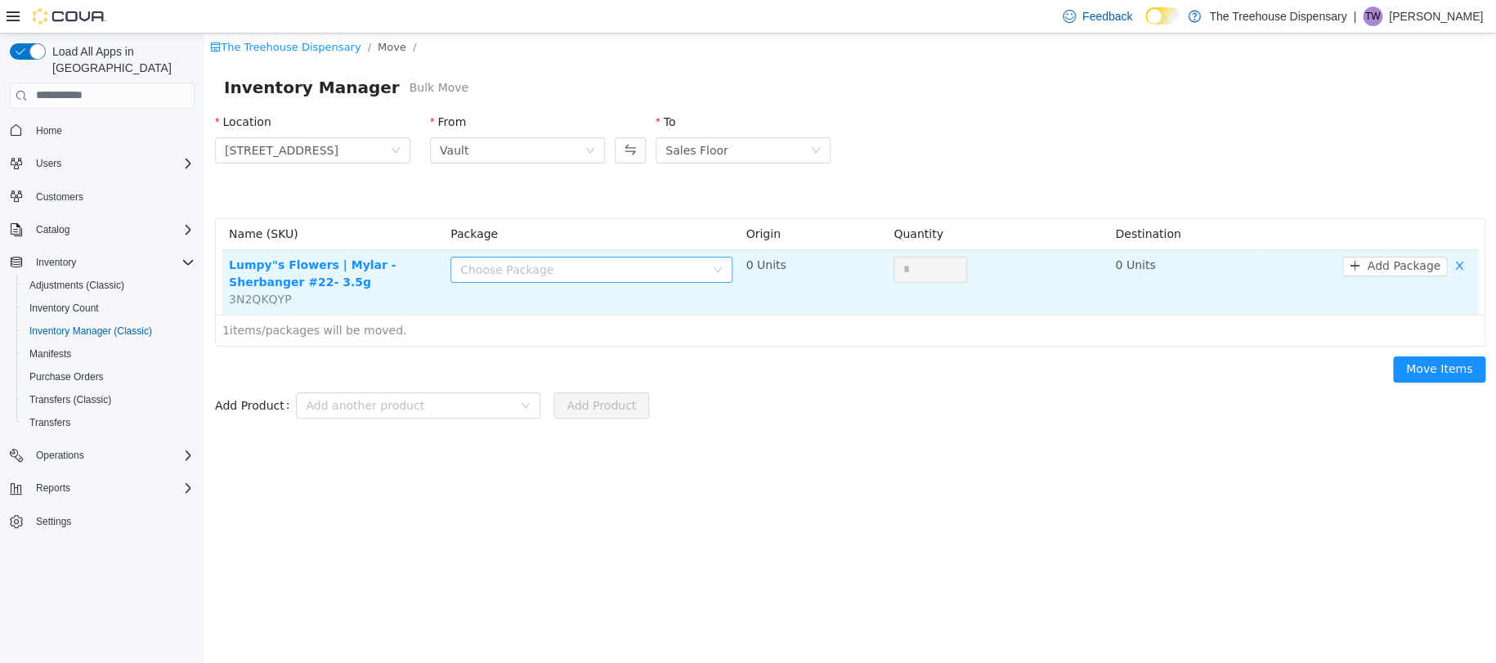
click at [532, 267] on div "Choose Package" at bounding box center [582, 269] width 244 height 16
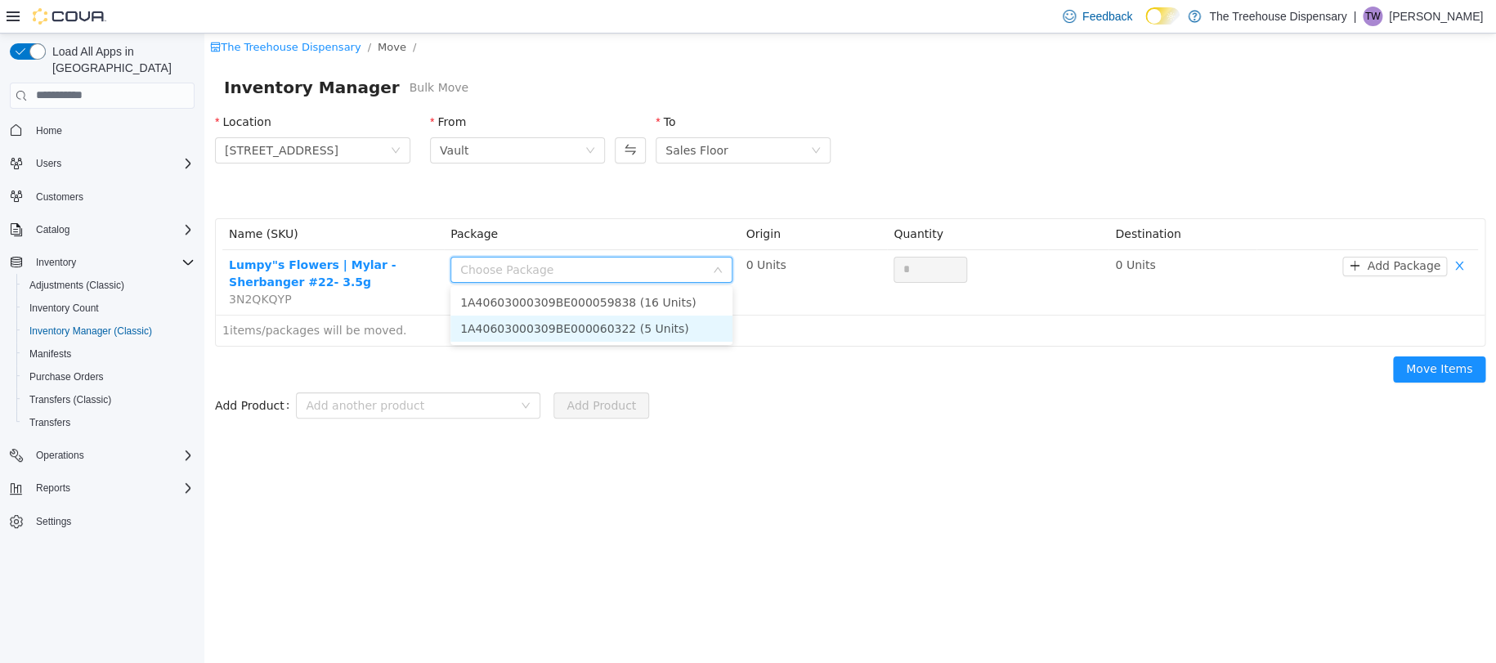
click at [549, 324] on li "1A40603000309BE000060322 (5 Units)" at bounding box center [591, 328] width 282 height 26
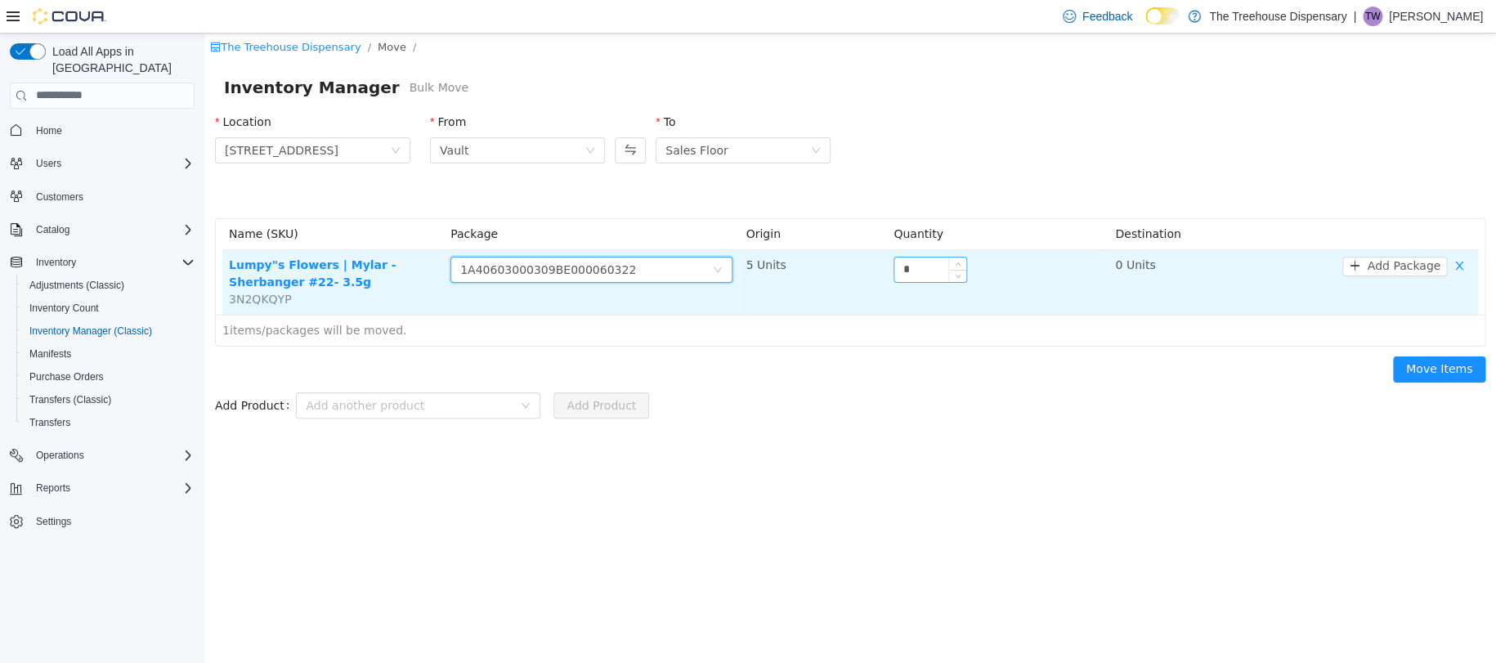
click at [925, 273] on input "*" at bounding box center [930, 269] width 72 height 25
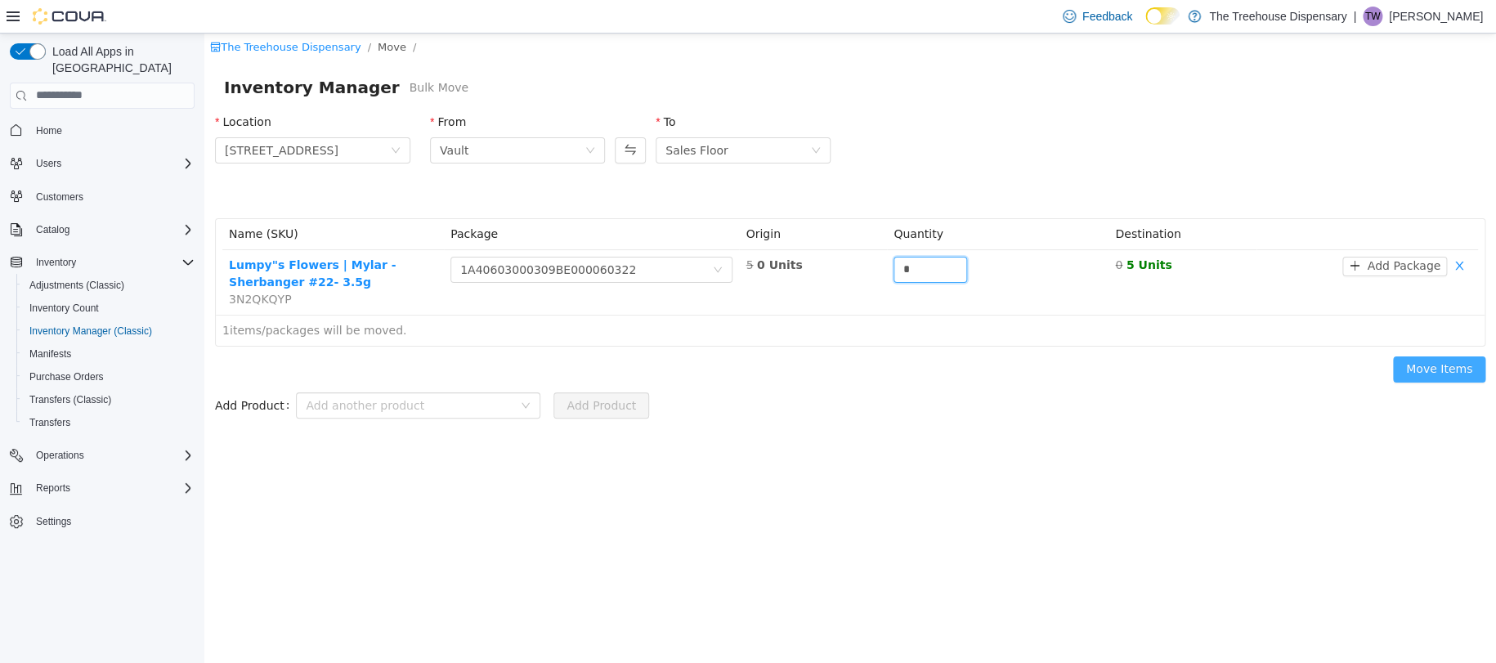
type input "*"
click at [1421, 369] on button "Move Items" at bounding box center [1439, 369] width 92 height 26
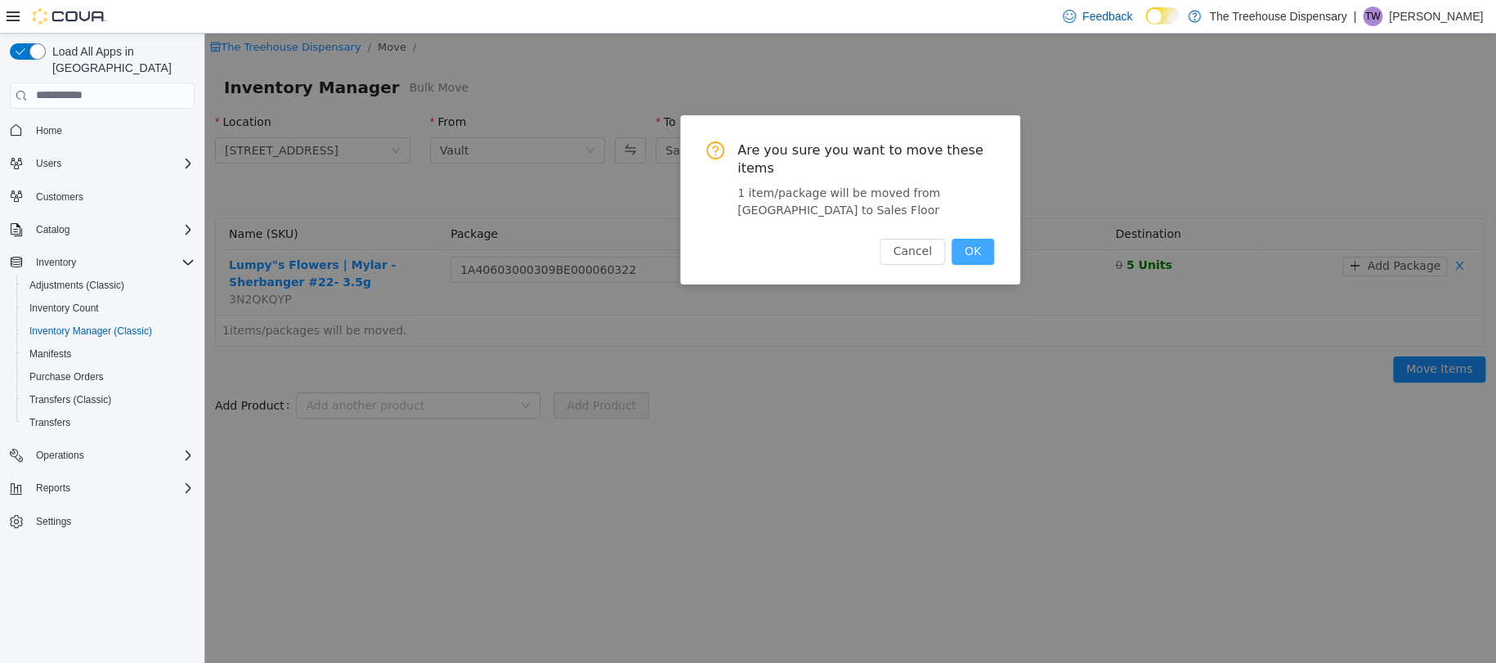
click at [983, 244] on button "OK" at bounding box center [972, 251] width 43 height 26
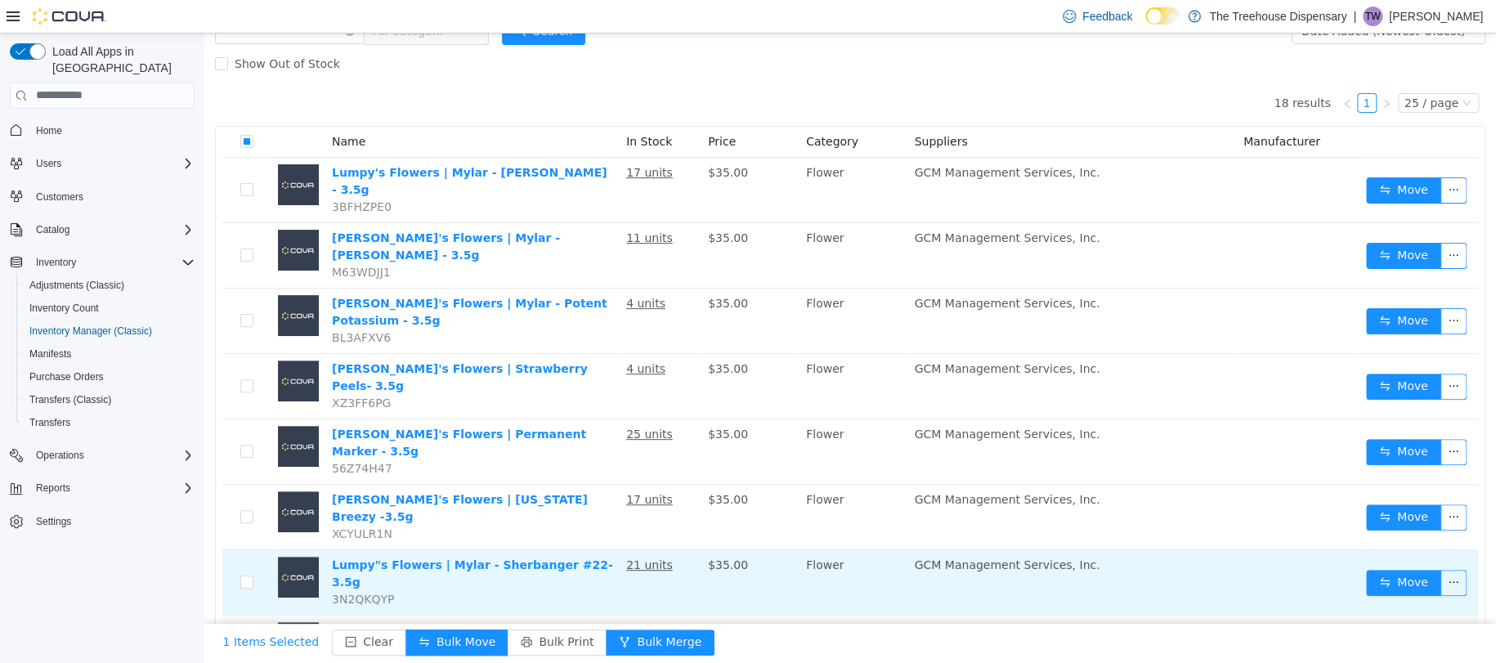
scroll to position [217, 0]
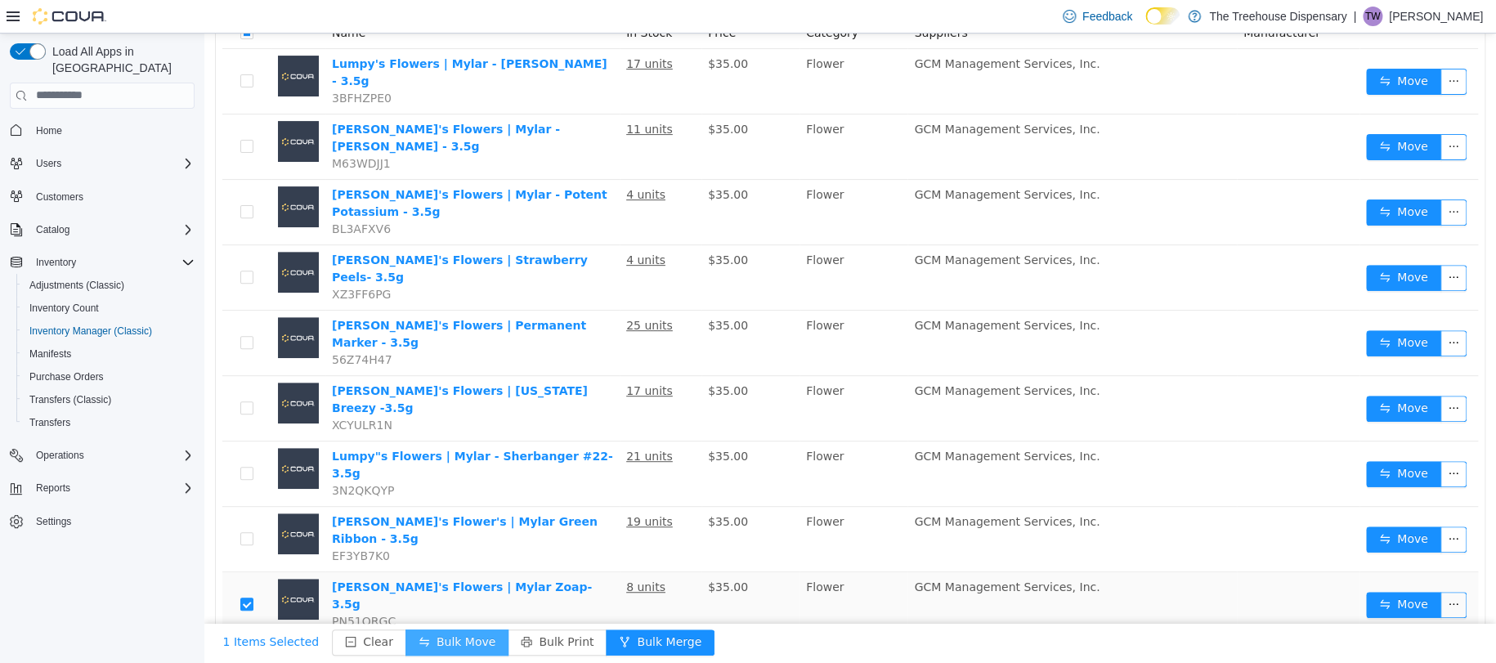
click at [432, 648] on button "Bulk Move" at bounding box center [456, 642] width 103 height 26
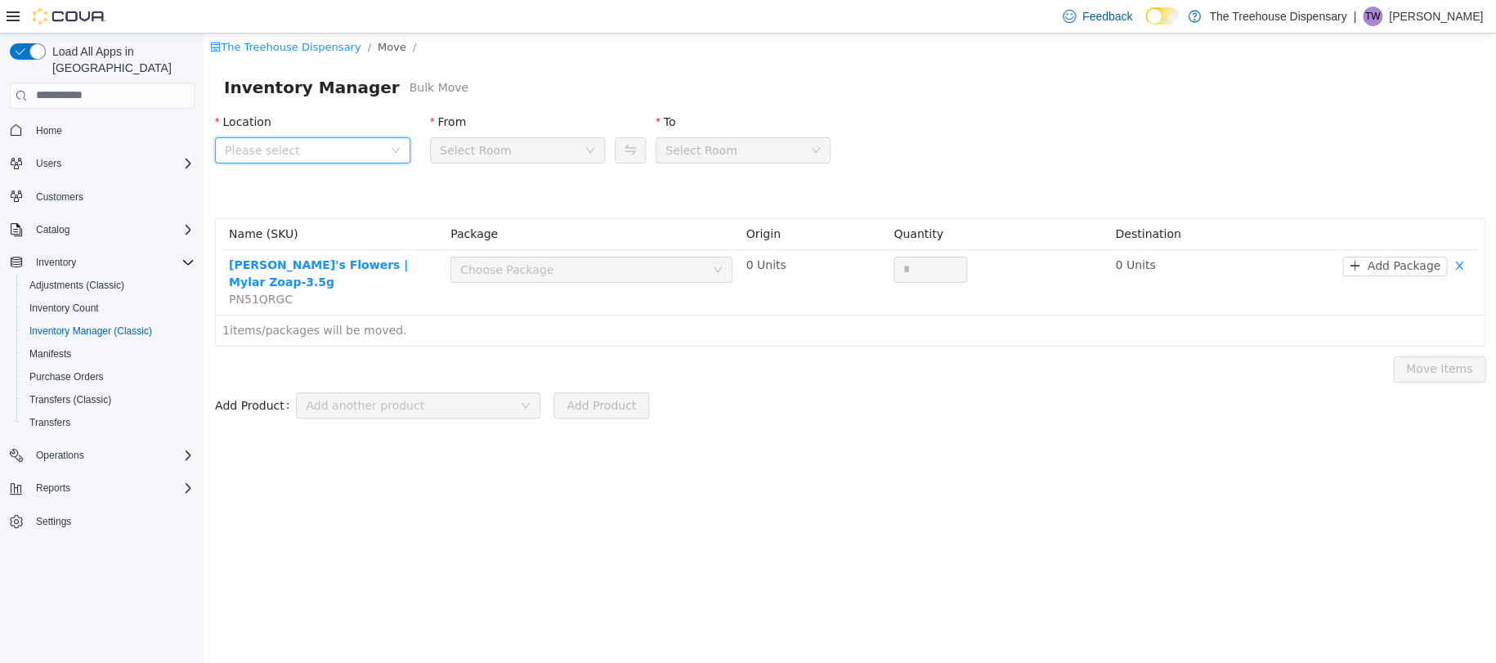
click at [360, 157] on span "Please select" at bounding box center [304, 149] width 158 height 16
click at [322, 244] on span "24081 Postal Ave" at bounding box center [314, 240] width 114 height 13
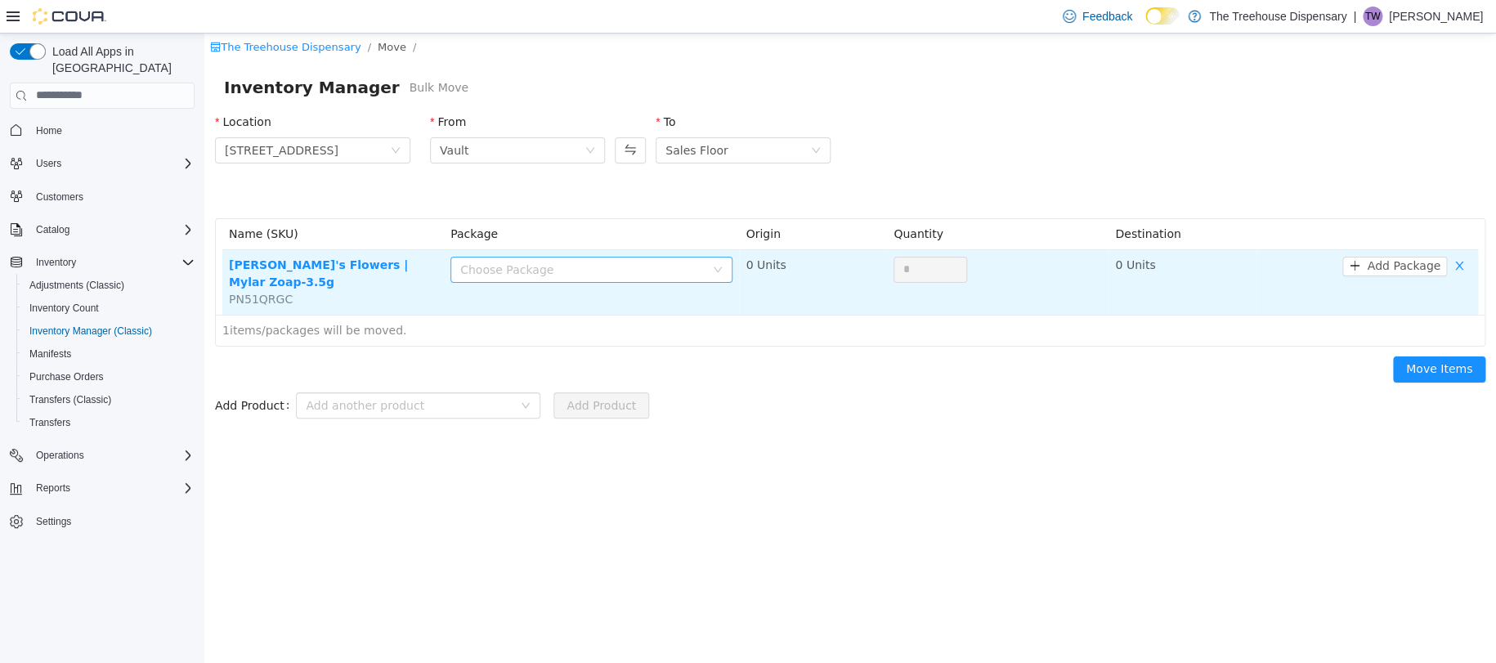
click at [571, 271] on div "Choose Package" at bounding box center [582, 269] width 244 height 16
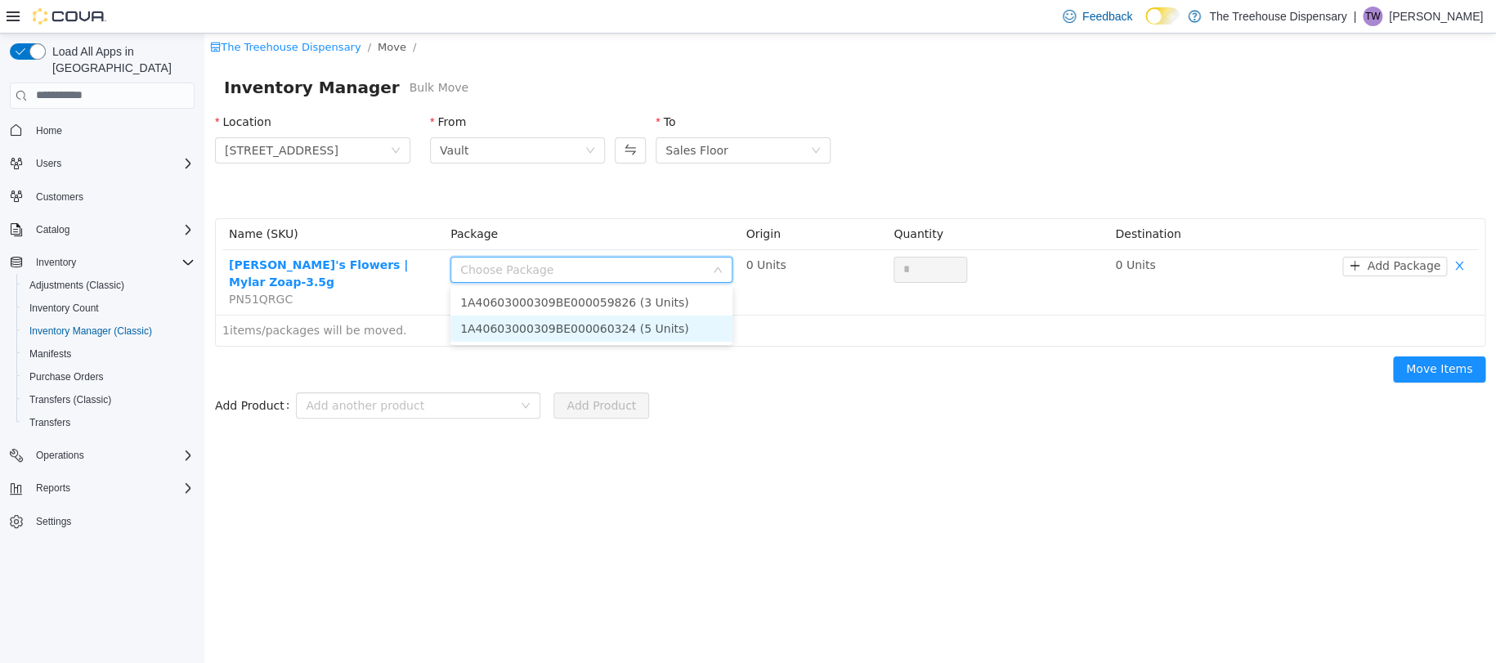
click at [595, 322] on li "1A40603000309BE000060324 (5 Units)" at bounding box center [591, 328] width 282 height 26
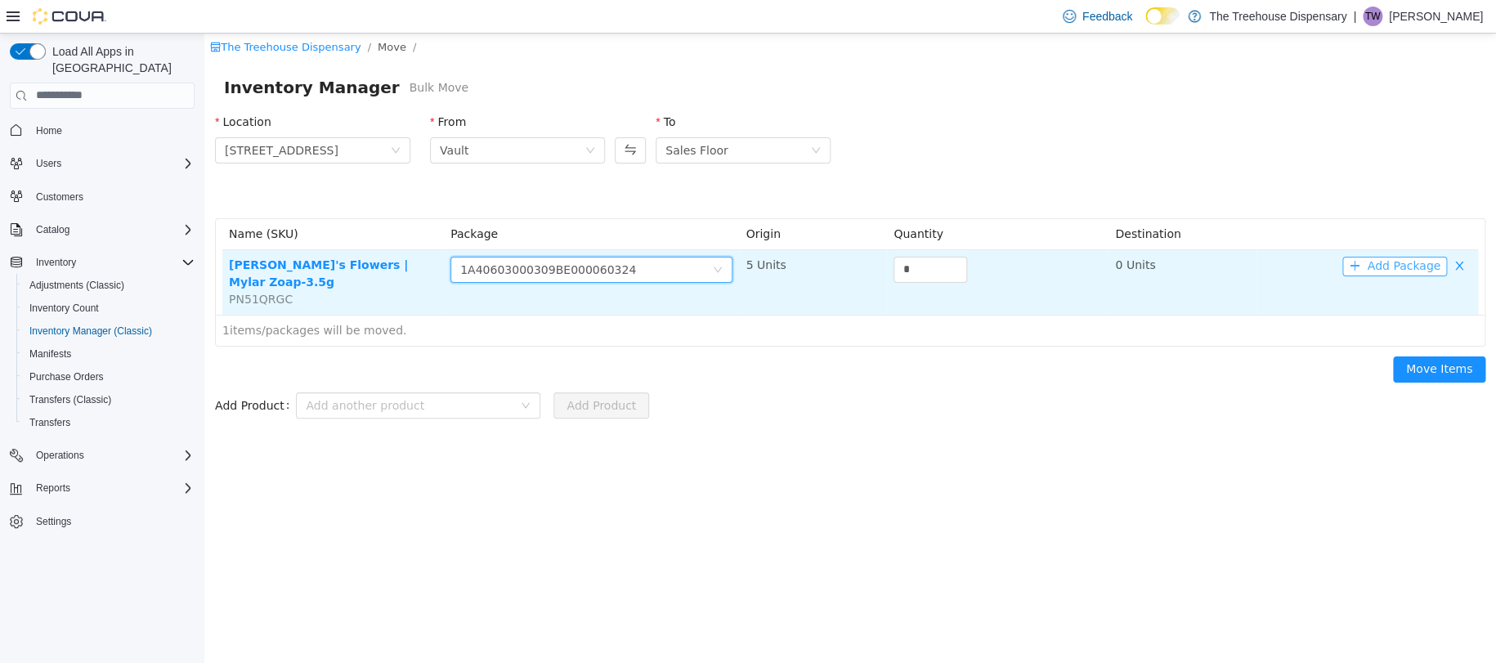
click at [1402, 264] on button "Add Package" at bounding box center [1394, 266] width 105 height 20
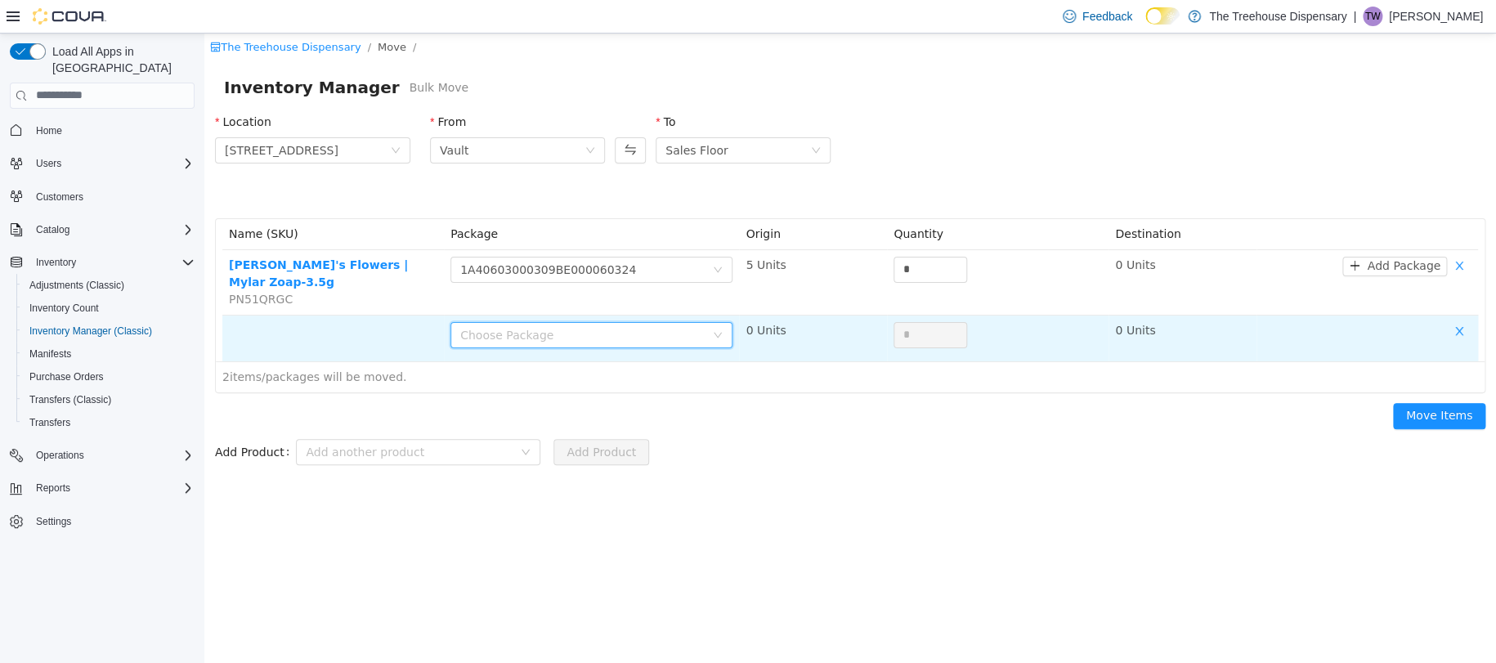
click at [645, 326] on div "Choose Package" at bounding box center [582, 334] width 244 height 16
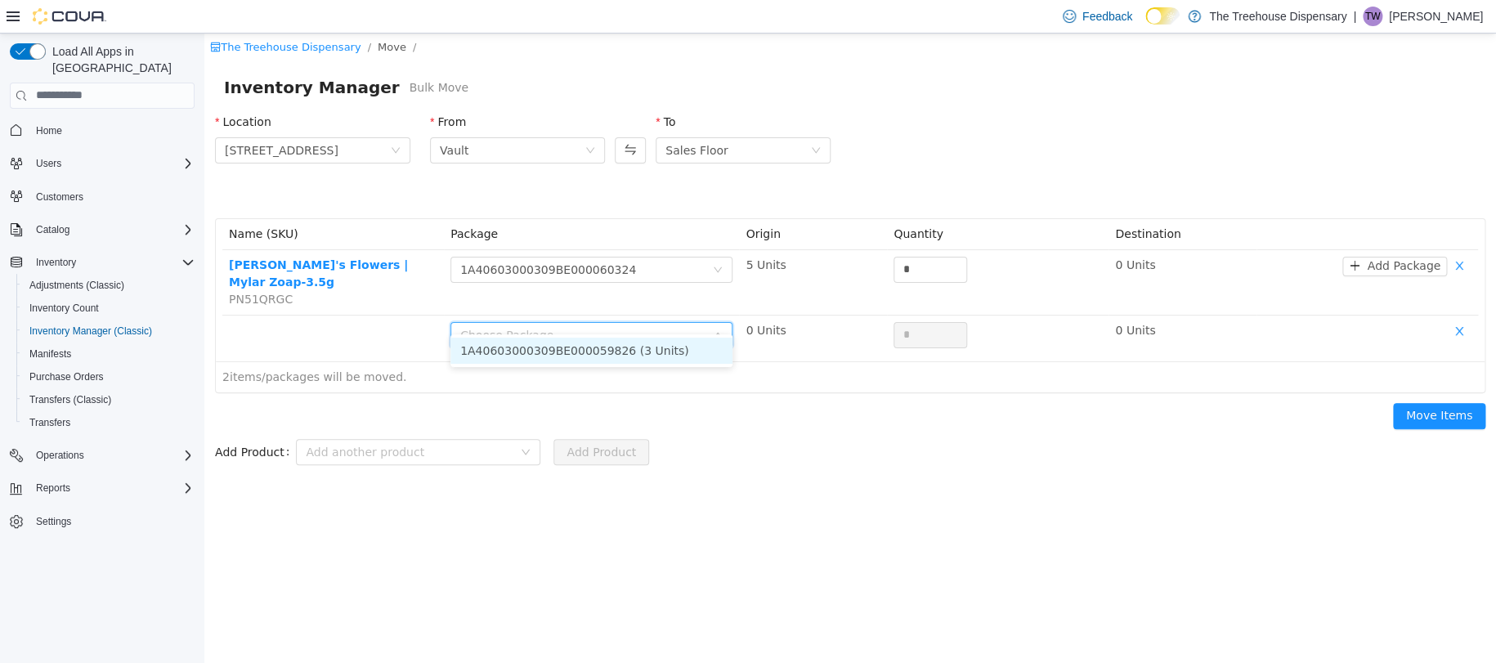
click at [661, 346] on li "1A40603000309BE000059826 (3 Units)" at bounding box center [591, 350] width 282 height 26
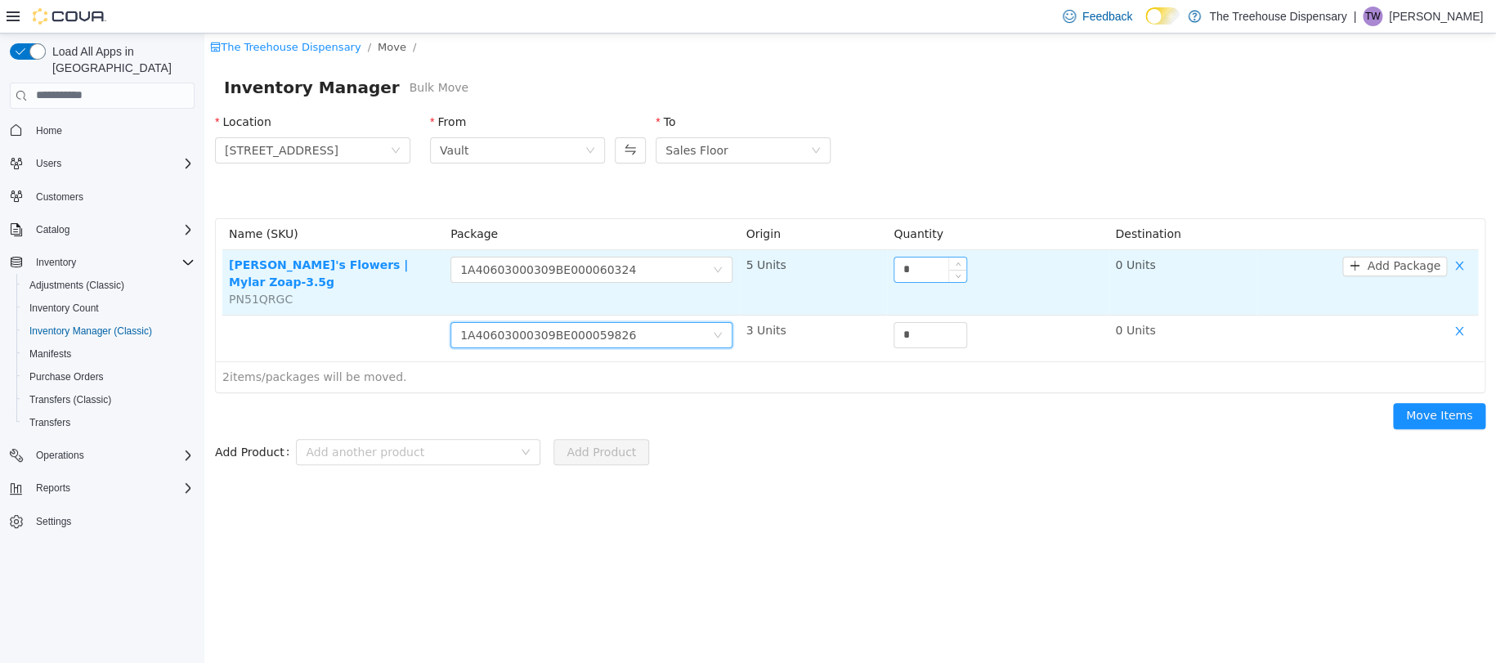
click at [938, 272] on input "*" at bounding box center [930, 269] width 72 height 25
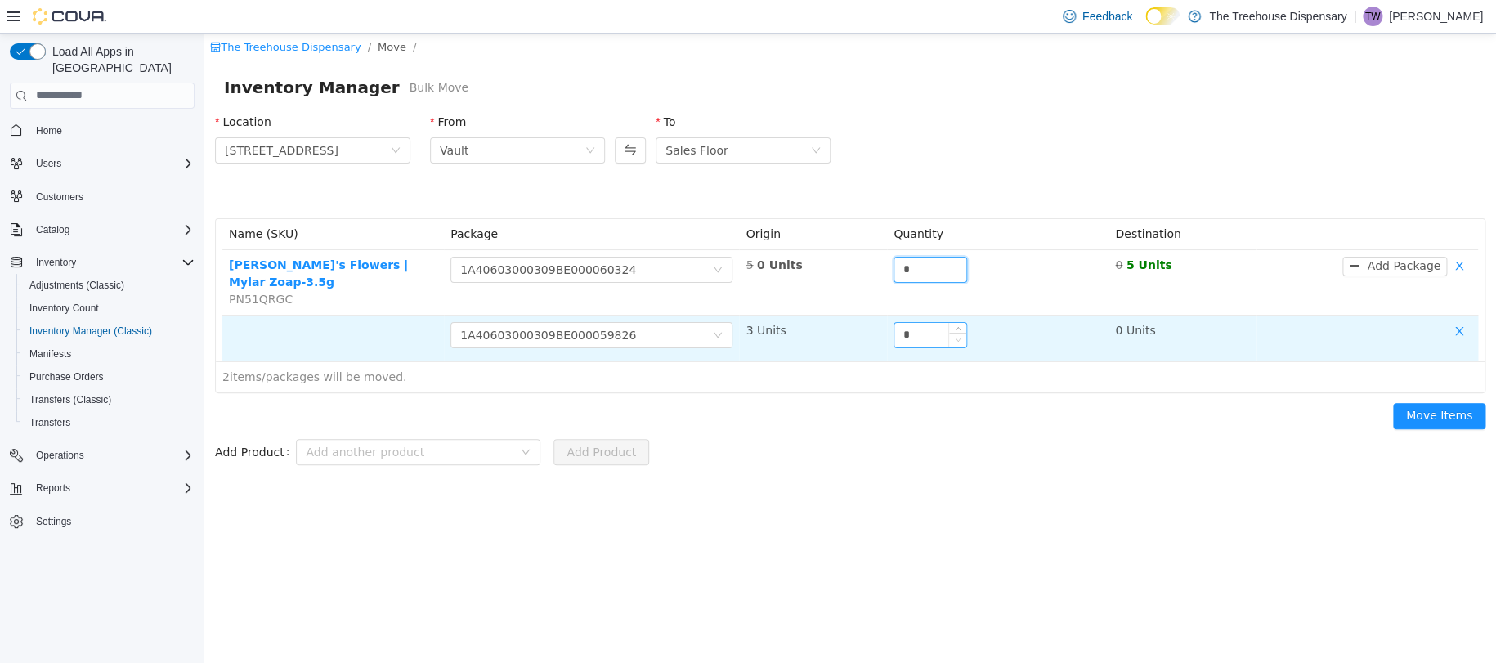
type input "*"
click at [949, 332] on span "Decrease Value" at bounding box center [957, 339] width 17 height 15
click at [911, 324] on input "*" at bounding box center [930, 334] width 72 height 25
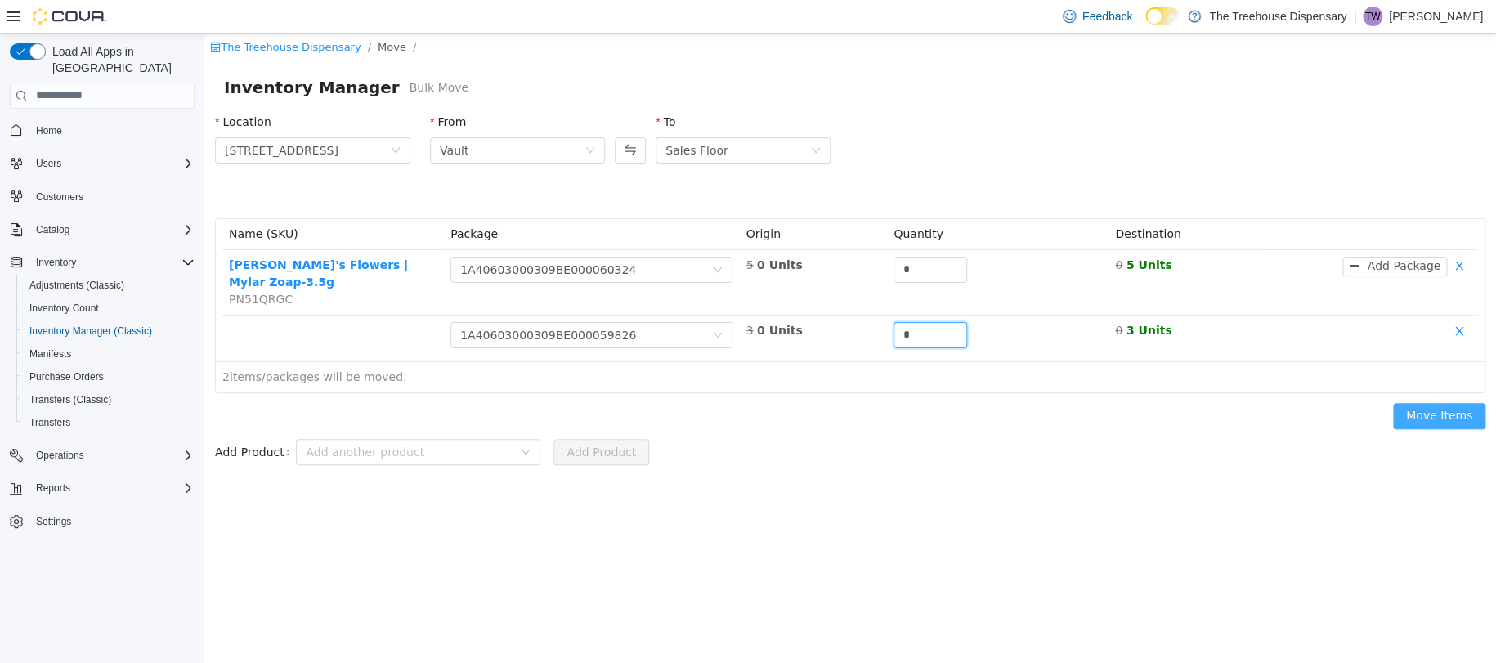
type input "*"
click at [1440, 402] on button "Move Items" at bounding box center [1439, 415] width 92 height 26
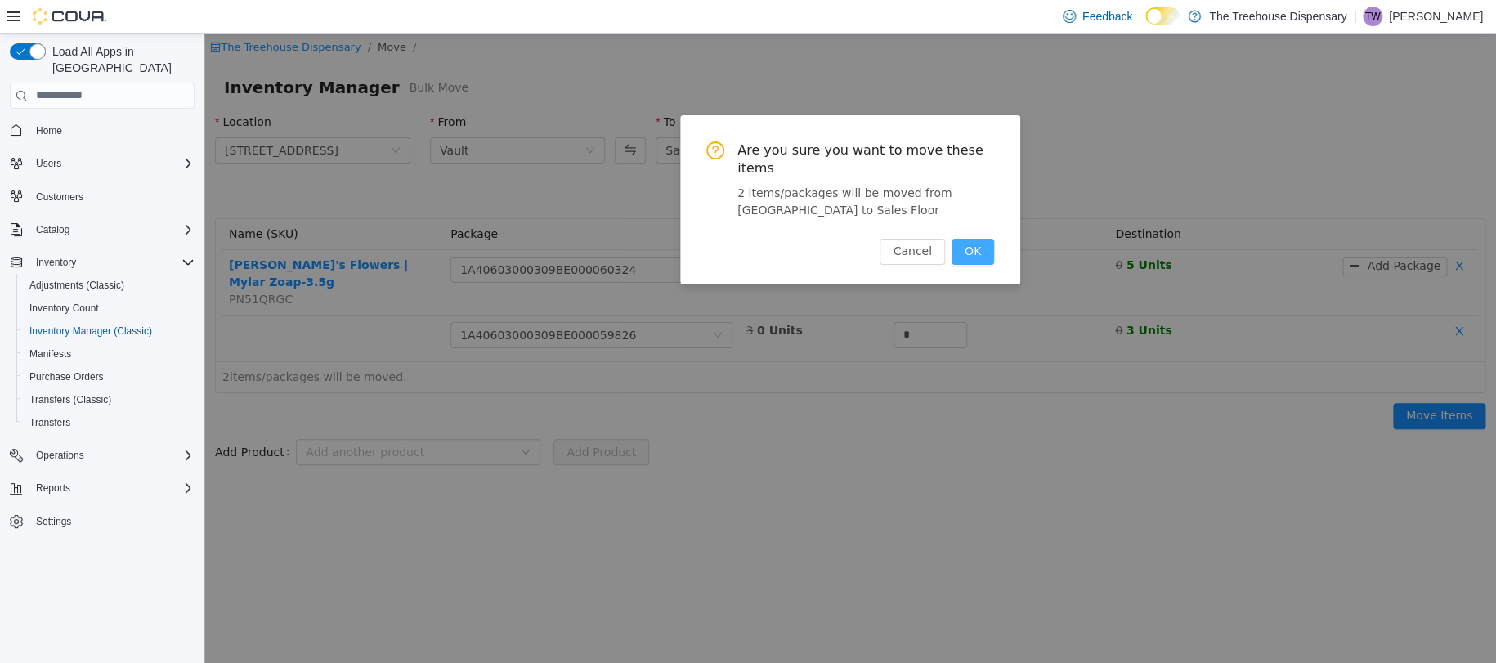
click at [977, 249] on button "OK" at bounding box center [972, 251] width 43 height 26
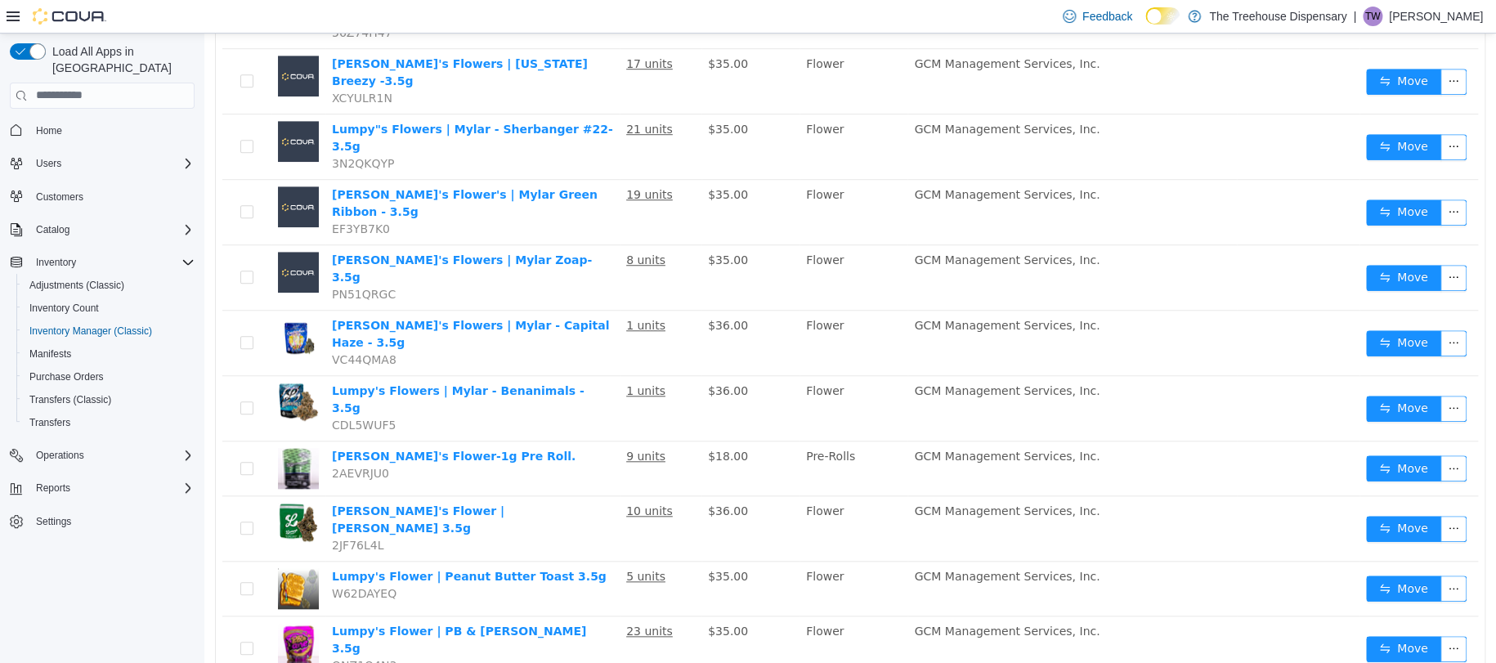
scroll to position [635, 0]
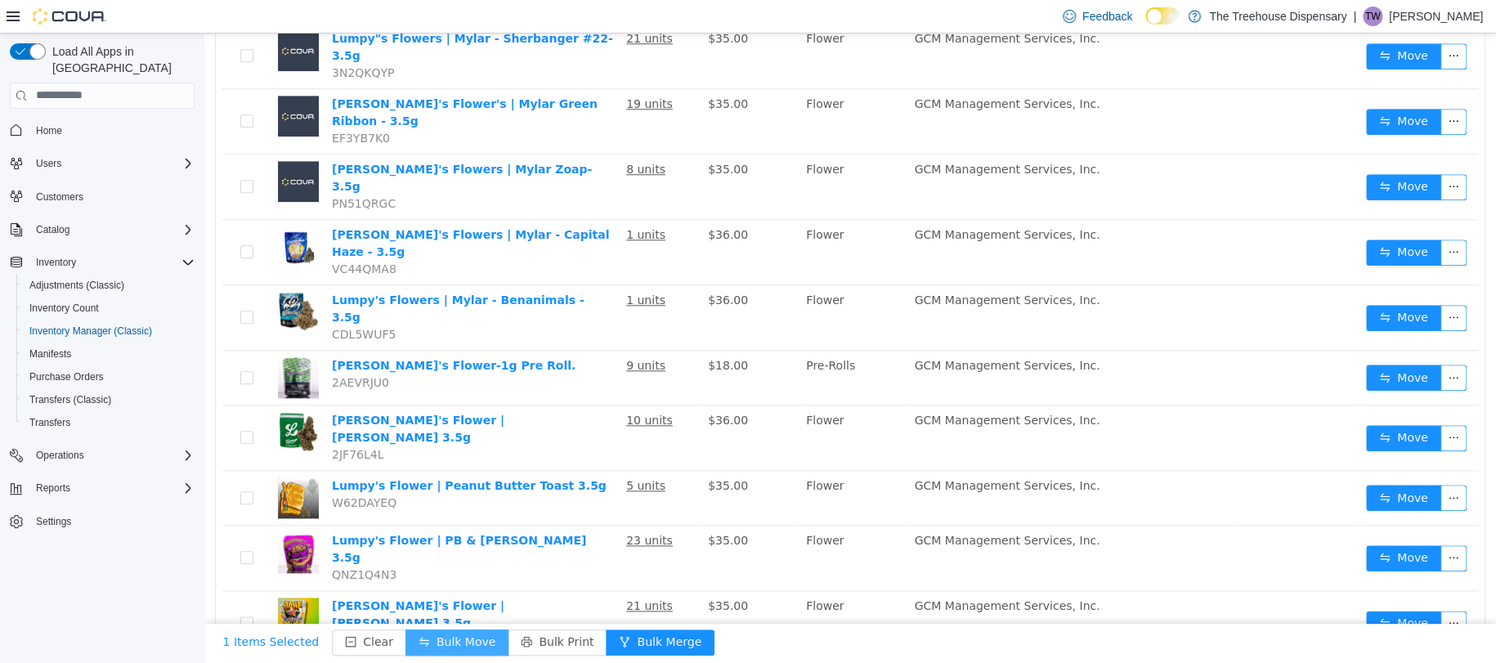
click at [433, 641] on button "Bulk Move" at bounding box center [456, 642] width 103 height 26
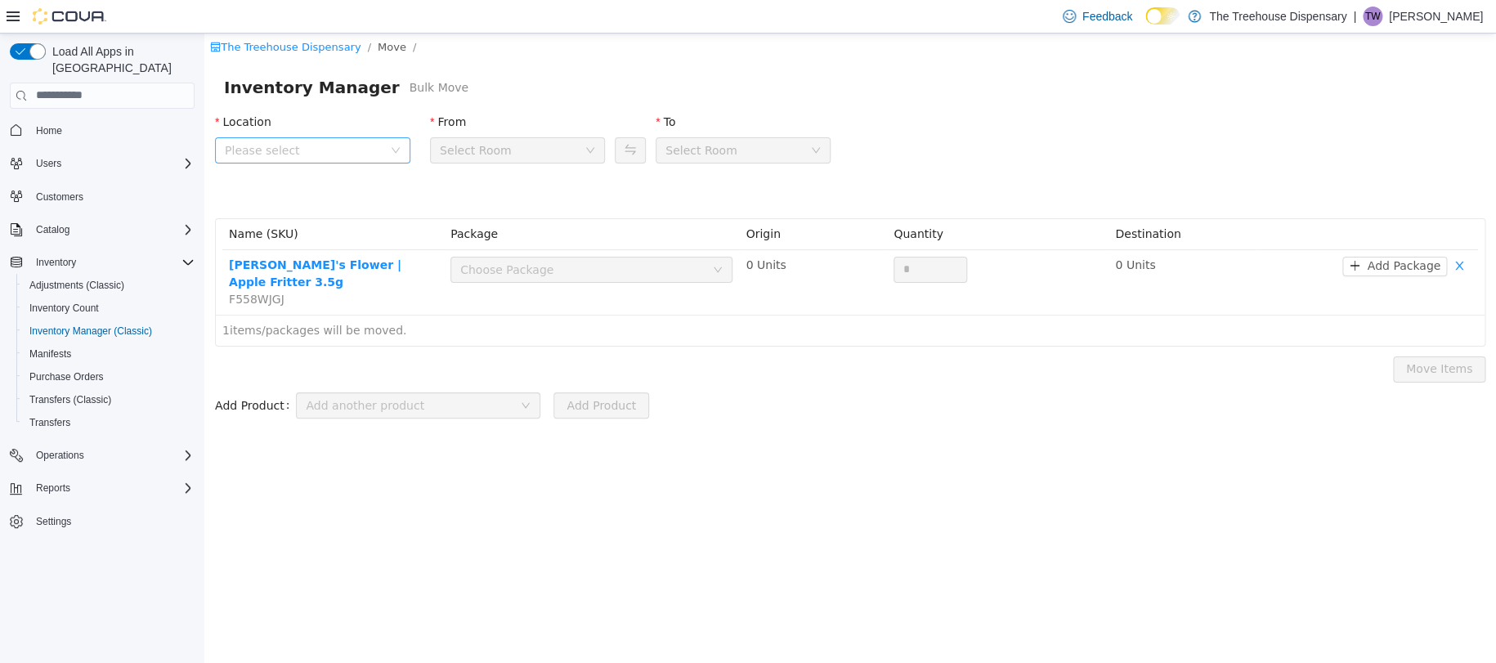
click at [290, 147] on span "Please select" at bounding box center [304, 149] width 158 height 16
click at [330, 245] on span "24081 Postal Ave" at bounding box center [314, 240] width 114 height 13
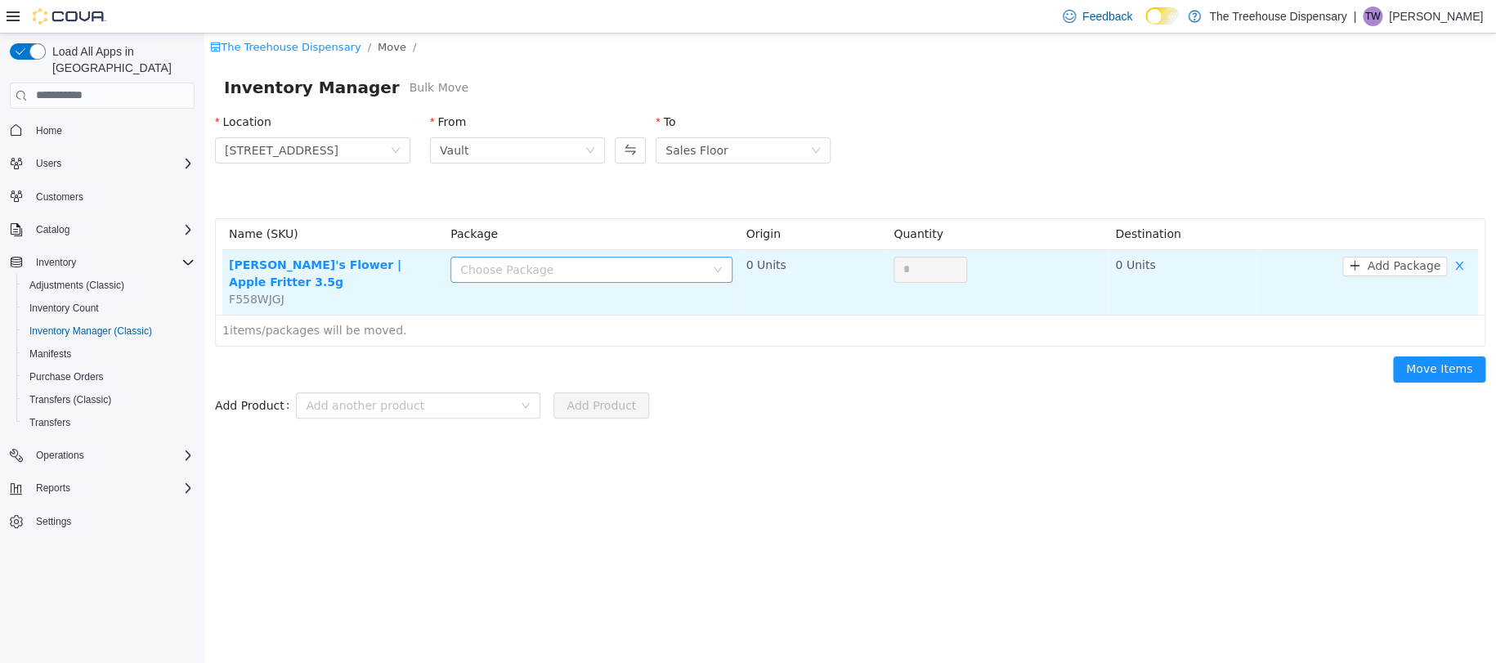
click at [518, 266] on div "Choose Package" at bounding box center [582, 269] width 244 height 16
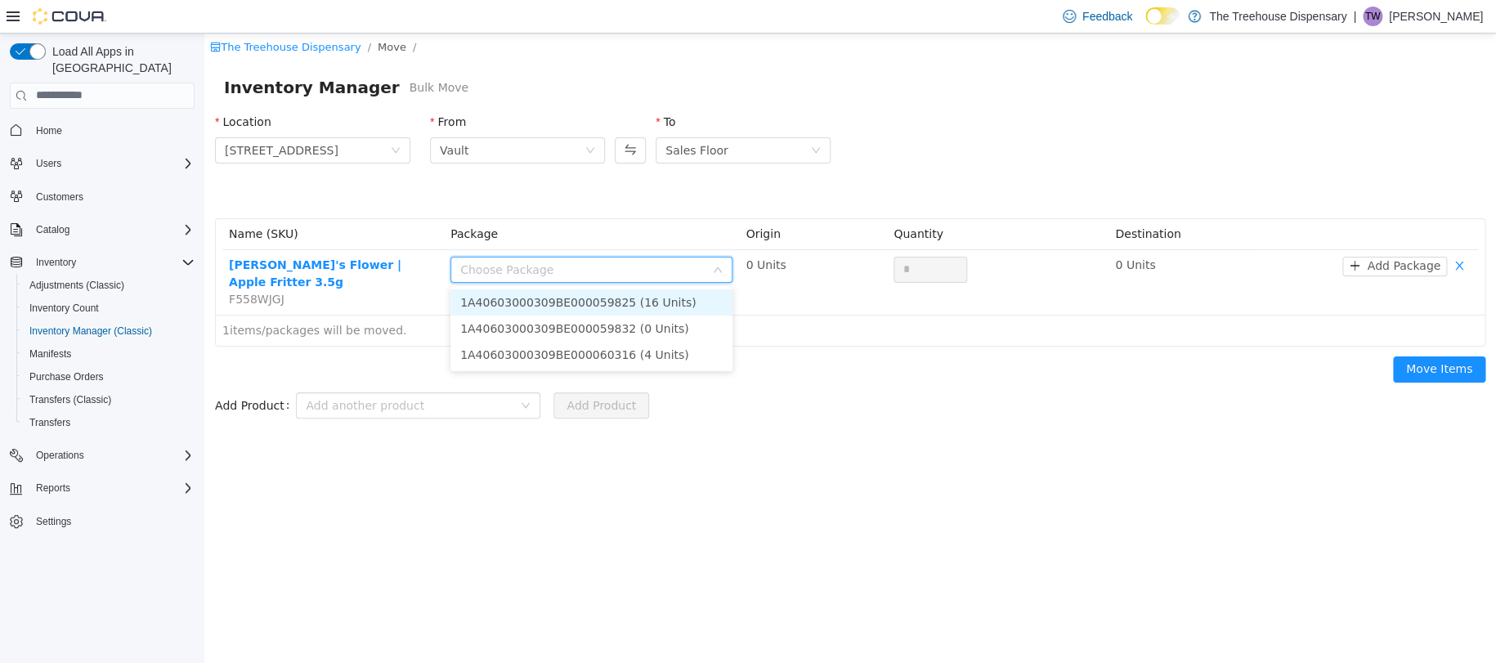
click at [586, 305] on li "1A40603000309BE000059825 (16 Units)" at bounding box center [591, 302] width 282 height 26
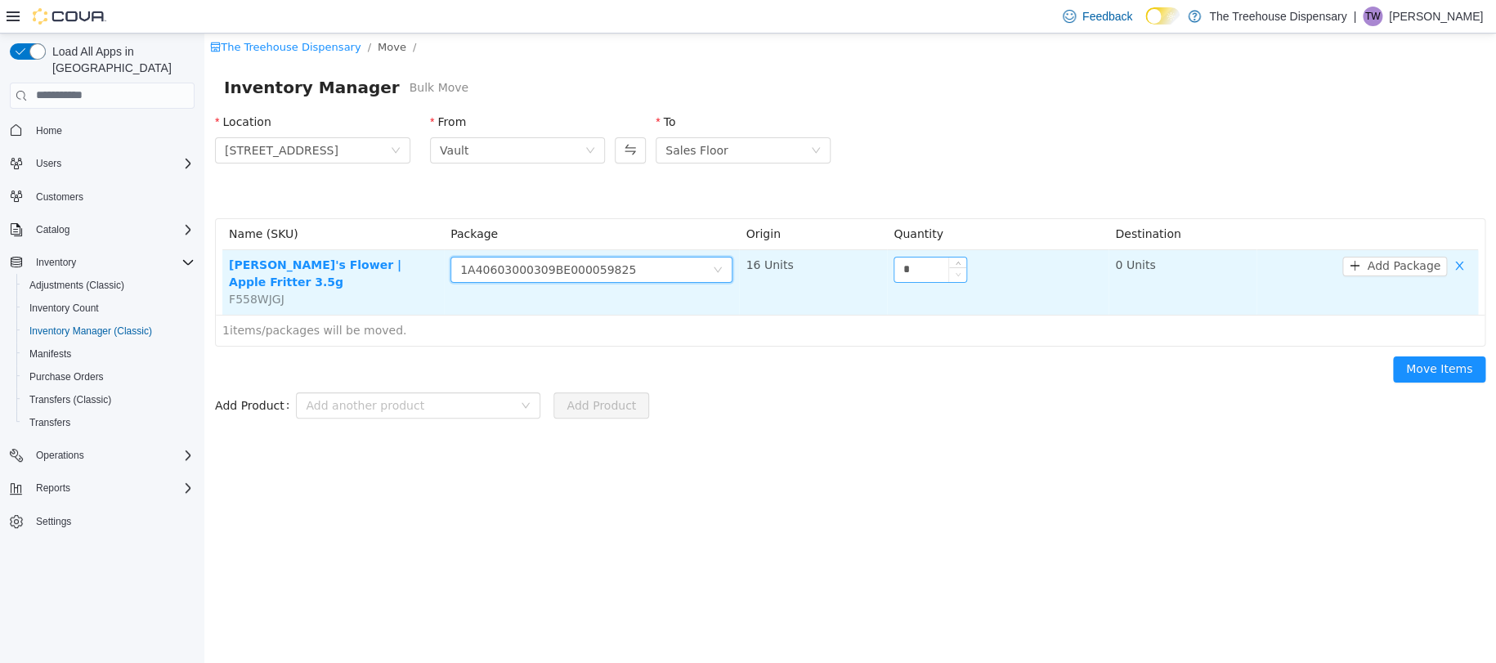
click at [955, 271] on icon "icon: down" at bounding box center [958, 274] width 6 height 6
click at [917, 263] on input "*" at bounding box center [930, 269] width 72 height 25
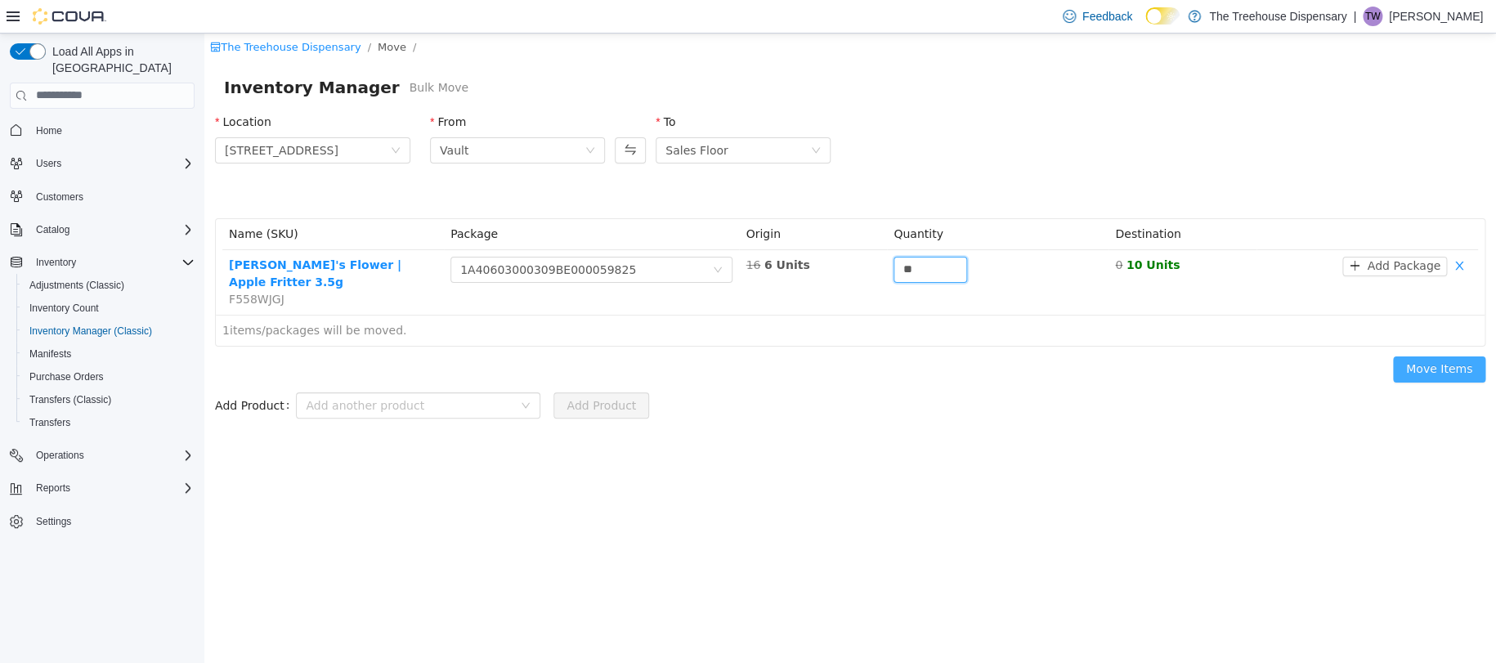
type input "**"
click at [1436, 356] on button "Move Items" at bounding box center [1439, 369] width 92 height 26
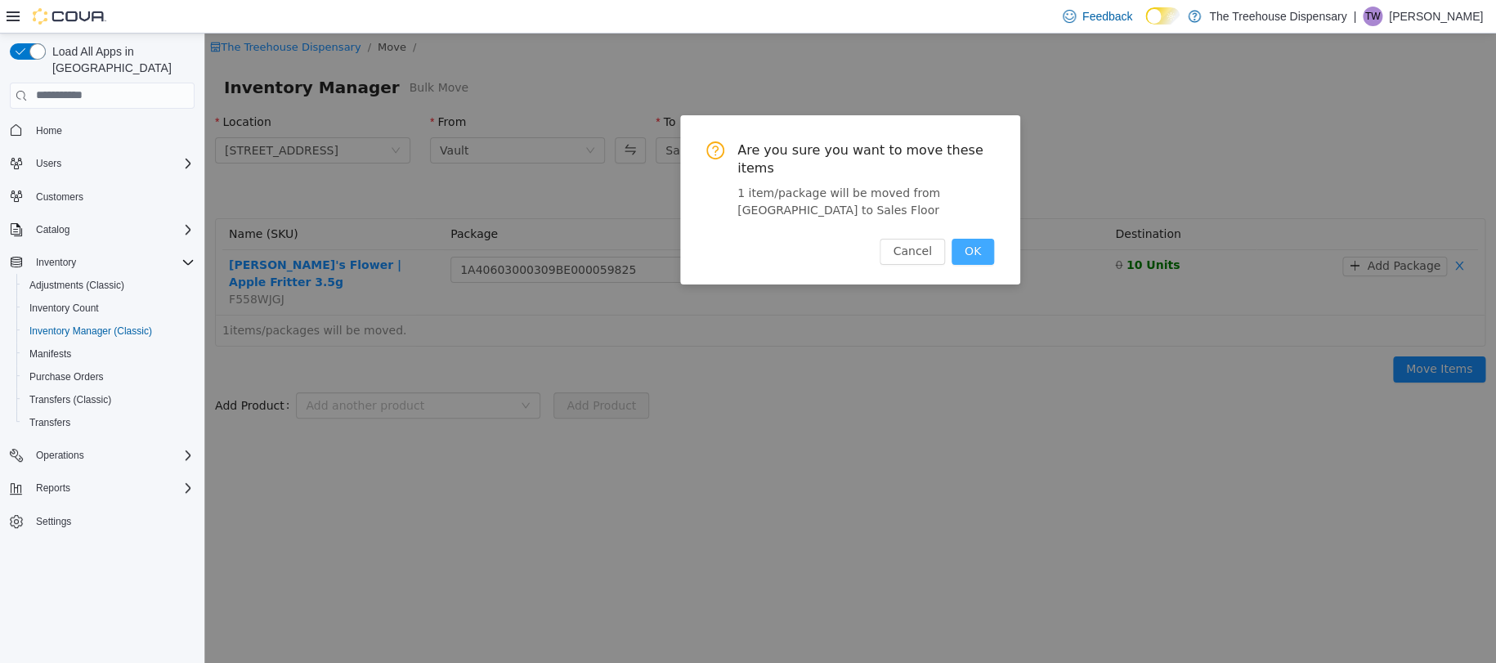
click at [971, 249] on button "OK" at bounding box center [972, 251] width 43 height 26
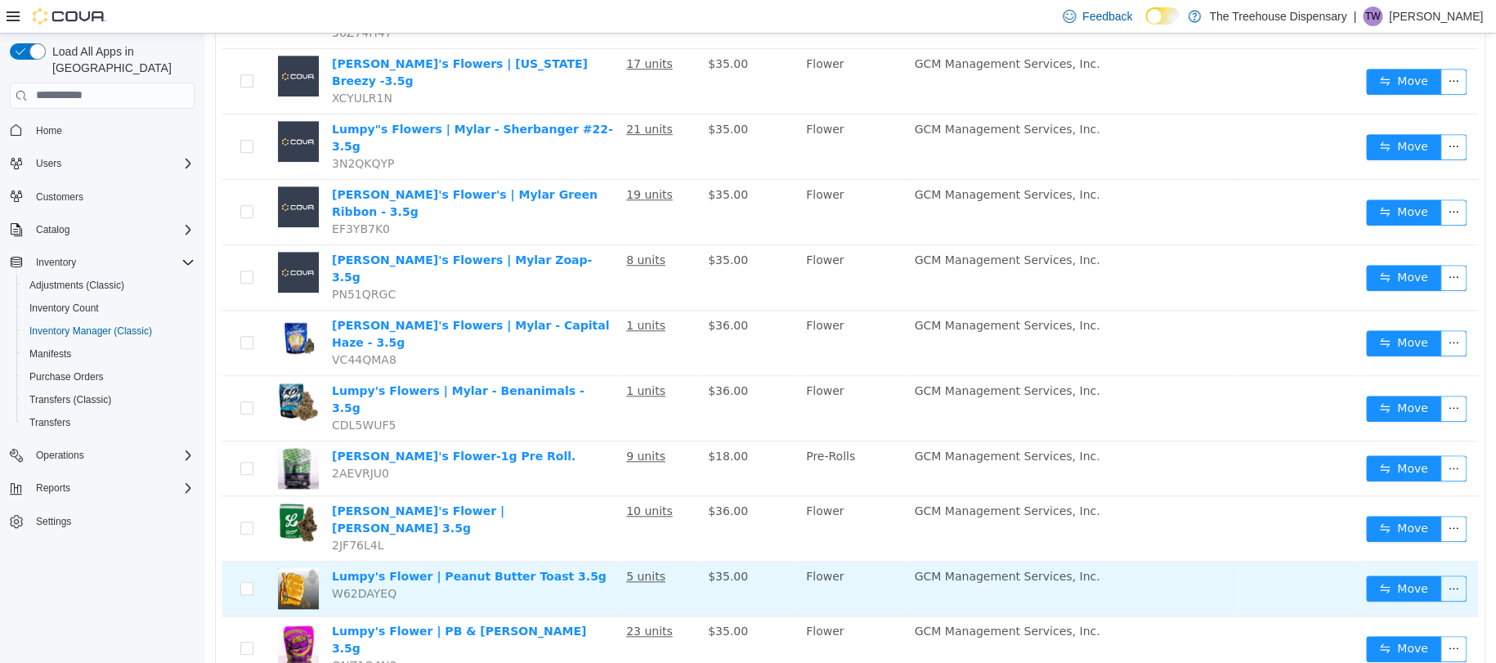
scroll to position [635, 0]
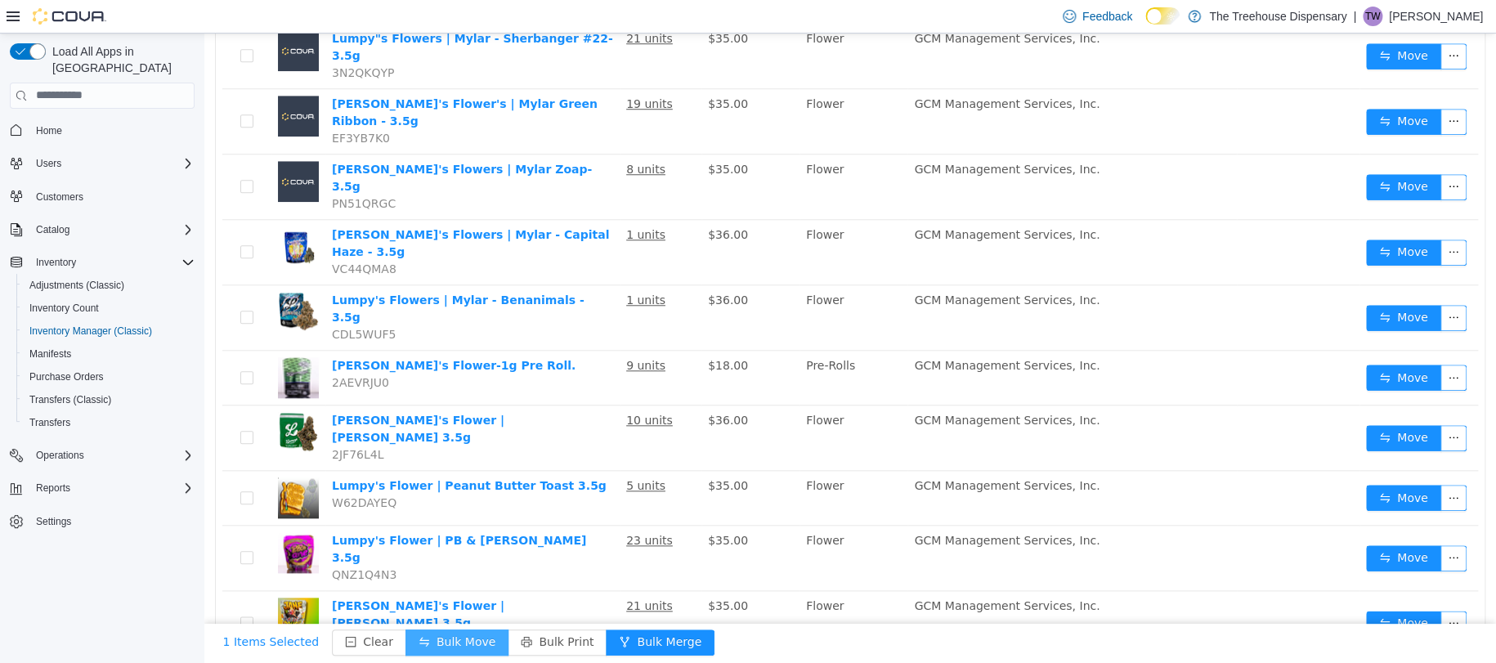
click at [461, 640] on button "Bulk Move" at bounding box center [456, 642] width 103 height 26
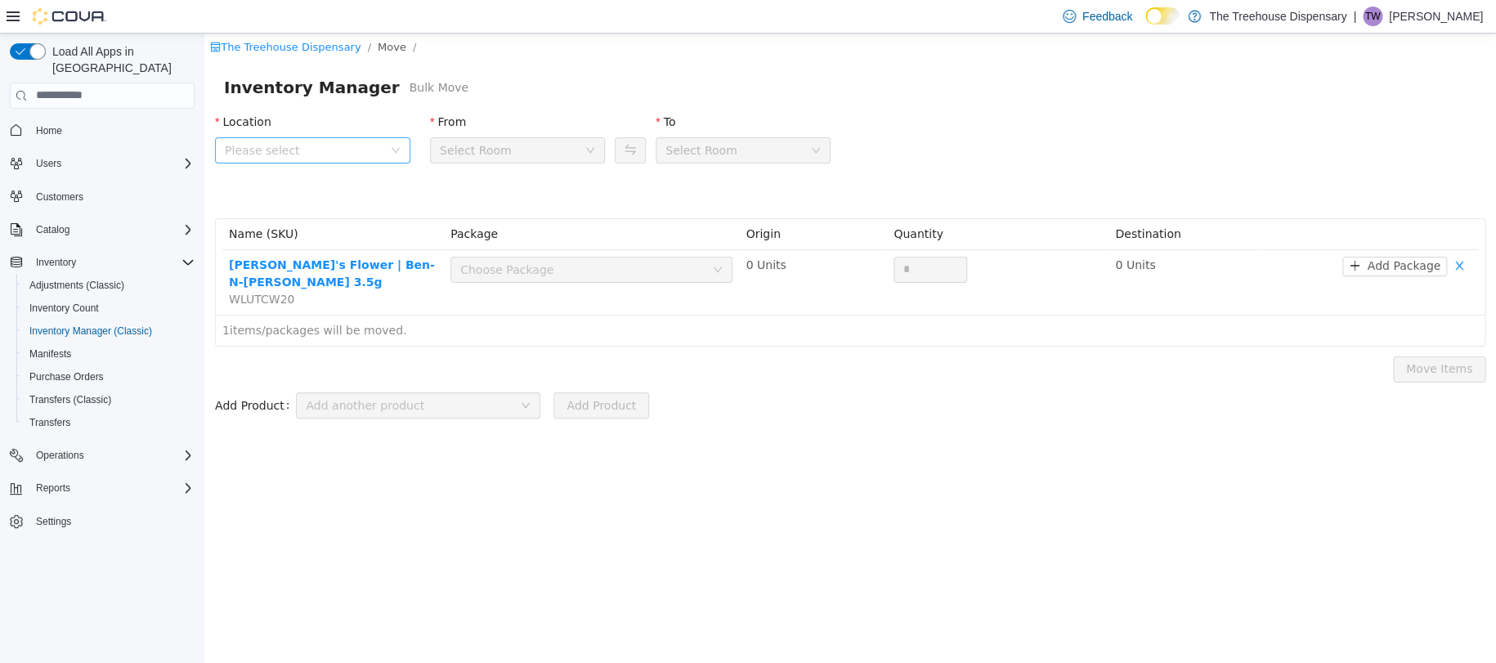
click at [366, 143] on span "Please select" at bounding box center [304, 149] width 158 height 16
click at [347, 237] on span "24081 Postal Ave" at bounding box center [330, 241] width 154 height 22
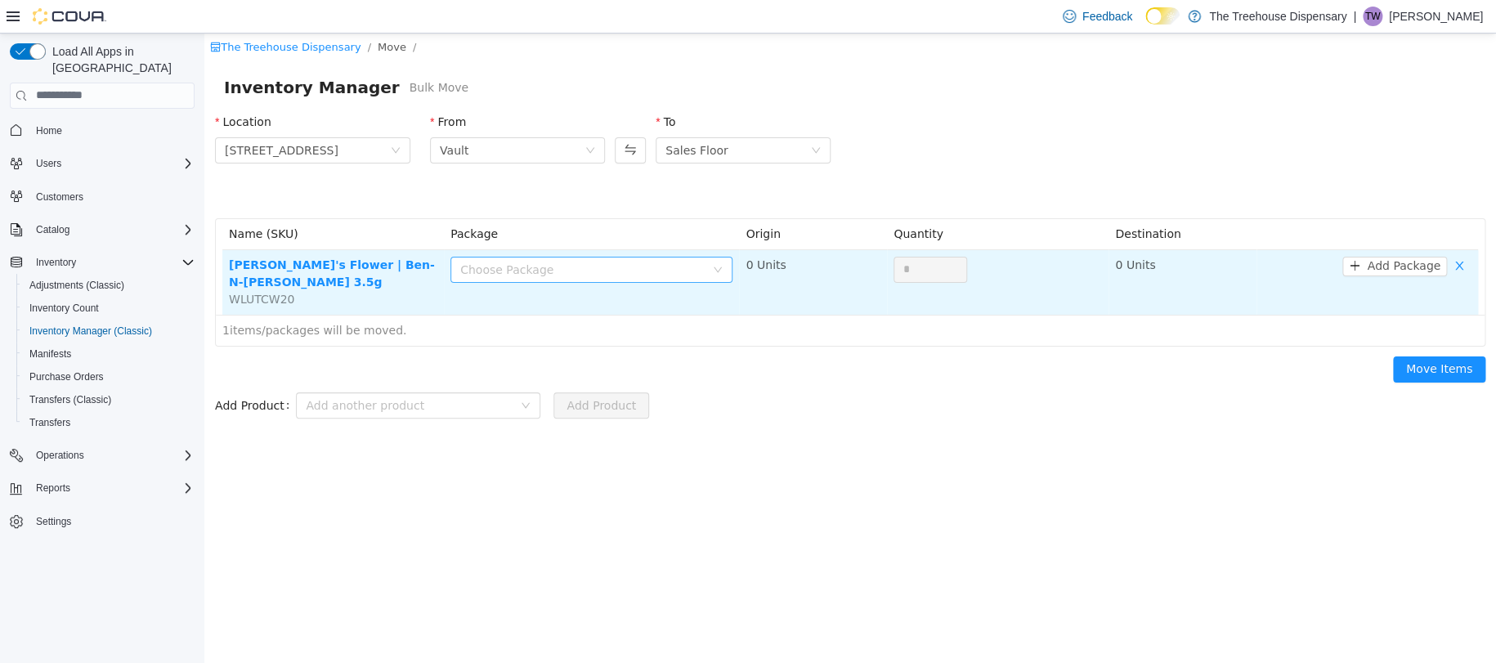
click at [641, 270] on div "Choose Package" at bounding box center [582, 269] width 244 height 16
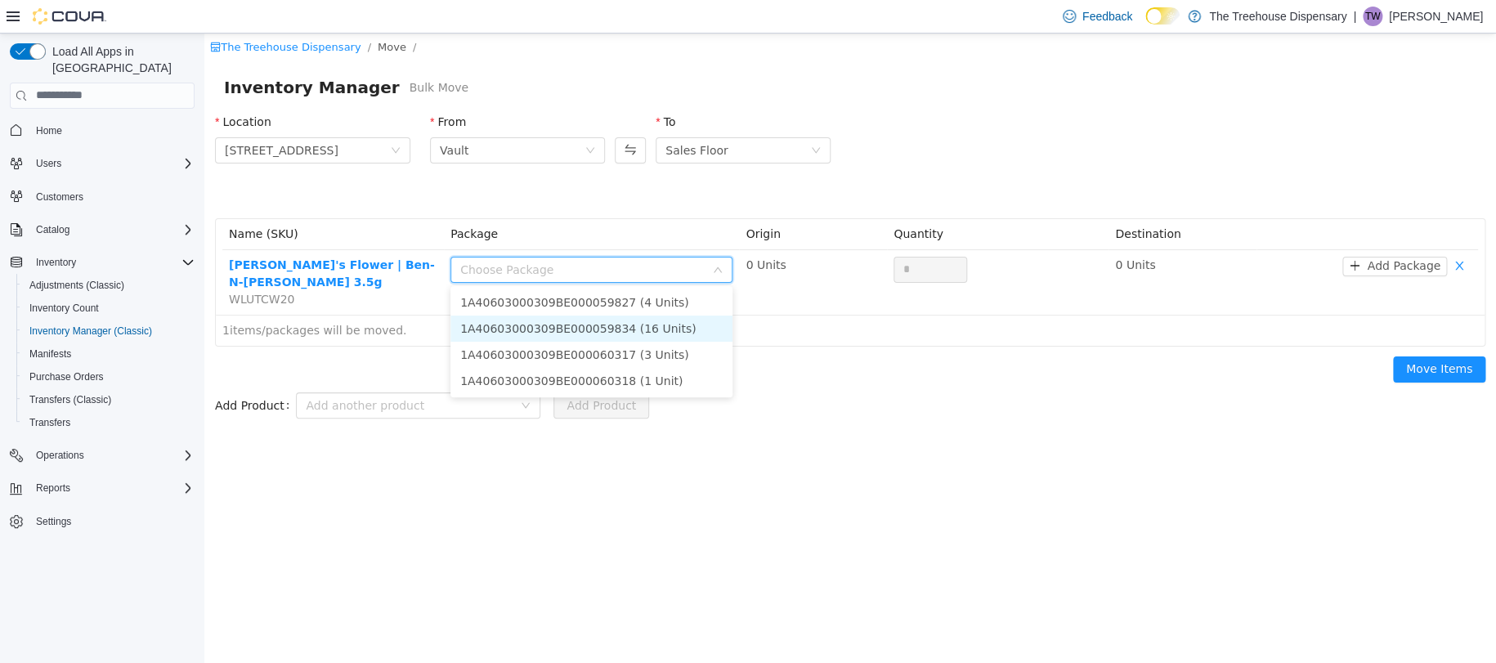
click at [633, 333] on li "1A40603000309BE000059834 (16 Units)" at bounding box center [591, 328] width 282 height 26
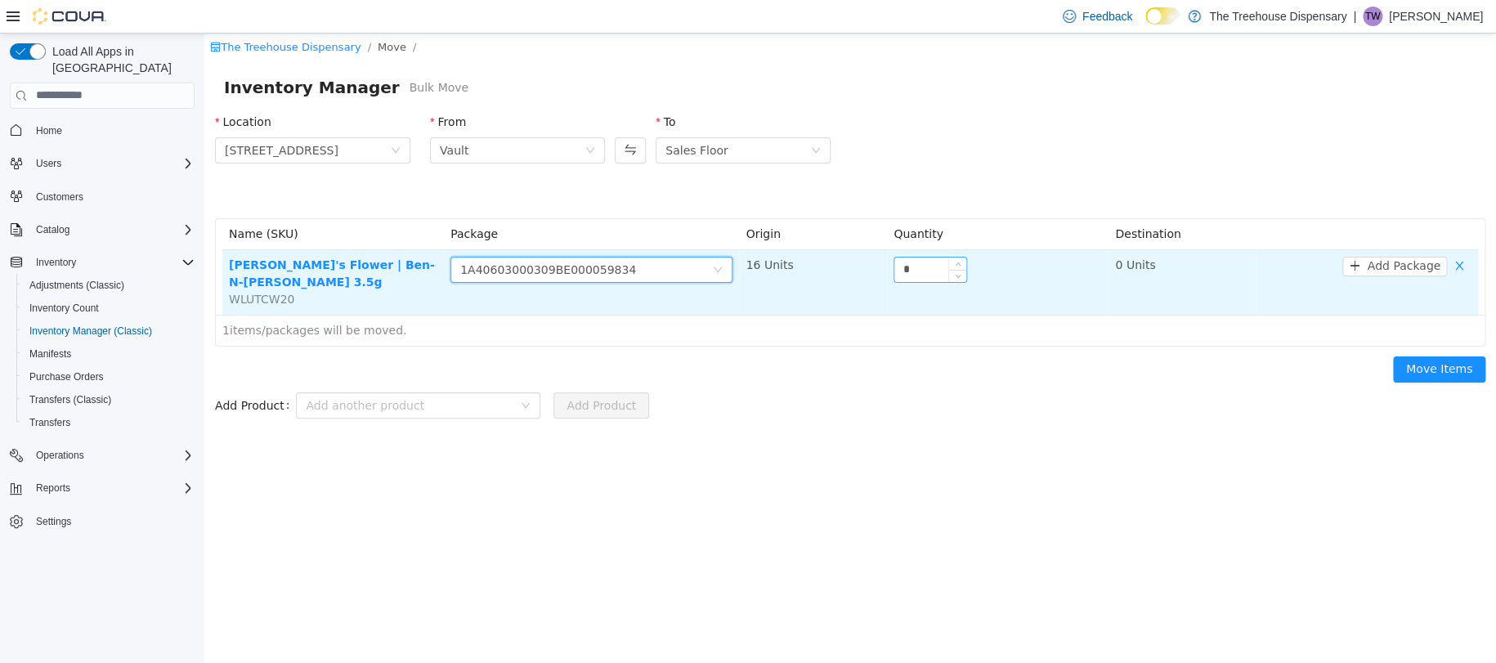
click at [933, 266] on input "*" at bounding box center [930, 269] width 72 height 25
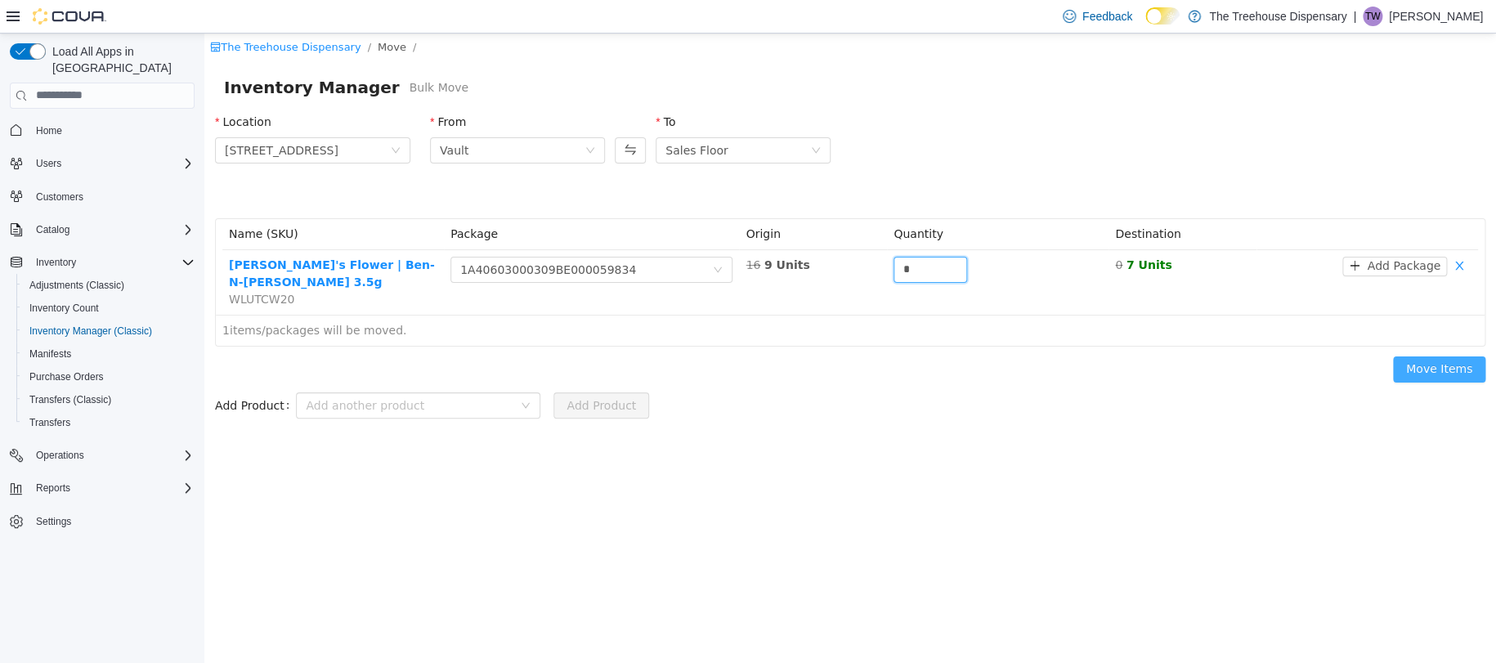
type input "*"
click at [1462, 356] on button "Move Items" at bounding box center [1439, 369] width 92 height 26
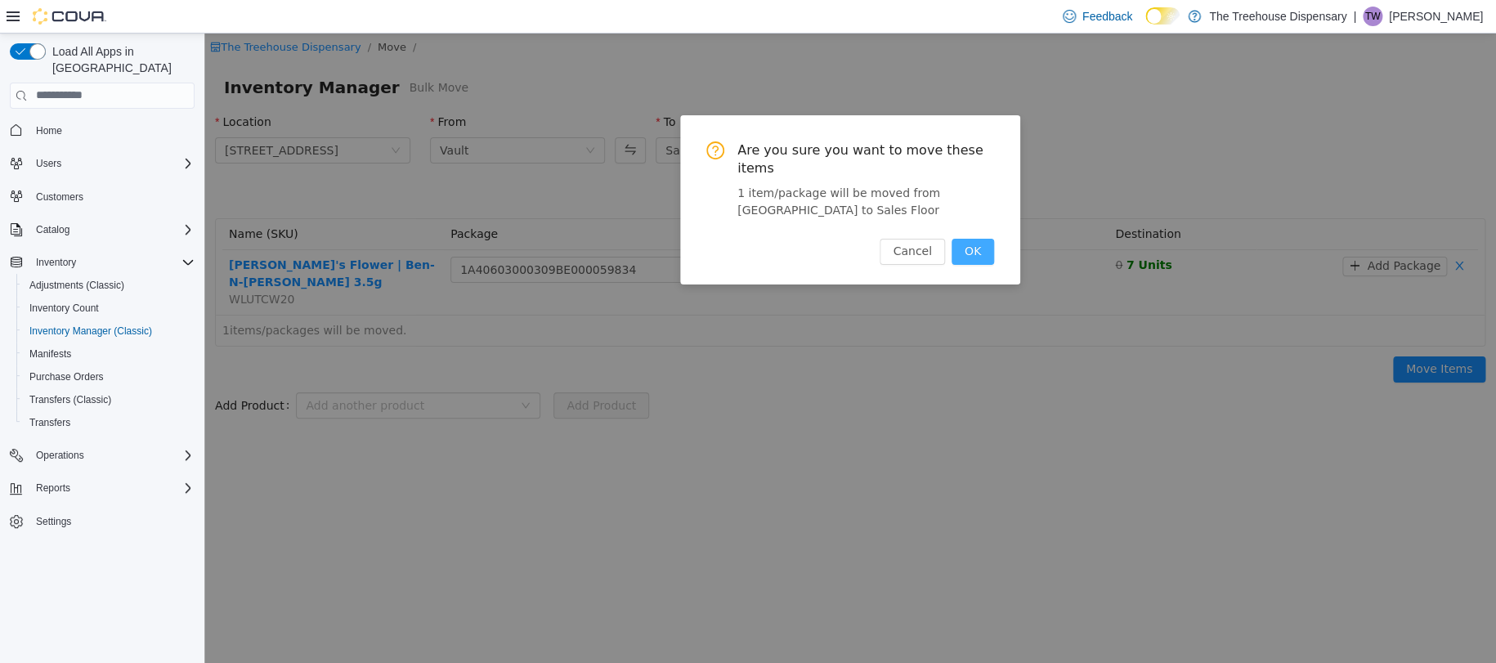
click at [967, 253] on button "OK" at bounding box center [972, 251] width 43 height 26
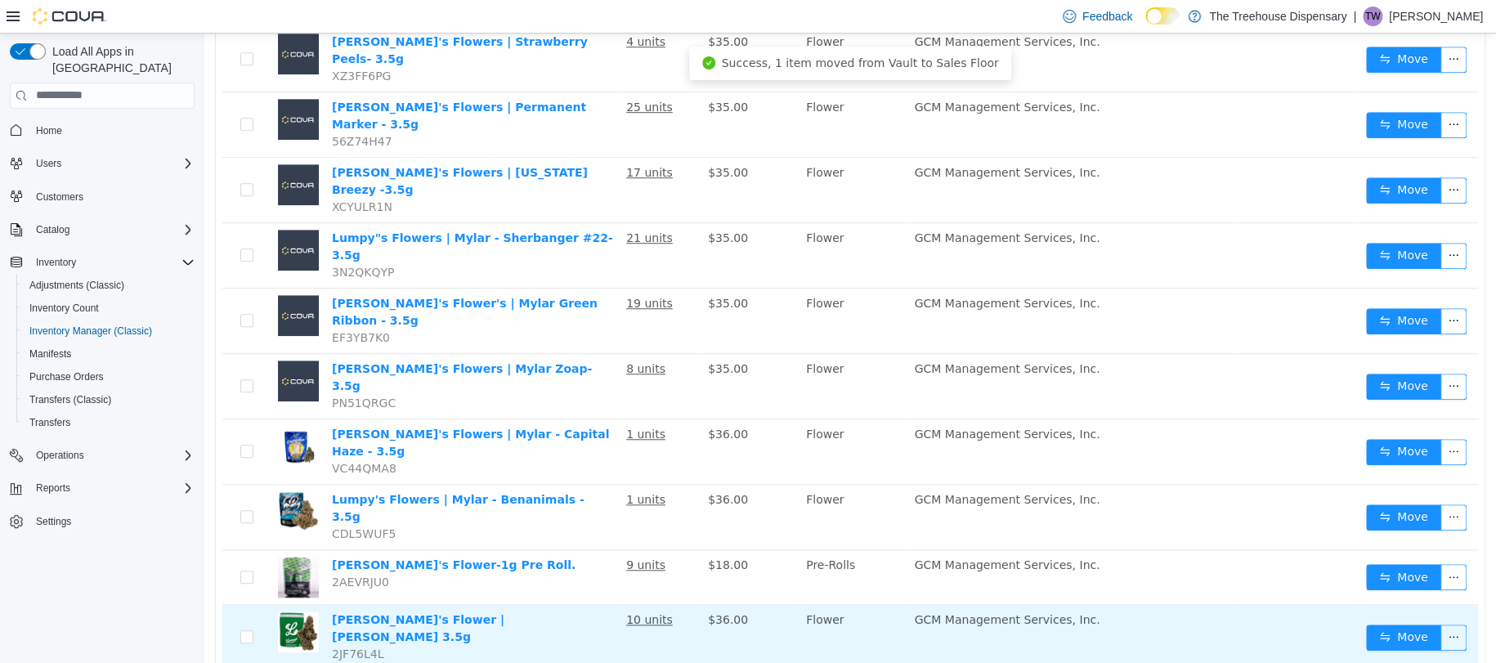
scroll to position [544, 0]
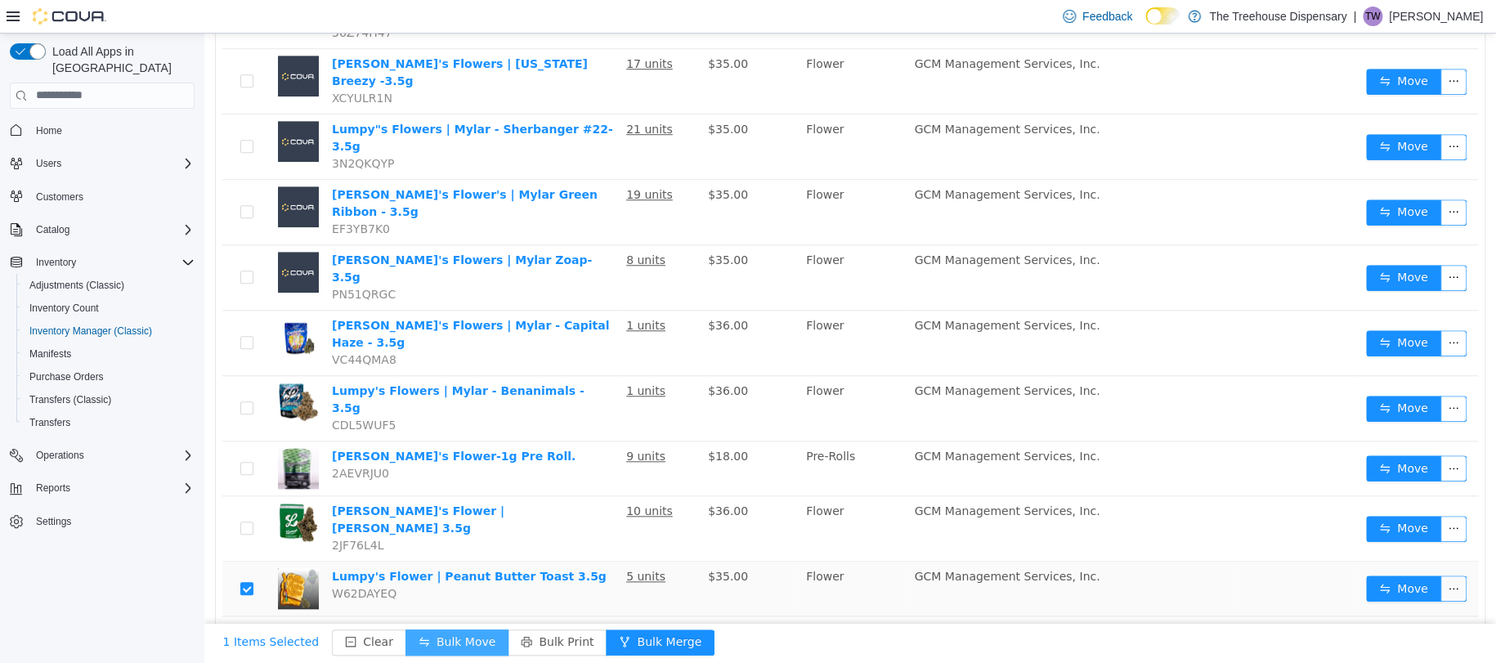
click at [450, 635] on button "Bulk Move" at bounding box center [456, 642] width 103 height 26
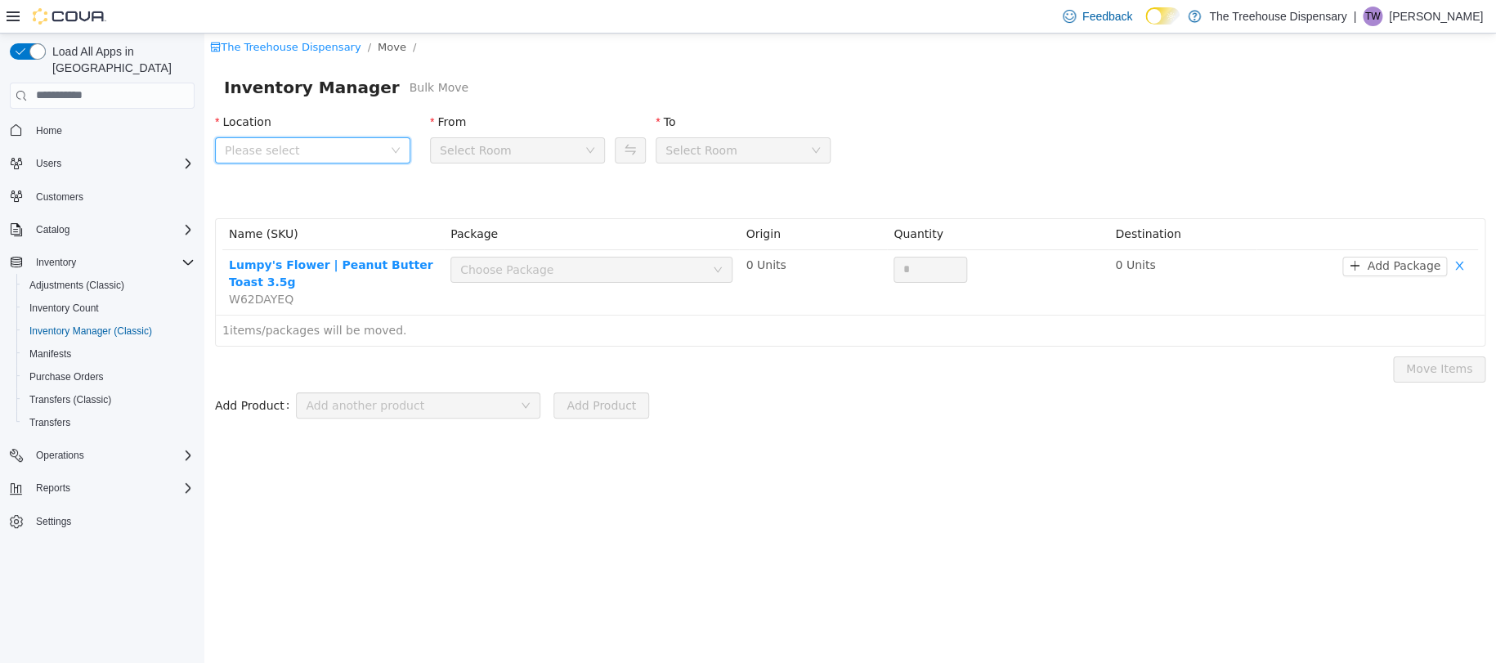
click at [321, 155] on span "Please select" at bounding box center [304, 149] width 158 height 16
click at [327, 241] on span "24081 Postal Ave" at bounding box center [314, 240] width 114 height 13
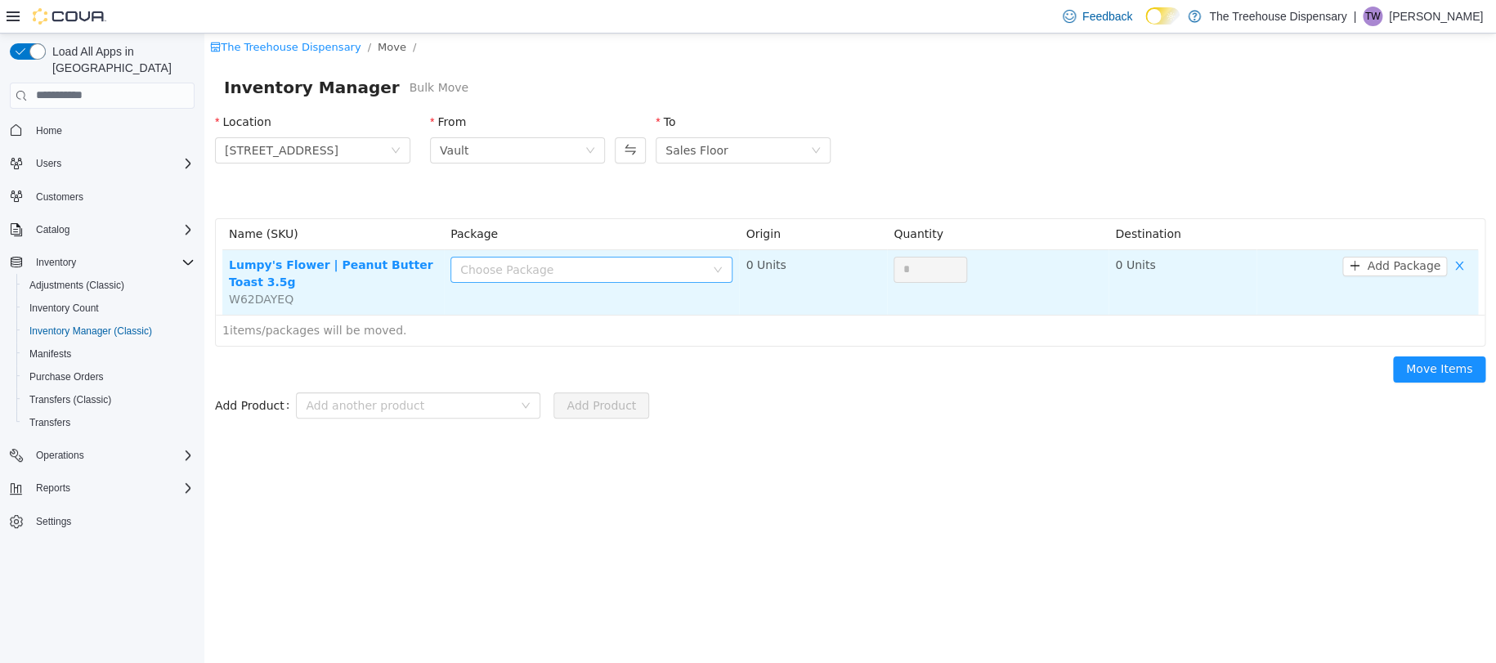
click at [547, 268] on div "Choose Package" at bounding box center [582, 269] width 244 height 16
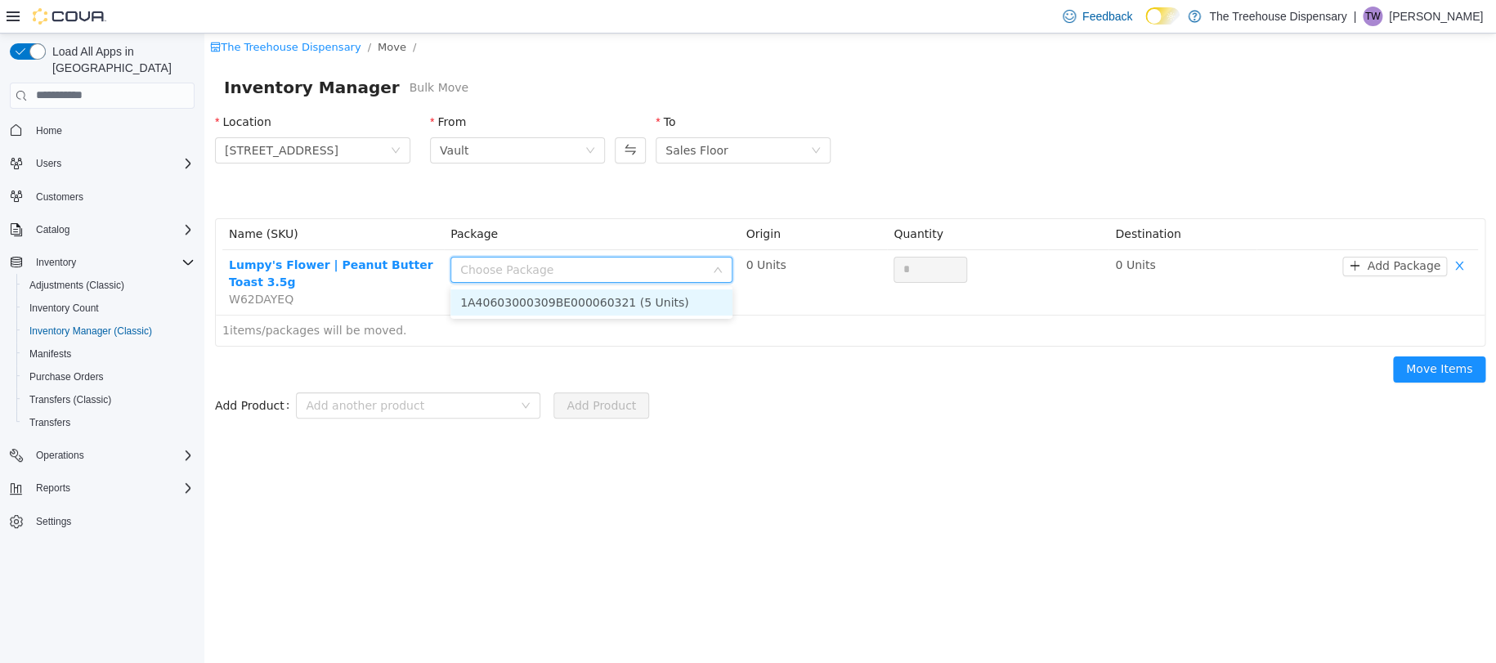
click at [596, 300] on li "1A40603000309BE000060321 (5 Units)" at bounding box center [591, 302] width 282 height 26
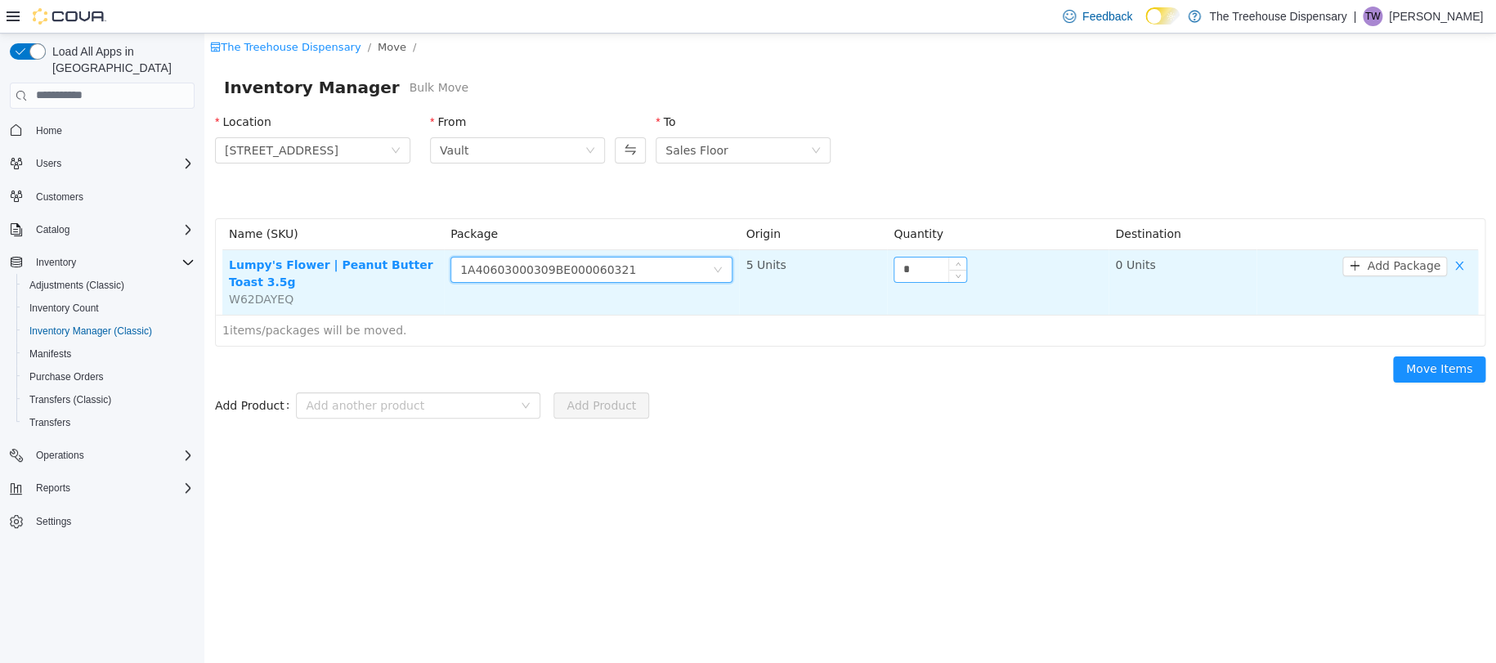
click at [917, 267] on input "*" at bounding box center [930, 269] width 72 height 25
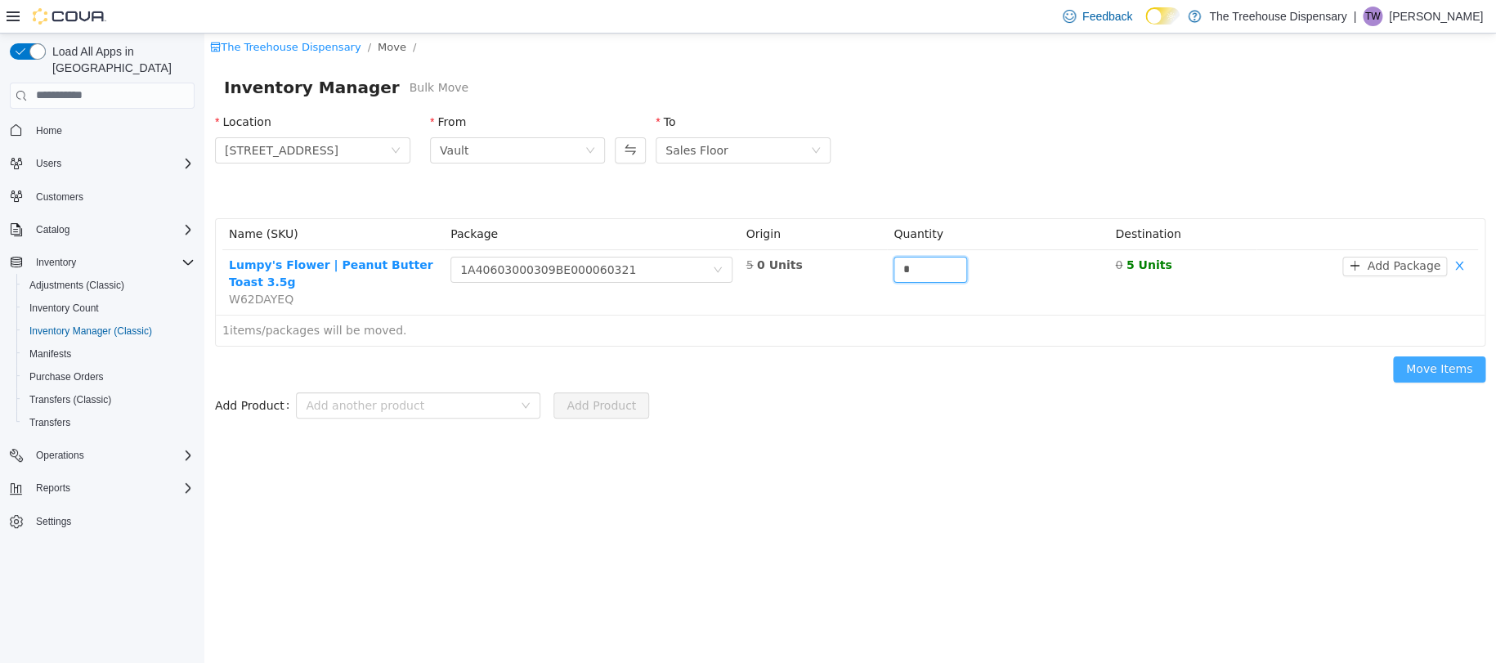
type input "*"
click at [1455, 379] on button "Move Items" at bounding box center [1439, 369] width 92 height 26
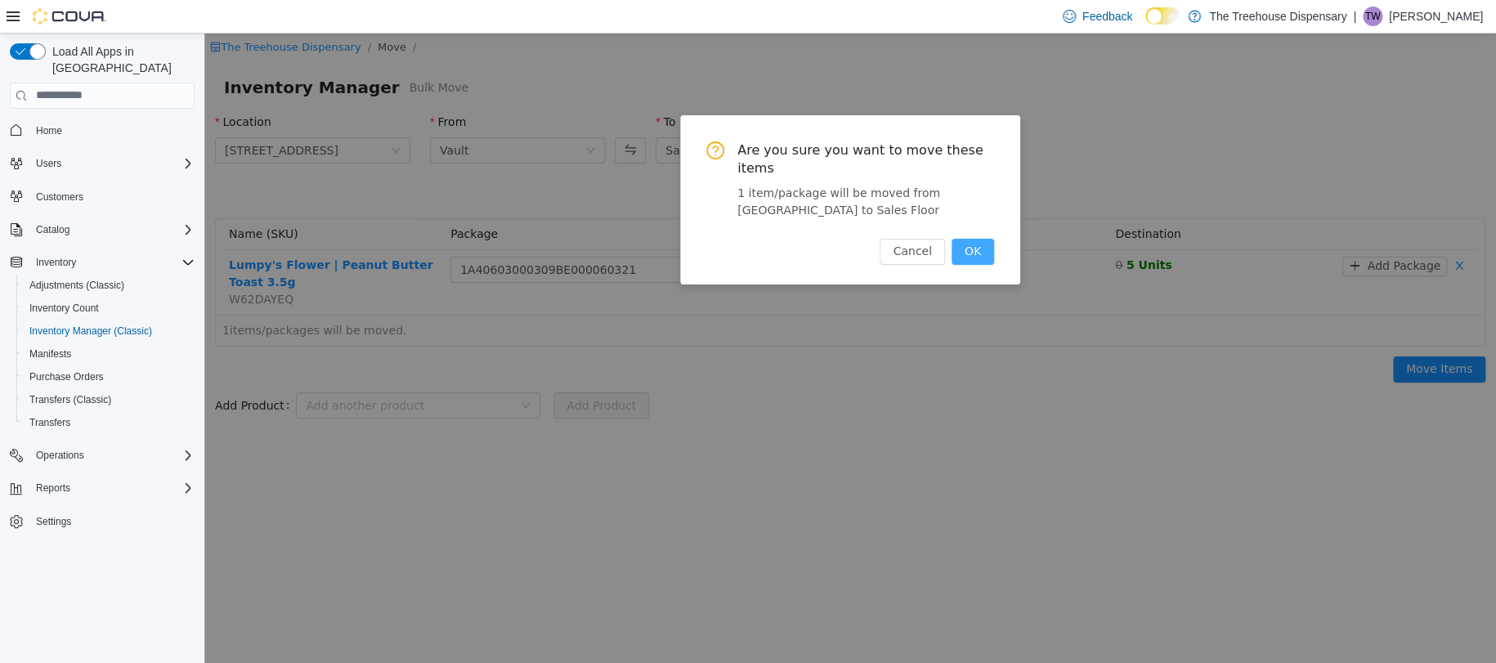
click at [964, 255] on button "OK" at bounding box center [972, 251] width 43 height 26
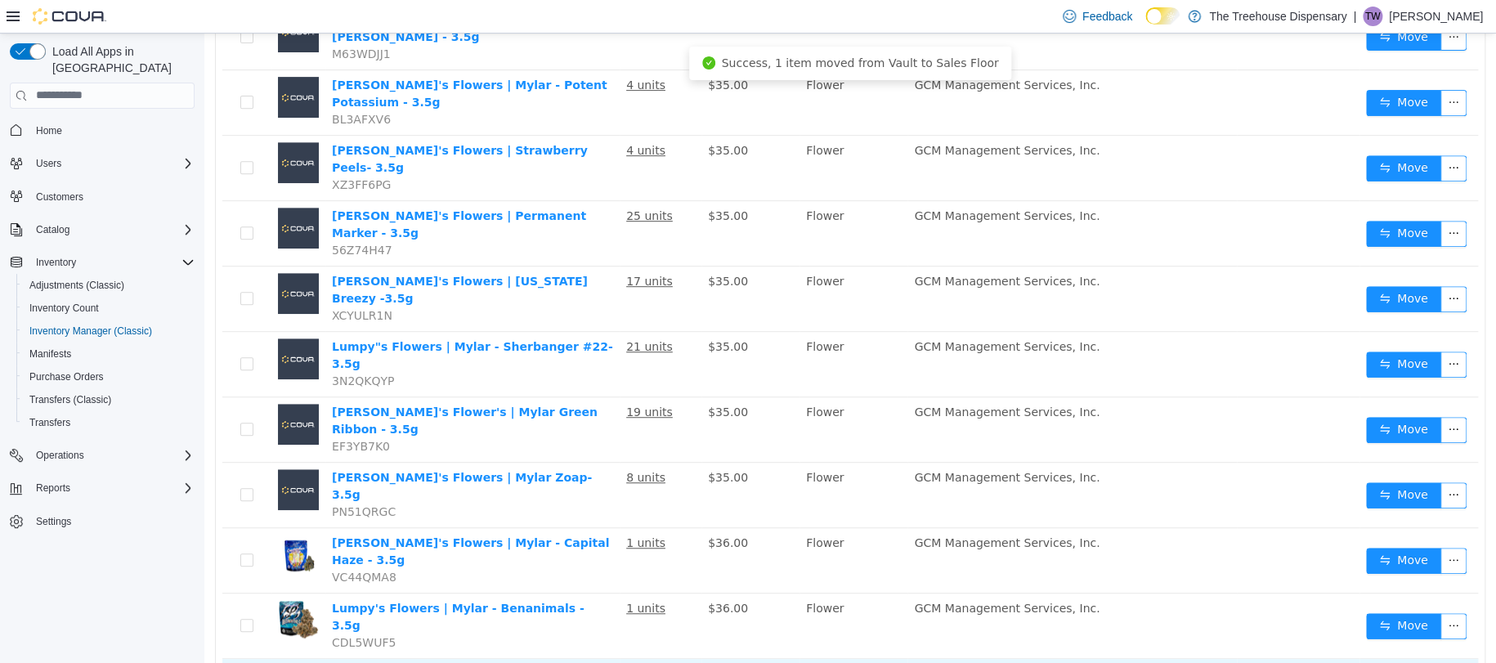
scroll to position [635, 0]
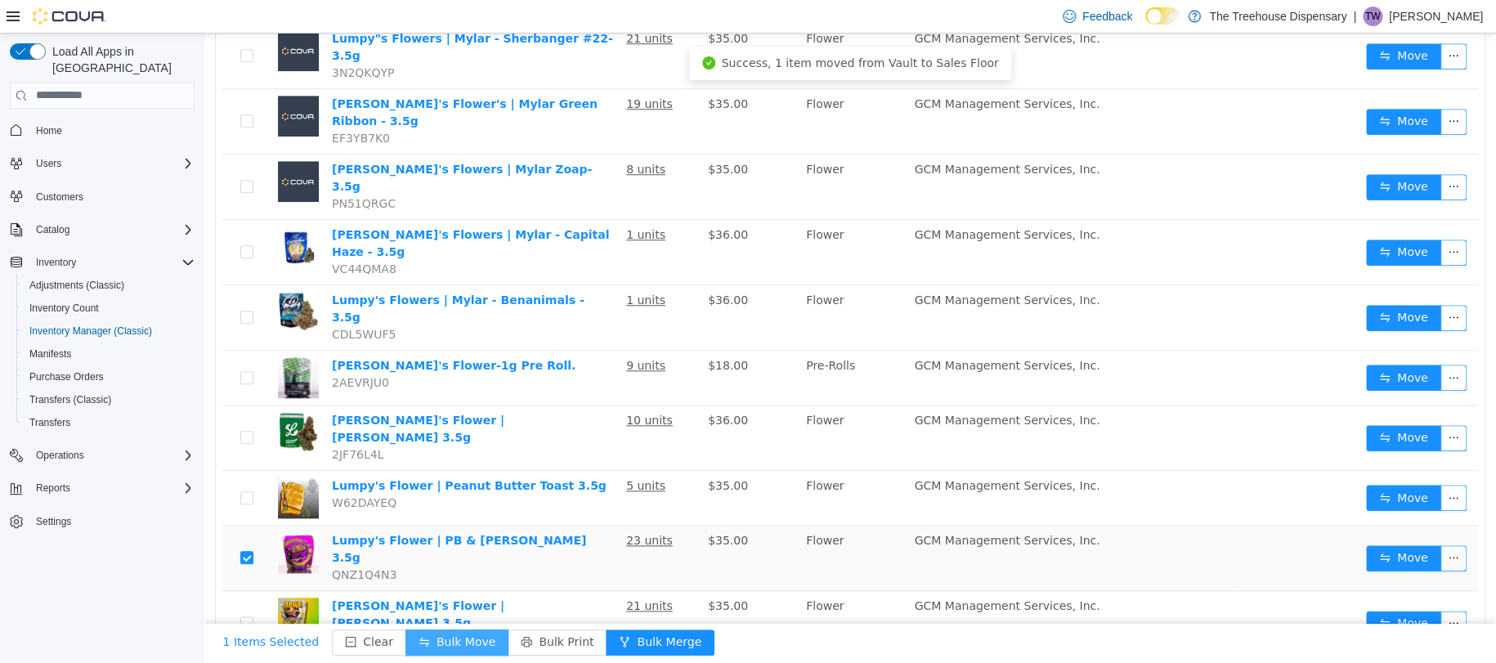
click at [464, 640] on button "Bulk Move" at bounding box center [456, 642] width 103 height 26
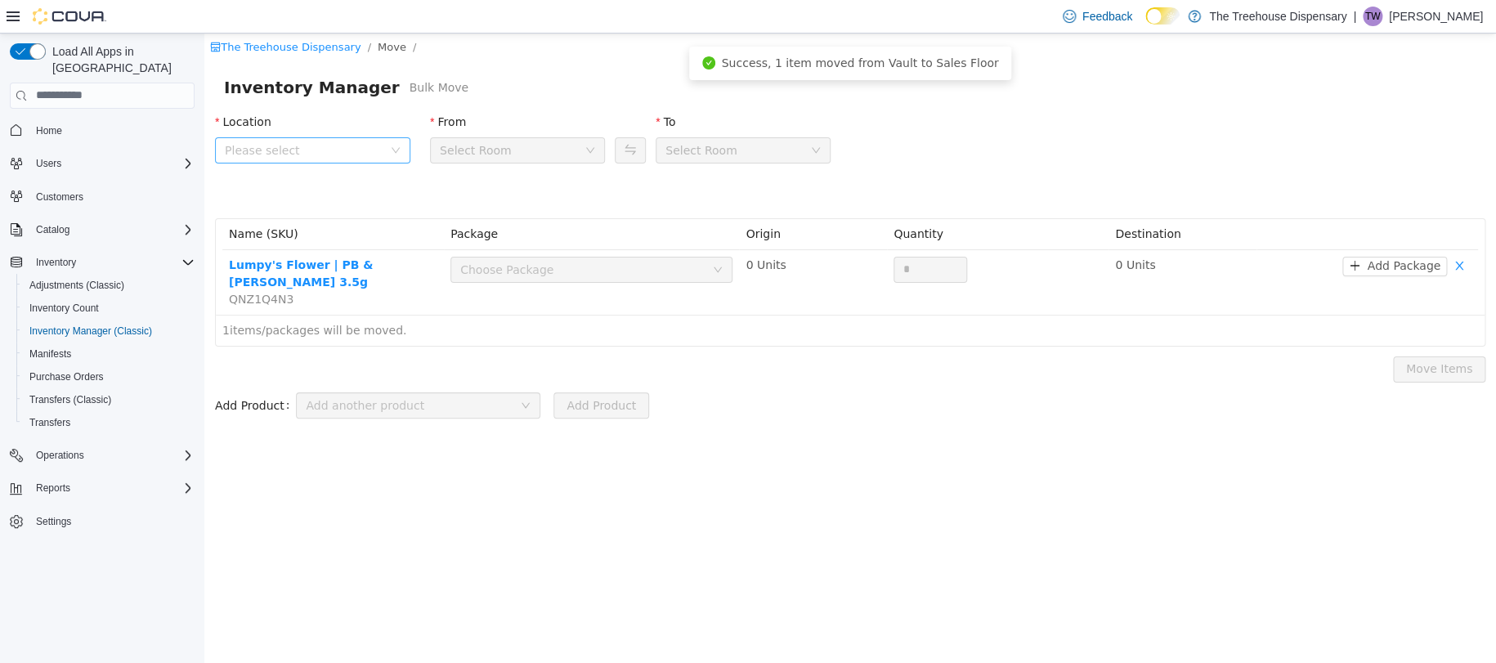
click at [375, 154] on span "Please select" at bounding box center [304, 149] width 158 height 16
click at [345, 233] on span "24081 Postal Ave" at bounding box center [330, 241] width 154 height 22
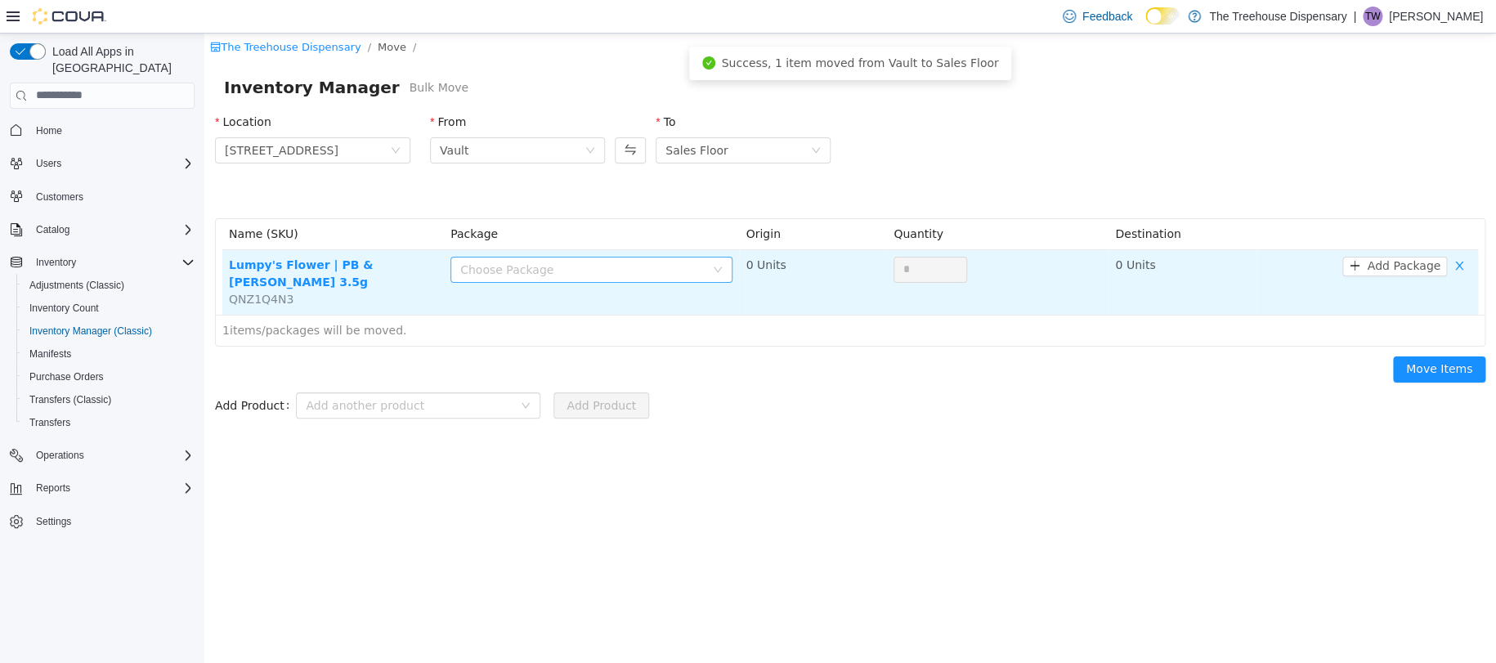
click at [561, 262] on div "Choose Package" at bounding box center [582, 269] width 244 height 16
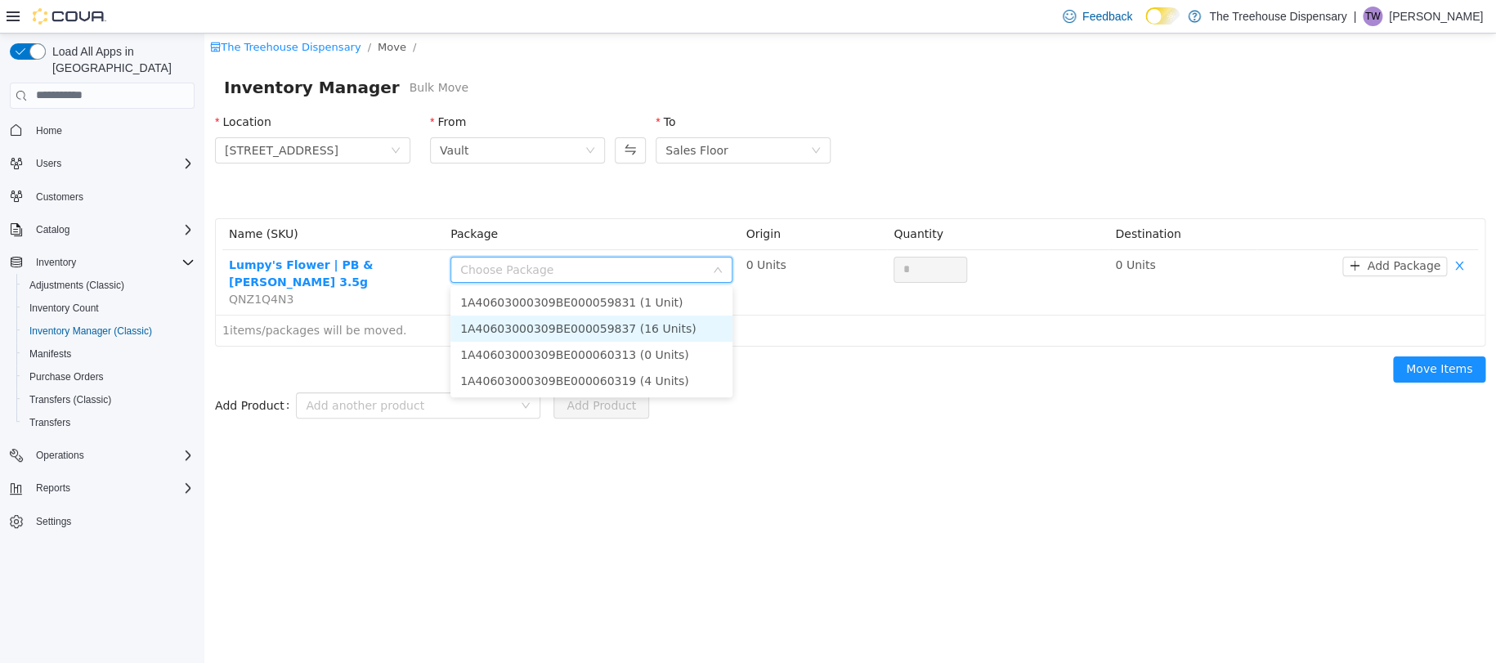
click at [615, 334] on li "1A40603000309BE000059837 (16 Units)" at bounding box center [591, 328] width 282 height 26
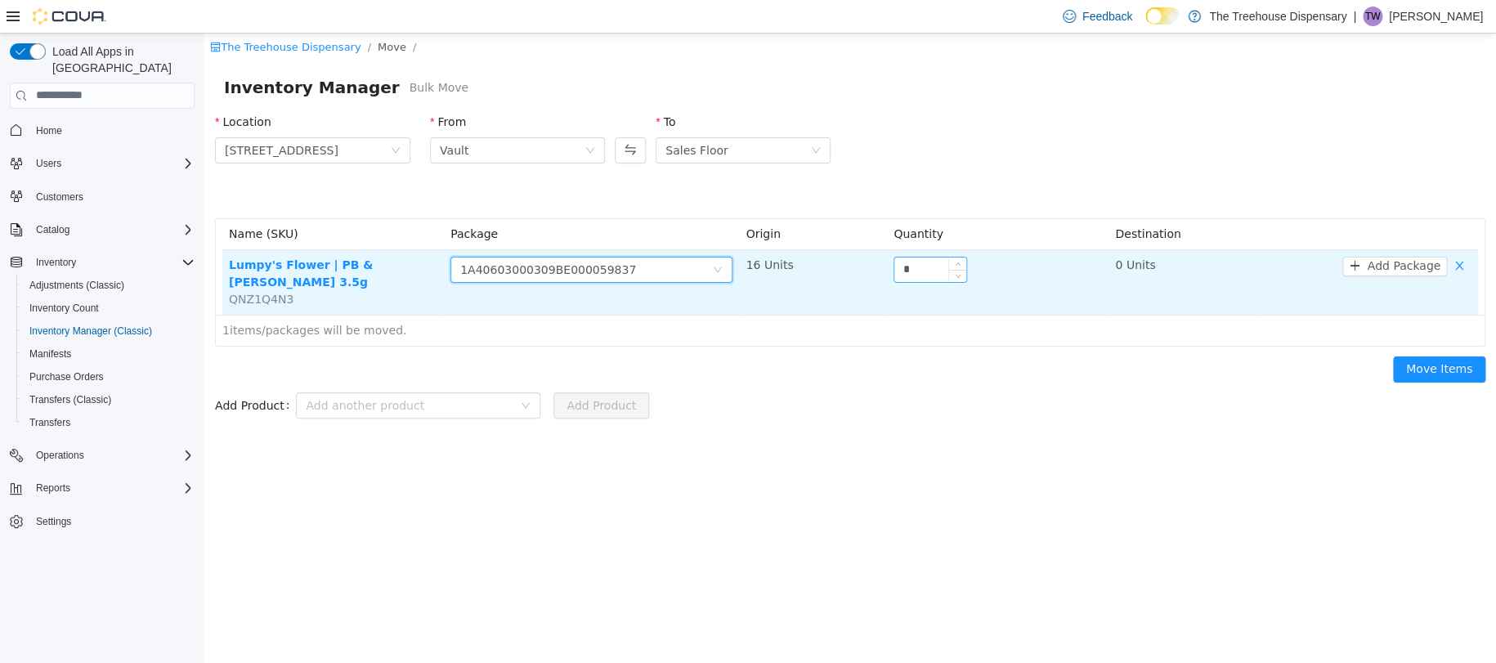
click at [916, 271] on input "*" at bounding box center [930, 269] width 72 height 25
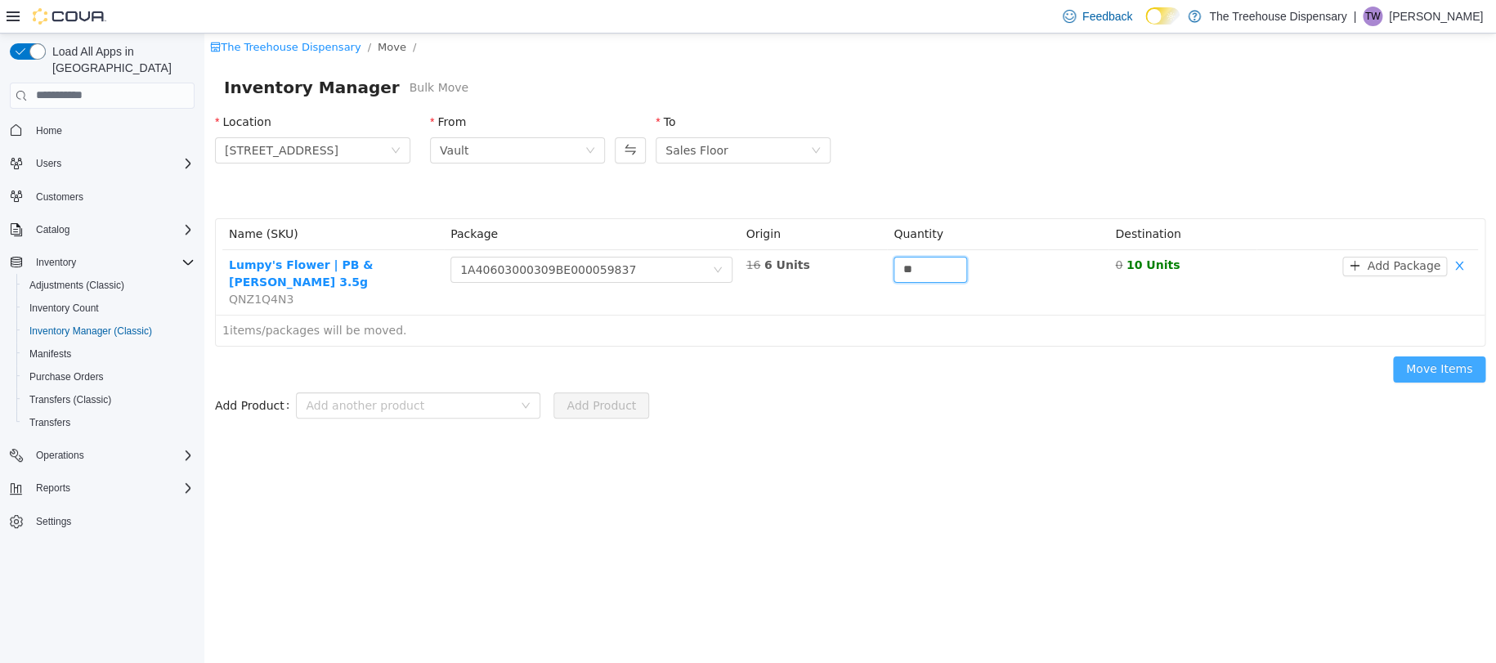
type input "**"
click at [1431, 356] on button "Move Items" at bounding box center [1439, 369] width 92 height 26
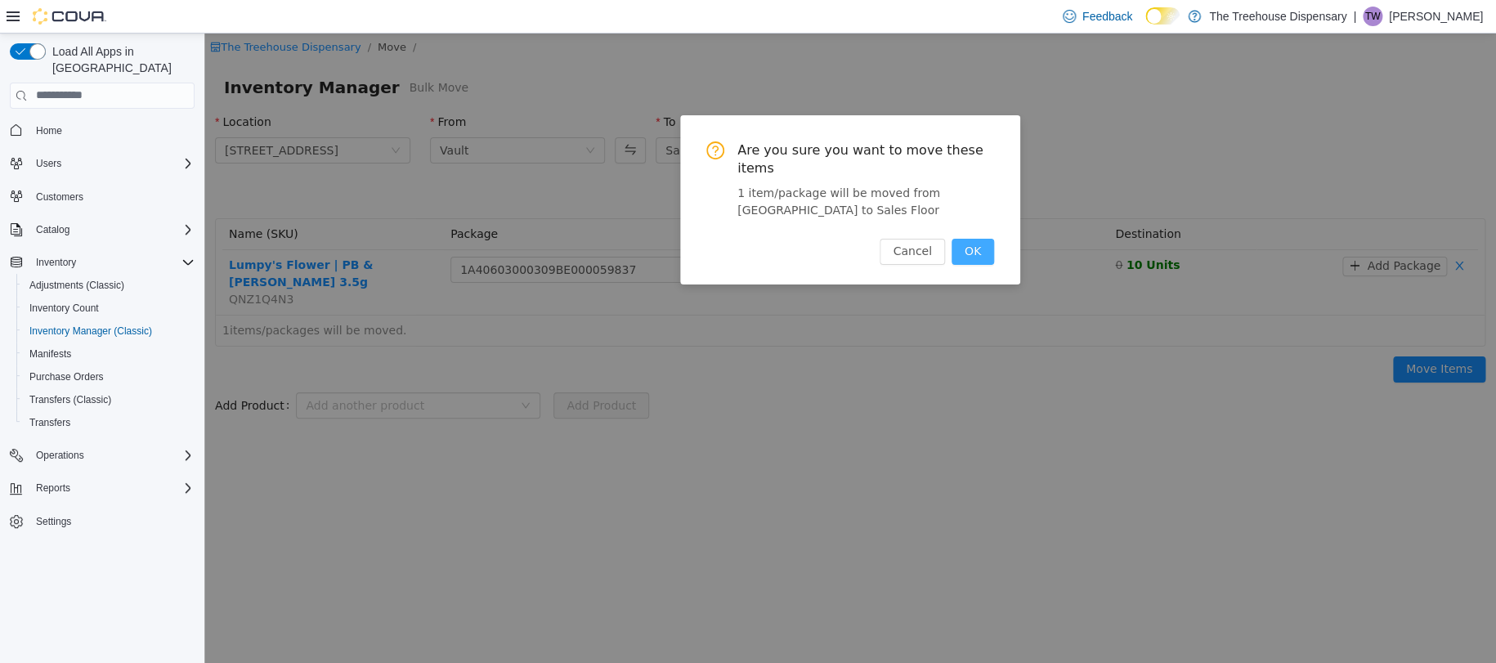
click at [983, 247] on button "OK" at bounding box center [972, 251] width 43 height 26
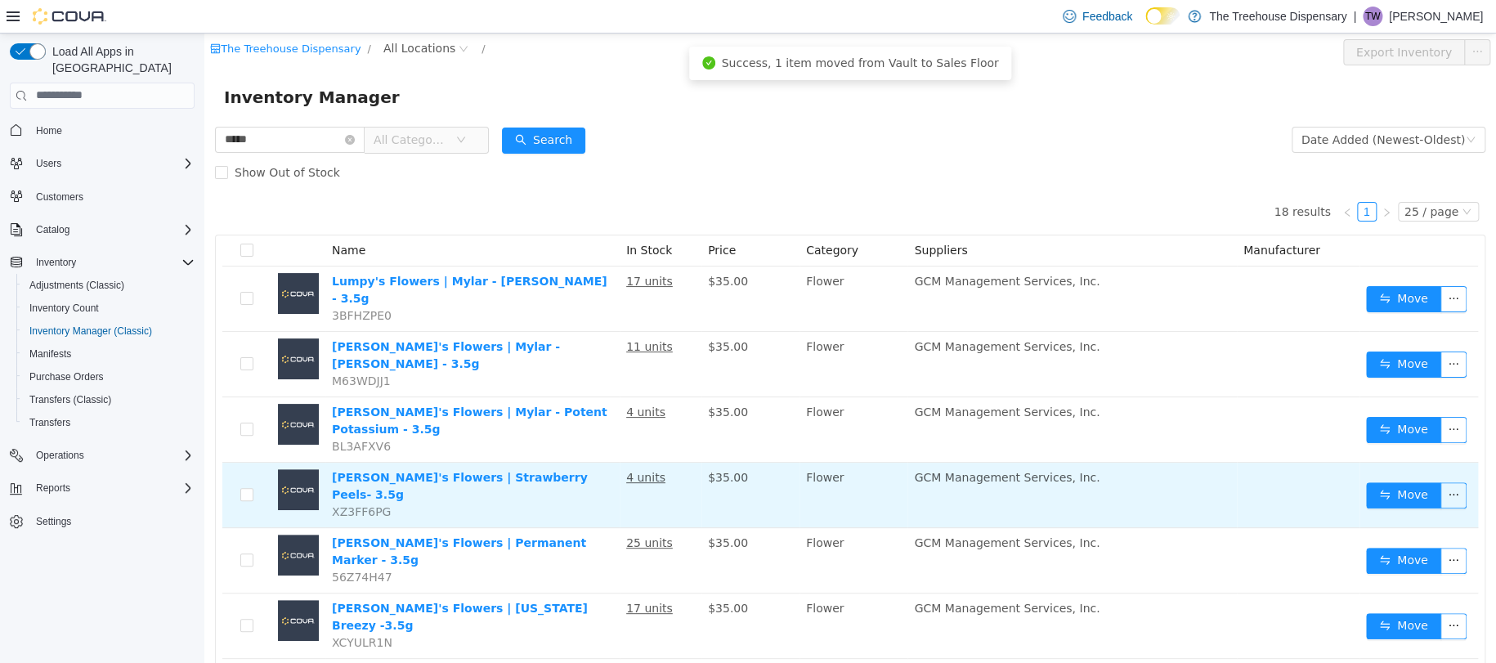
scroll to position [109, 0]
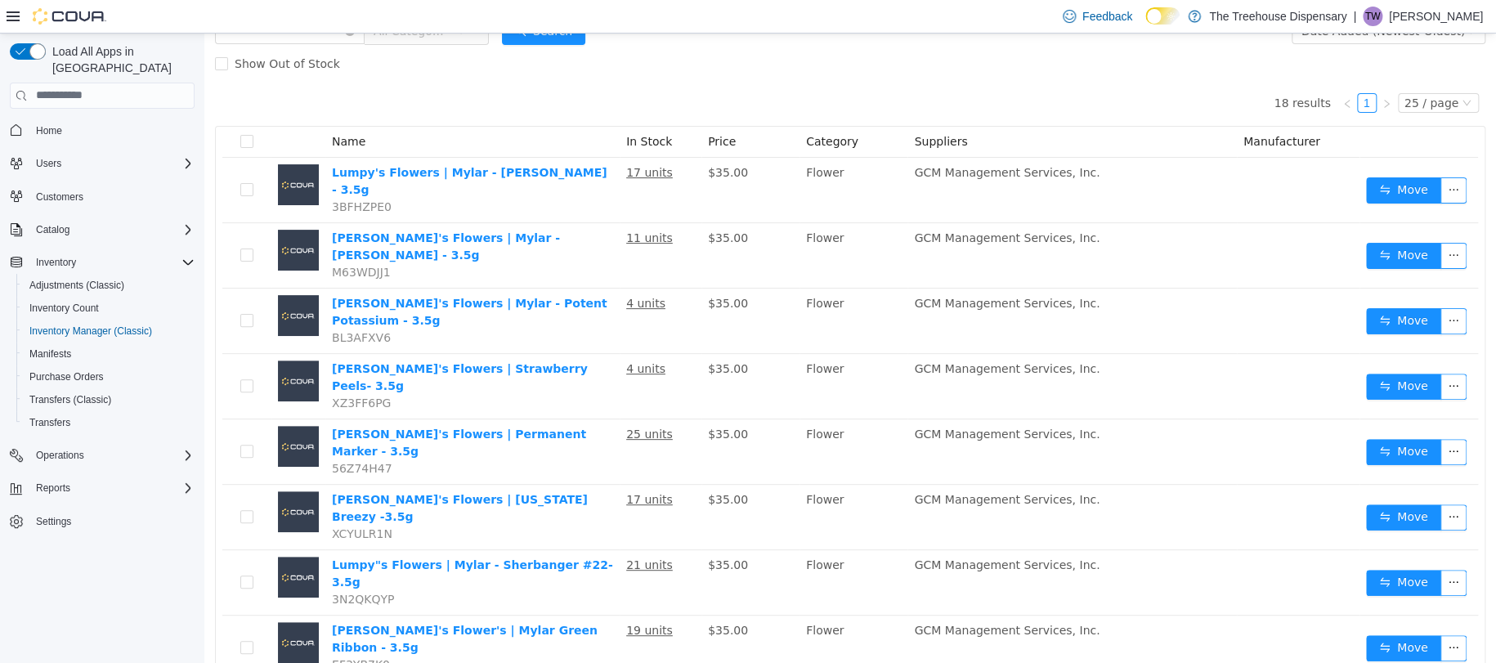
drag, startPoint x: 1493, startPoint y: 707, endPoint x: 742, endPoint y: 37, distance: 1006.7
click at [742, 37] on form "***** All Categories Date Added (Newest-Oldest) Search Show Out of Stock" at bounding box center [850, 46] width 1270 height 65
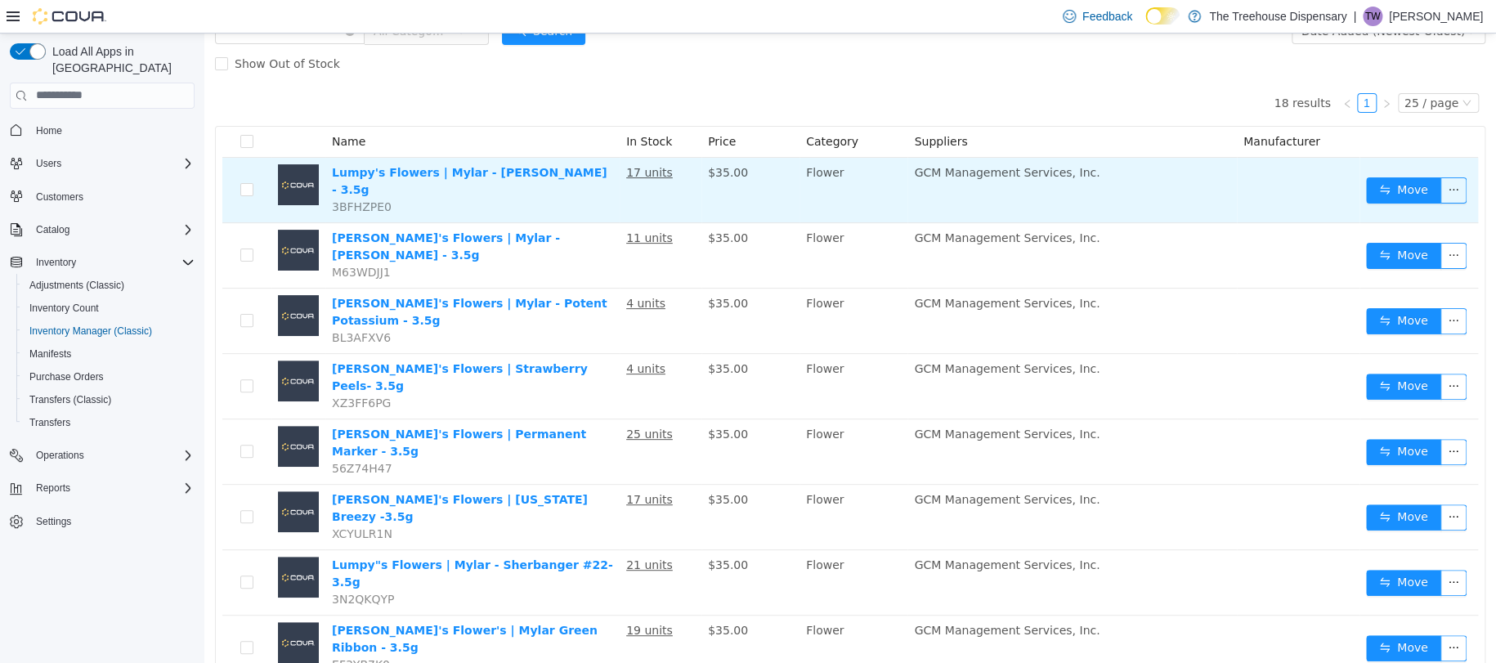
scroll to position [0, 0]
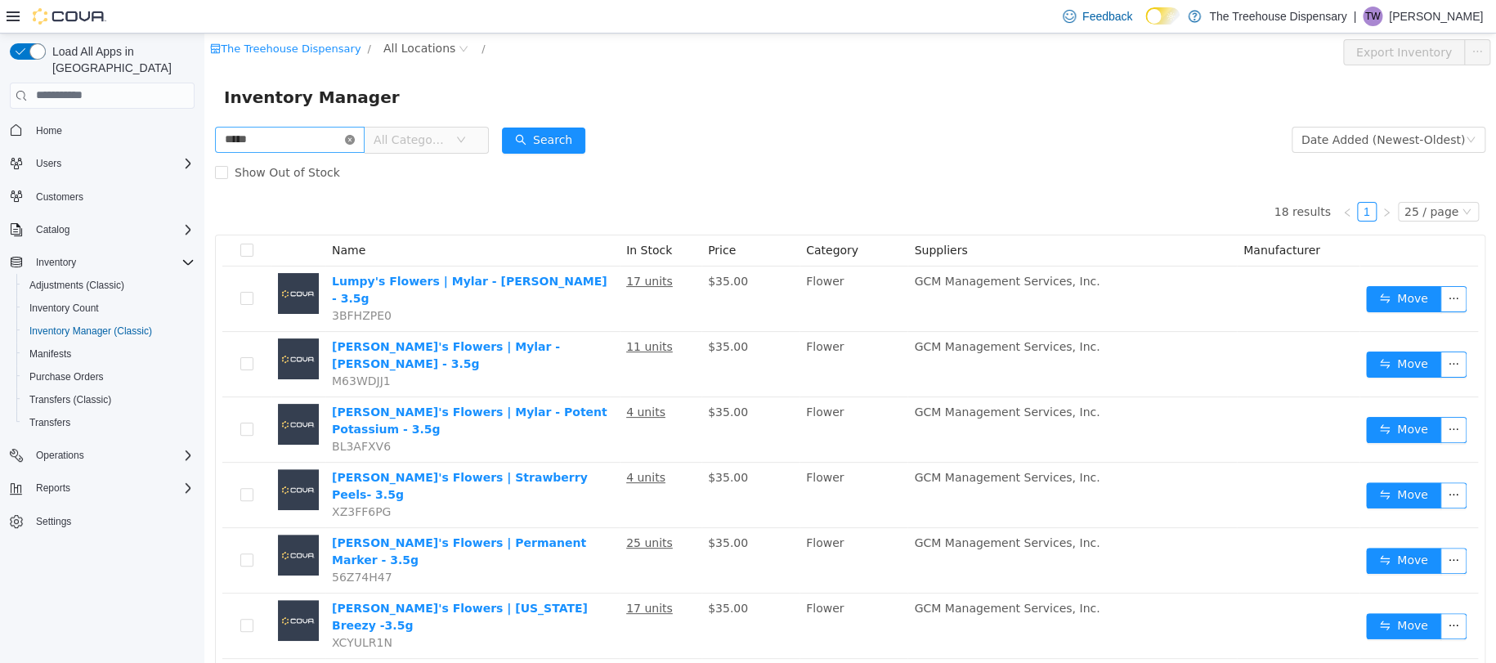
click at [355, 142] on icon "icon: close-circle" at bounding box center [350, 139] width 10 height 10
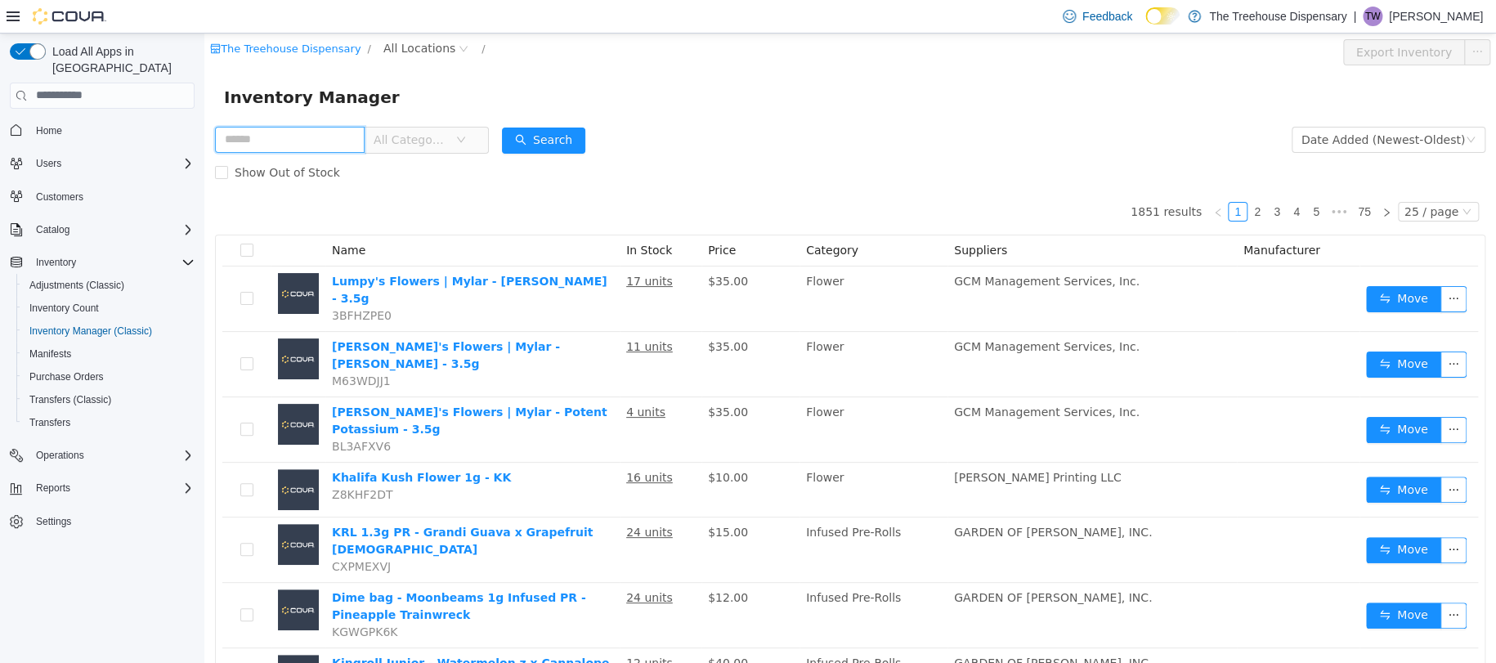
click at [359, 132] on input "text" at bounding box center [290, 139] width 150 height 26
type input "*********"
click at [584, 125] on div "Search" at bounding box center [543, 139] width 83 height 33
click at [584, 131] on button "Search" at bounding box center [543, 140] width 83 height 26
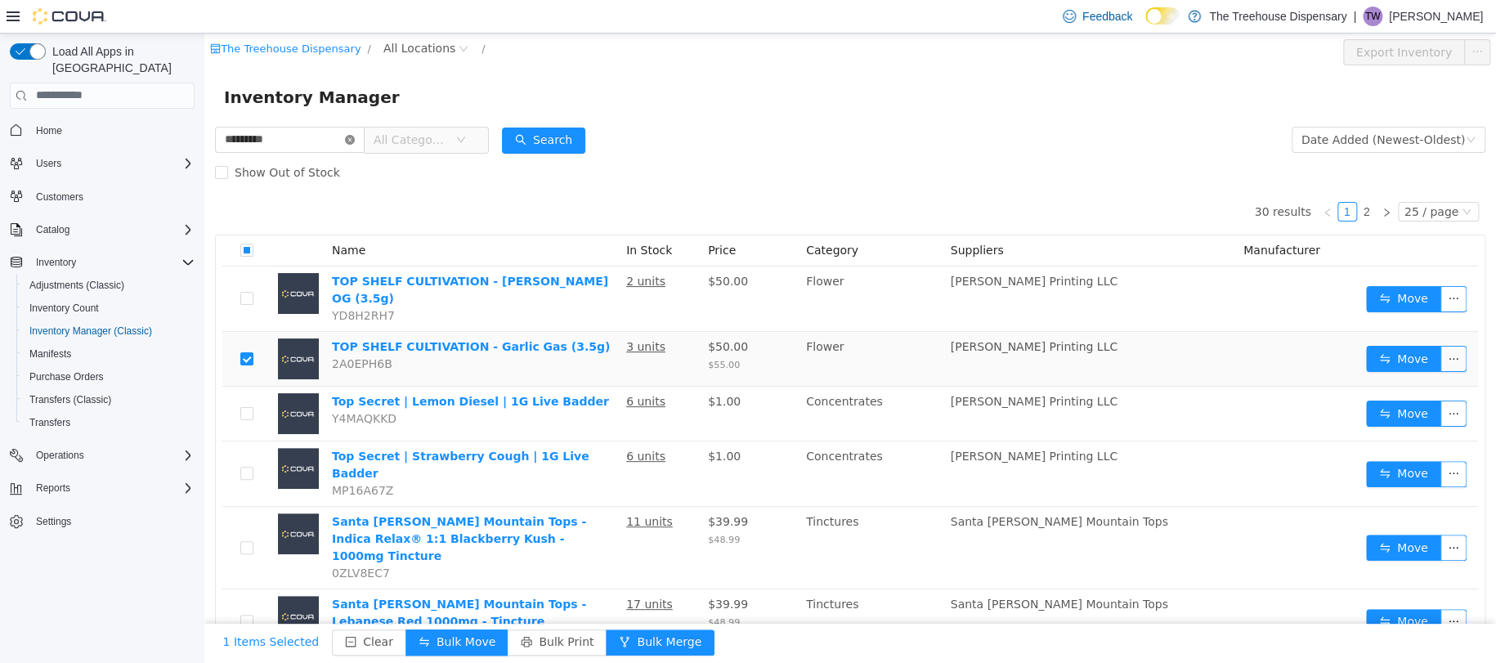
click at [355, 141] on icon "icon: close-circle" at bounding box center [350, 139] width 10 height 10
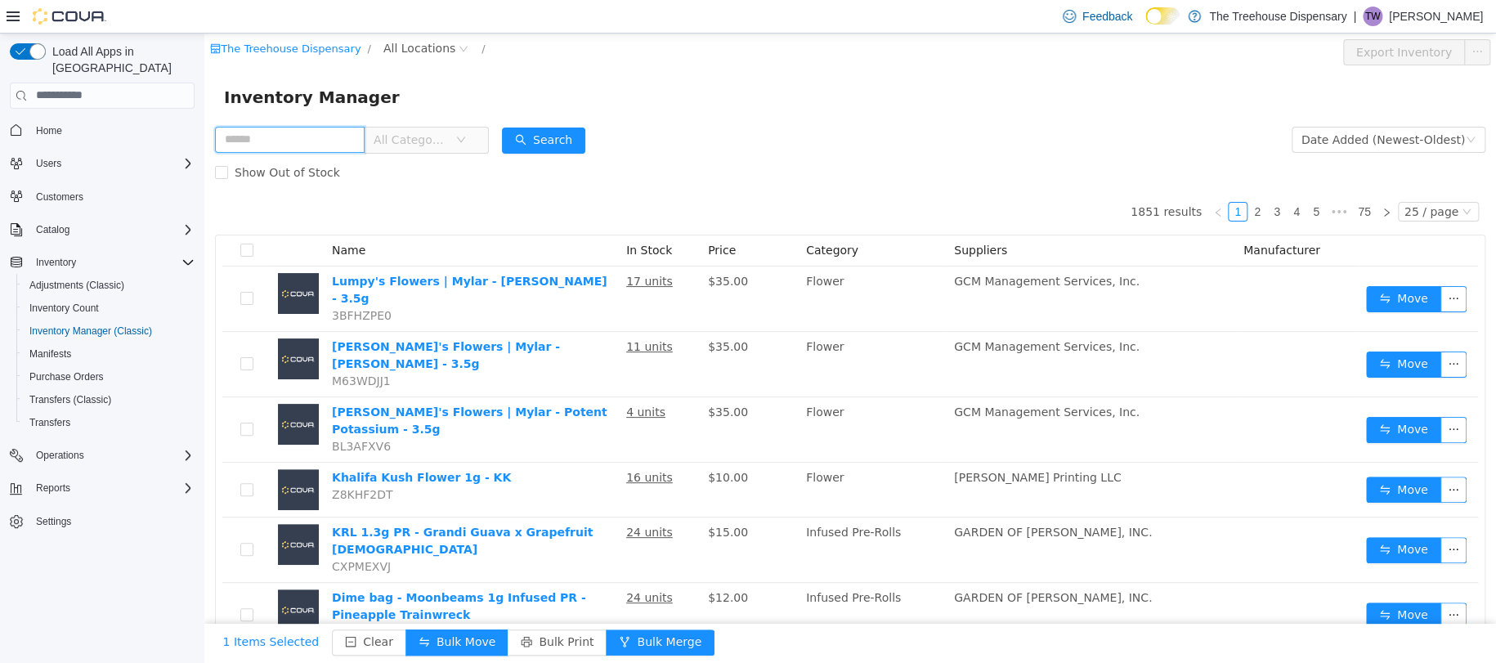
click at [307, 140] on input "text" at bounding box center [290, 139] width 150 height 26
type input "*********"
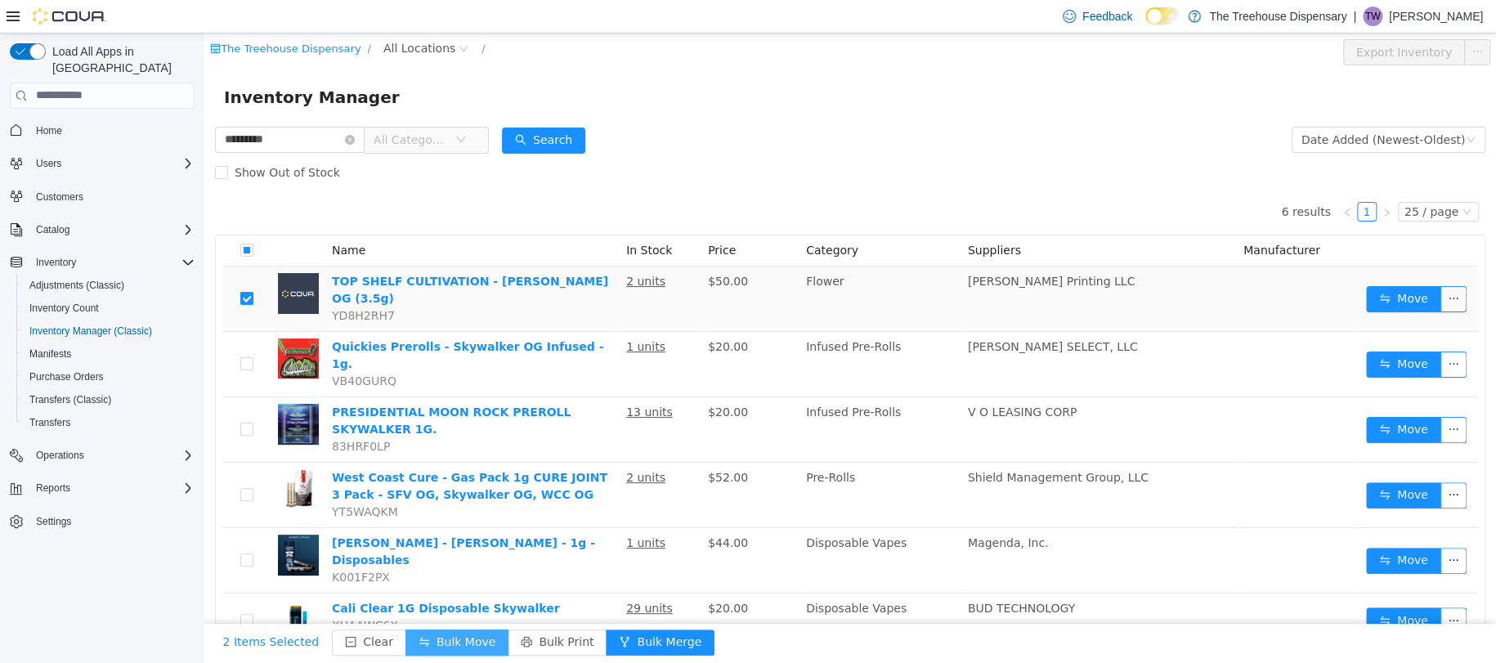
click at [442, 641] on button "Bulk Move" at bounding box center [456, 642] width 103 height 26
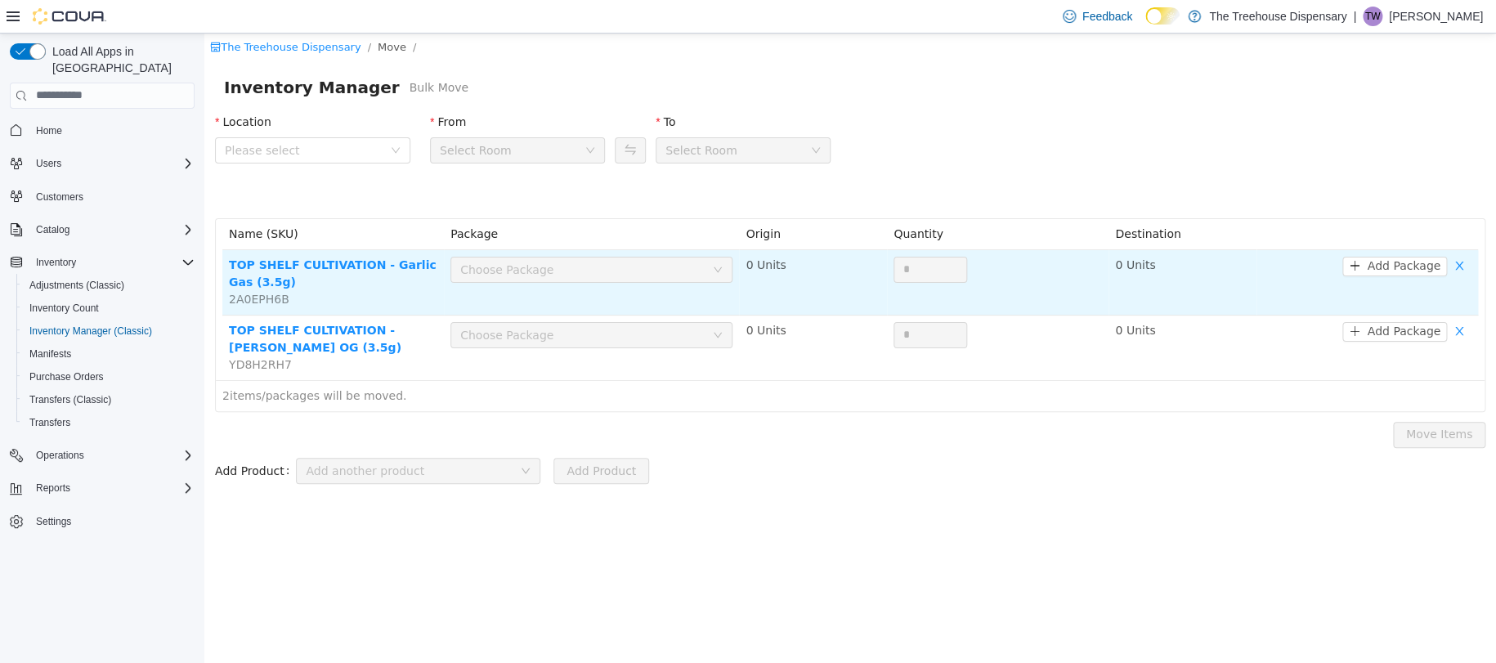
click at [516, 272] on div "Choose Package" at bounding box center [582, 269] width 244 height 16
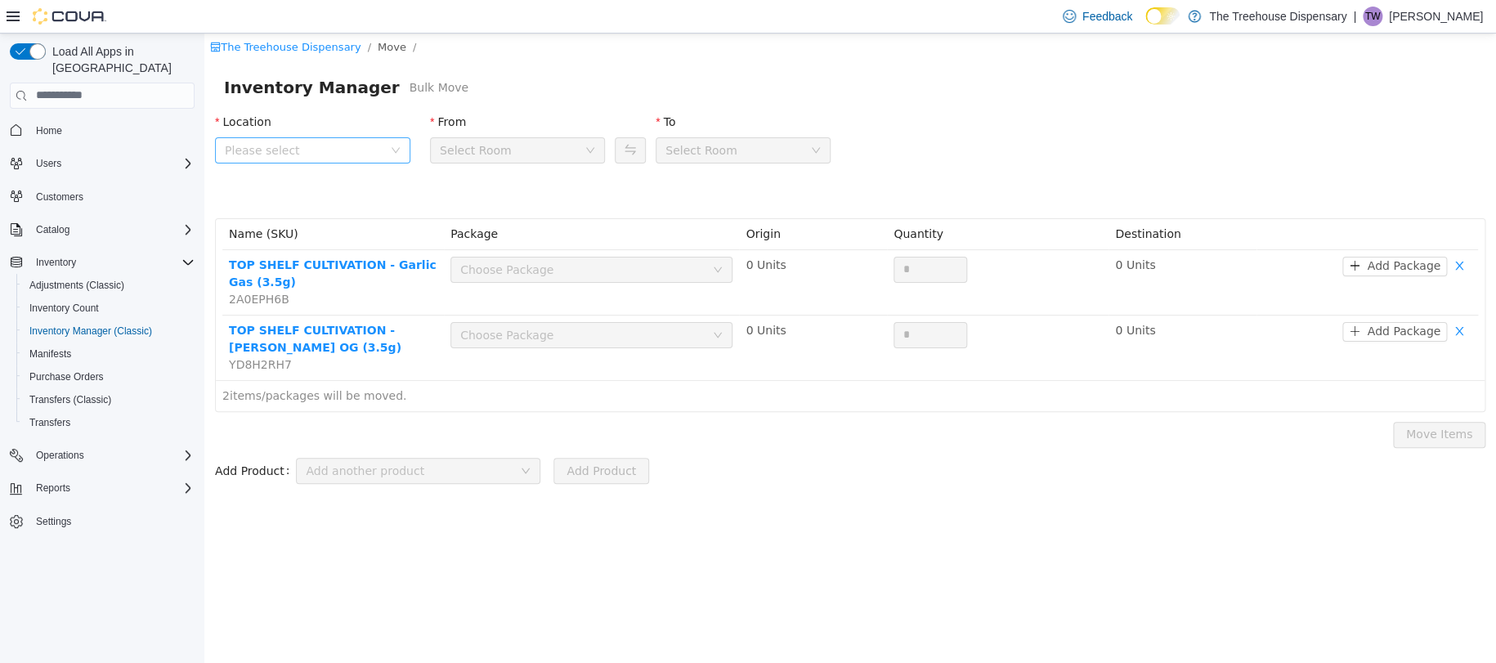
click at [322, 160] on span "Please select" at bounding box center [307, 149] width 165 height 25
click at [331, 247] on span "24081 Postal Ave" at bounding box center [314, 240] width 114 height 13
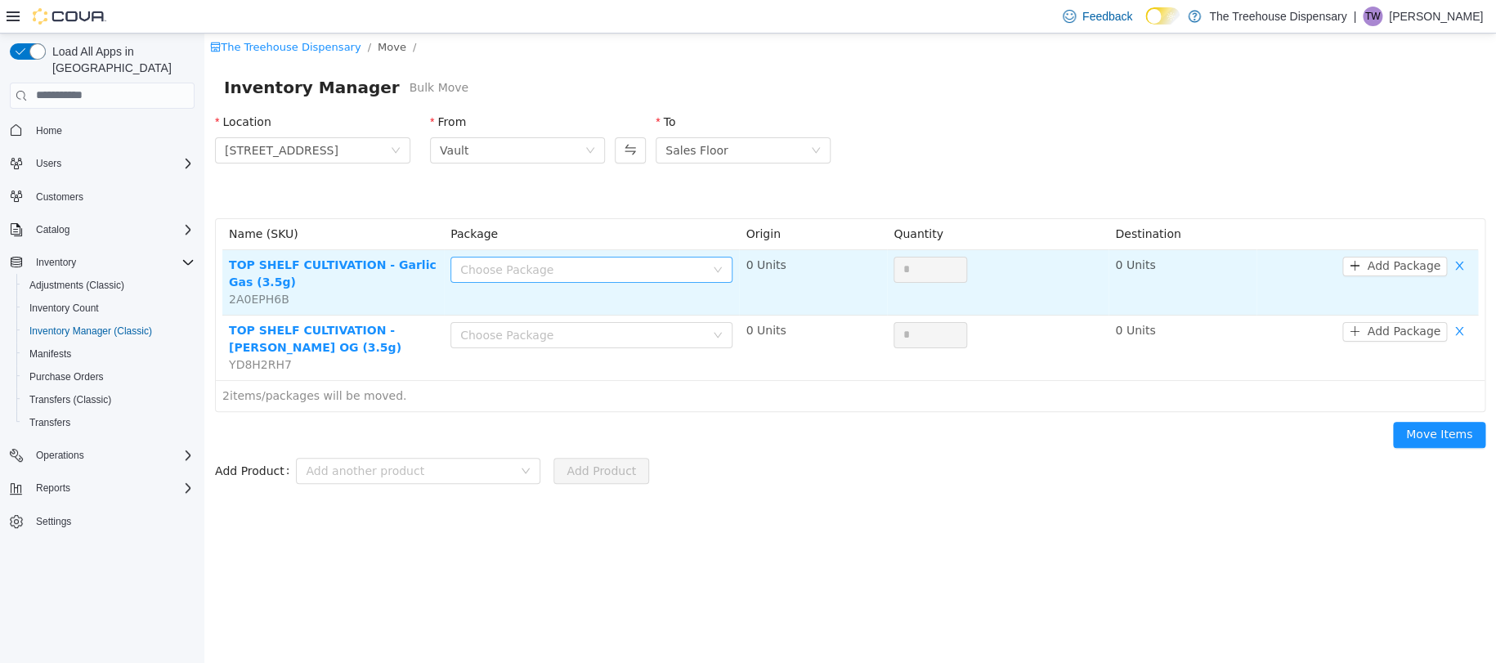
click at [570, 274] on div "Choose Package" at bounding box center [582, 269] width 244 height 16
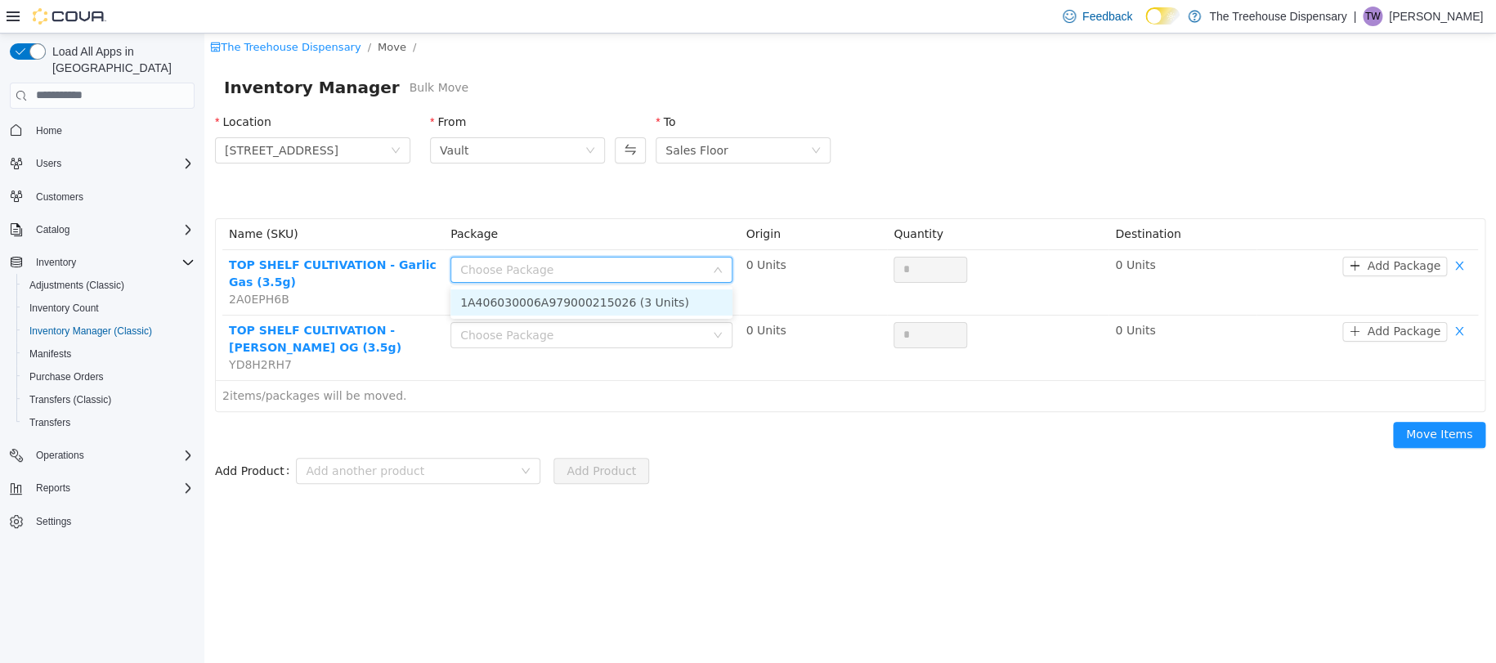
click at [588, 293] on li "1A406030006A979000215026 (3 Units)" at bounding box center [591, 302] width 282 height 26
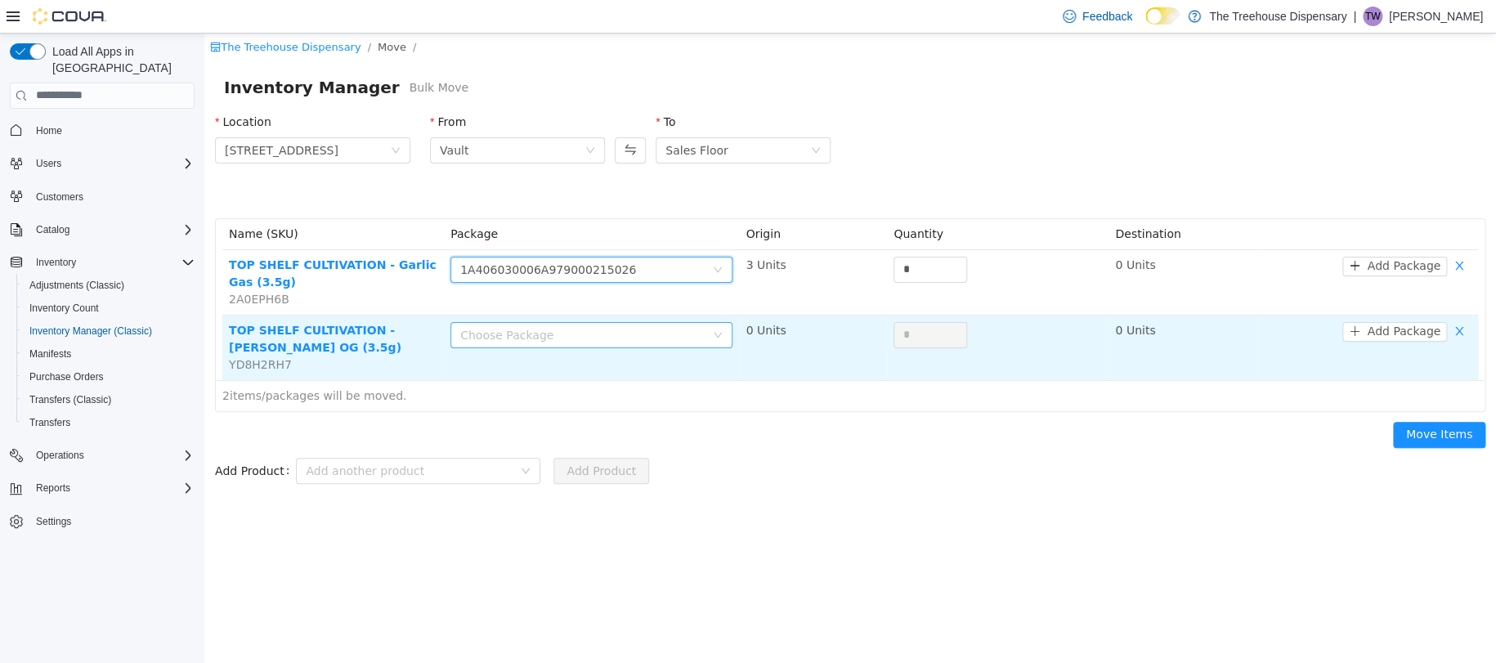
click at [575, 327] on div "Choose Package" at bounding box center [582, 334] width 244 height 16
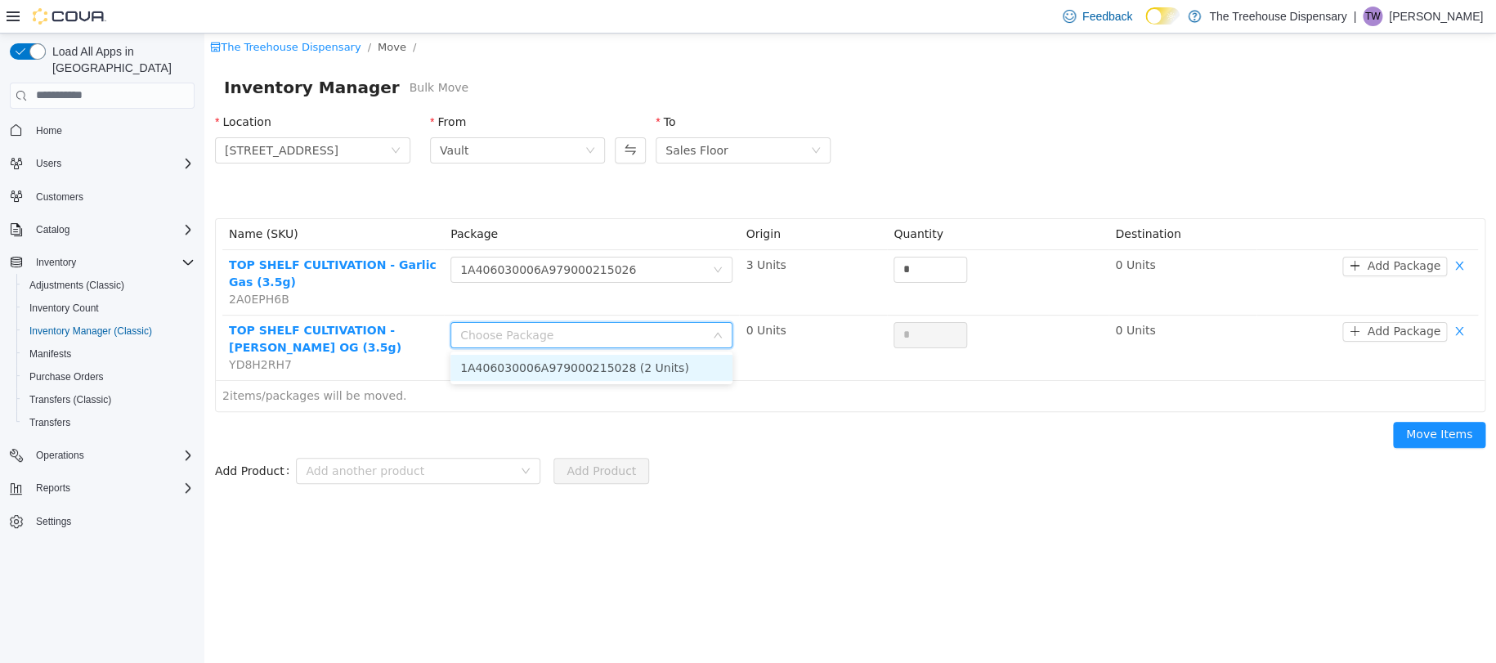
click at [616, 359] on li "1A406030006A979000215028 (2 Units)" at bounding box center [591, 367] width 282 height 26
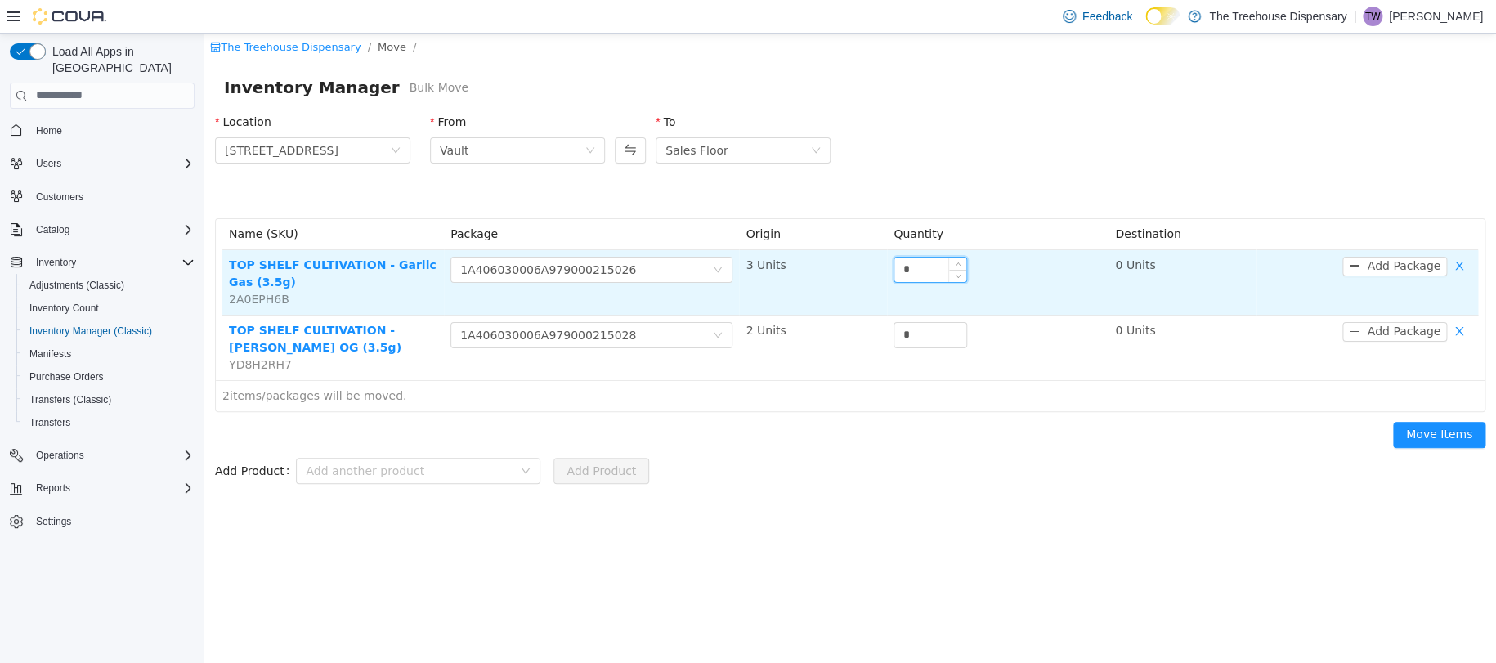
click at [932, 269] on input "*" at bounding box center [930, 269] width 72 height 25
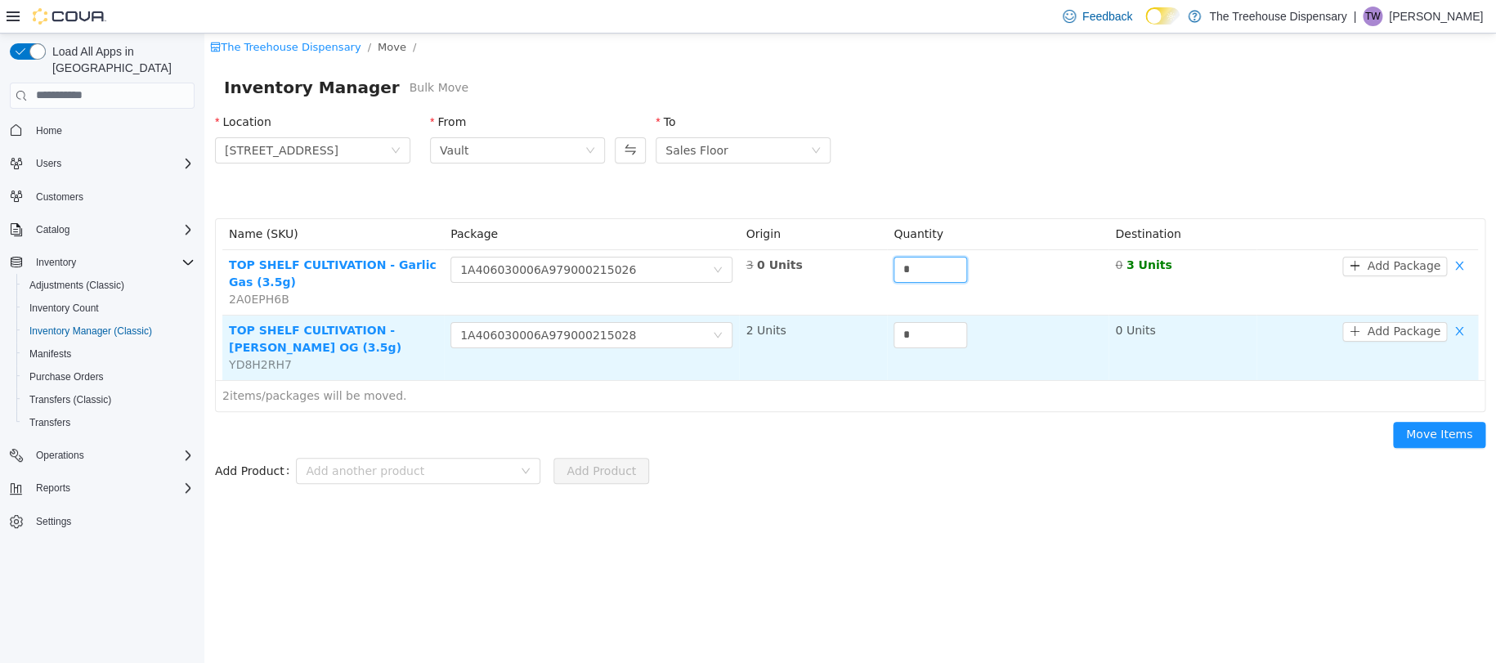
type input "*"
click at [933, 357] on td "*" at bounding box center [997, 347] width 221 height 65
click at [928, 337] on input "*" at bounding box center [930, 334] width 72 height 25
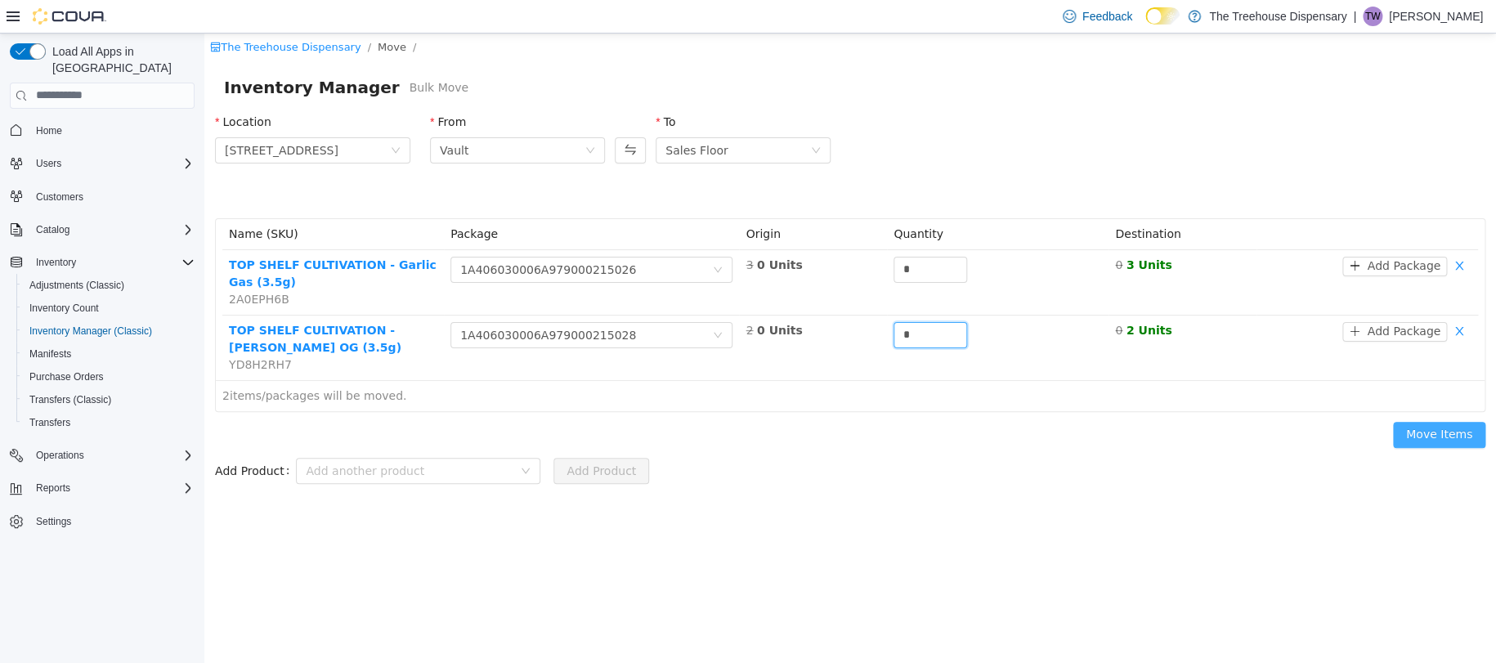
type input "*"
click at [1424, 430] on button "Move Items" at bounding box center [1439, 434] width 92 height 26
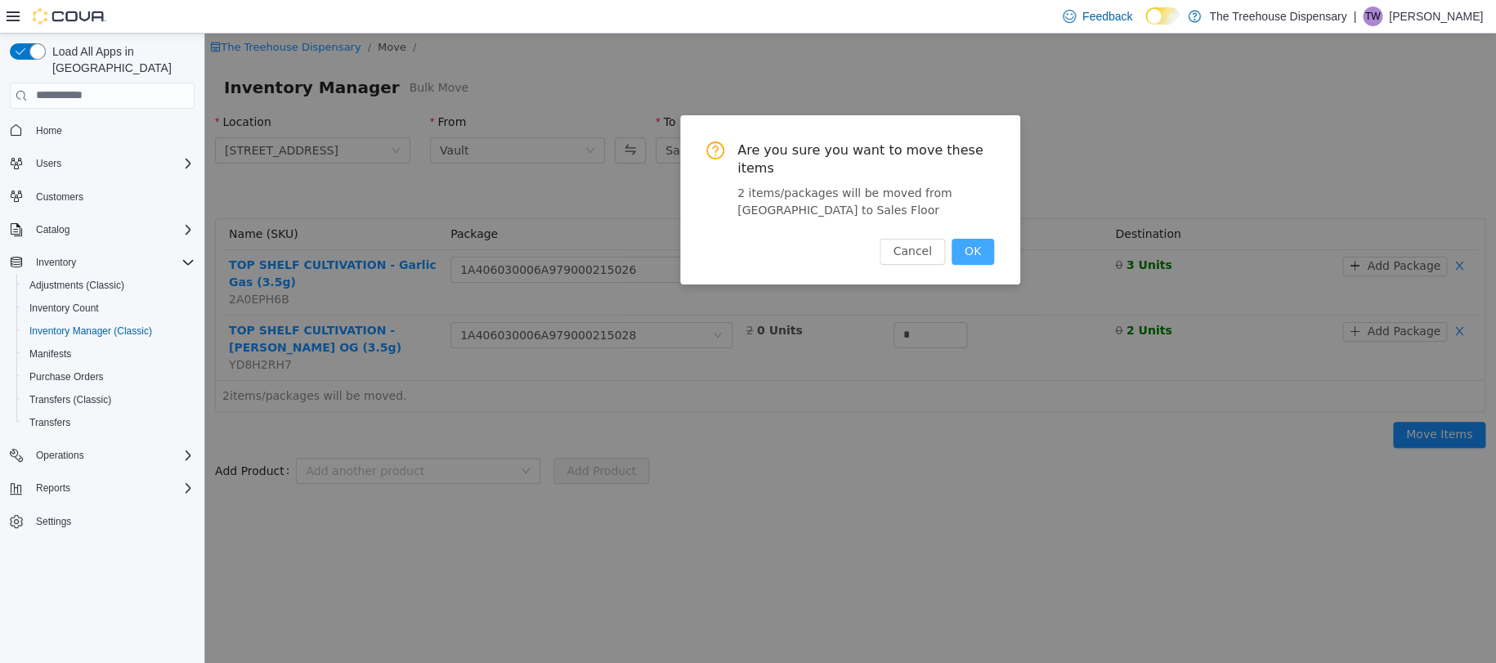
click at [979, 248] on button "OK" at bounding box center [972, 251] width 43 height 26
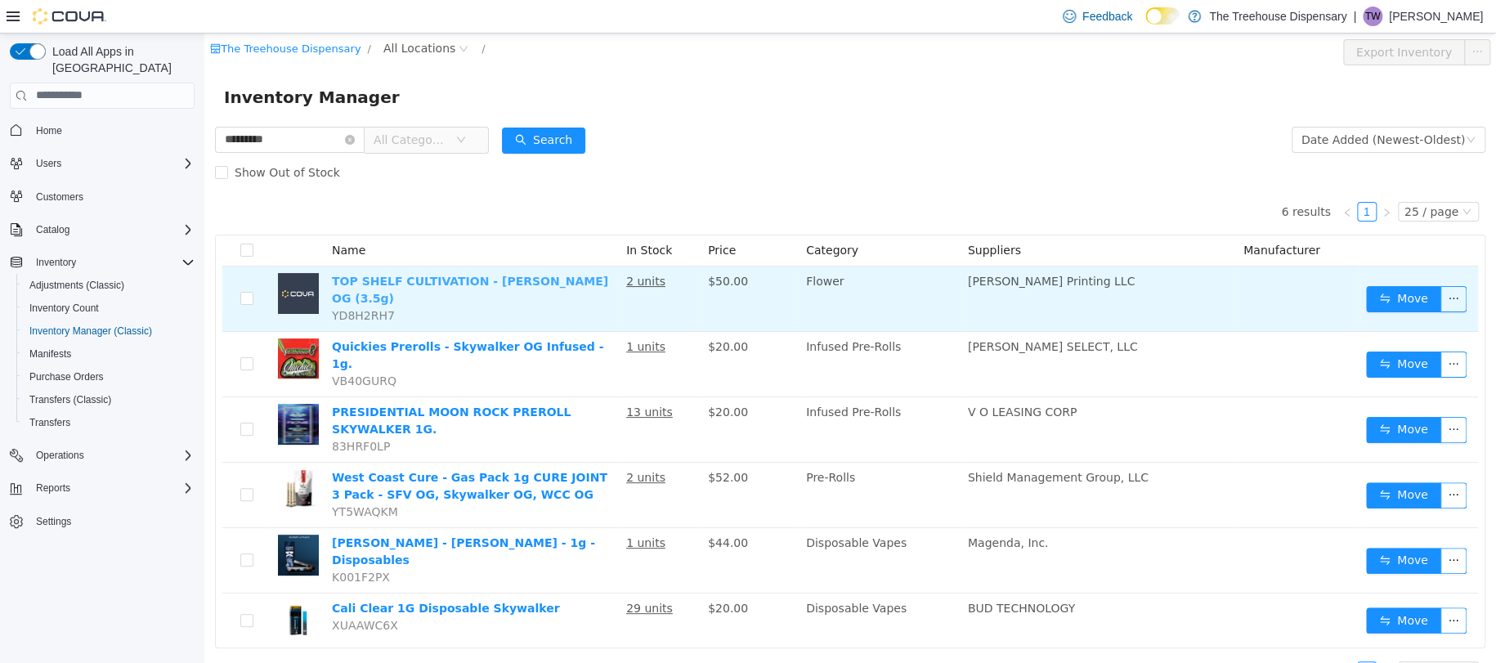
click at [400, 284] on link "TOP SHELF CULTIVATION - [PERSON_NAME] OG (3.5g)" at bounding box center [470, 289] width 276 height 30
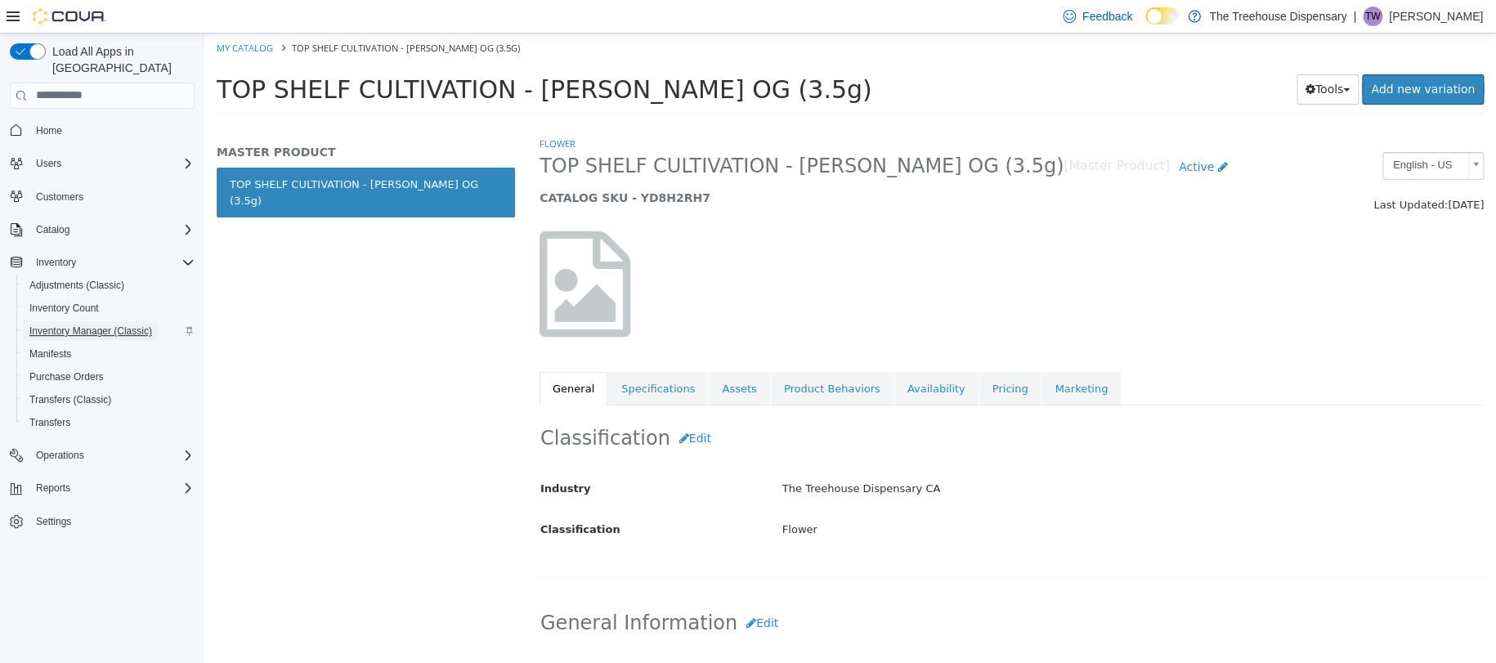
click at [98, 324] on span "Inventory Manager (Classic)" at bounding box center [90, 330] width 123 height 13
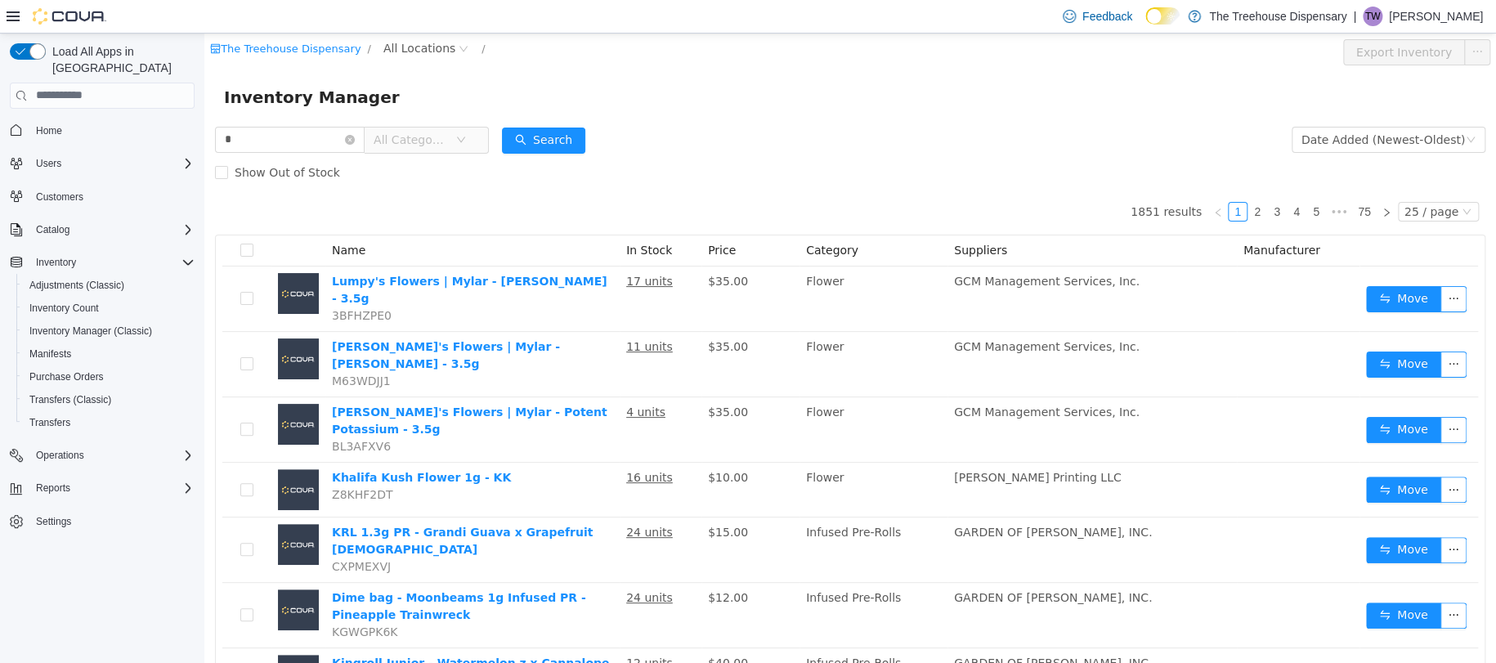
type input "*"
